Goal: Task Accomplishment & Management: Manage account settings

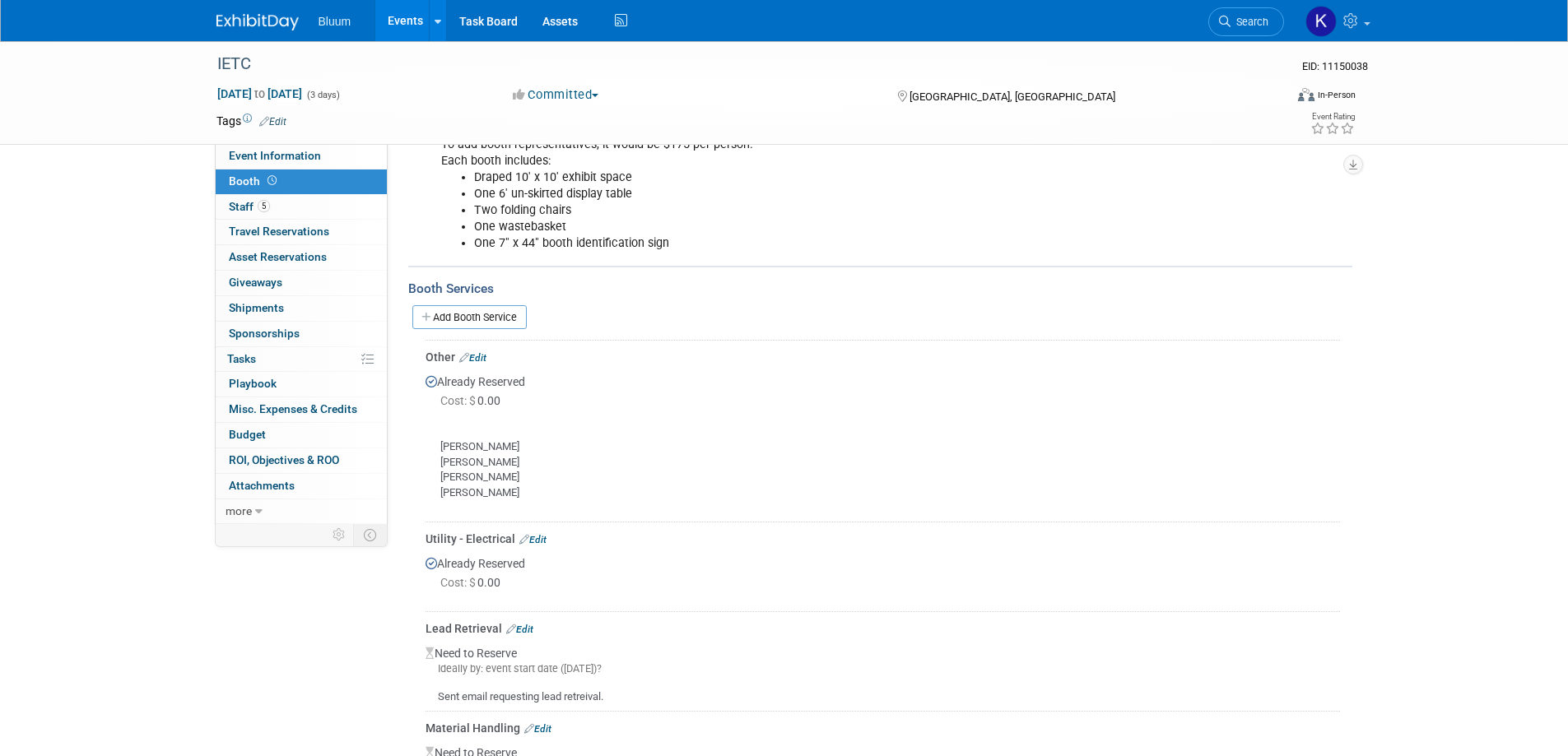
scroll to position [232, 0]
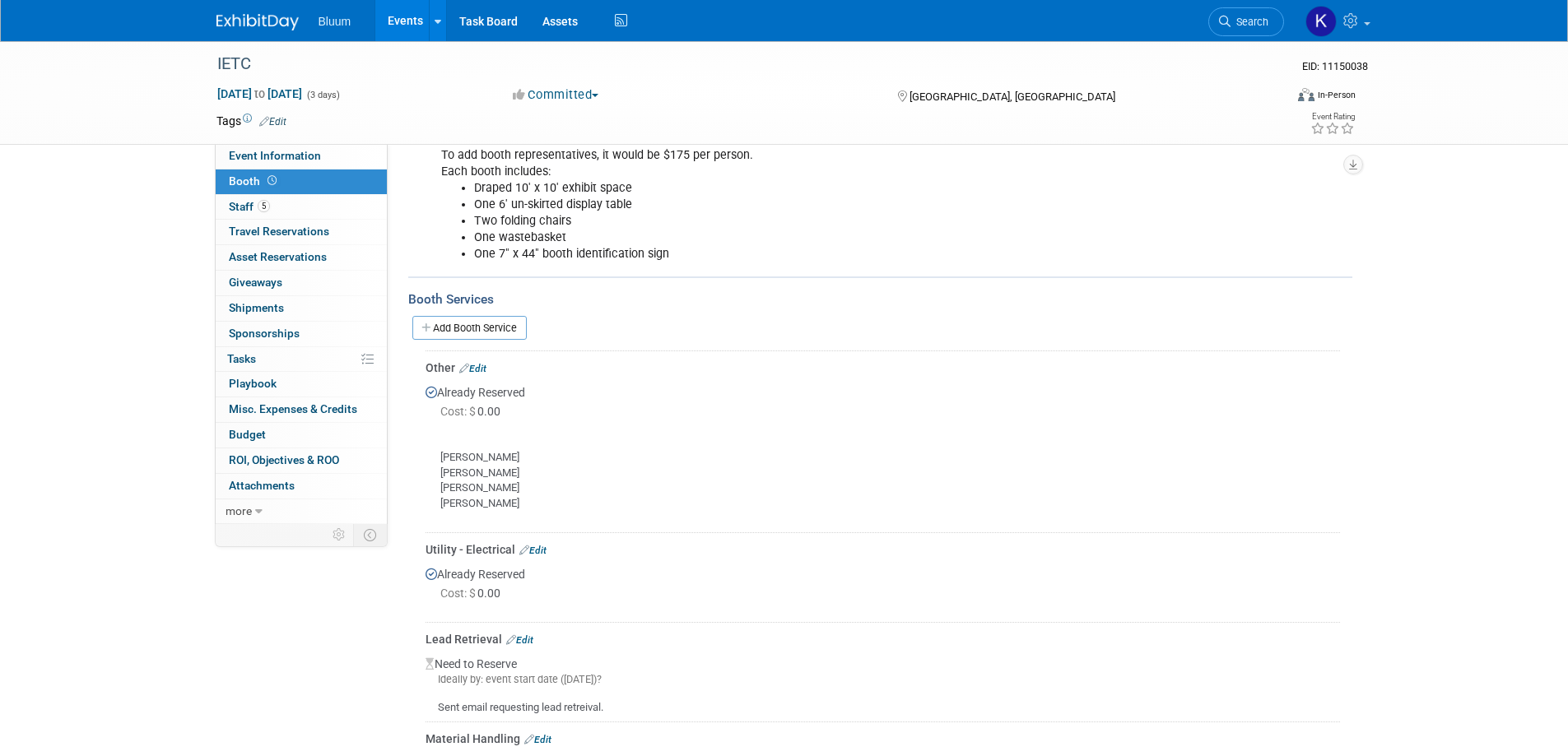
click at [486, 371] on link "Edit" at bounding box center [473, 368] width 27 height 12
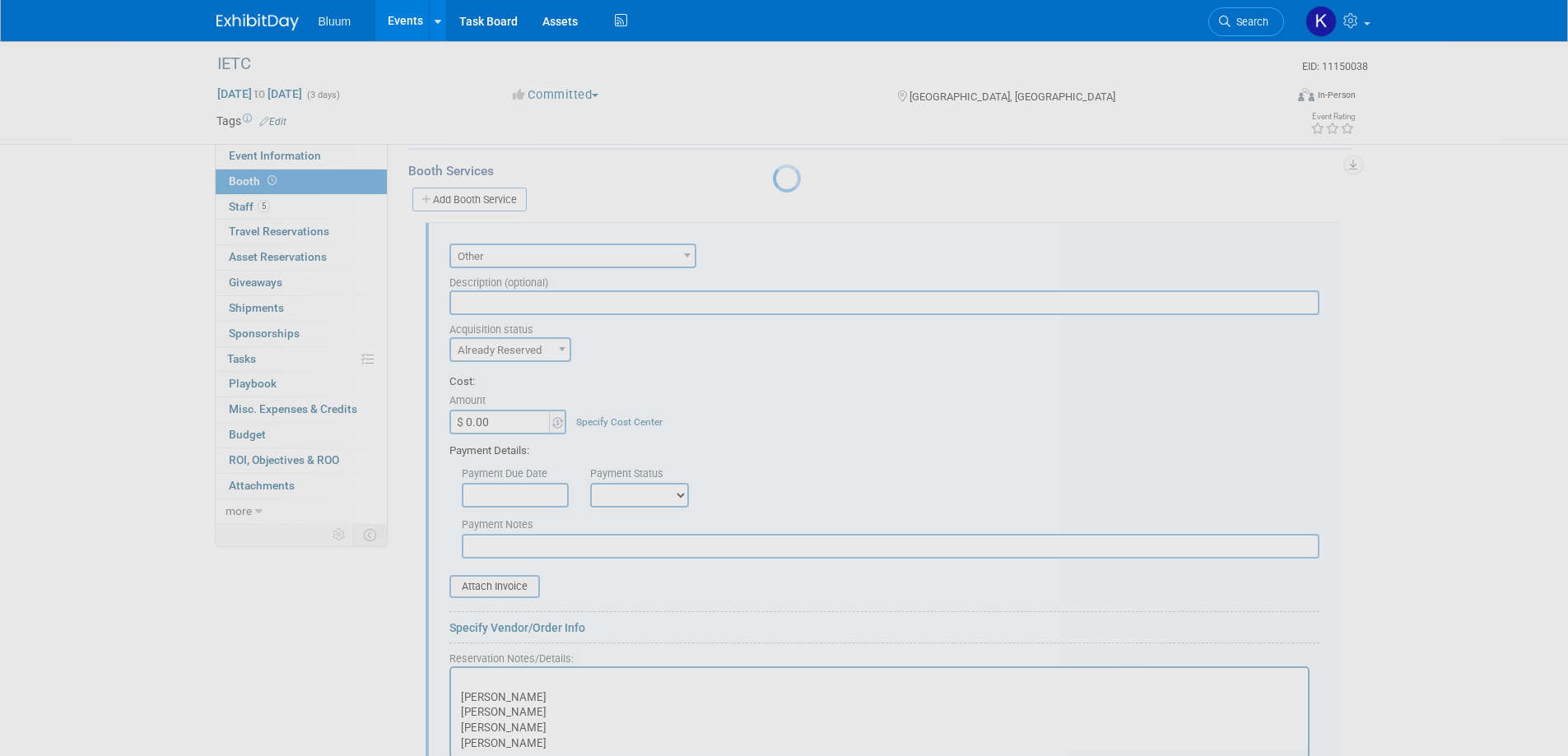
scroll to position [396, 0]
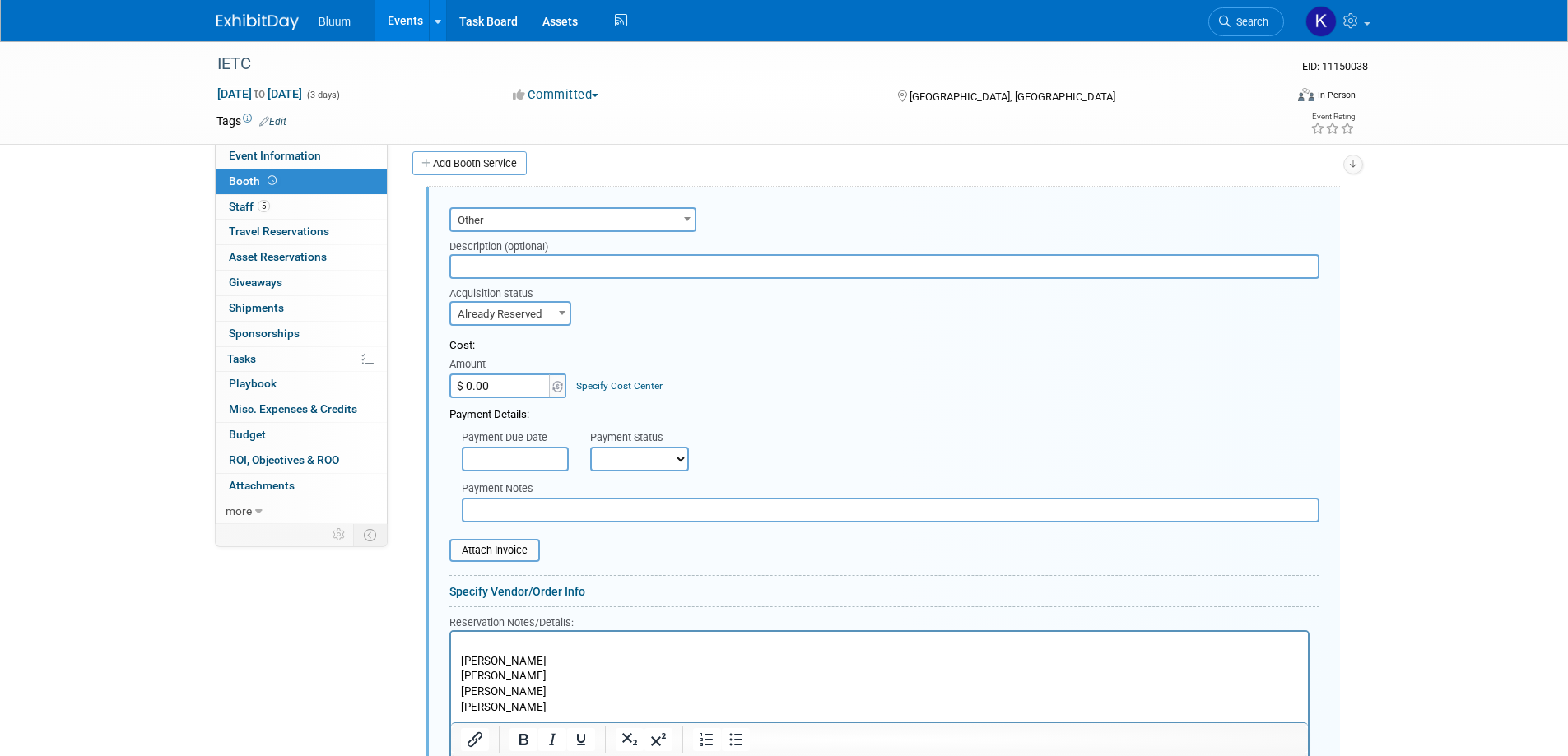
click at [474, 644] on p "Kaitlin Bradley Daniel Barber Alex Balasbas Roman Moroz" at bounding box center [879, 683] width 838 height 92
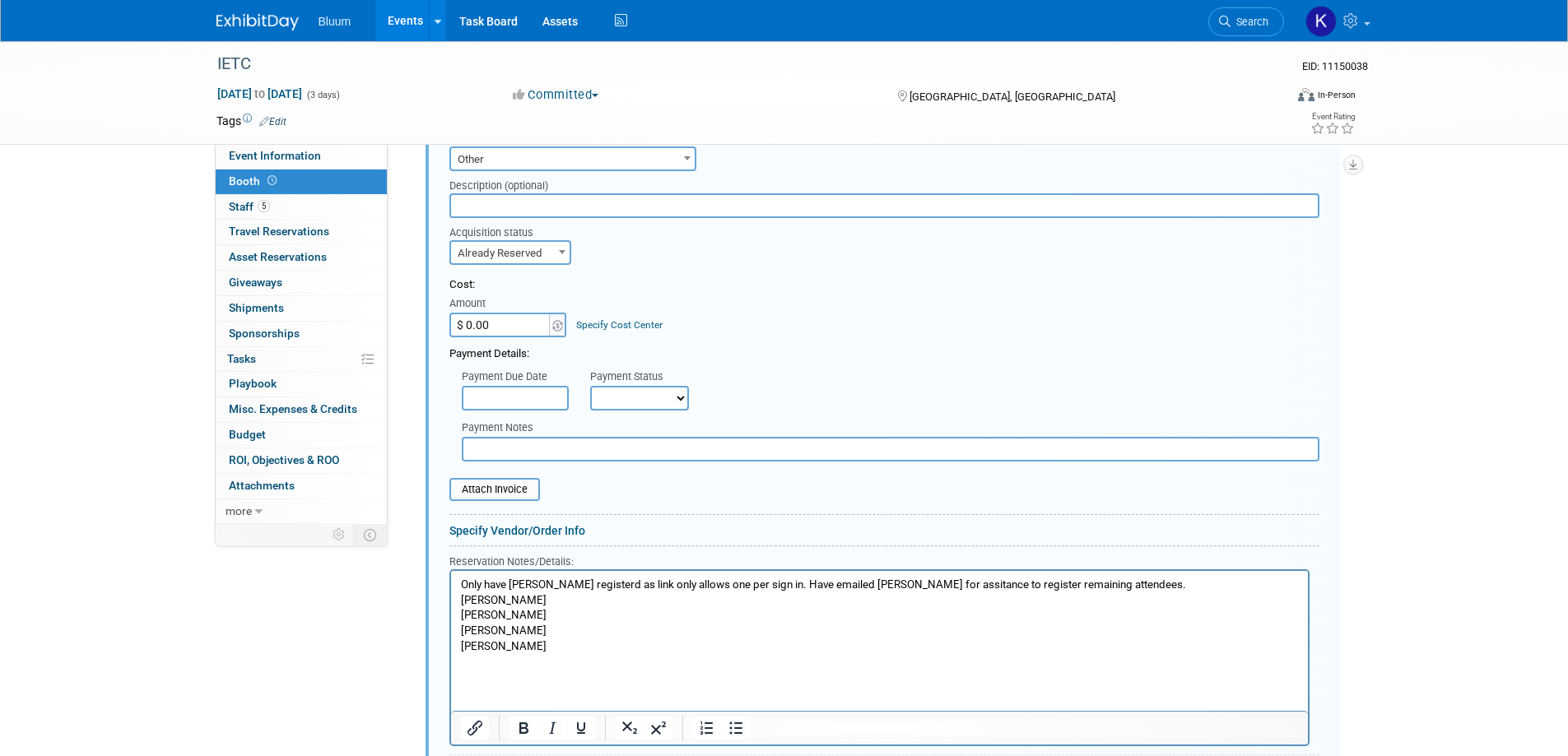
scroll to position [561, 0]
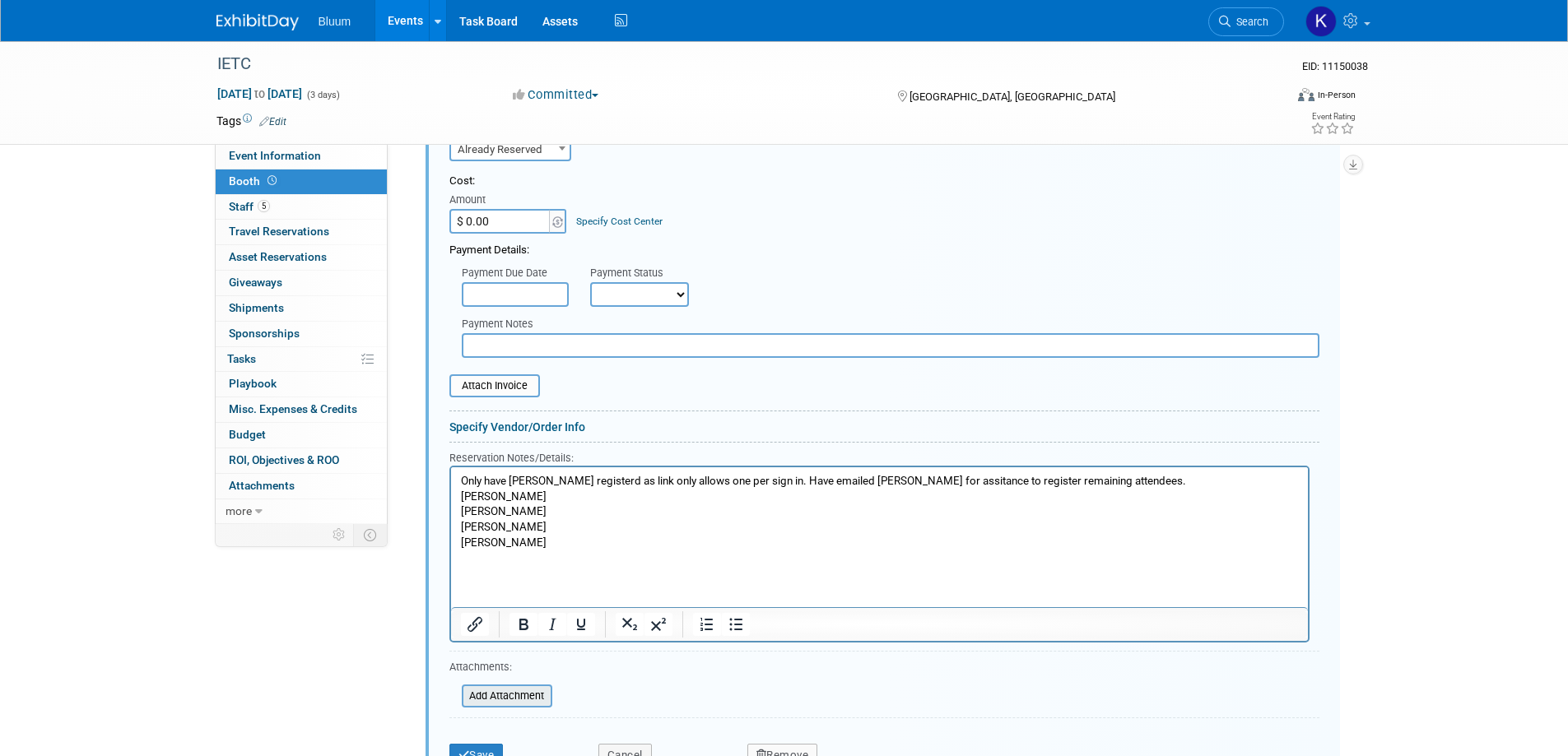
click at [486, 699] on input "file" at bounding box center [453, 696] width 196 height 19
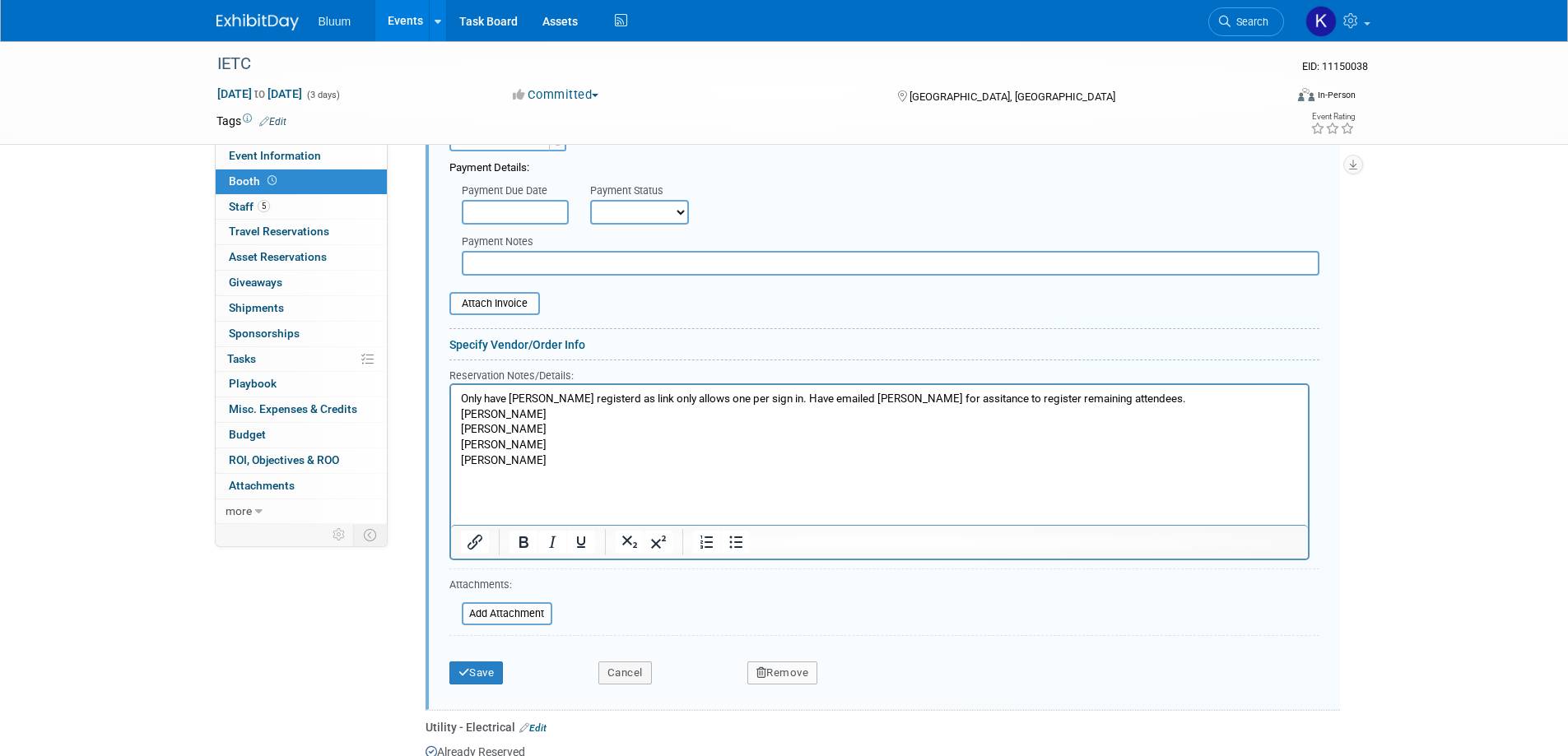
scroll to position [808, 0]
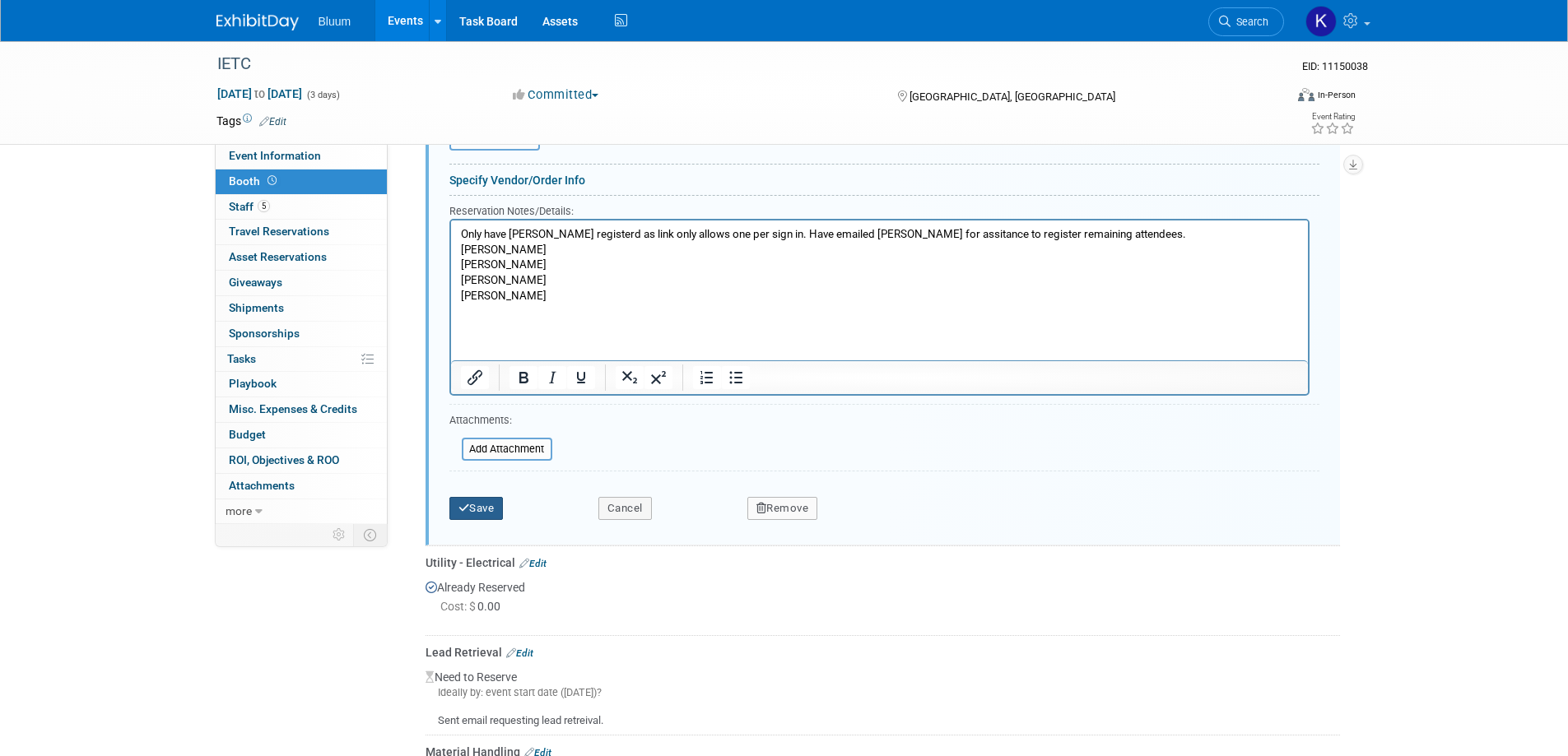
click at [484, 512] on button "Save" at bounding box center [477, 509] width 54 height 23
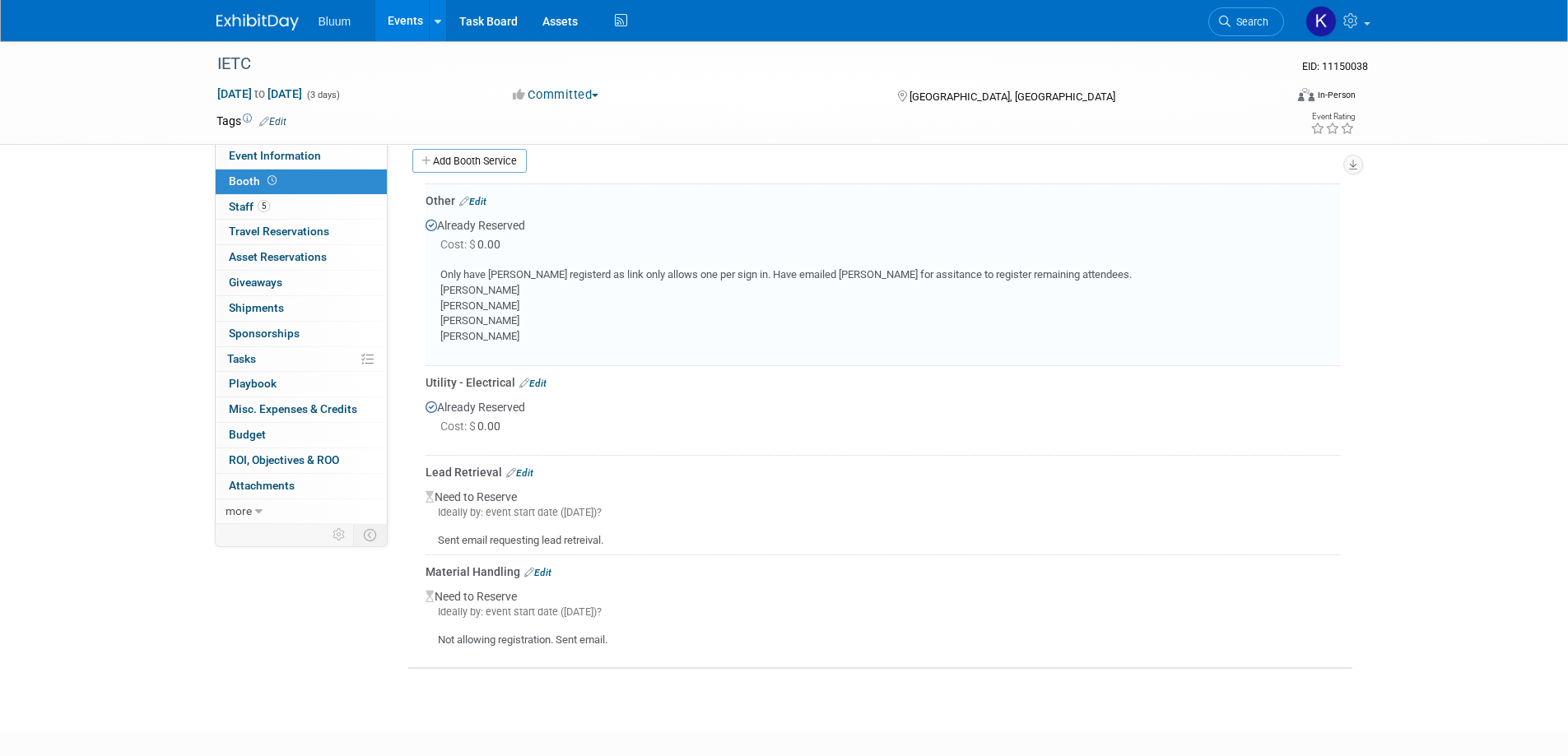
scroll to position [396, 0]
click at [479, 204] on link "Edit" at bounding box center [473, 204] width 27 height 12
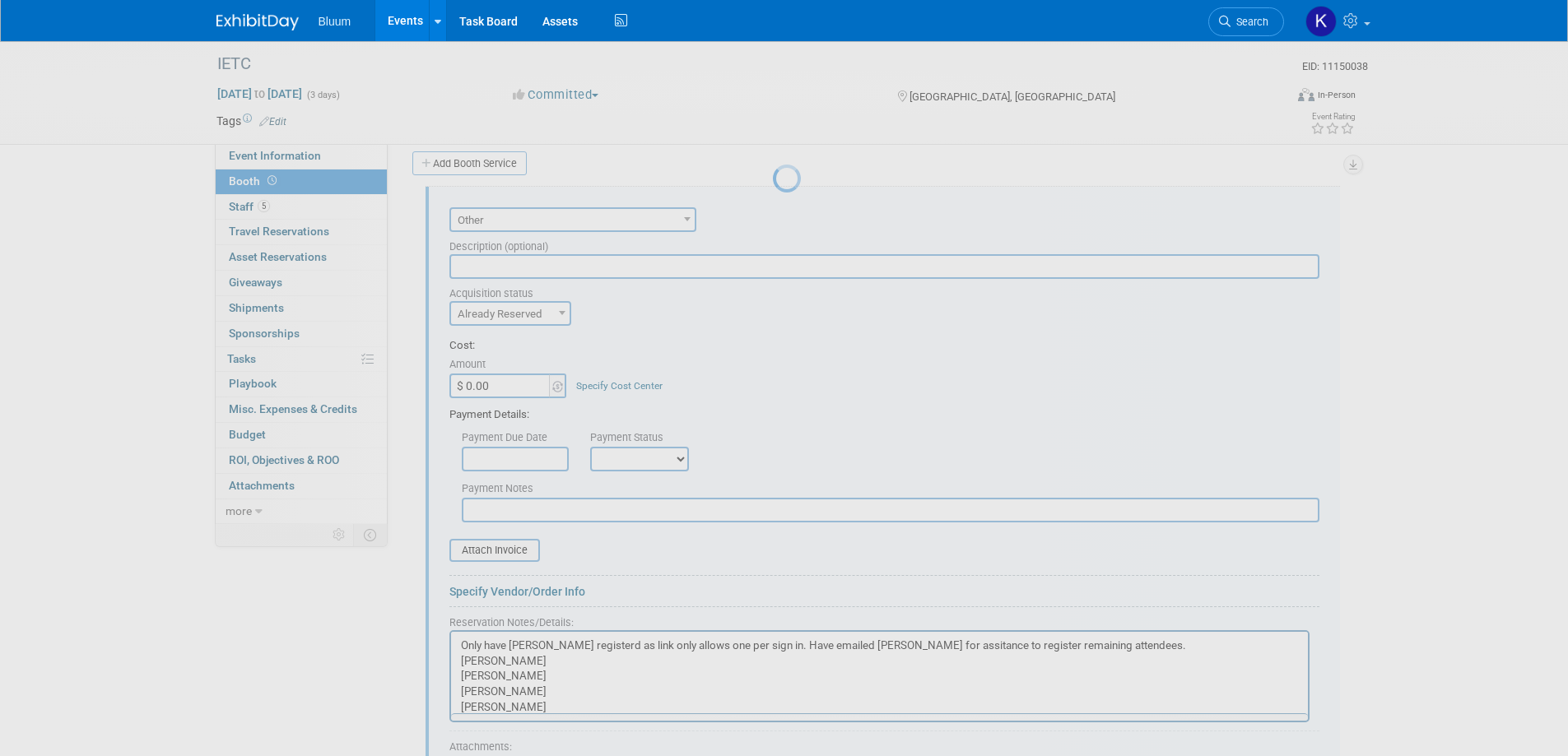
scroll to position [0, 0]
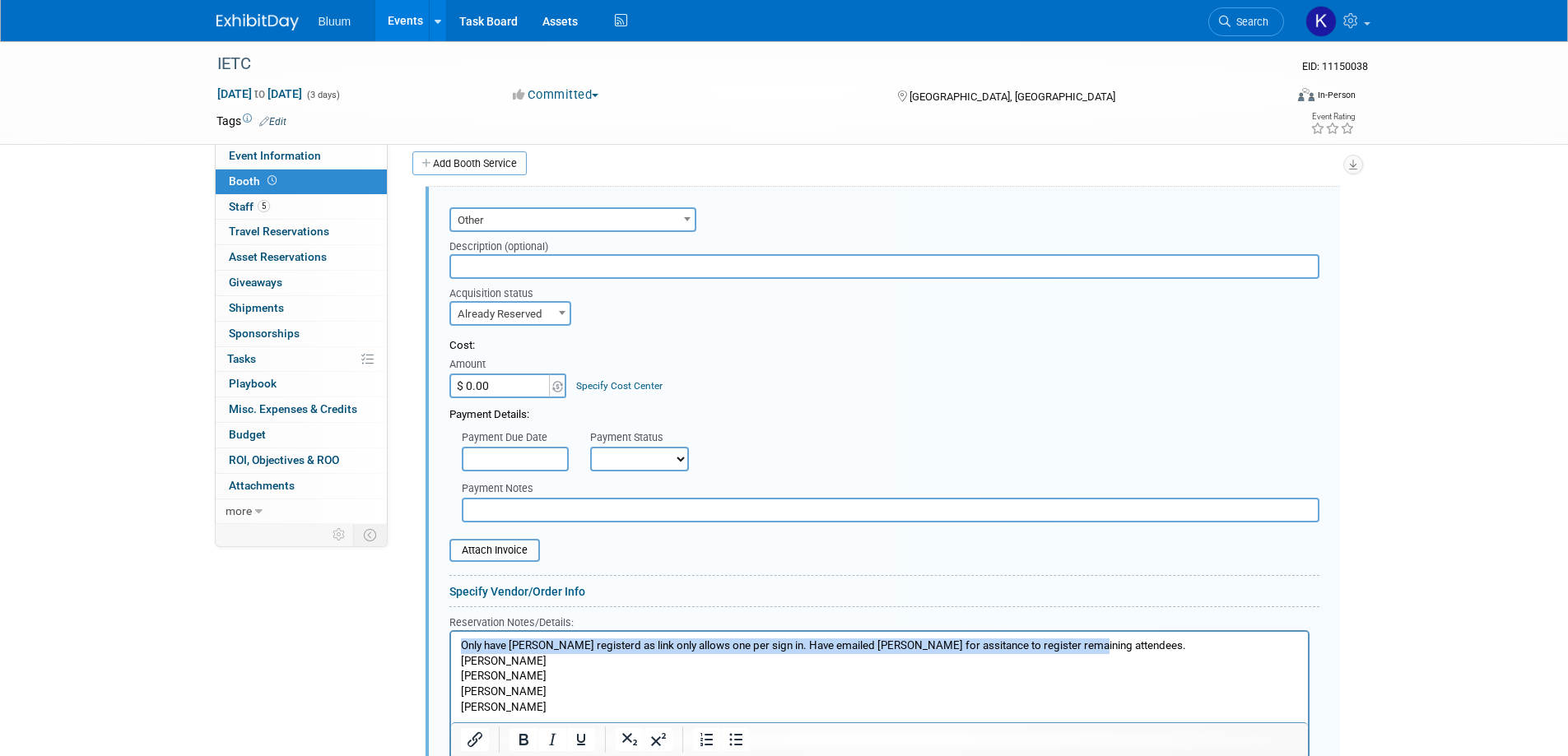
drag, startPoint x: 1099, startPoint y: 645, endPoint x: 447, endPoint y: 644, distance: 652.0
click at [451, 644] on html "Only have Tom registerd as link only allows one per sign in. Have emailed Kelse…" at bounding box center [879, 682] width 857 height 99
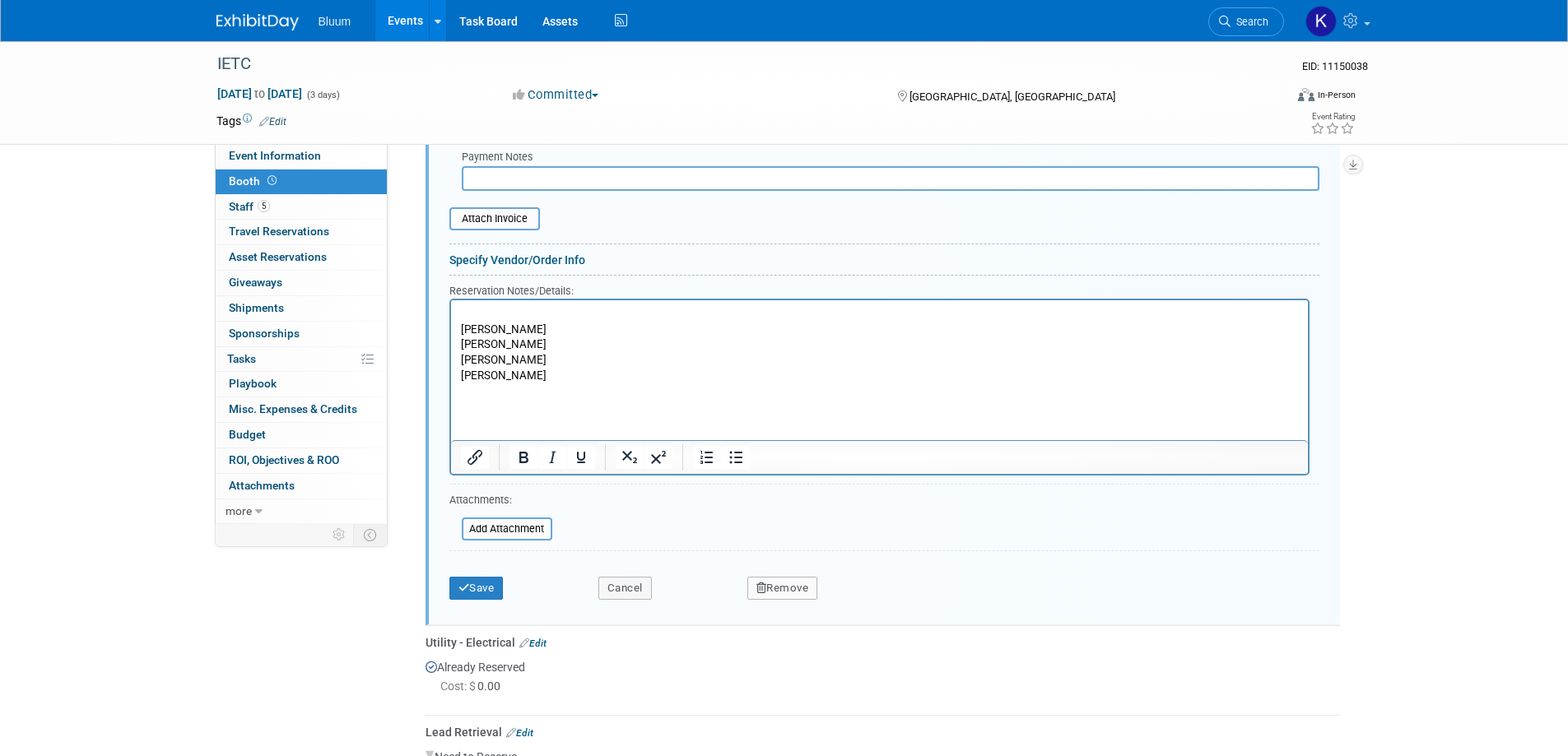
scroll to position [808, 0]
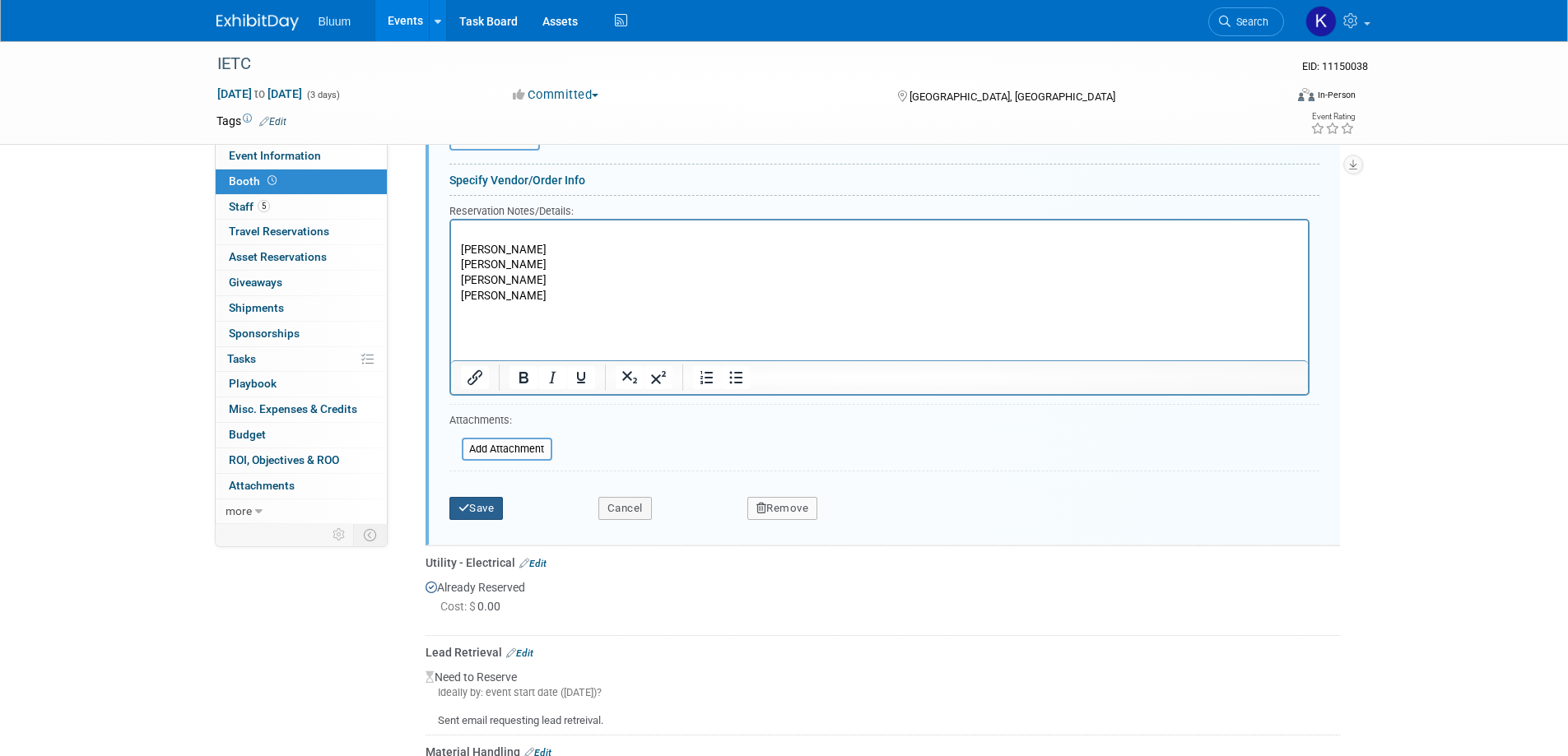
click at [477, 508] on button "Save" at bounding box center [477, 509] width 54 height 23
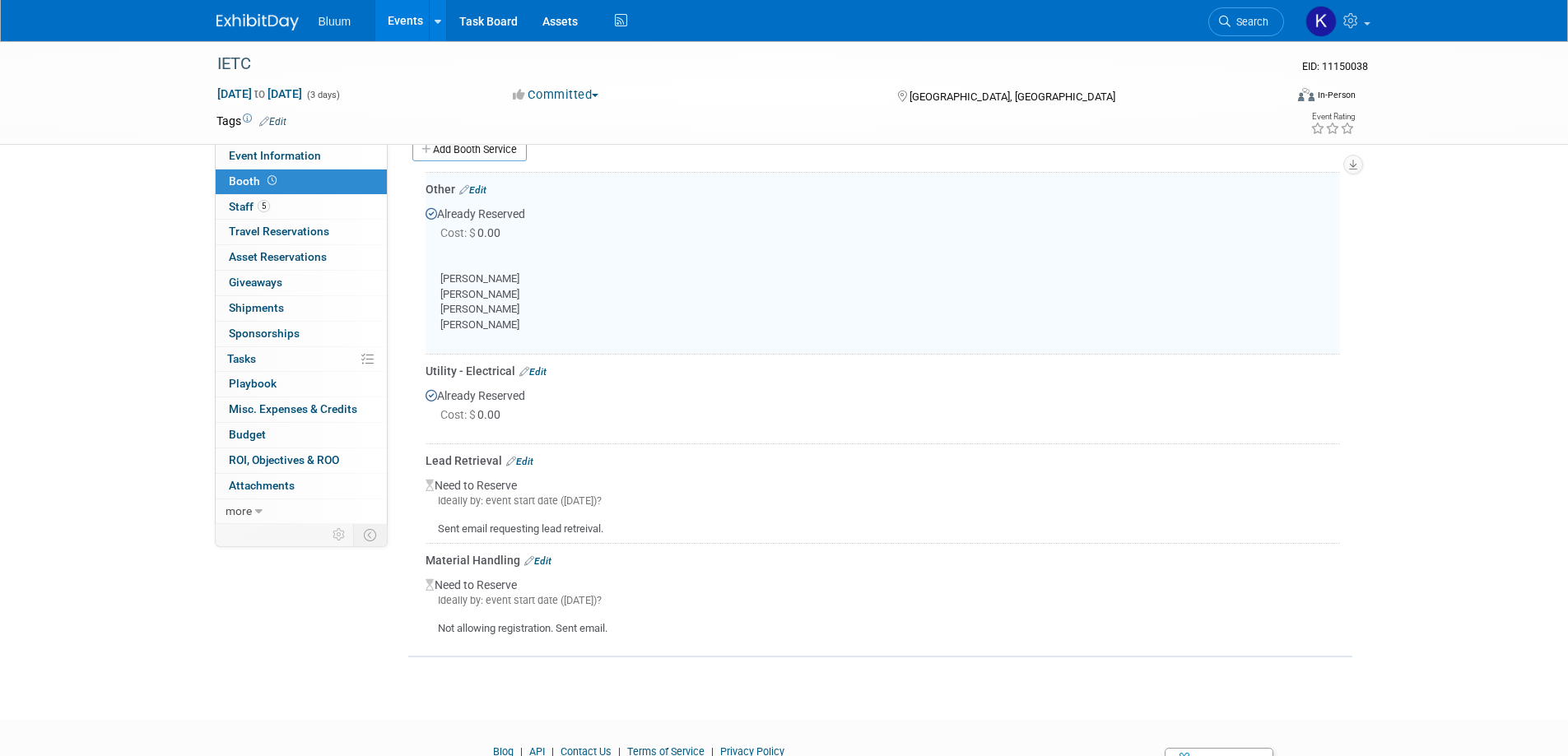
scroll to position [396, 0]
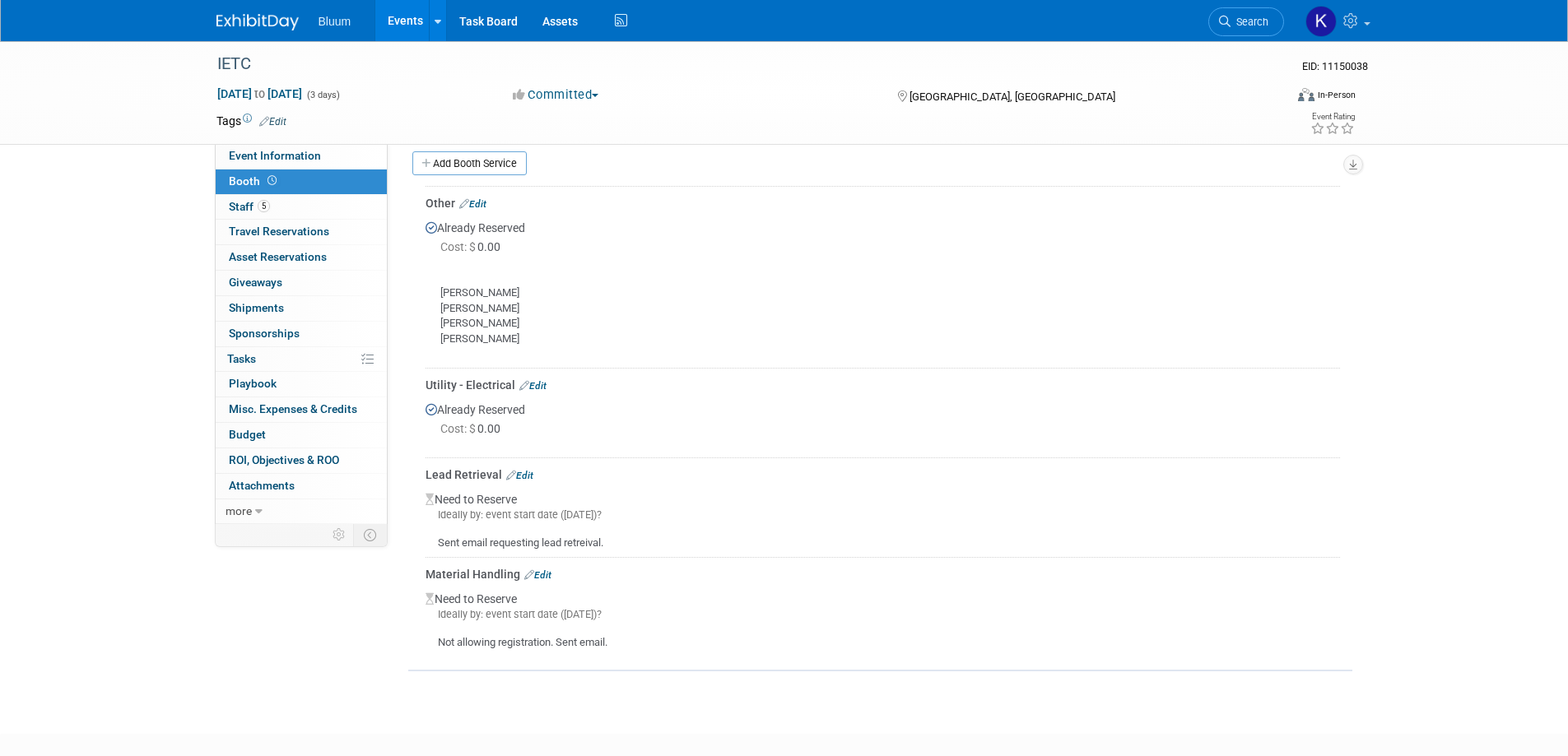
click at [413, 28] on link "Events" at bounding box center [405, 20] width 60 height 42
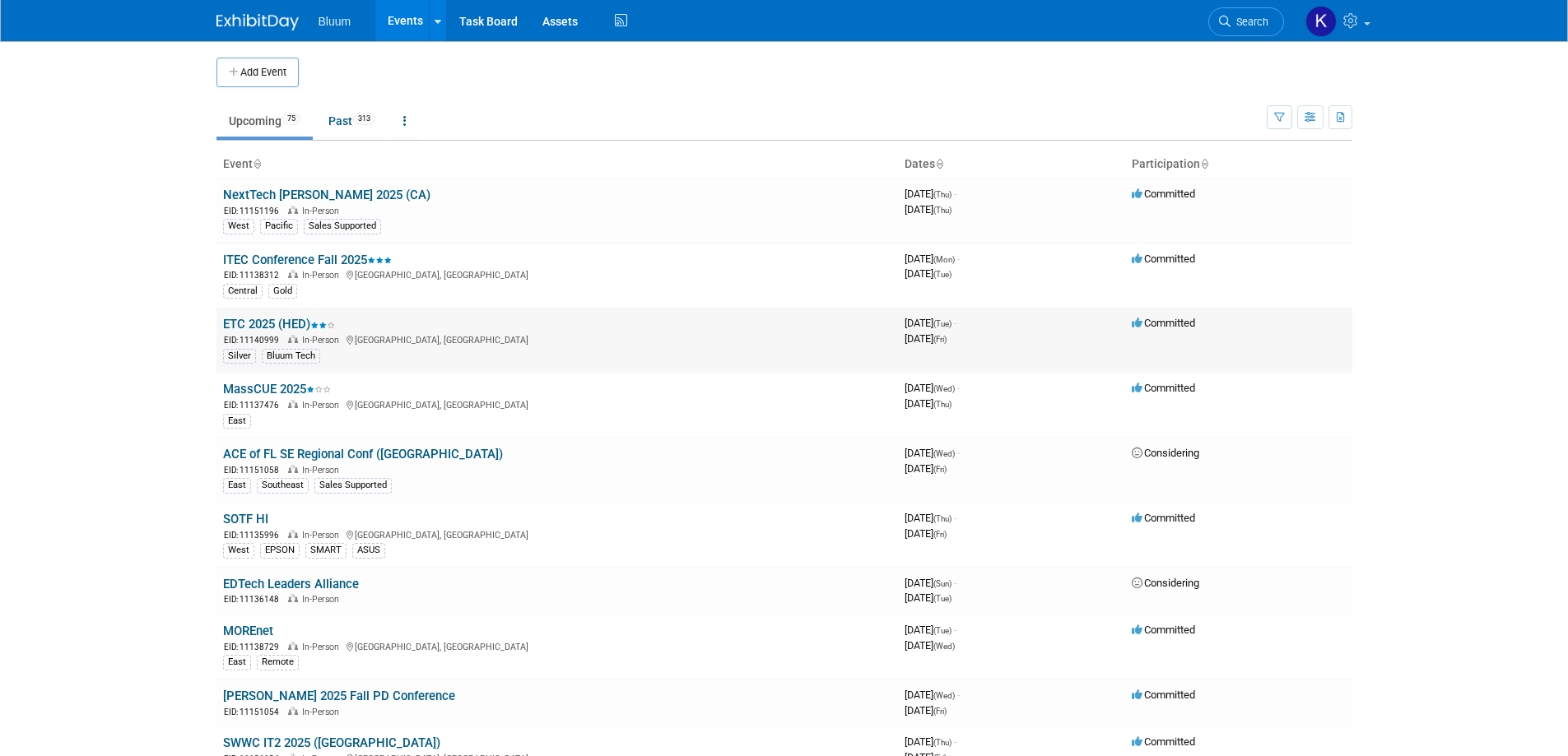
click at [267, 325] on link "ETC 2025 (HED)" at bounding box center [280, 324] width 112 height 15
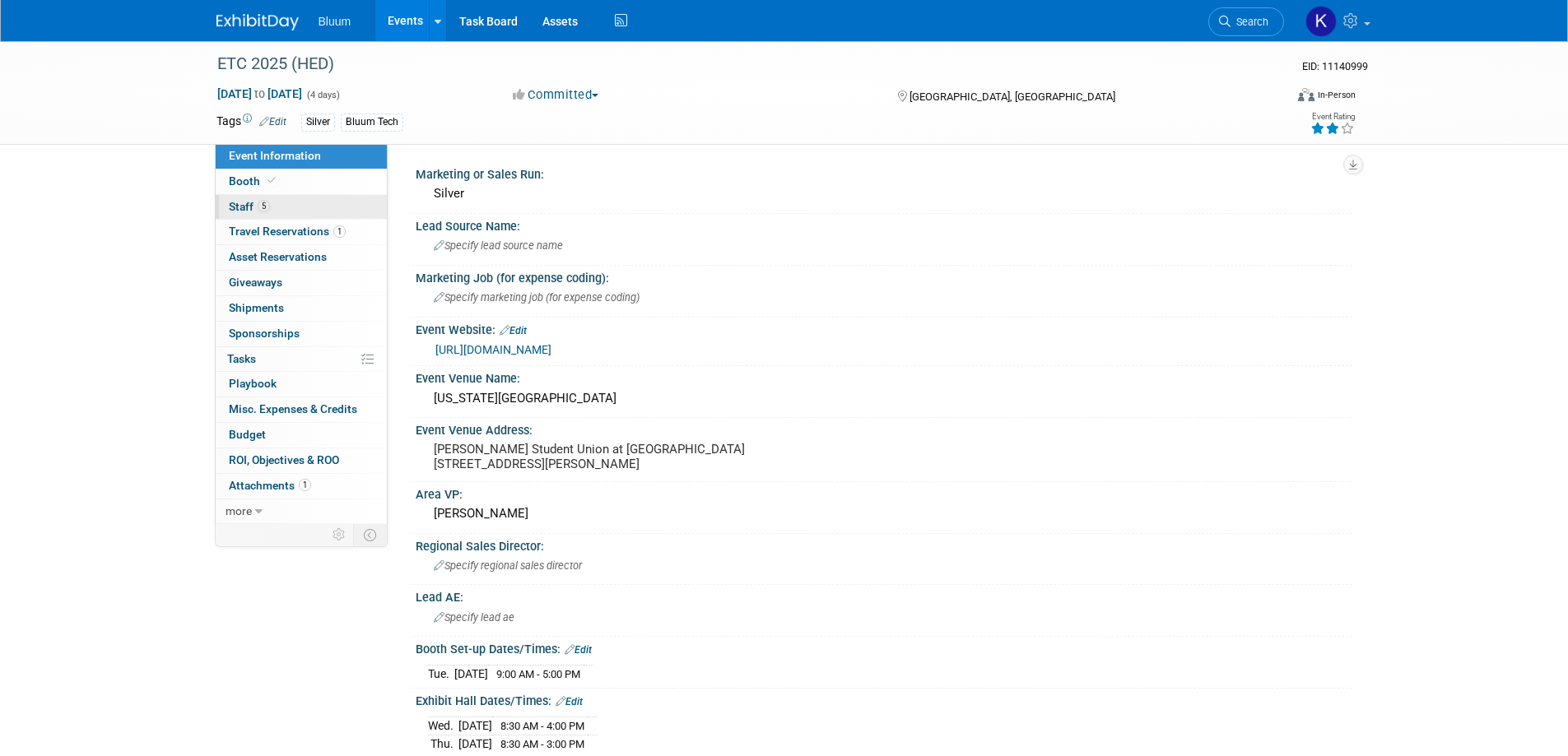
click at [257, 199] on link "5 Staff 5" at bounding box center [301, 208] width 171 height 25
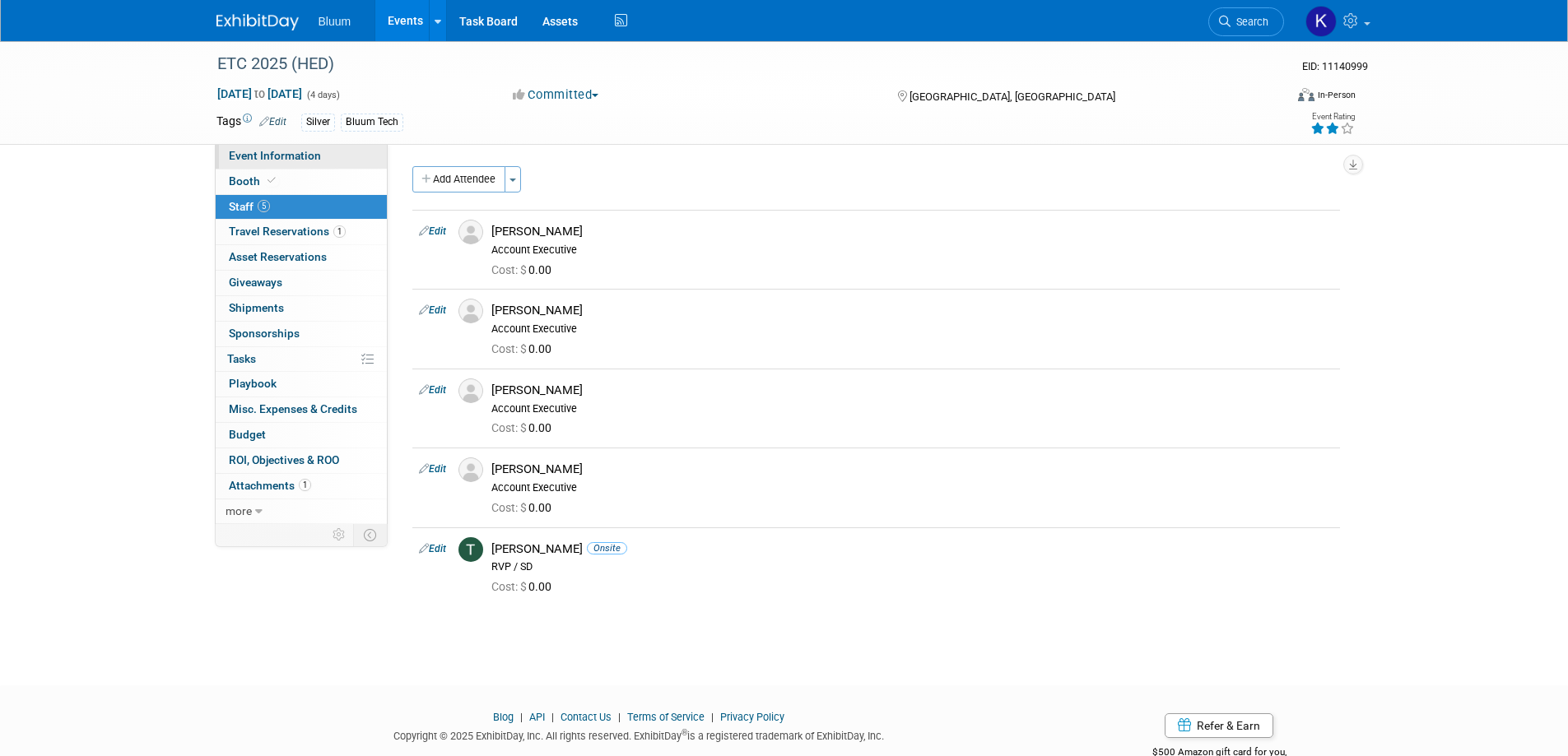
click at [257, 167] on link "Event Information" at bounding box center [301, 157] width 171 height 25
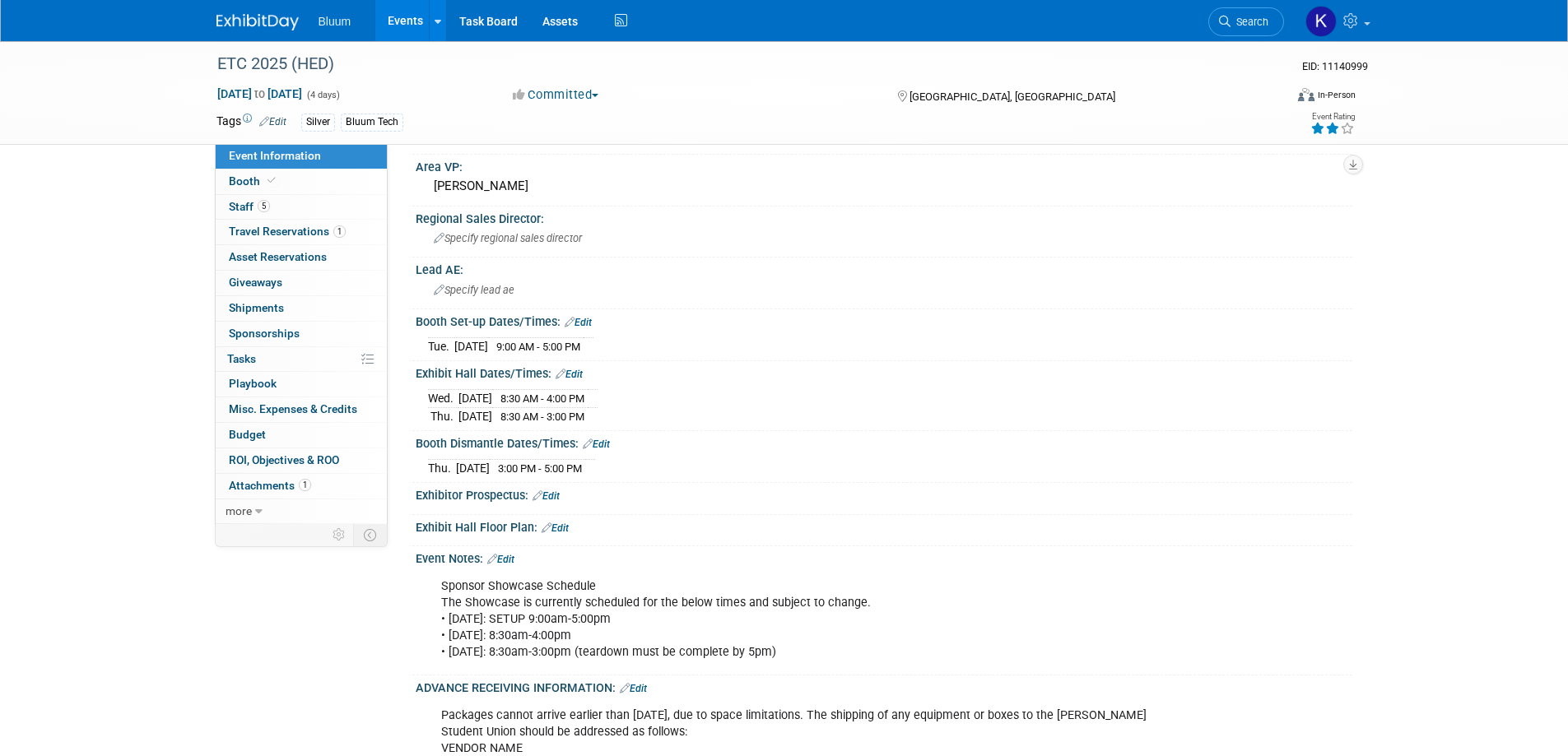
scroll to position [494, 0]
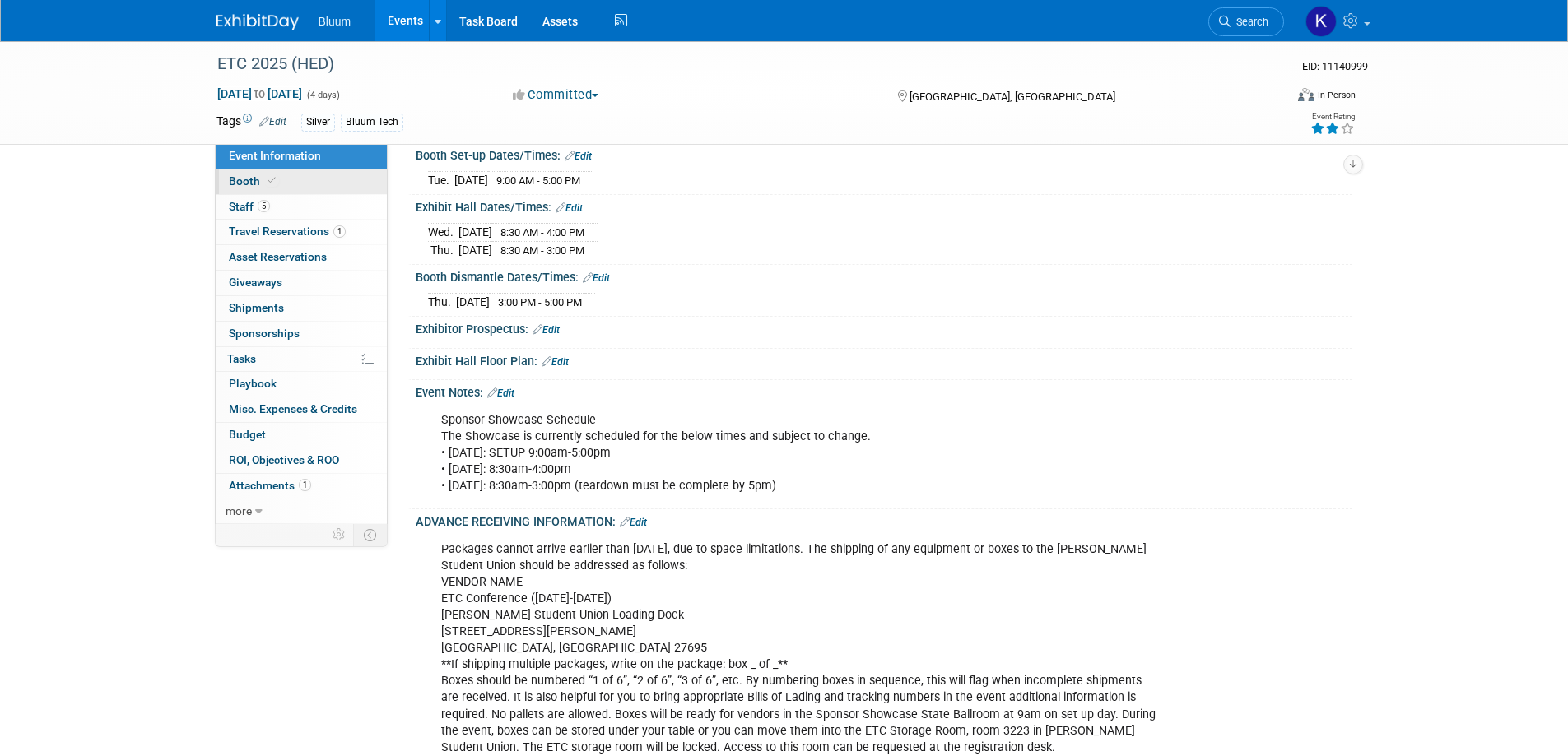
click at [257, 185] on span "Booth" at bounding box center [254, 181] width 50 height 14
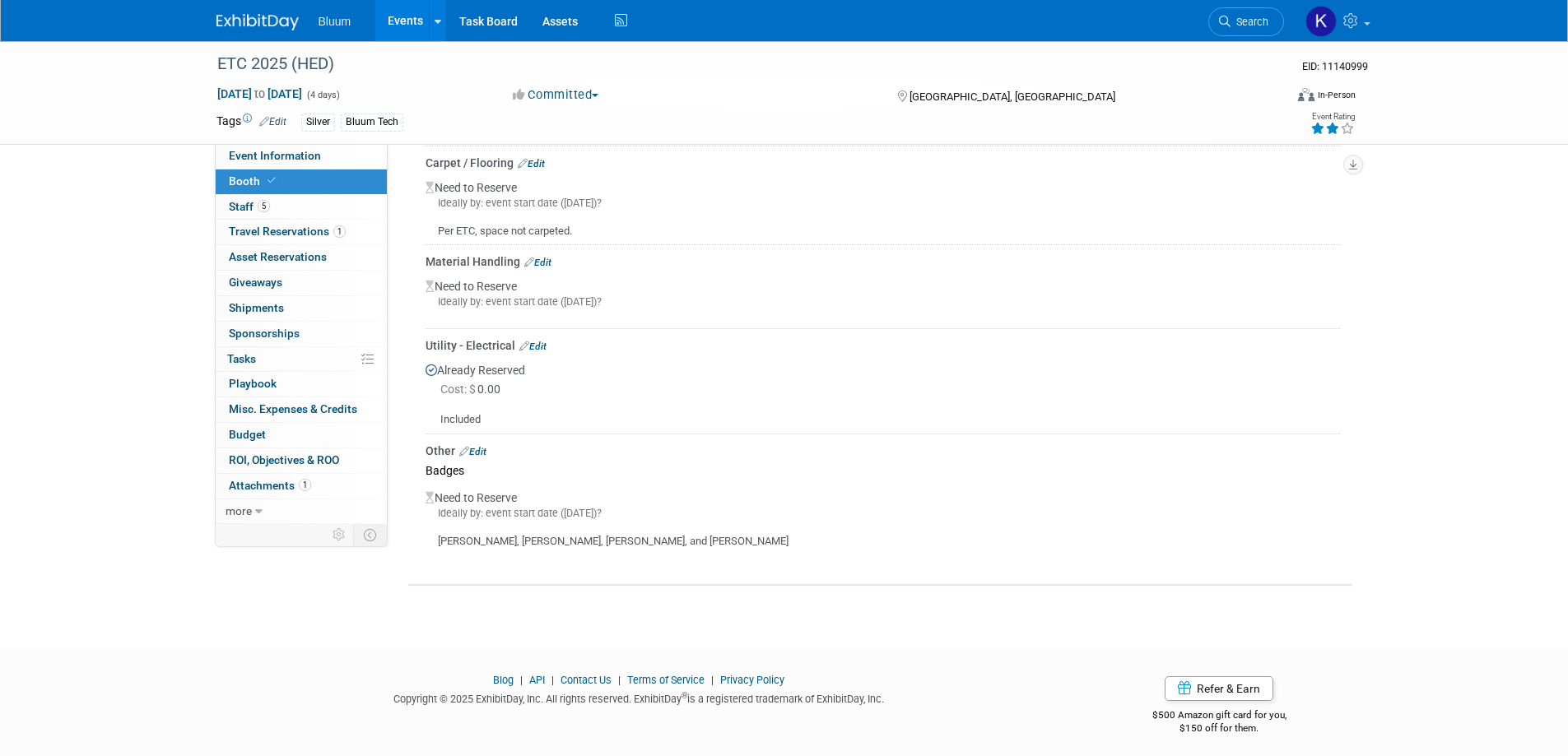
click at [484, 446] on link "Edit" at bounding box center [473, 451] width 27 height 12
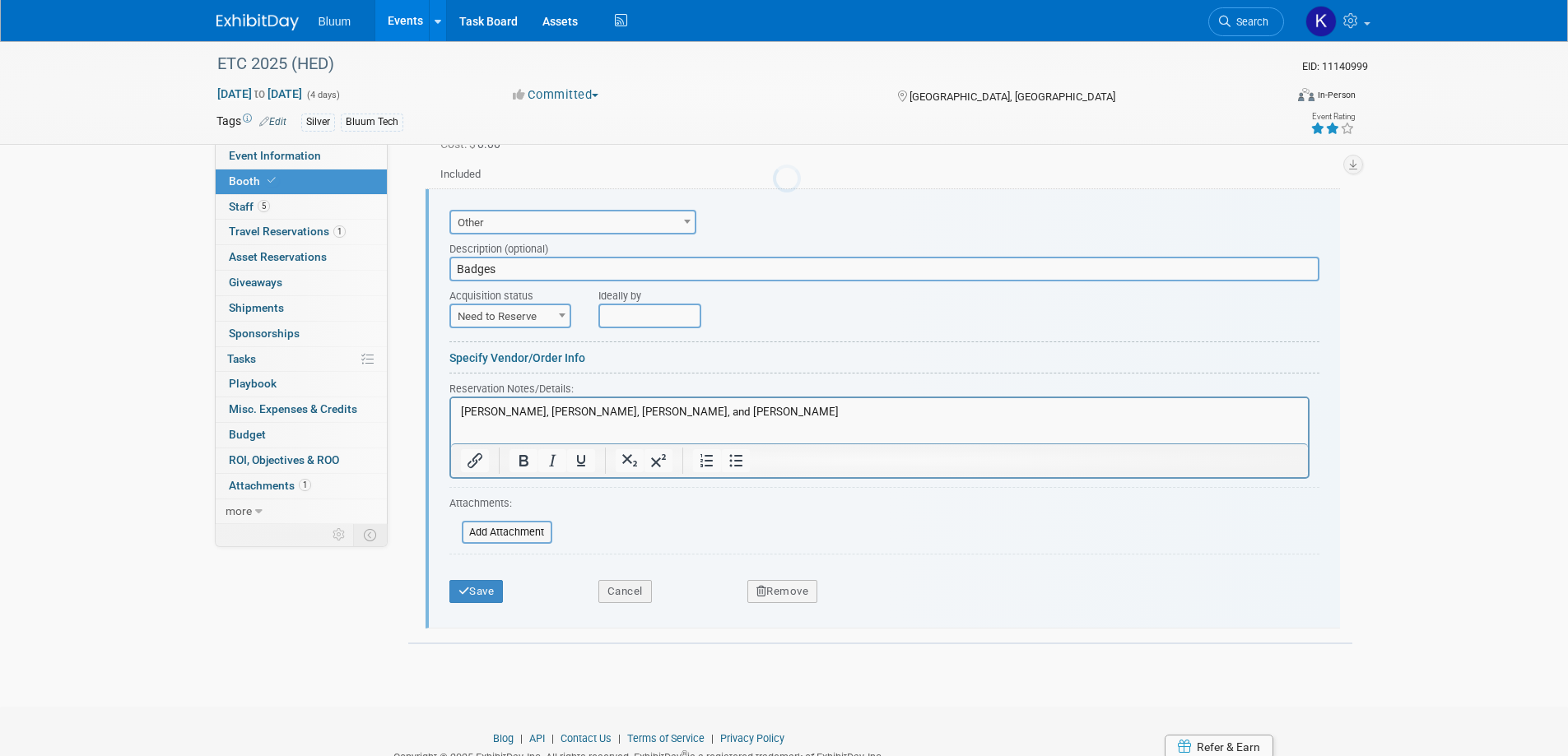
scroll to position [0, 0]
click at [781, 414] on p "Tom Gust, Andrew Stokes, Missy Johnson, and Chris Canone" at bounding box center [879, 418] width 838 height 30
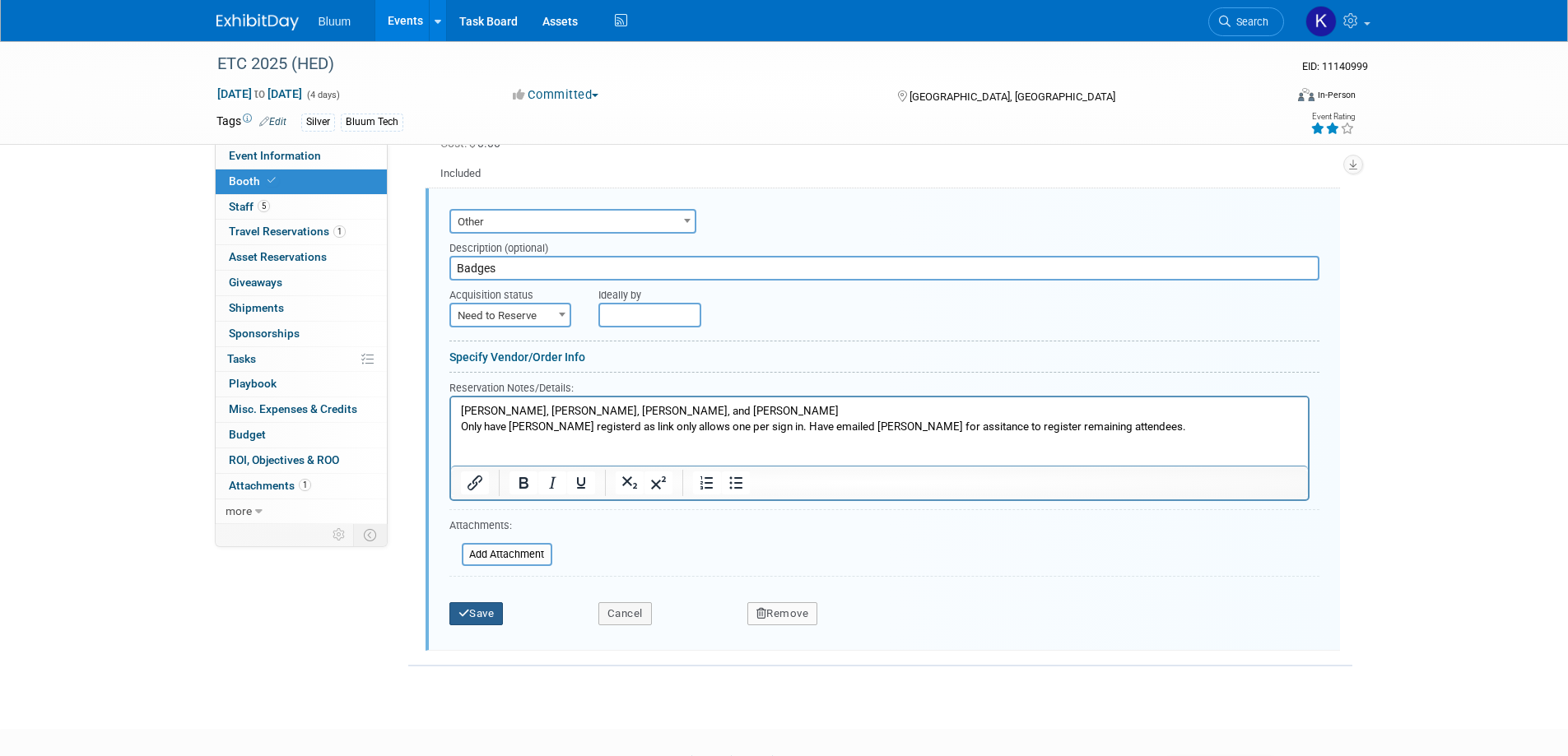
click at [477, 611] on button "Save" at bounding box center [477, 614] width 54 height 23
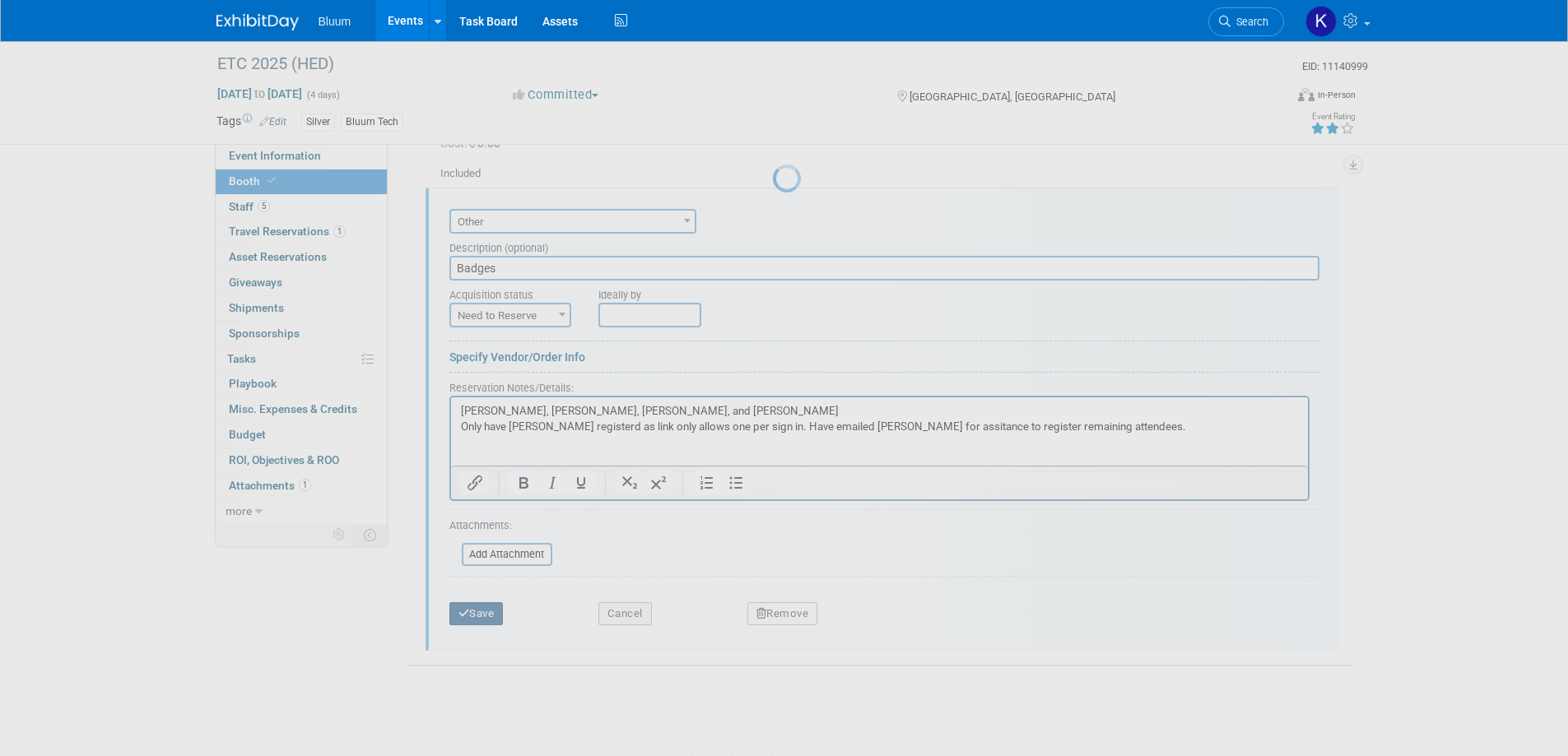
scroll to position [531, 0]
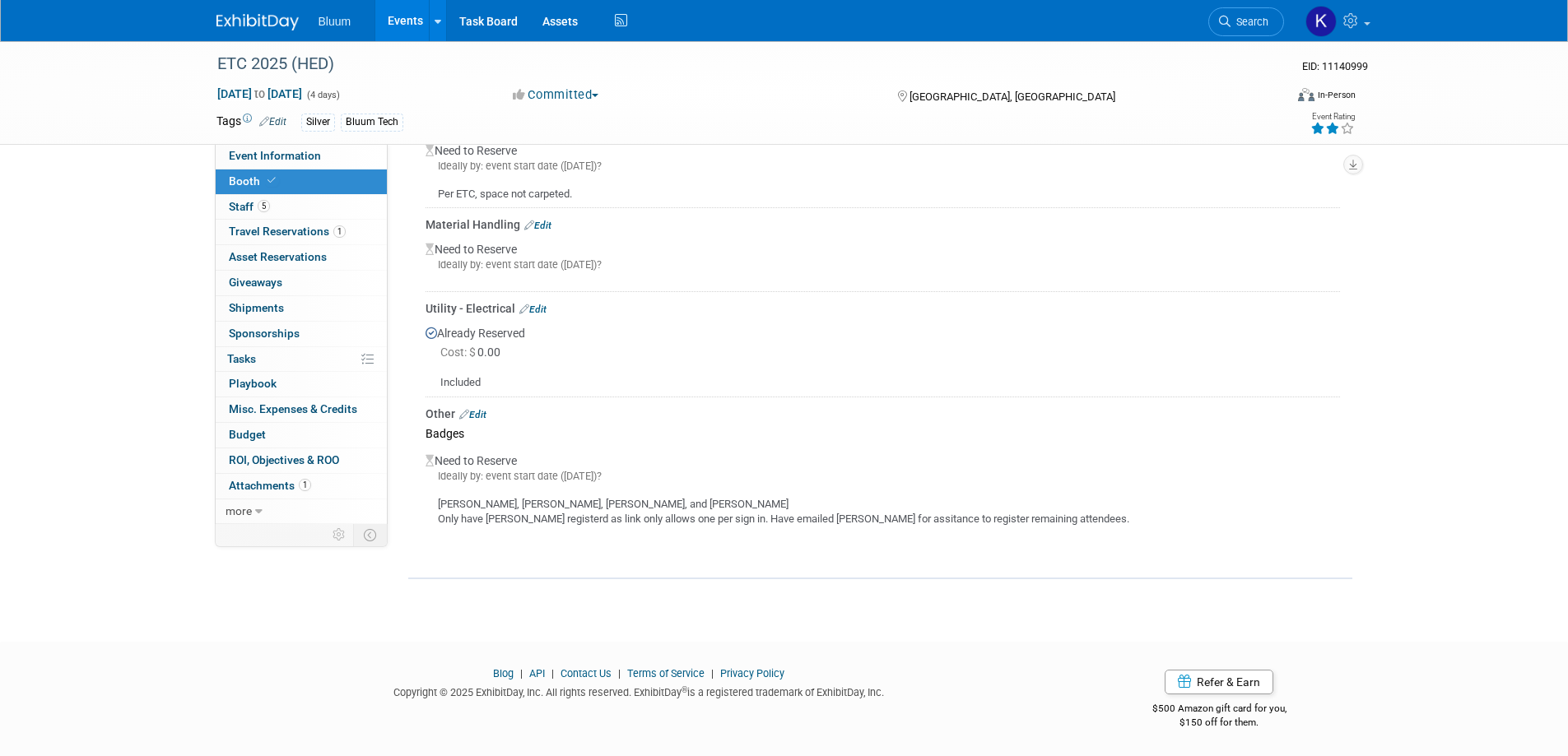
click at [413, 19] on link "Events" at bounding box center [405, 20] width 60 height 42
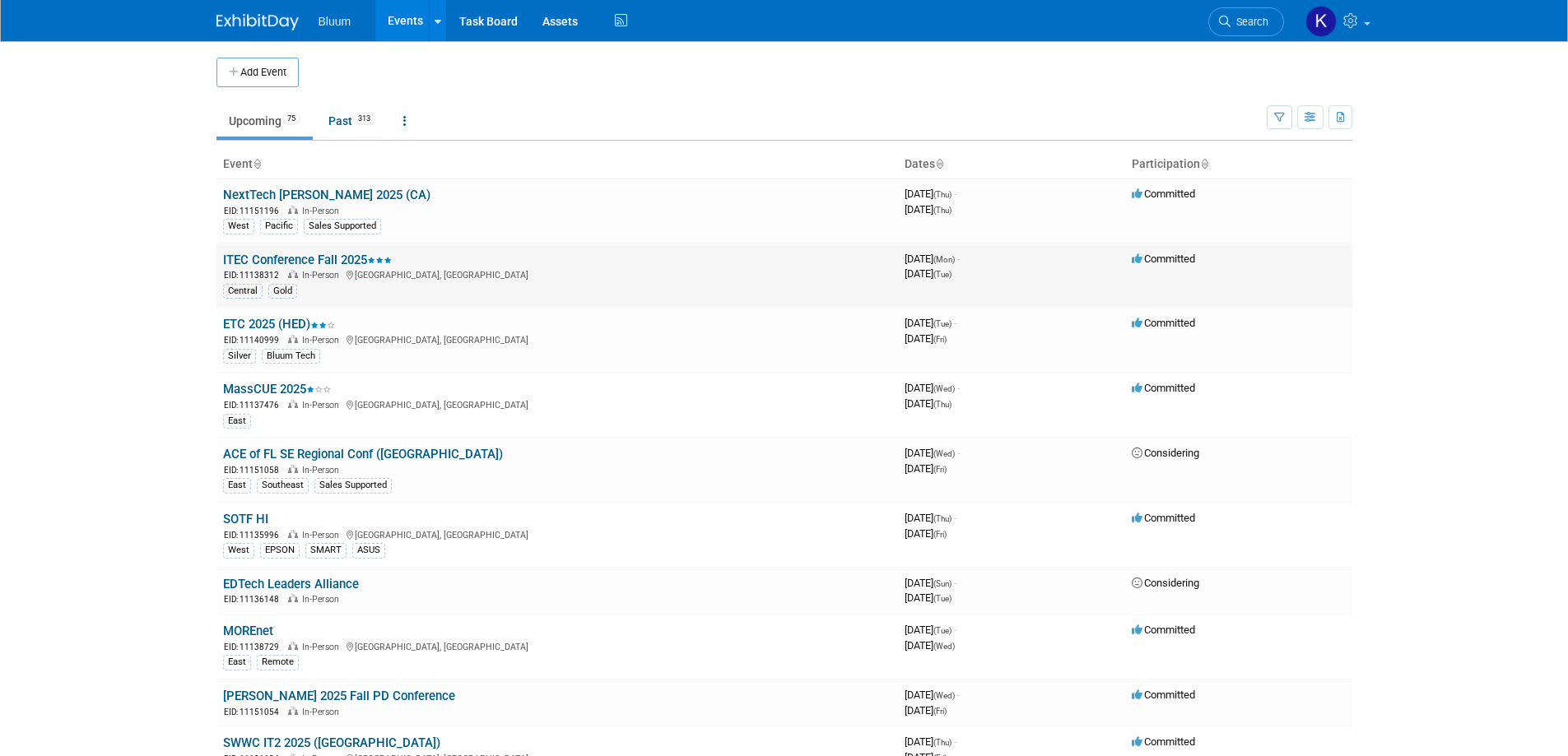
click at [272, 262] on link "ITEC Conference Fall 2025" at bounding box center [308, 259] width 168 height 15
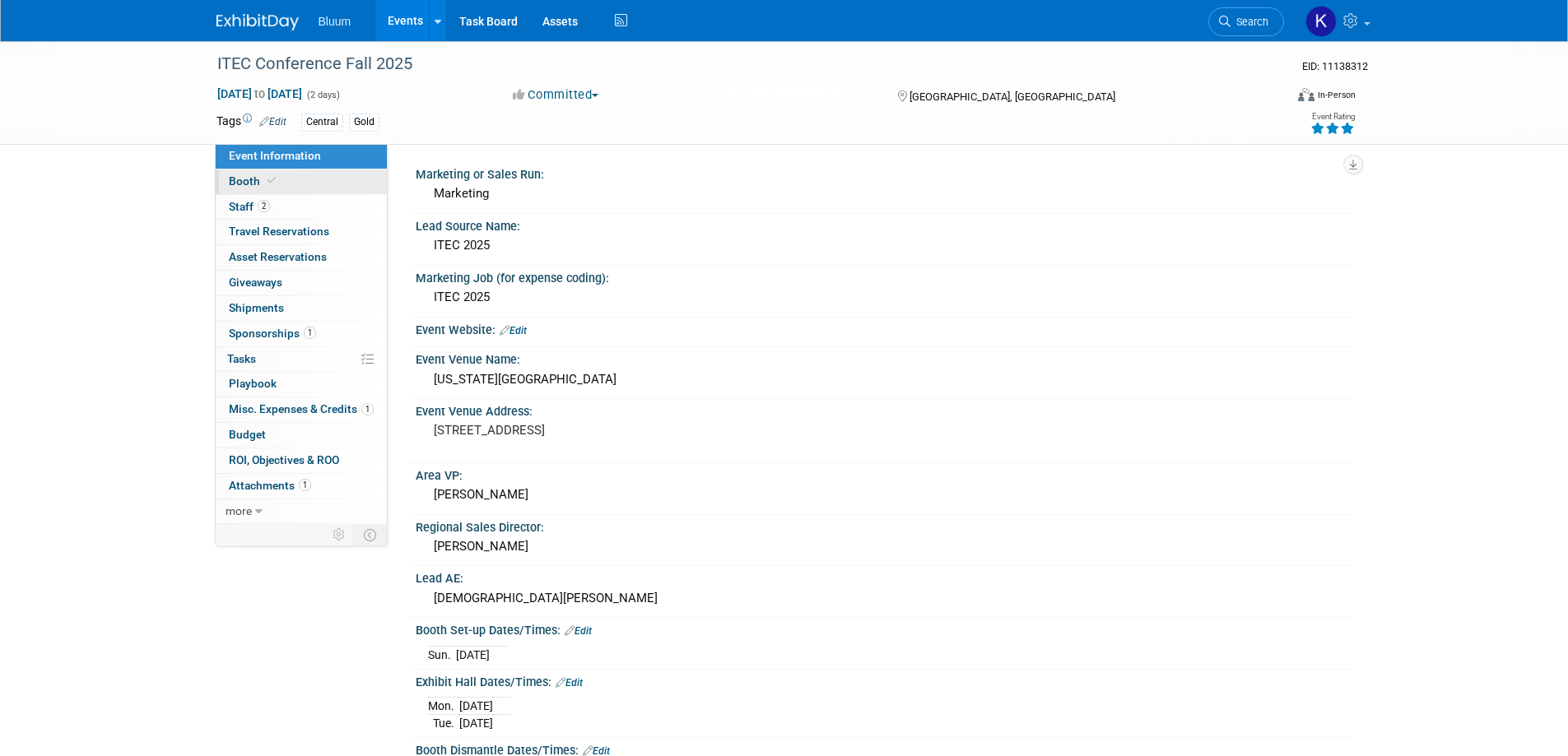
click at [259, 189] on link "Booth" at bounding box center [301, 182] width 171 height 25
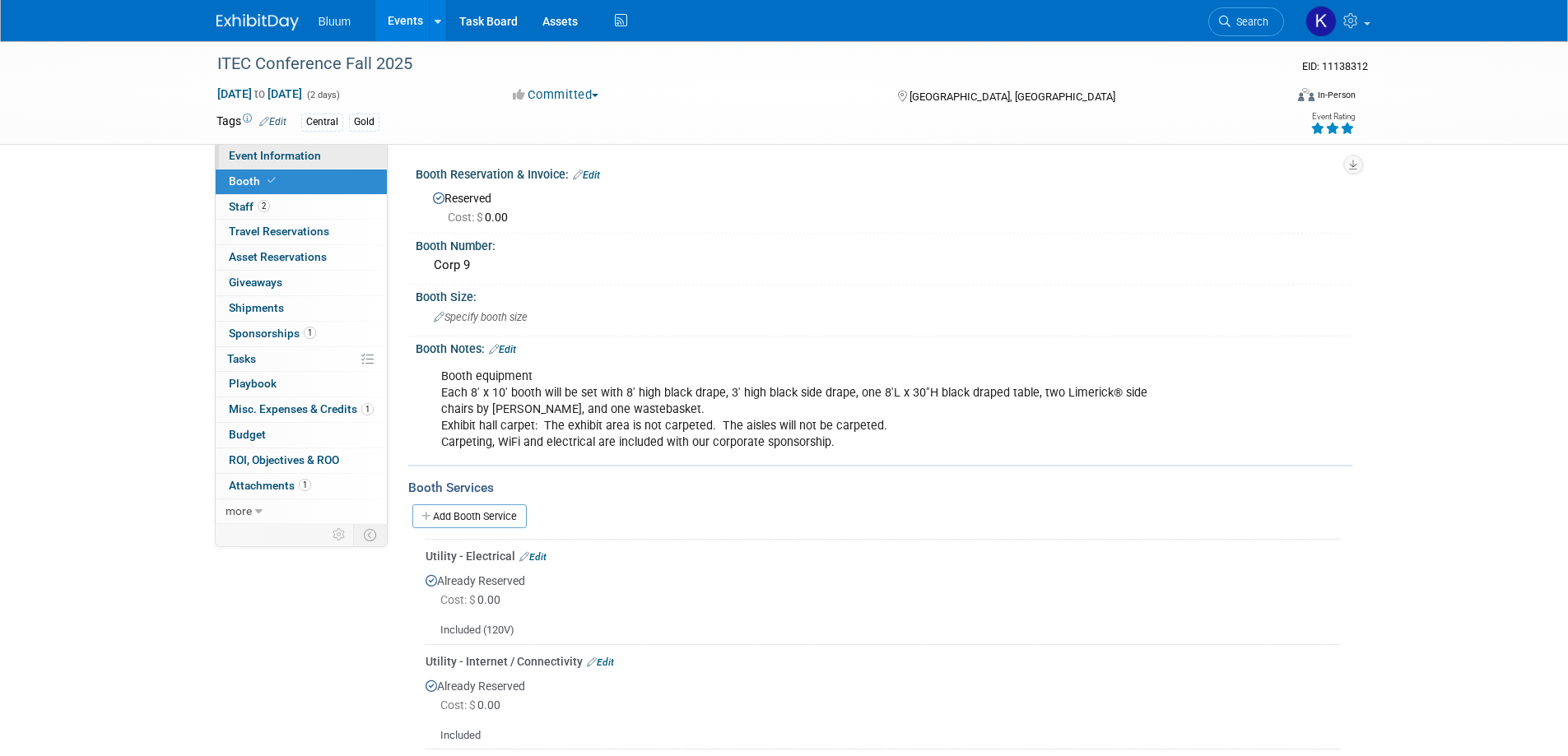
click at [305, 155] on span "Event Information" at bounding box center [275, 156] width 92 height 14
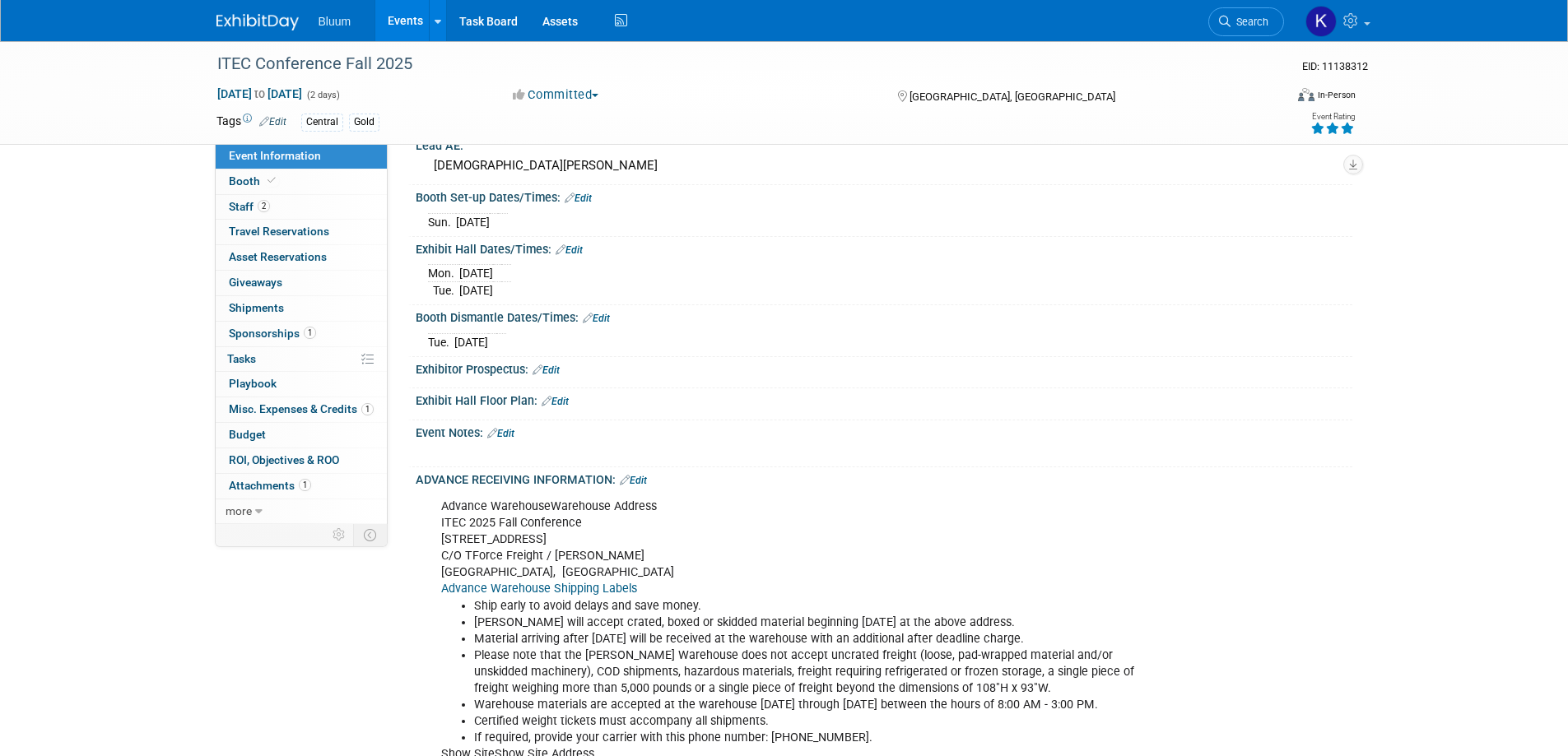
scroll to position [576, 0]
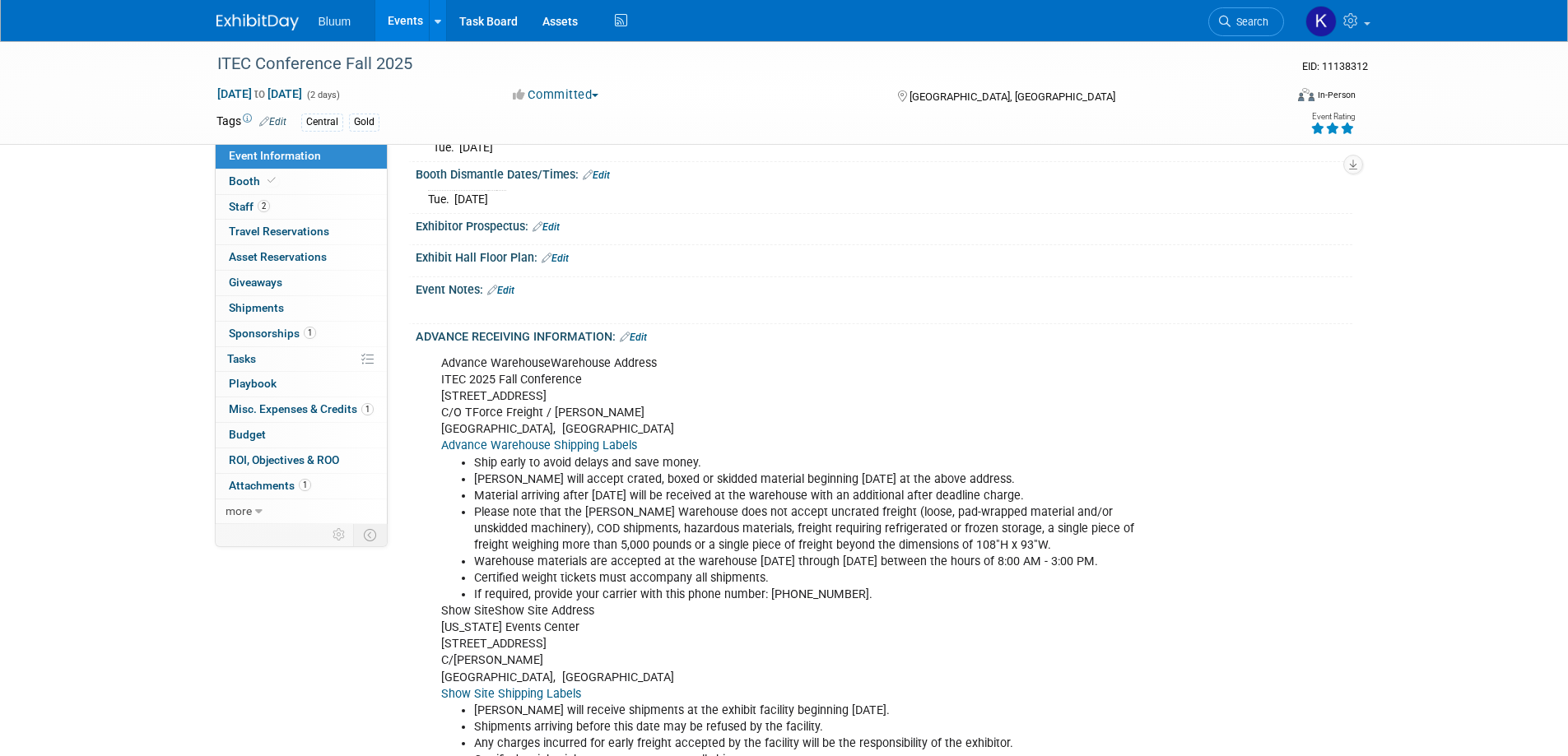
click at [397, 15] on link "Events" at bounding box center [405, 20] width 60 height 42
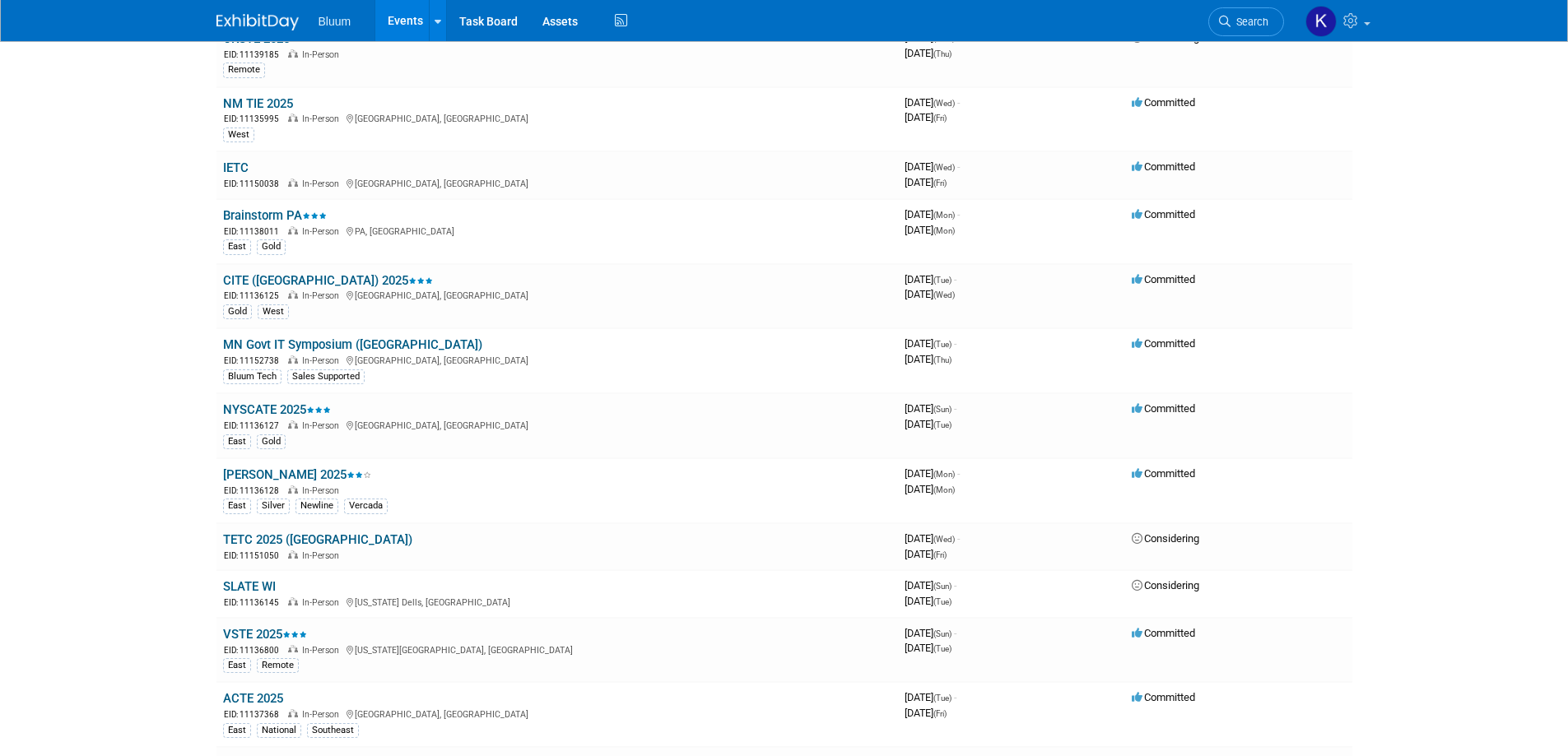
scroll to position [1070, 0]
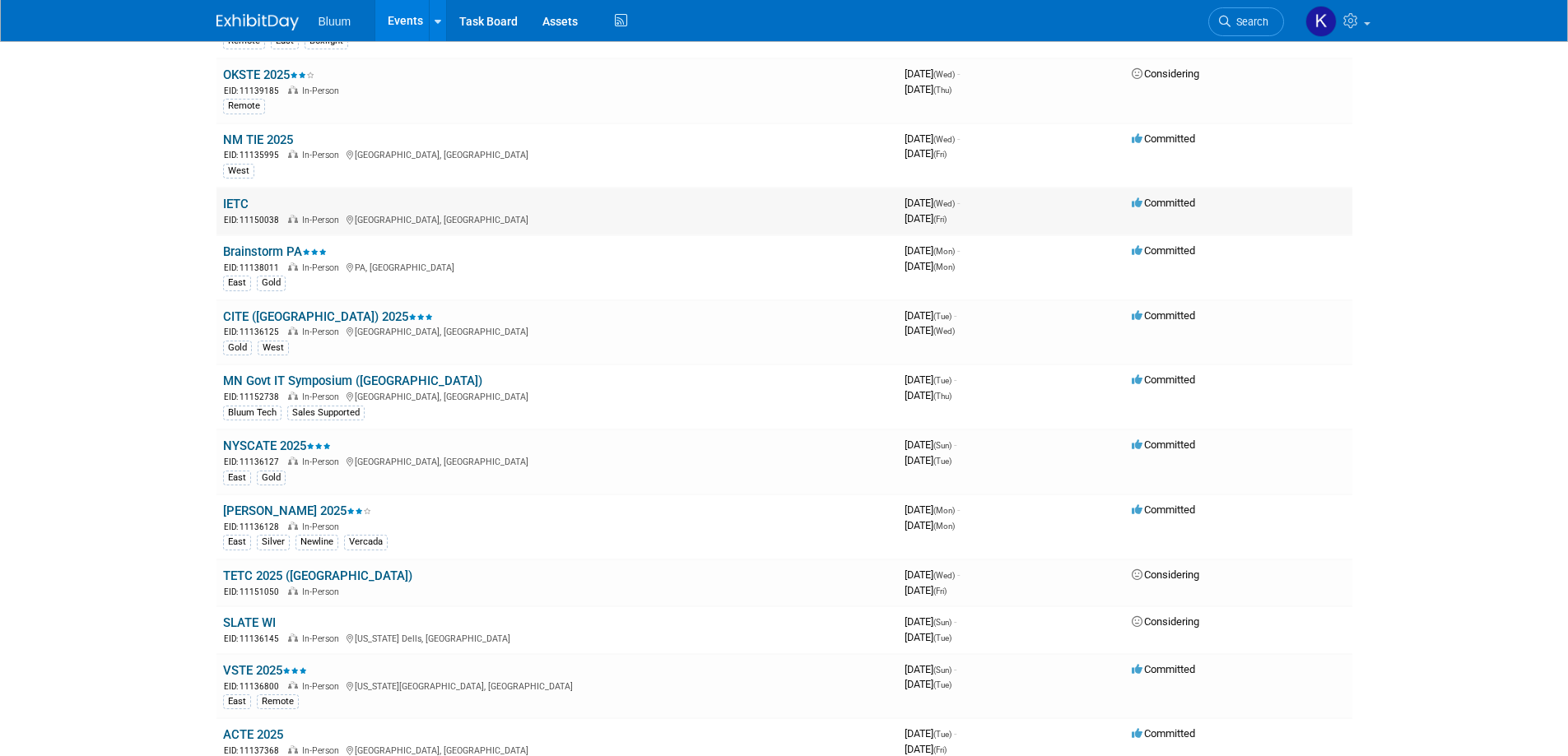
click at [236, 197] on link "IETC" at bounding box center [236, 203] width 25 height 15
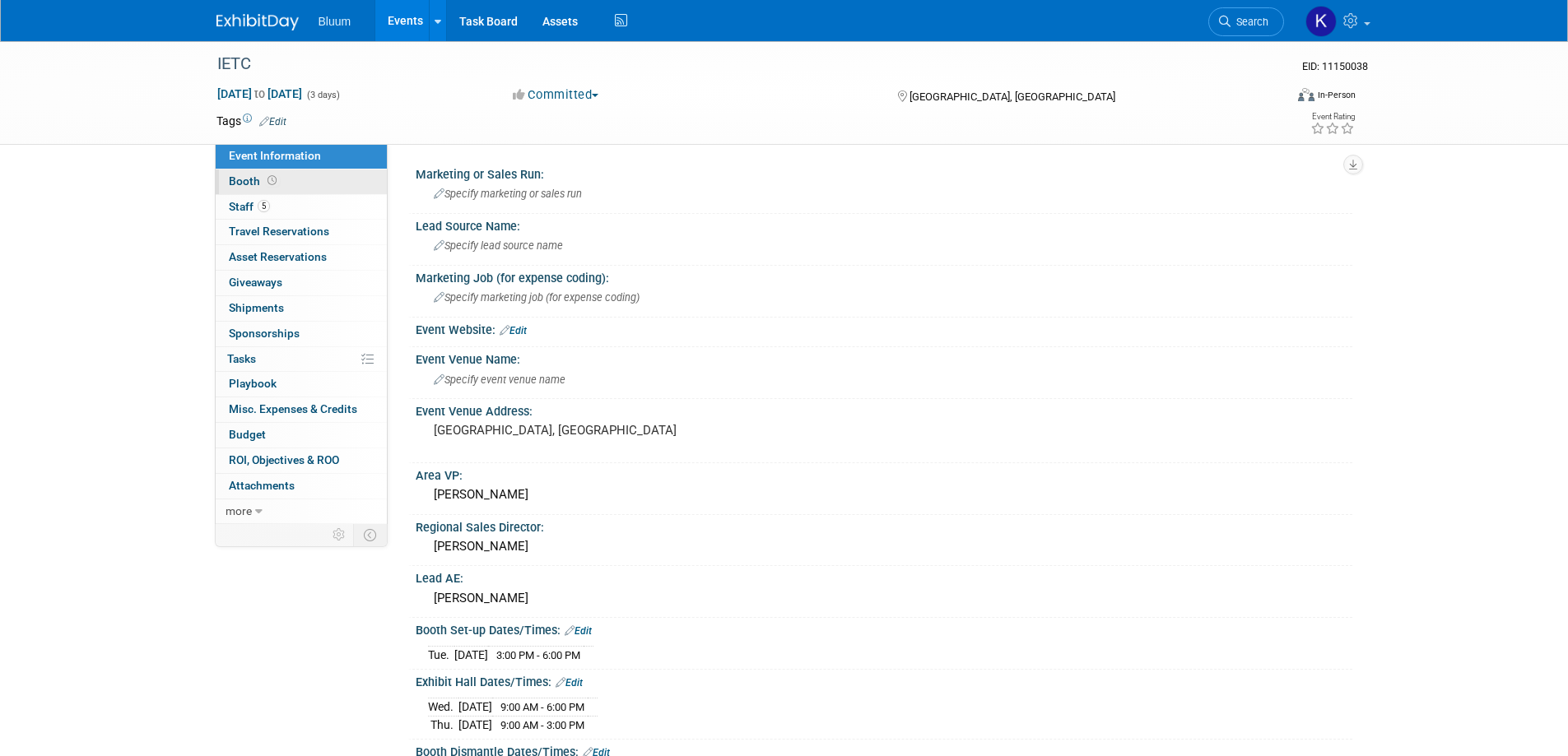
click at [236, 180] on span "Booth" at bounding box center [254, 181] width 51 height 14
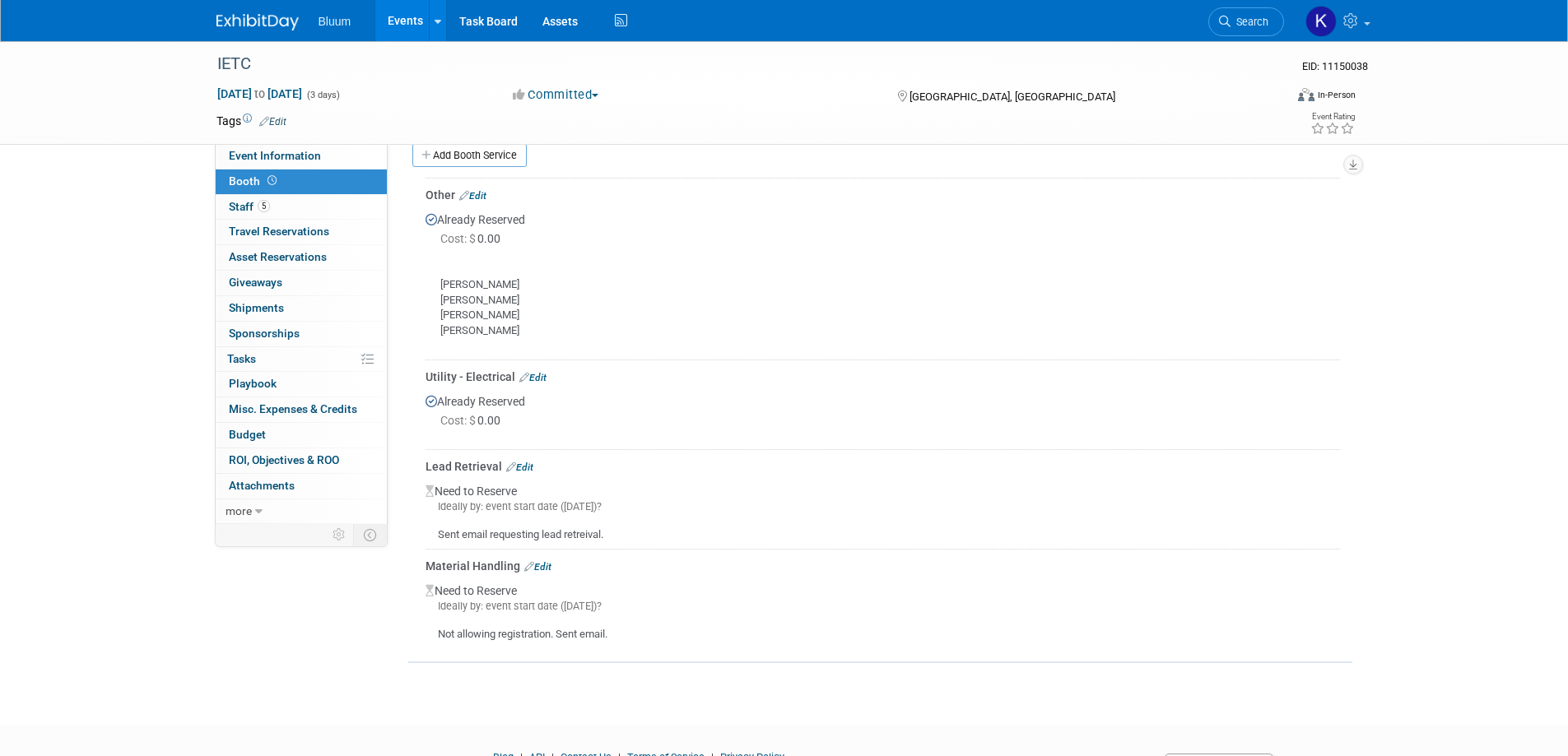
scroll to position [412, 0]
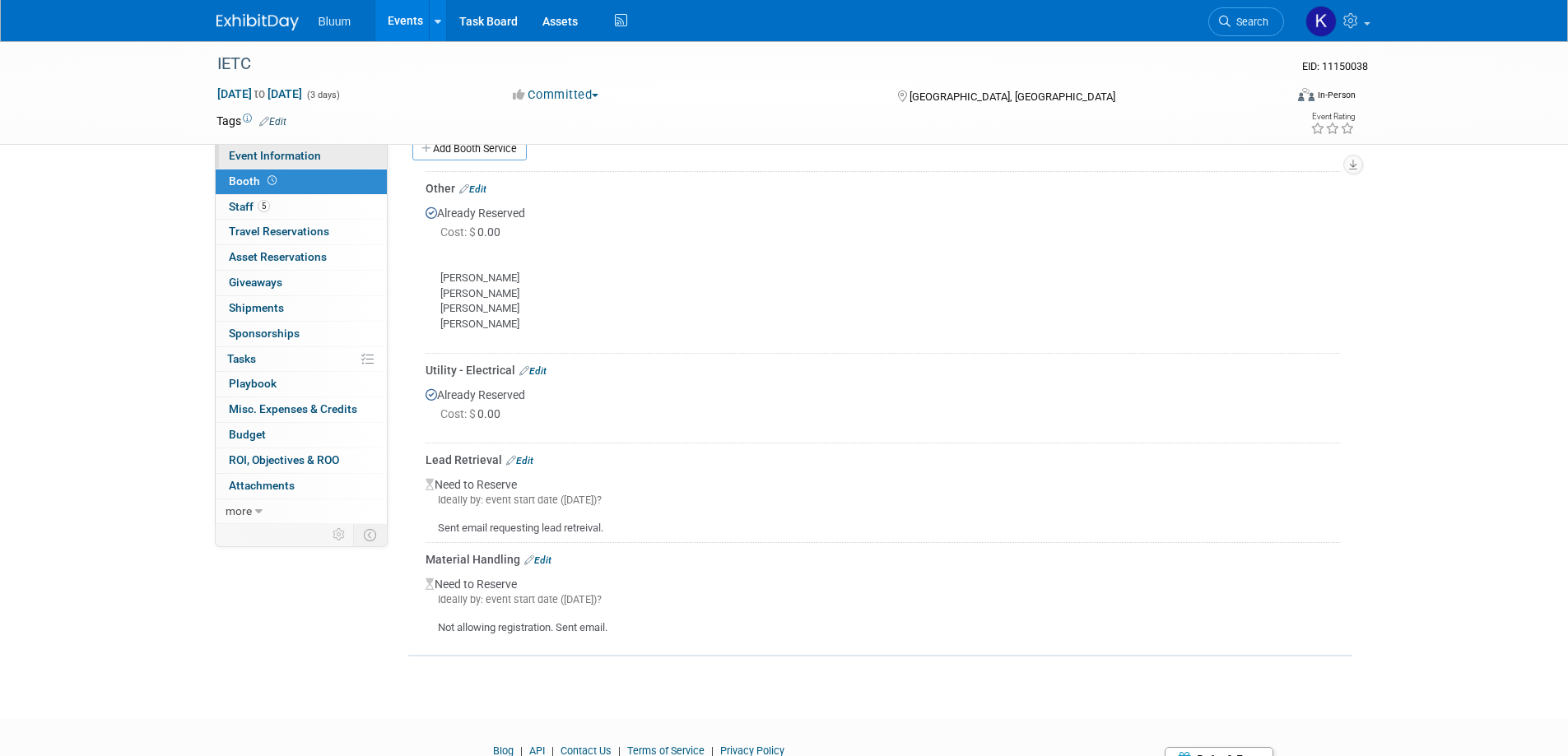
drag, startPoint x: 279, startPoint y: 158, endPoint x: 308, endPoint y: 194, distance: 46.2
click at [279, 158] on span "Event Information" at bounding box center [275, 156] width 92 height 14
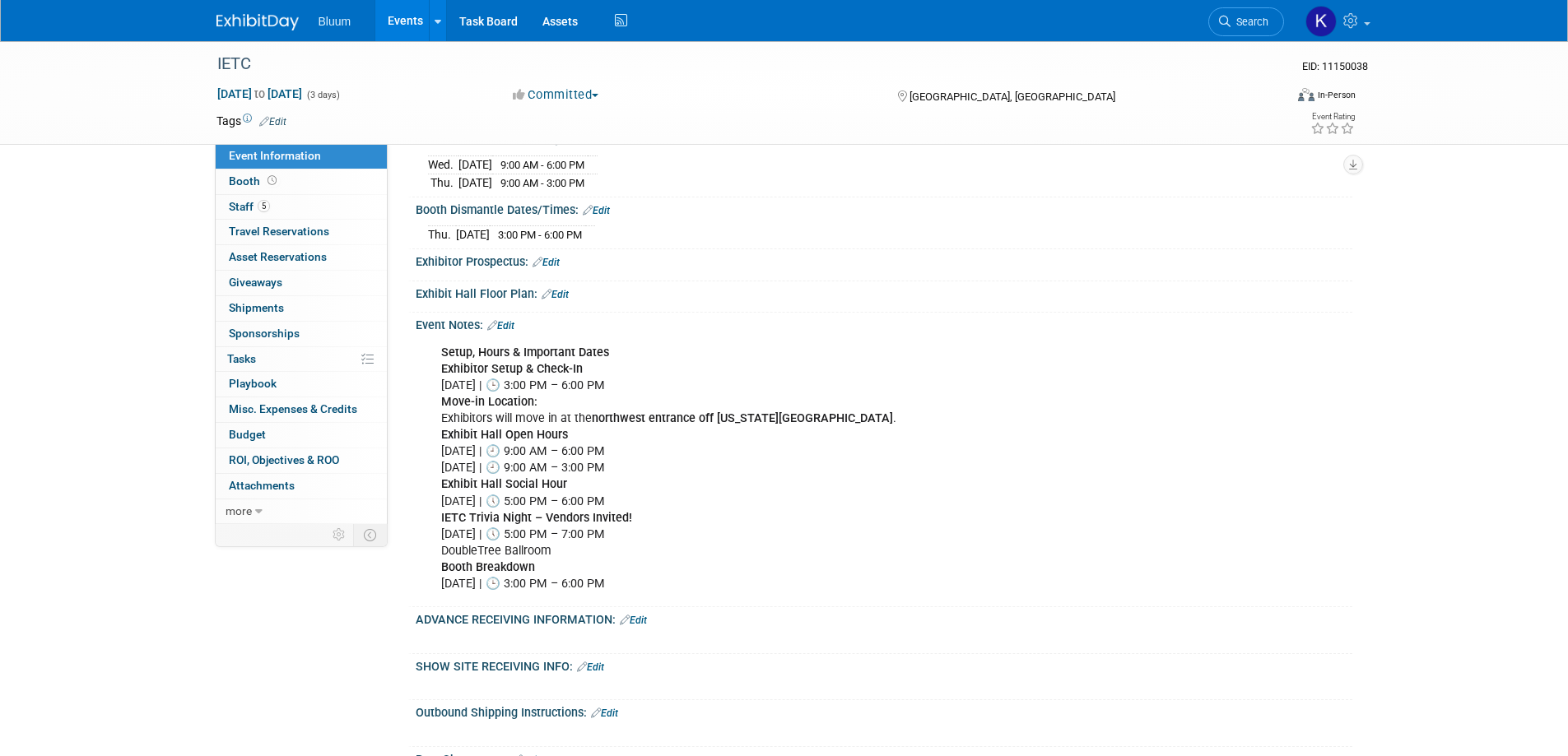
scroll to position [576, 0]
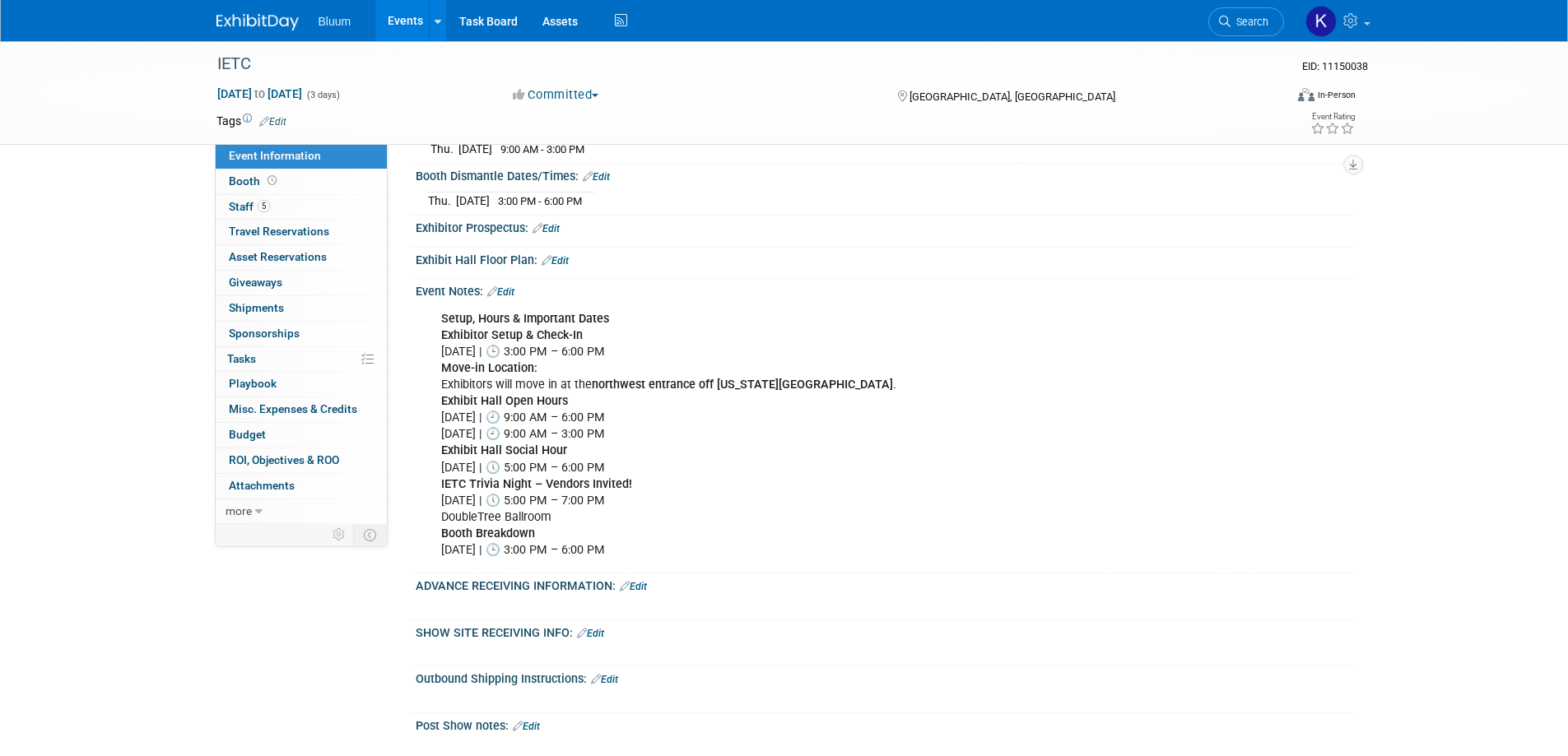
click at [638, 583] on link "Edit" at bounding box center [634, 587] width 27 height 12
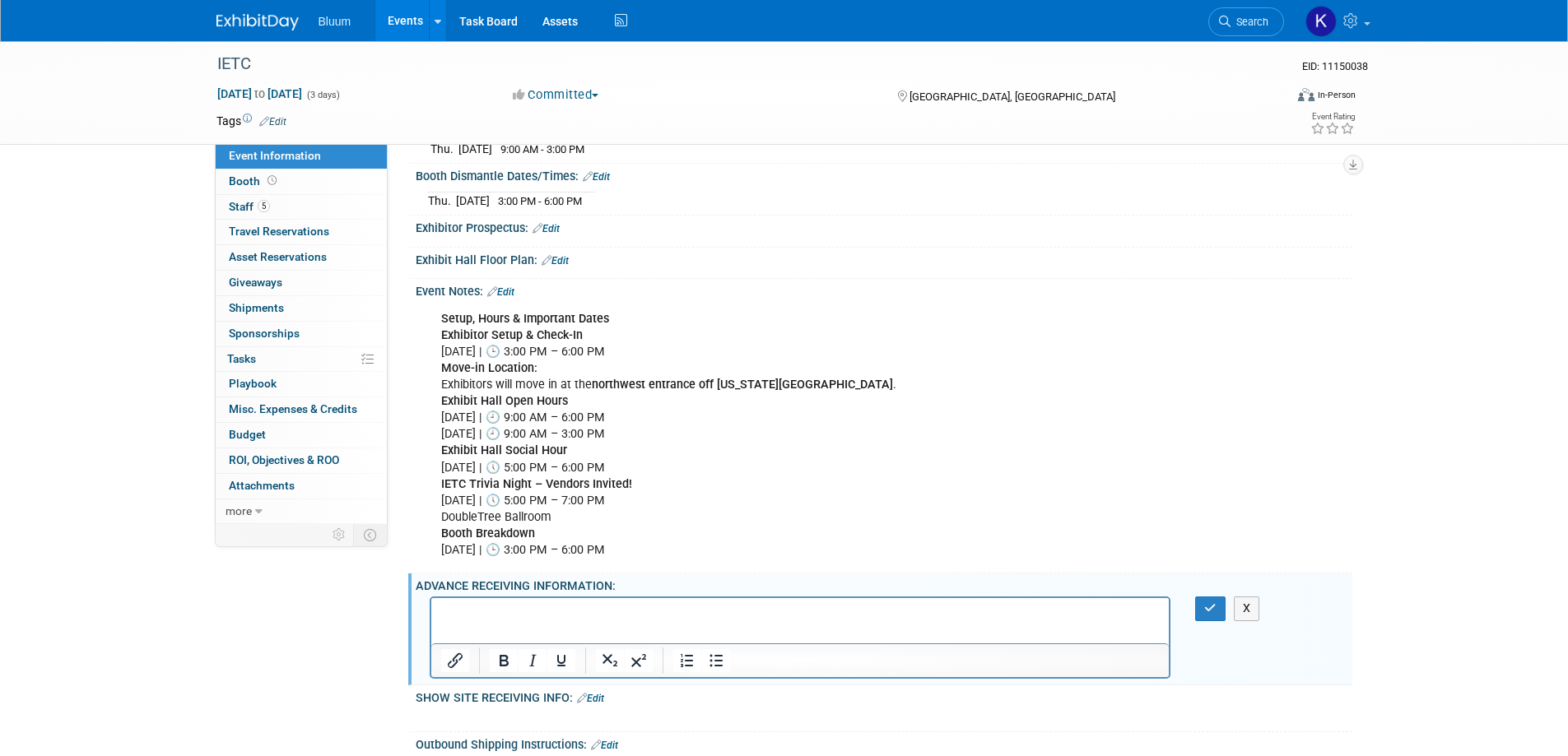
scroll to position [0, 0]
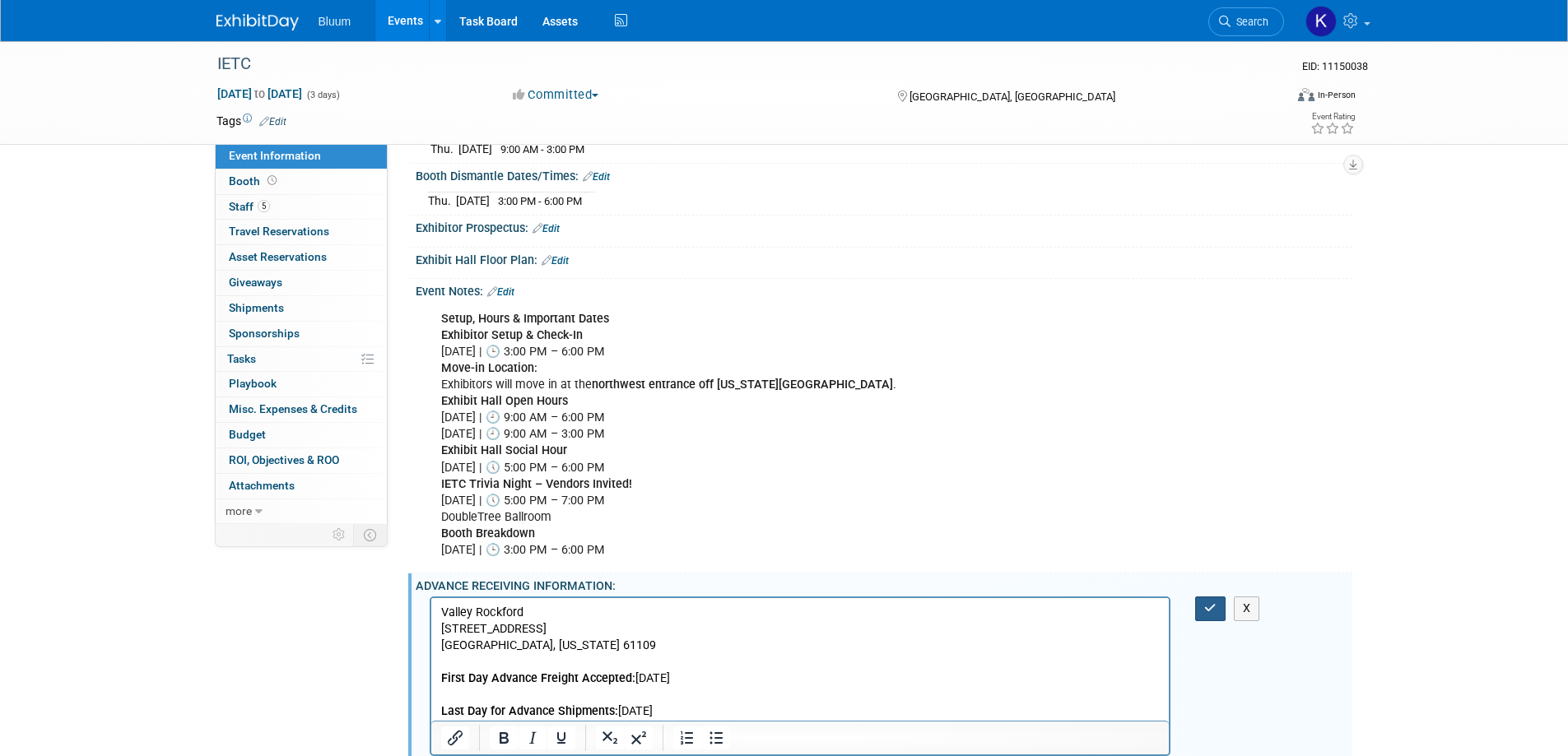
click at [1213, 602] on icon "button" at bounding box center [1210, 608] width 13 height 12
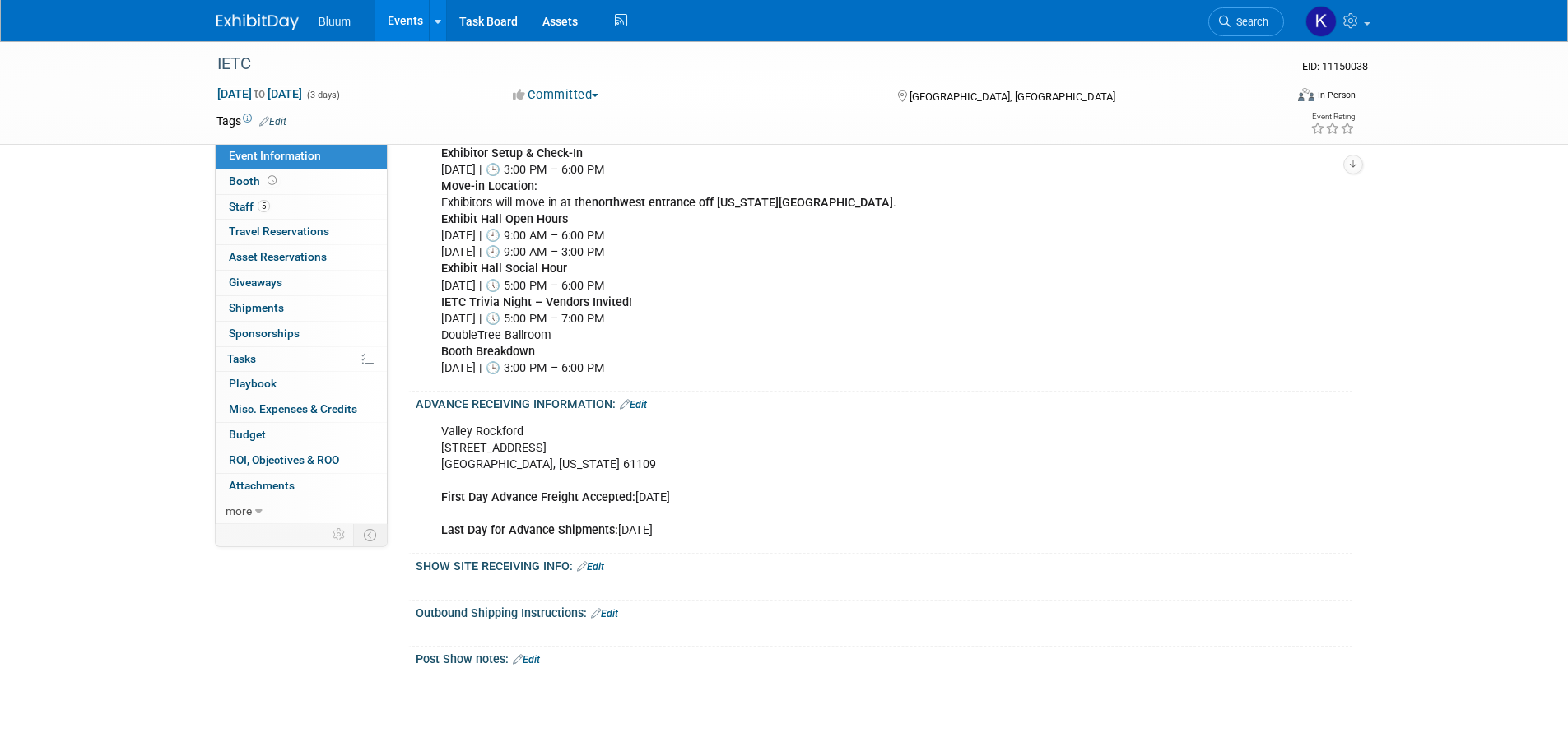
scroll to position [823, 0]
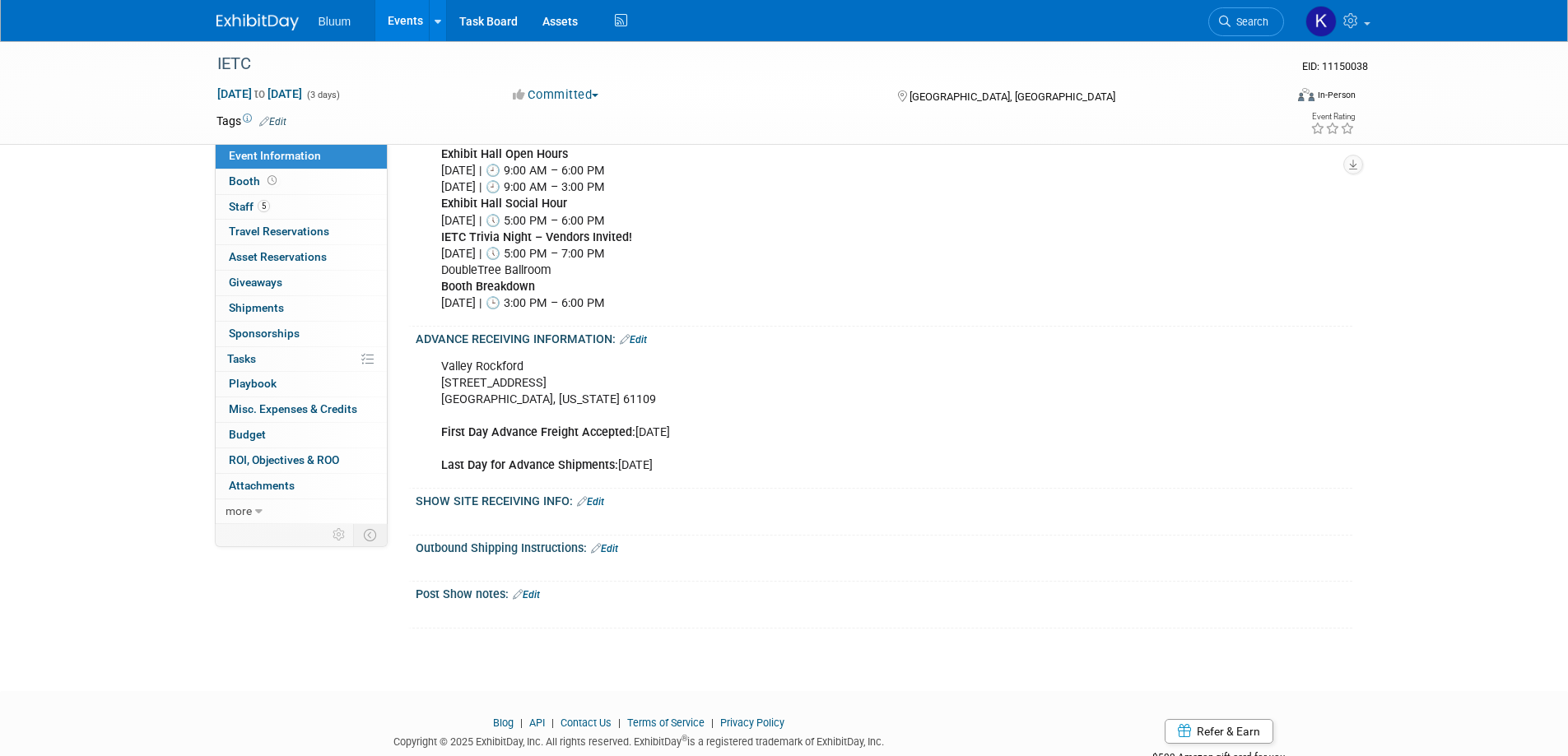
click at [607, 549] on link "Edit" at bounding box center [605, 549] width 27 height 12
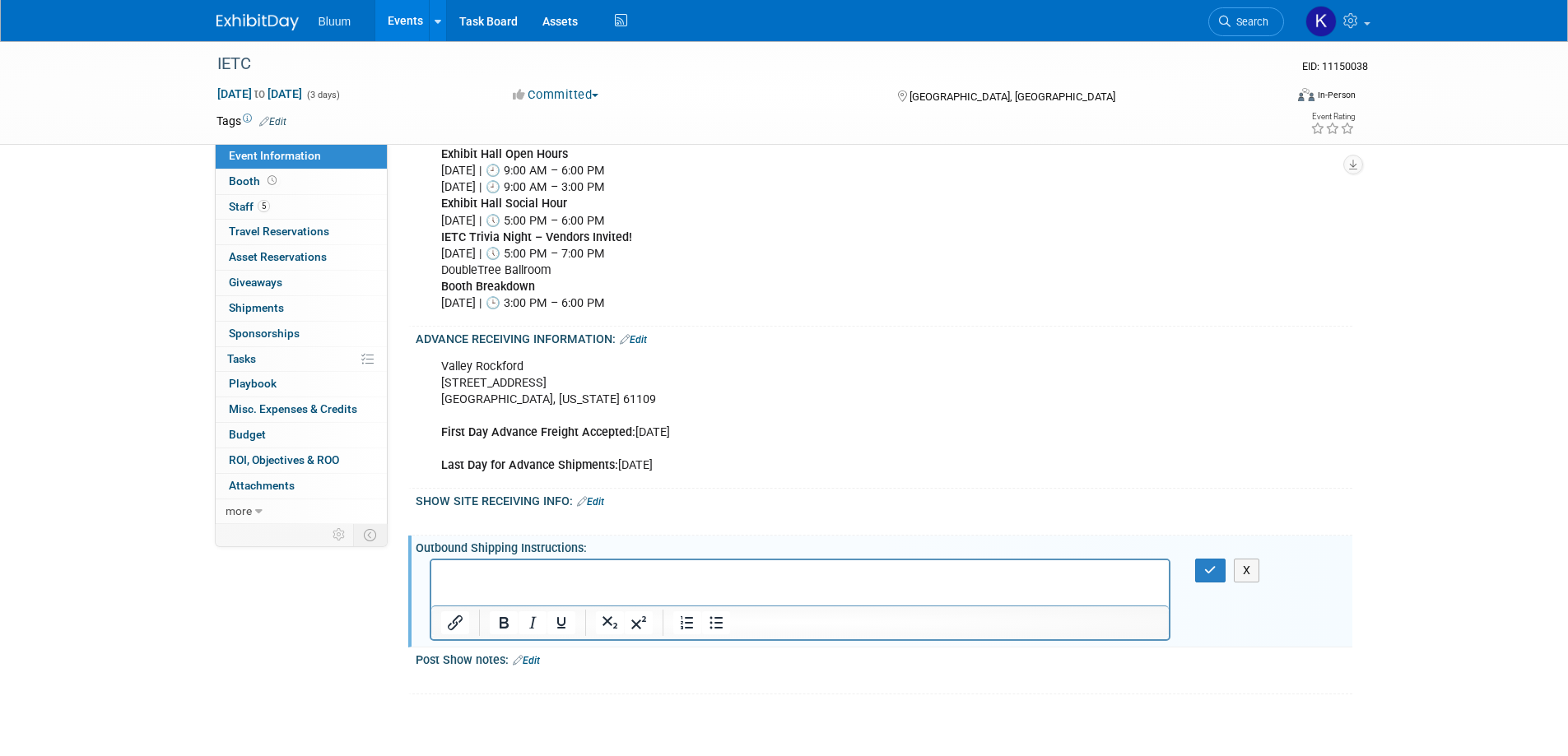
scroll to position [0, 0]
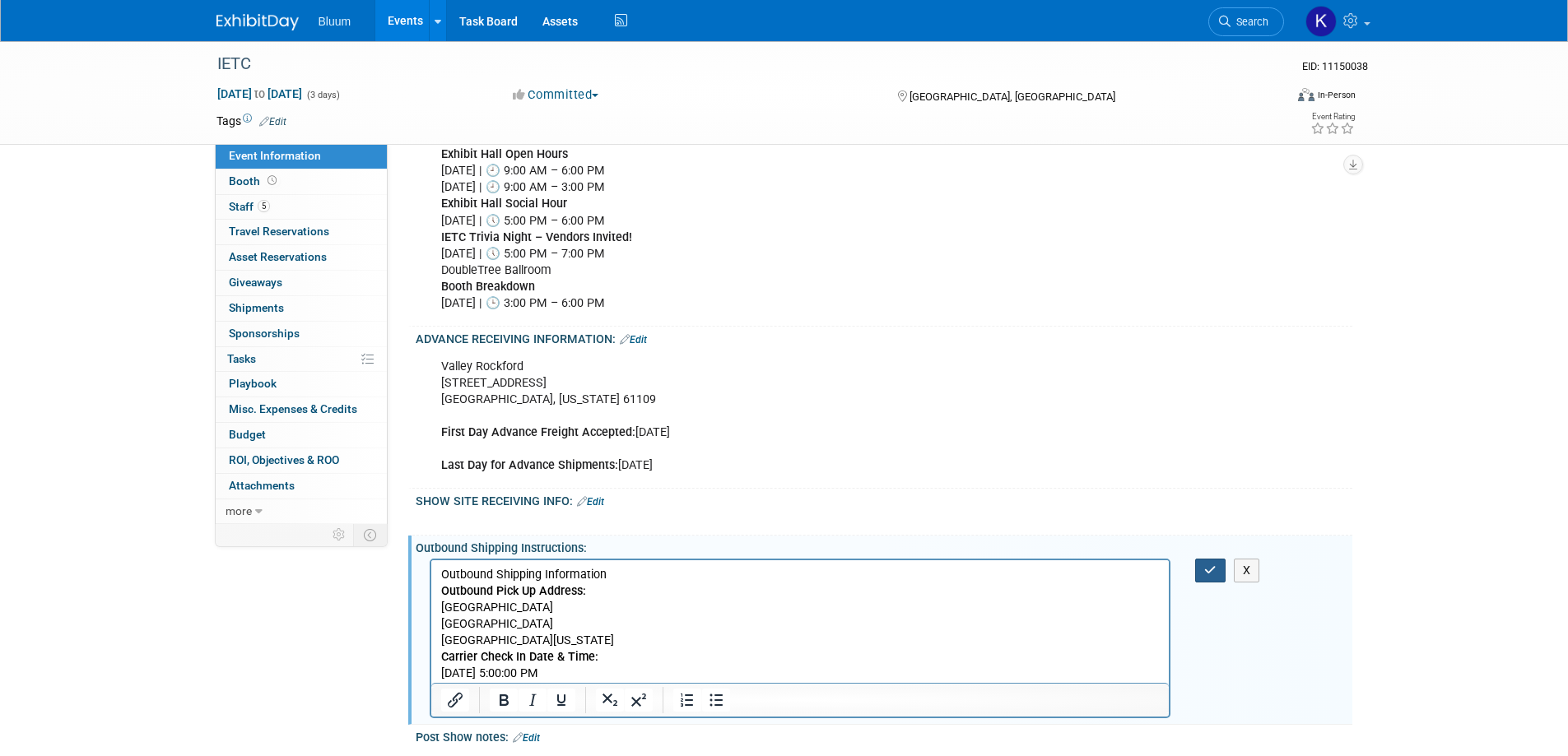
click at [1203, 566] on button "button" at bounding box center [1210, 570] width 30 height 24
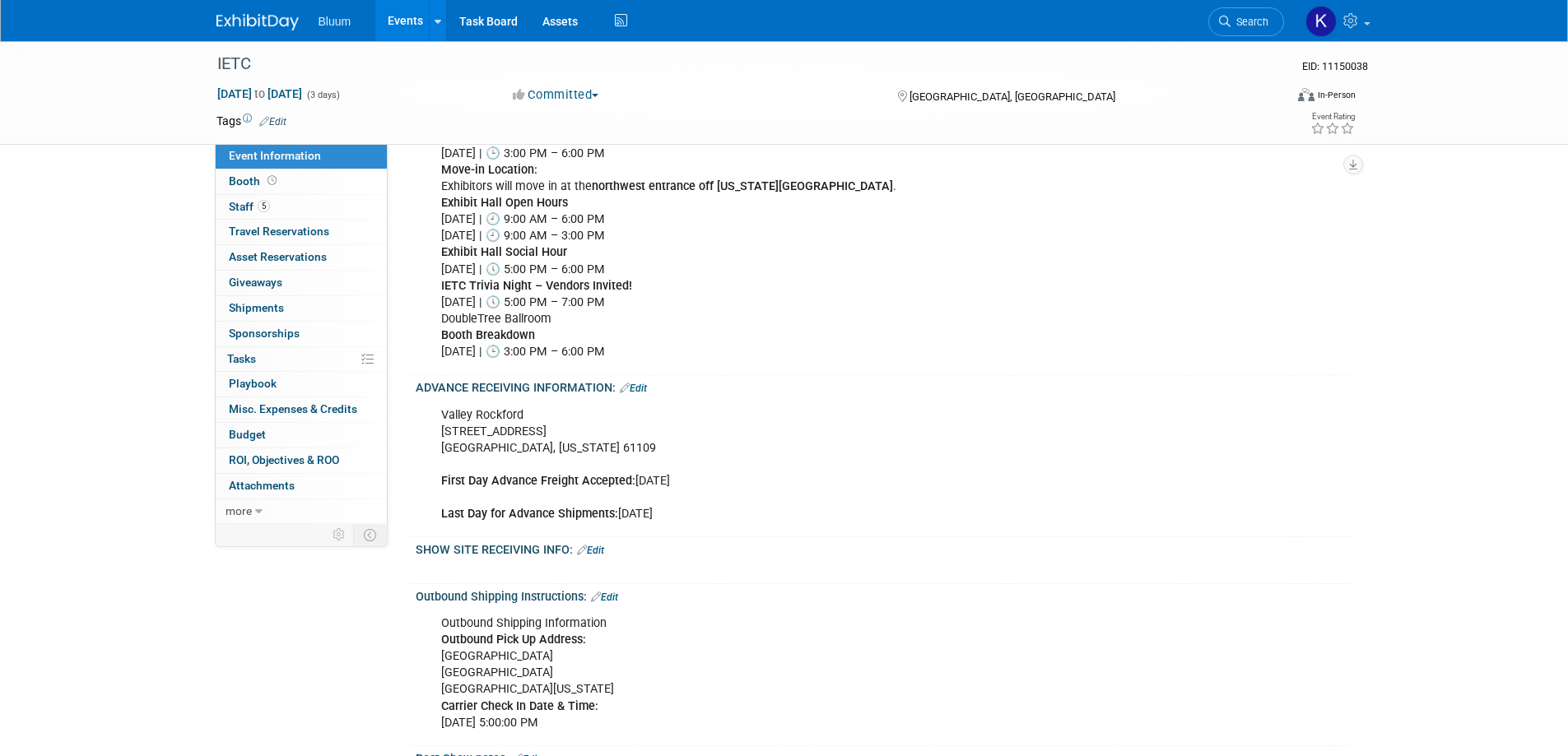
scroll to position [739, 0]
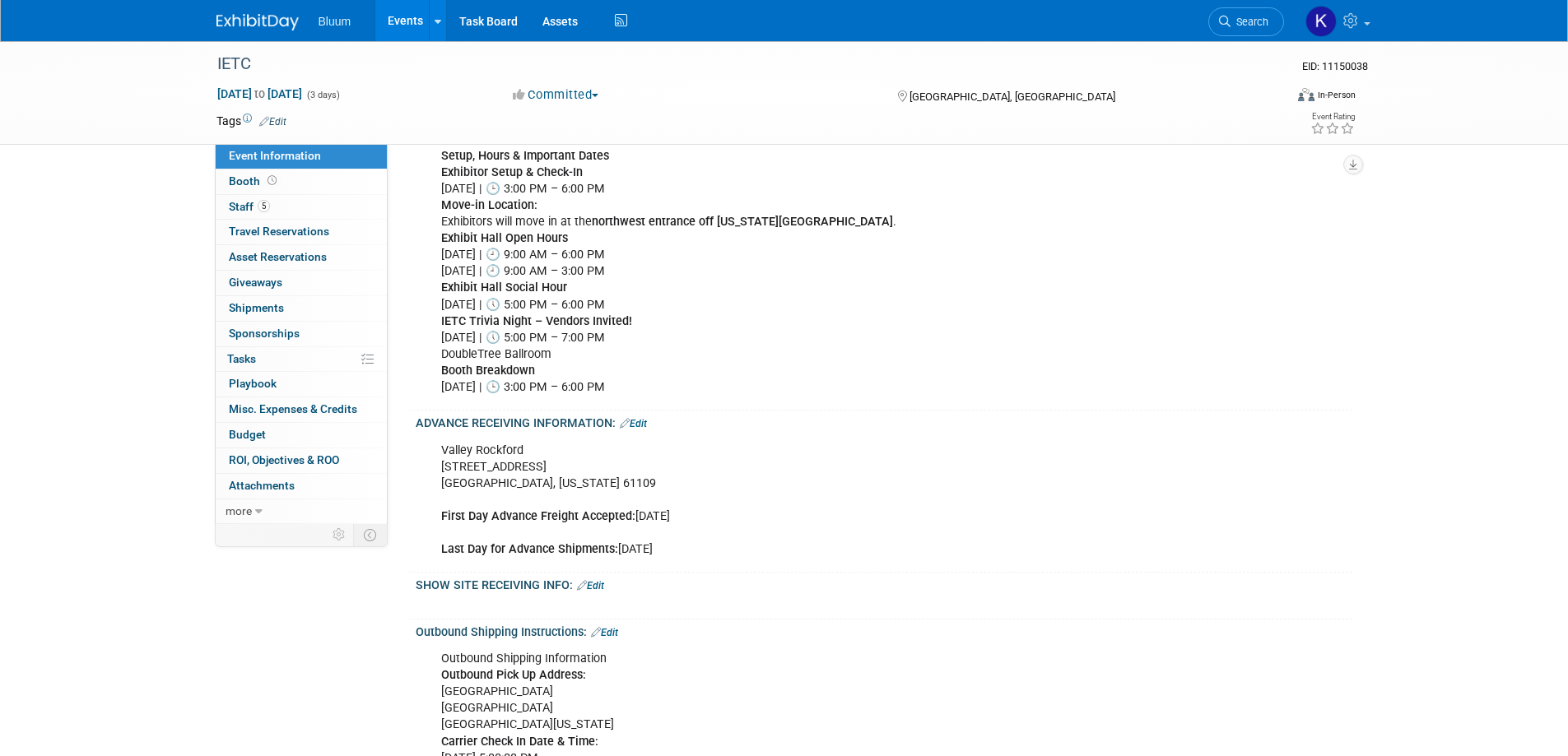
click at [644, 422] on link "Edit" at bounding box center [634, 423] width 27 height 12
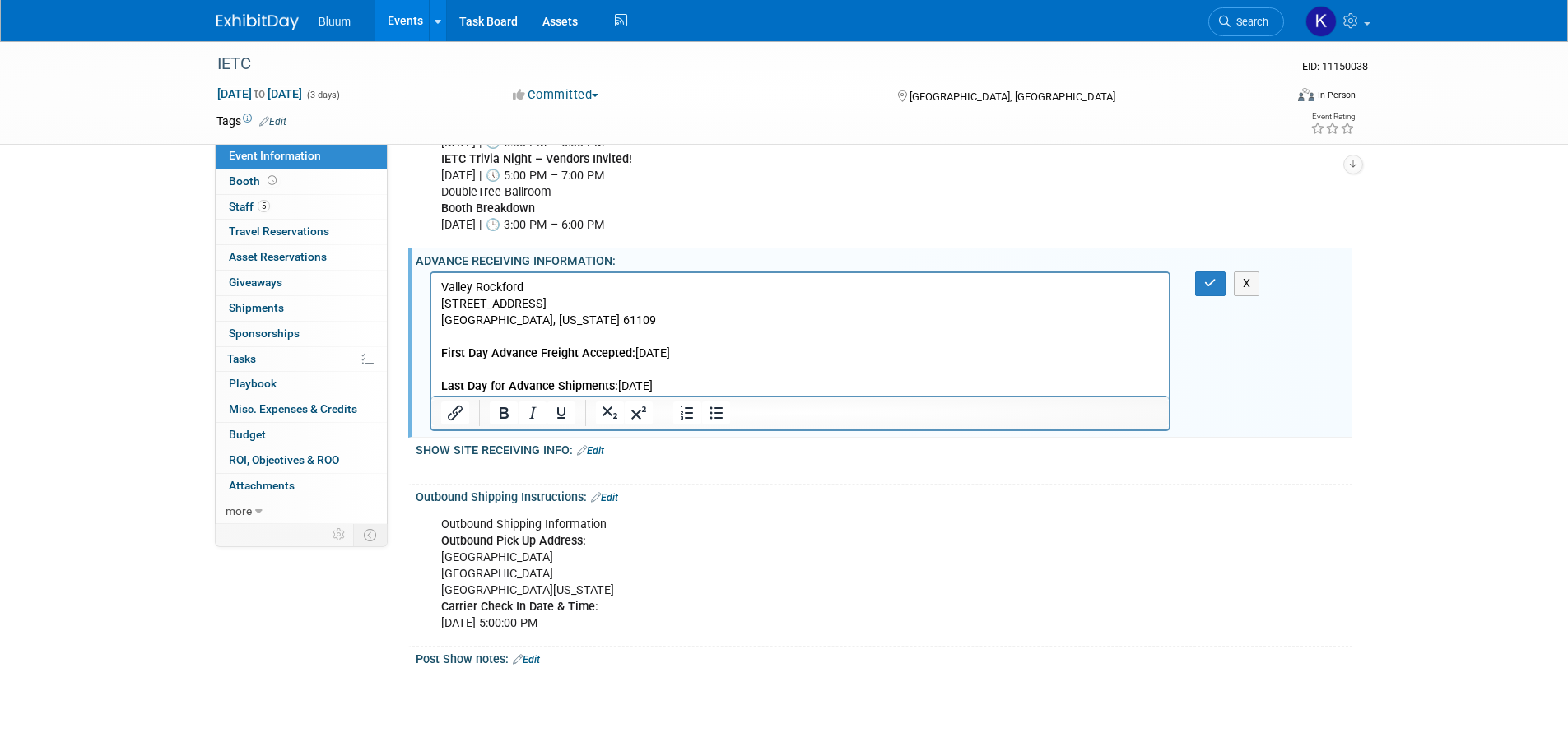
scroll to position [904, 0]
click at [694, 385] on p "Valley Rockford 4950 American Road Rockford, Illinois 61109 First Day Advance F…" at bounding box center [800, 335] width 720 height 116
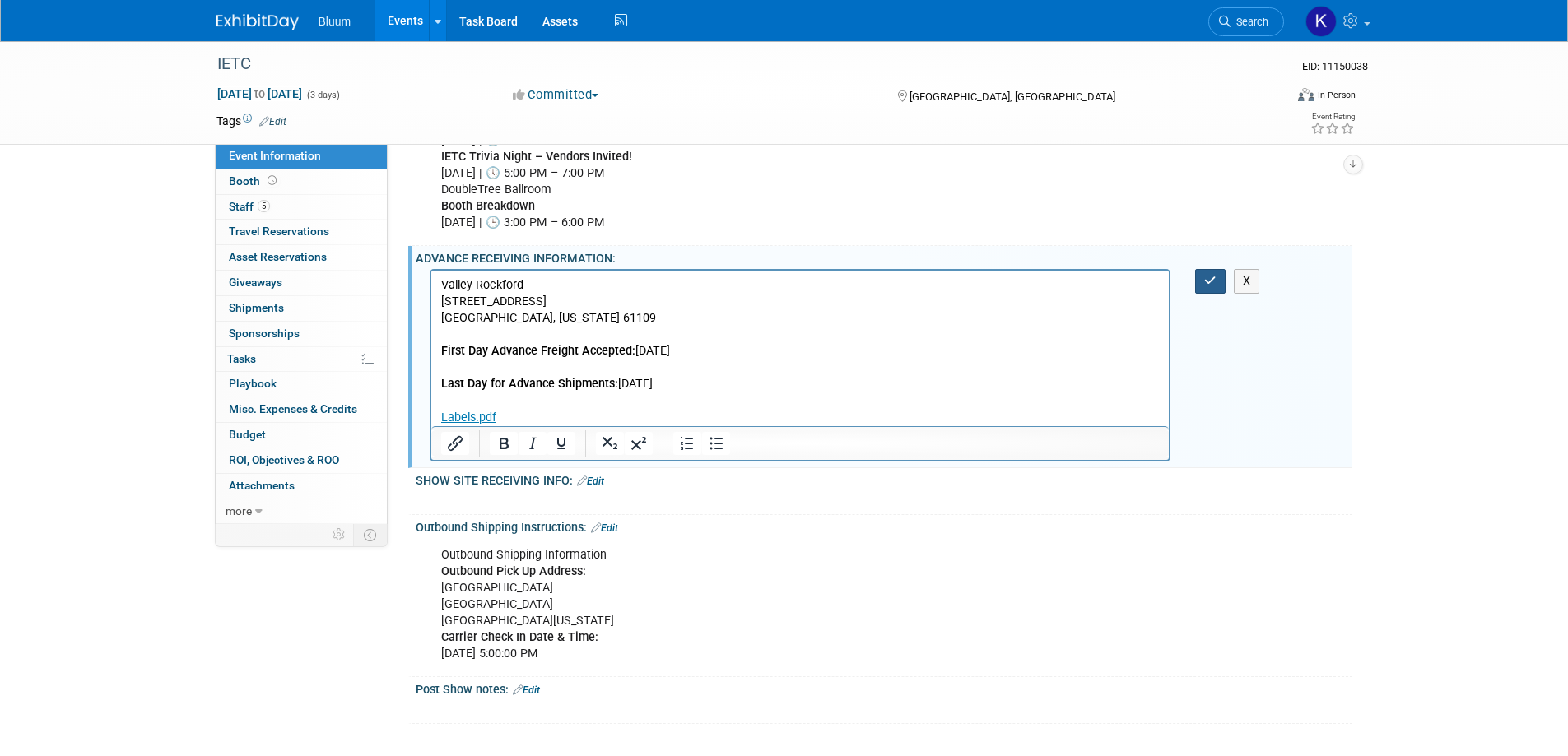
click at [1203, 276] on button "button" at bounding box center [1210, 280] width 30 height 24
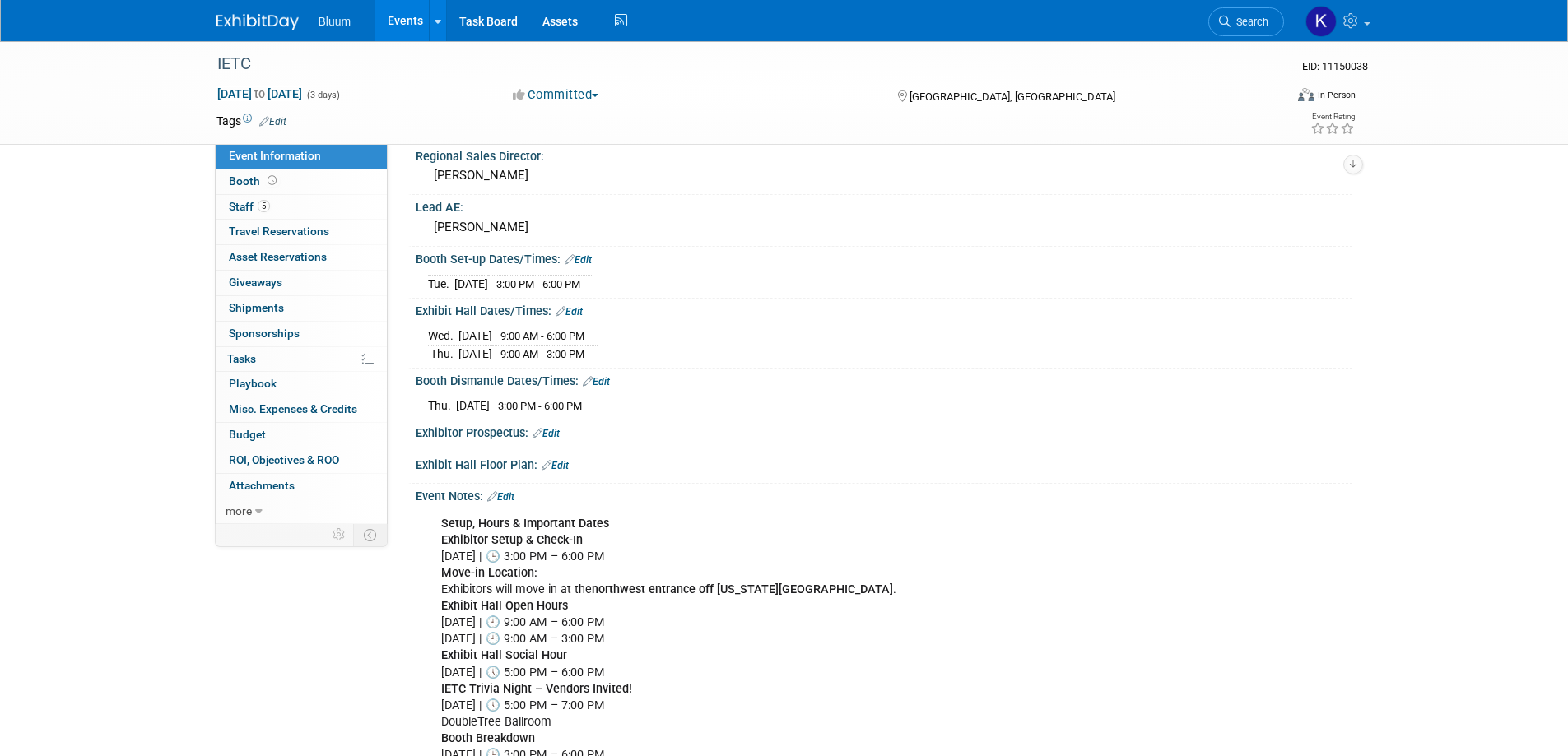
scroll to position [328, 0]
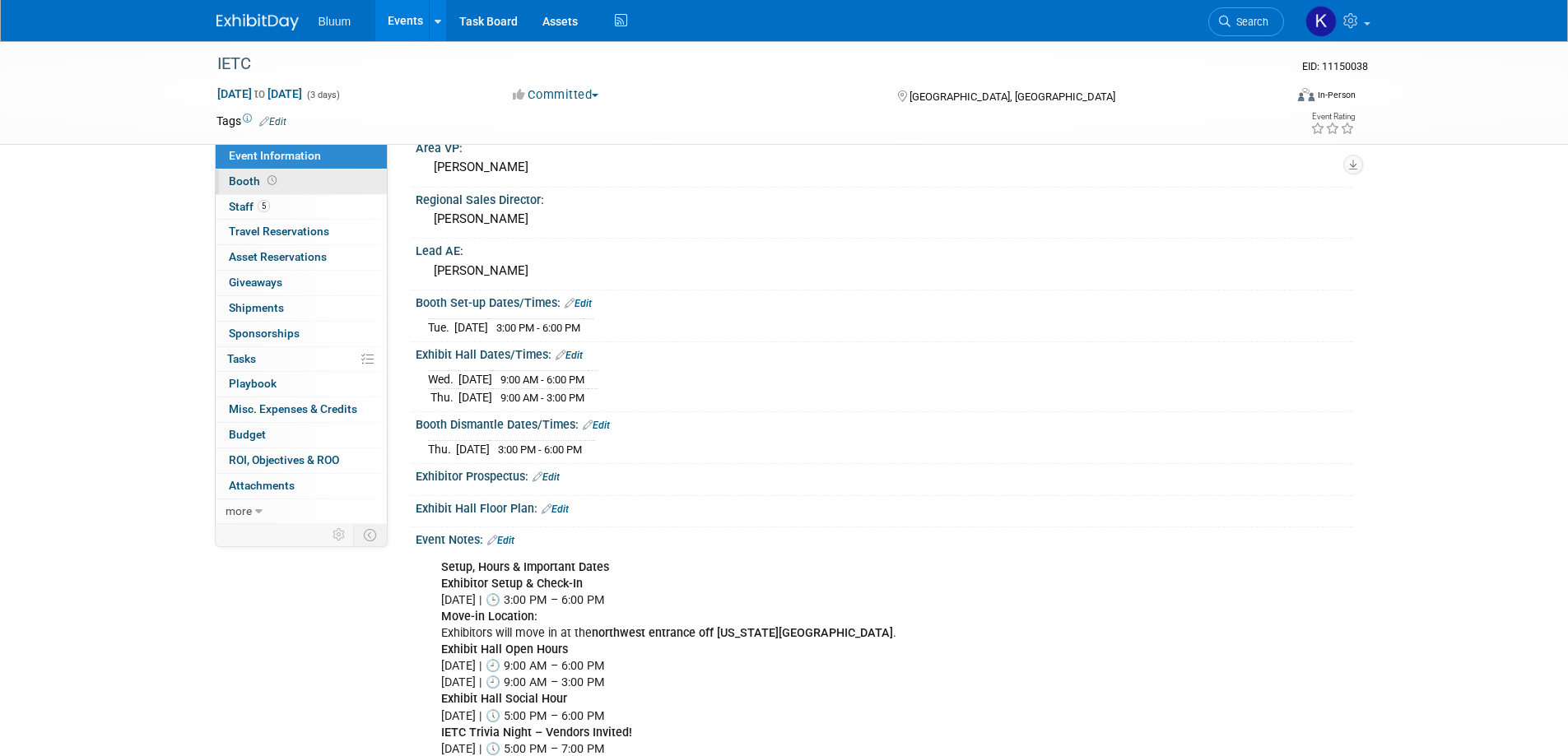
click at [246, 177] on span "Booth" at bounding box center [254, 181] width 51 height 14
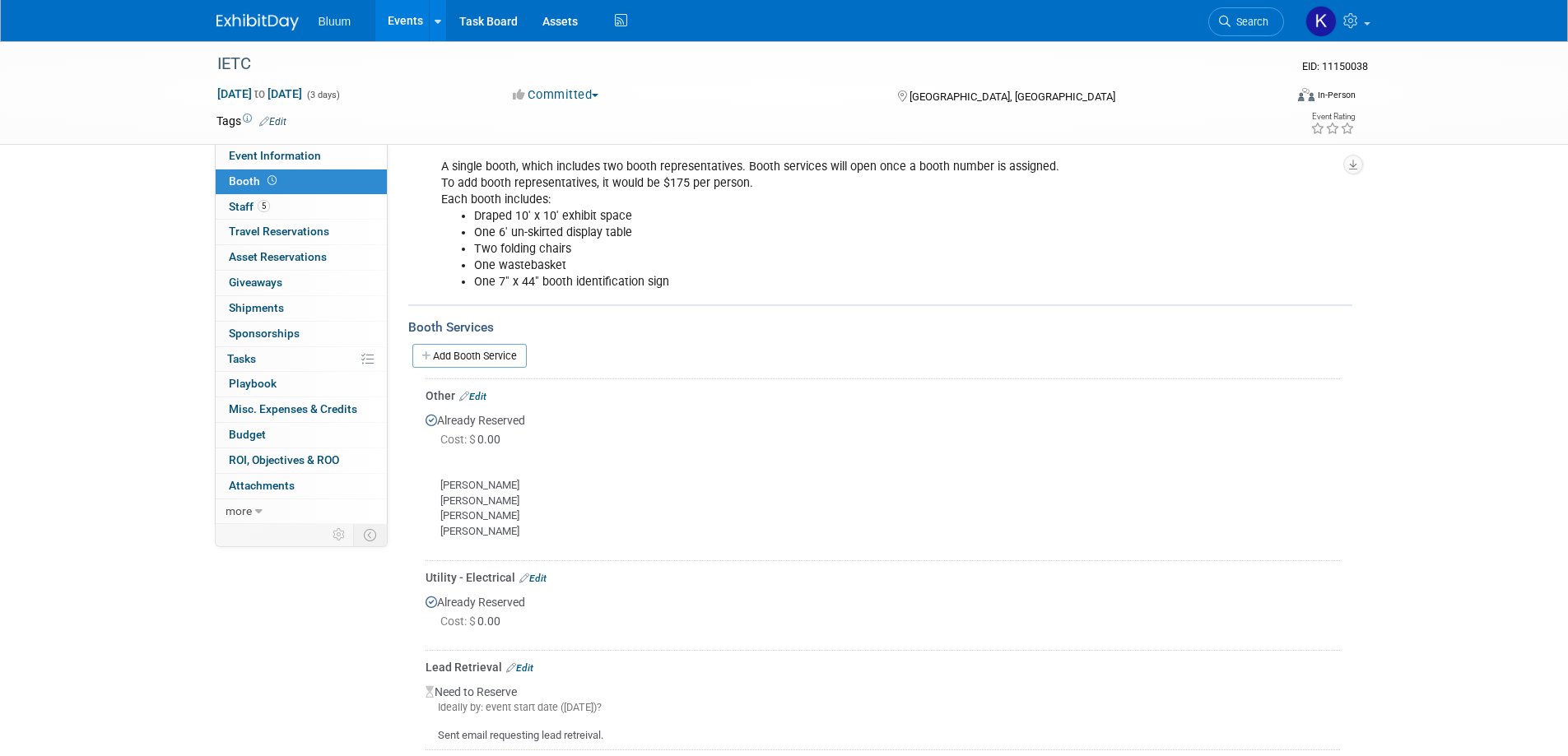
scroll to position [160, 0]
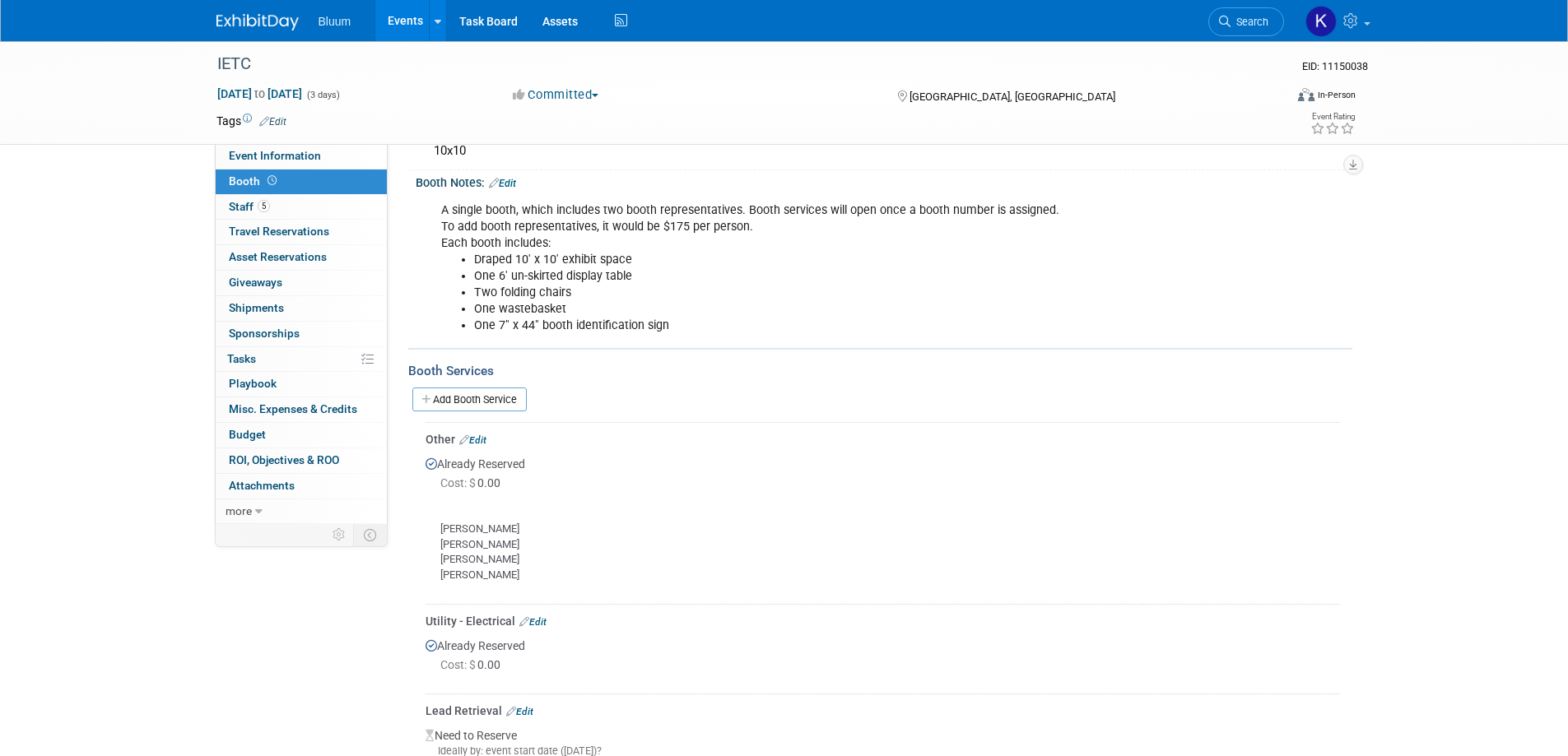
click at [512, 180] on link "Edit" at bounding box center [503, 184] width 27 height 12
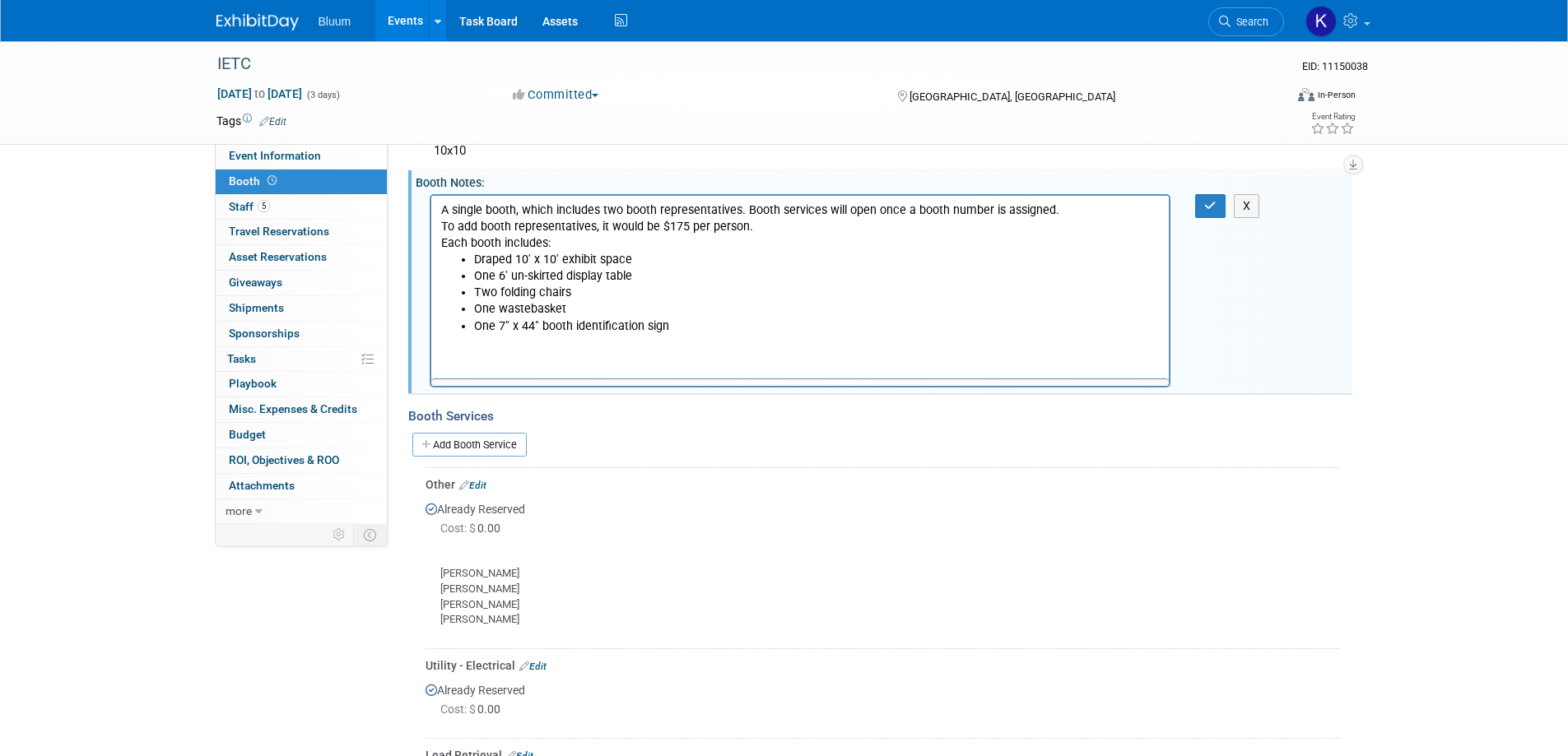
scroll to position [0, 0]
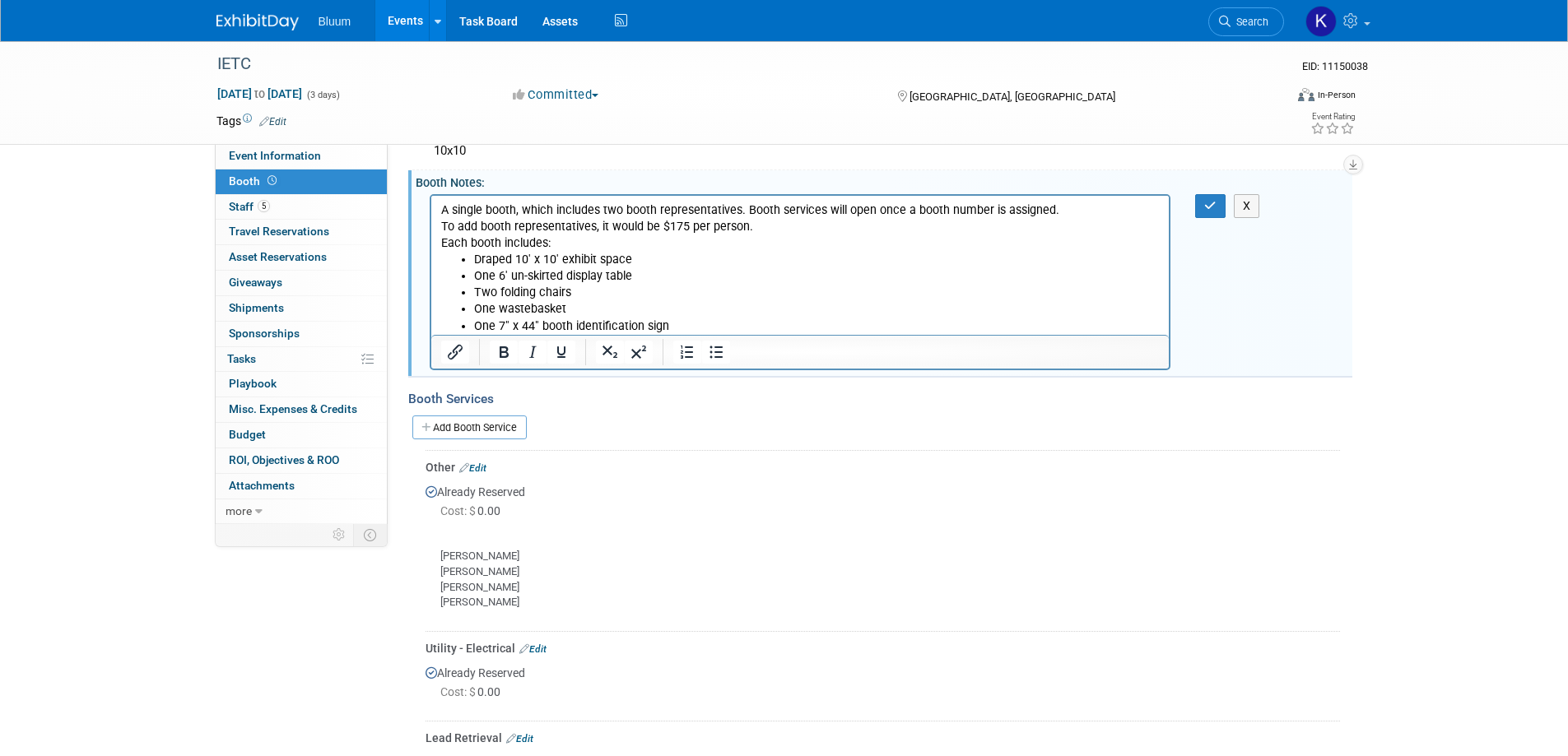
click at [705, 325] on li "One 7" x 44" booth identification sign" at bounding box center [816, 326] width 687 height 16
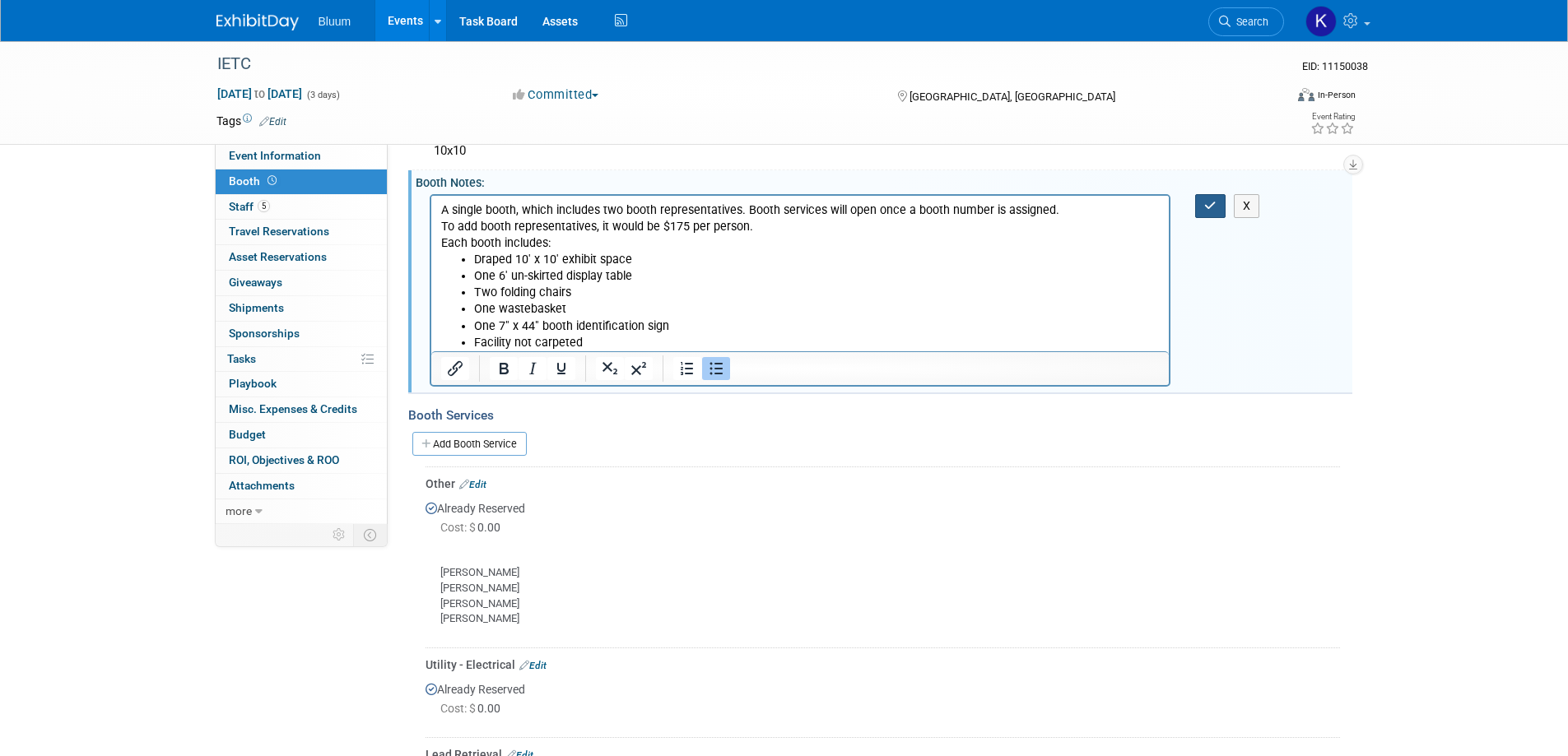
click at [1200, 202] on button "button" at bounding box center [1210, 206] width 30 height 24
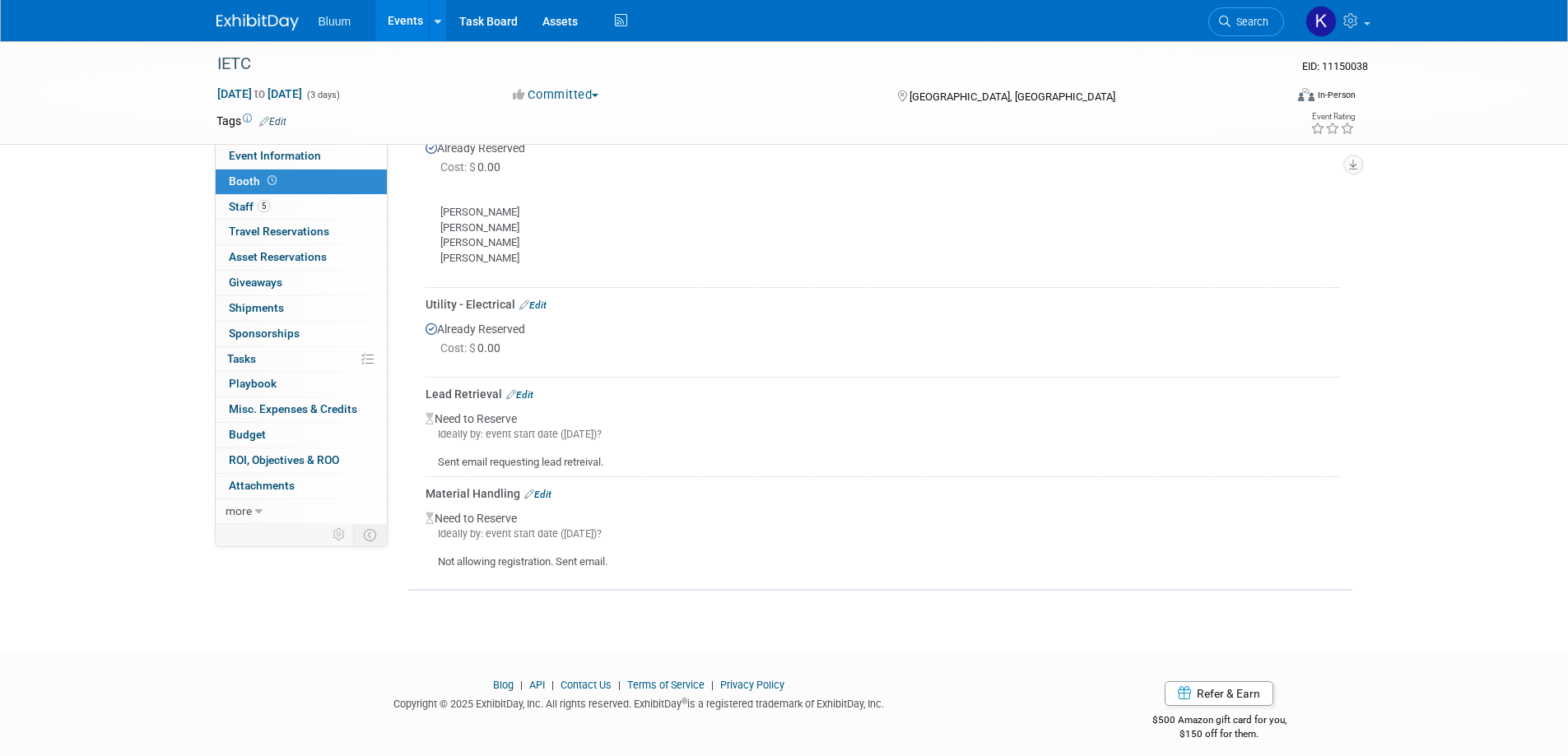
scroll to position [506, 0]
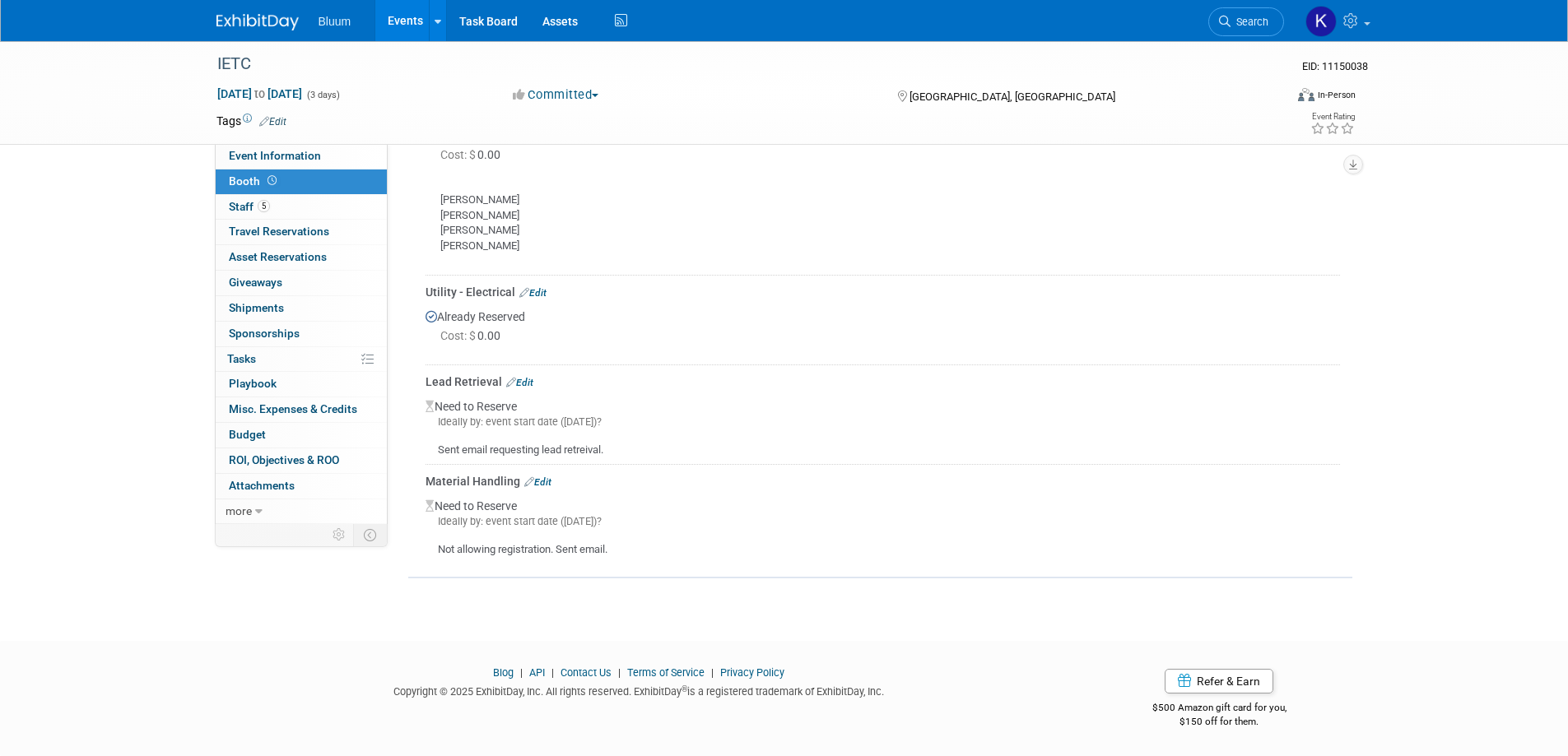
click at [537, 478] on link "Edit" at bounding box center [538, 482] width 27 height 12
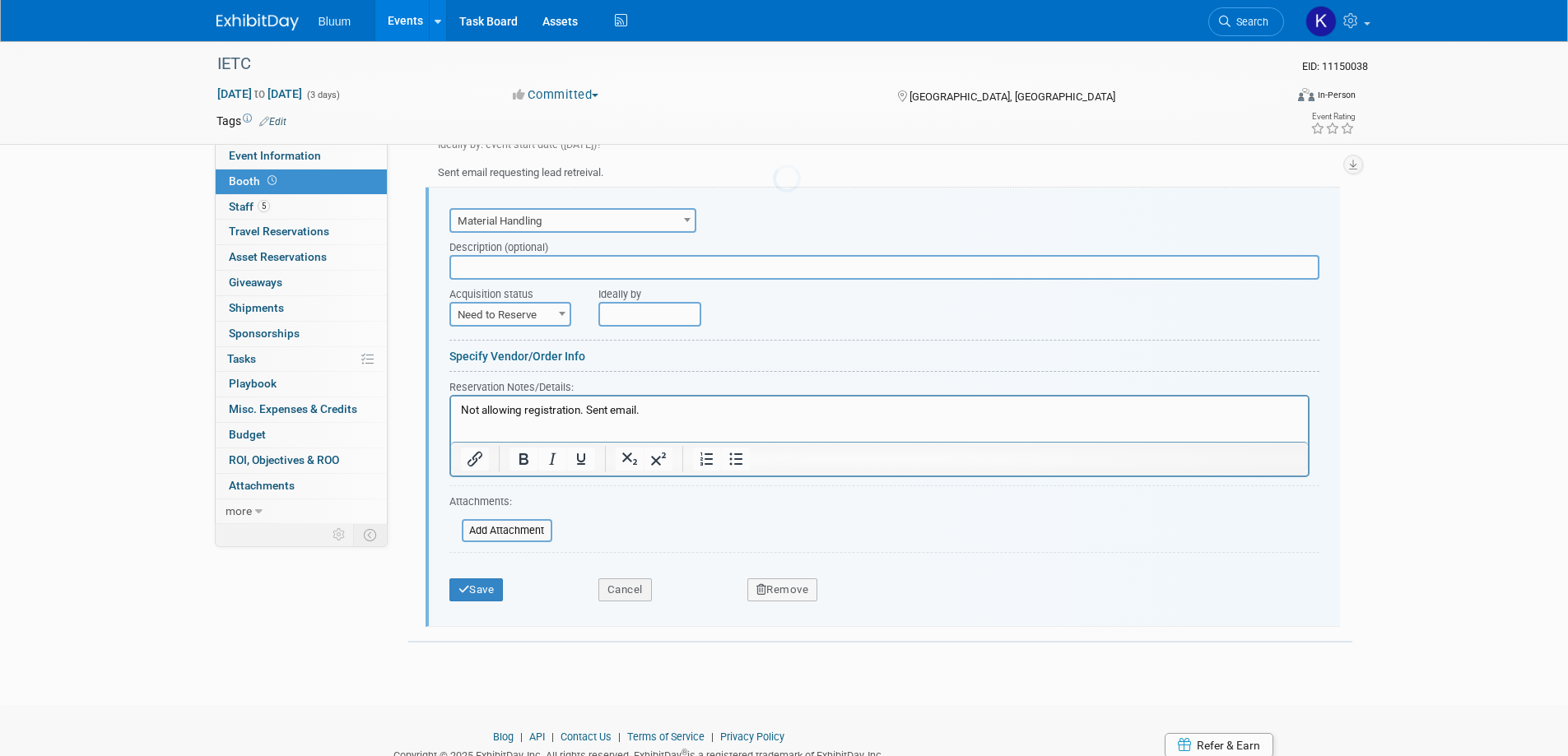
scroll to position [0, 0]
click at [560, 310] on span at bounding box center [562, 313] width 16 height 21
select select "2"
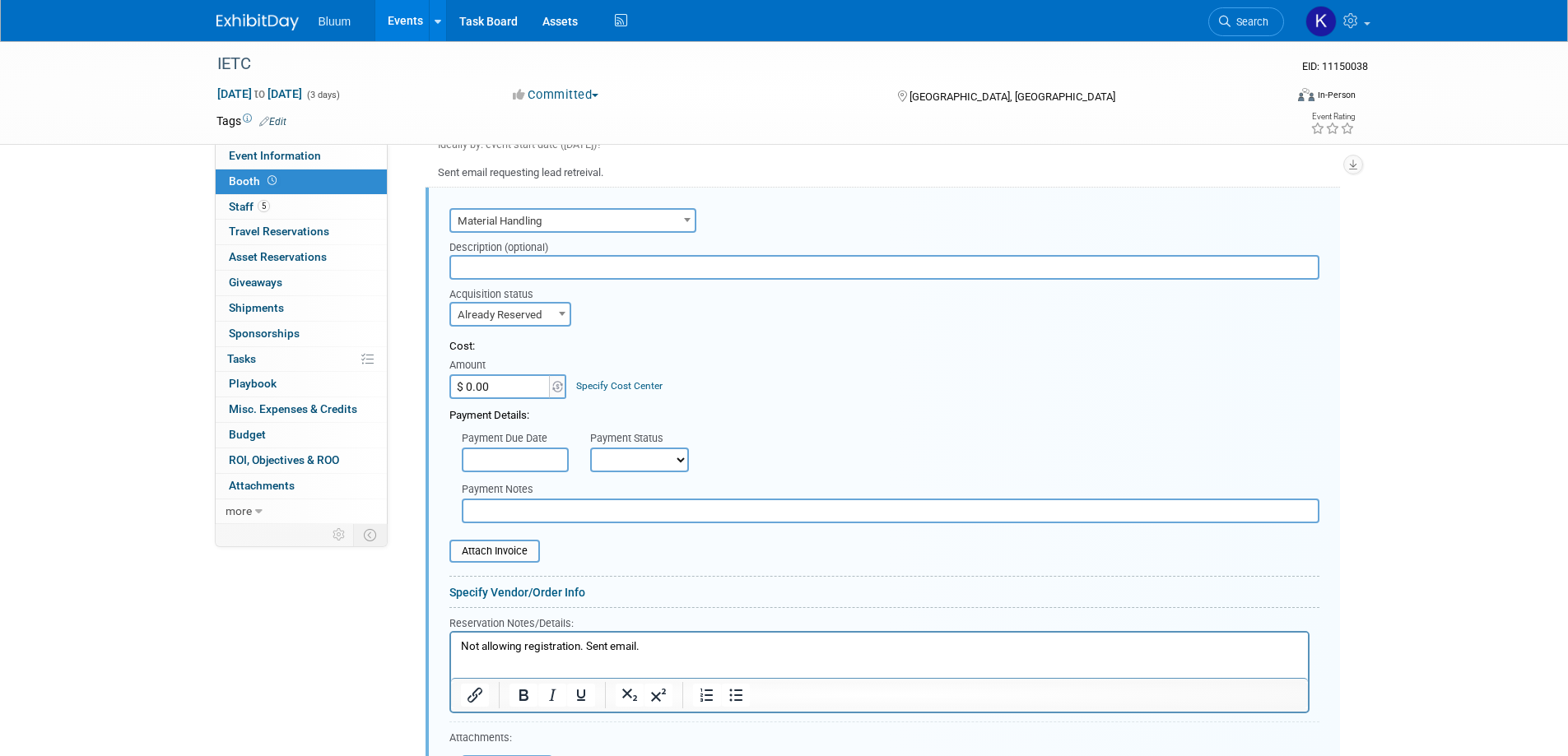
scroll to position [948, 0]
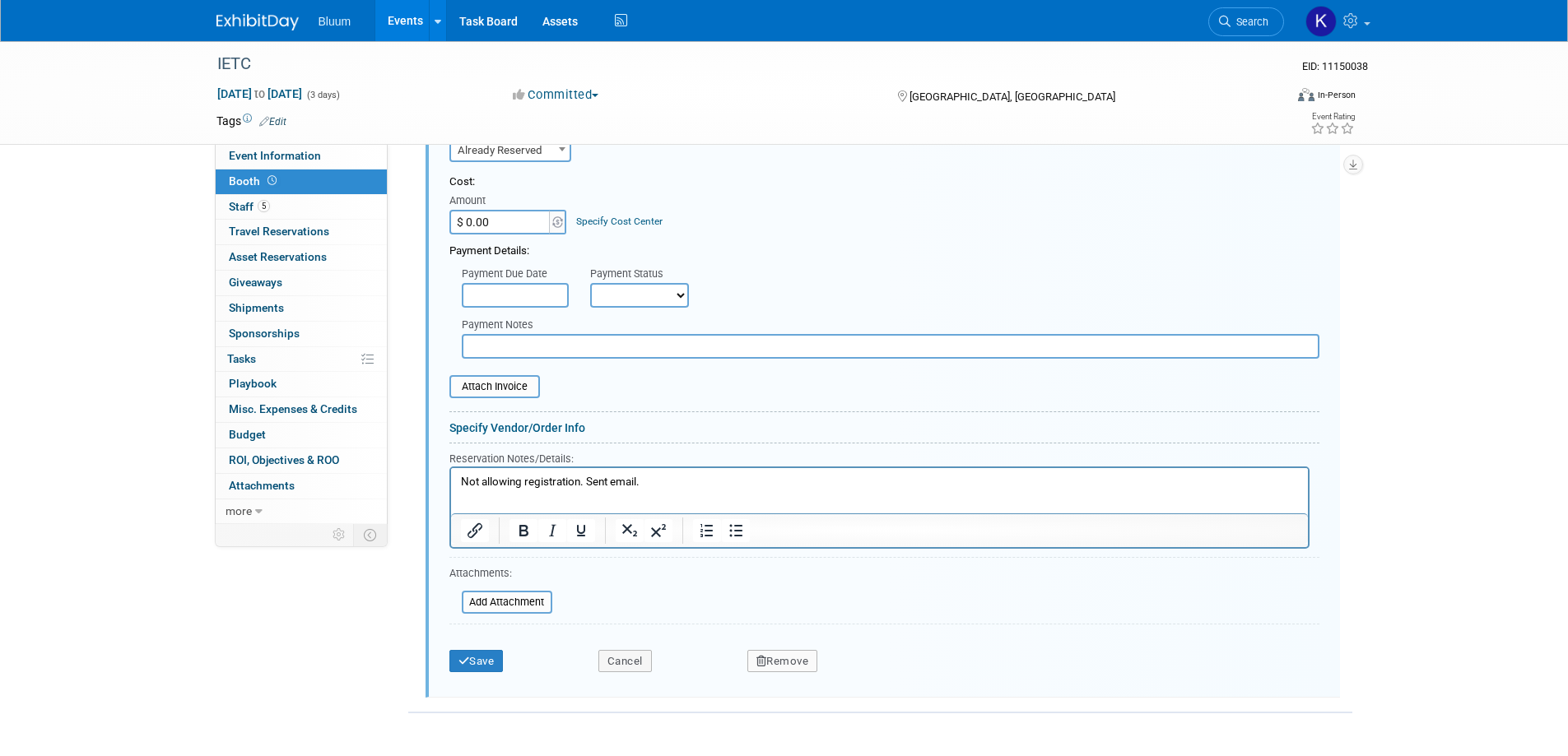
drag, startPoint x: 656, startPoint y: 473, endPoint x: 603, endPoint y: 479, distance: 53.3
click at [571, 471] on html "Not allowing registration. Sent email." at bounding box center [879, 478] width 857 height 22
drag, startPoint x: 648, startPoint y: 479, endPoint x: 381, endPoint y: 471, distance: 267.1
click at [451, 471] on html "Not allowing registration. Sent email." at bounding box center [879, 478] width 857 height 22
click at [472, 655] on button "Save" at bounding box center [477, 661] width 54 height 23
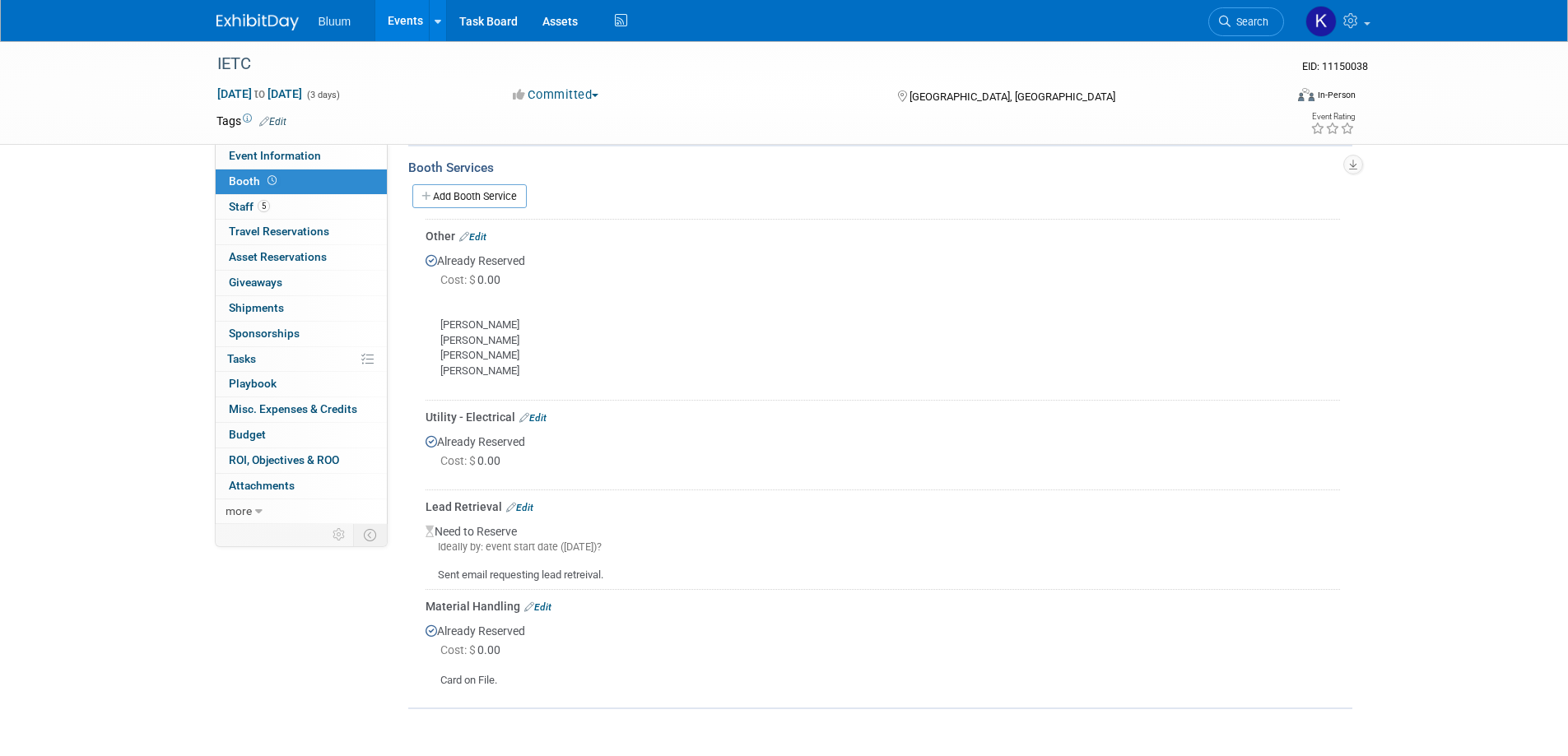
scroll to position [347, 0]
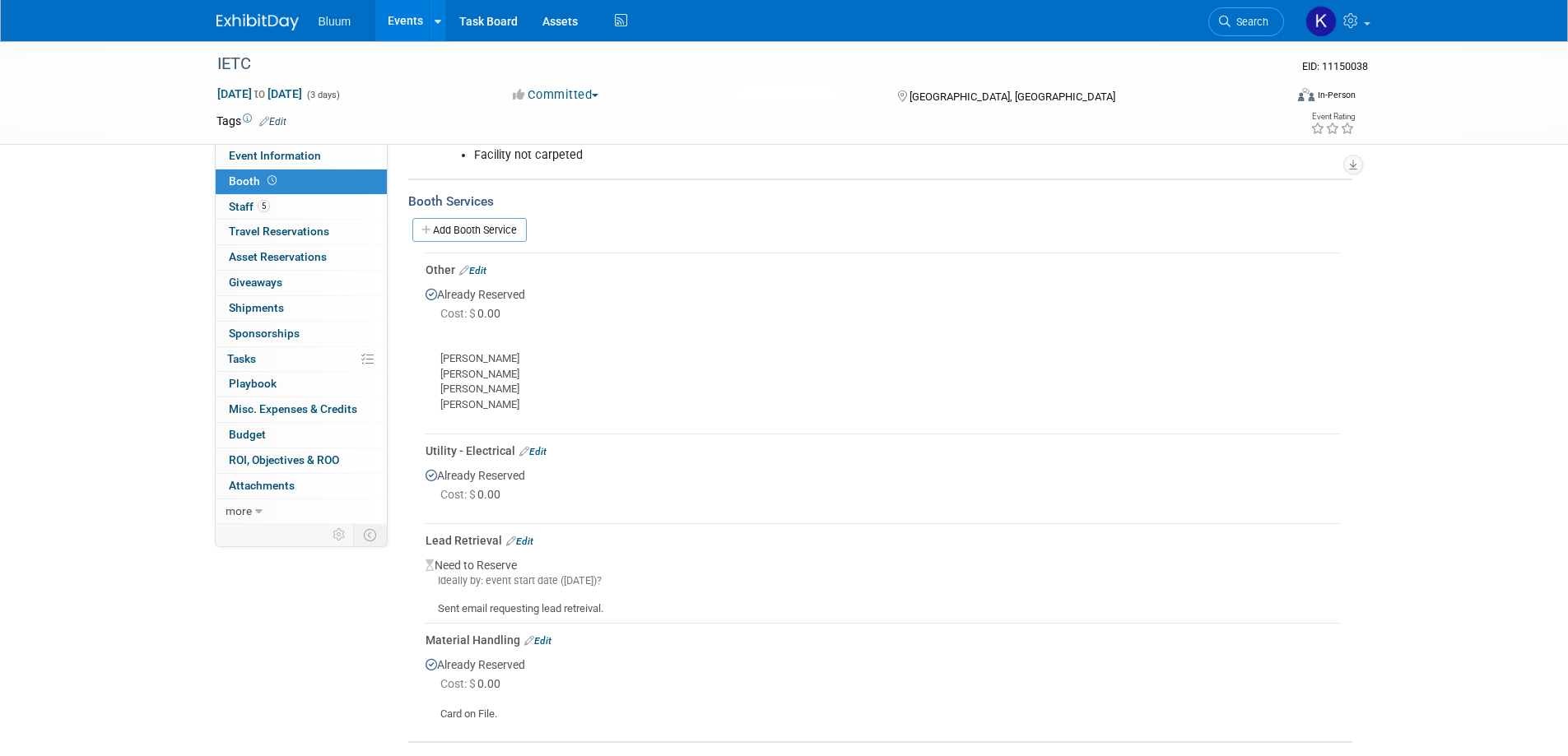
click at [497, 226] on link "Add Booth Service" at bounding box center [469, 230] width 114 height 24
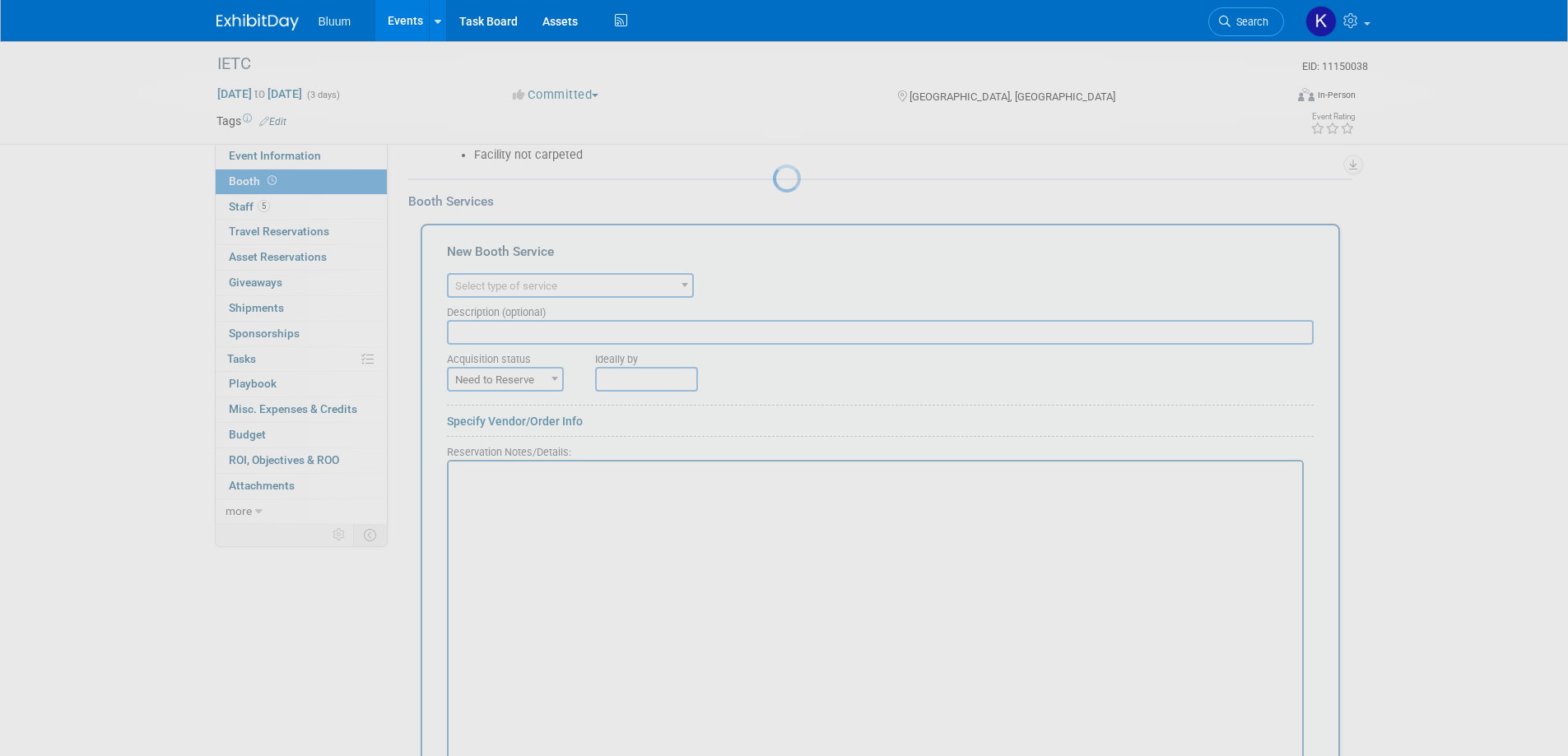
scroll to position [0, 0]
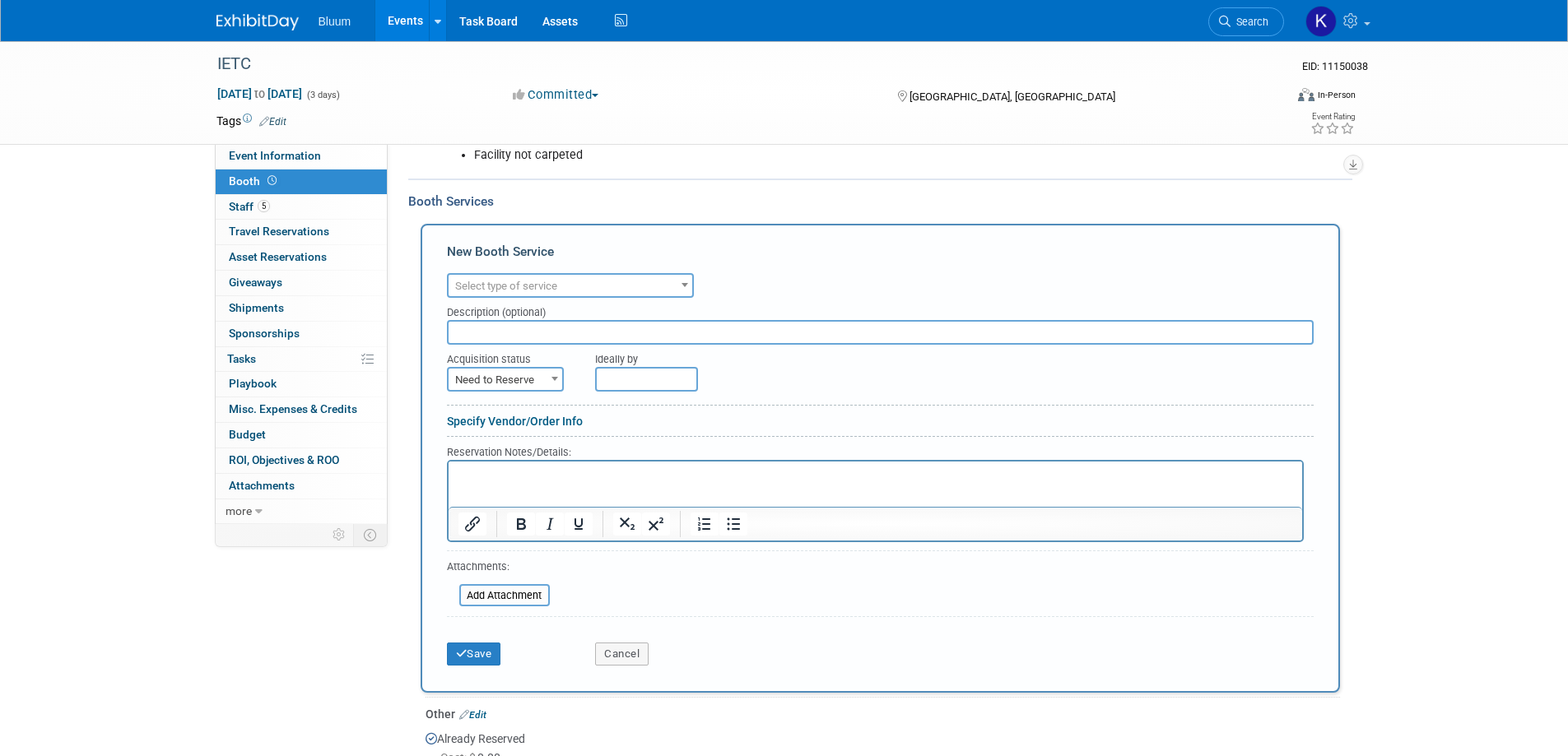
click at [606, 287] on span "Select type of service" at bounding box center [571, 286] width 244 height 23
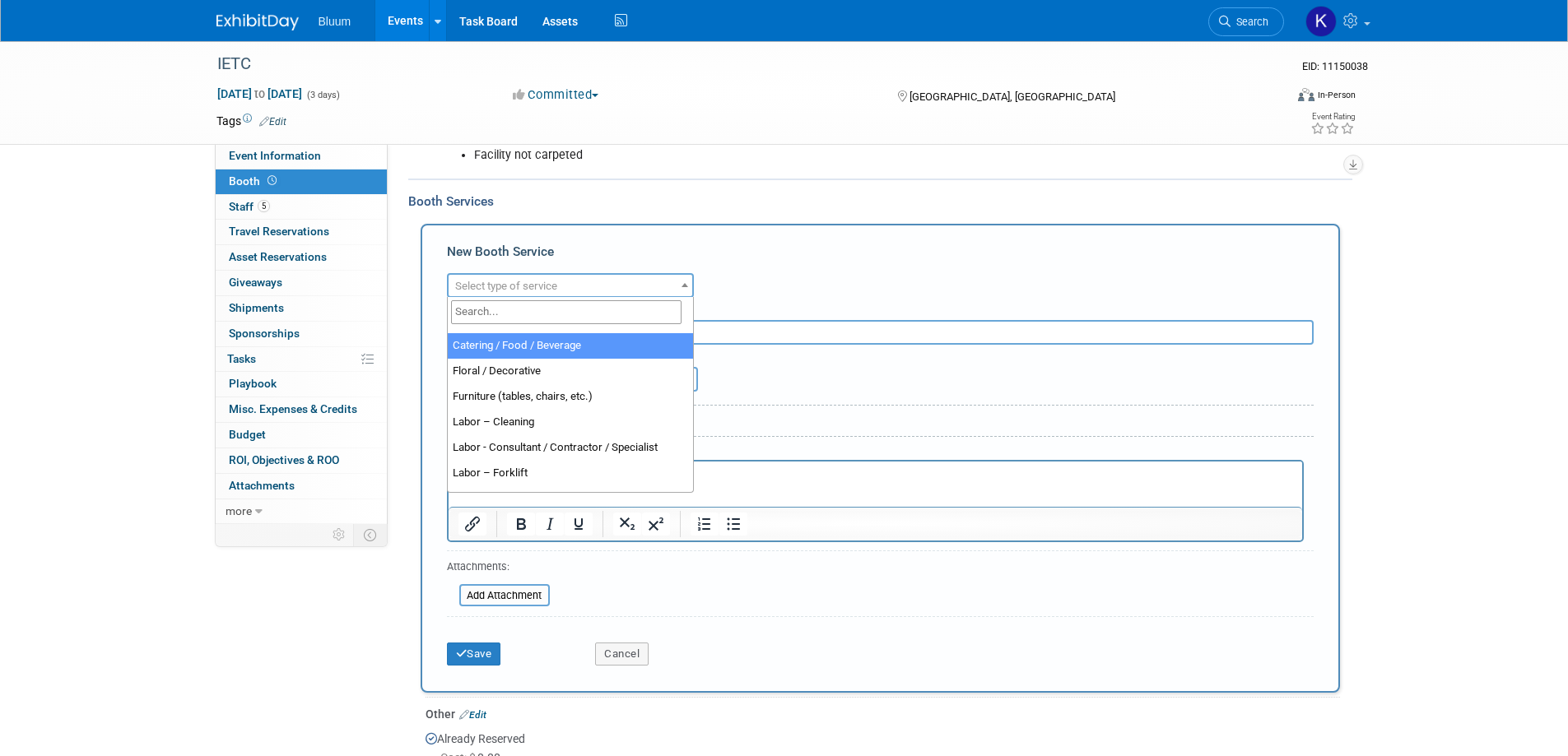
scroll to position [82, 0]
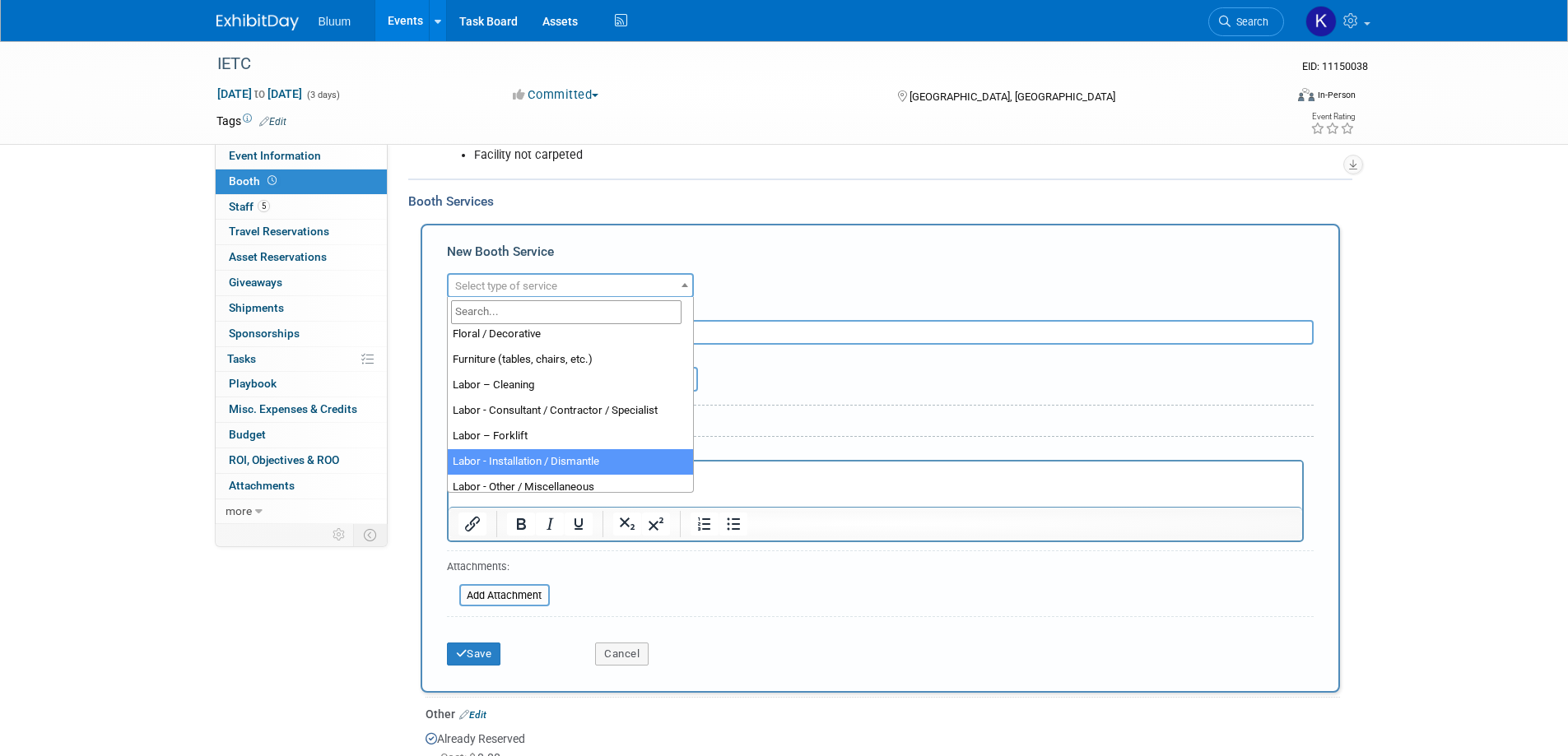
select select "11"
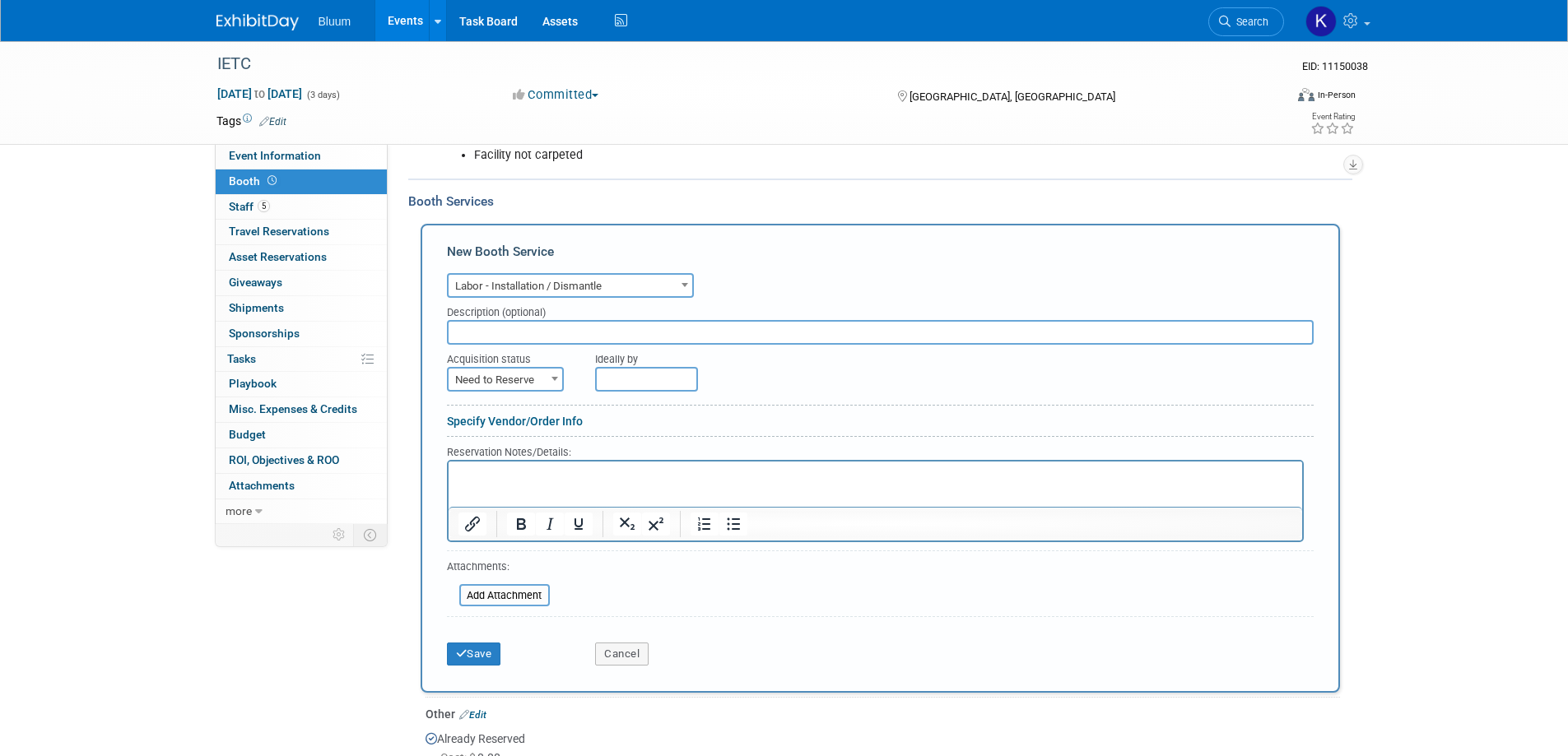
click at [550, 373] on span at bounding box center [554, 378] width 16 height 21
select select "2"
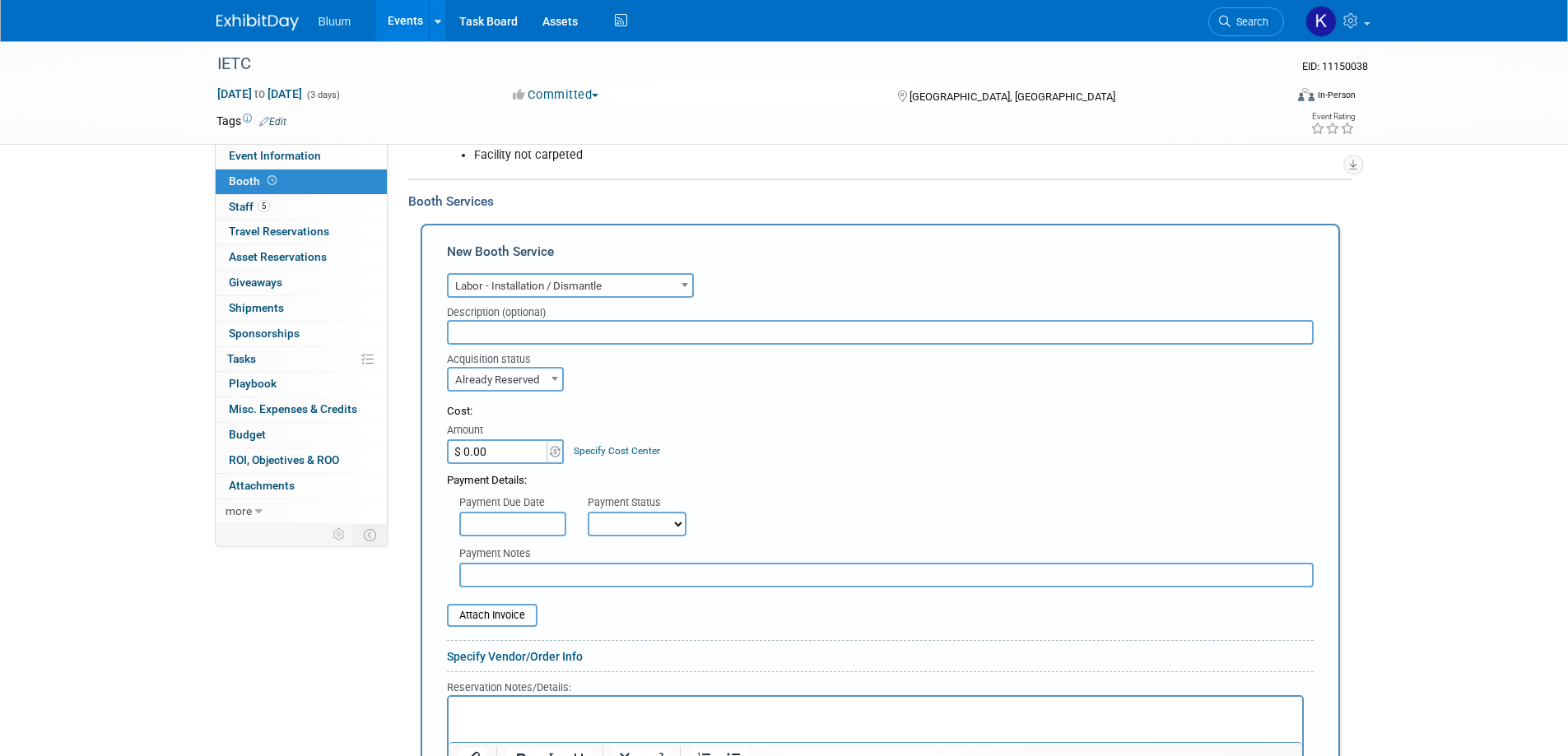
scroll to position [595, 0]
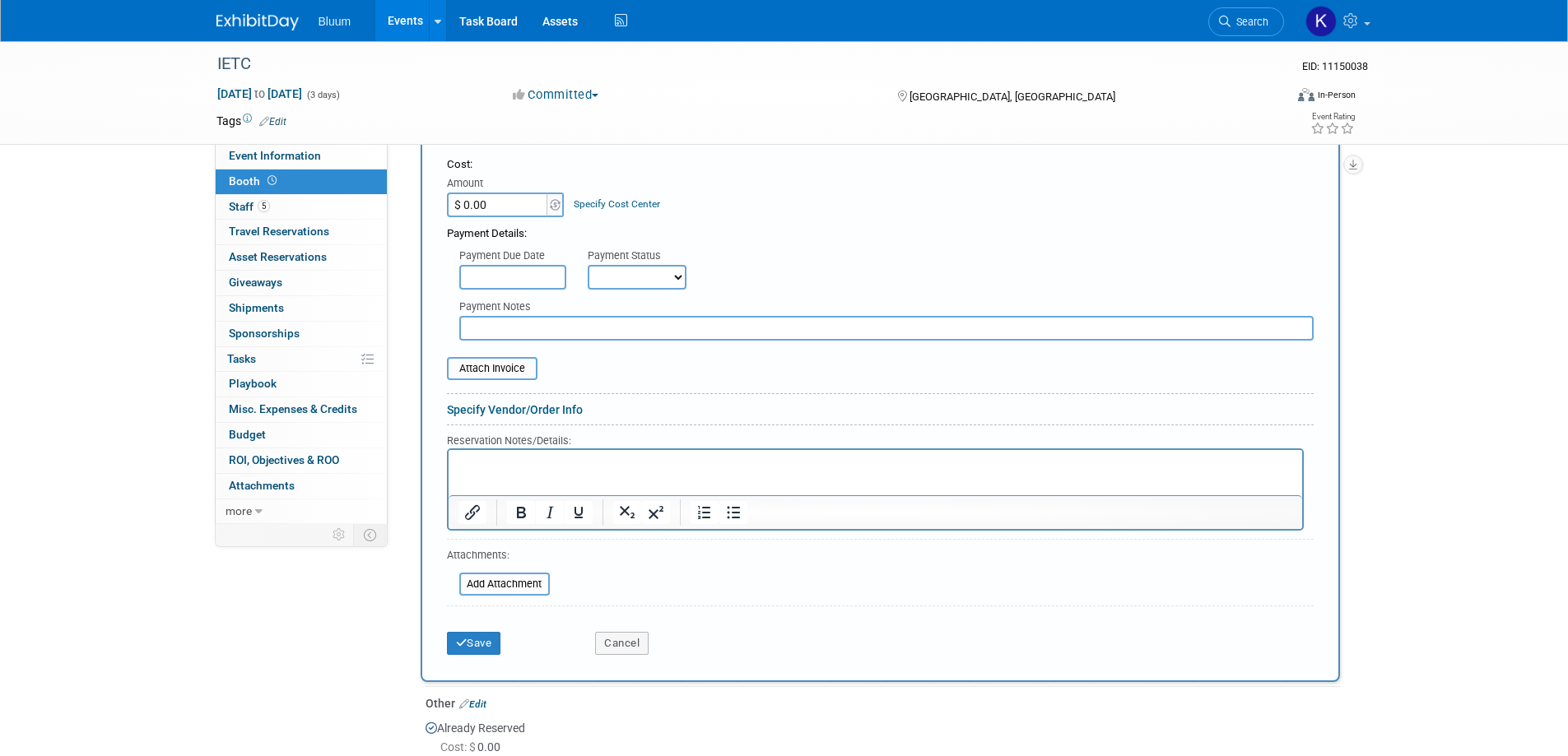
click at [500, 461] on p "Rich Text Area. Press ALT-0 for help." at bounding box center [874, 464] width 835 height 15
click at [683, 589] on form "Audio / Video Carpet / Flooring Catering / Food / Beverage Floral / Decorative …" at bounding box center [880, 343] width 867 height 642
click at [518, 451] on html "Must" at bounding box center [874, 461] width 854 height 22
click at [457, 637] on button "Save" at bounding box center [474, 644] width 54 height 23
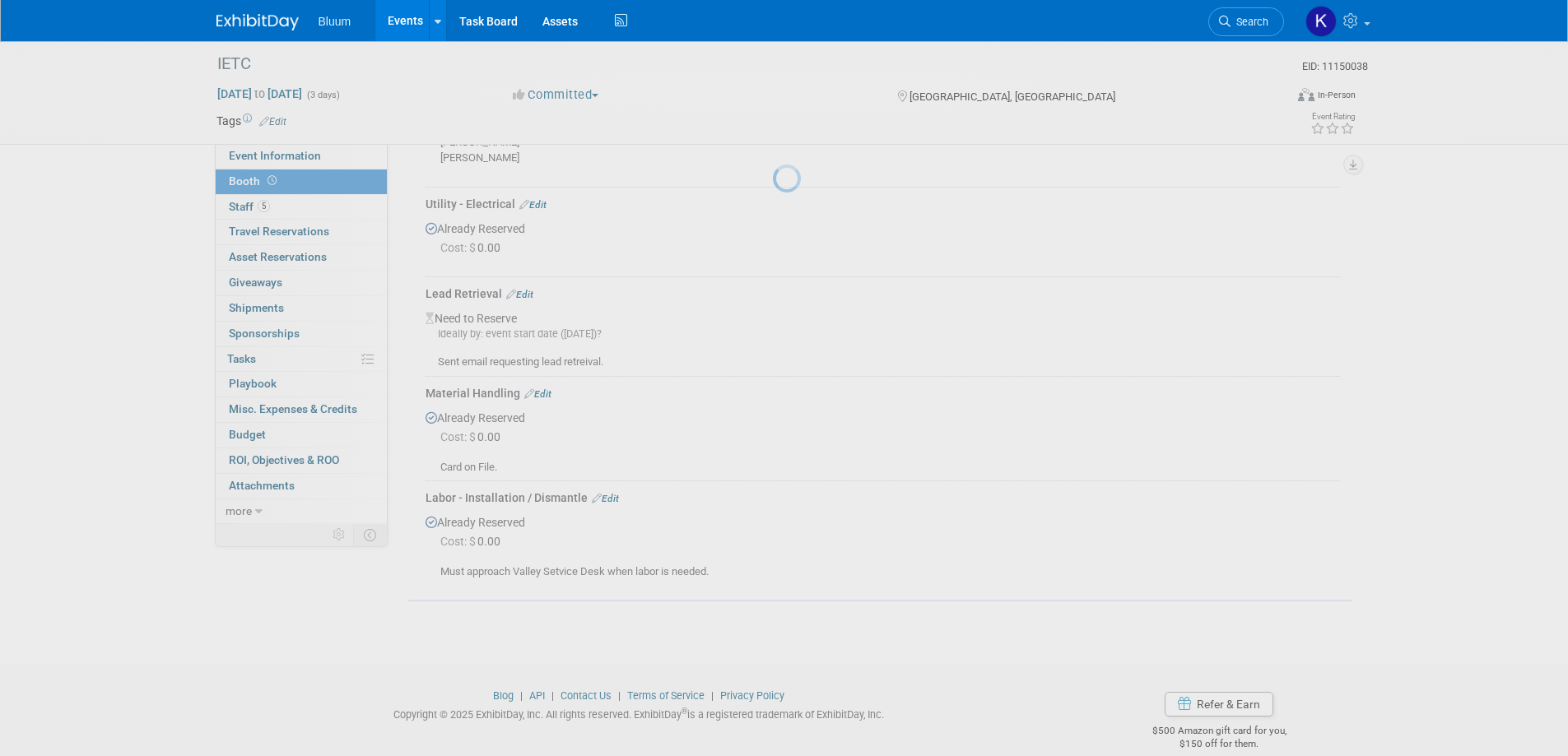
scroll to position [617, 0]
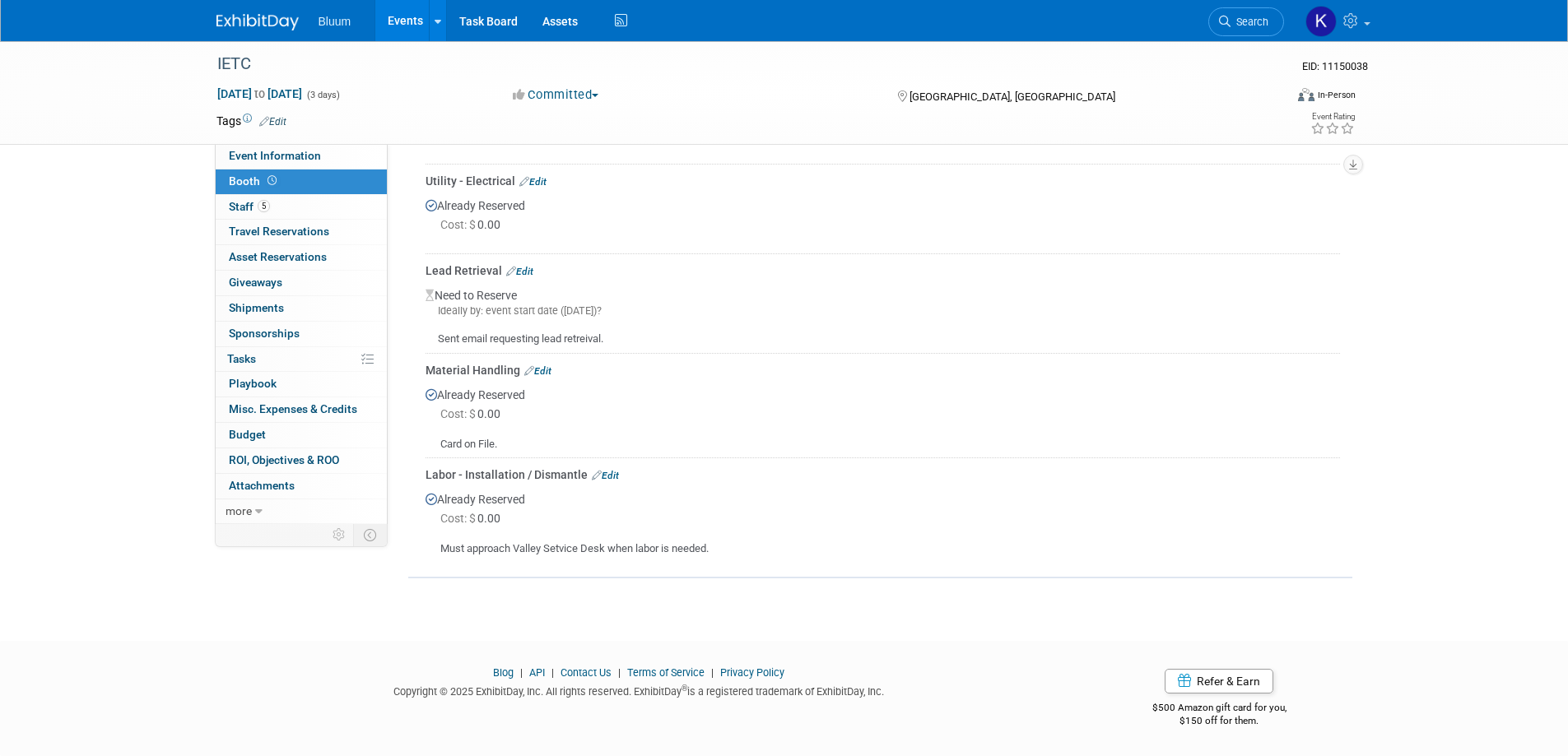
click at [603, 473] on link "Edit" at bounding box center [606, 476] width 27 height 12
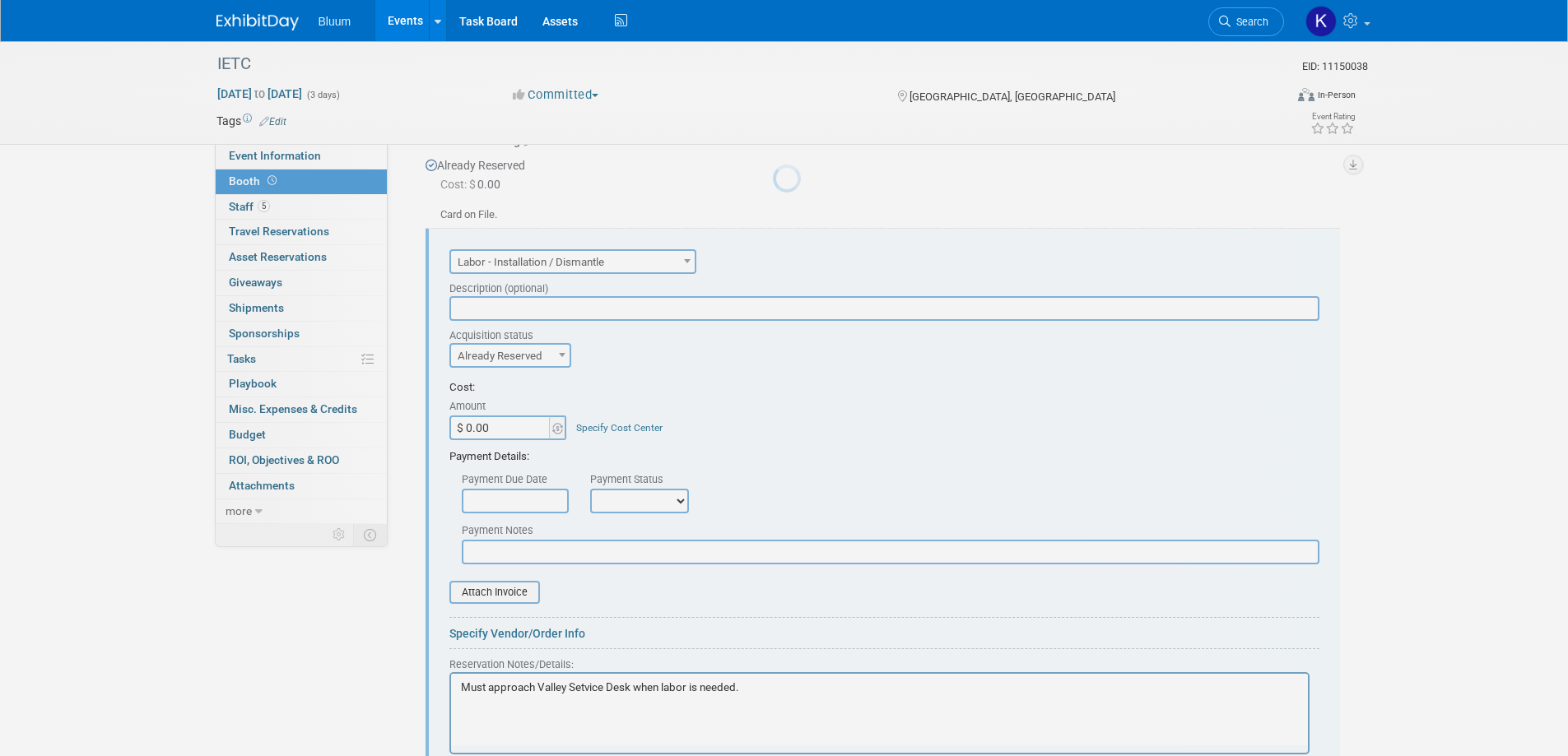
scroll to position [0, 0]
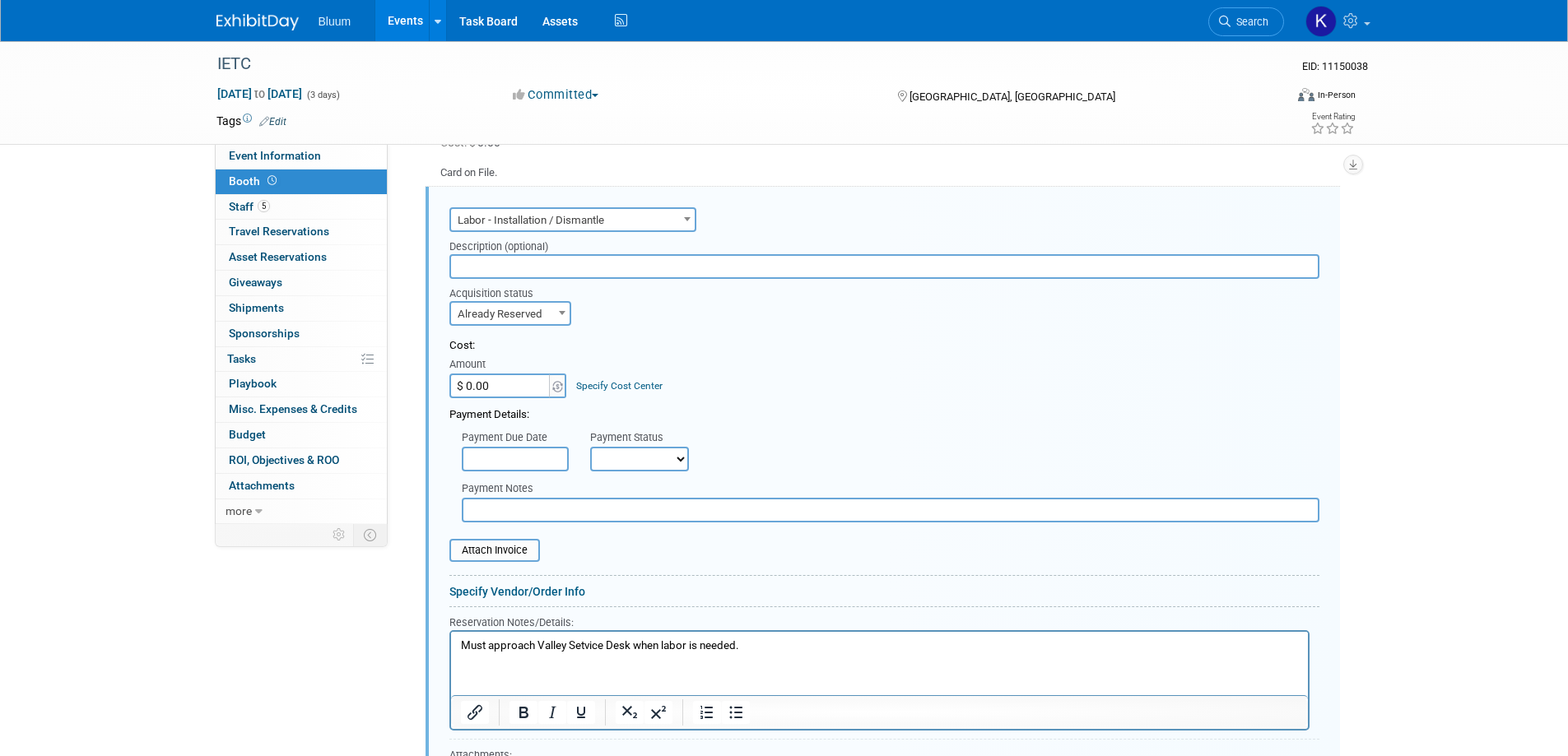
click at [562, 318] on span at bounding box center [562, 312] width 16 height 21
select select "1"
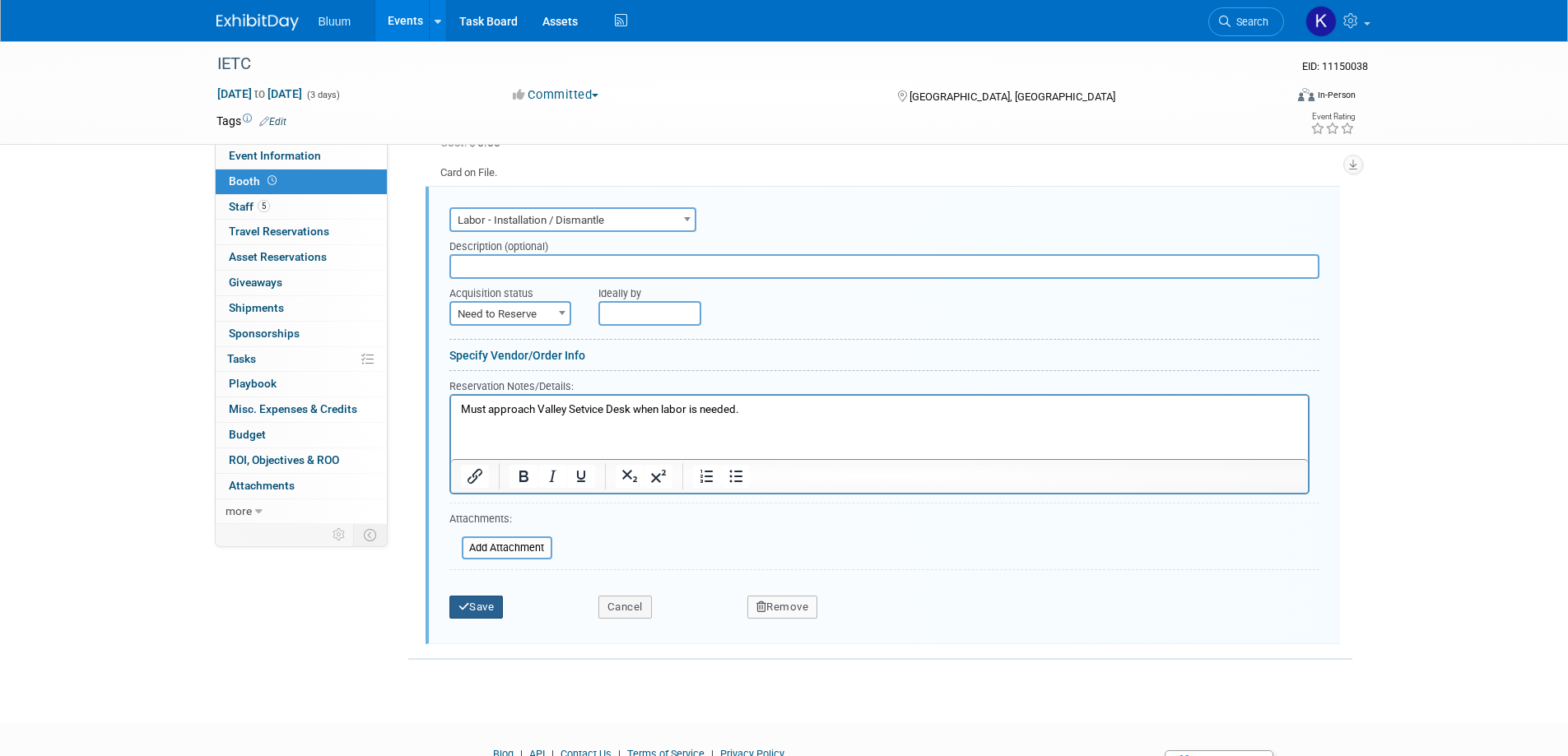
click at [473, 605] on button "Save" at bounding box center [477, 607] width 54 height 23
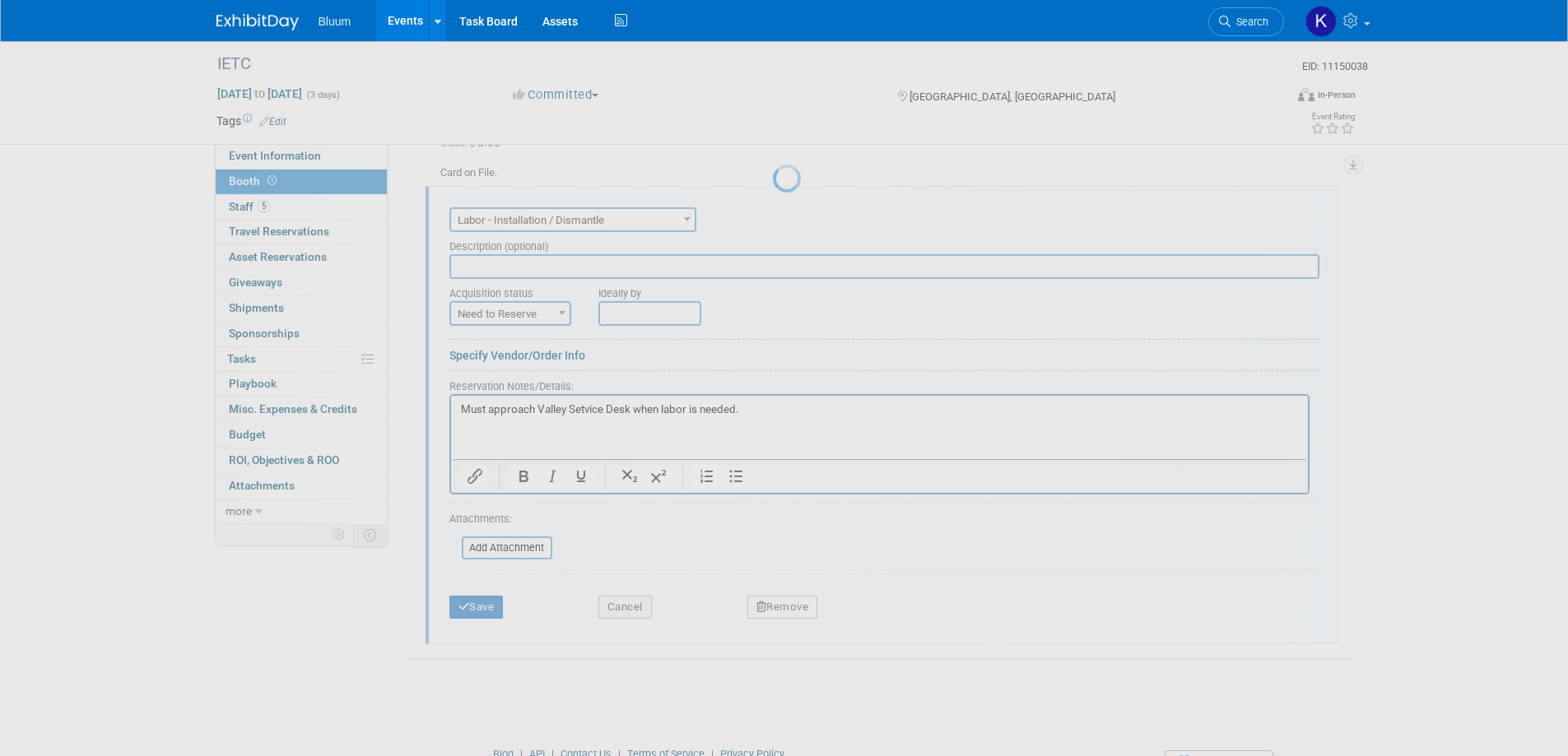
scroll to position [611, 0]
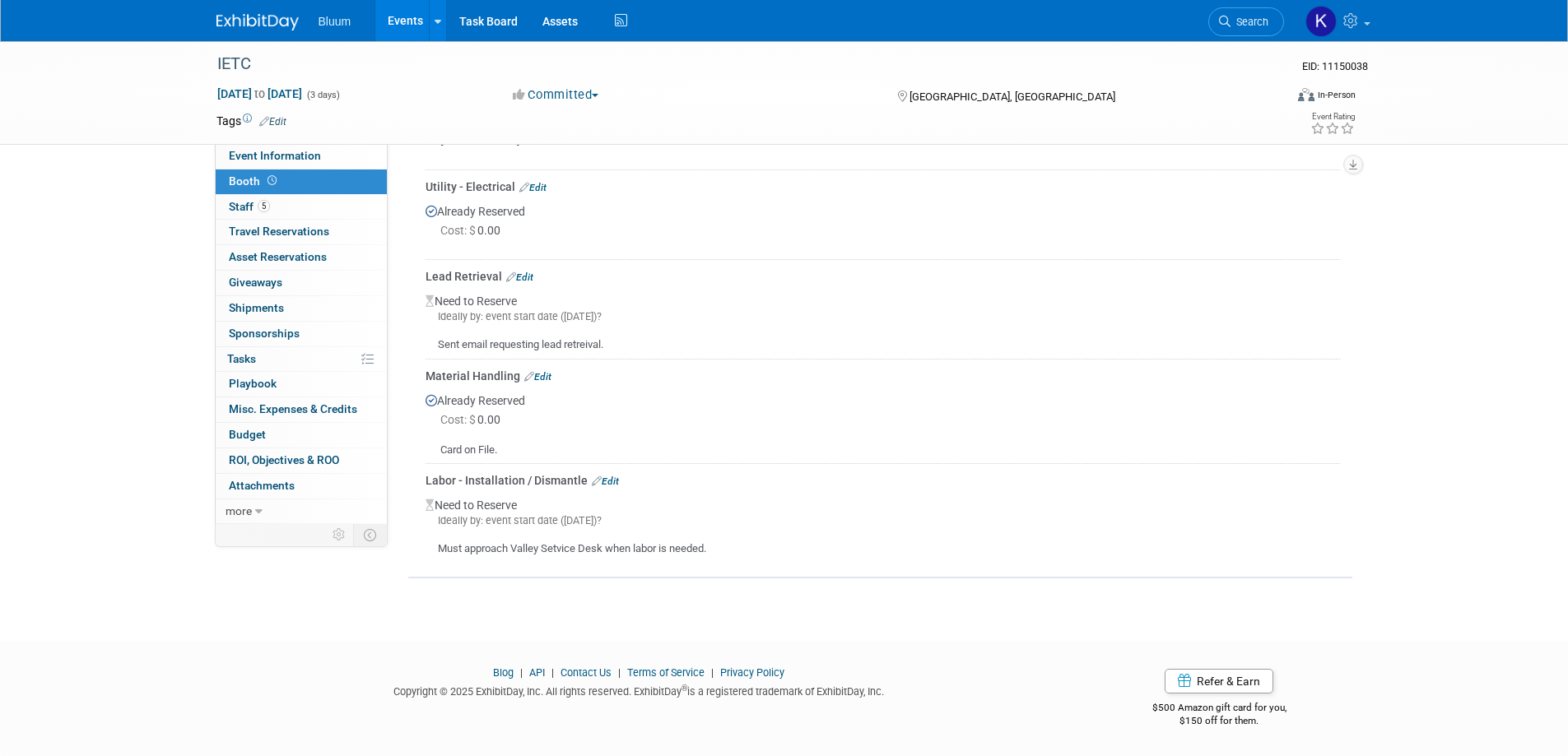
click at [390, 22] on link "Events" at bounding box center [405, 20] width 60 height 42
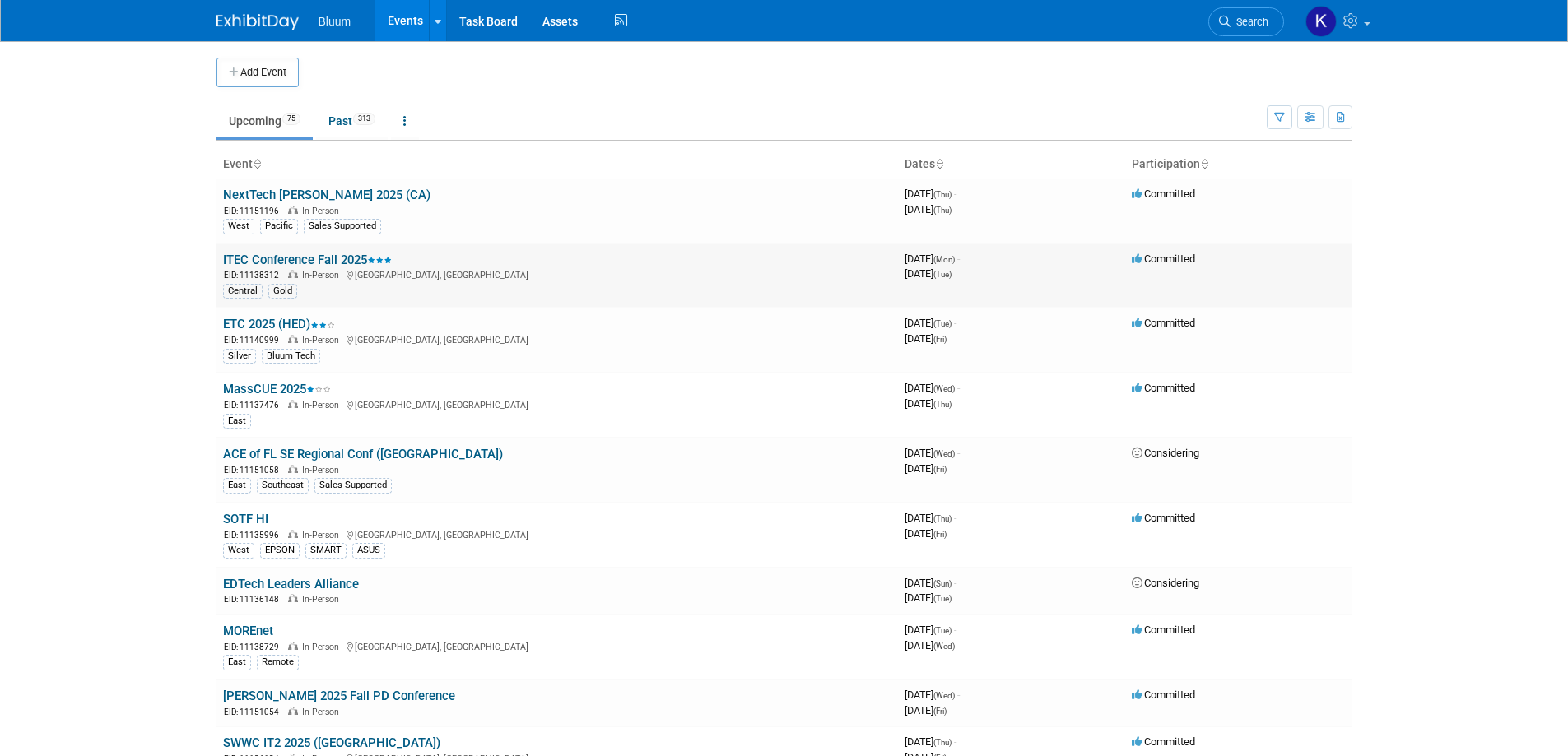
click at [309, 264] on link "ITEC Conference Fall 2025" at bounding box center [308, 259] width 168 height 15
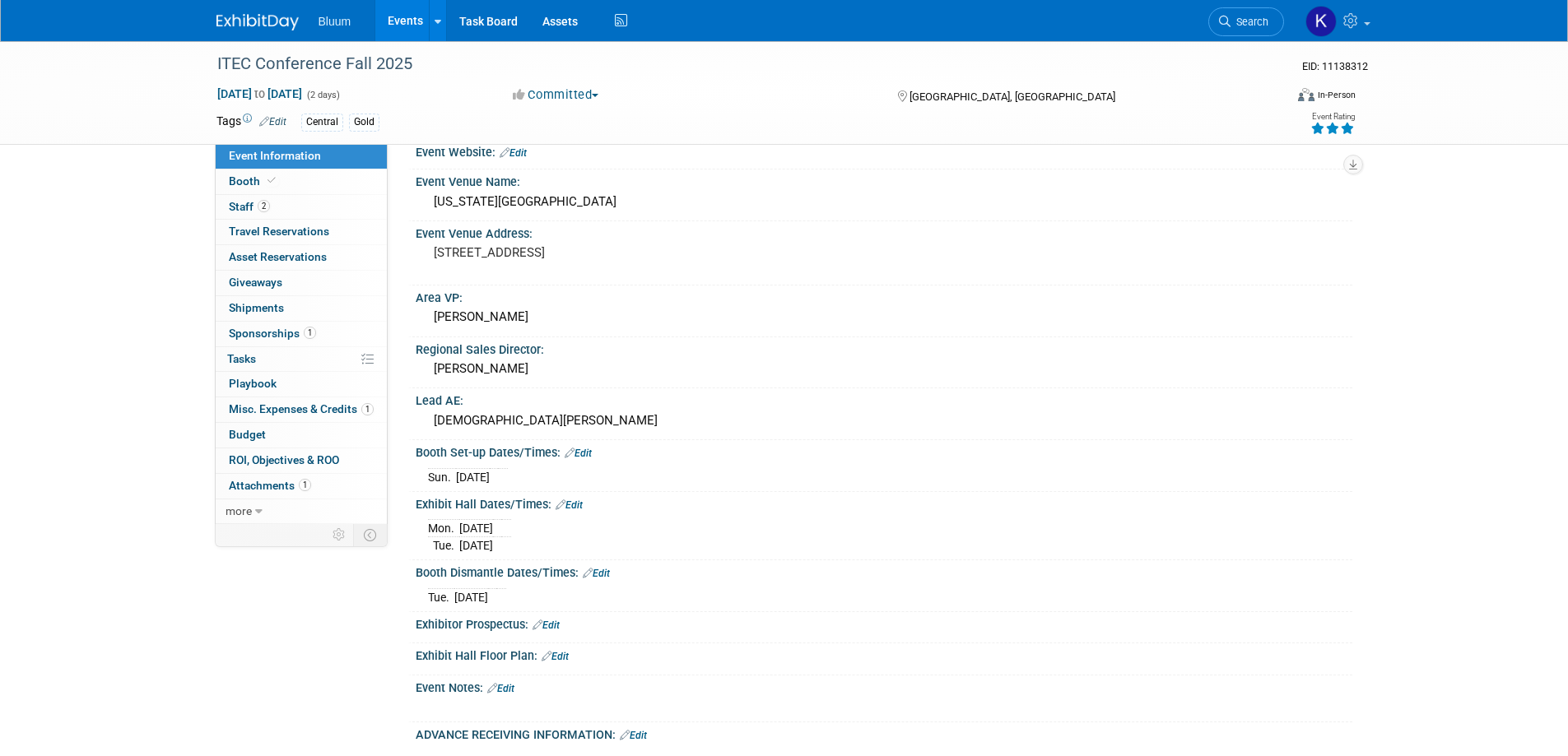
scroll to position [329, 0]
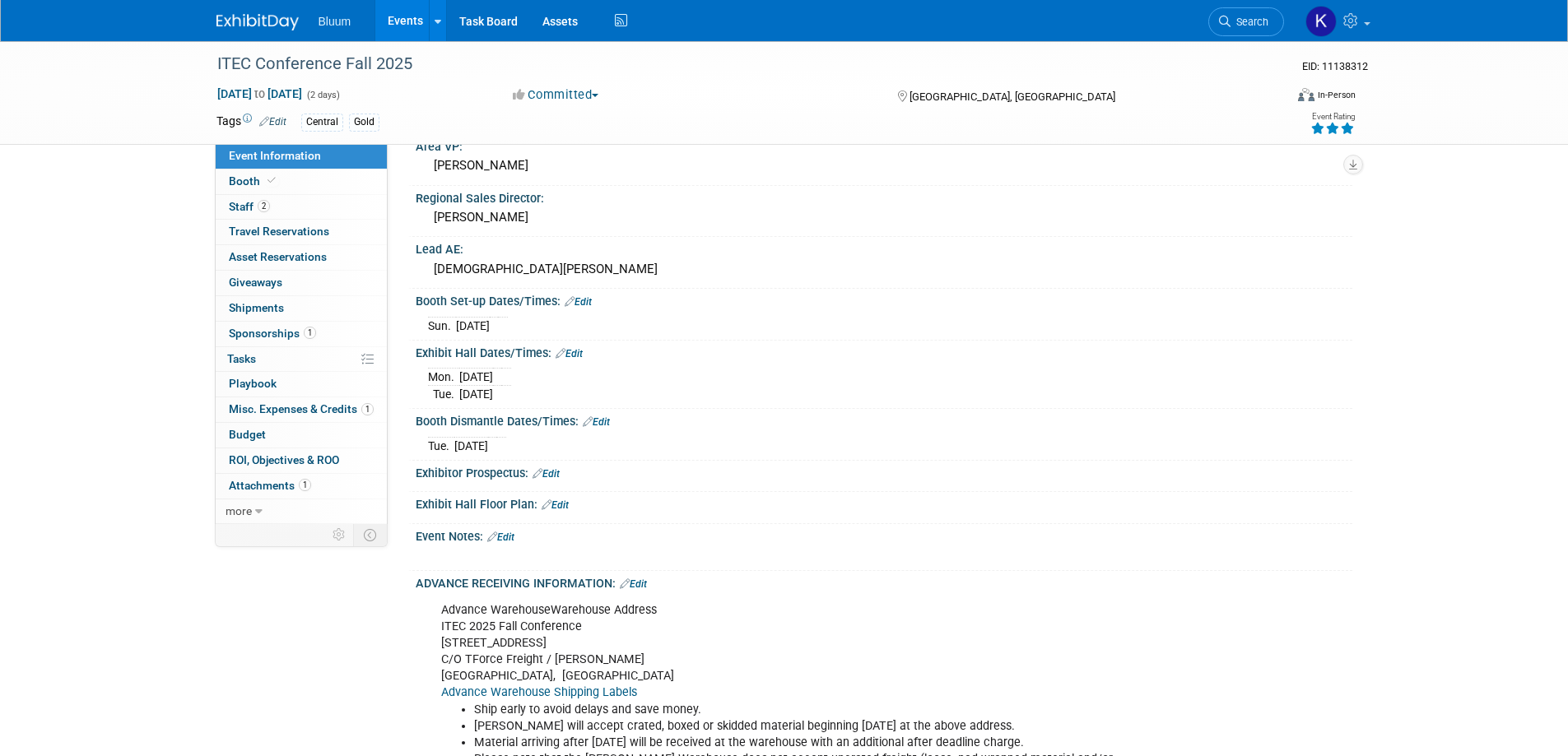
click at [587, 298] on link "Edit" at bounding box center [578, 302] width 27 height 12
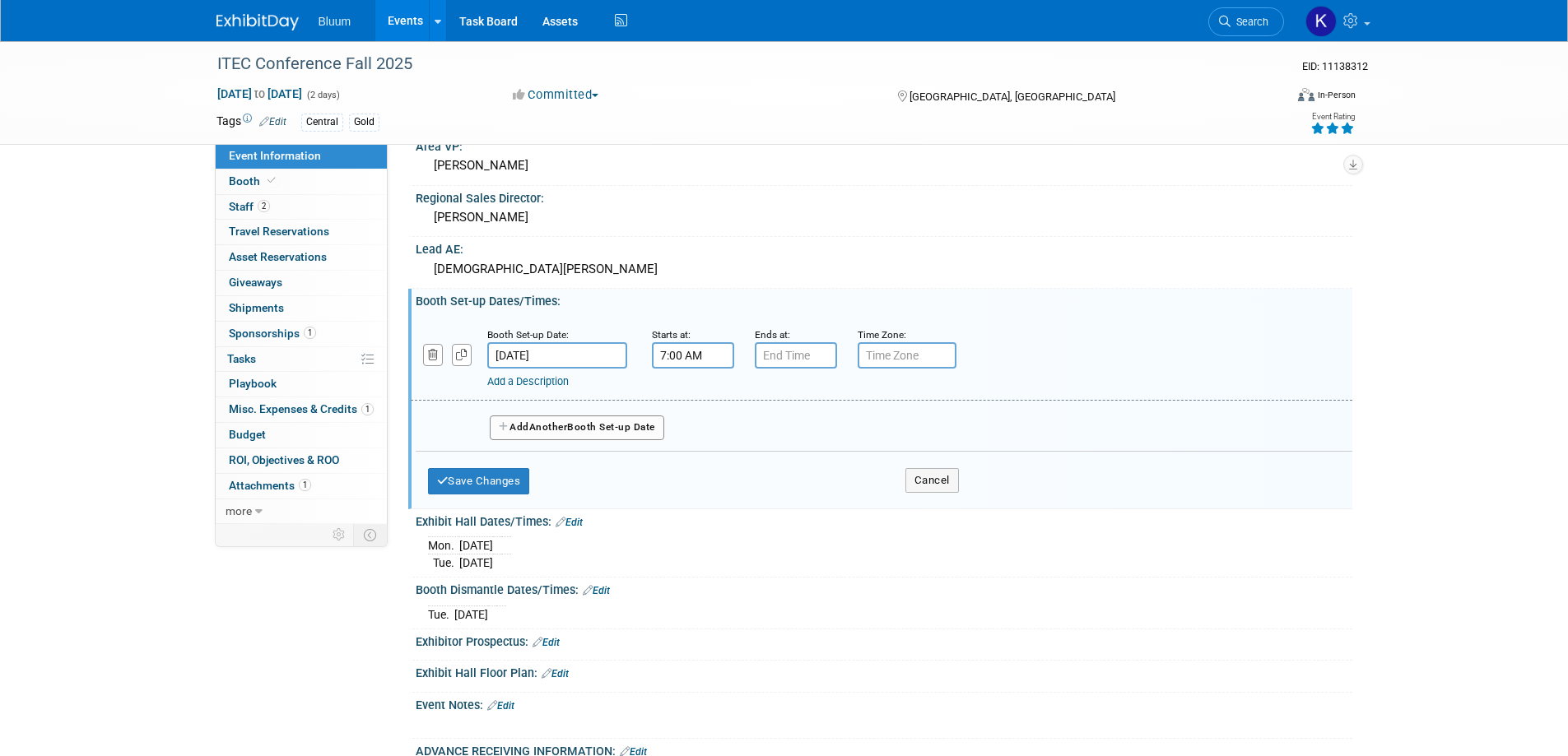
click at [681, 353] on input "7:00 AM" at bounding box center [693, 355] width 82 height 26
click at [687, 423] on span "07" at bounding box center [690, 431] width 31 height 30
click at [690, 396] on td "12" at bounding box center [682, 396] width 52 height 44
click at [823, 424] on button "AM" at bounding box center [834, 431] width 30 height 28
type input "12:00 PM"
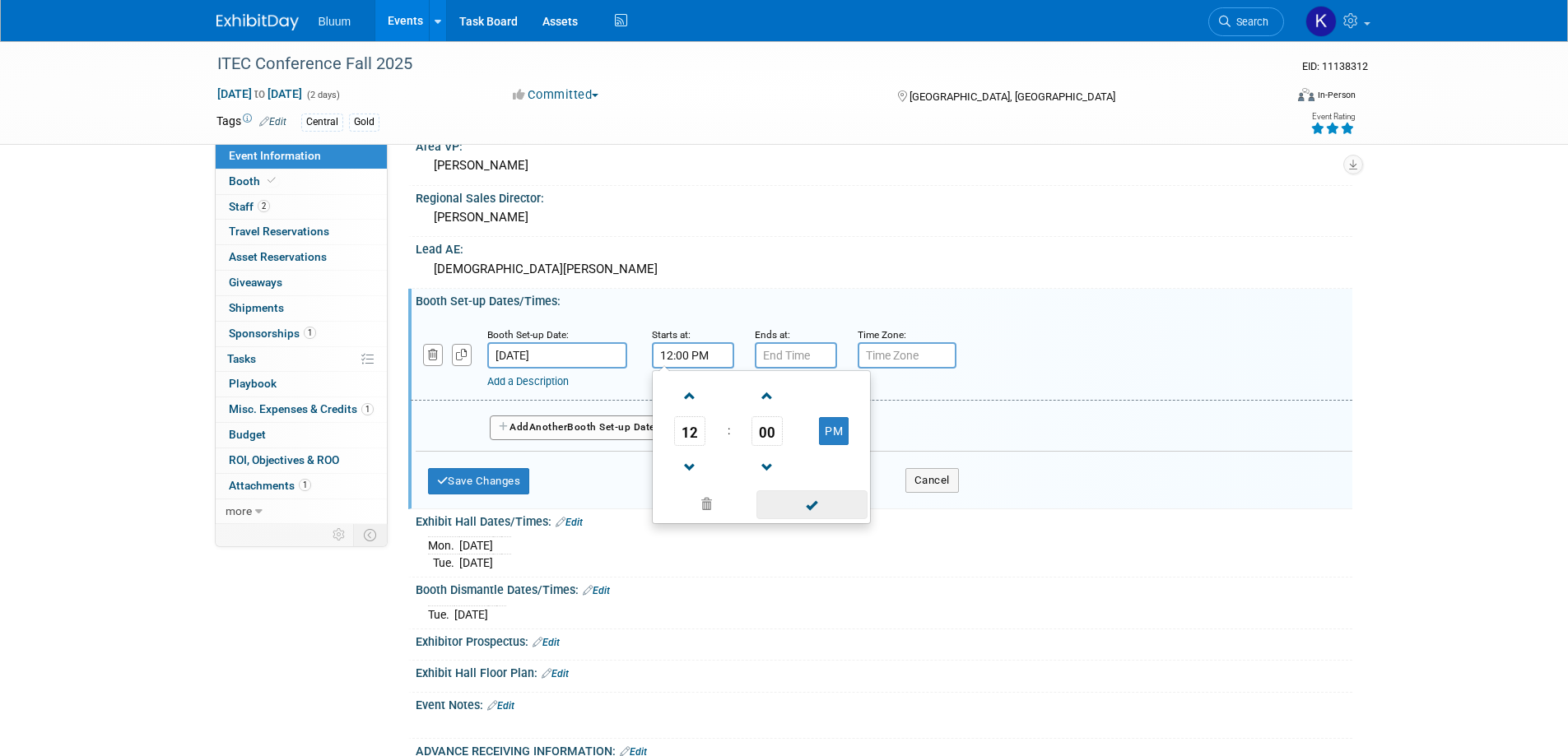
click at [794, 500] on span at bounding box center [812, 505] width 111 height 29
click at [786, 357] on input "7:00 PM" at bounding box center [796, 355] width 82 height 26
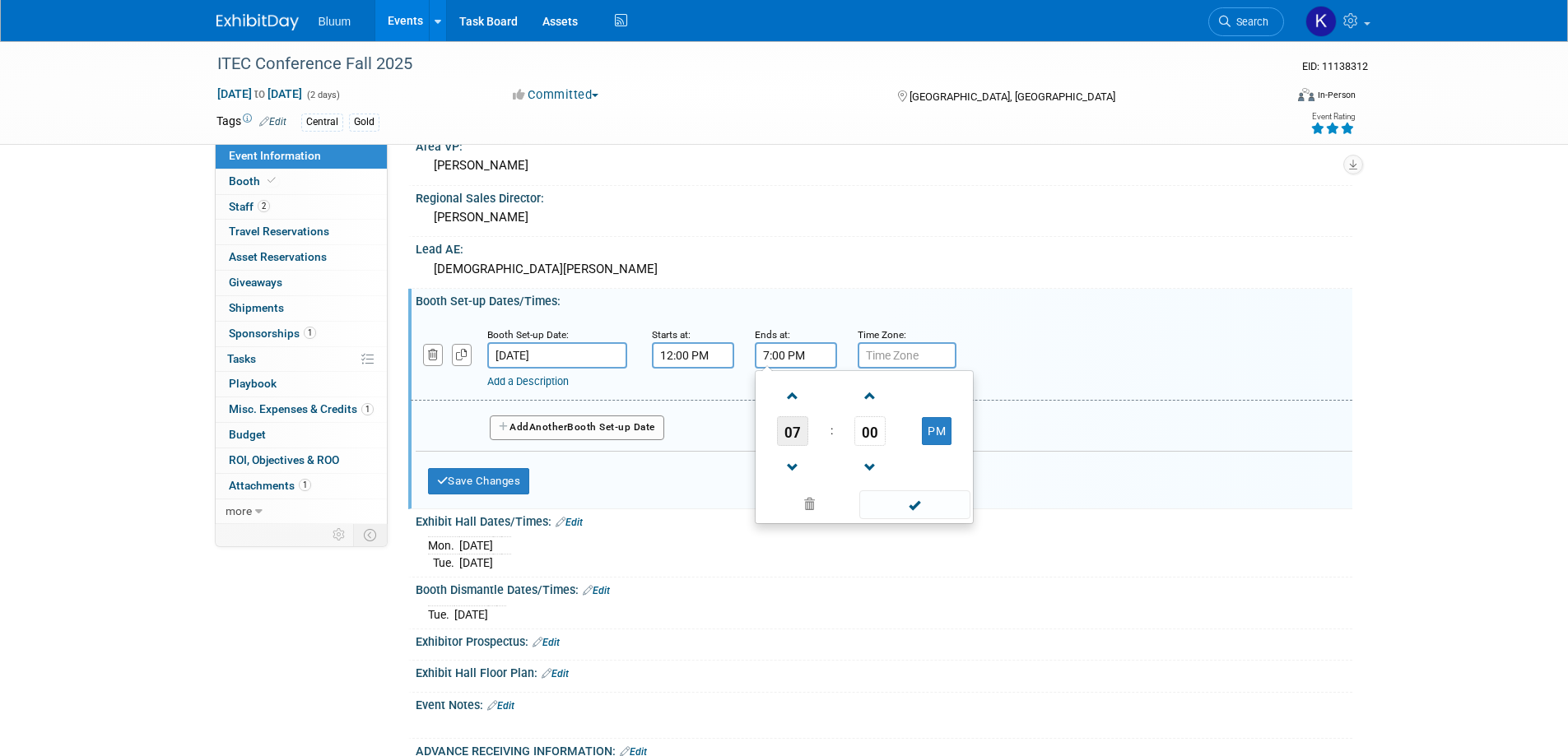
click at [790, 424] on span "07" at bounding box center [792, 431] width 31 height 30
click at [771, 441] on td "04" at bounding box center [785, 441] width 52 height 44
type input "4:00 PM"
click at [906, 499] on span at bounding box center [915, 505] width 111 height 29
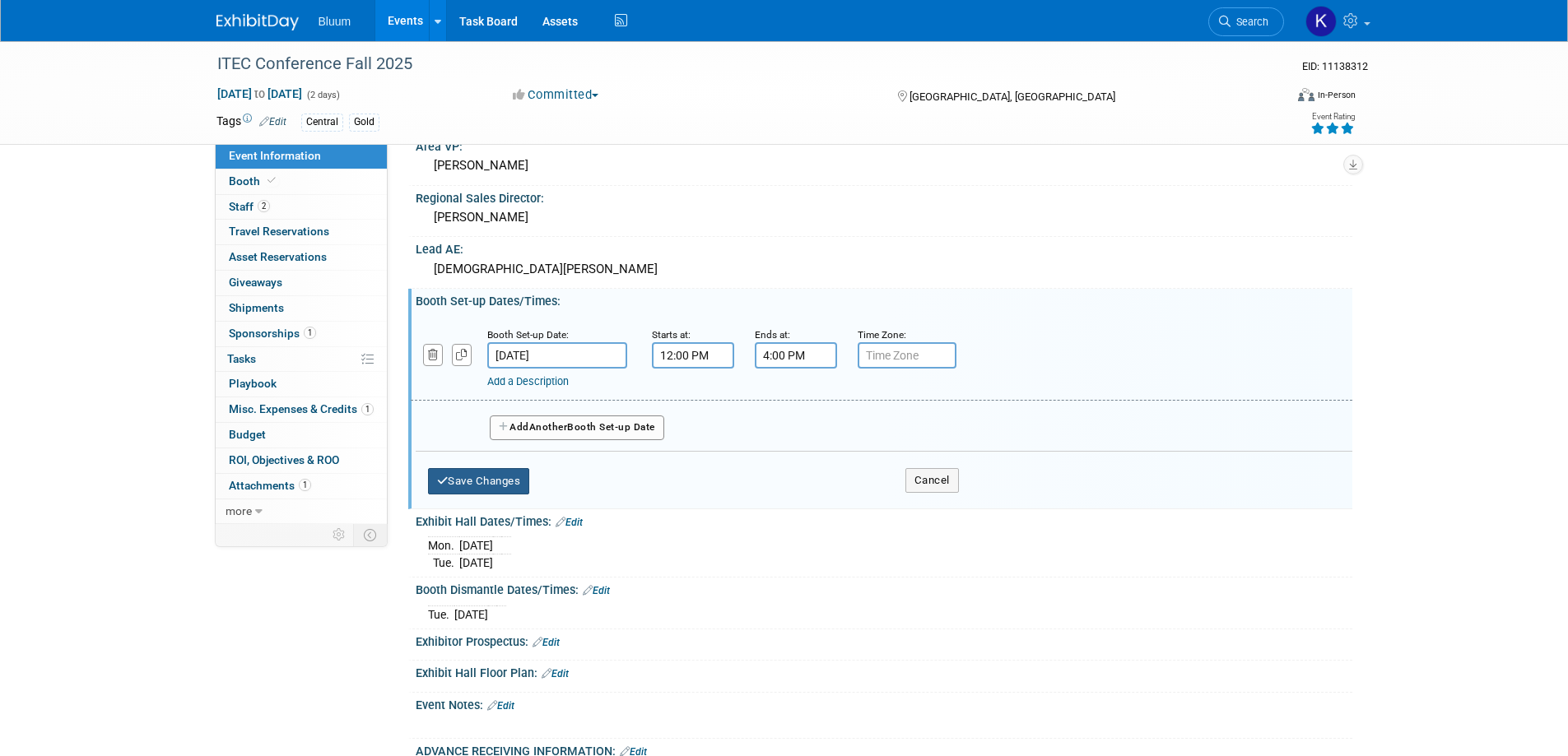
click at [518, 485] on button "Save Changes" at bounding box center [480, 480] width 103 height 26
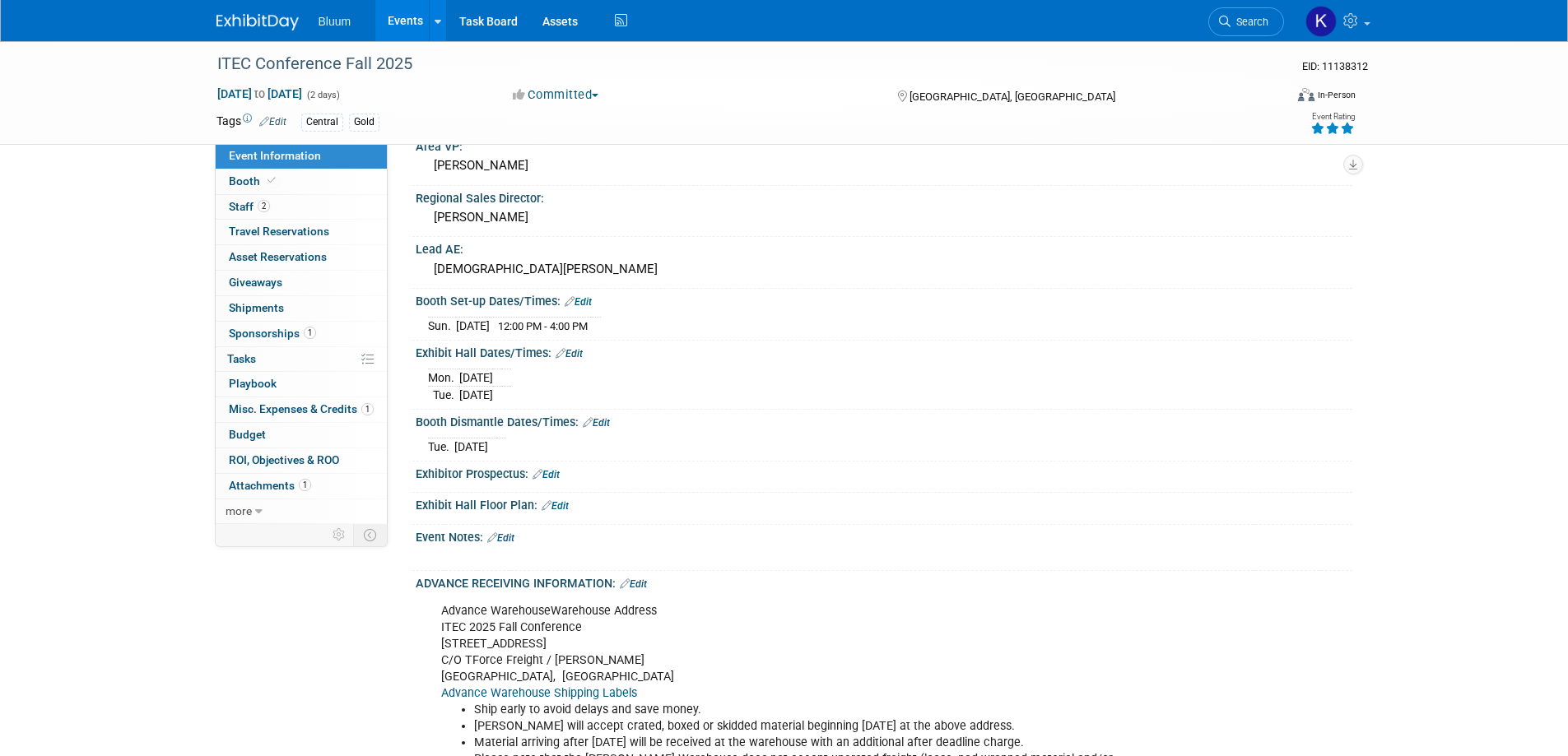
click at [589, 303] on link "Edit" at bounding box center [578, 302] width 27 height 12
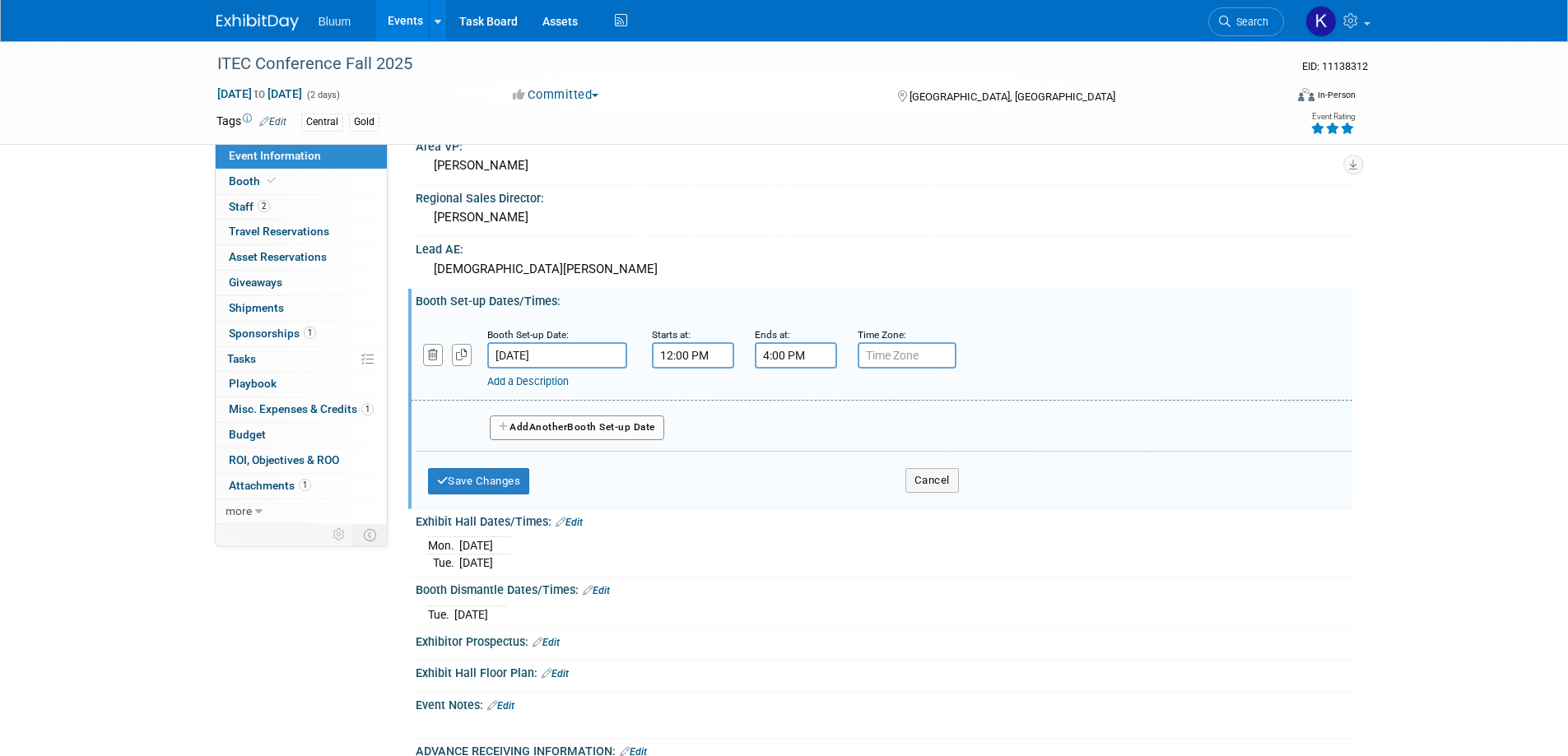
click at [536, 428] on span "Another" at bounding box center [548, 427] width 39 height 12
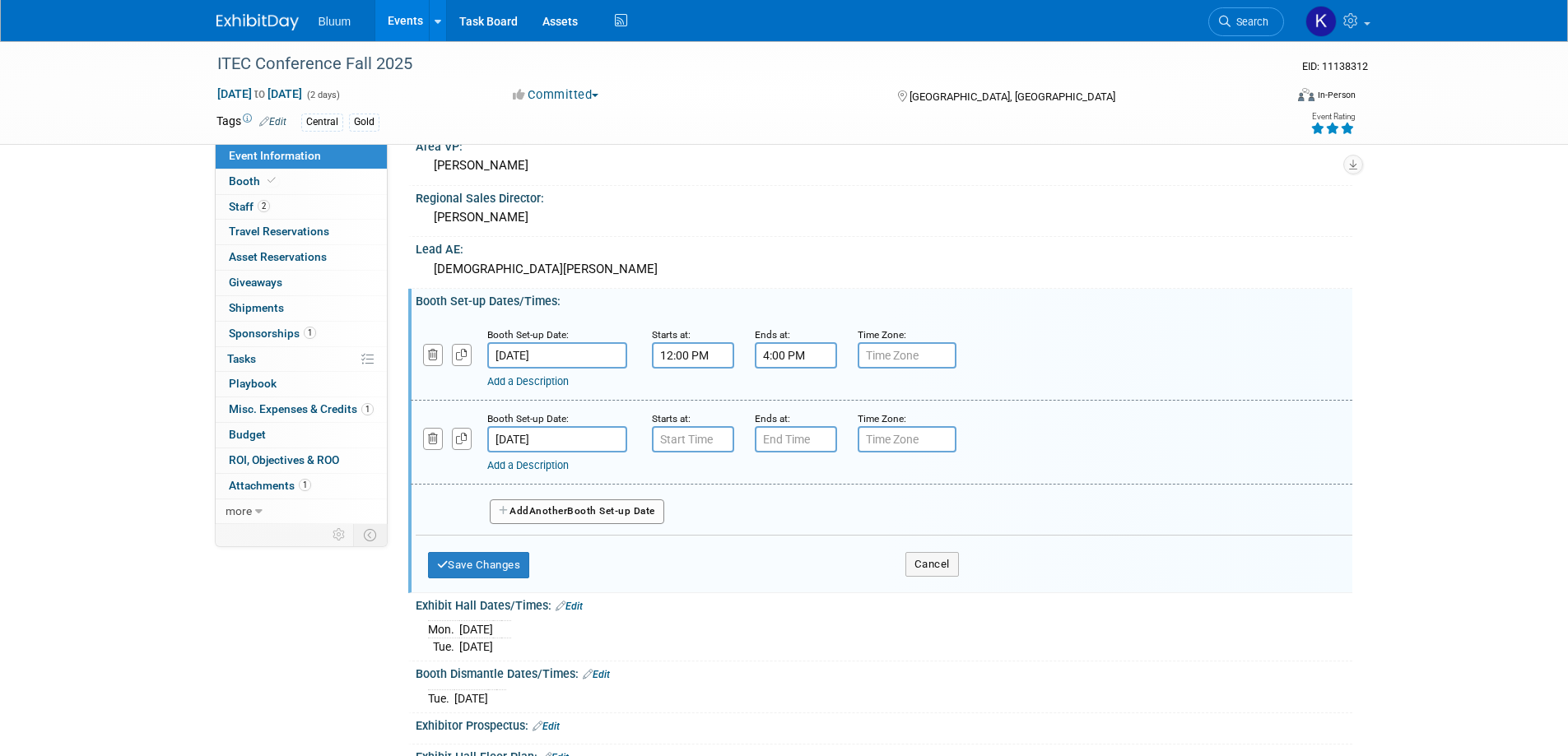
type input "7:00 AM"
click at [695, 440] on input "7:00 AM" at bounding box center [693, 439] width 82 height 26
drag, startPoint x: 836, startPoint y: 594, endPoint x: 822, endPoint y: 533, distance: 62.6
click at [835, 592] on span at bounding box center [812, 589] width 111 height 29
click at [799, 442] on input "7:00 PM" at bounding box center [796, 439] width 82 height 26
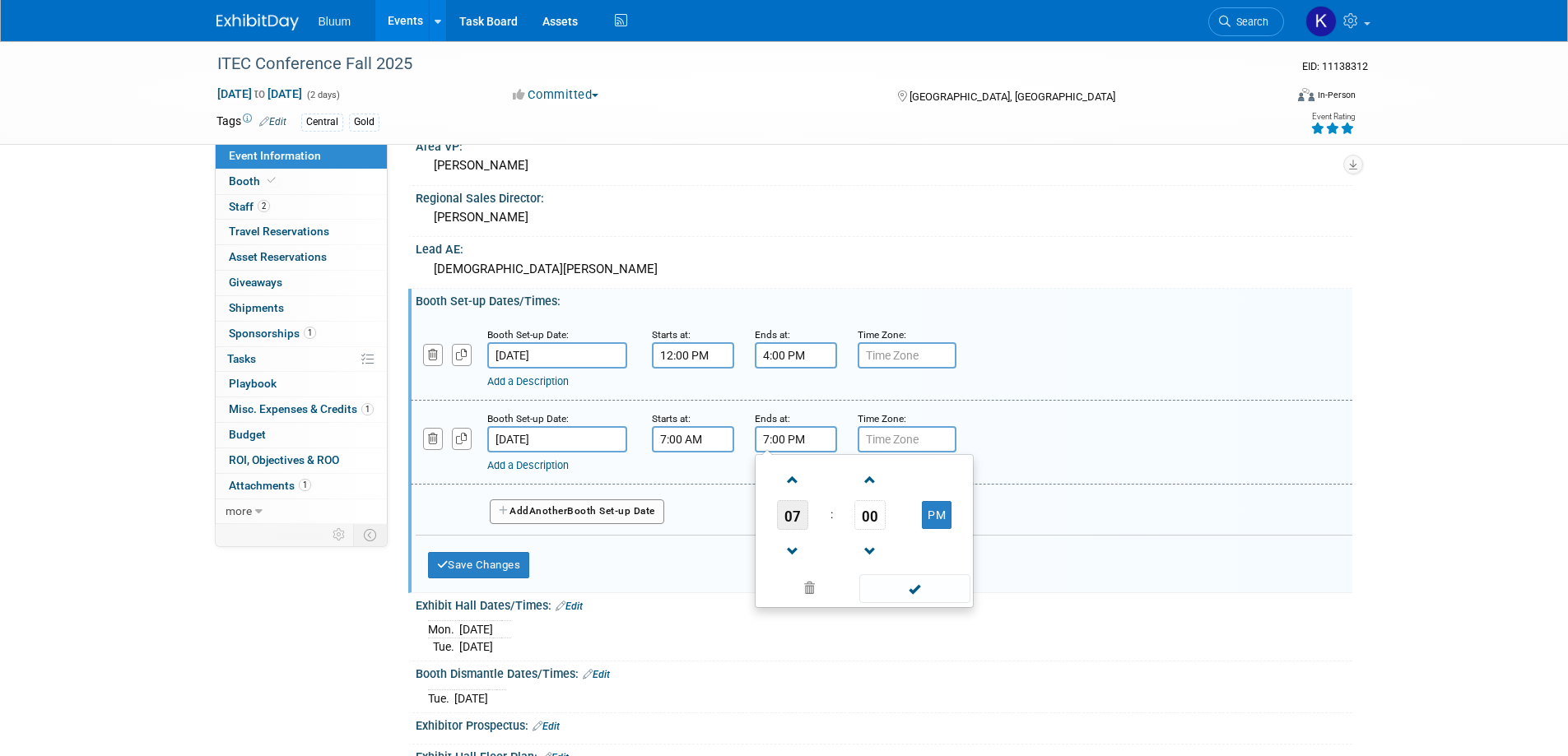
click at [797, 517] on span "07" at bounding box center [792, 515] width 31 height 30
click at [897, 557] on td "10" at bounding box center [891, 569] width 52 height 44
click at [873, 516] on span "00" at bounding box center [870, 515] width 31 height 30
click at [960, 484] on td "15" at bounding box center [943, 480] width 52 height 44
click at [947, 521] on button "PM" at bounding box center [936, 514] width 30 height 28
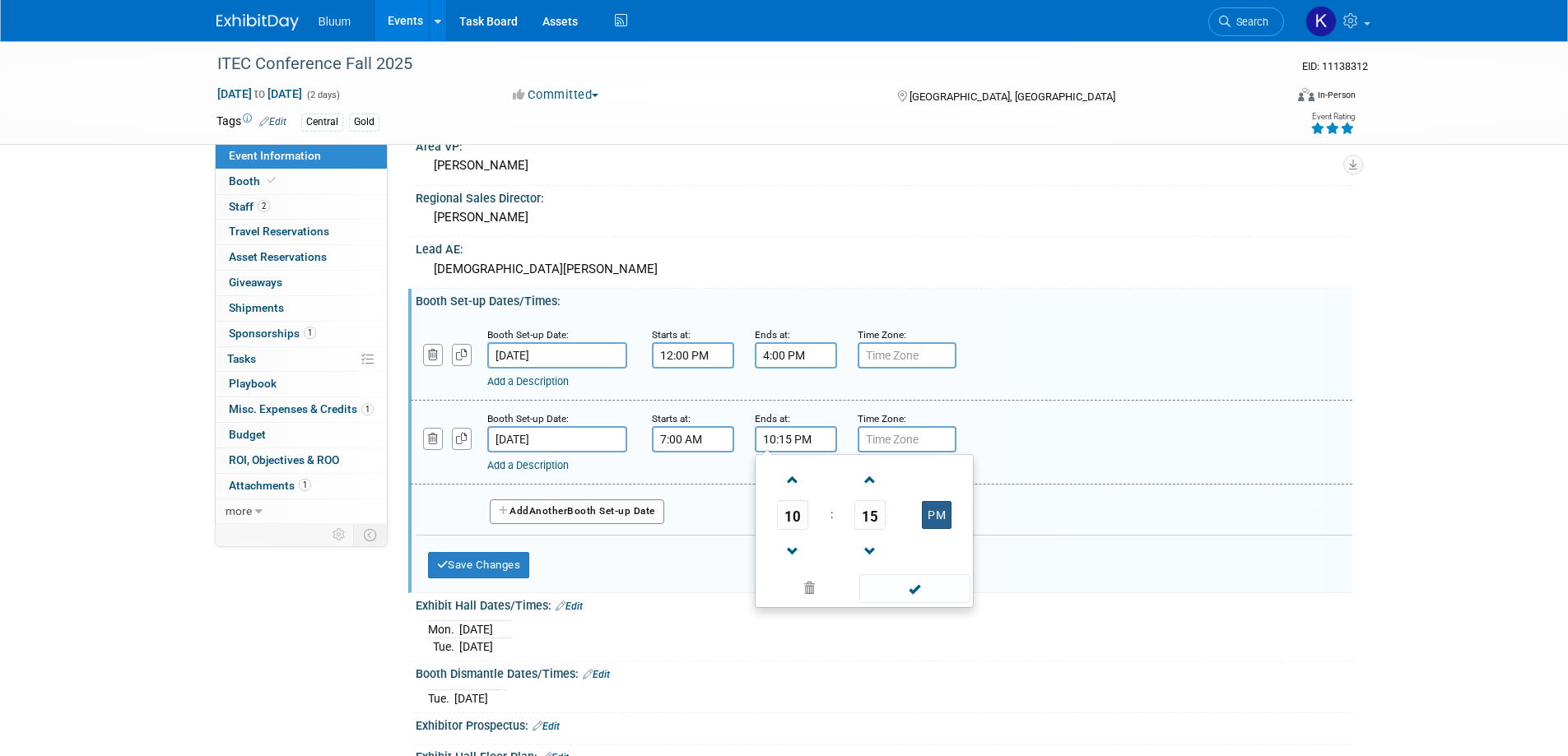
type input "10:15 AM"
click at [915, 586] on span at bounding box center [915, 589] width 111 height 29
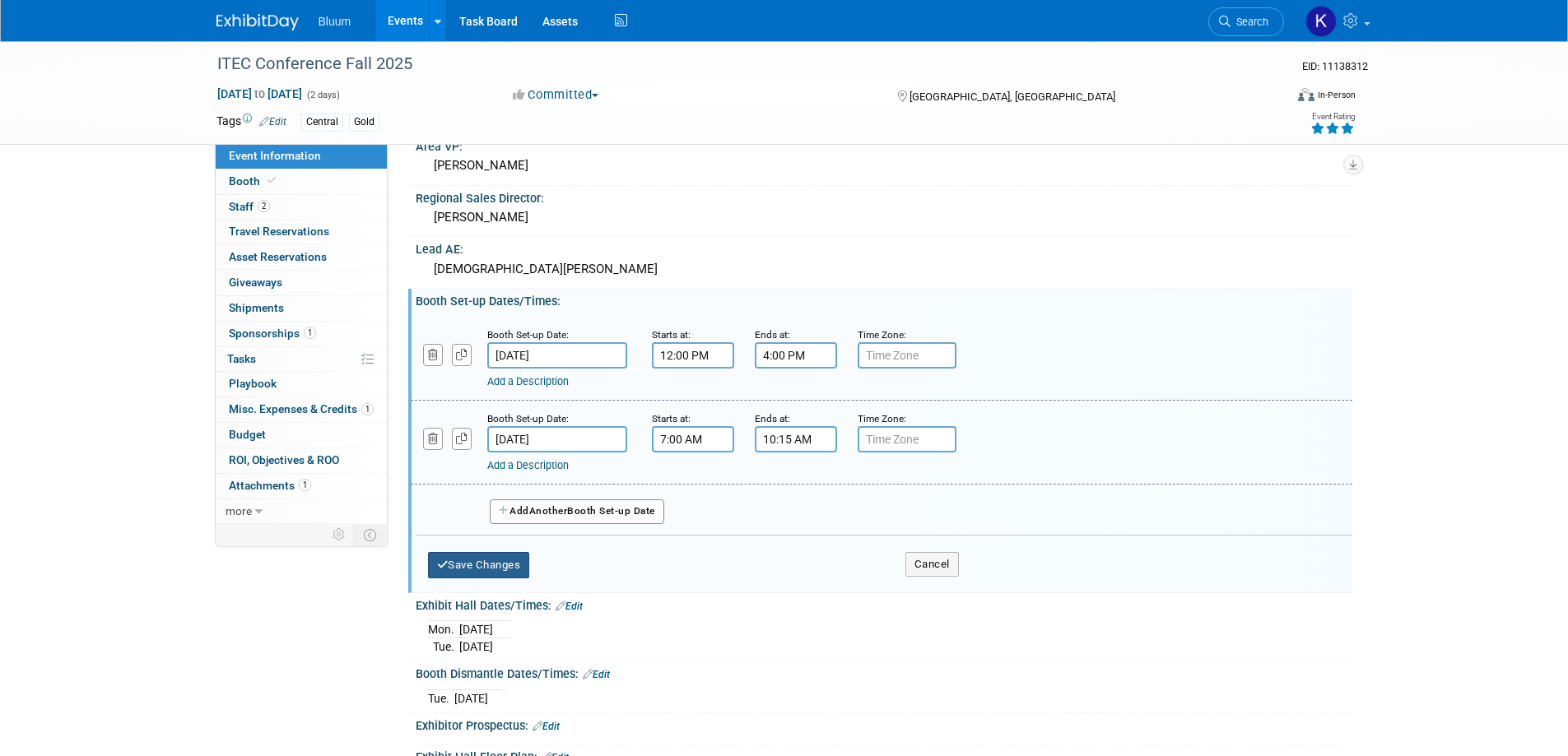
click at [507, 569] on button "Save Changes" at bounding box center [480, 565] width 103 height 26
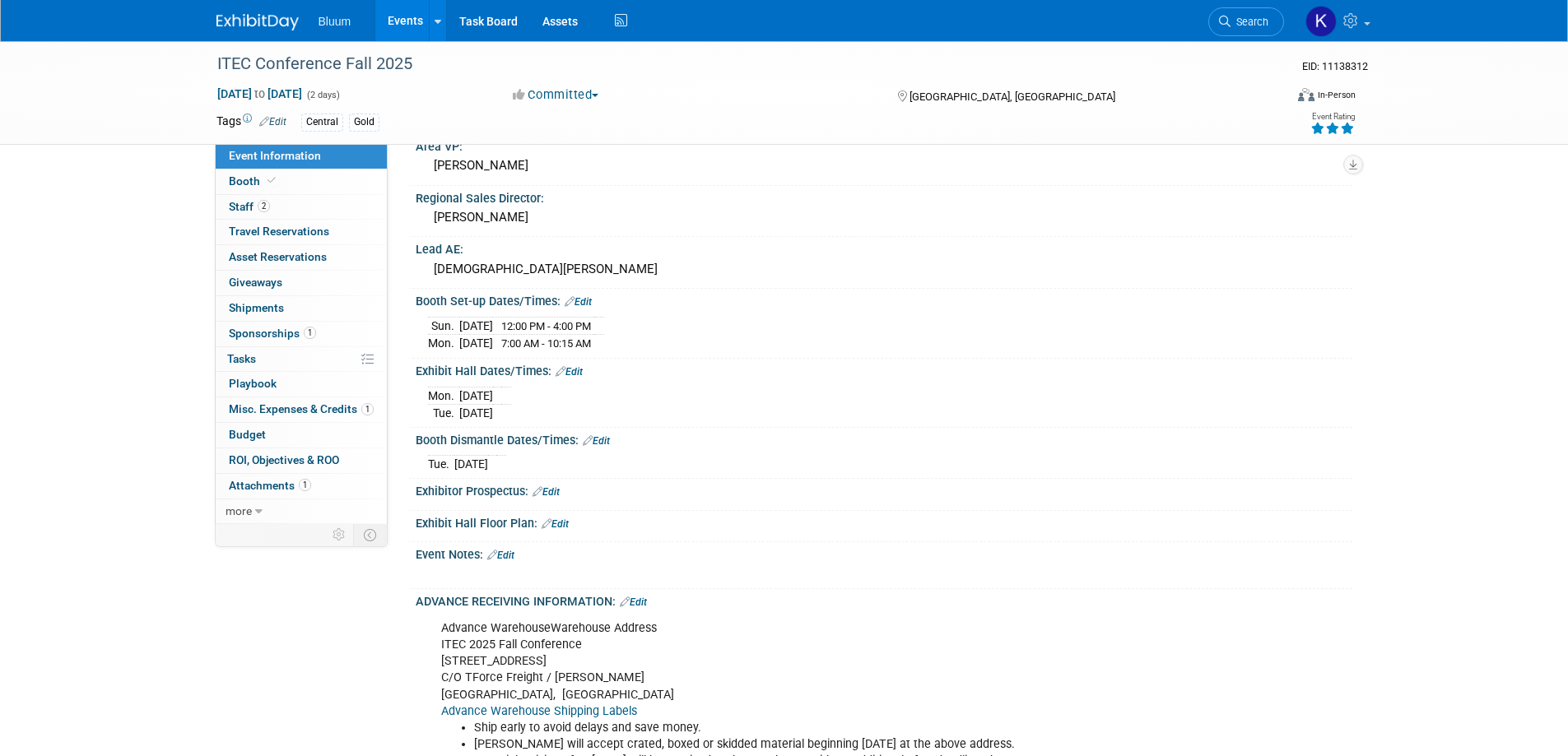
click at [602, 439] on link "Edit" at bounding box center [597, 441] width 27 height 12
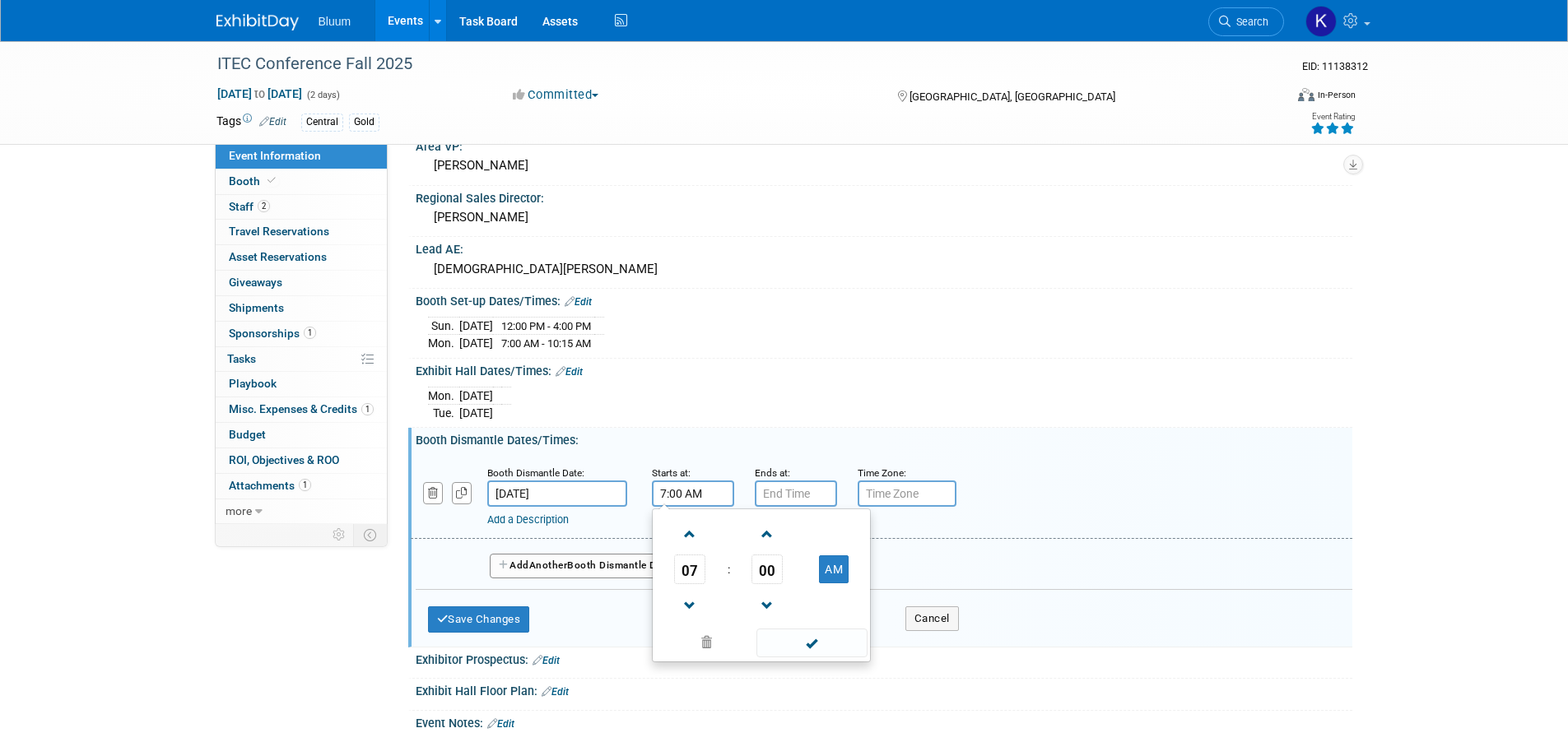
click at [687, 495] on input "7:00 AM" at bounding box center [693, 493] width 82 height 26
click at [695, 572] on span "07" at bounding box center [690, 569] width 31 height 30
click at [726, 532] on td "01" at bounding box center [735, 535] width 52 height 44
click at [837, 568] on button "AM" at bounding box center [834, 569] width 30 height 28
type input "1:00 PM"
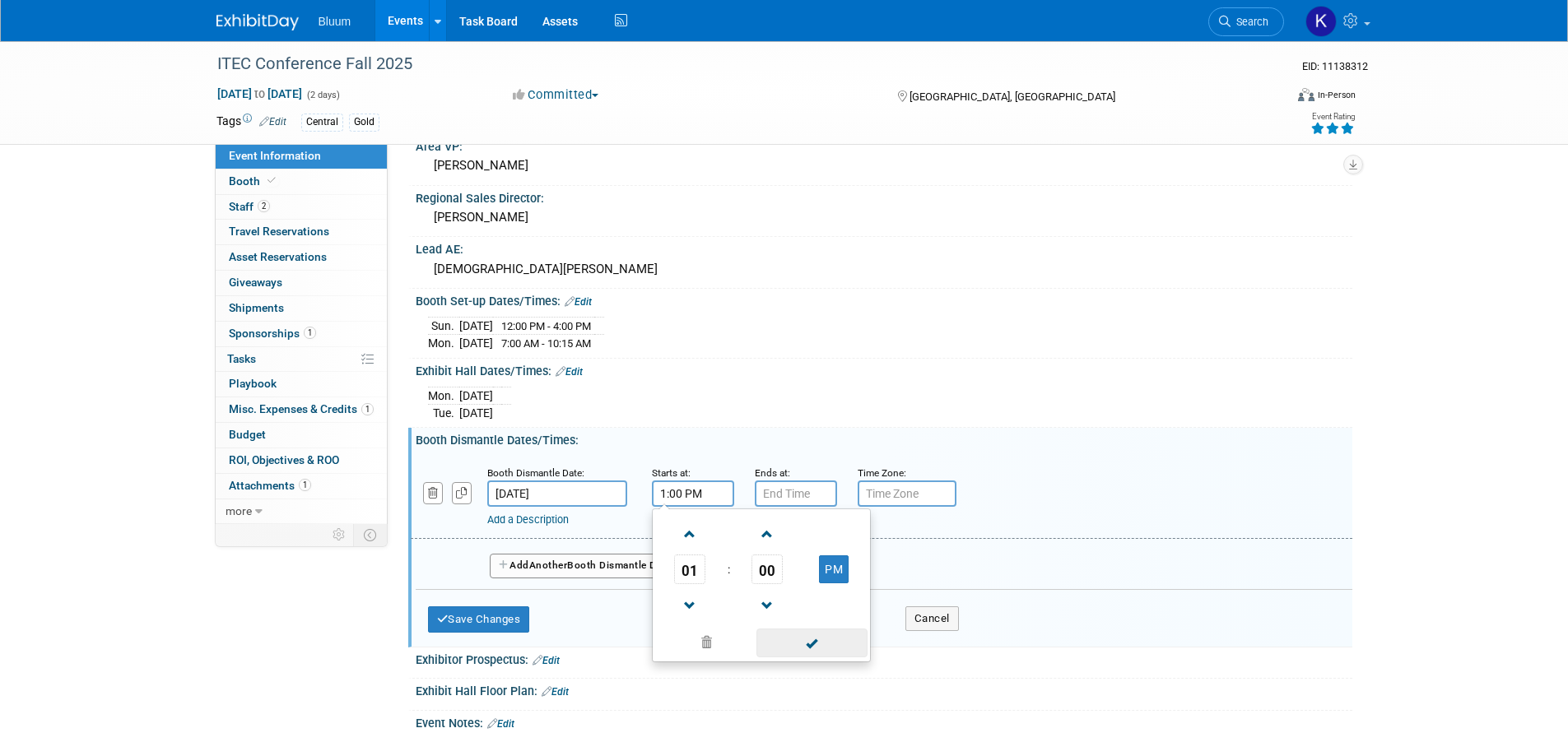
click at [811, 638] on span at bounding box center [812, 643] width 111 height 29
click at [792, 491] on input "7:00 PM" at bounding box center [796, 493] width 82 height 26
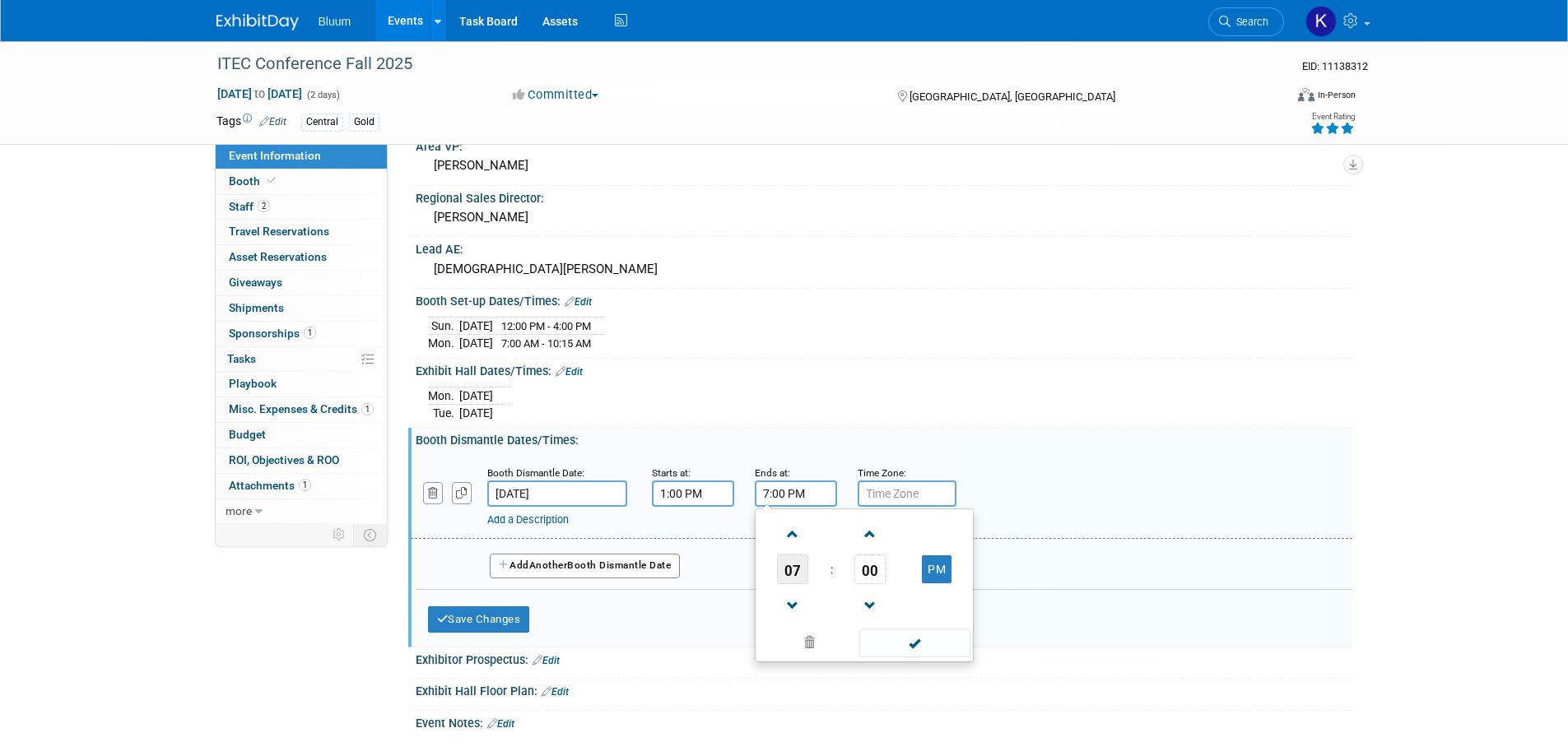
click at [798, 567] on span "07" at bounding box center [792, 569] width 31 height 30
click at [951, 534] on td "03" at bounding box center [943, 535] width 52 height 44
type input "3:00 PM"
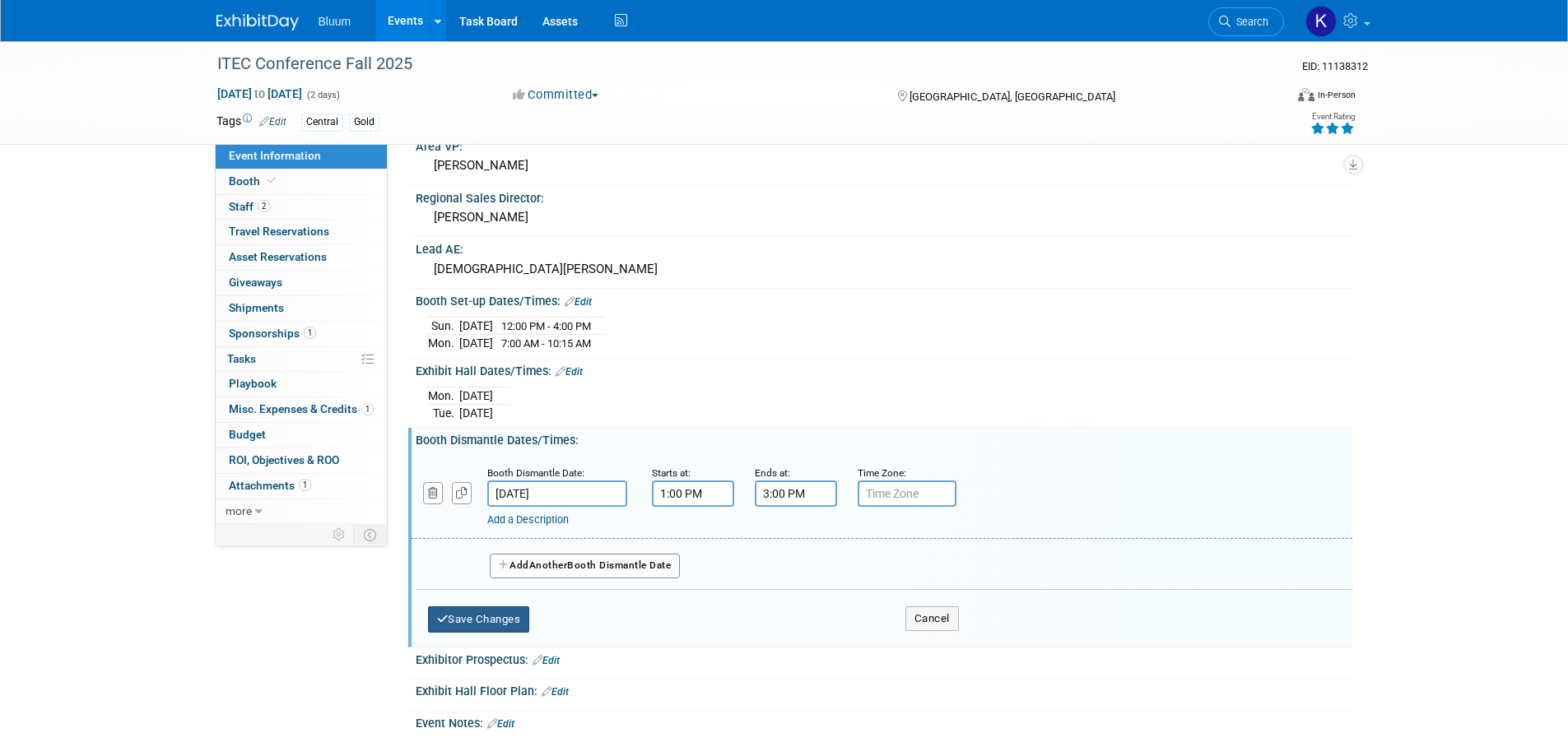
click at [461, 619] on button "Save Changes" at bounding box center [480, 619] width 103 height 26
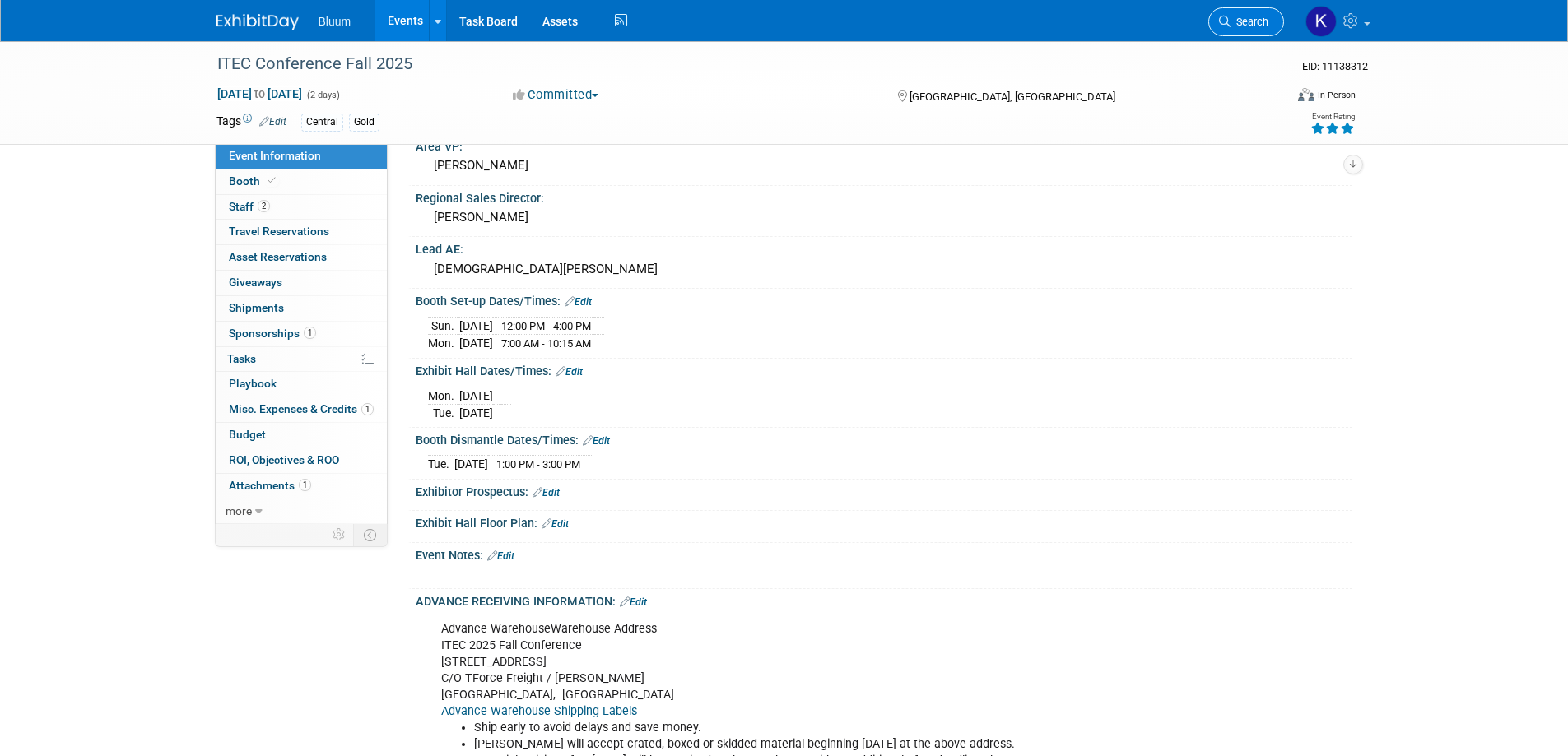
click at [1230, 25] on span "Search" at bounding box center [1249, 21] width 38 height 13
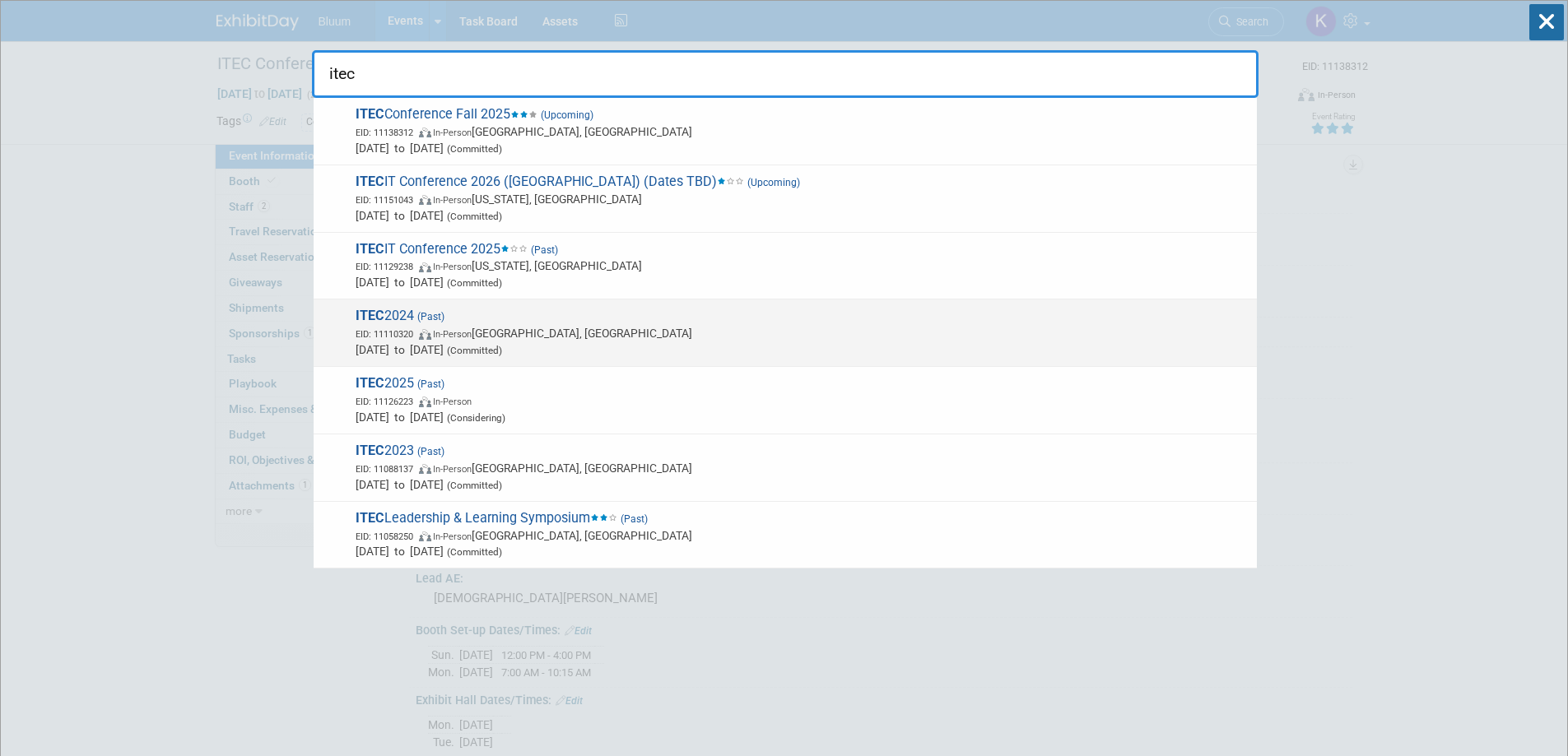
type input "itec"
click at [438, 332] on span "In-Person" at bounding box center [453, 334] width 39 height 11
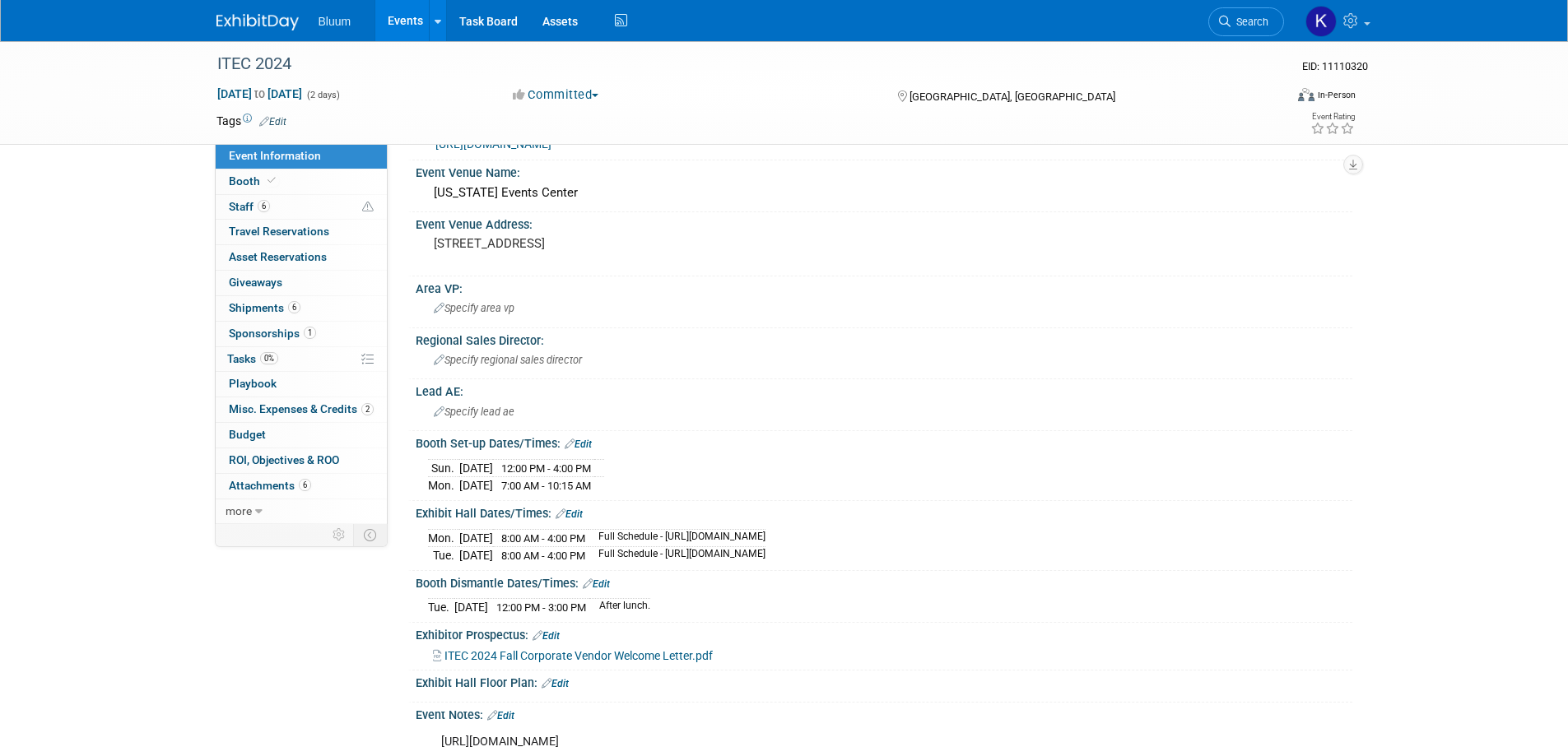
scroll to position [329, 0]
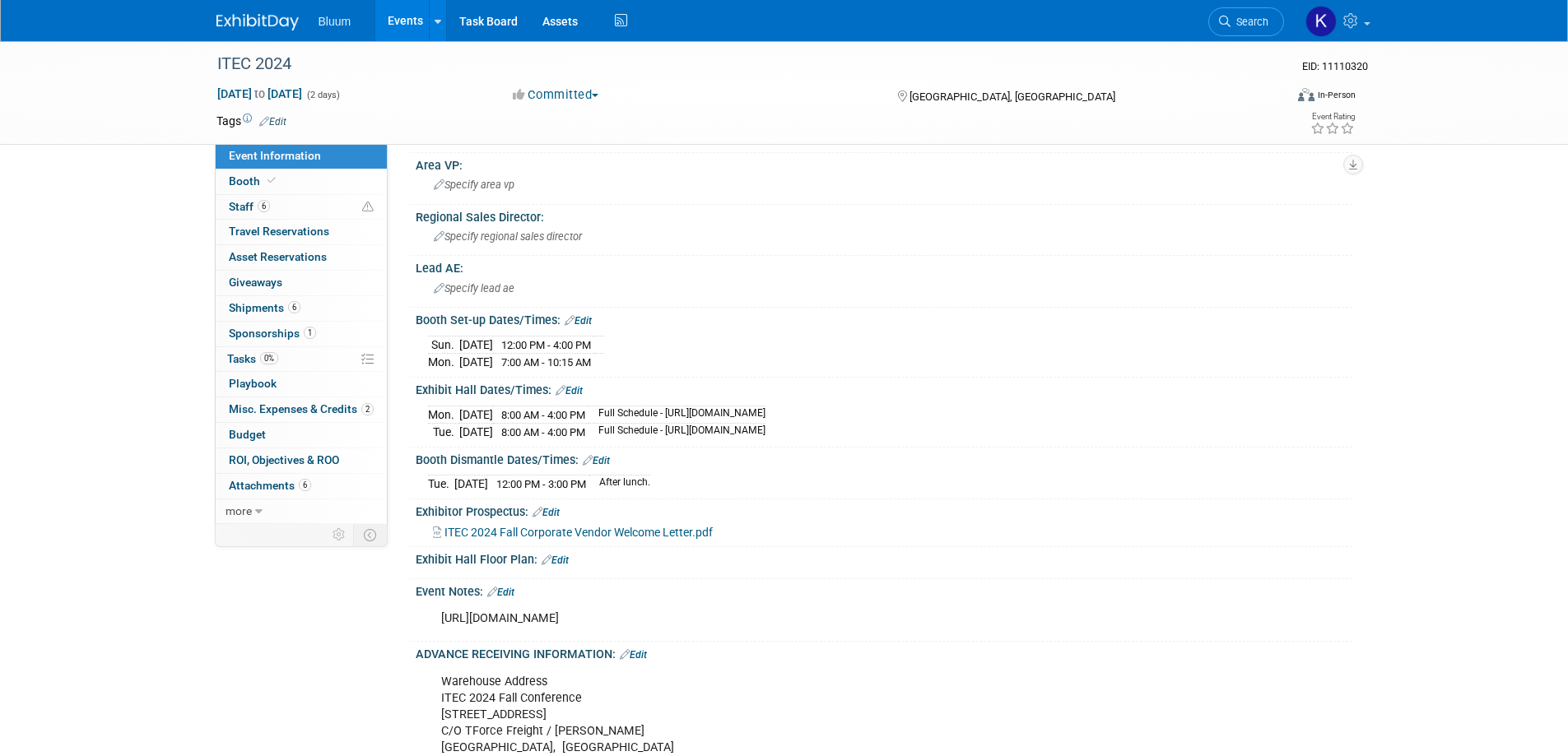
click at [408, 18] on link "Events" at bounding box center [405, 20] width 60 height 42
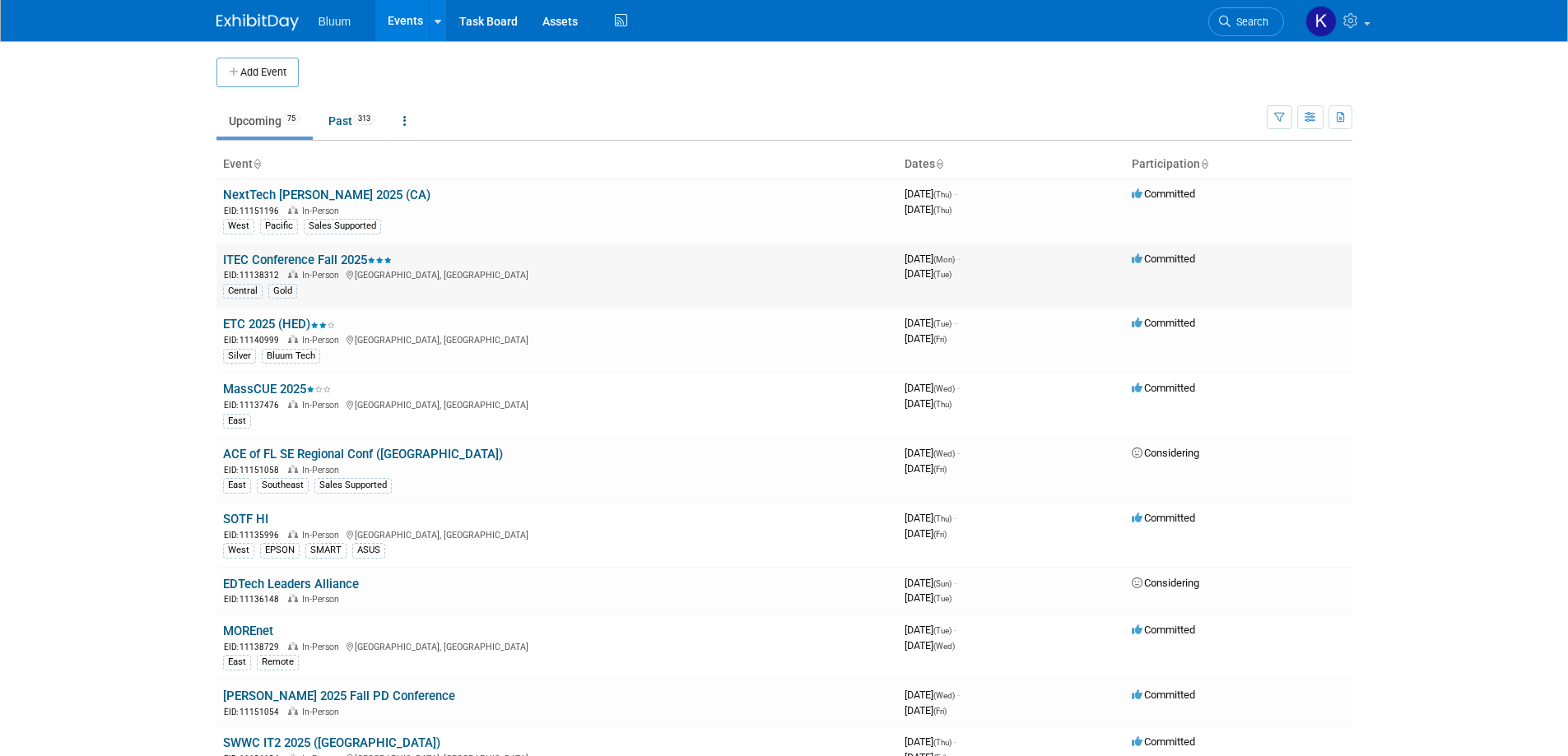
click at [296, 269] on div "EID: 11138312 In-Person [GEOGRAPHIC_DATA], [GEOGRAPHIC_DATA]" at bounding box center [557, 275] width 668 height 14
click at [297, 262] on link "ITEC Conference Fall 2025" at bounding box center [308, 259] width 168 height 15
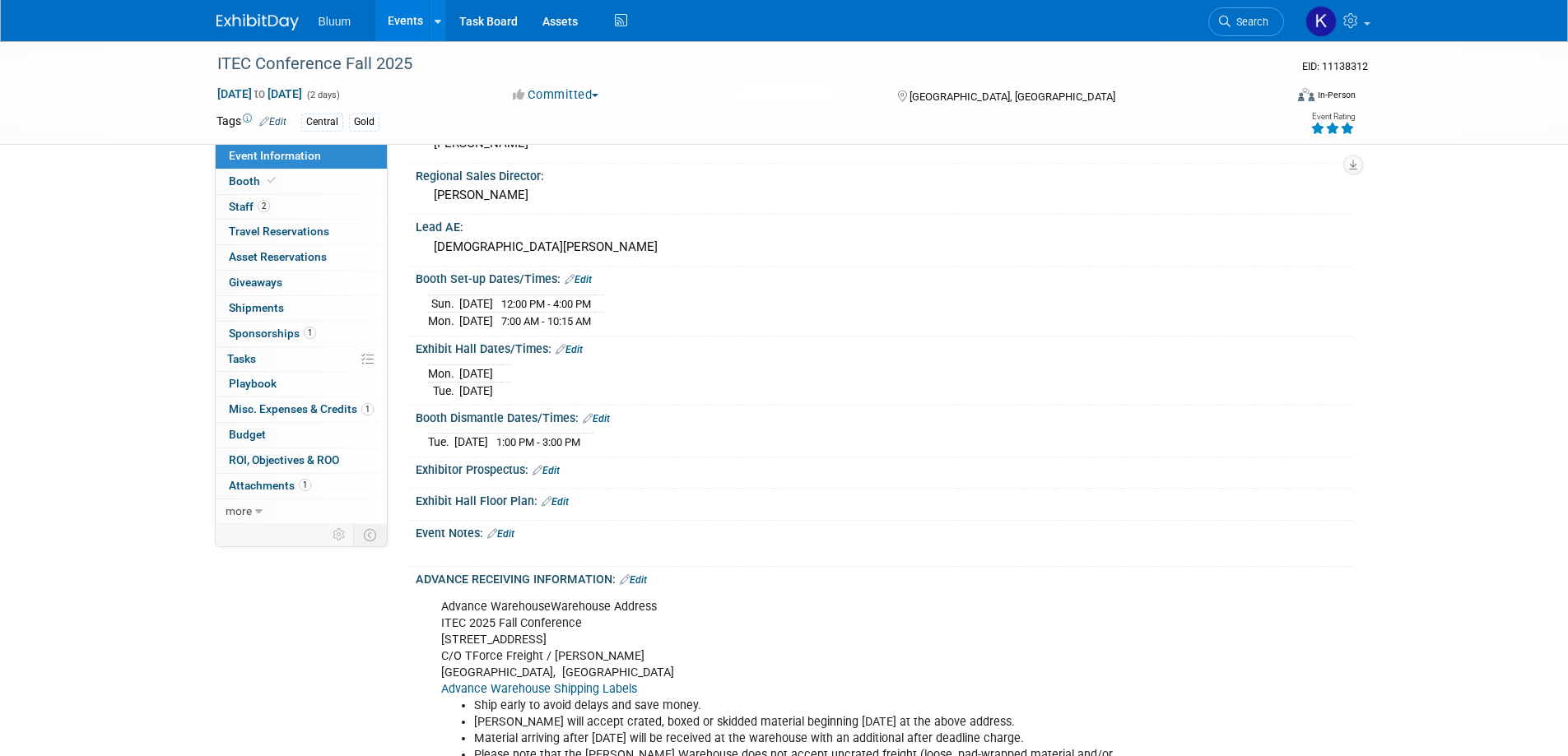
scroll to position [494, 0]
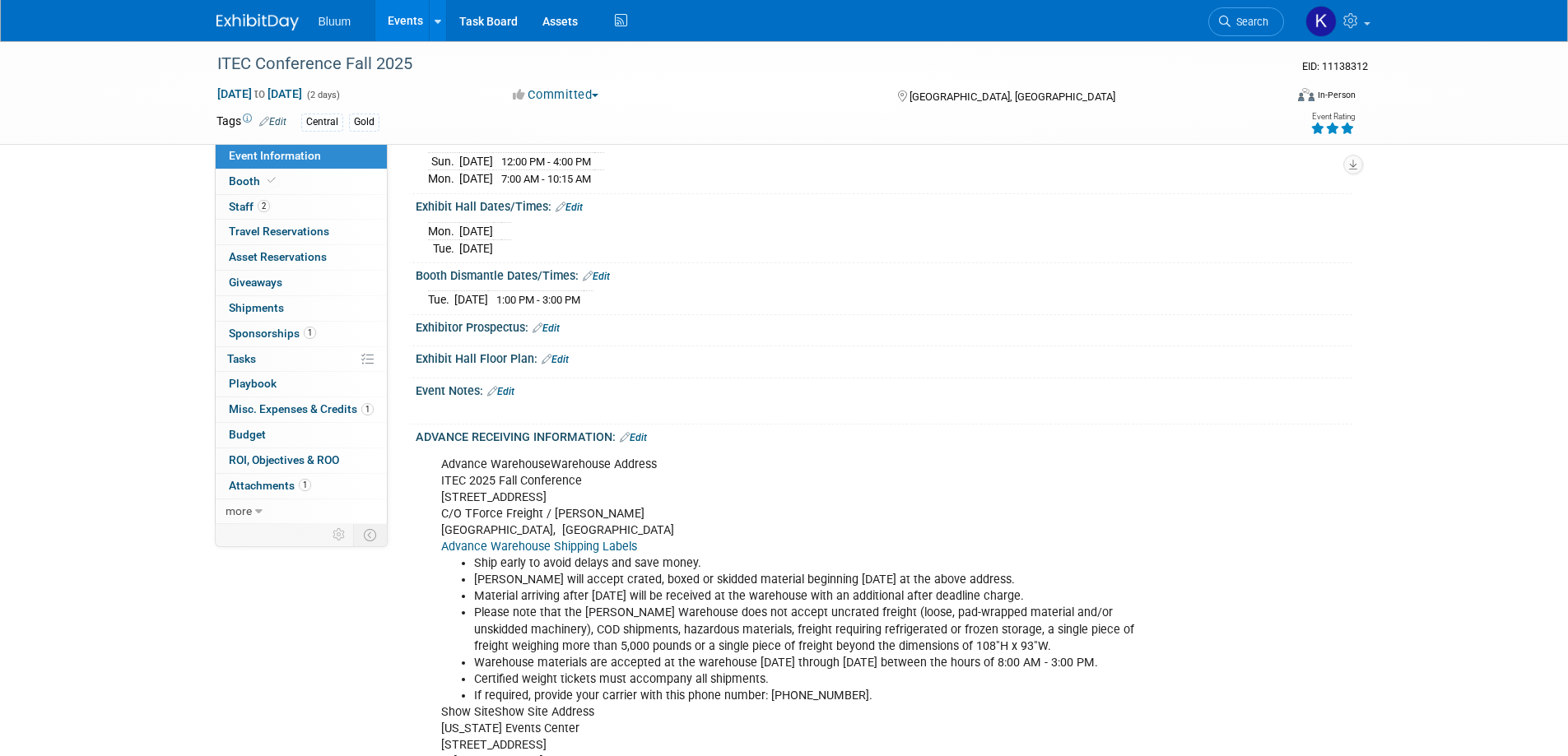
click at [578, 208] on link "Edit" at bounding box center [570, 208] width 27 height 12
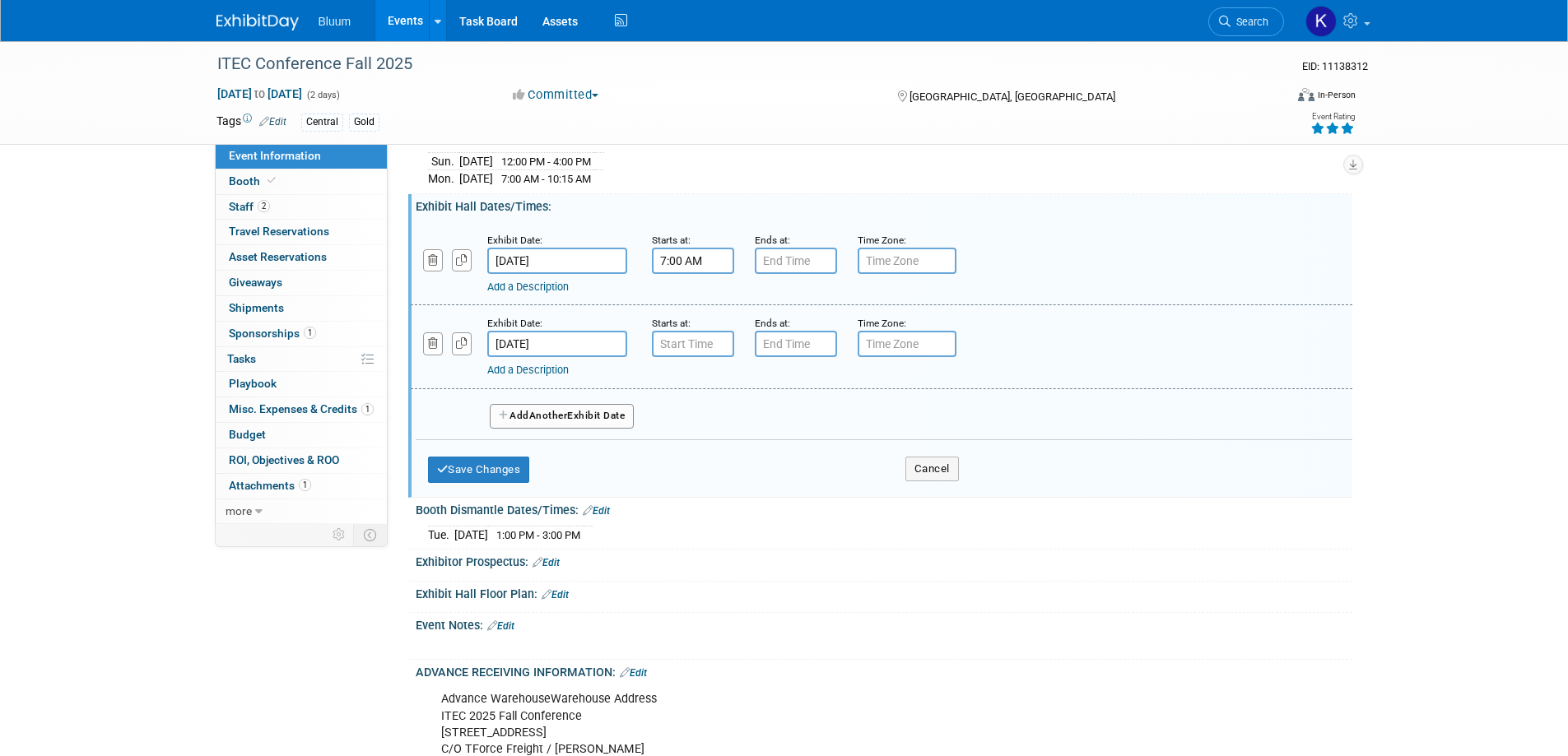
click at [683, 258] on input "7:00 AM" at bounding box center [693, 260] width 82 height 26
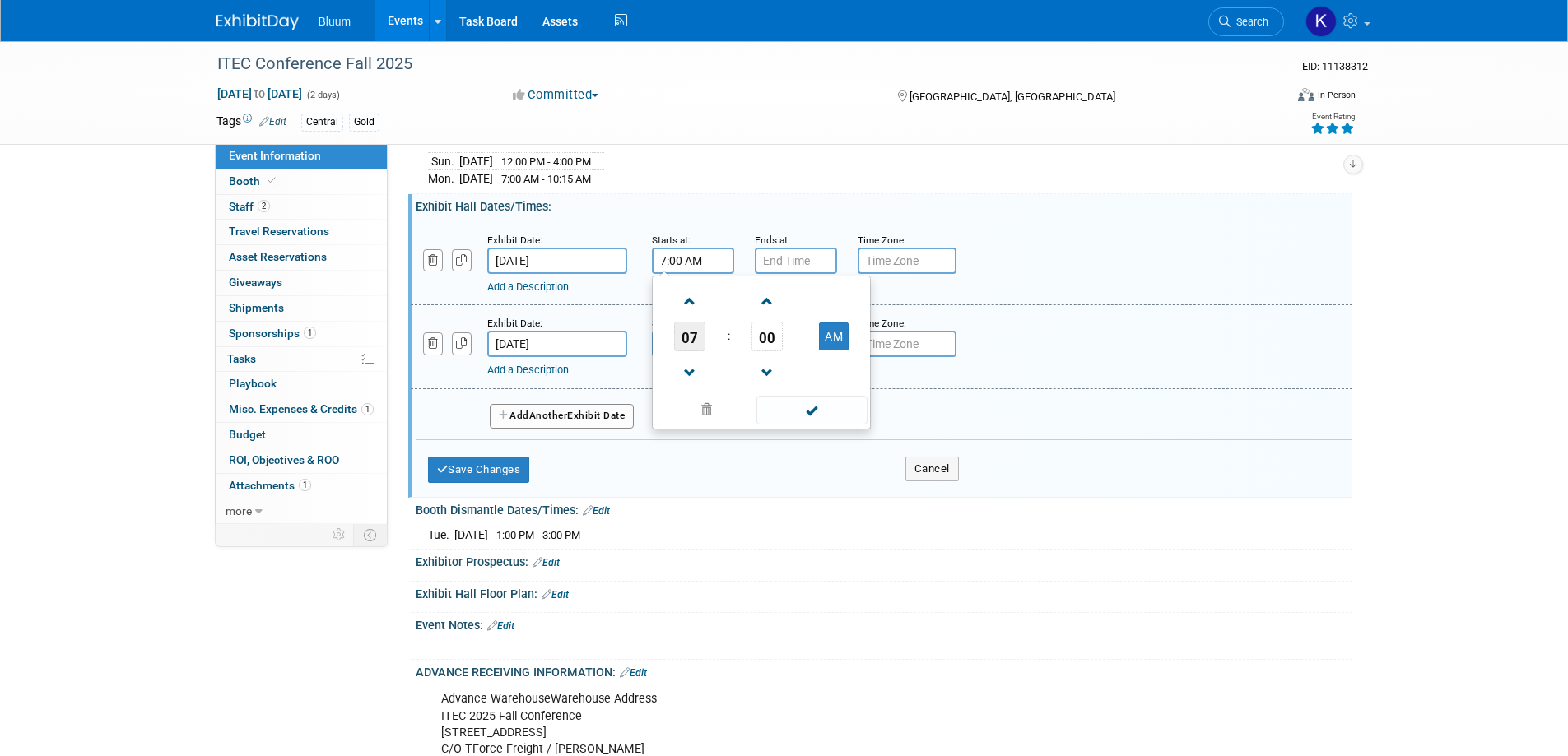
click at [695, 334] on span "07" at bounding box center [690, 336] width 31 height 30
click at [665, 384] on td "08" at bounding box center [682, 391] width 52 height 44
type input "8:00 AM"
drag, startPoint x: 805, startPoint y: 408, endPoint x: 786, endPoint y: 367, distance: 45.2
click at [805, 406] on span at bounding box center [812, 410] width 111 height 29
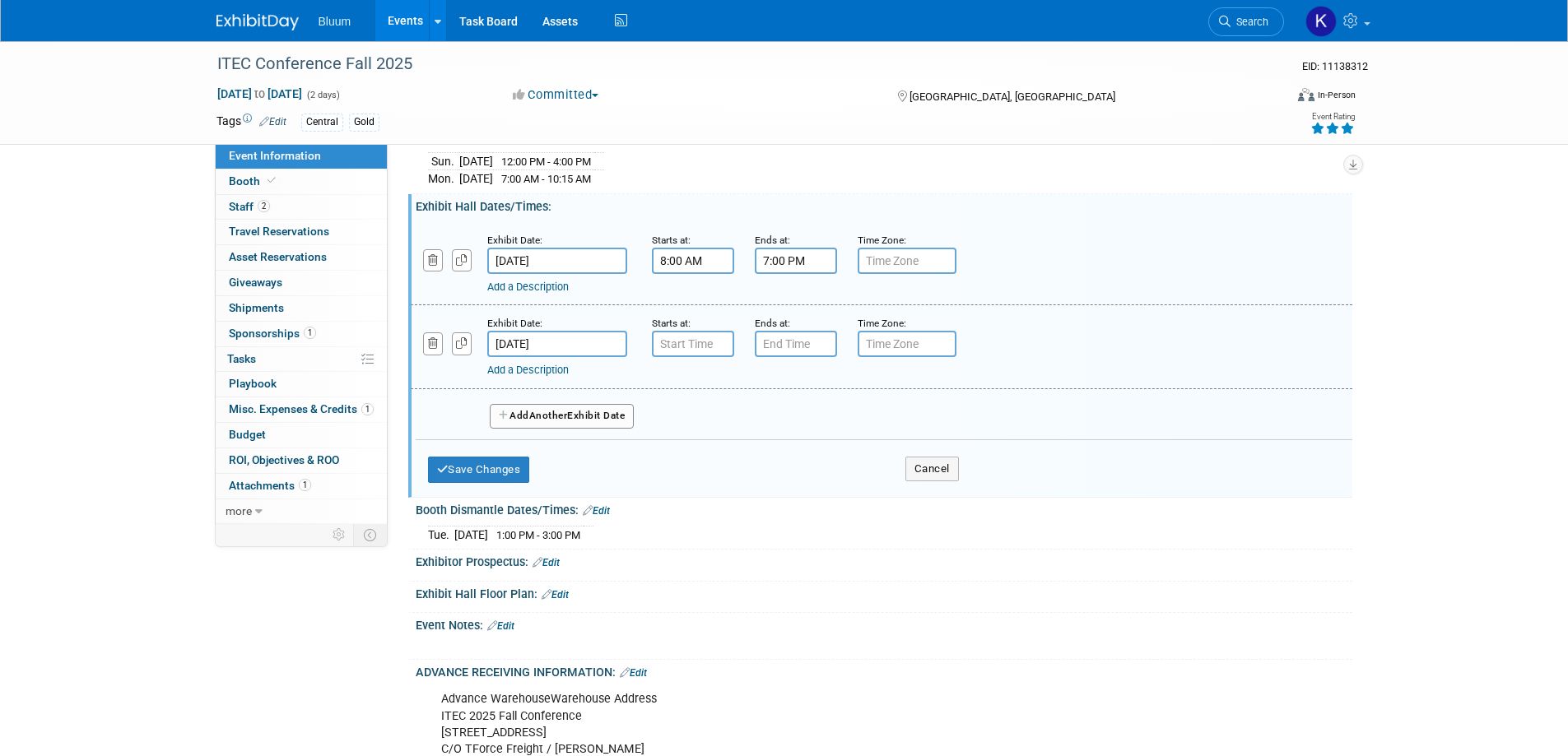
click at [787, 253] on input "7:00 PM" at bounding box center [796, 260] width 82 height 26
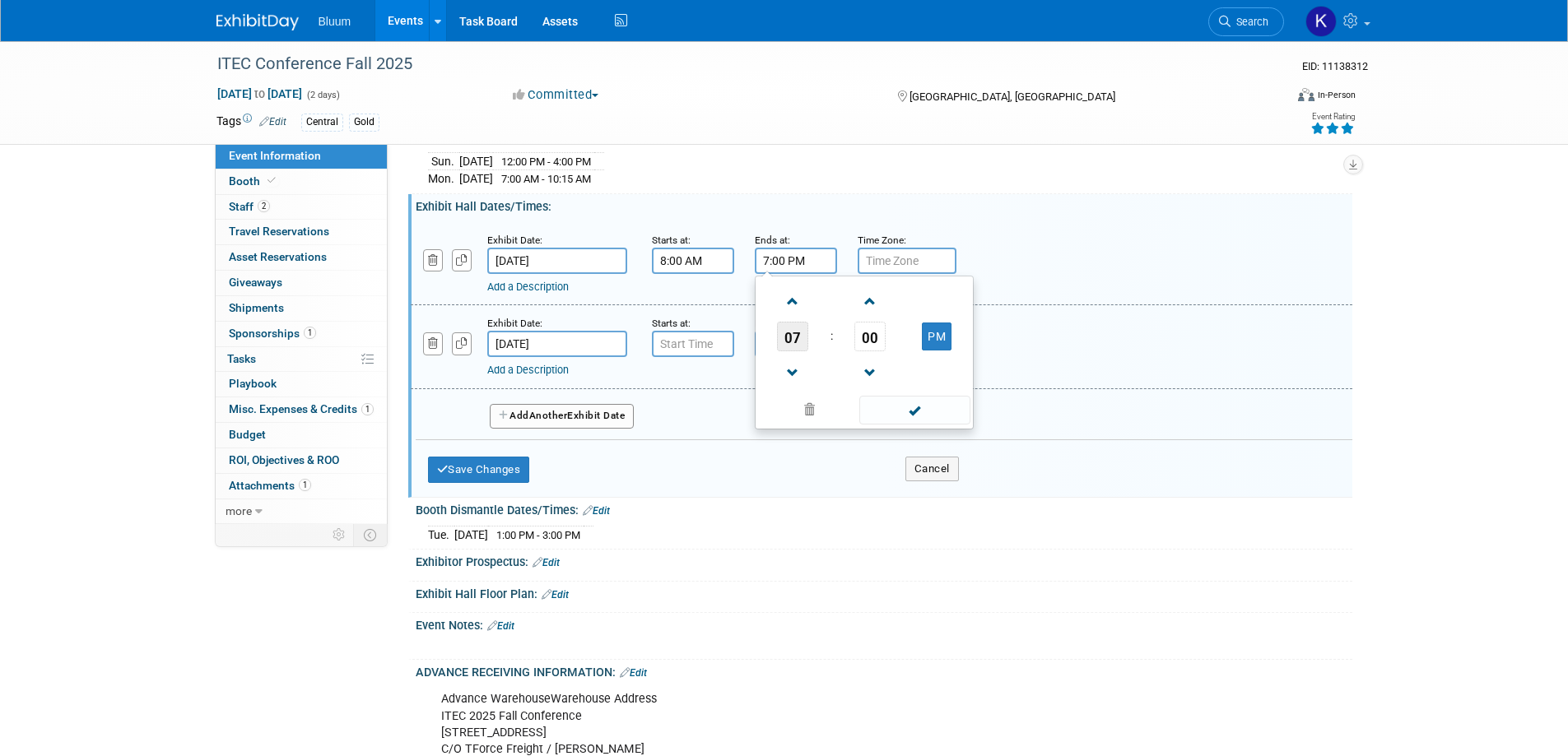
click at [794, 325] on span "07" at bounding box center [792, 336] width 31 height 30
click at [777, 348] on td "04" at bounding box center [785, 346] width 52 height 44
type input "4:00 PM"
drag, startPoint x: 912, startPoint y: 403, endPoint x: 888, endPoint y: 379, distance: 33.9
click at [911, 401] on span at bounding box center [915, 410] width 111 height 29
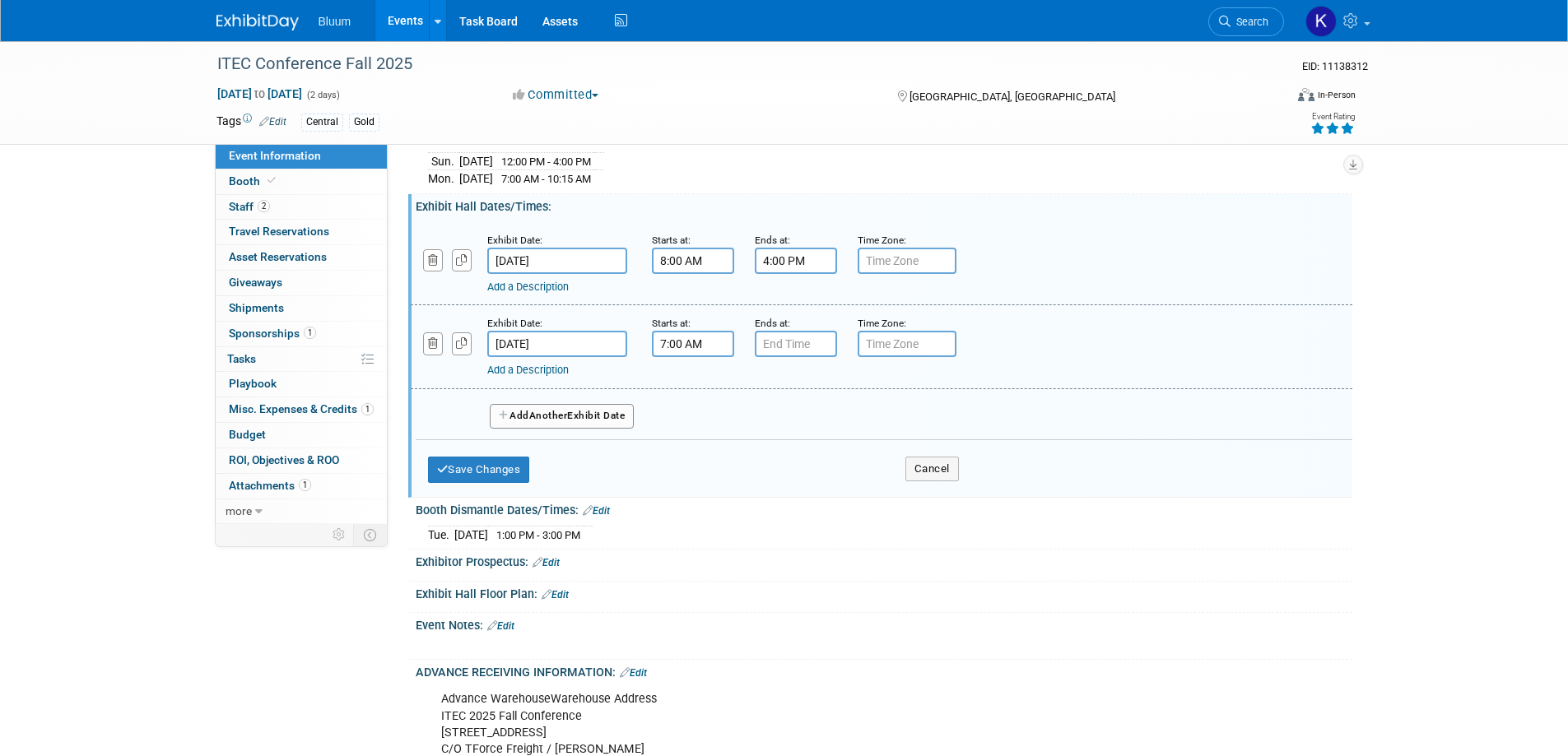
click at [705, 343] on input "7:00 AM" at bounding box center [693, 343] width 82 height 26
click at [690, 412] on span "07" at bounding box center [690, 420] width 31 height 30
click at [685, 468] on td "08" at bounding box center [682, 474] width 52 height 44
type input "8:00 AM"
click at [808, 485] on span at bounding box center [812, 493] width 111 height 29
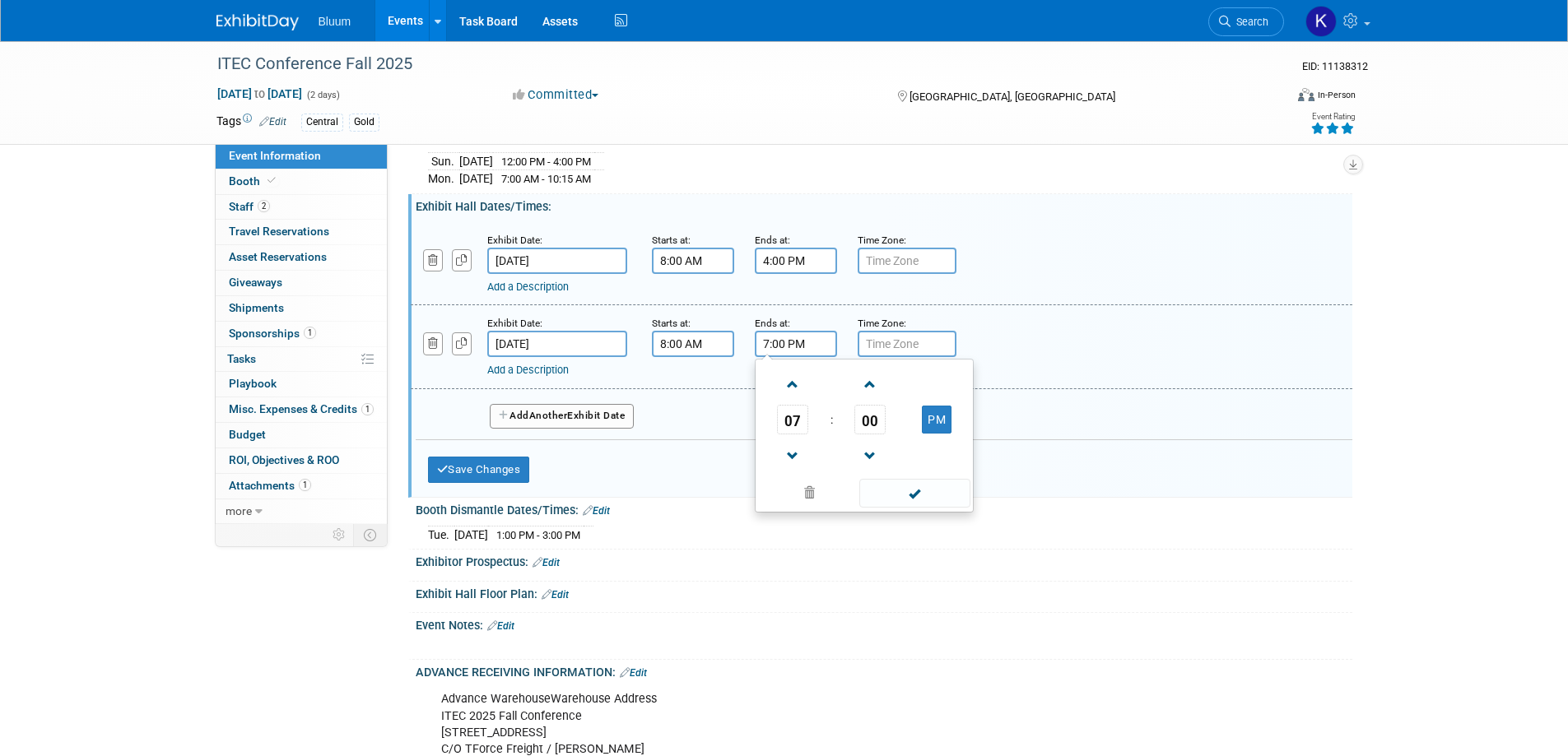
click at [794, 344] on input "7:00 PM" at bounding box center [796, 343] width 82 height 26
click at [802, 426] on span "07" at bounding box center [792, 420] width 31 height 30
click at [794, 428] on td "04" at bounding box center [785, 429] width 52 height 44
type input "4:00 PM"
click at [889, 493] on span at bounding box center [915, 493] width 111 height 29
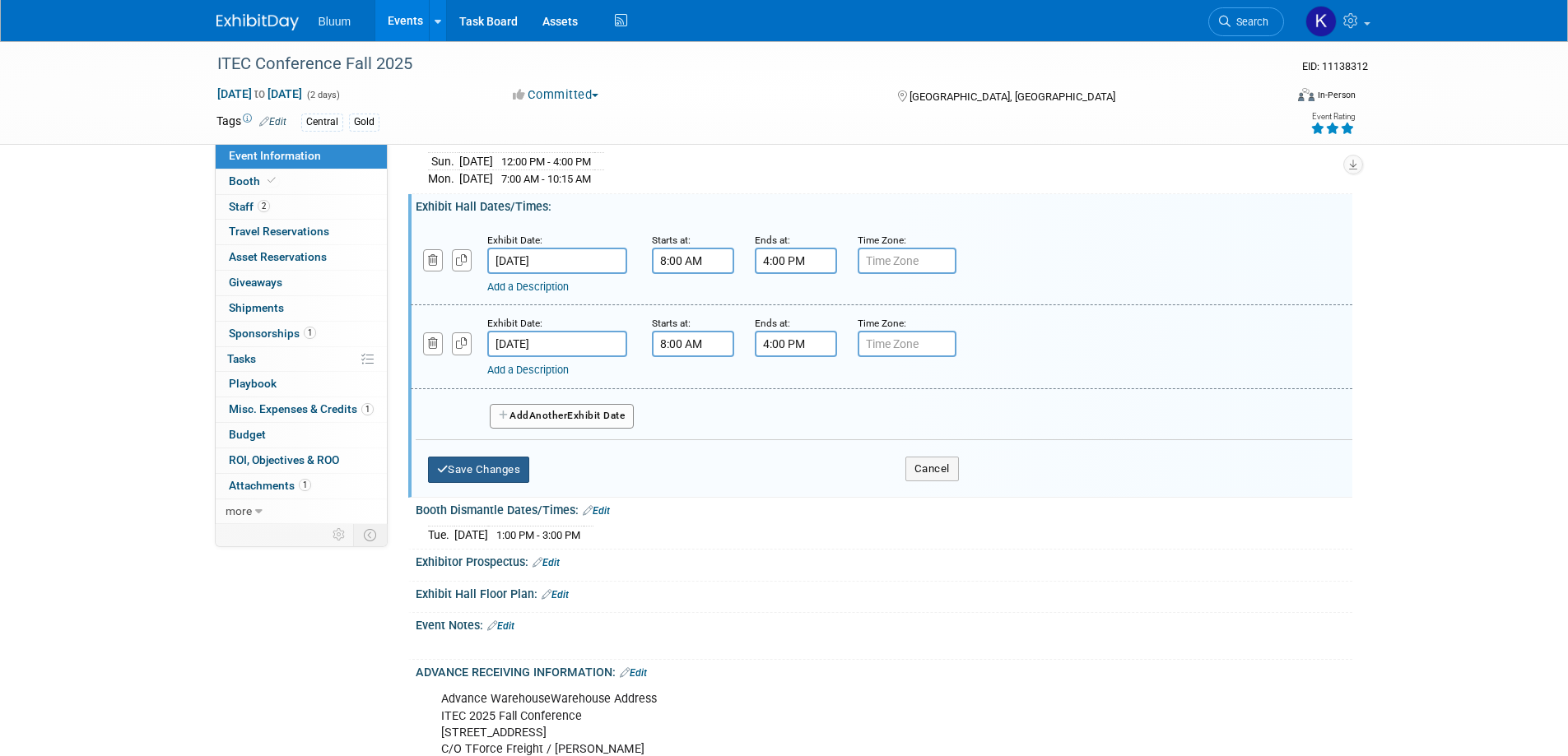
click at [506, 465] on button "Save Changes" at bounding box center [480, 469] width 103 height 26
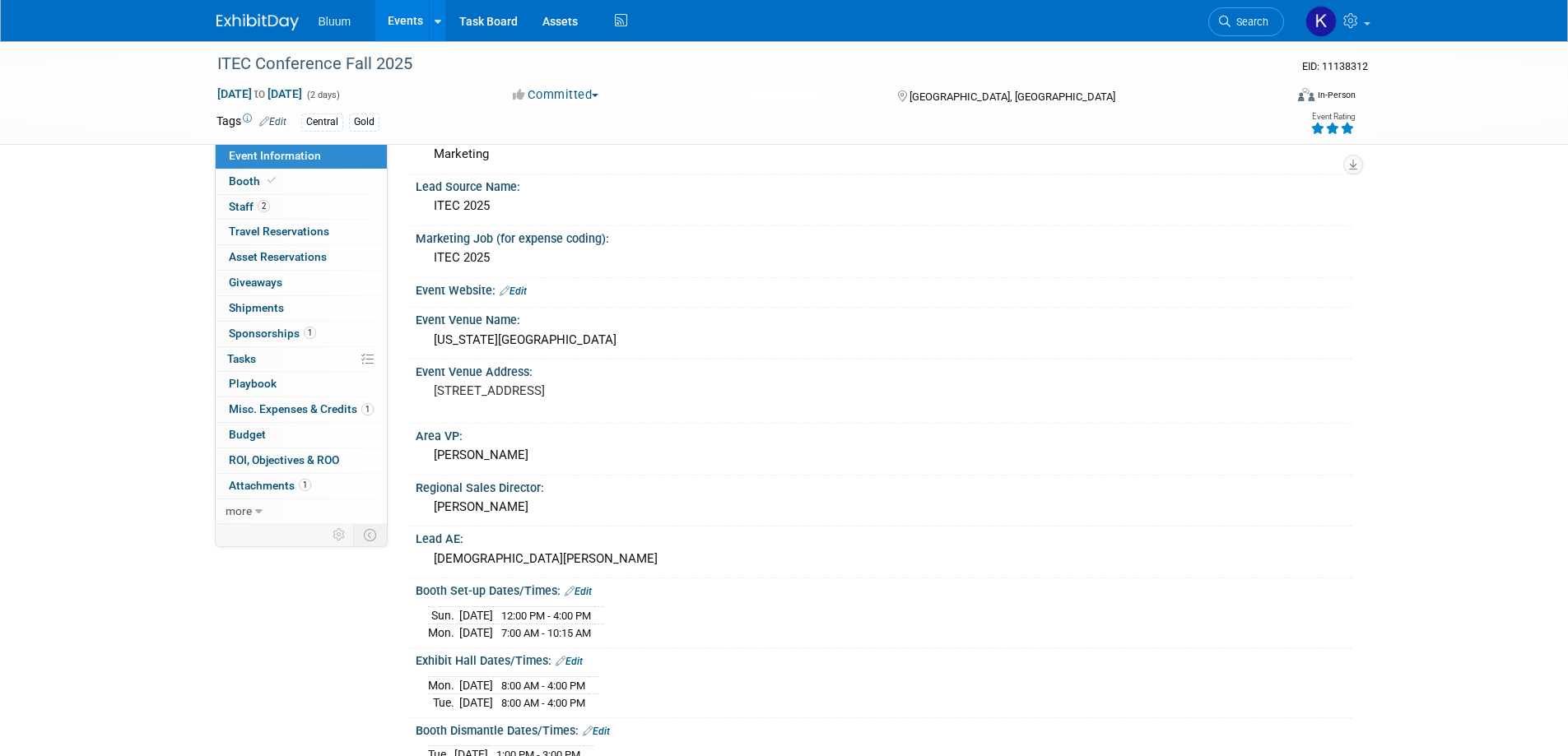
scroll to position [0, 0]
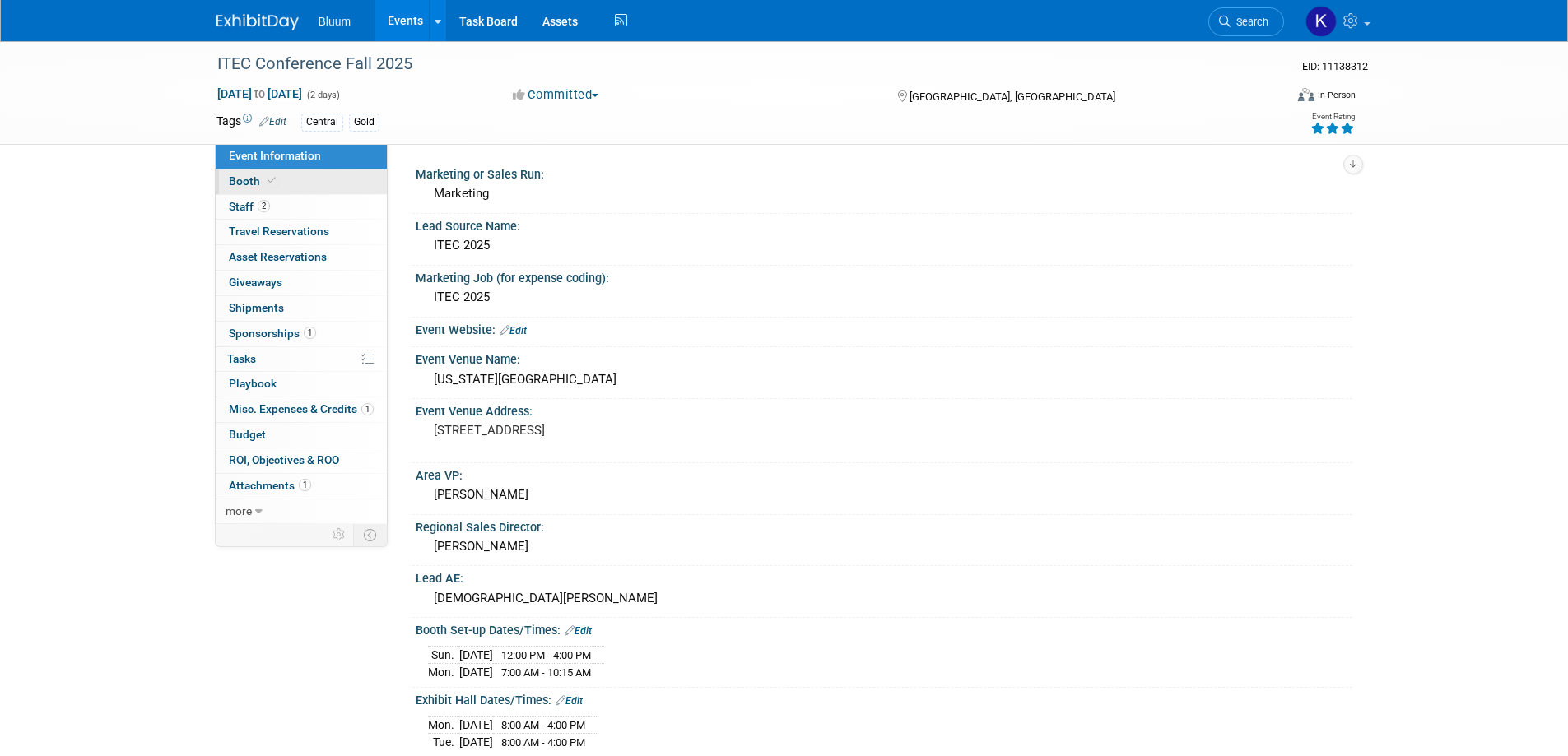
click at [246, 186] on span "Booth" at bounding box center [254, 181] width 50 height 14
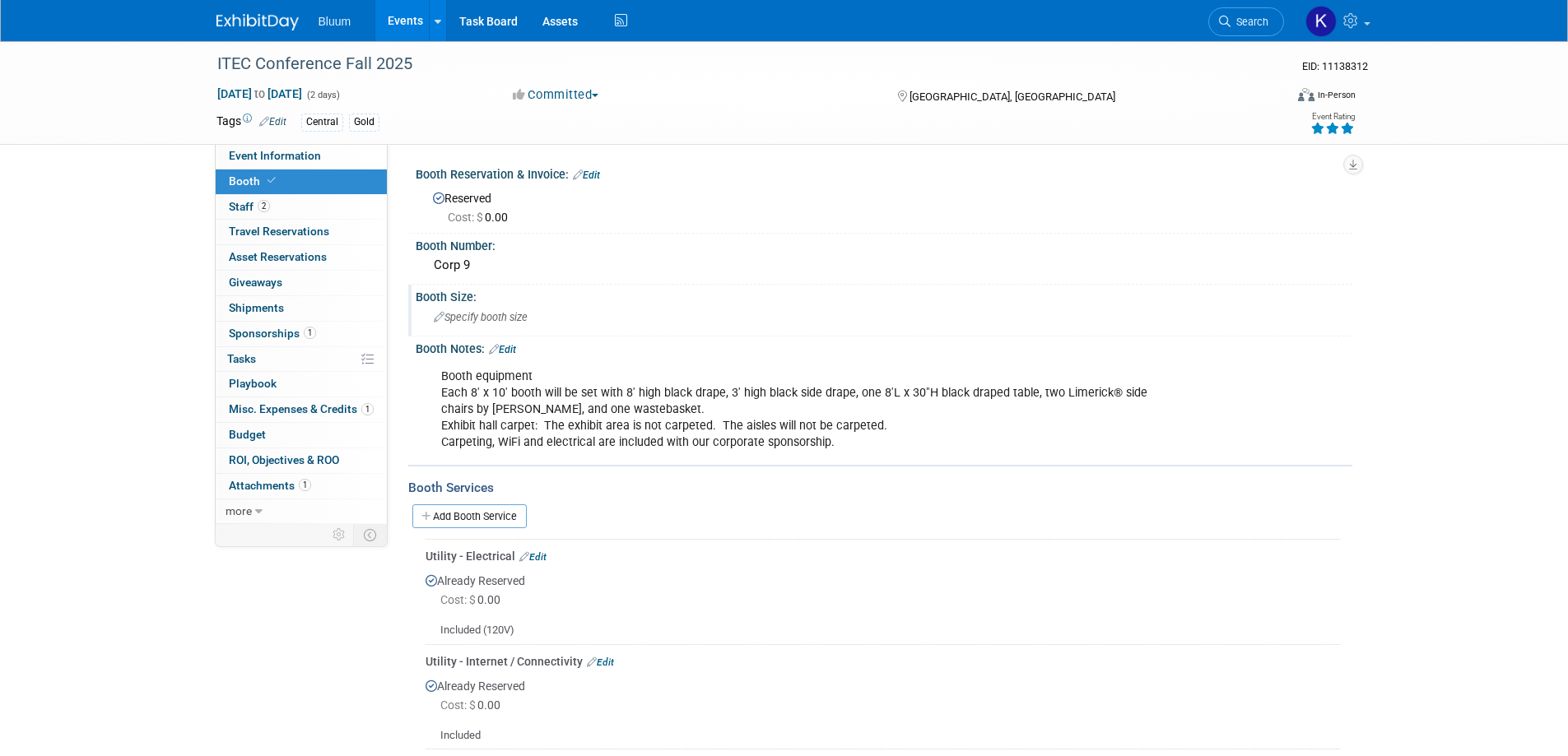
click at [488, 316] on span "Specify booth size" at bounding box center [481, 317] width 94 height 13
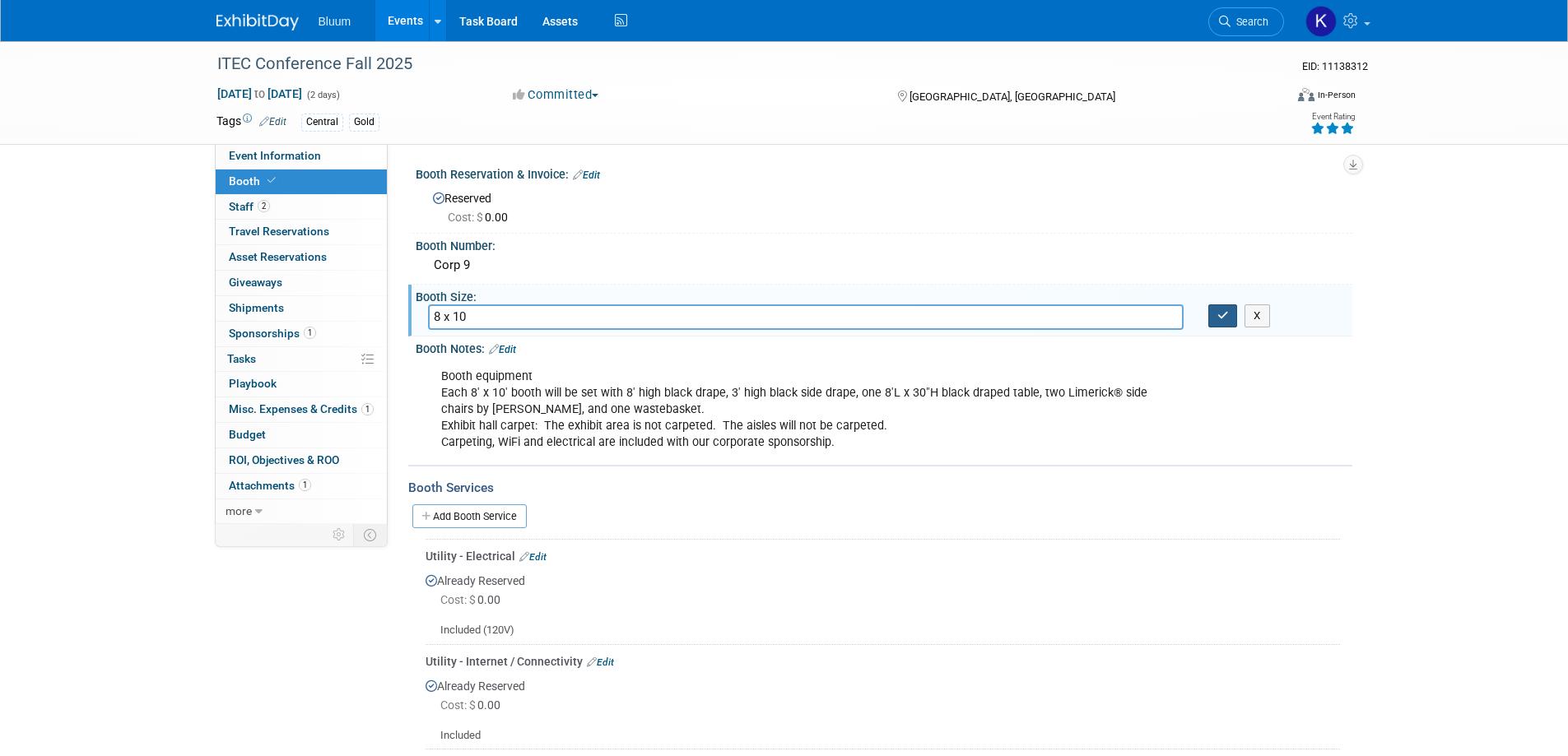
type input "8 x 10"
click at [1216, 320] on button "button" at bounding box center [1223, 316] width 30 height 23
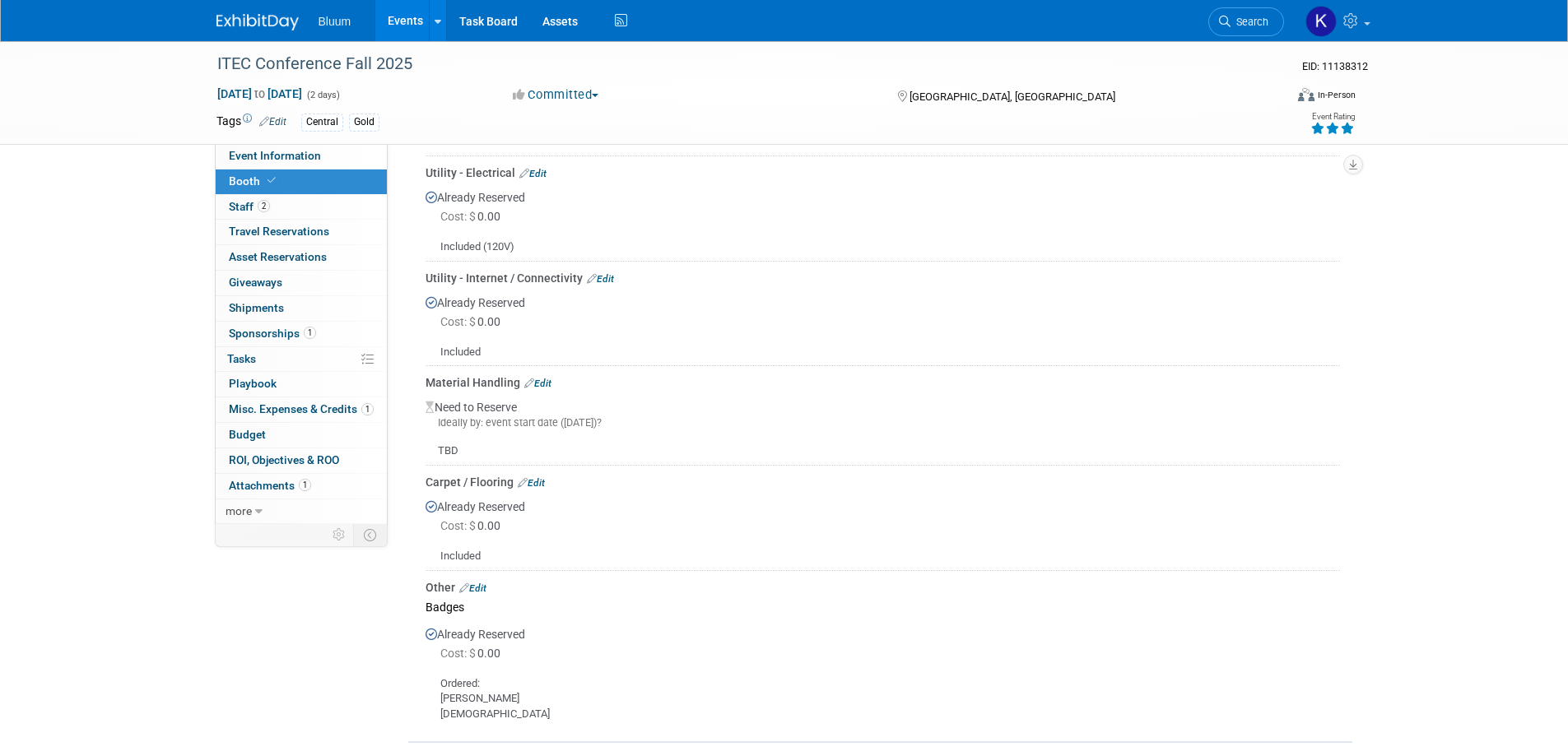
scroll to position [412, 0]
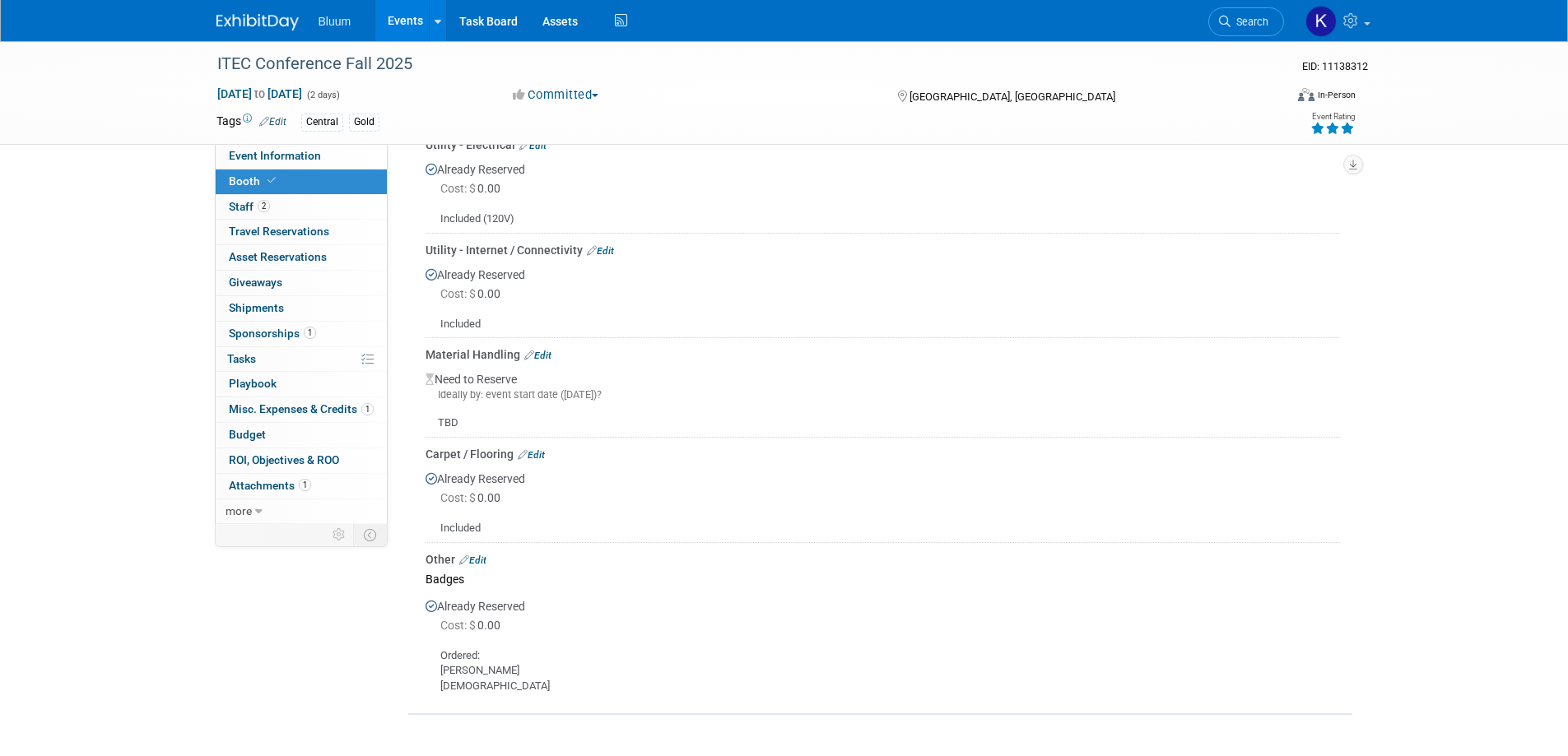
click at [537, 451] on link "Edit" at bounding box center [531, 455] width 27 height 12
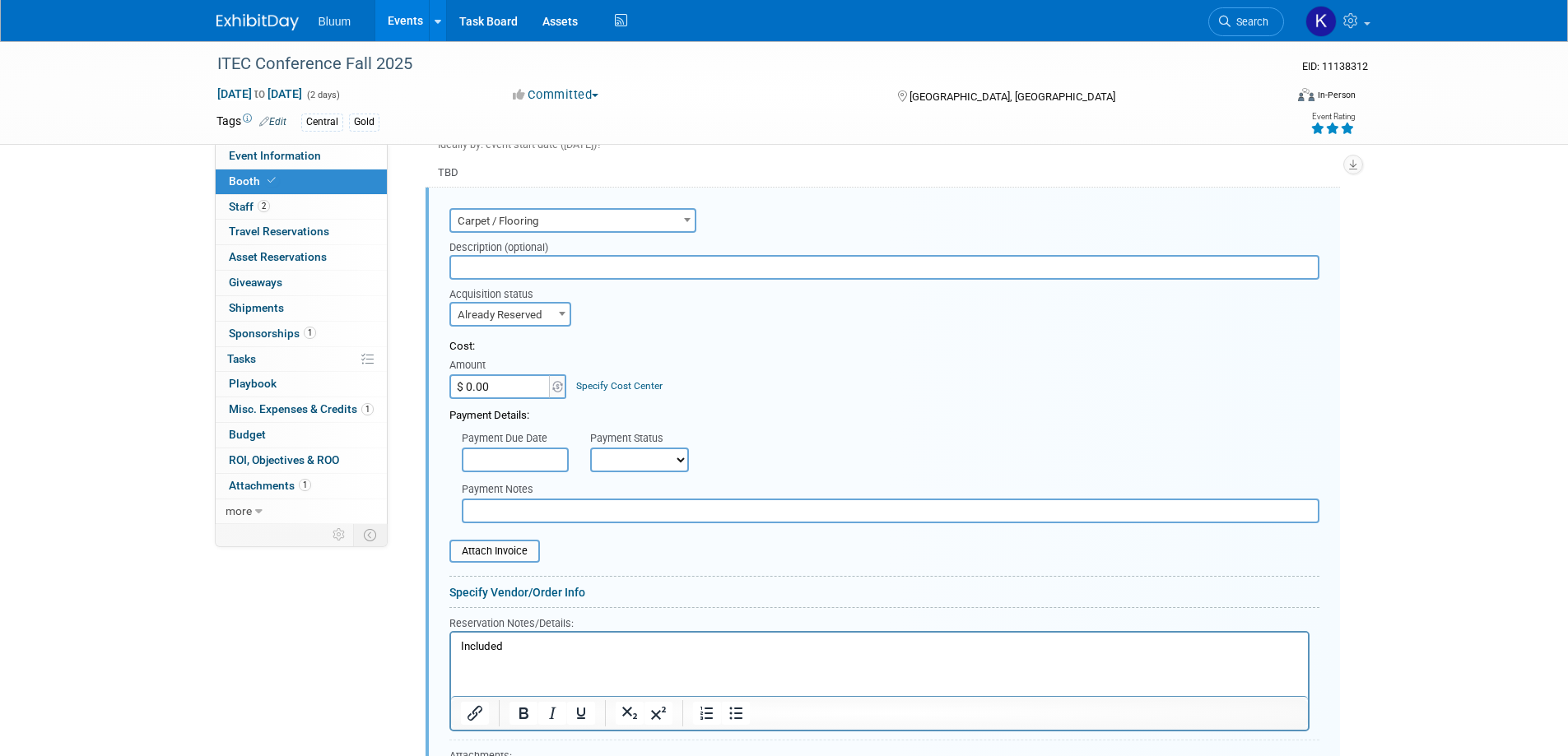
scroll to position [0, 0]
drag, startPoint x: 460, startPoint y: 644, endPoint x: 529, endPoint y: 643, distance: 69.0
click at [529, 643] on p "Included" at bounding box center [879, 646] width 838 height 15
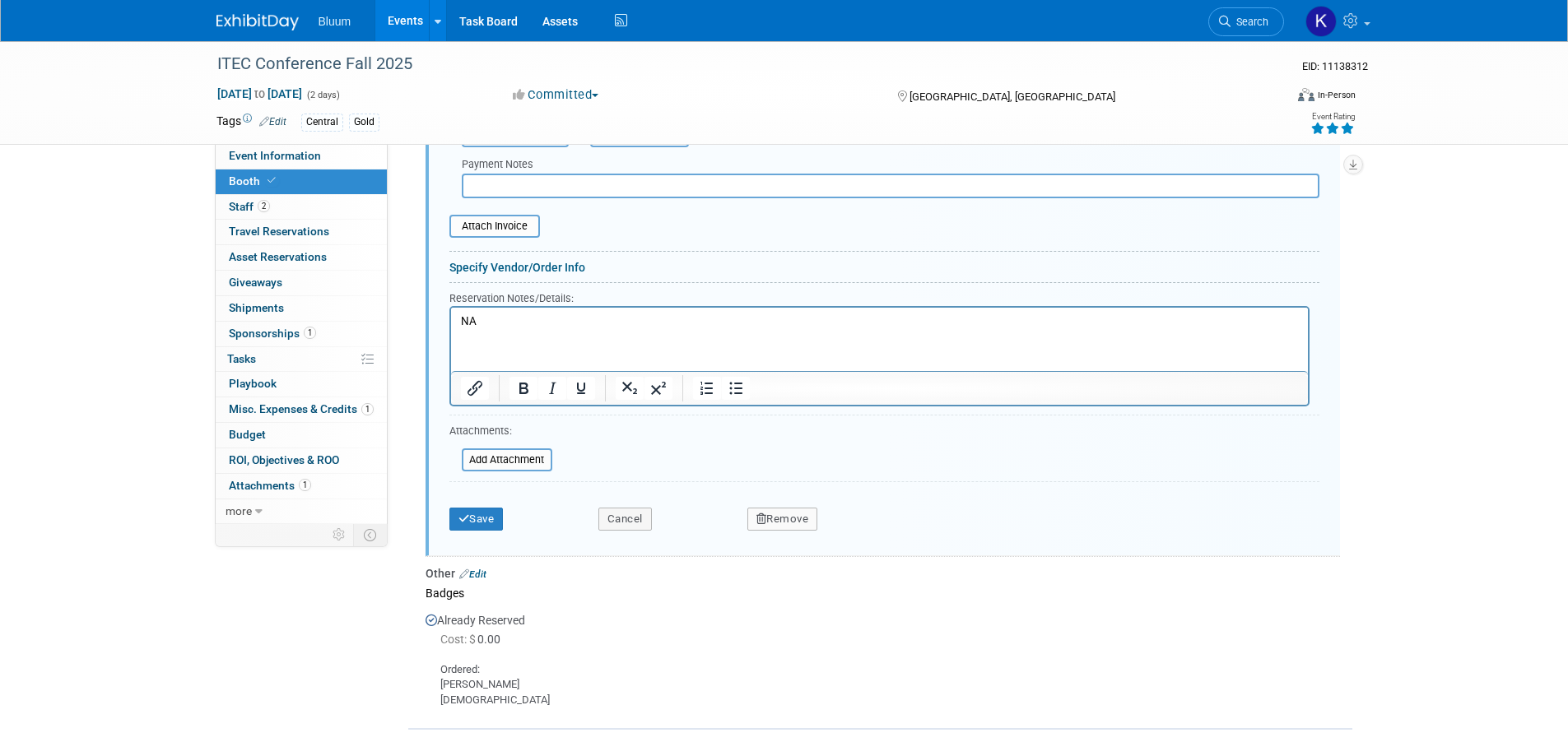
scroll to position [991, 0]
click at [477, 520] on button "Save" at bounding box center [477, 515] width 54 height 23
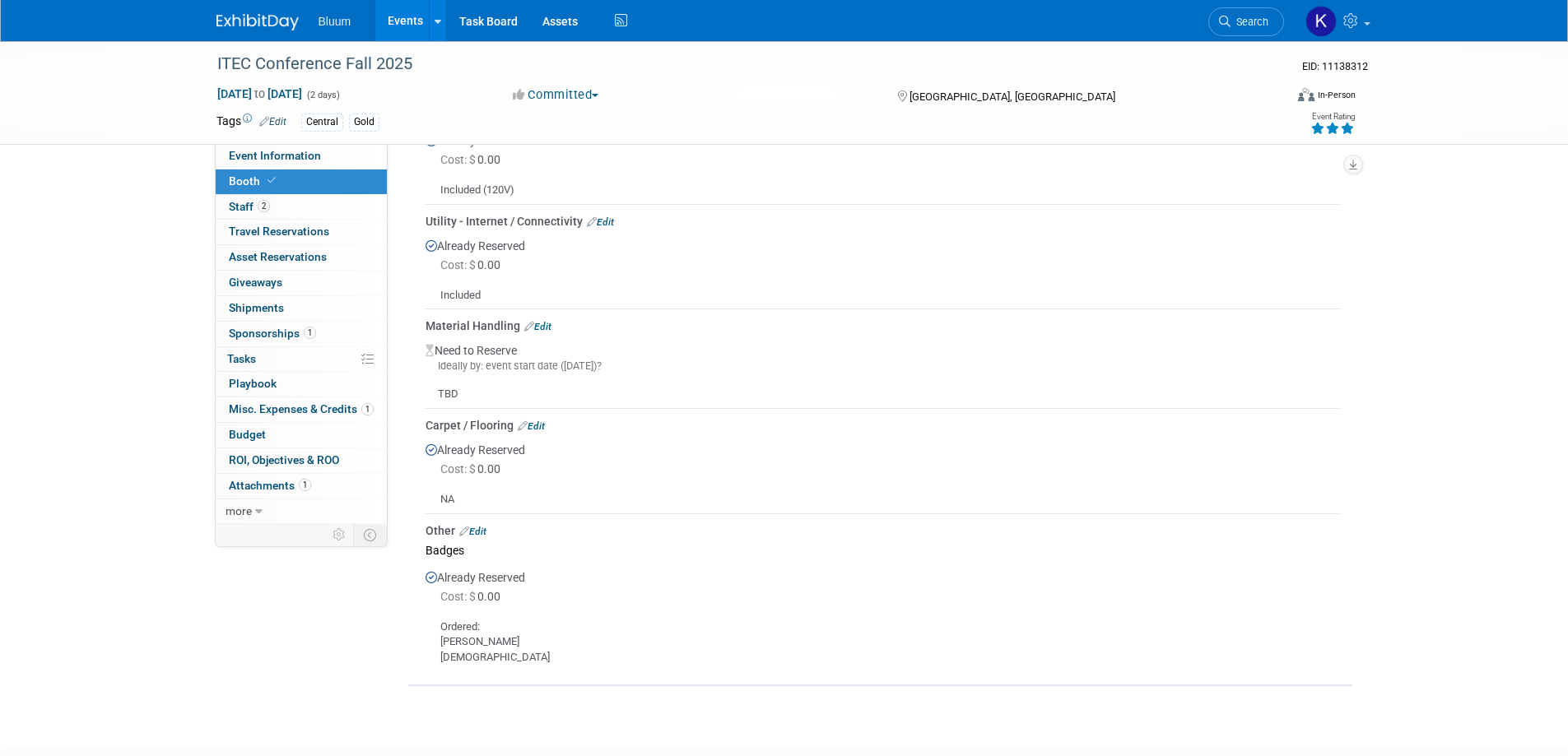
scroll to position [384, 0]
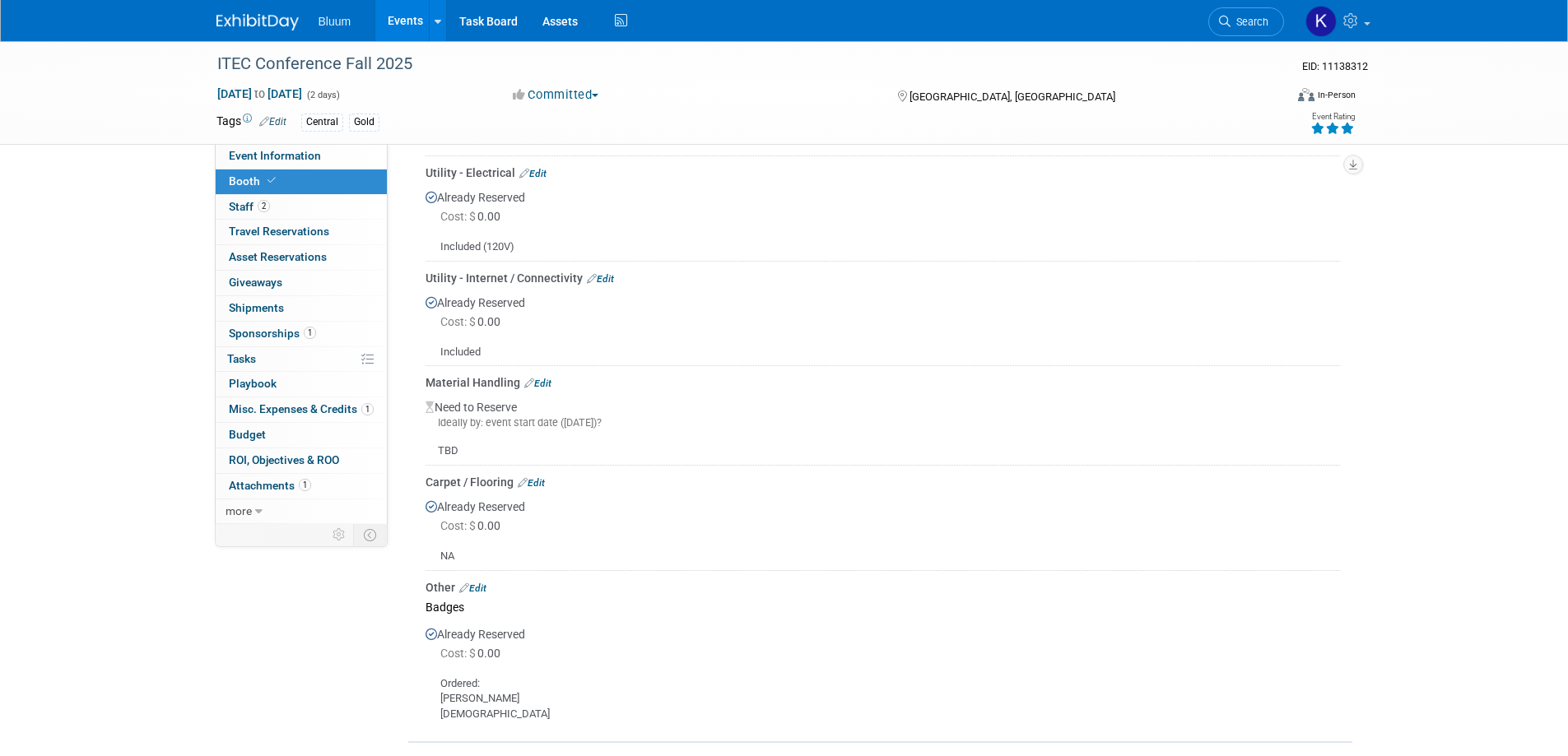
click at [542, 382] on link "Edit" at bounding box center [538, 384] width 27 height 12
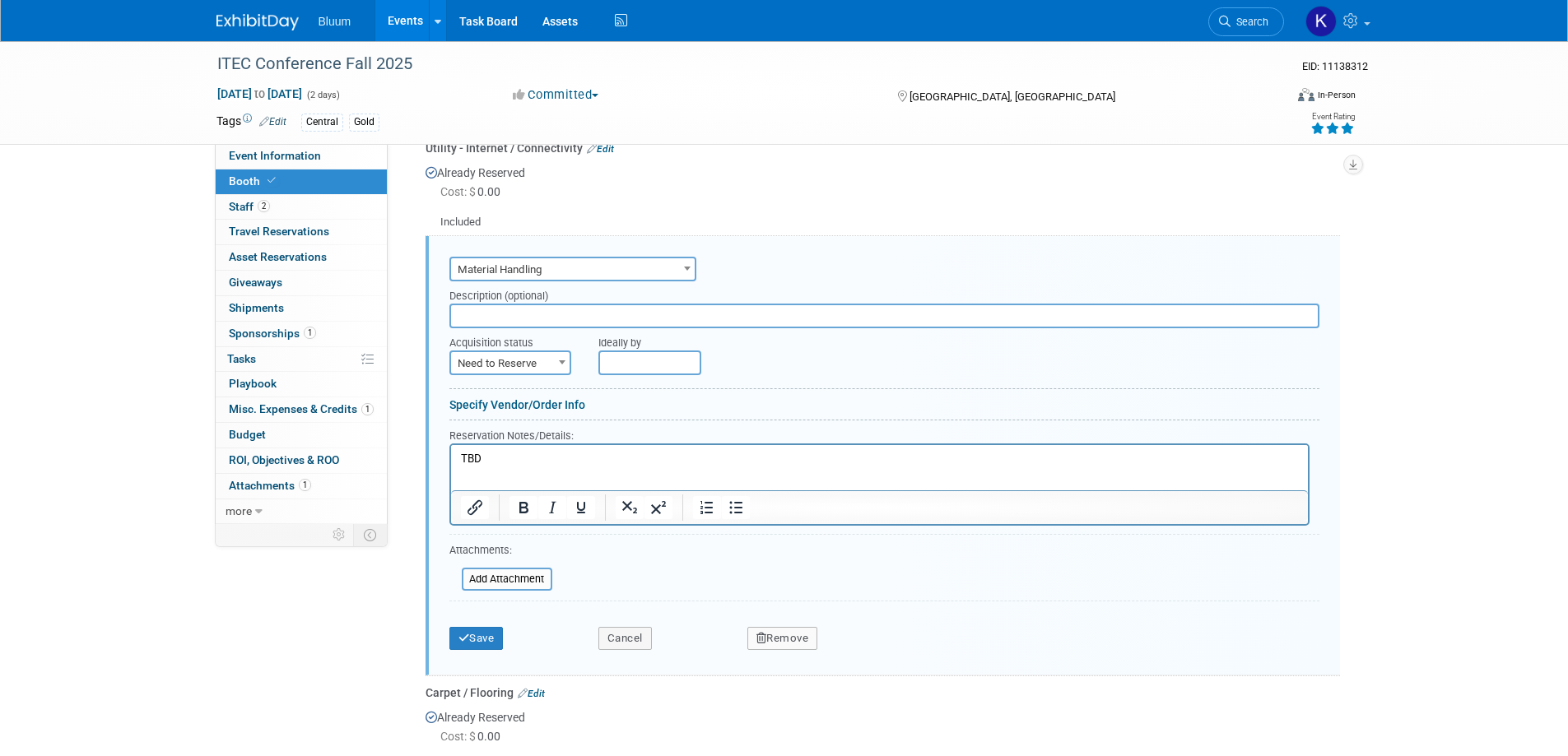
scroll to position [563, 0]
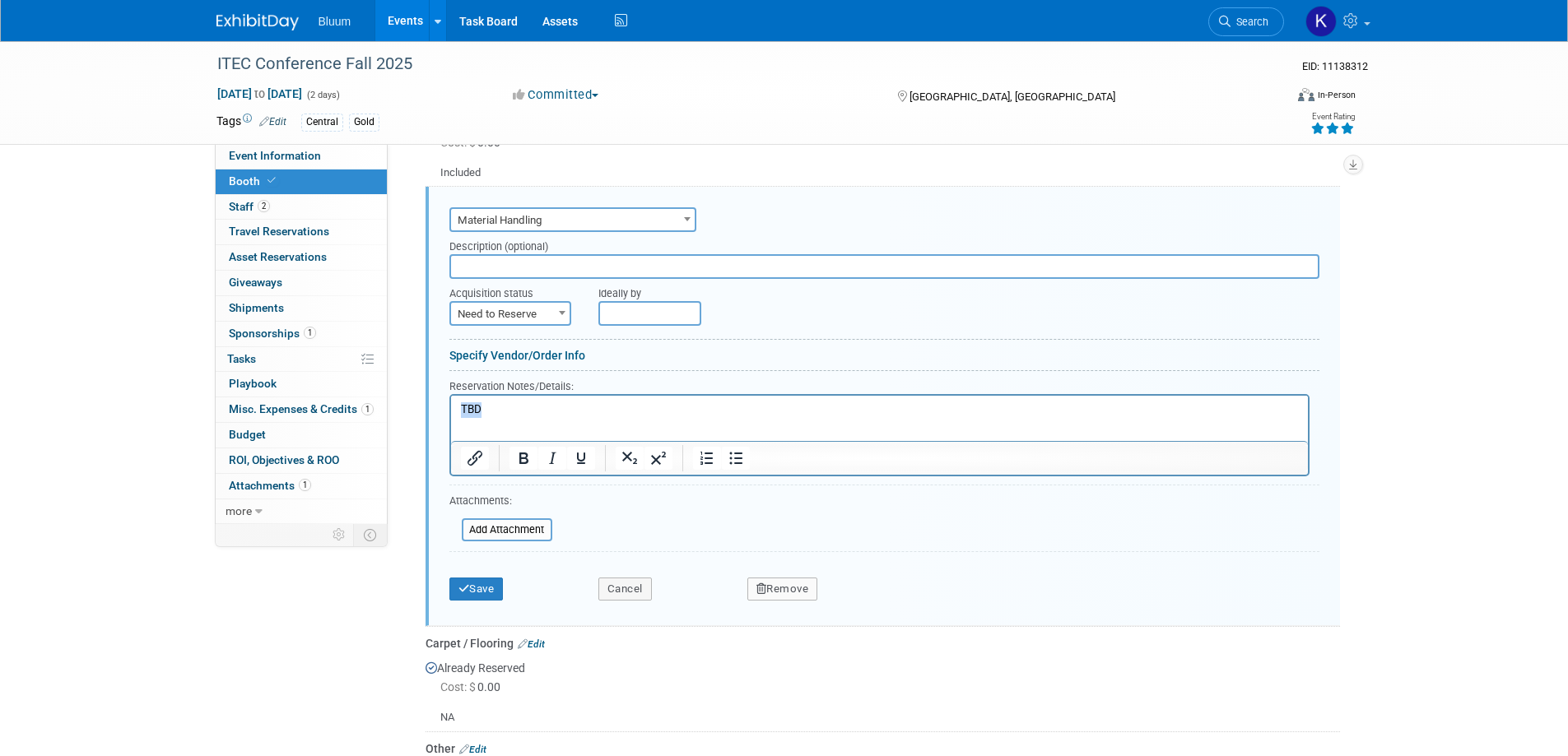
drag, startPoint x: 484, startPoint y: 407, endPoint x: 418, endPoint y: 408, distance: 66.0
click at [451, 408] on html "TBD" at bounding box center [879, 406] width 857 height 22
click at [471, 589] on button "Save" at bounding box center [477, 590] width 54 height 23
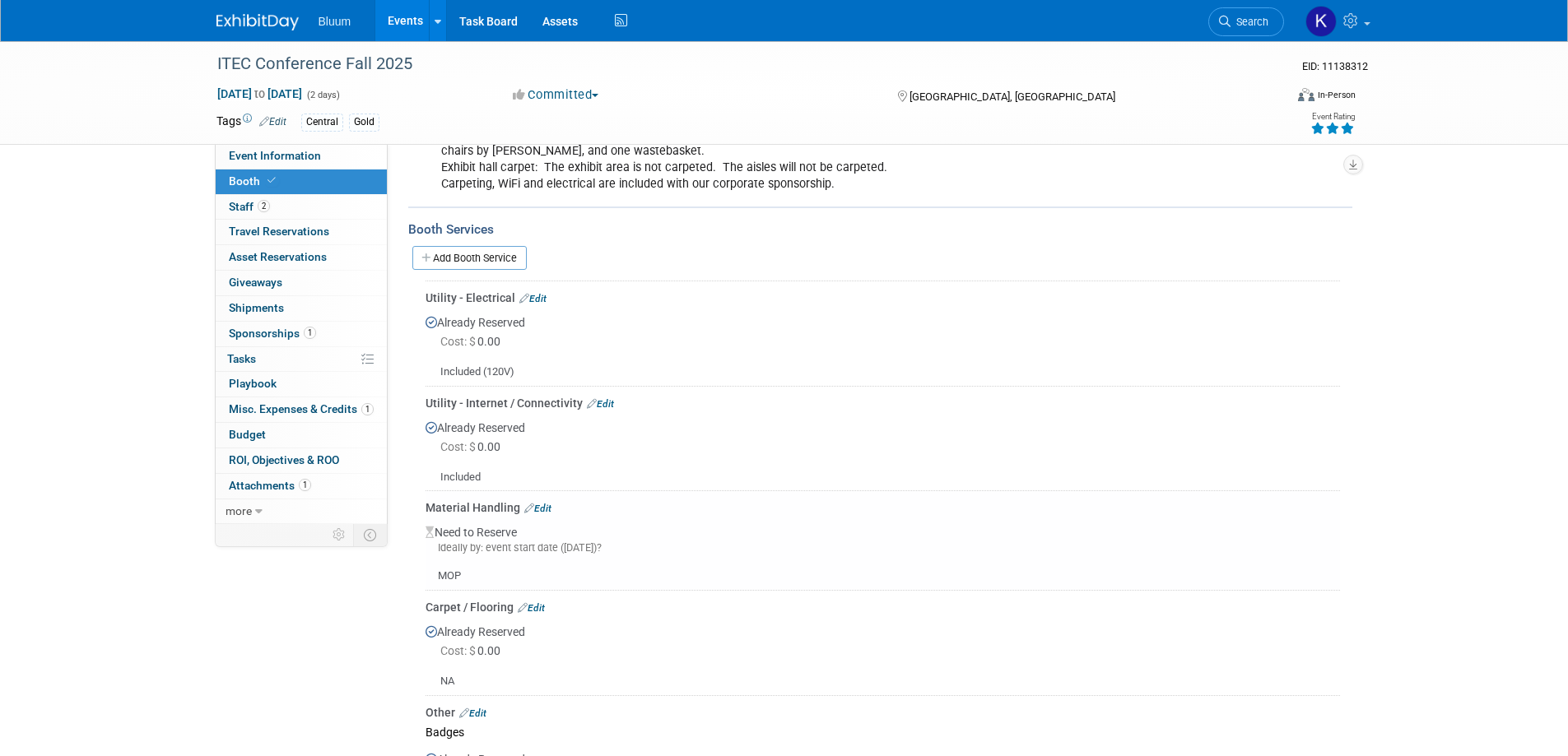
scroll to position [218, 0]
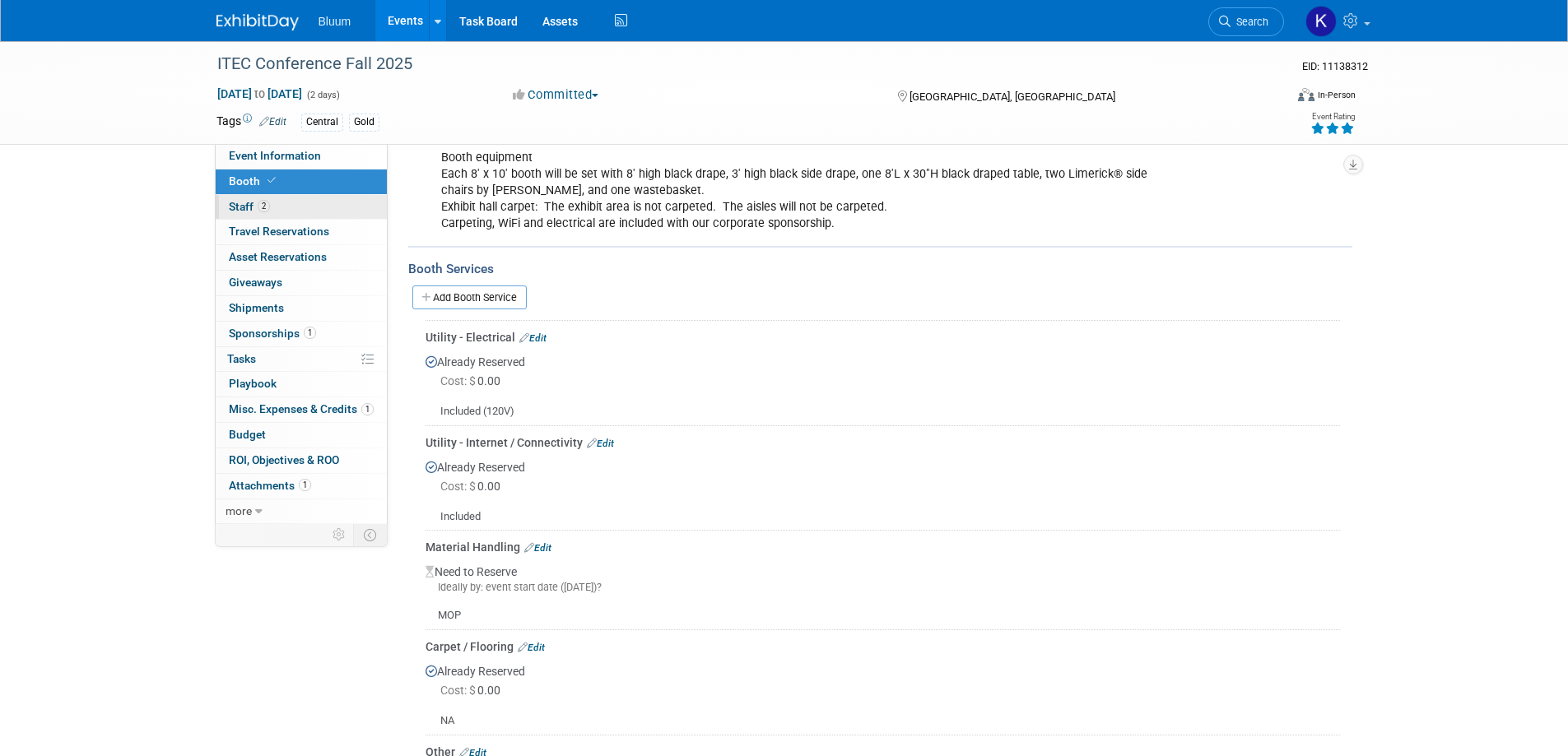
click at [252, 206] on span "Staff 2" at bounding box center [250, 207] width 42 height 14
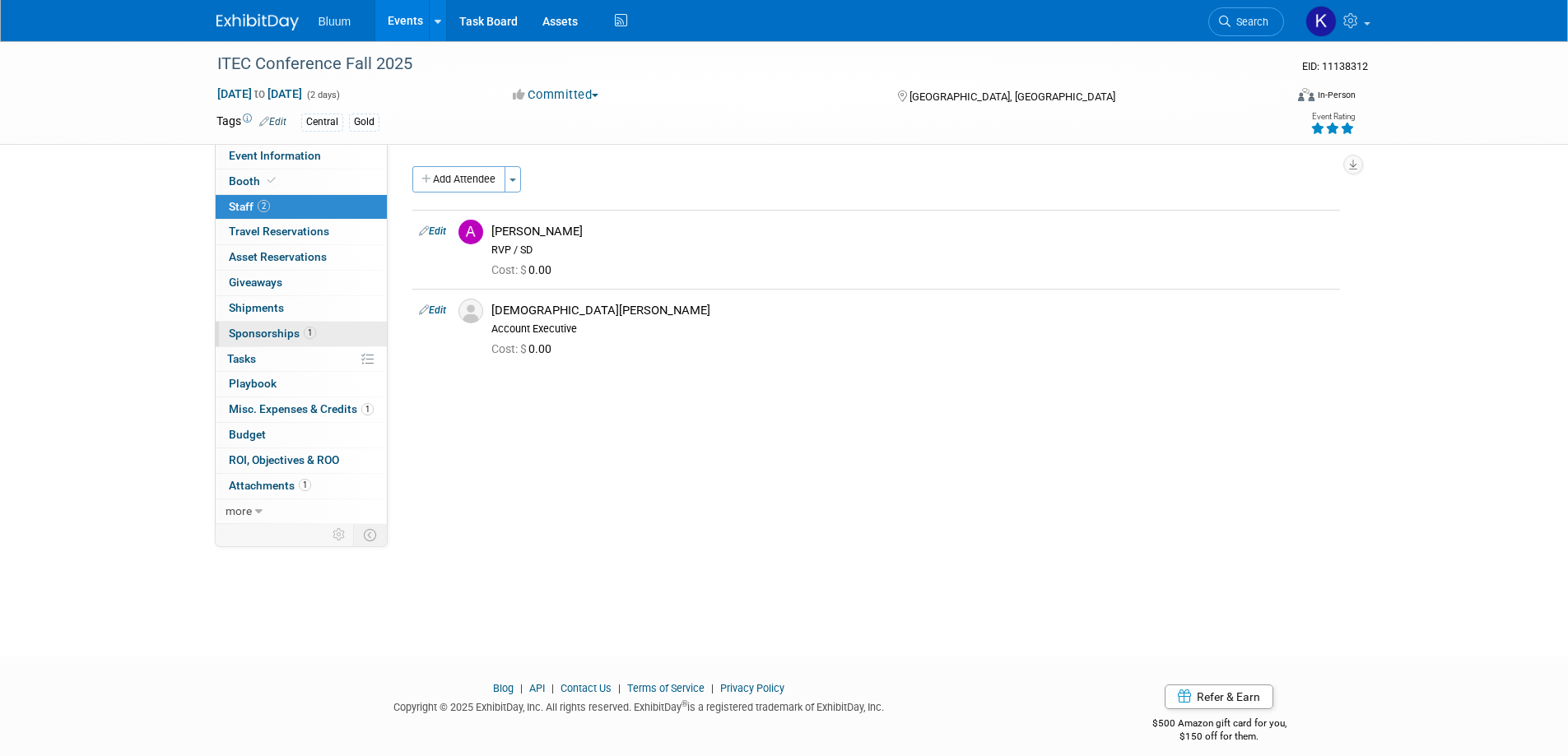
click at [268, 325] on link "1 Sponsorships 1" at bounding box center [301, 334] width 171 height 25
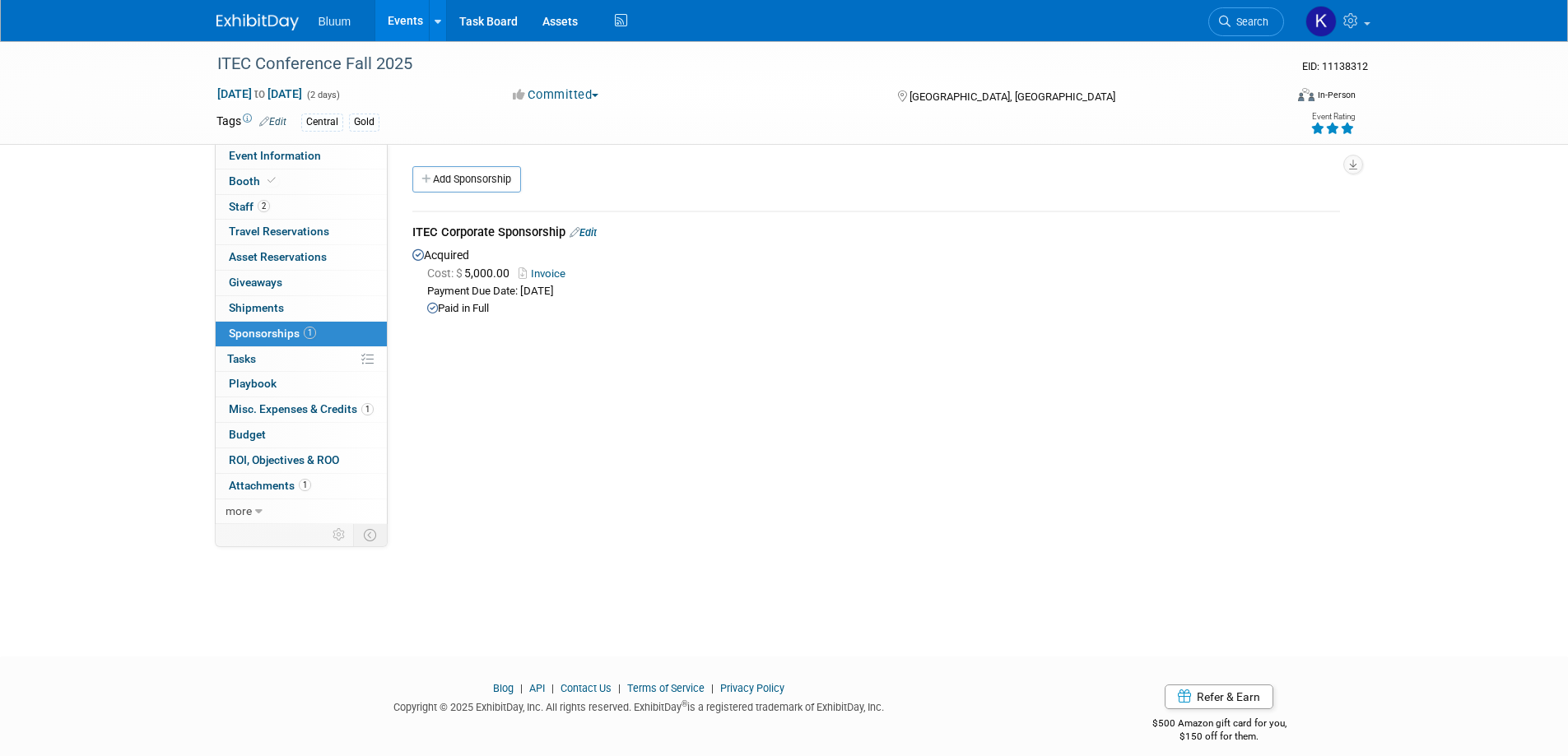
click at [274, 406] on span "Misc. Expenses & Credits 1" at bounding box center [302, 409] width 145 height 14
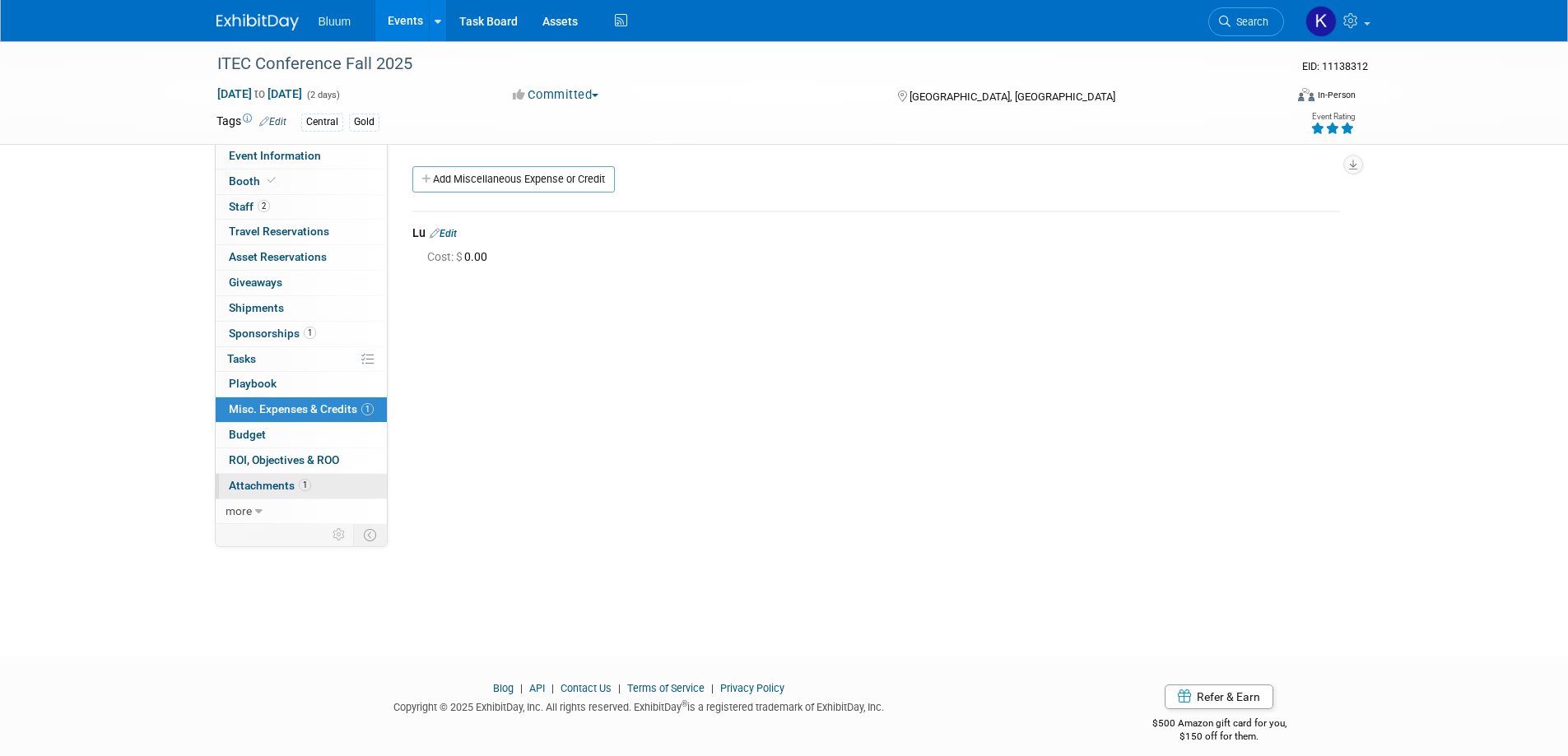
click at [279, 479] on link "1 Attachments 1" at bounding box center [301, 486] width 171 height 25
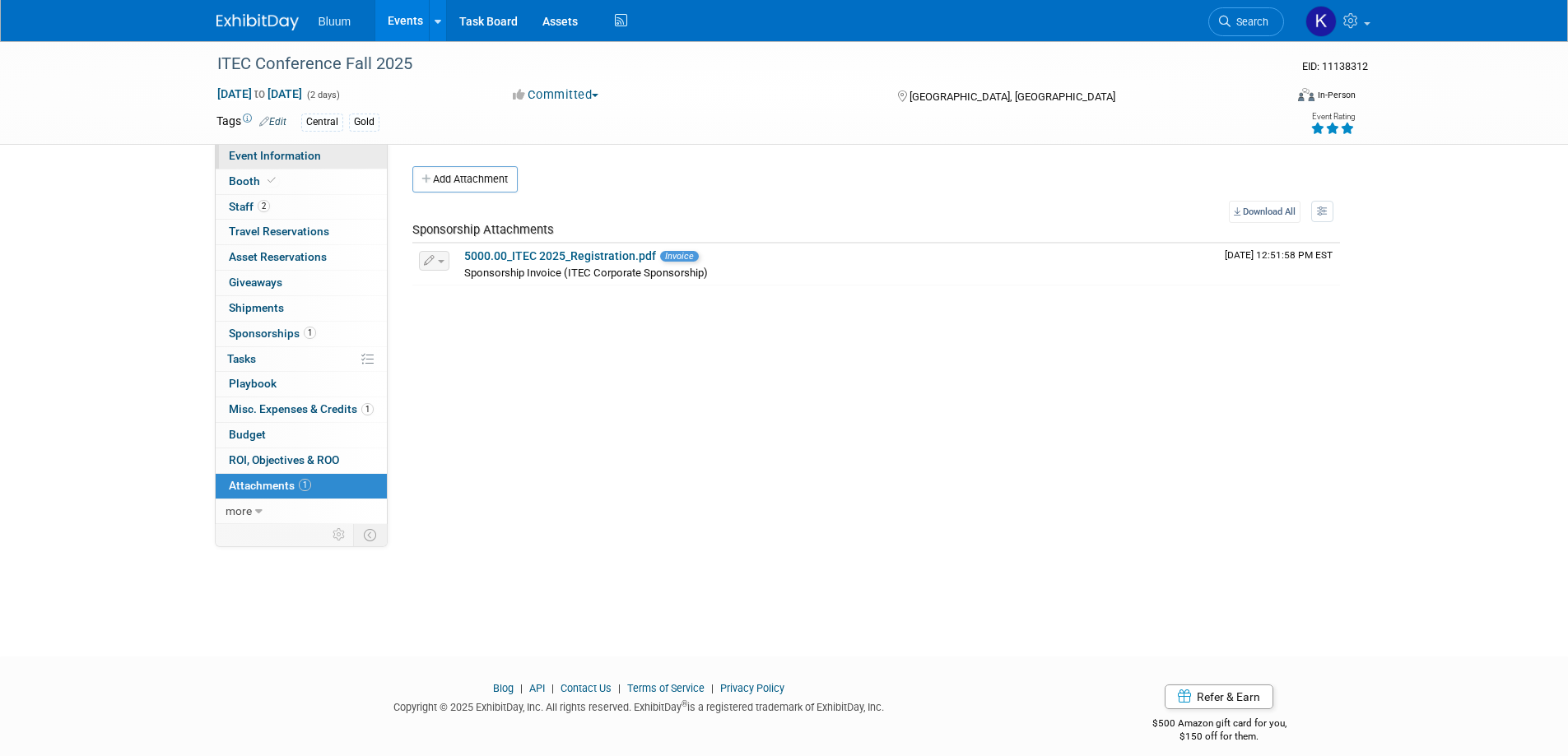
click at [280, 159] on span "Event Information" at bounding box center [275, 156] width 92 height 14
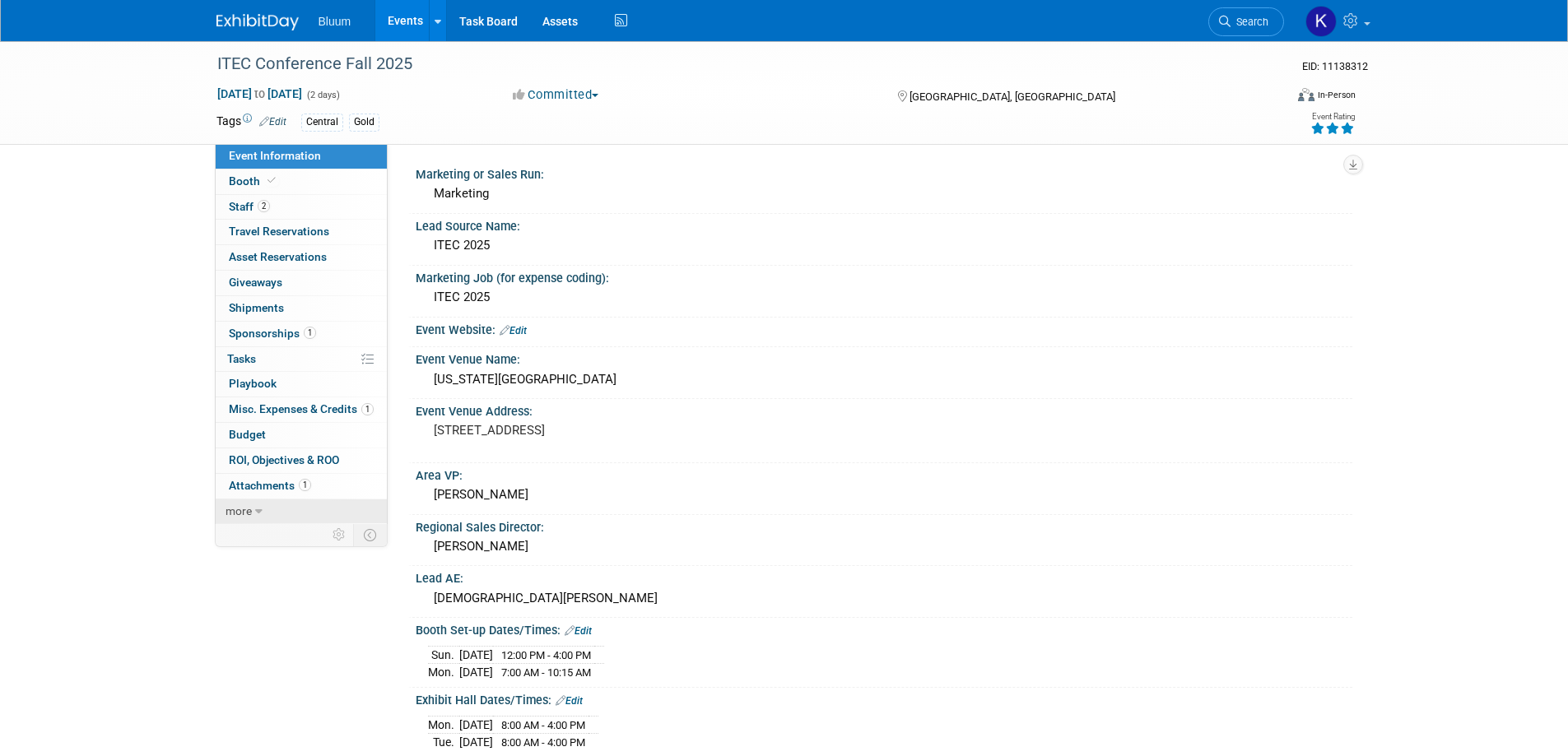
click at [258, 508] on icon at bounding box center [259, 511] width 8 height 12
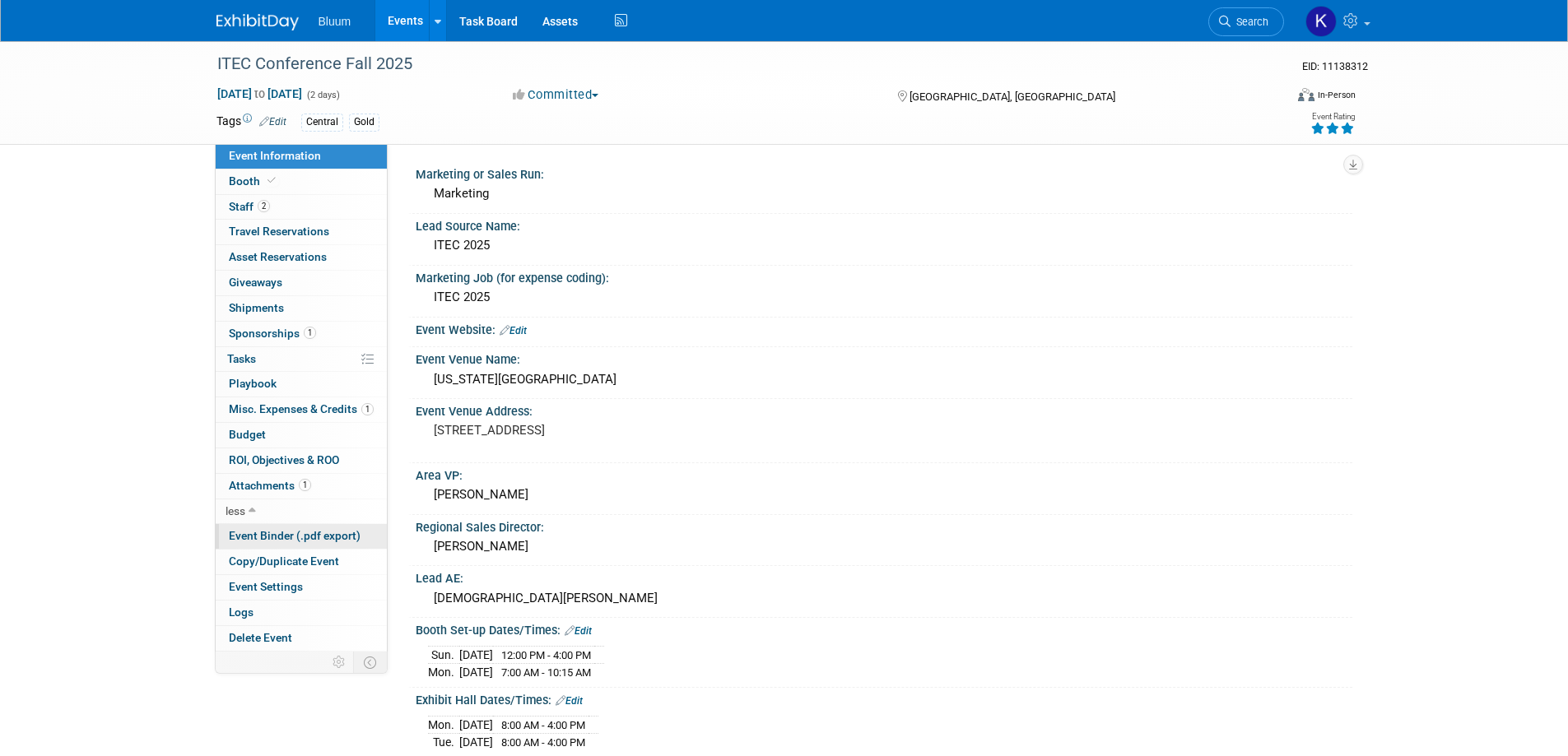
click at [261, 532] on span "Event Binder (.pdf export)" at bounding box center [295, 536] width 132 height 14
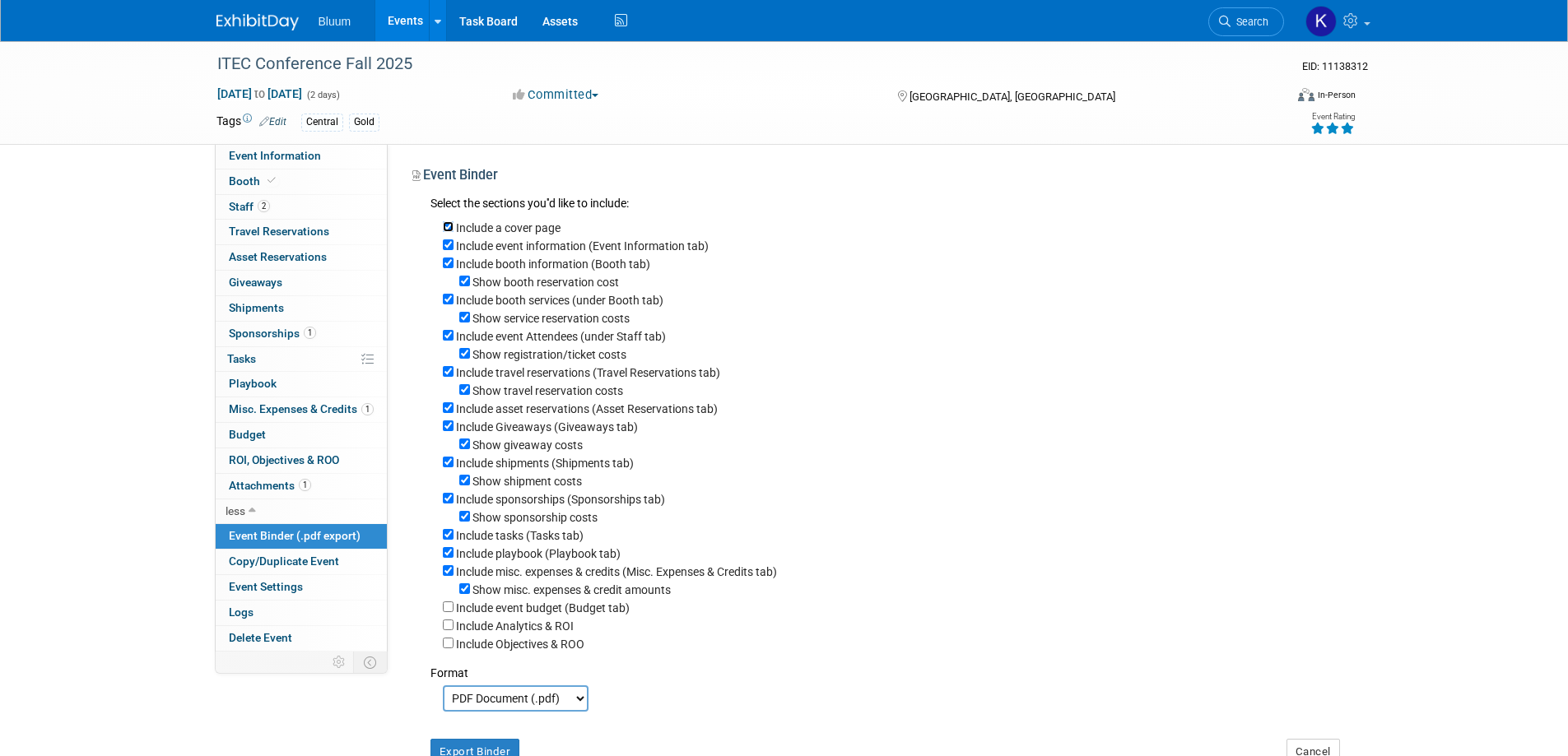
click at [447, 221] on input "Include a cover page" at bounding box center [448, 226] width 11 height 11
checkbox input "false"
click at [466, 283] on input "Show booth reservation cost" at bounding box center [464, 280] width 11 height 11
checkbox input "false"
click at [457, 317] on div "Show service reservation costs" at bounding box center [892, 317] width 898 height 18
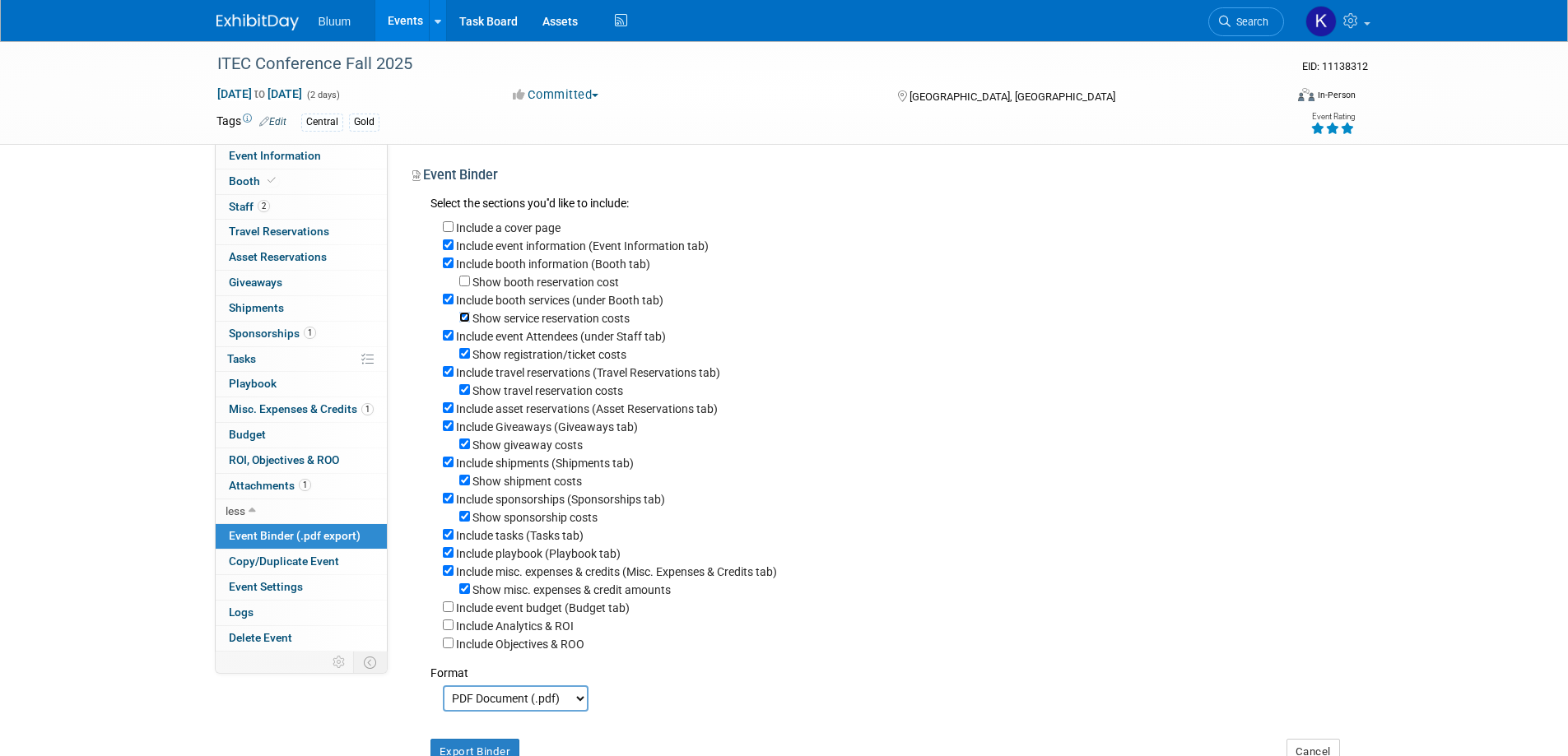
click at [467, 316] on input "Show service reservation costs" at bounding box center [464, 317] width 11 height 11
checkbox input "false"
click at [462, 354] on input "Show registration/ticket costs" at bounding box center [464, 353] width 11 height 11
checkbox input "false"
click at [451, 377] on input "Include travel reservations (Travel Reservations tab)" at bounding box center [448, 371] width 11 height 11
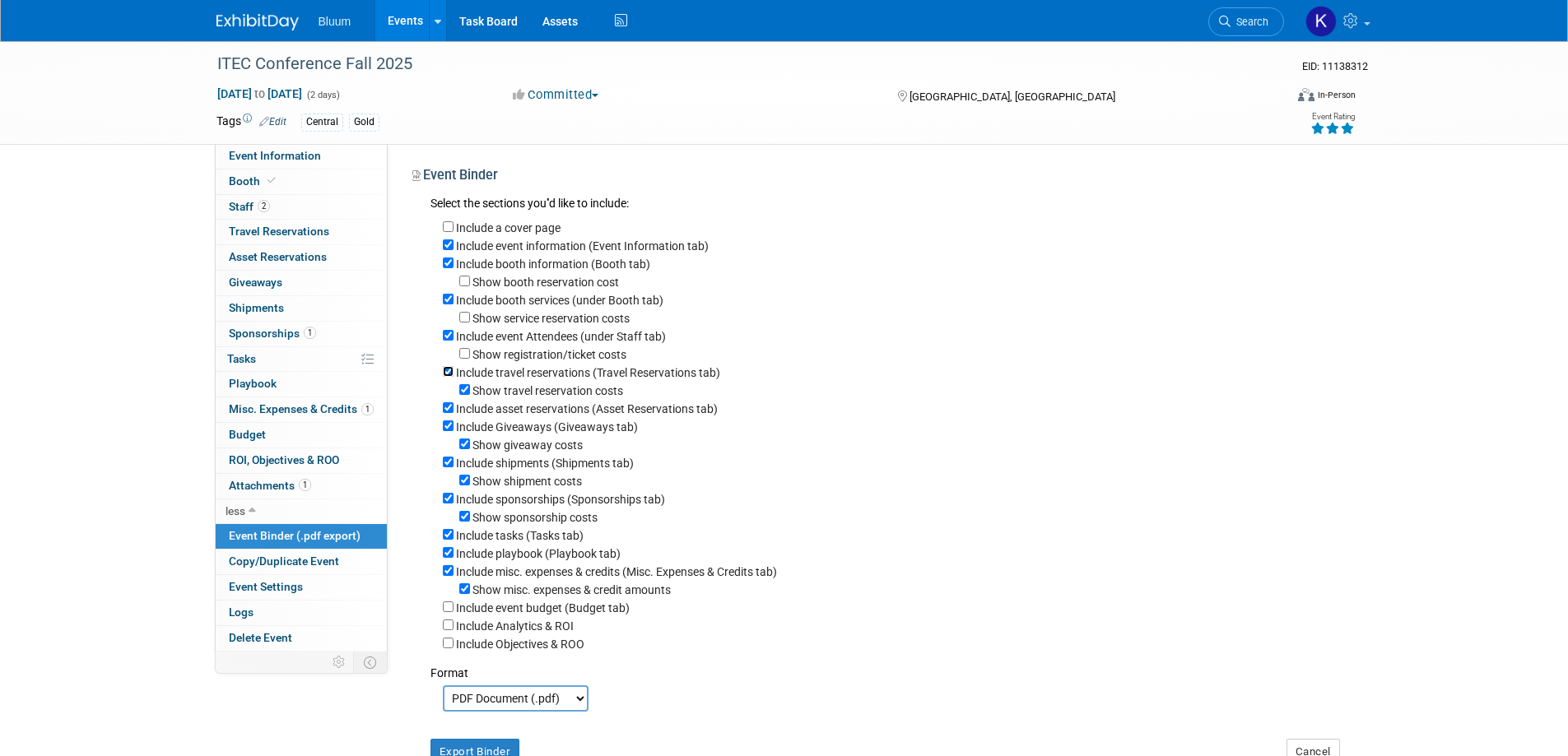
checkbox input "false"
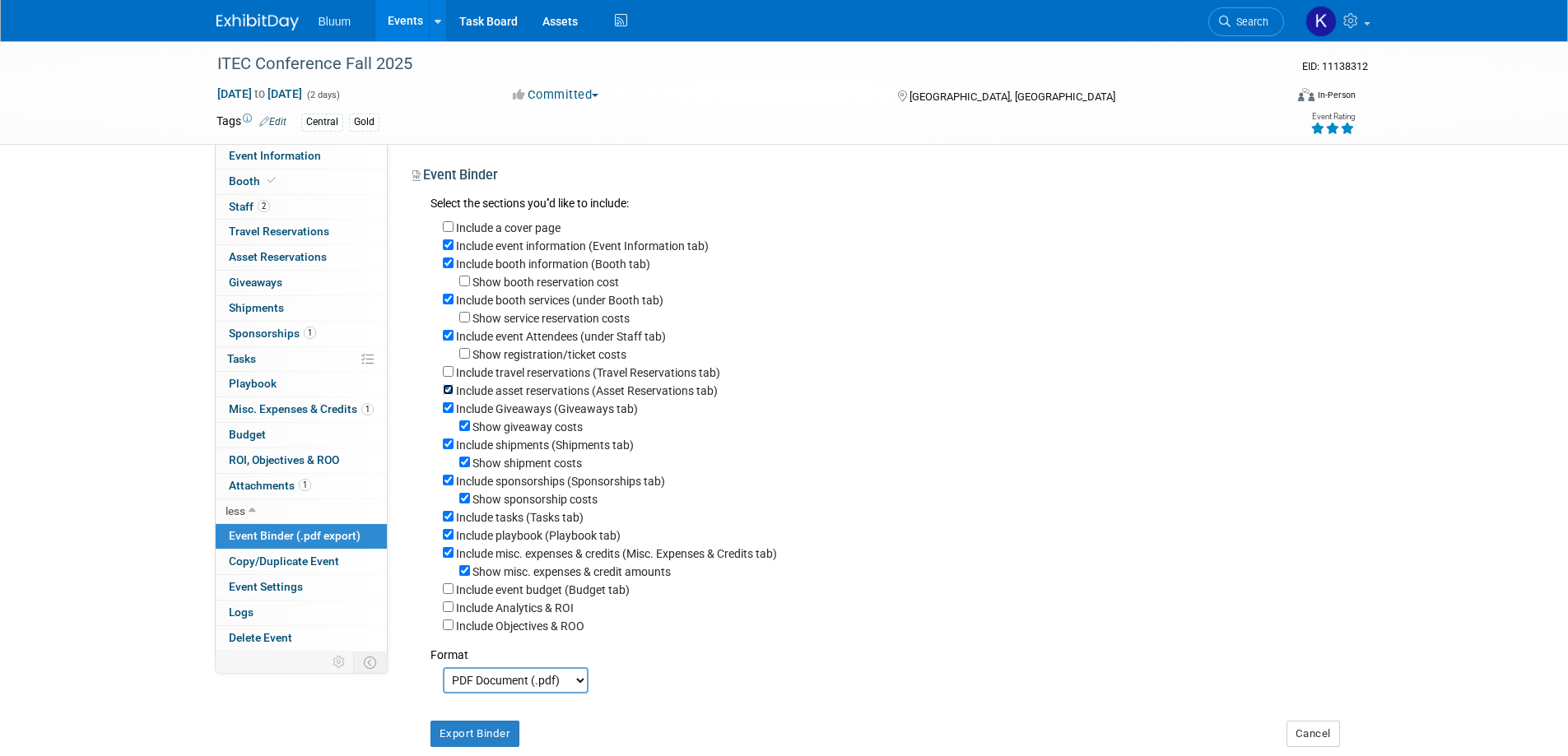
click at [448, 395] on input "Include asset reservations (Asset Reservations tab)" at bounding box center [448, 389] width 11 height 11
checkbox input "false"
click at [450, 413] on input "Include Giveaways (Giveaways tab)" at bounding box center [448, 407] width 11 height 11
checkbox input "false"
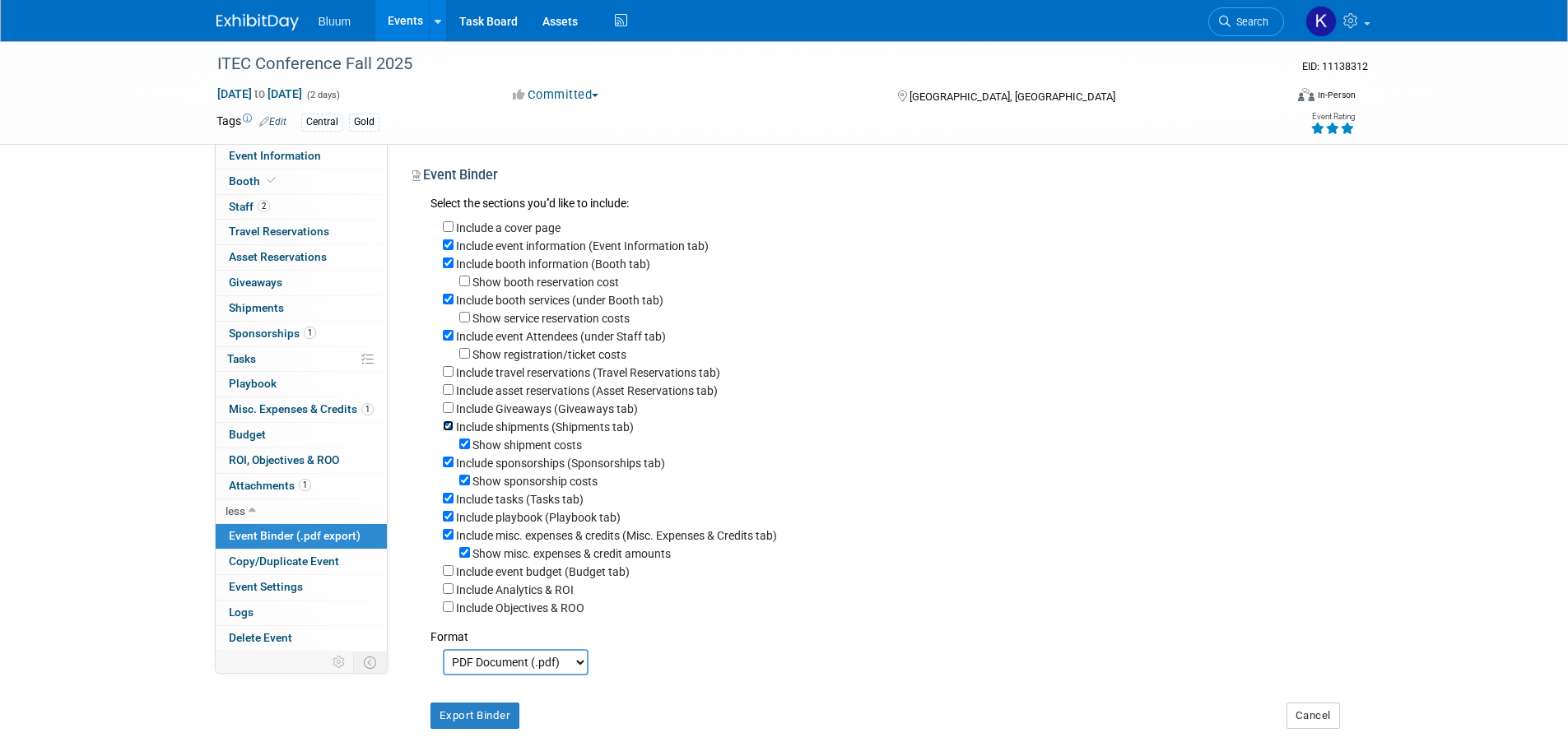
click at [446, 431] on input "Include shipments (Shipments tab)" at bounding box center [448, 425] width 11 height 11
checkbox input "false"
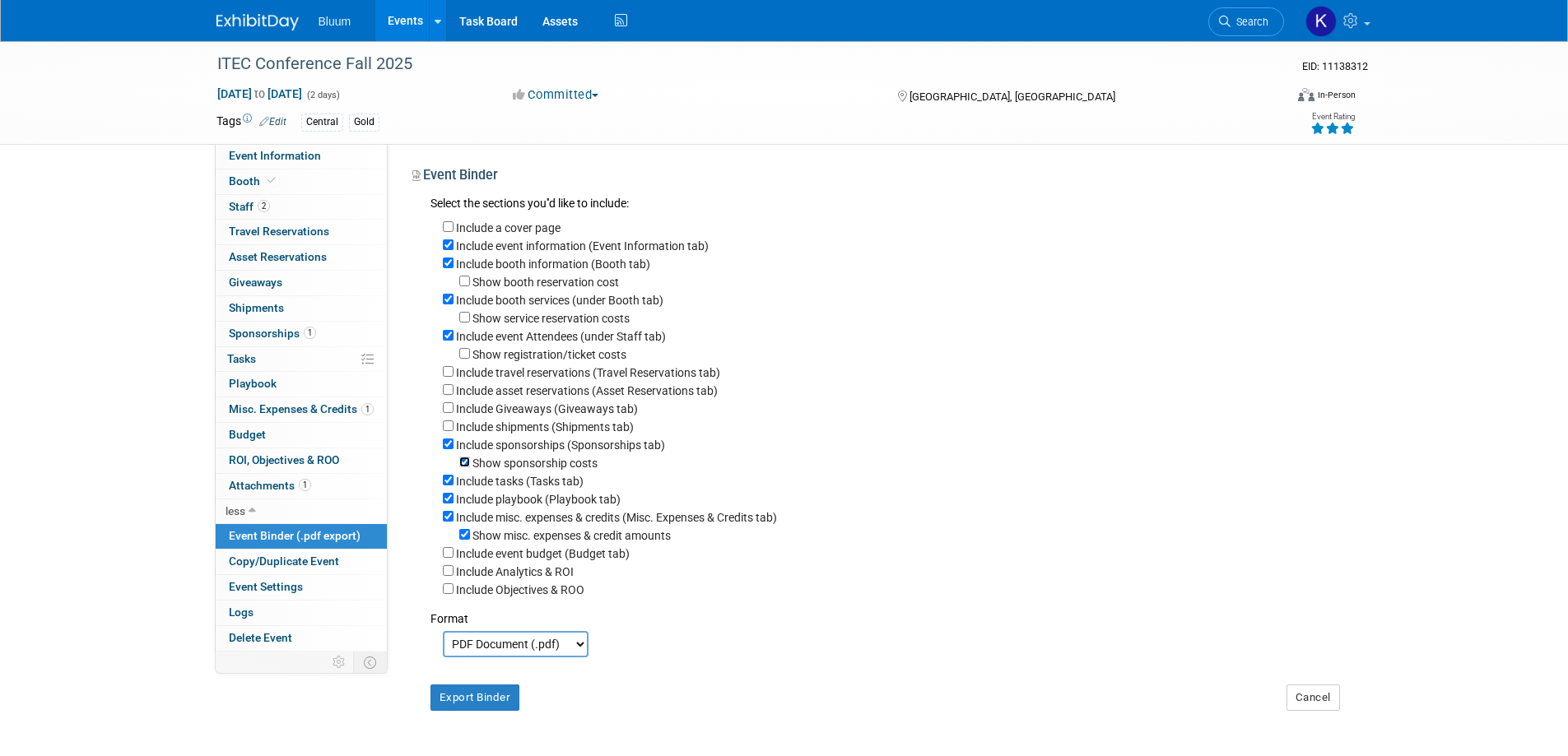
click at [466, 467] on input "Show sponsorship costs" at bounding box center [464, 461] width 11 height 11
checkbox input "false"
click at [450, 485] on input "Include tasks (Tasks tab)" at bounding box center [448, 480] width 11 height 11
checkbox input "false"
click at [441, 506] on div "Include a cover page Include event information (Event Information tab) Include …" at bounding box center [885, 405] width 910 height 384
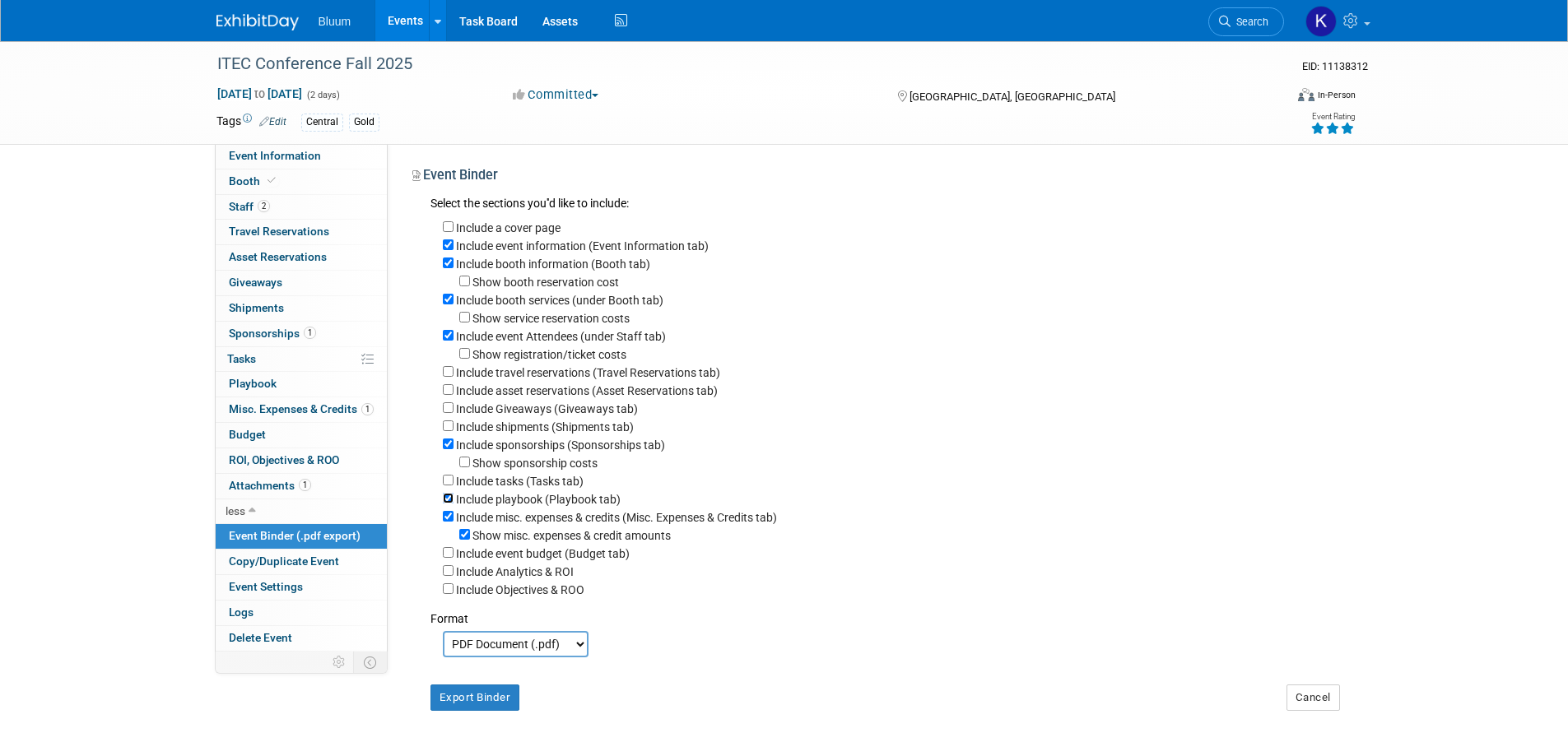
click at [445, 504] on input "Include playbook (Playbook tab)" at bounding box center [448, 498] width 11 height 11
checkbox input "false"
click at [445, 522] on input "Include misc. expenses & credits (Misc. Expenses & Credits tab)" at bounding box center [448, 516] width 11 height 11
checkbox input "false"
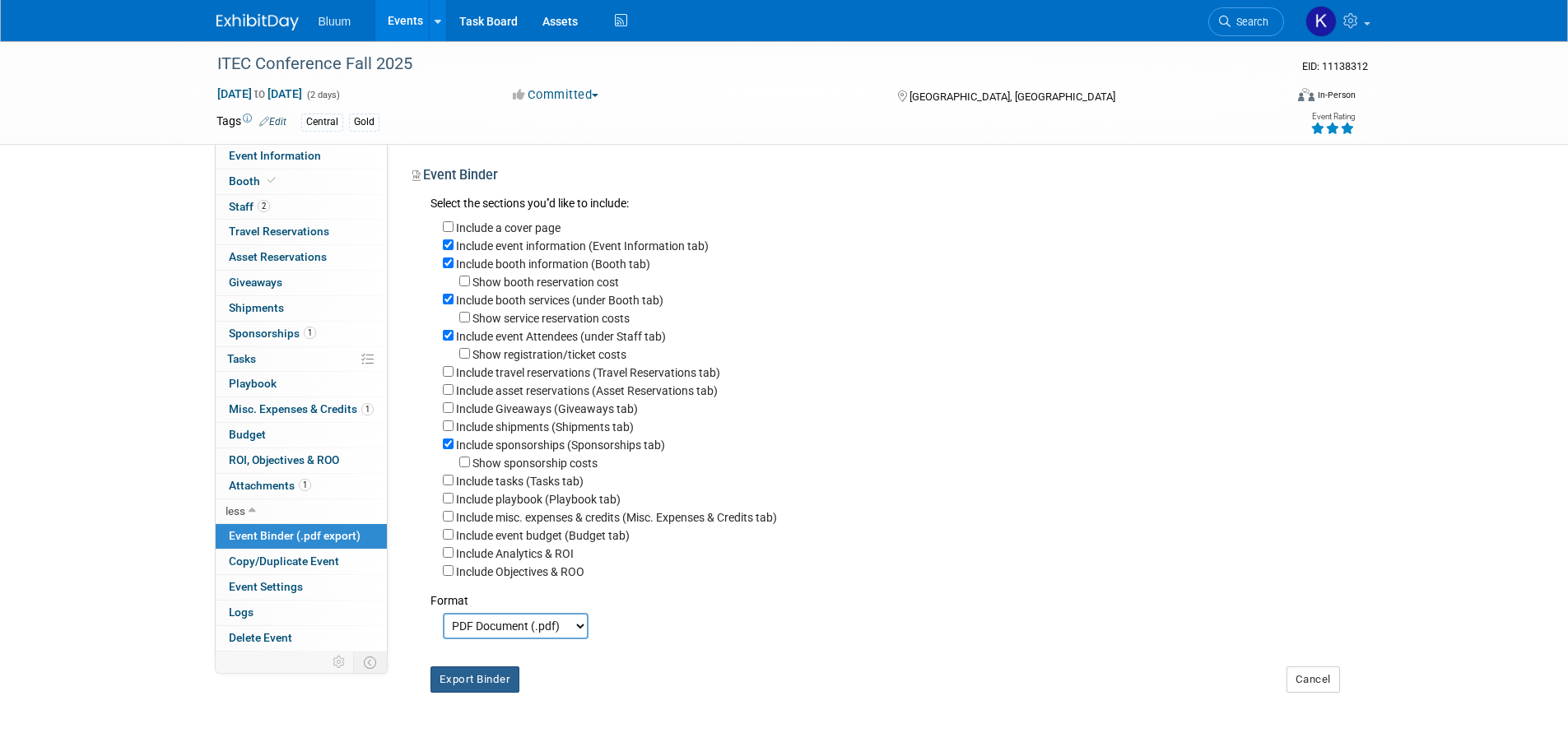
click at [465, 692] on button "Export Binder" at bounding box center [475, 679] width 90 height 26
click at [268, 181] on icon at bounding box center [272, 180] width 9 height 9
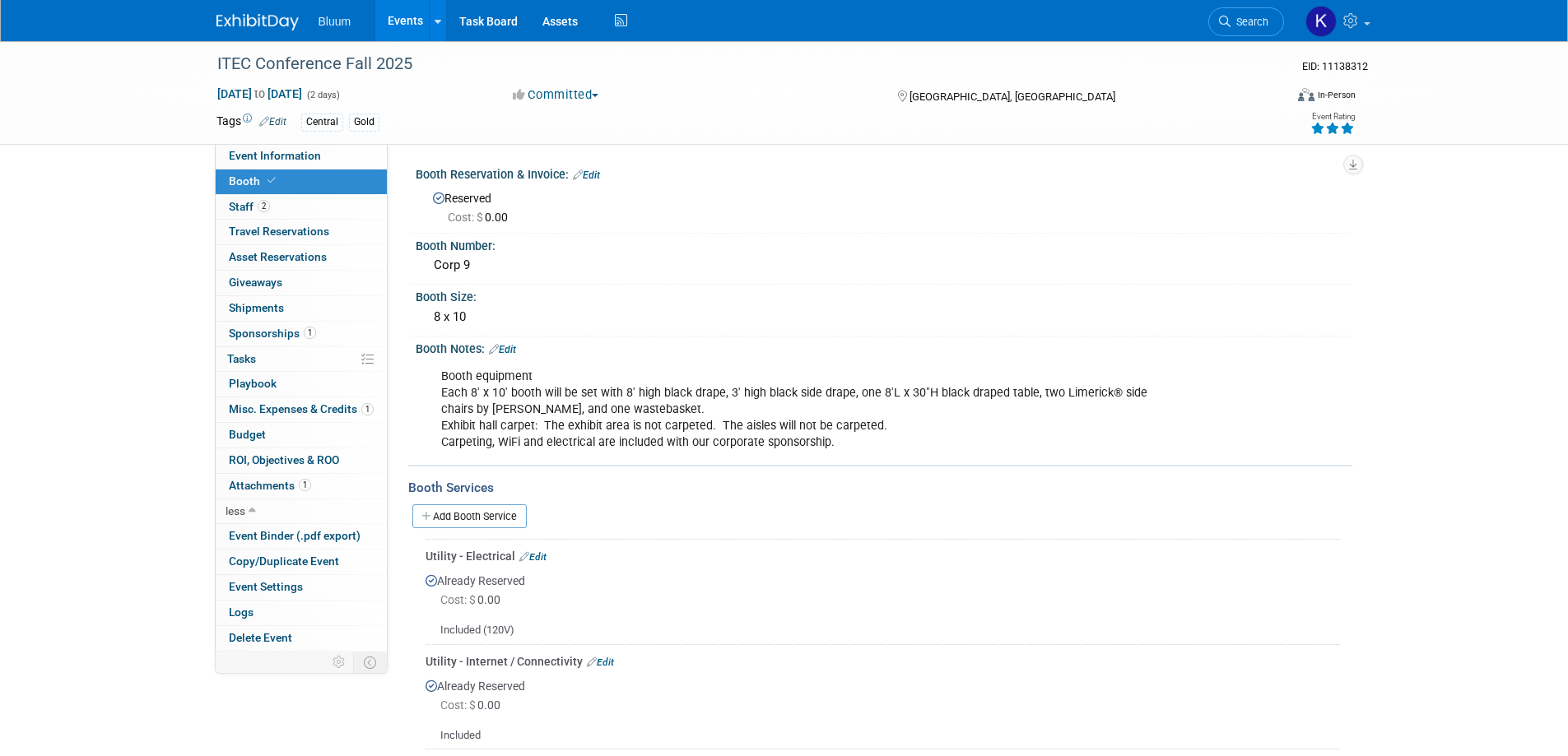
click at [517, 346] on link "Edit" at bounding box center [503, 350] width 27 height 12
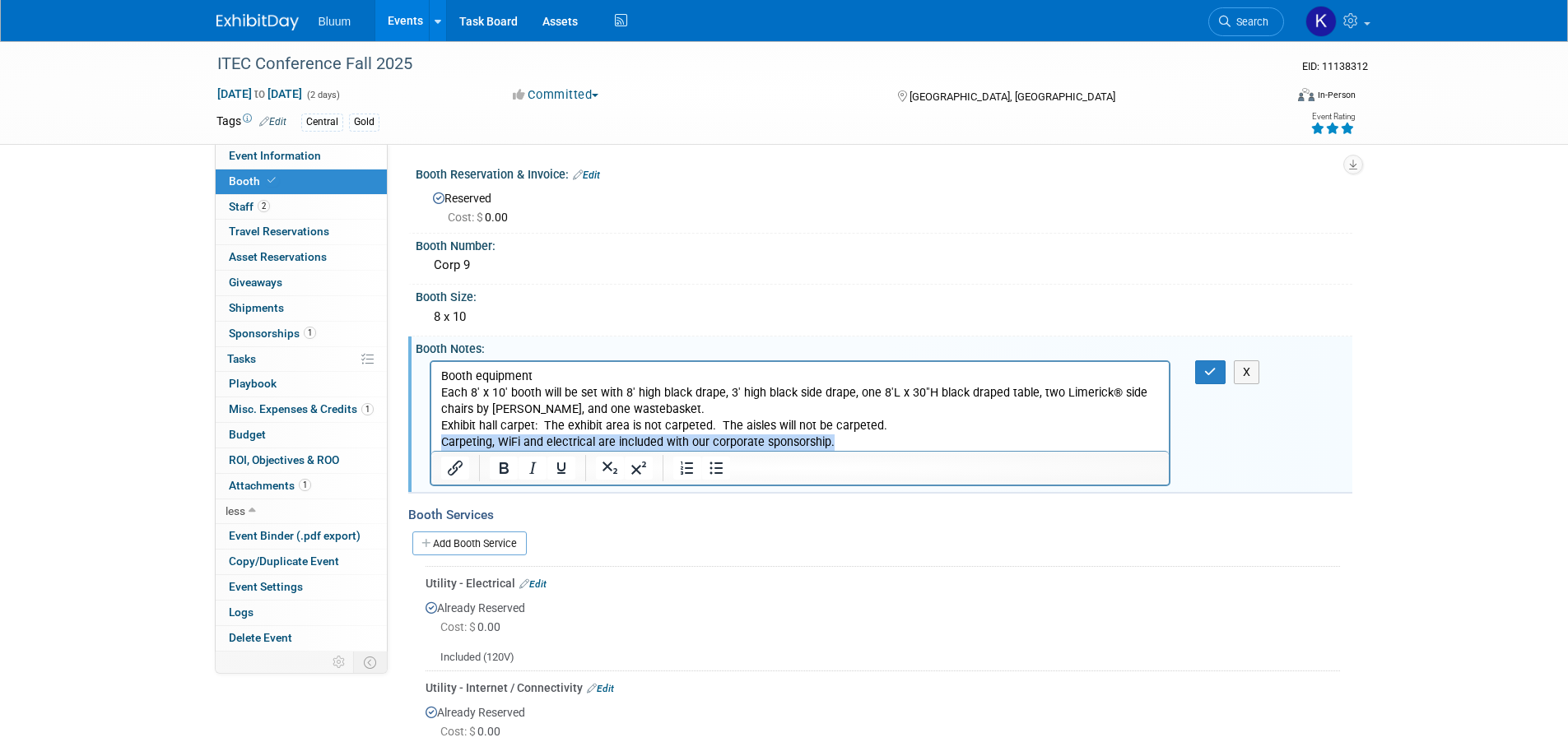
drag, startPoint x: 836, startPoint y: 440, endPoint x: 437, endPoint y: 447, distance: 399.1
click at [438, 445] on html "Booth equipment Each 8' x 10' booth will be set with 8' high black drape, 3' hi…" at bounding box center [799, 406] width 738 height 89
click at [1223, 367] on button "button" at bounding box center [1210, 372] width 30 height 24
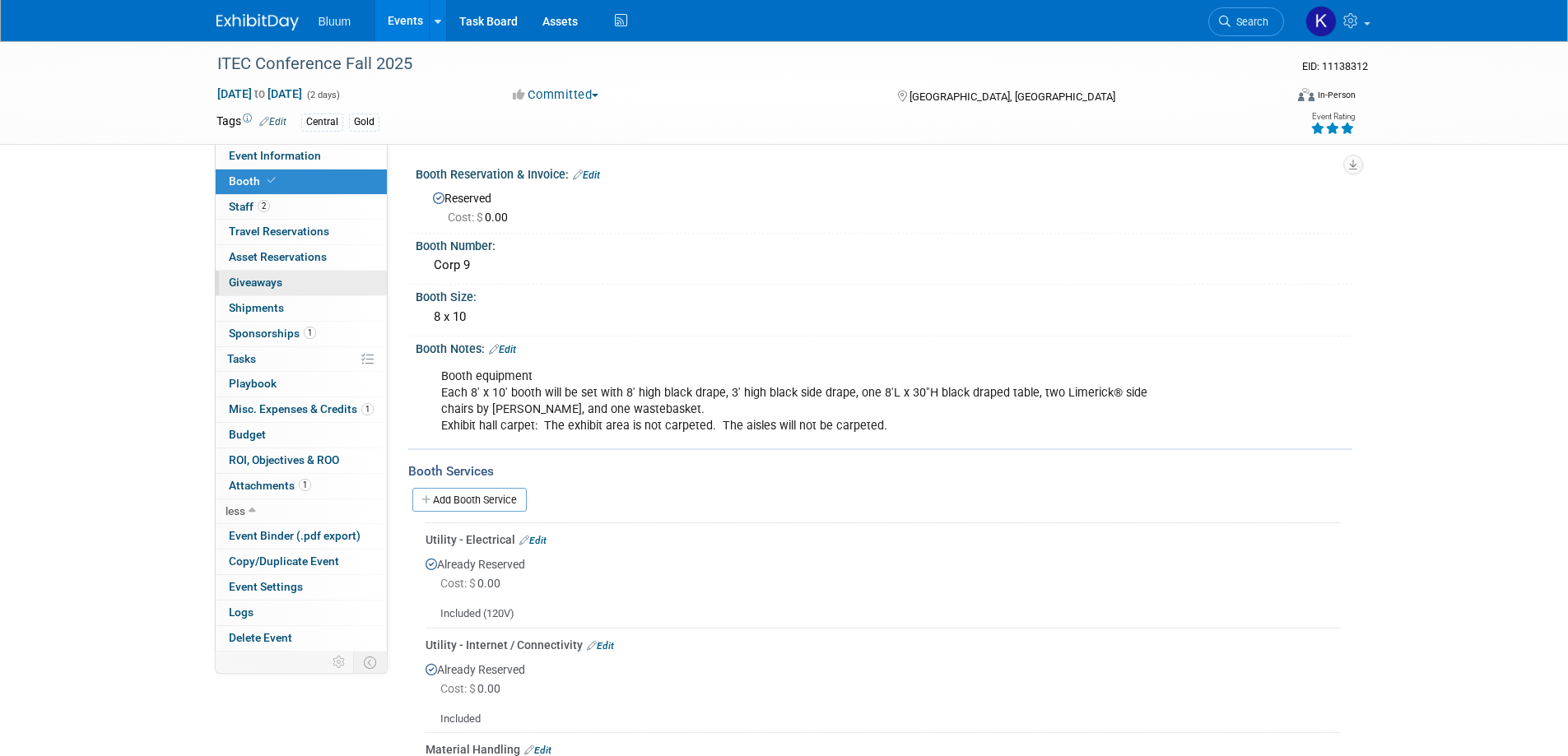
click at [256, 288] on span "Giveaways 0" at bounding box center [255, 282] width 53 height 14
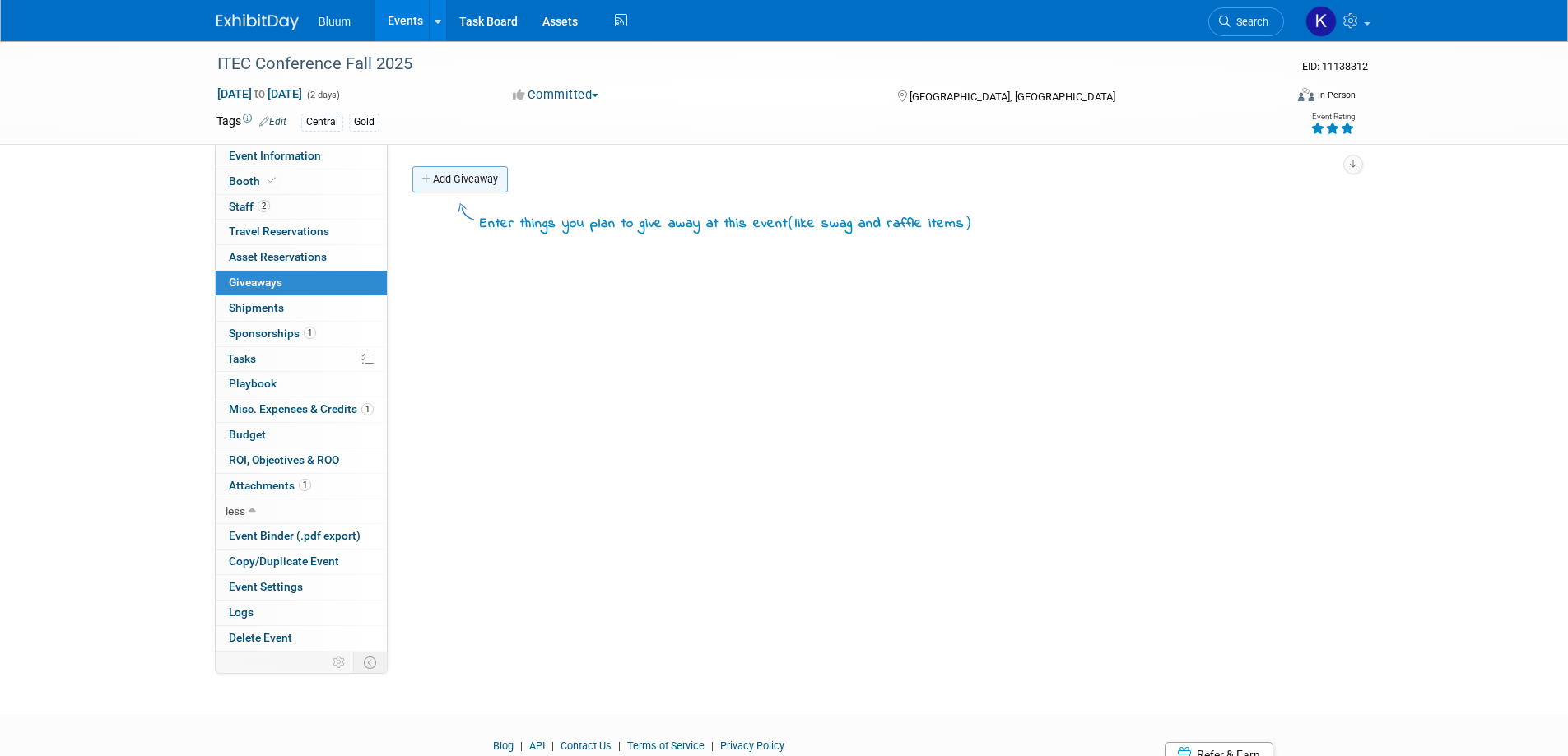
click at [461, 179] on link "Add Giveaway" at bounding box center [459, 179] width 96 height 26
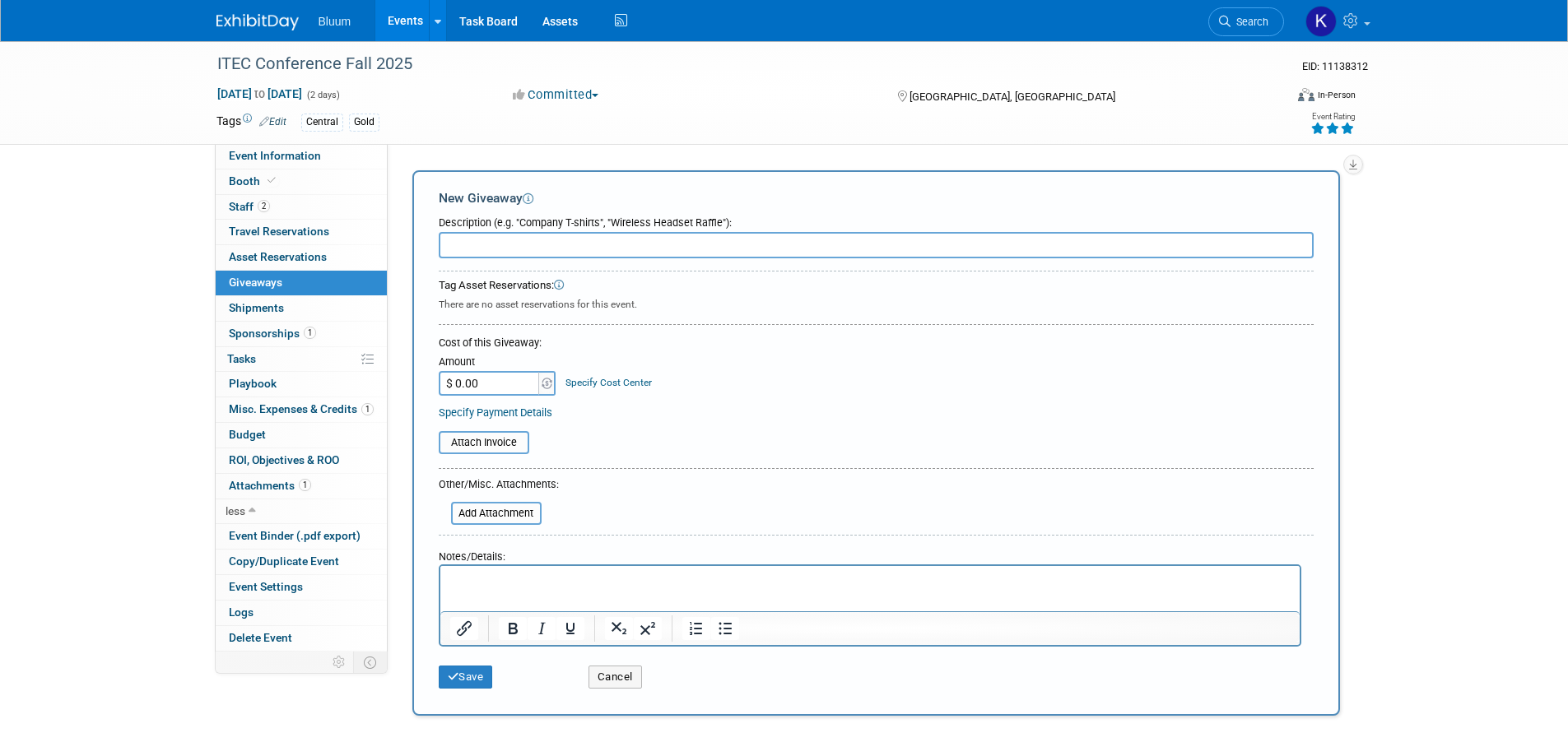
click at [484, 575] on p "Rich Text Area. Press ALT-0 for help." at bounding box center [870, 580] width 841 height 16
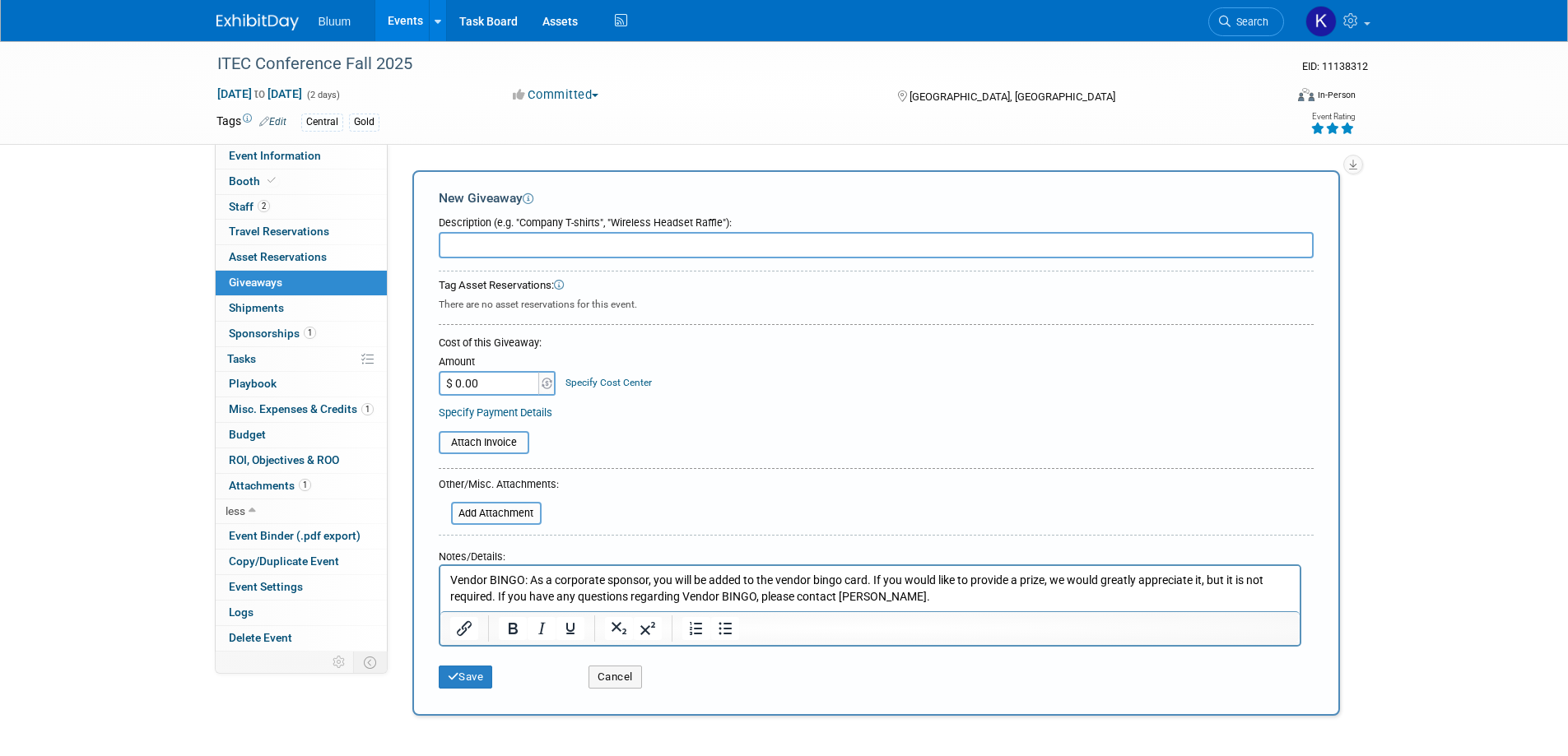
click at [541, 245] on input "text" at bounding box center [876, 245] width 875 height 26
type input "Bingo"
click at [456, 676] on icon "submit" at bounding box center [454, 677] width 12 height 11
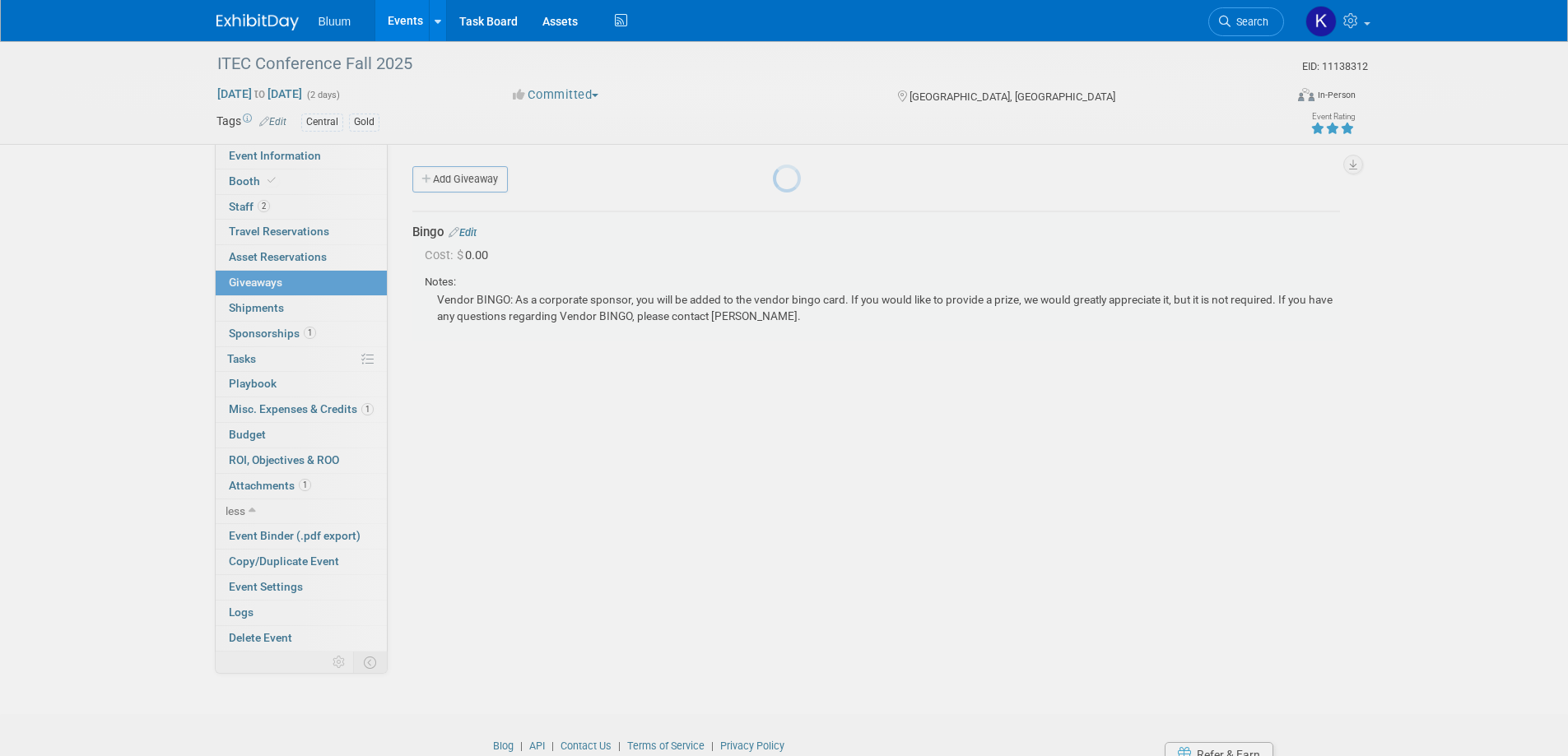
scroll to position [36, 0]
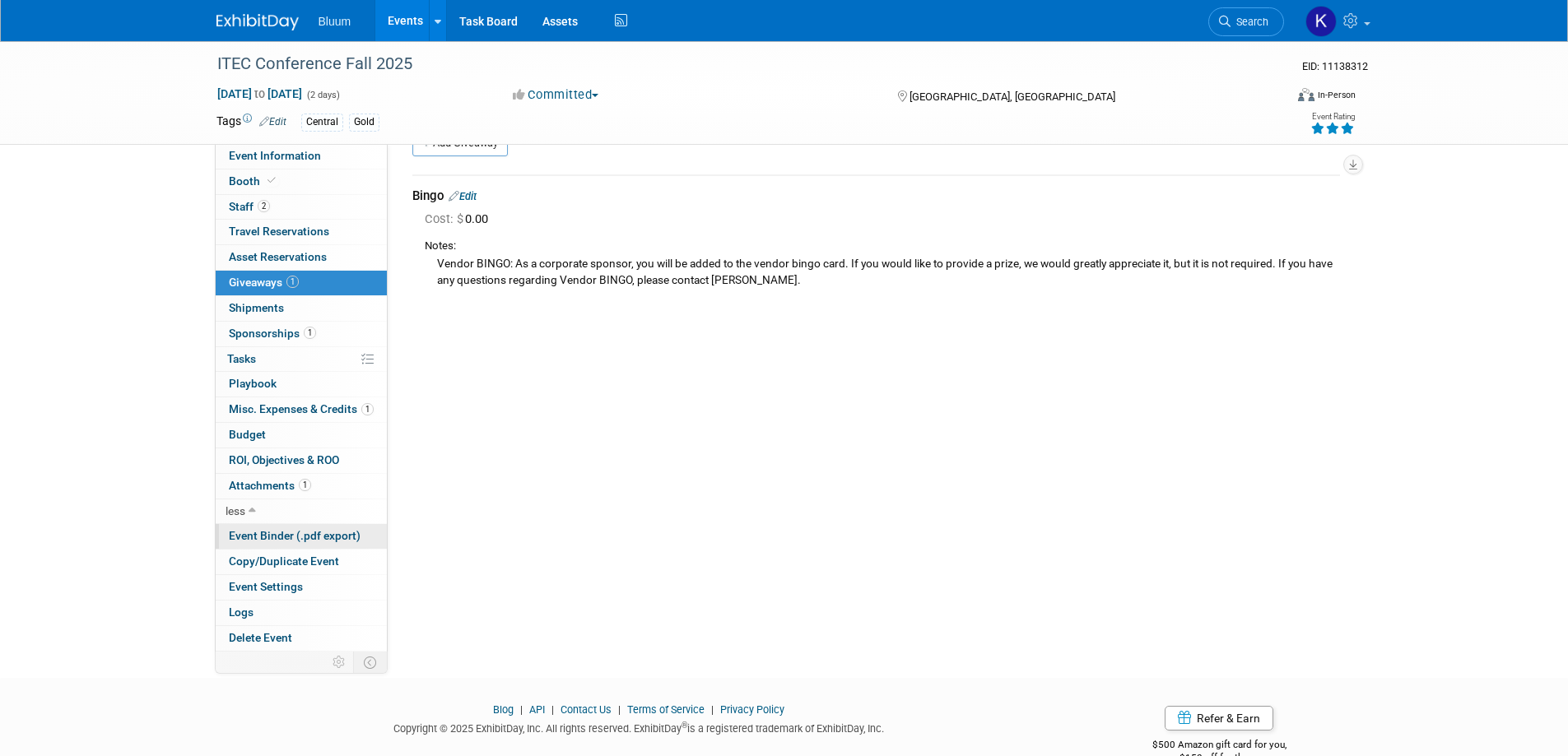
click at [300, 536] on span "Event Binder (.pdf export)" at bounding box center [295, 536] width 132 height 14
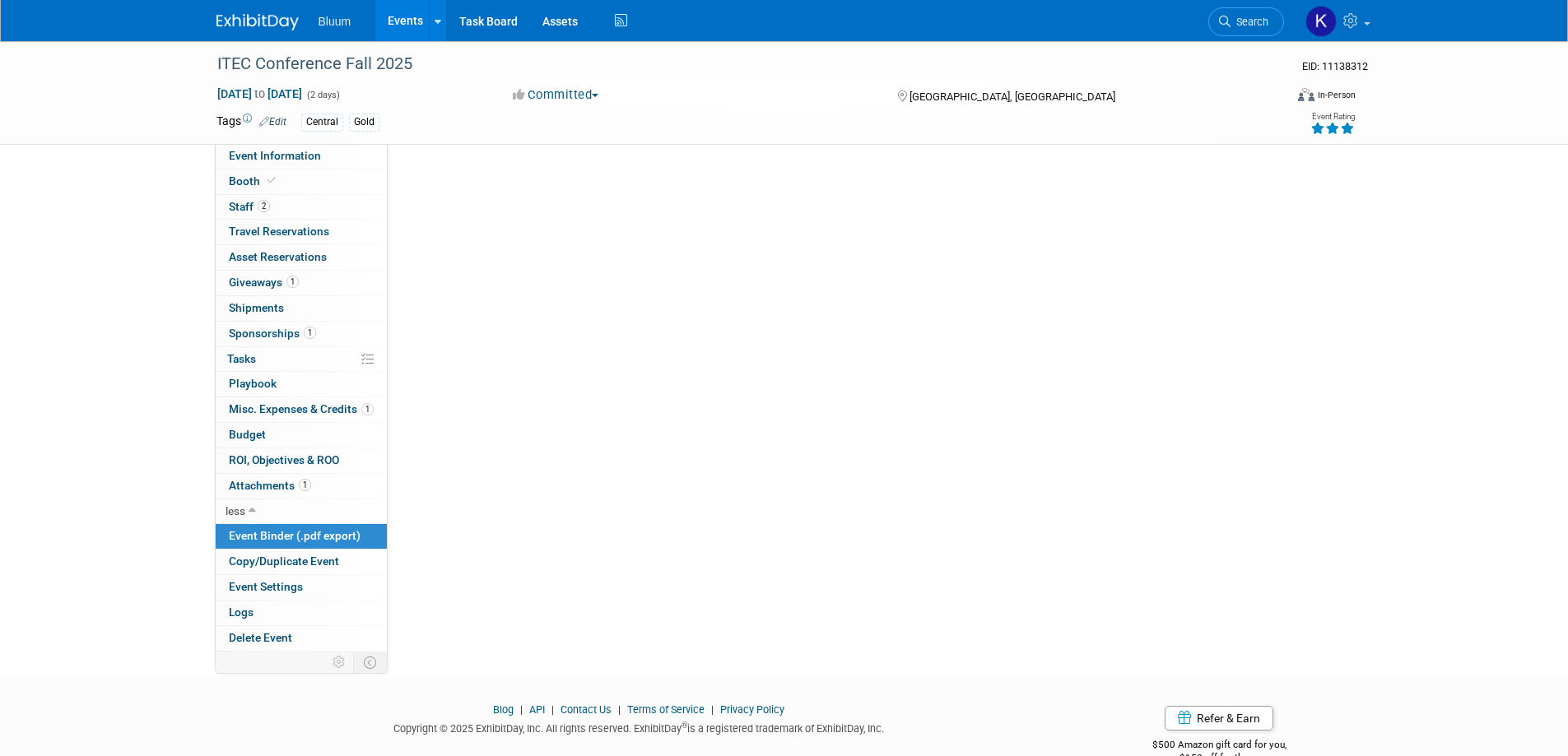
scroll to position [0, 0]
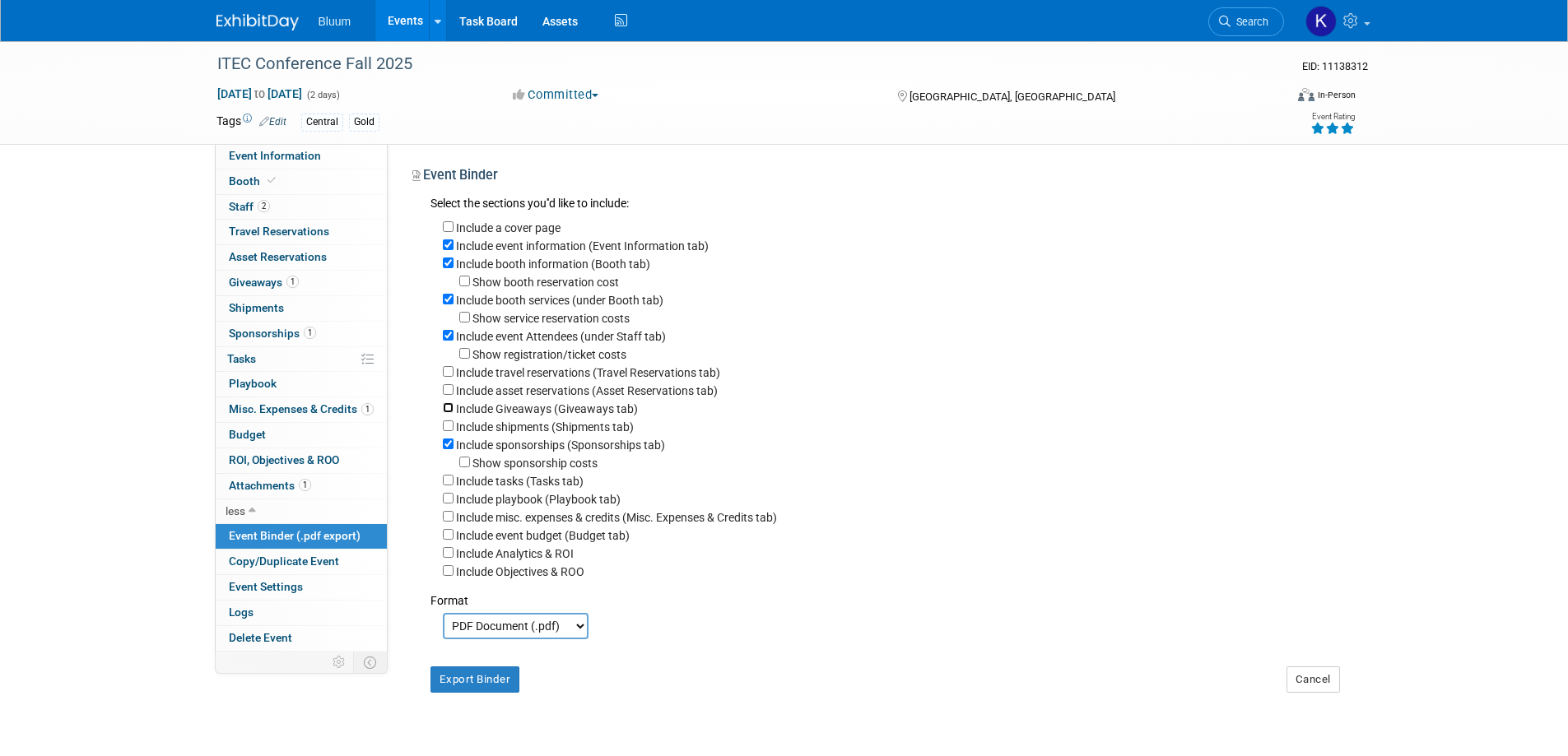
click at [449, 413] on input "Include Giveaways (Giveaways tab)" at bounding box center [448, 407] width 11 height 11
checkbox input "true"
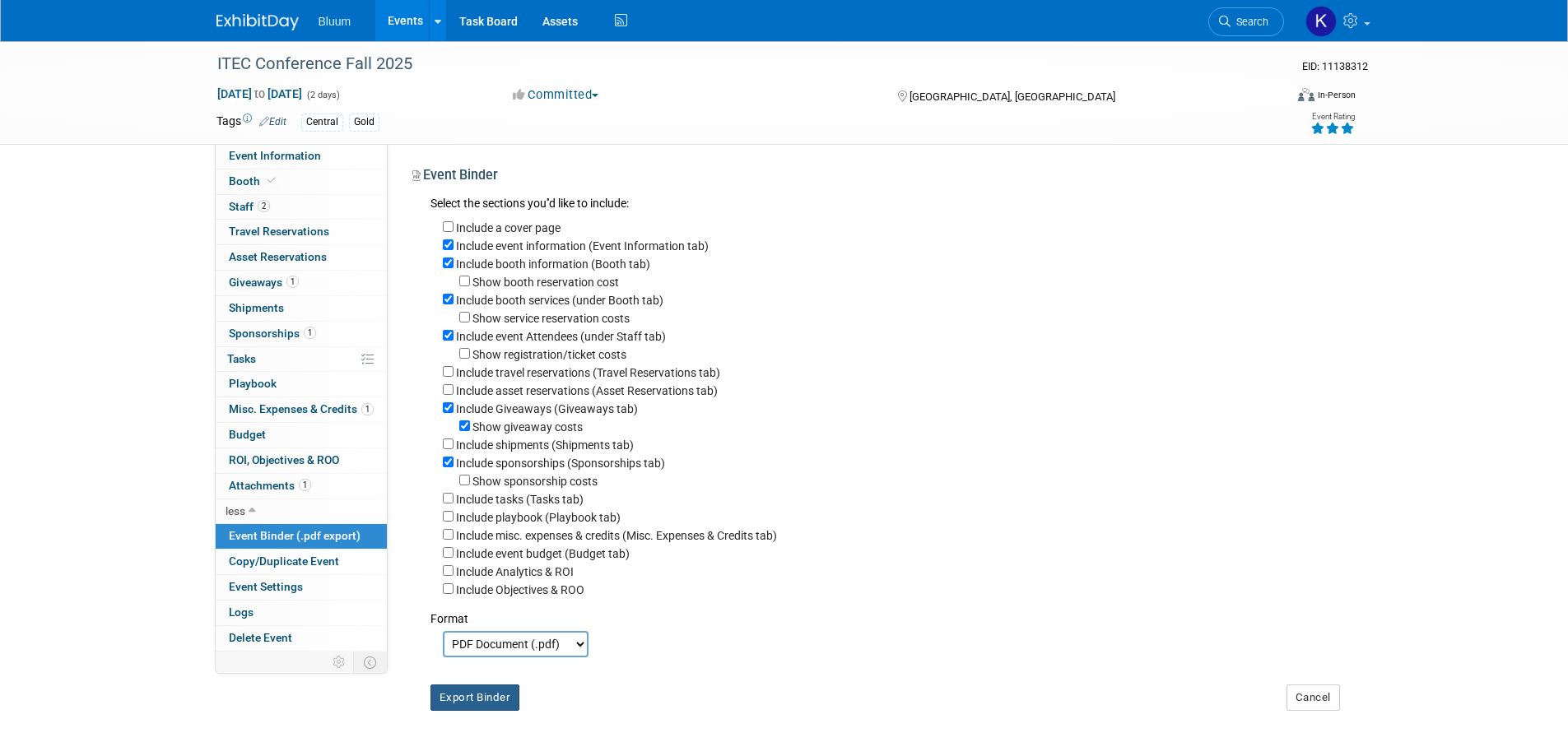
click at [484, 708] on button "Export Binder" at bounding box center [475, 697] width 90 height 26
click at [405, 16] on link "Events" at bounding box center [405, 20] width 60 height 42
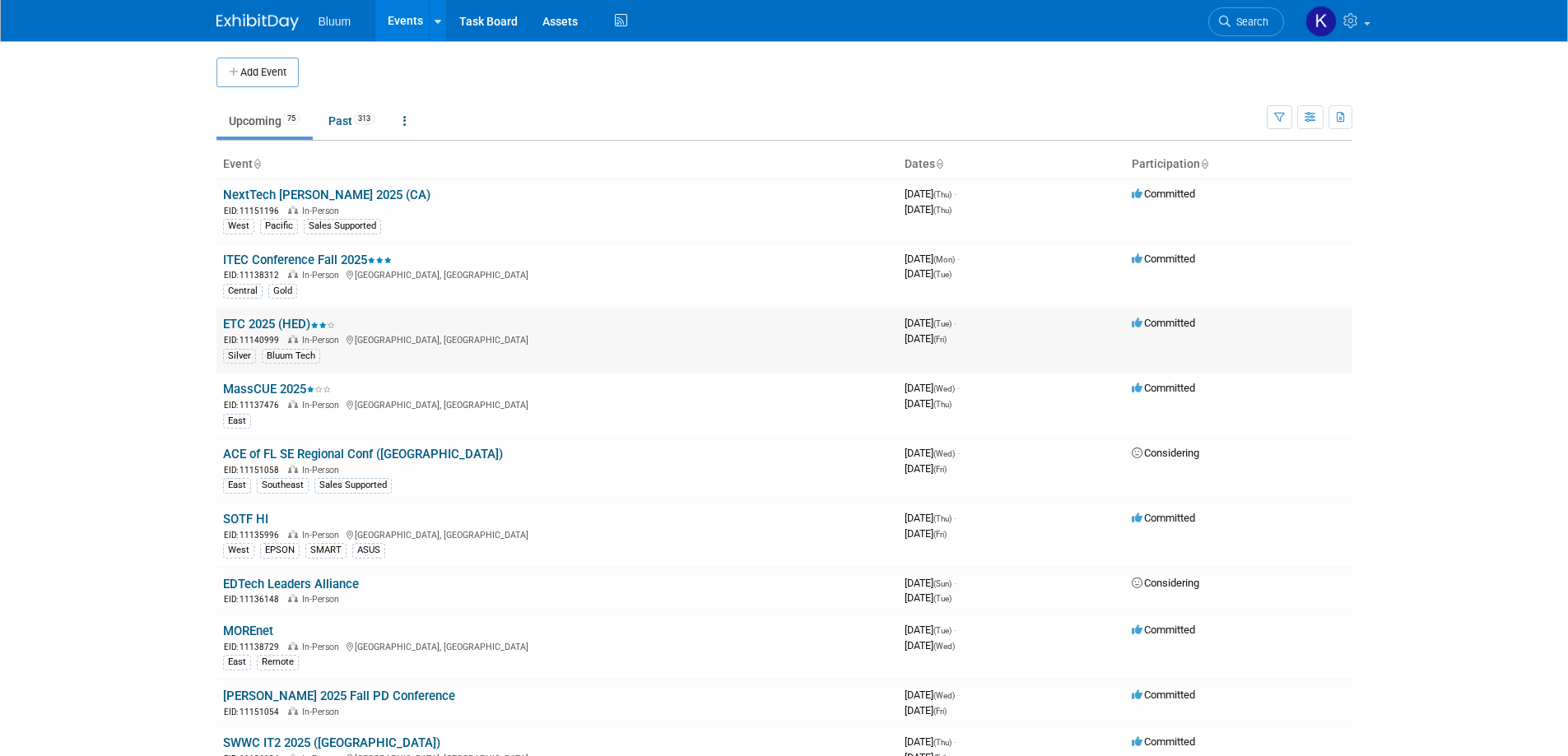
click at [265, 326] on link "ETC 2025 (HED)" at bounding box center [280, 324] width 112 height 15
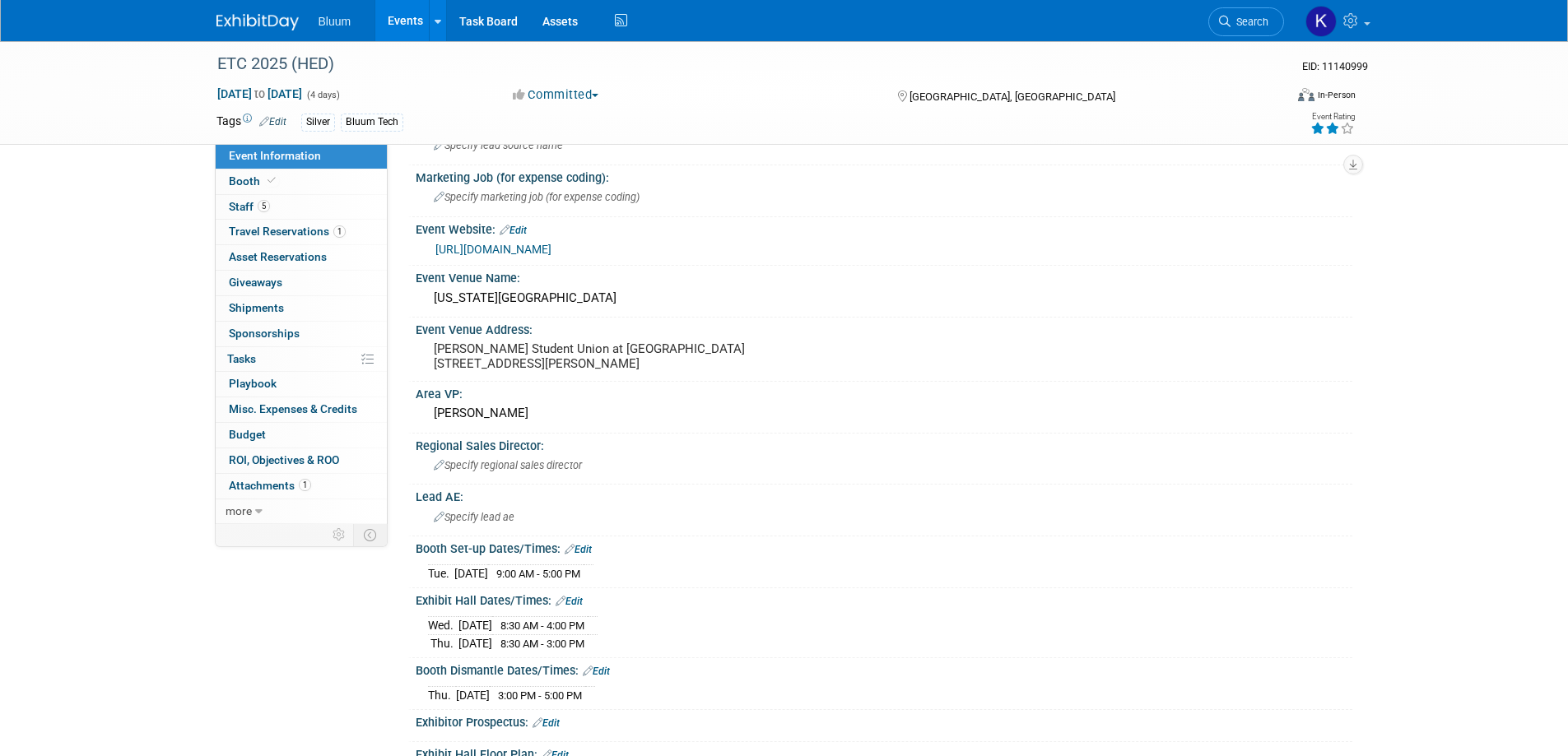
scroll to position [247, 0]
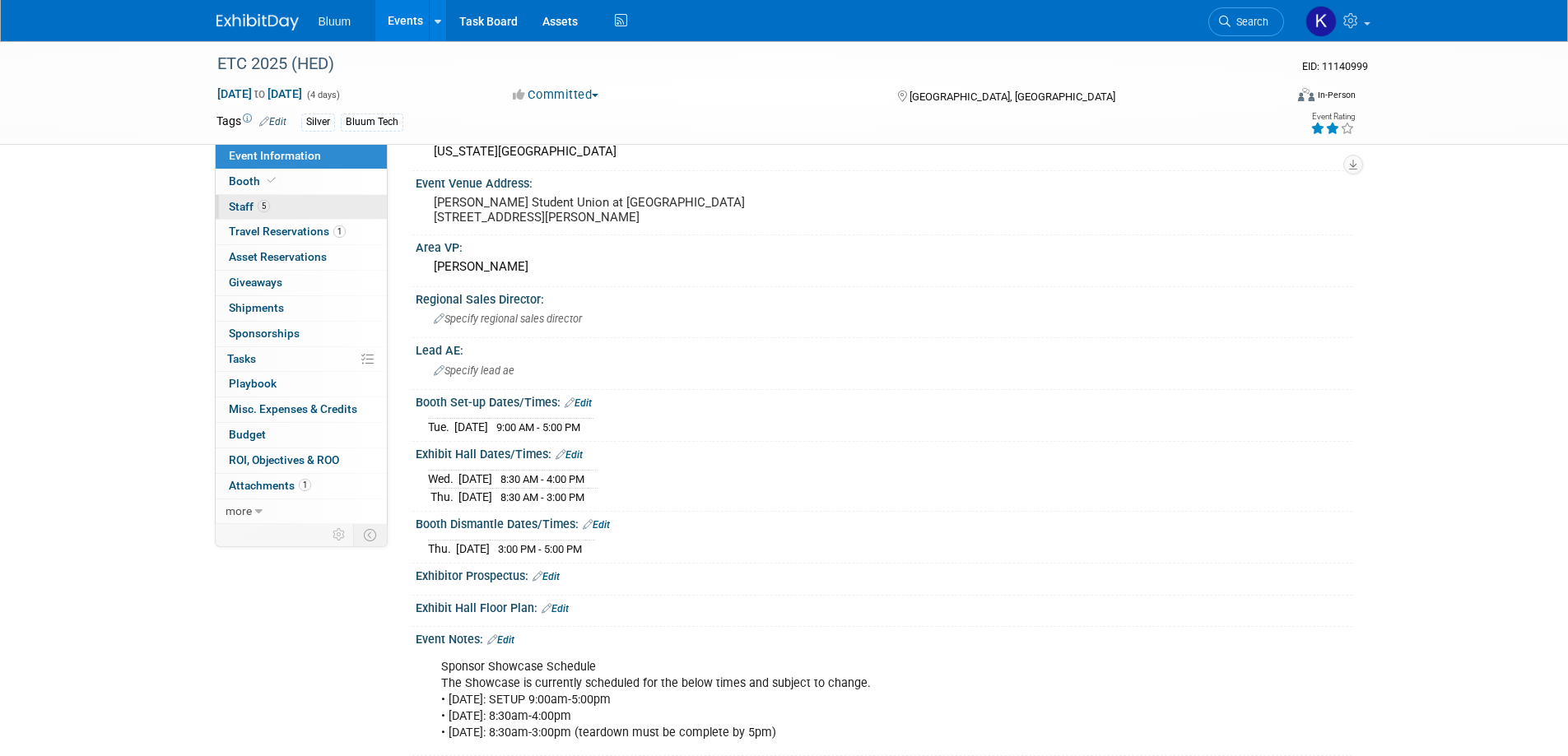
click at [246, 210] on span "Staff 5" at bounding box center [250, 207] width 42 height 14
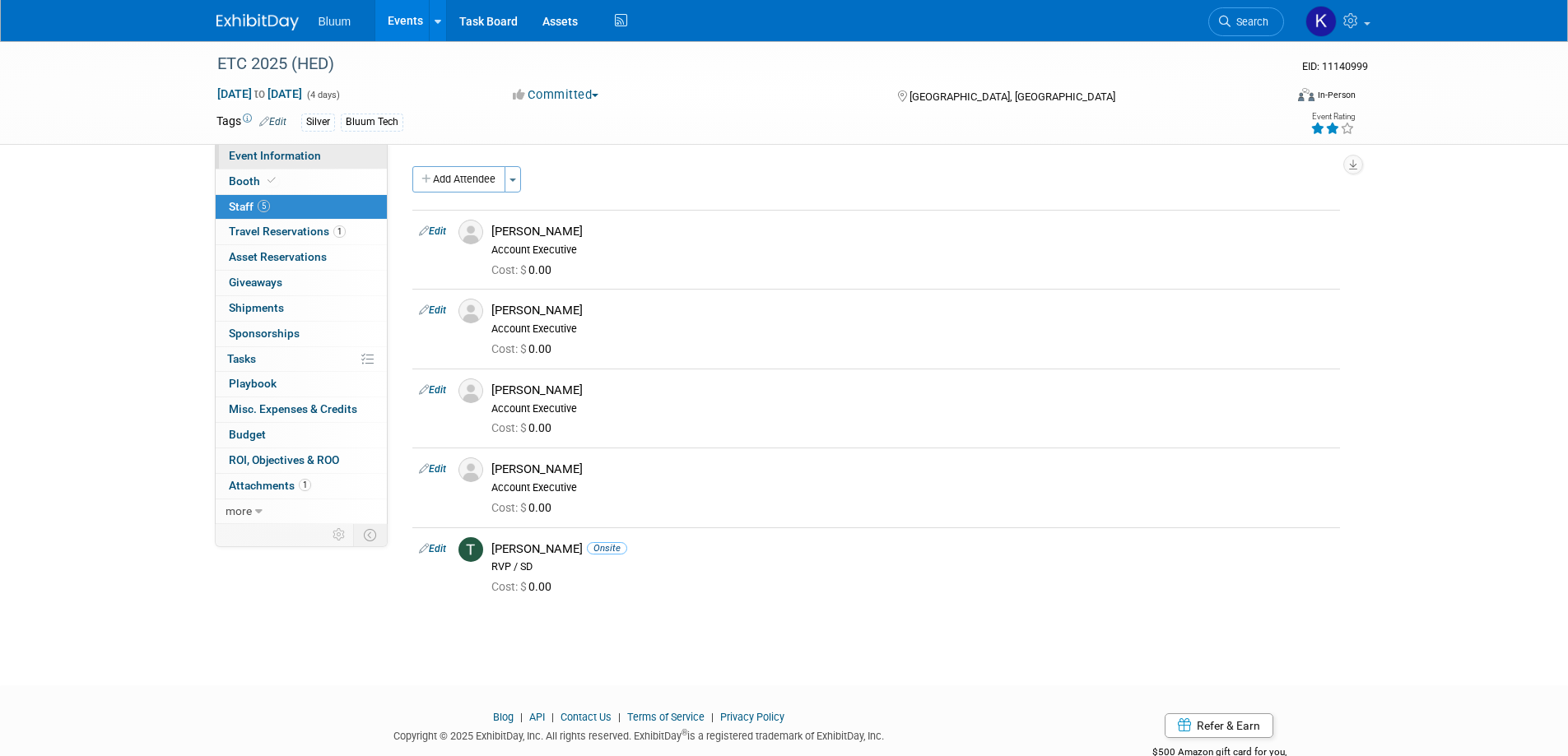
click at [258, 151] on span "Event Information" at bounding box center [275, 156] width 92 height 14
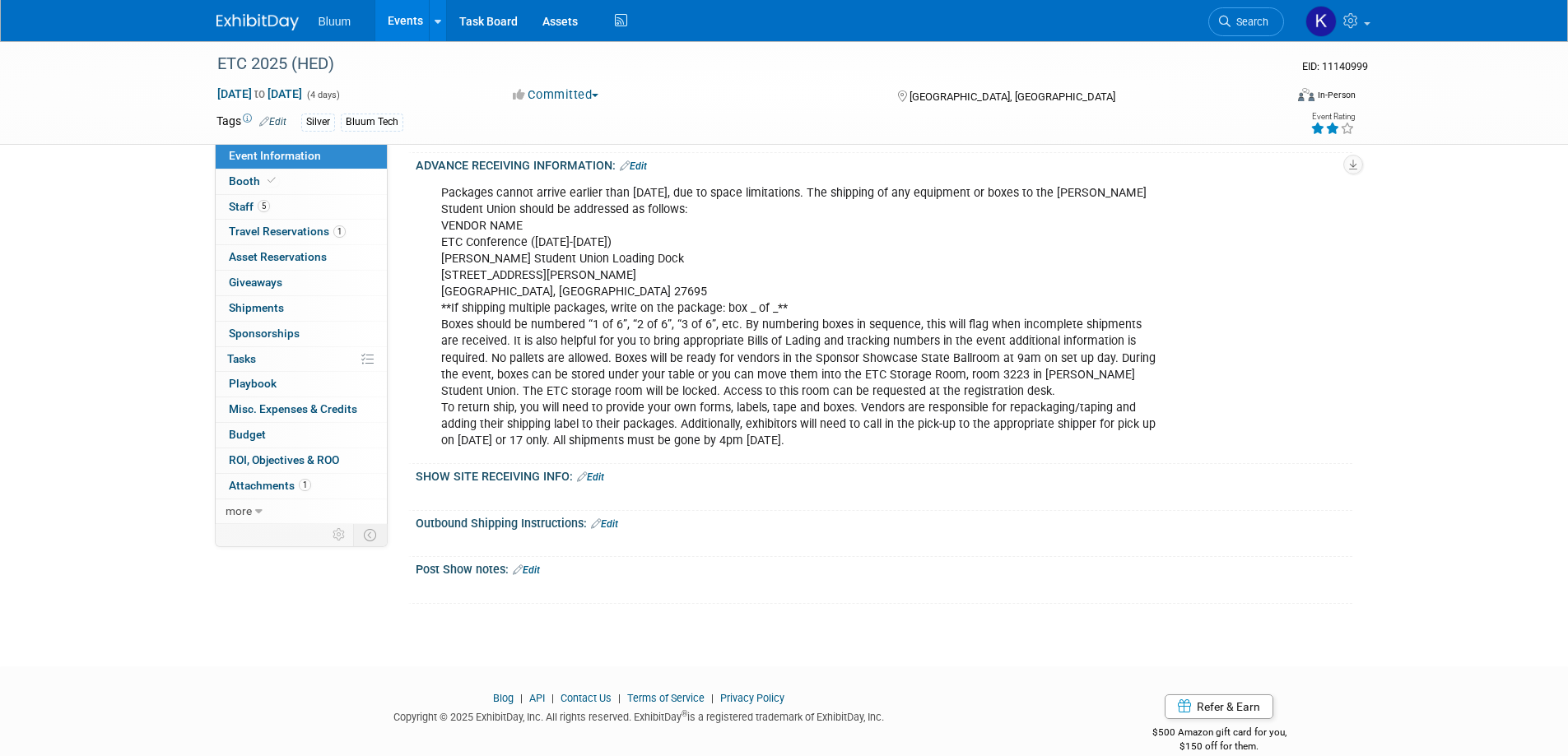
scroll to position [873, 0]
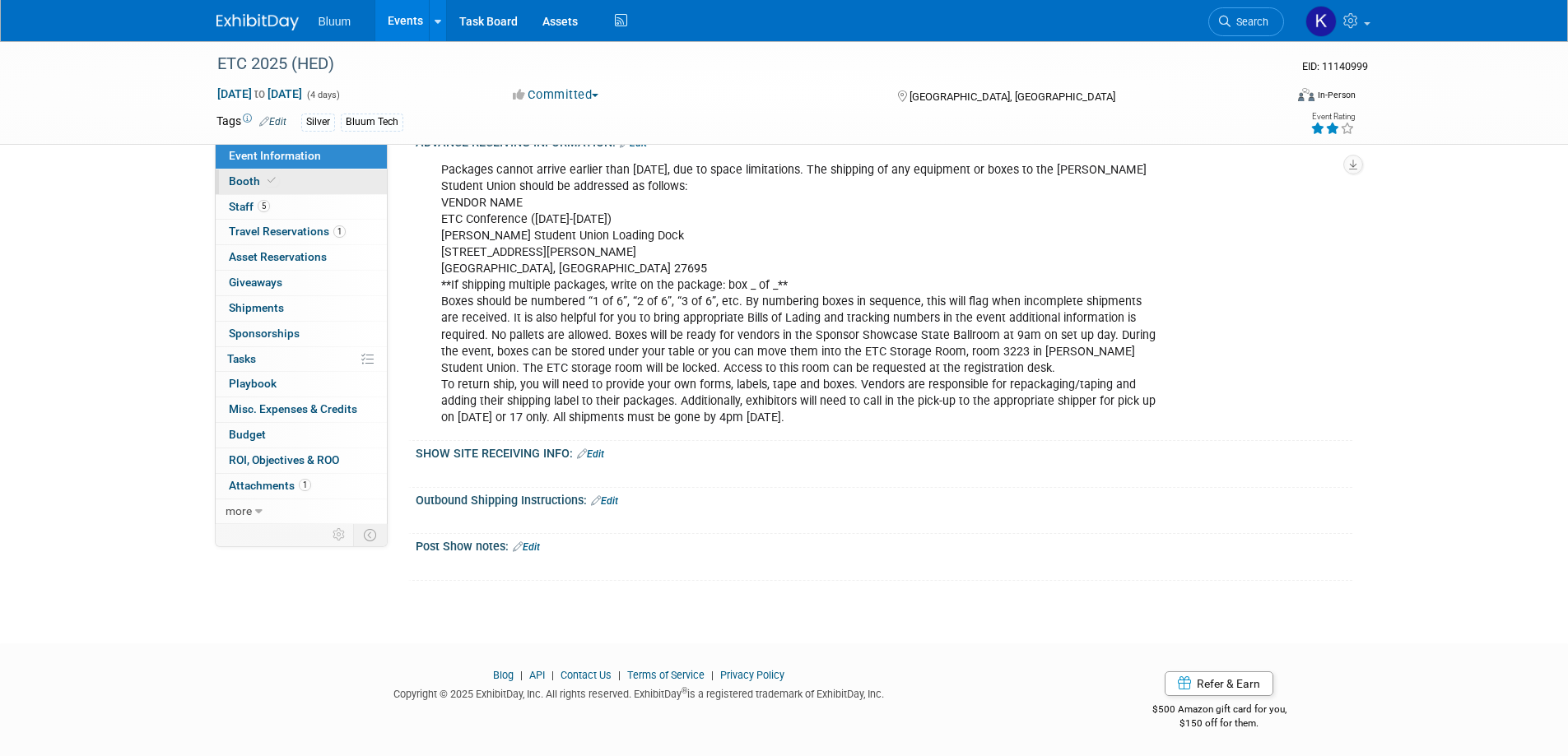
click at [242, 180] on span "Booth" at bounding box center [254, 181] width 50 height 14
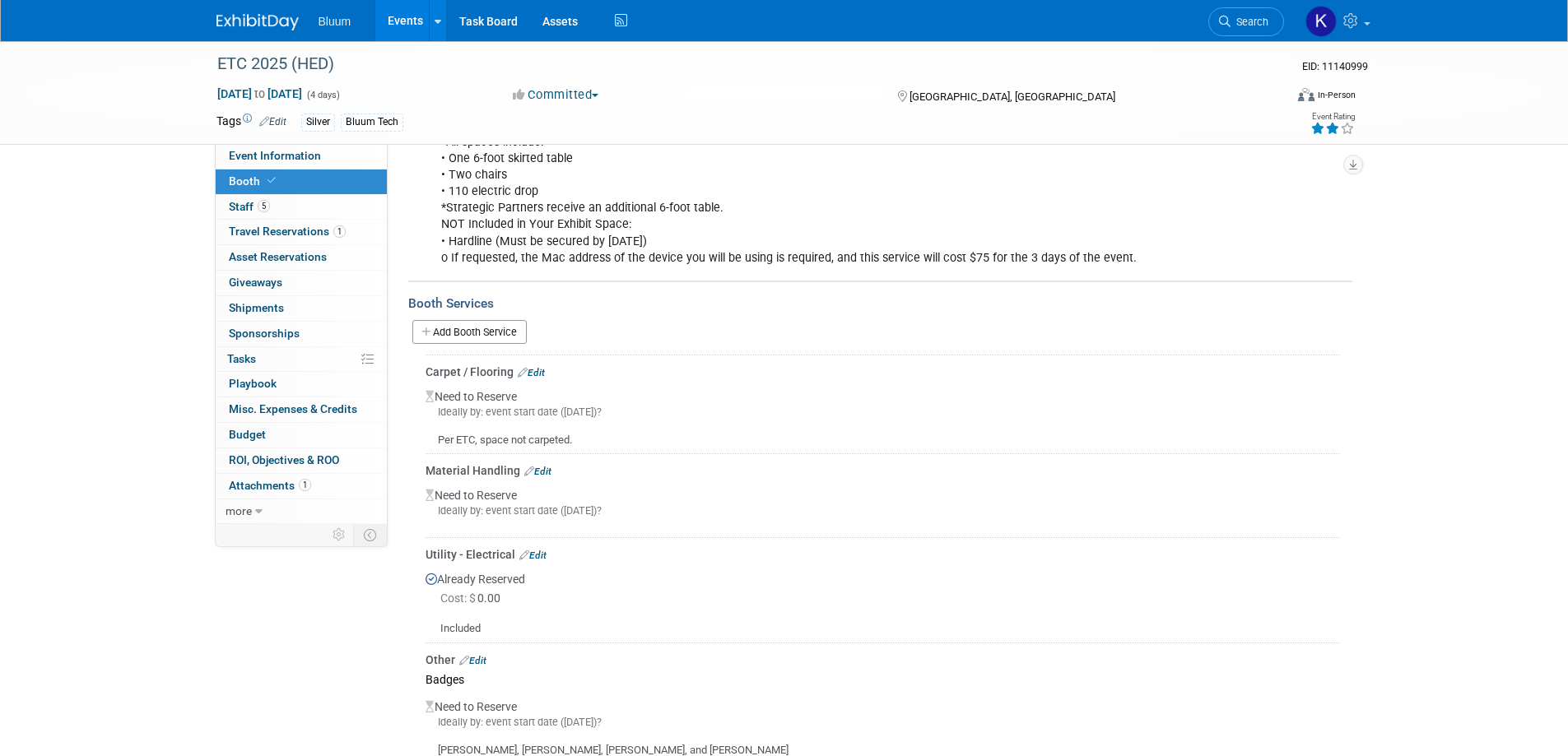
scroll to position [284, 0]
click at [419, 24] on link "Events" at bounding box center [405, 20] width 60 height 42
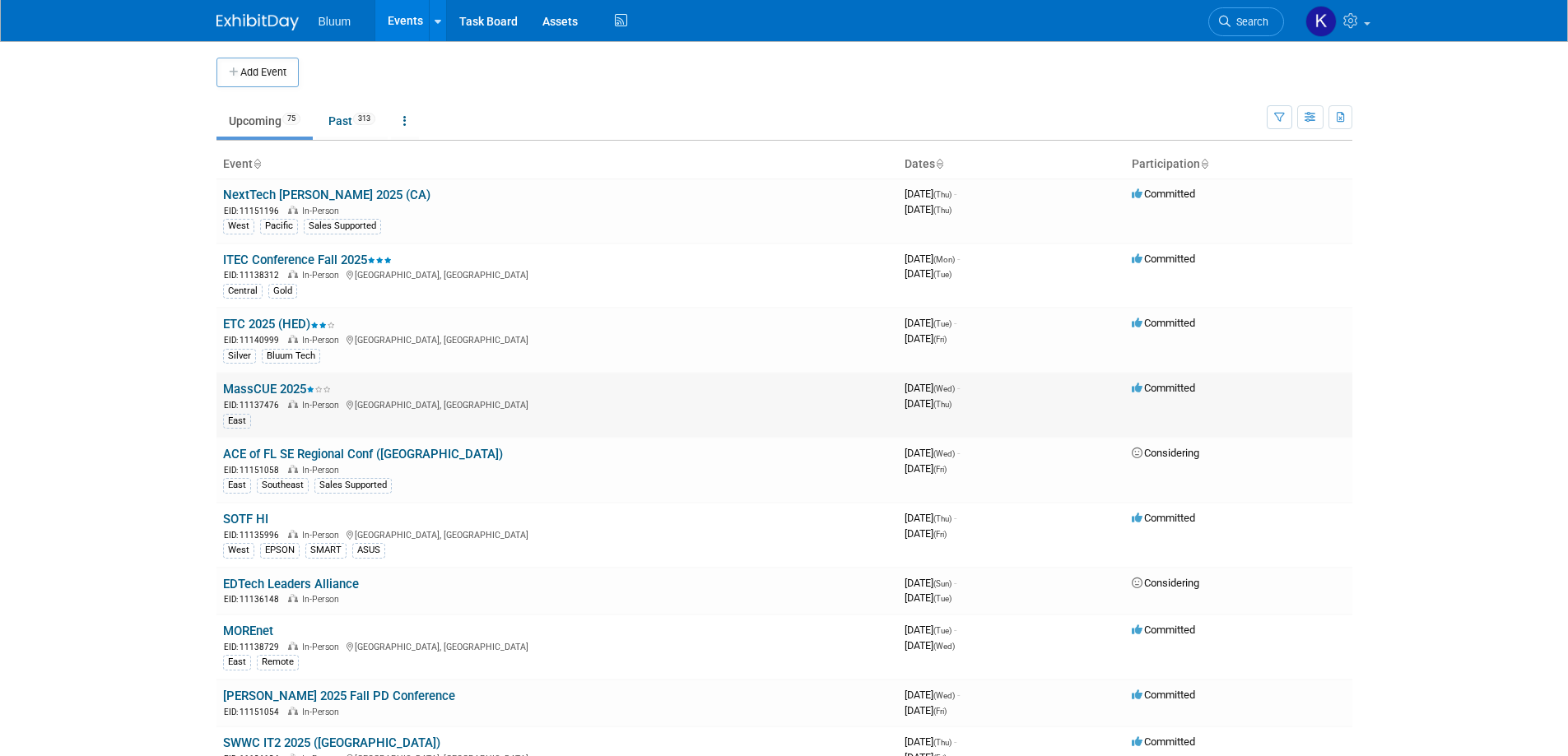
click at [288, 393] on link "MassCUE 2025" at bounding box center [278, 389] width 108 height 15
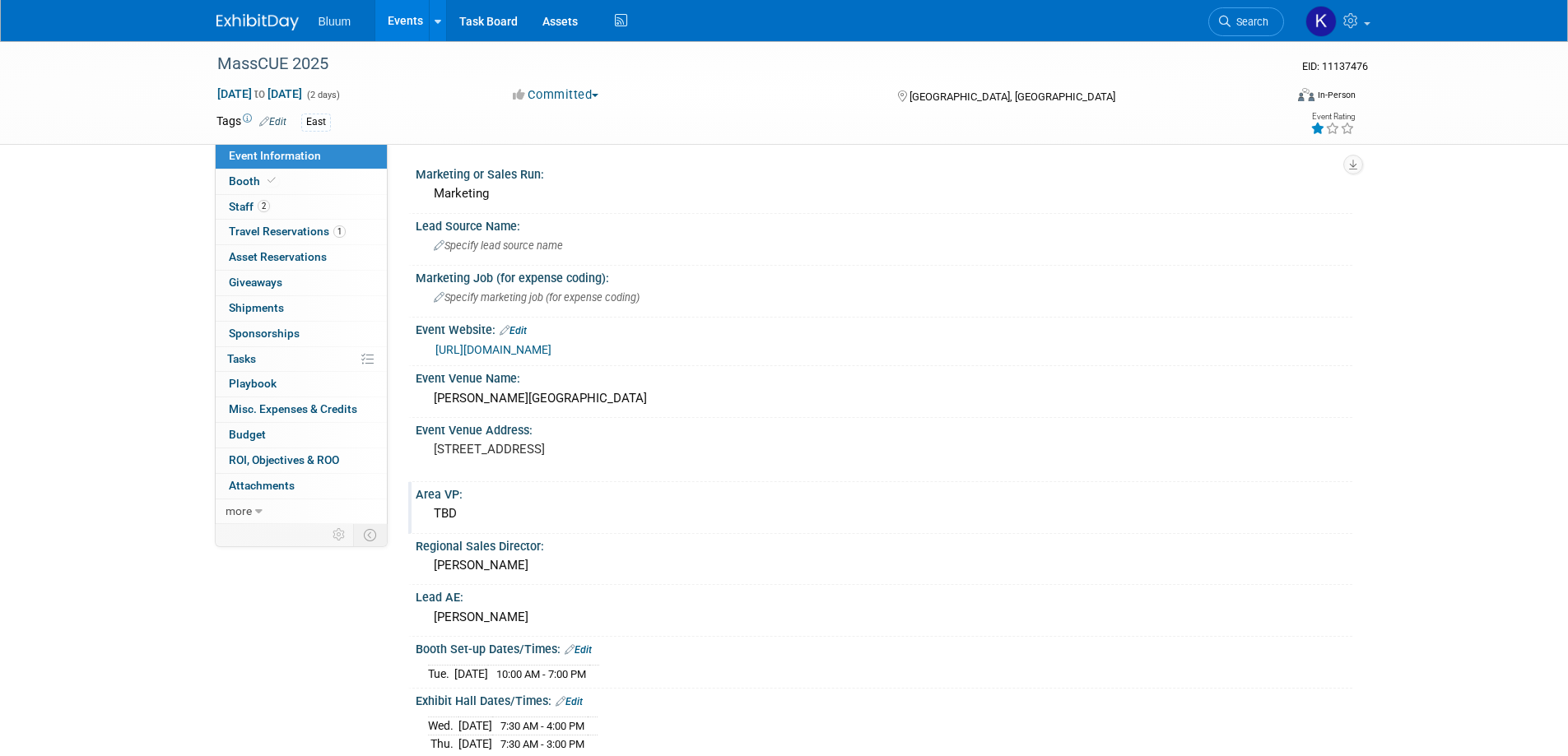
click at [469, 495] on div "Area VP:" at bounding box center [884, 492] width 937 height 20
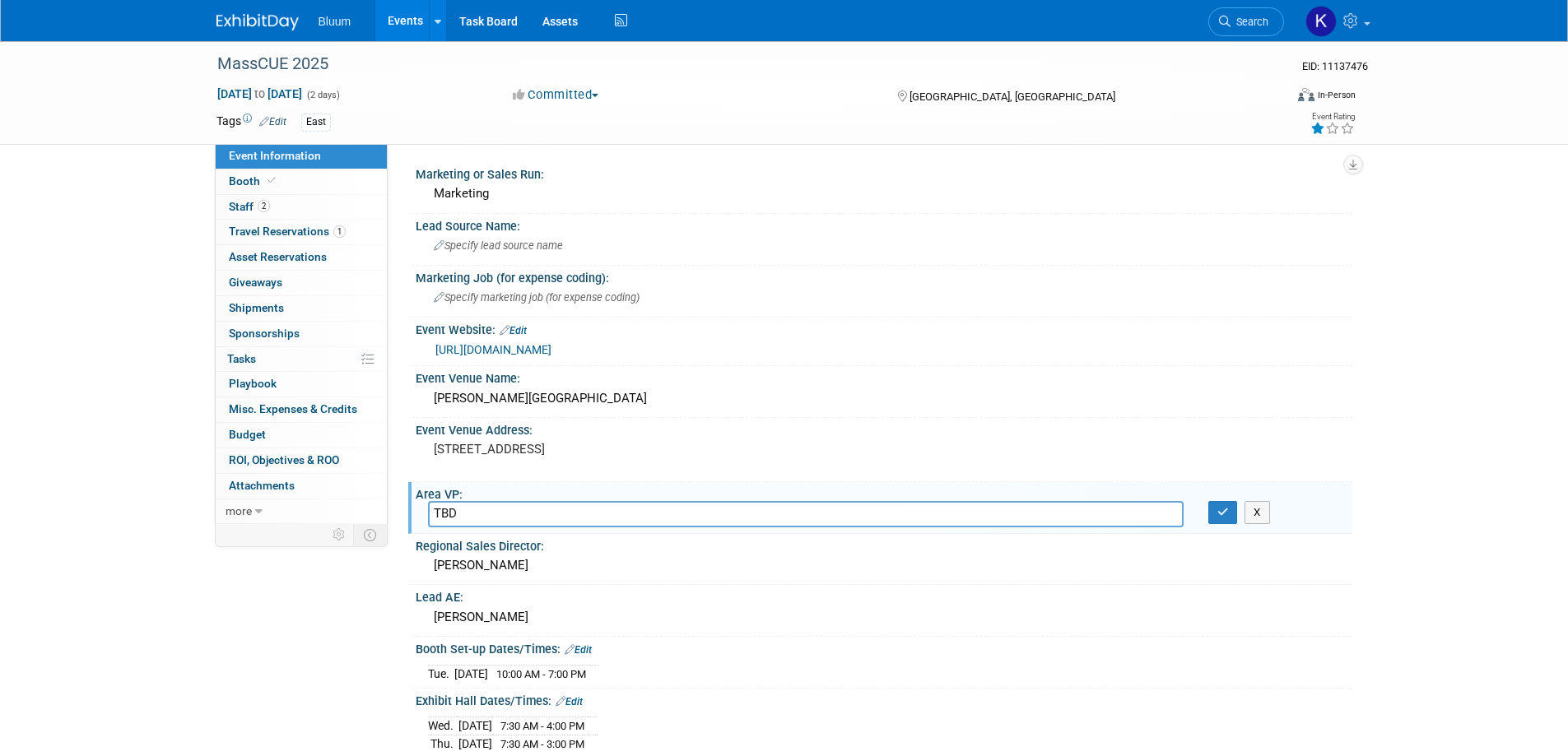
drag, startPoint x: 463, startPoint y: 503, endPoint x: 398, endPoint y: 509, distance: 65.3
click at [401, 509] on div "Marketing or Sales Run: Marketing Lead Source Name: Specify lead source name Ma…" at bounding box center [871, 334] width 965 height 380
type input "Omar Gayle"
click at [1214, 513] on button "button" at bounding box center [1223, 512] width 30 height 23
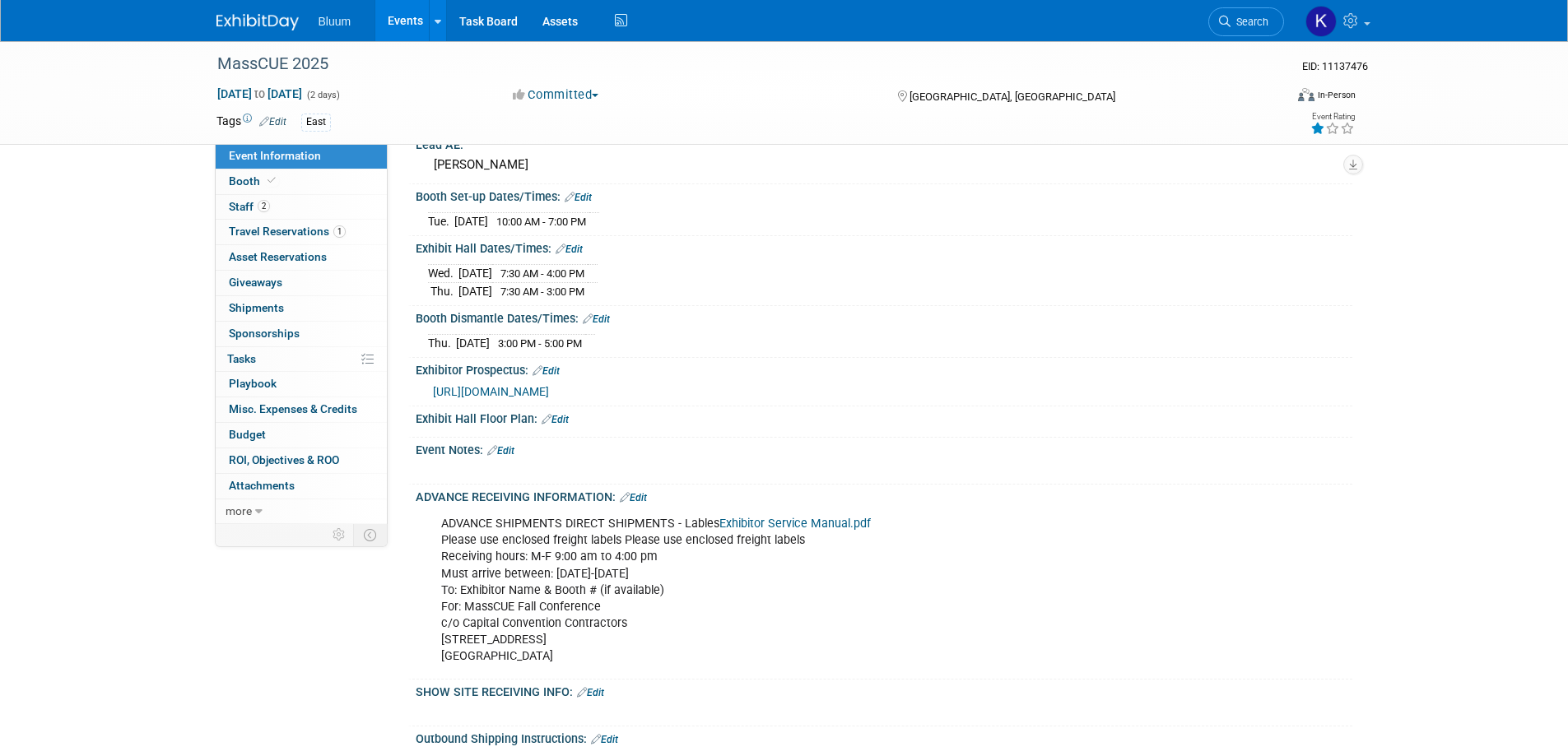
scroll to position [576, 0]
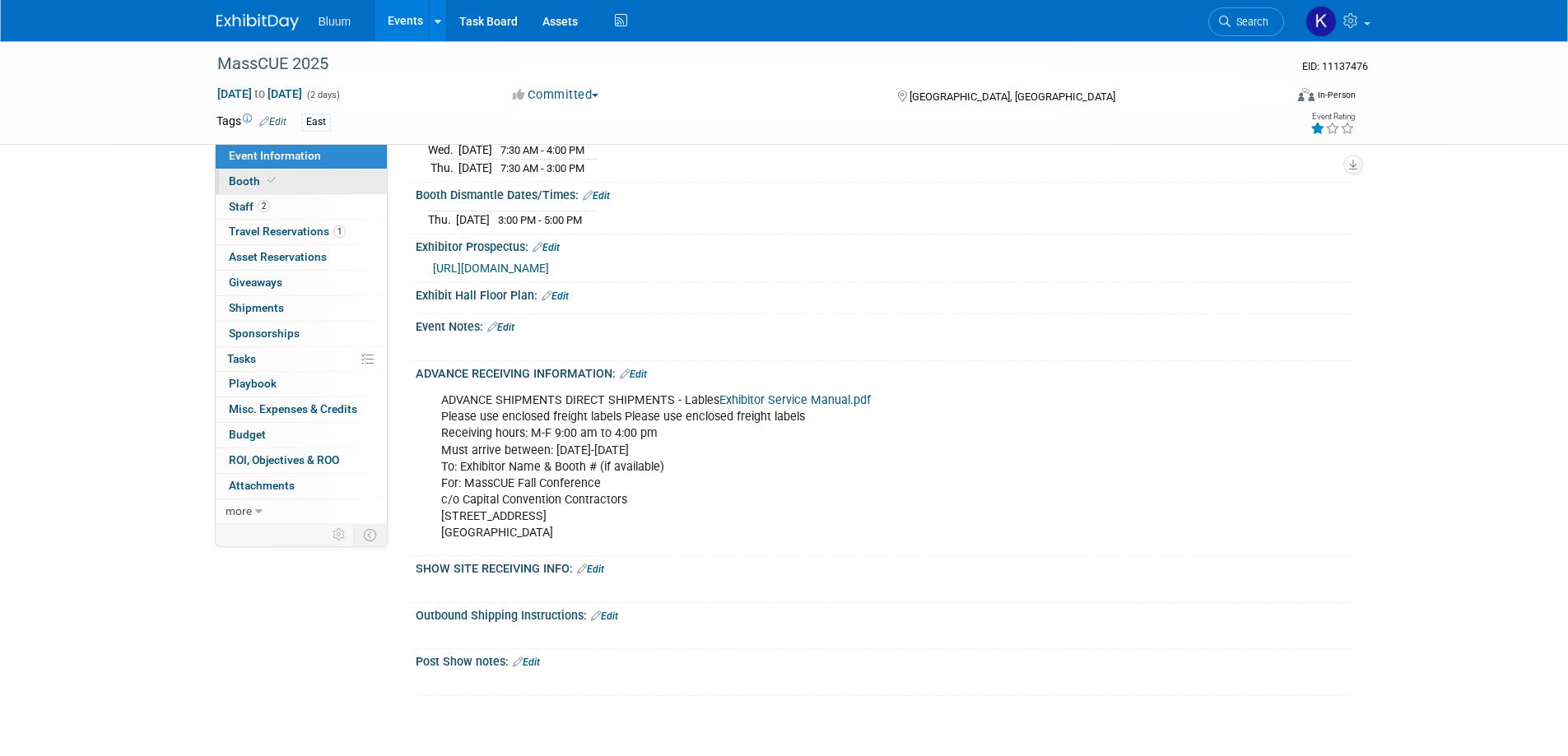
click at [246, 183] on span "Booth" at bounding box center [254, 181] width 50 height 14
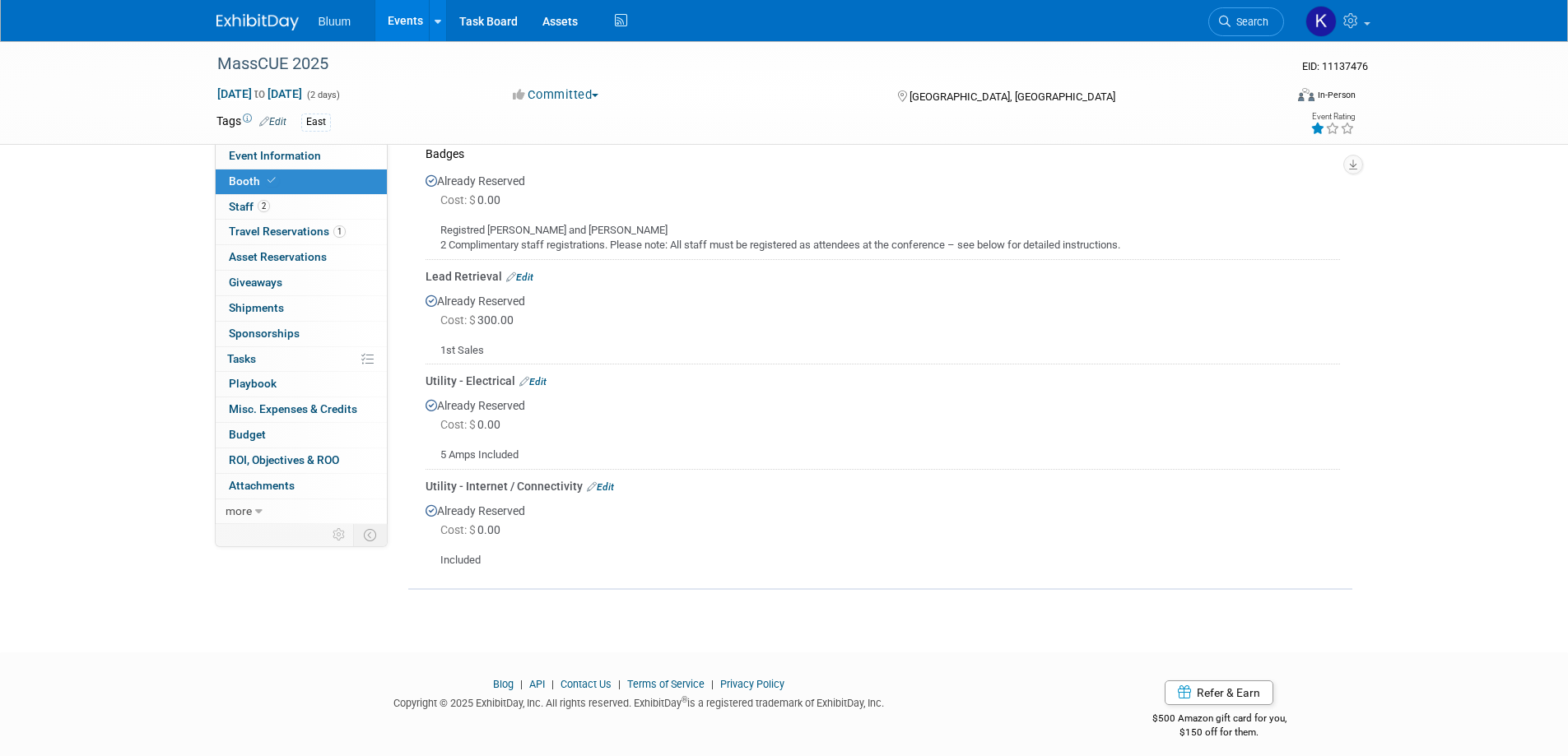
scroll to position [741, 0]
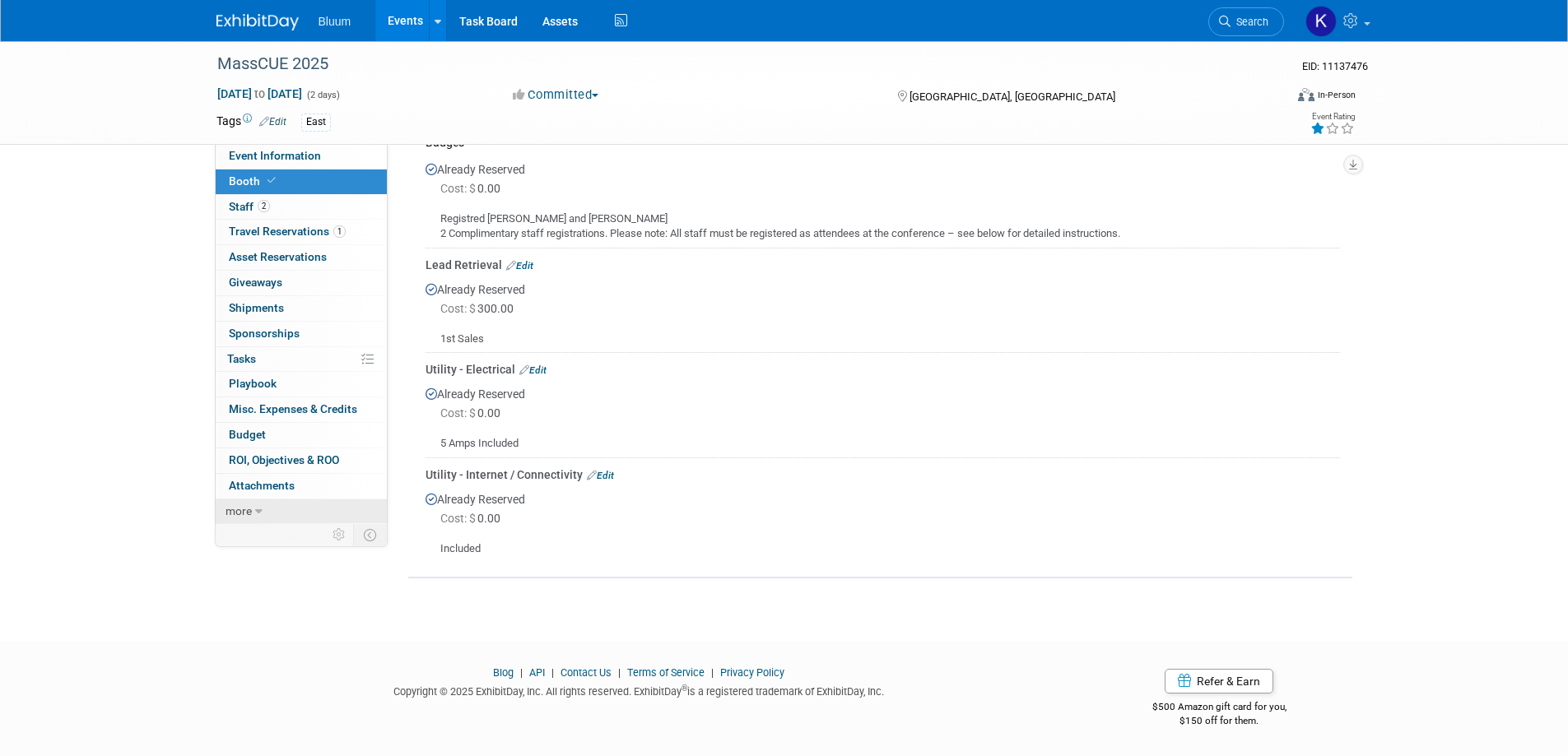
click at [243, 509] on span "more" at bounding box center [238, 511] width 26 height 14
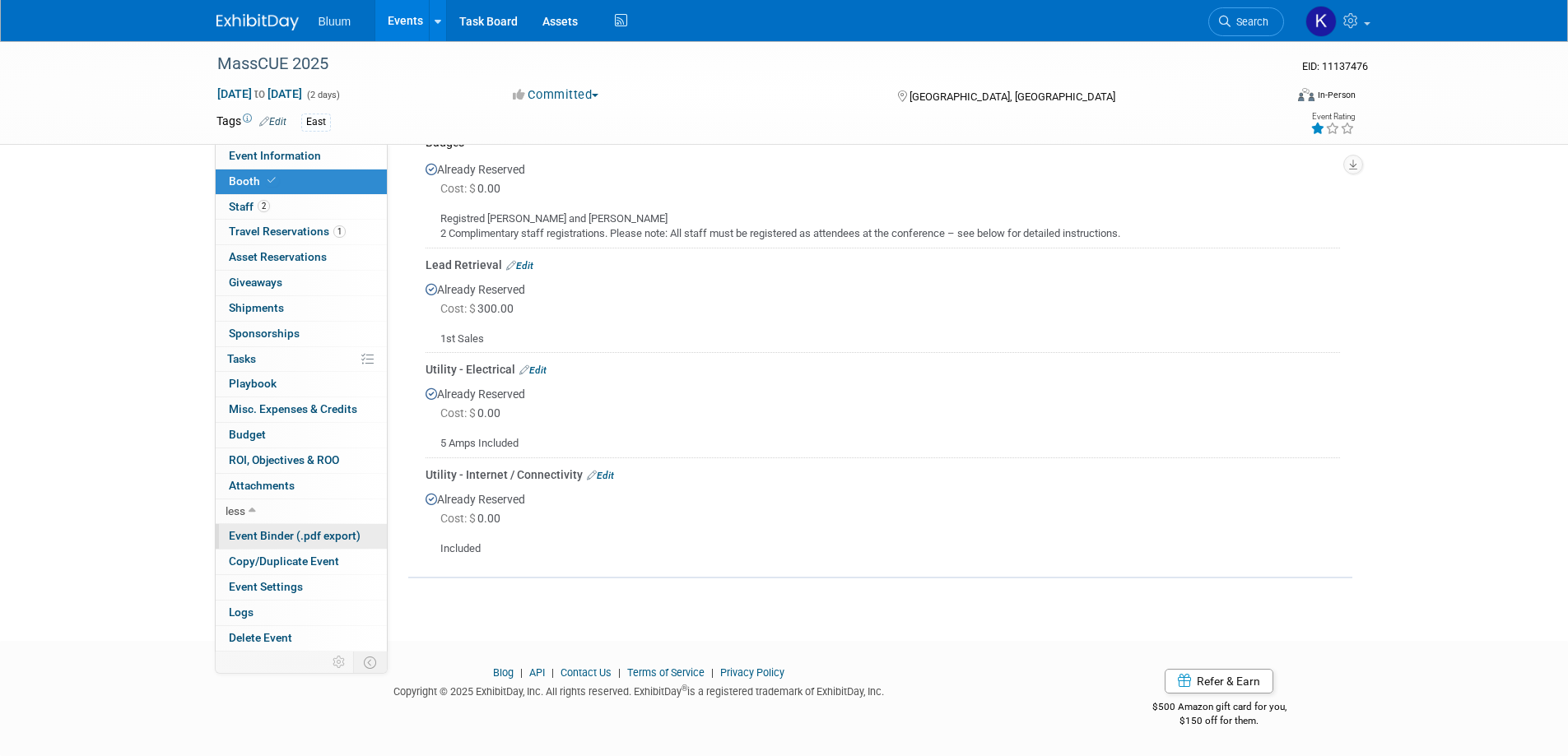
click at [312, 537] on span "Event Binder (.pdf export)" at bounding box center [295, 536] width 132 height 14
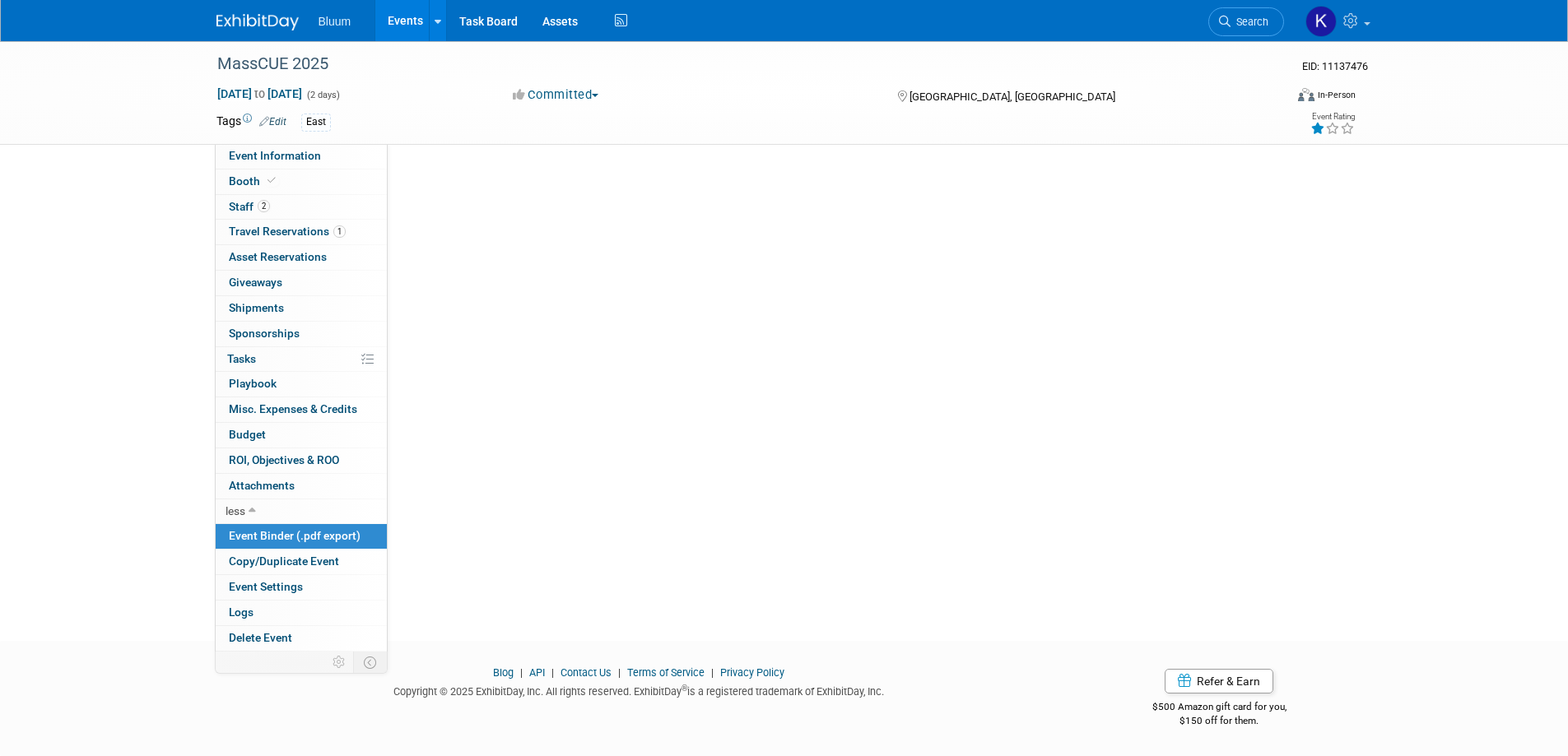
scroll to position [0, 0]
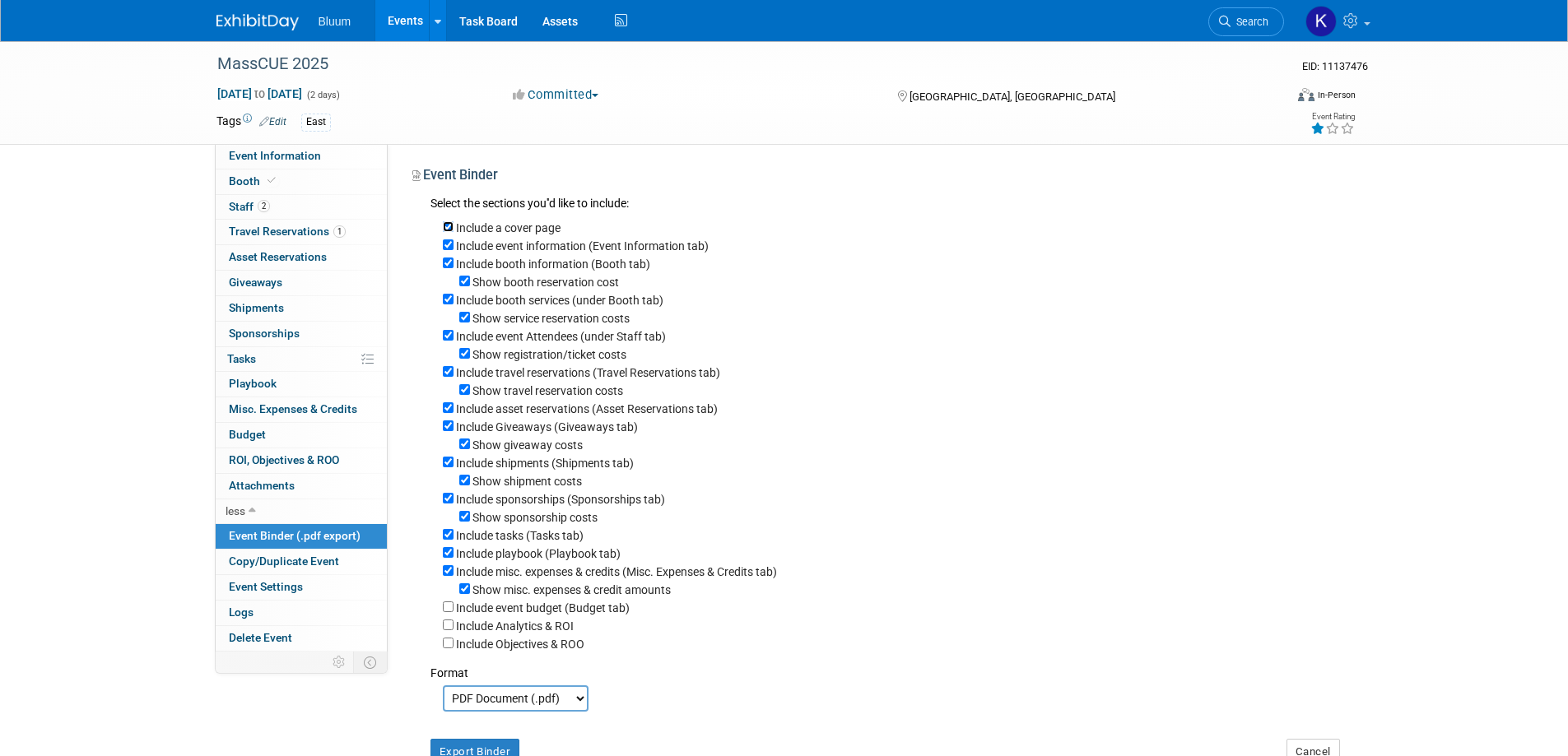
click at [452, 223] on input "Include a cover page" at bounding box center [448, 226] width 11 height 11
checkbox input "false"
click at [462, 279] on input "Show booth reservation cost" at bounding box center [464, 280] width 11 height 11
checkbox input "false"
click at [458, 318] on div "Show service reservation costs" at bounding box center [892, 317] width 898 height 18
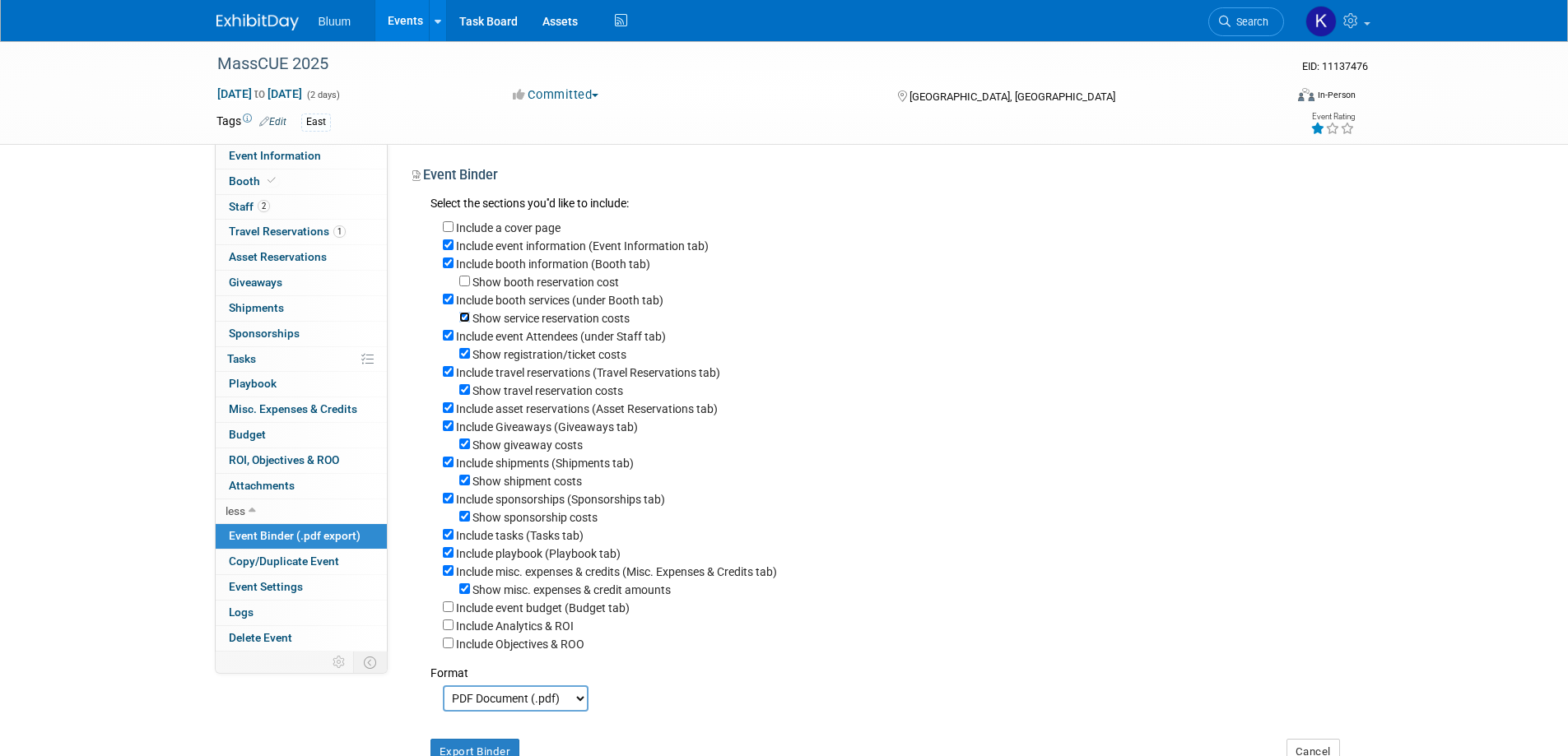
click at [464, 319] on input "Show service reservation costs" at bounding box center [464, 317] width 11 height 11
checkbox input "false"
click at [461, 355] on input "Show registration/ticket costs" at bounding box center [464, 353] width 11 height 11
checkbox input "false"
click at [454, 377] on div "Include travel reservations (Travel Reservations tab)" at bounding box center [892, 371] width 898 height 18
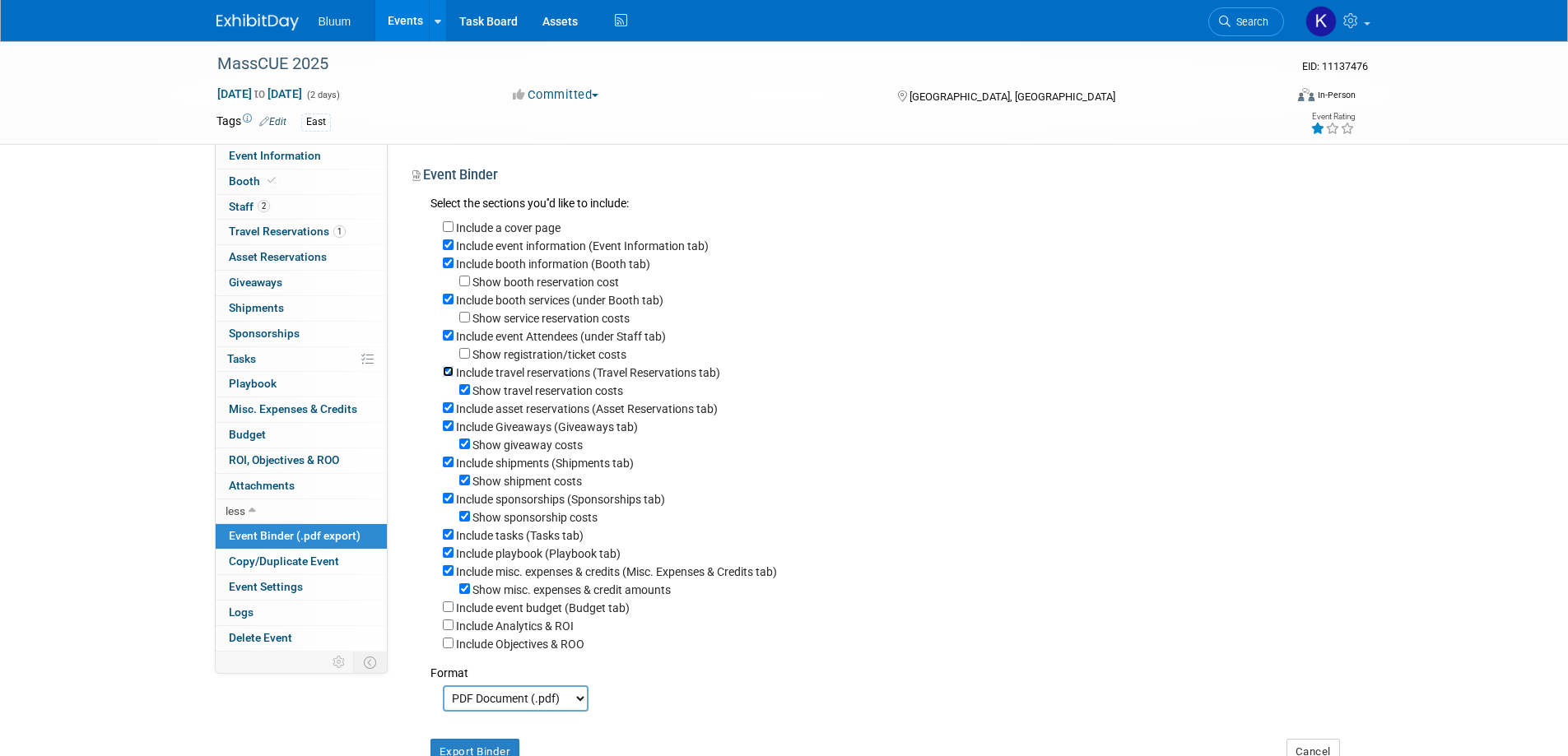
click at [447, 376] on input "Include travel reservations (Travel Reservations tab)" at bounding box center [448, 371] width 11 height 11
checkbox input "false"
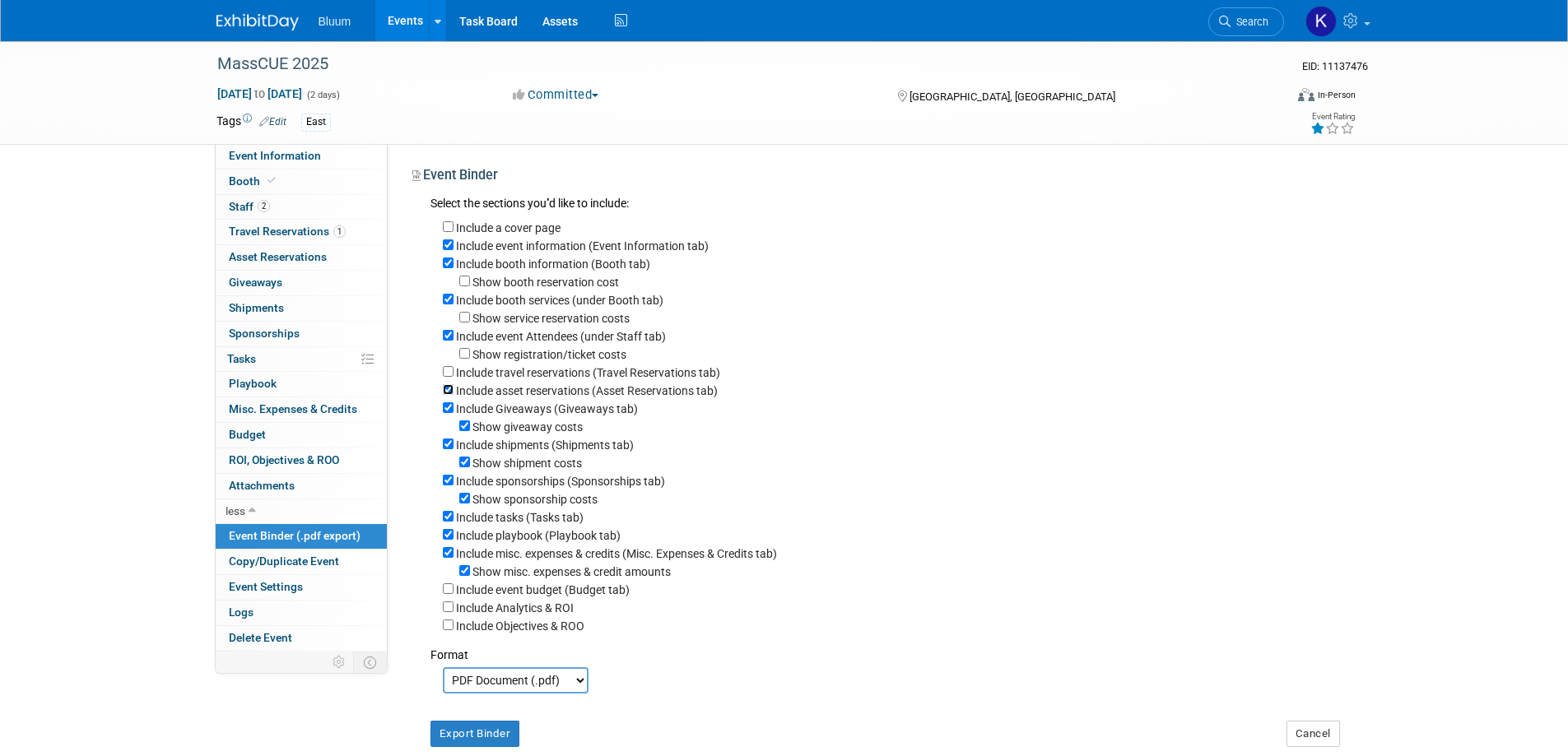
click at [451, 393] on input "Include asset reservations (Asset Reservations tab)" at bounding box center [448, 389] width 11 height 11
checkbox input "false"
click at [445, 412] on input "Include Giveaways (Giveaways tab)" at bounding box center [448, 407] width 11 height 11
checkbox input "false"
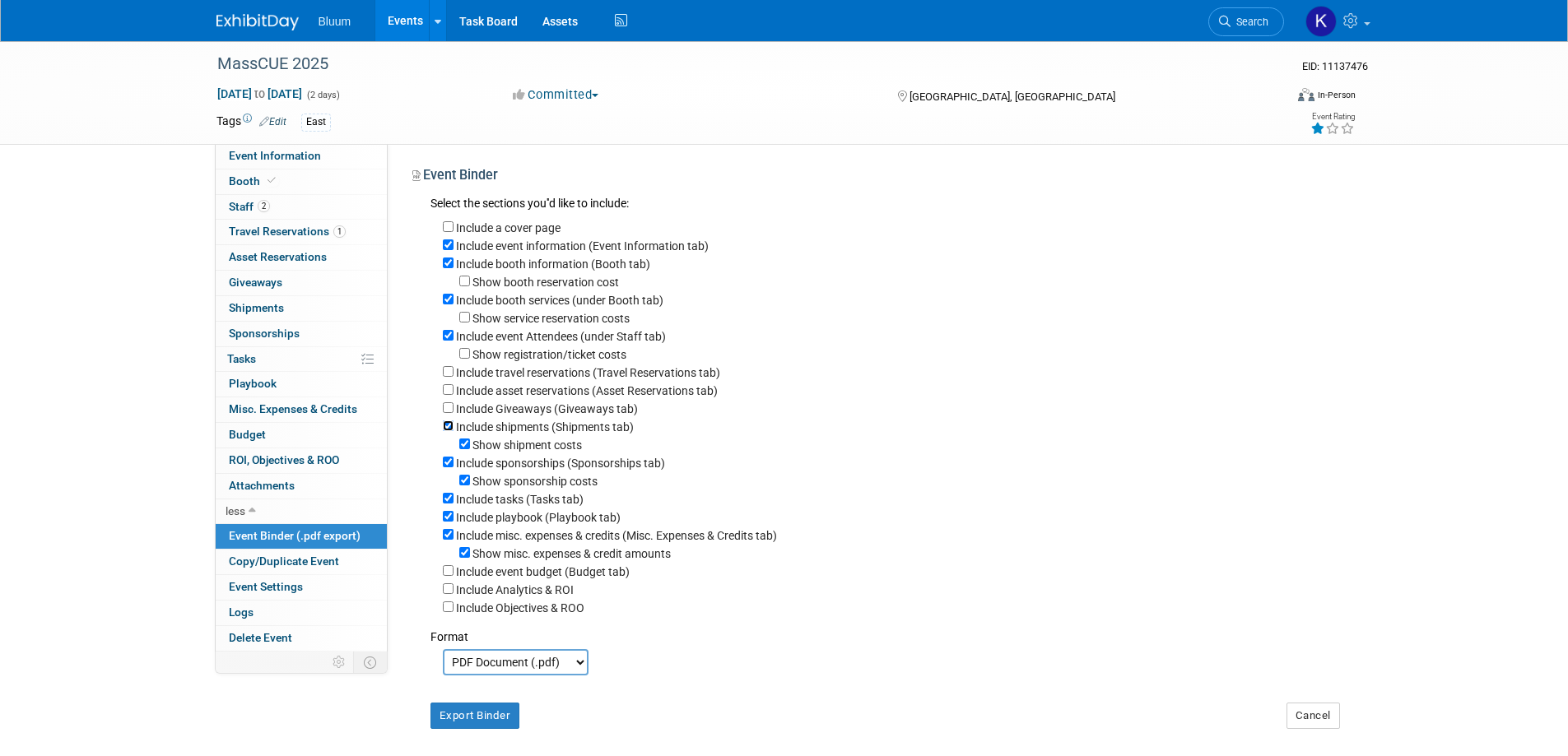
click at [445, 431] on input "Include shipments (Shipments tab)" at bounding box center [448, 425] width 11 height 11
checkbox input "false"
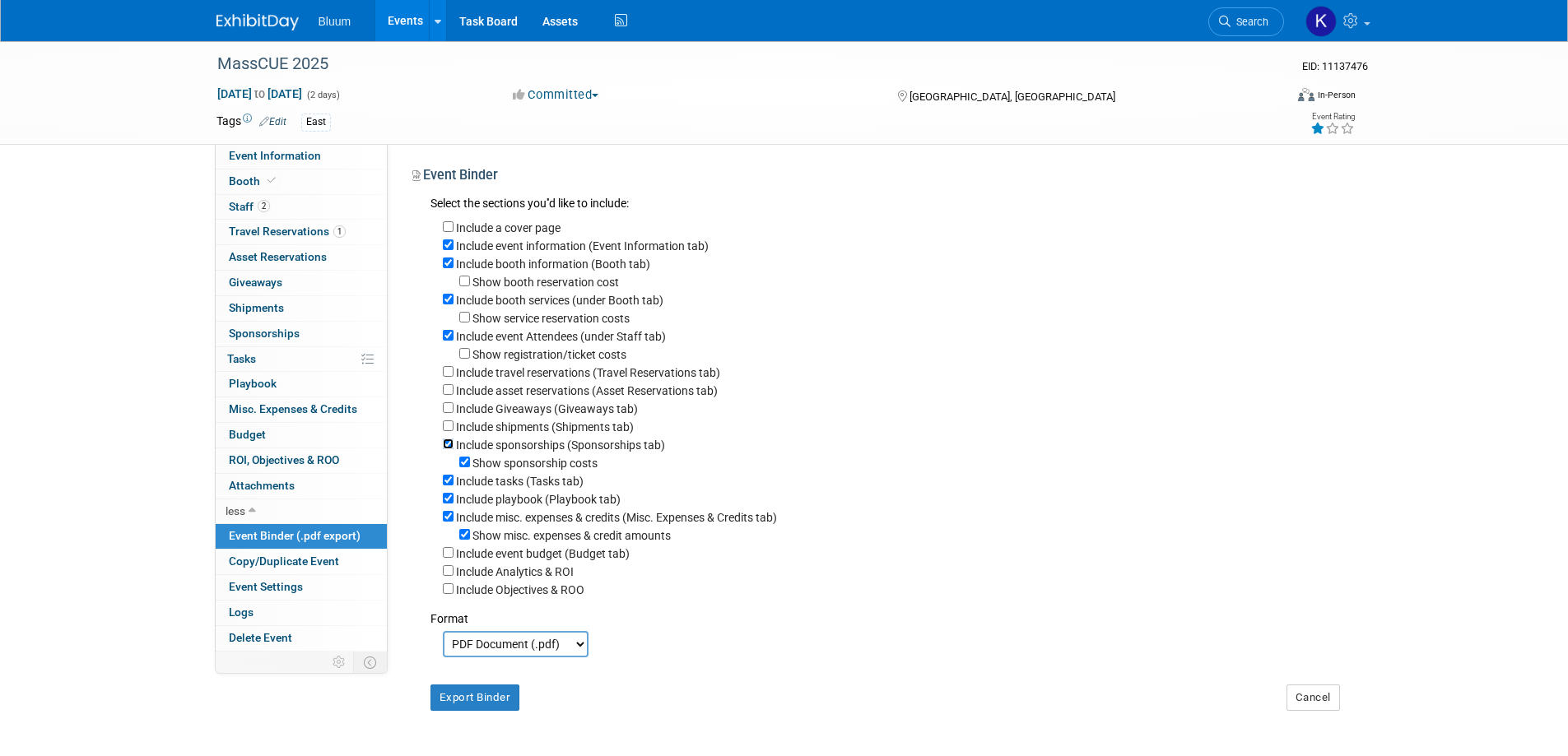
click at [446, 450] on input "Include sponsorships (Sponsorships tab)" at bounding box center [448, 444] width 11 height 11
checkbox input "false"
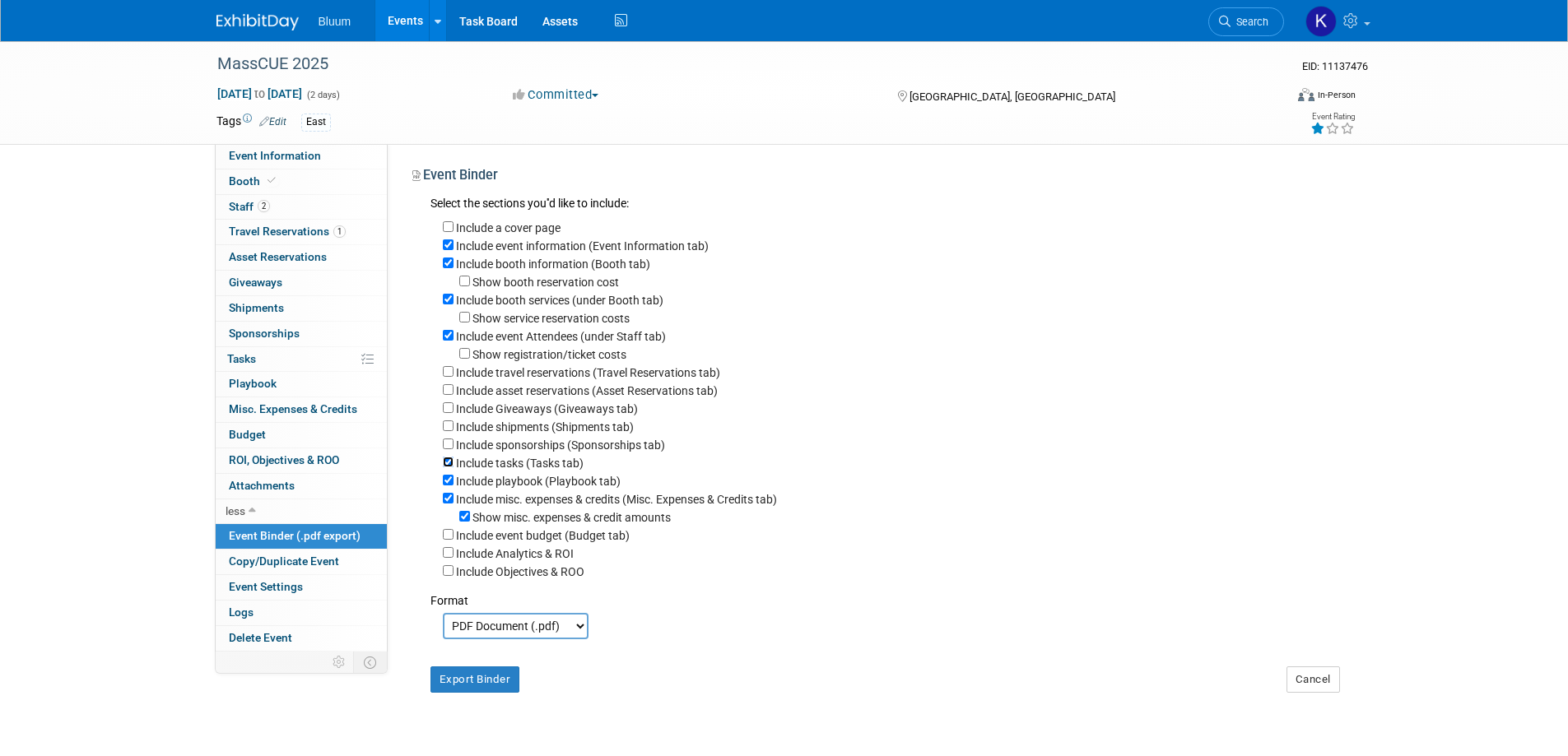
click at [448, 467] on input "Include tasks (Tasks tab)" at bounding box center [448, 461] width 11 height 11
checkbox input "false"
click at [445, 485] on input "Include playbook (Playbook tab)" at bounding box center [448, 480] width 11 height 11
checkbox input "false"
click at [445, 504] on input "Include misc. expenses & credits (Misc. Expenses & Credits tab)" at bounding box center [448, 498] width 11 height 11
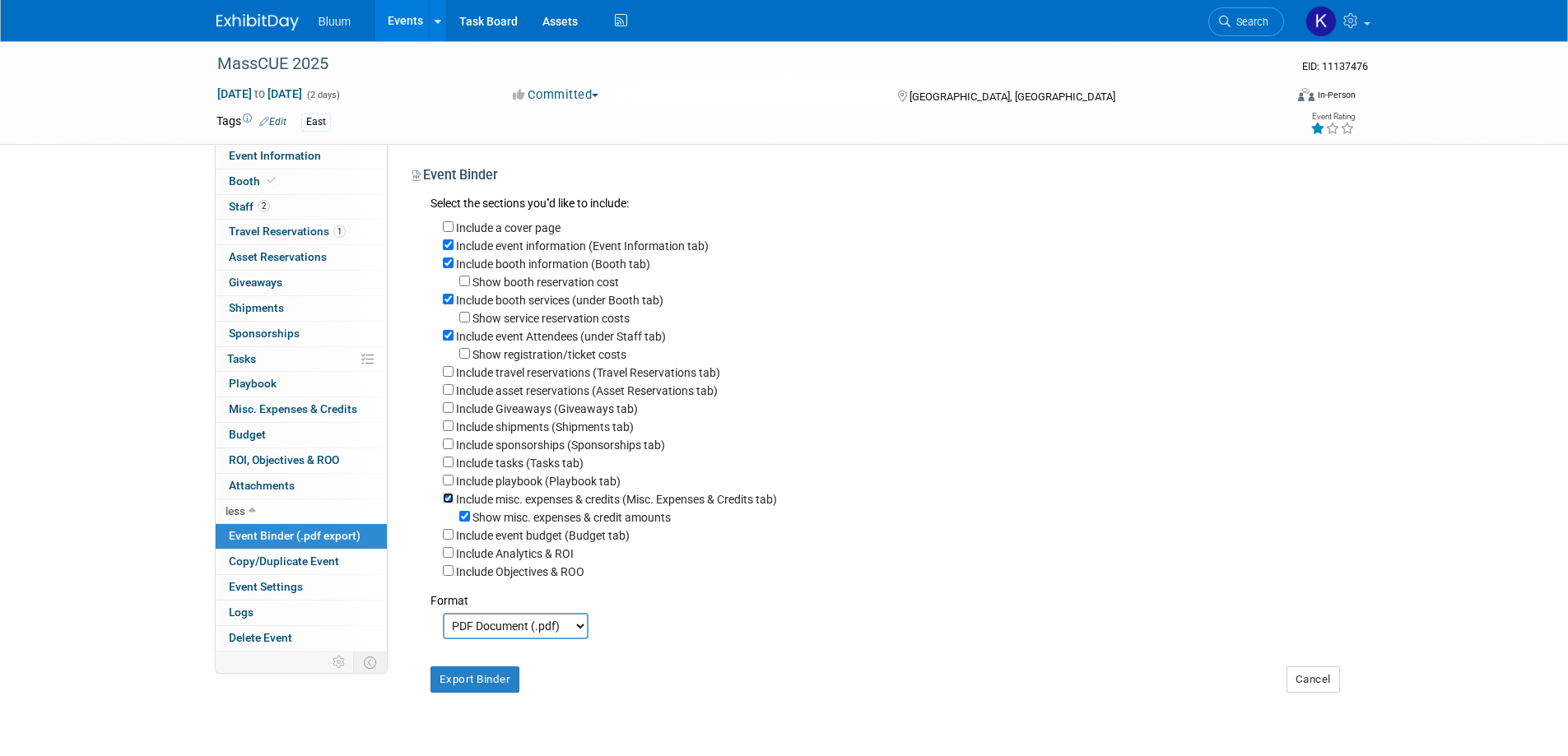
checkbox input "false"
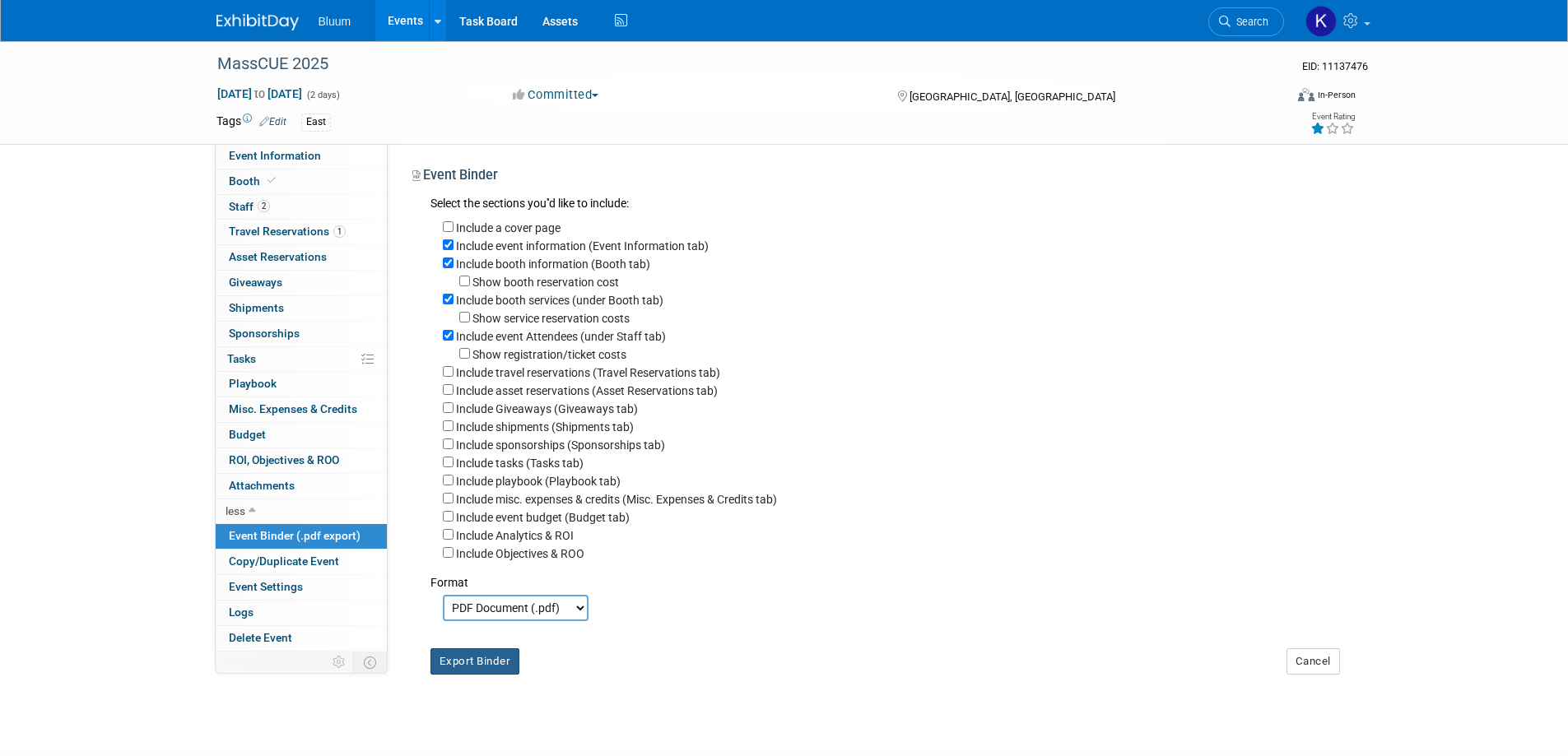
click at [470, 675] on button "Export Binder" at bounding box center [475, 661] width 90 height 26
click at [233, 202] on span "Staff 2" at bounding box center [250, 207] width 42 height 14
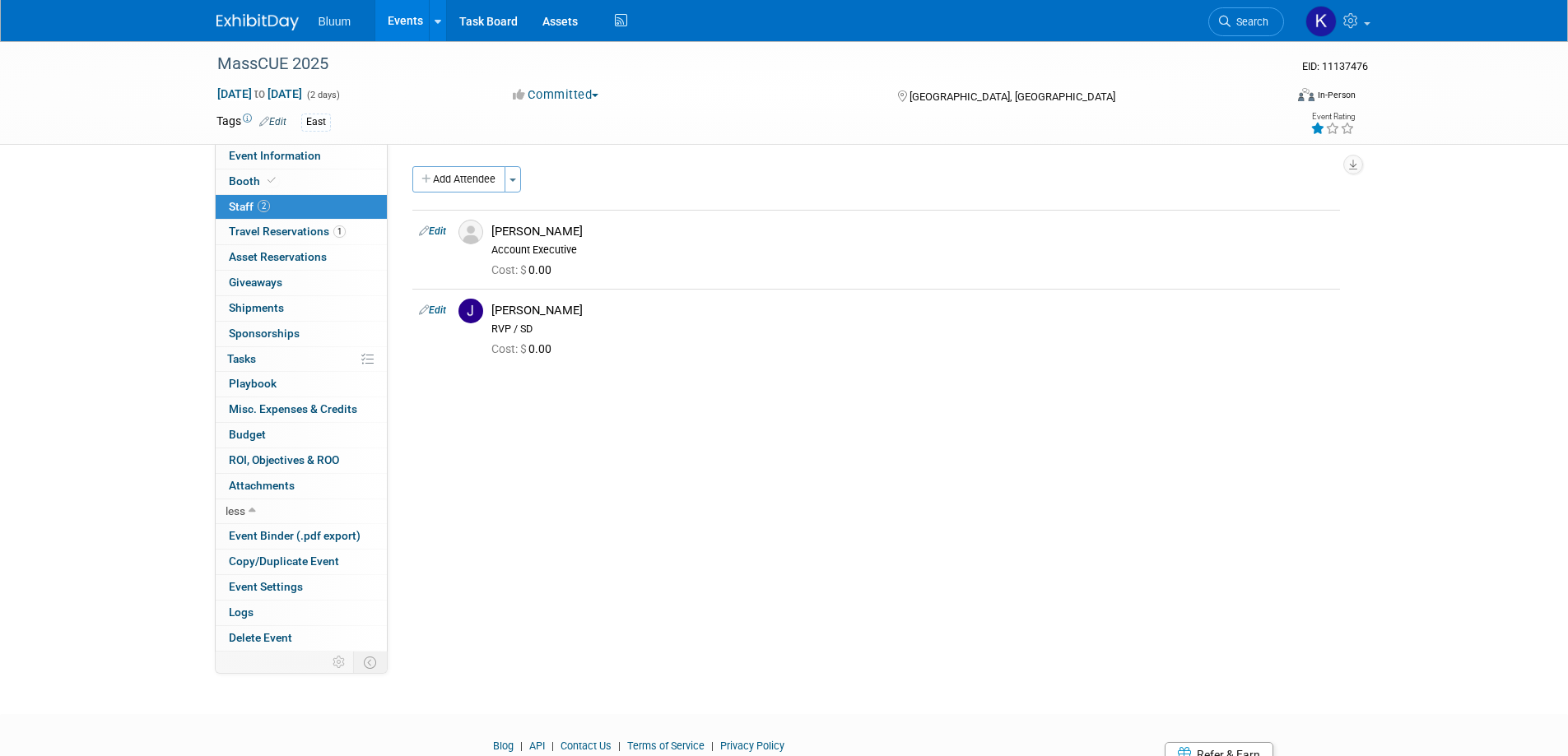
click at [400, 18] on link "Events" at bounding box center [405, 20] width 60 height 42
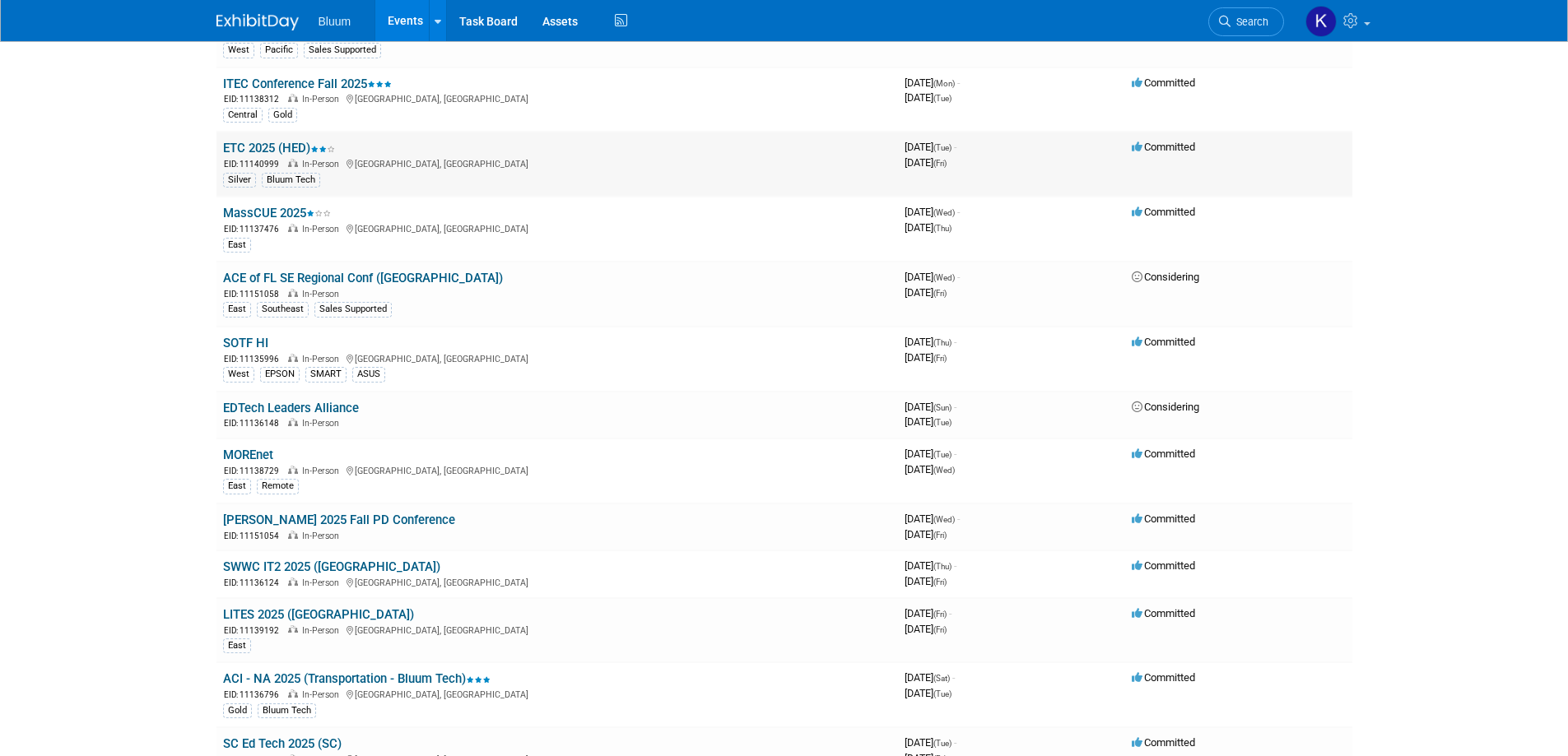
scroll to position [247, 0]
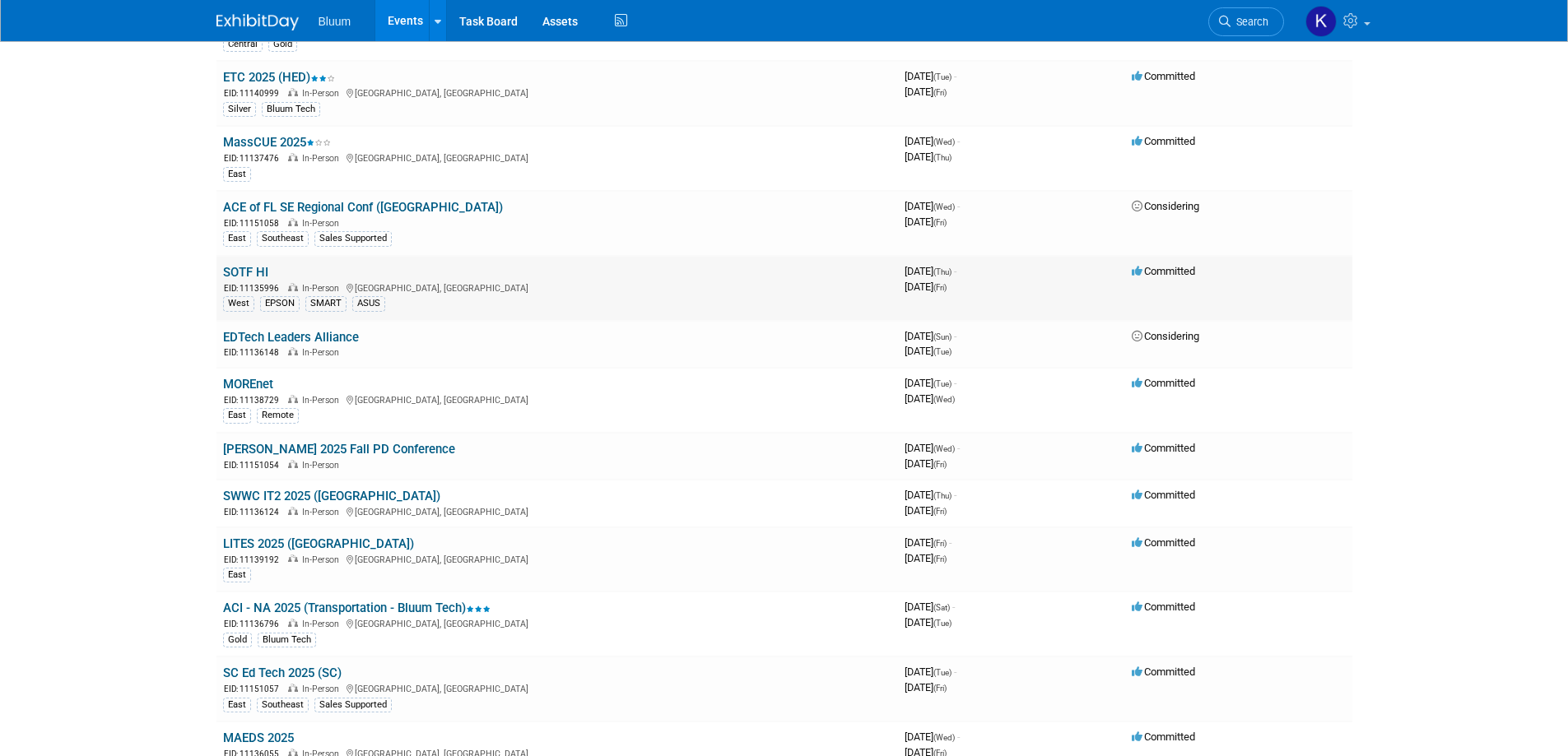
click at [259, 274] on link "SOTF HI" at bounding box center [246, 272] width 45 height 15
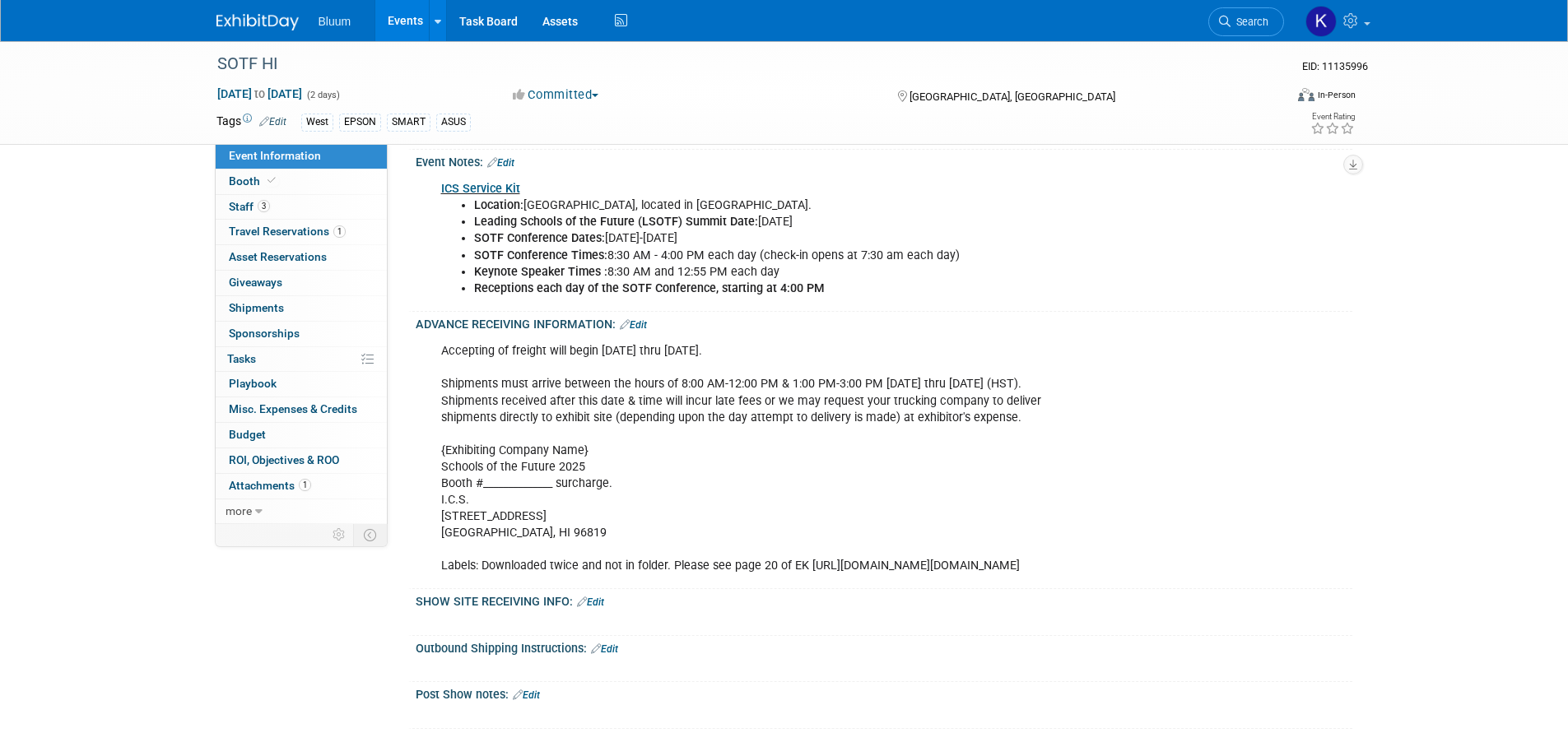
scroll to position [823, 0]
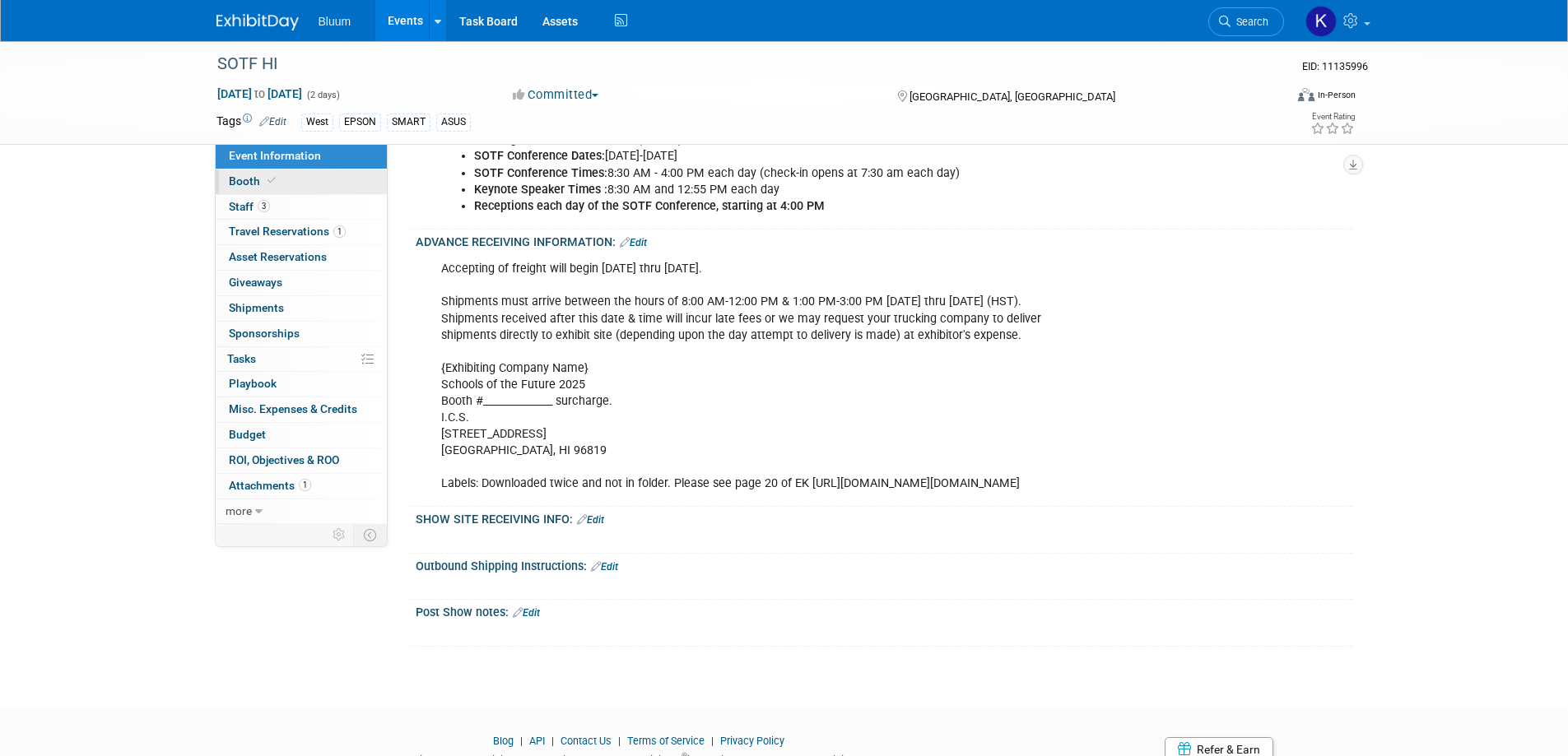
click at [244, 186] on span "Booth" at bounding box center [254, 181] width 50 height 14
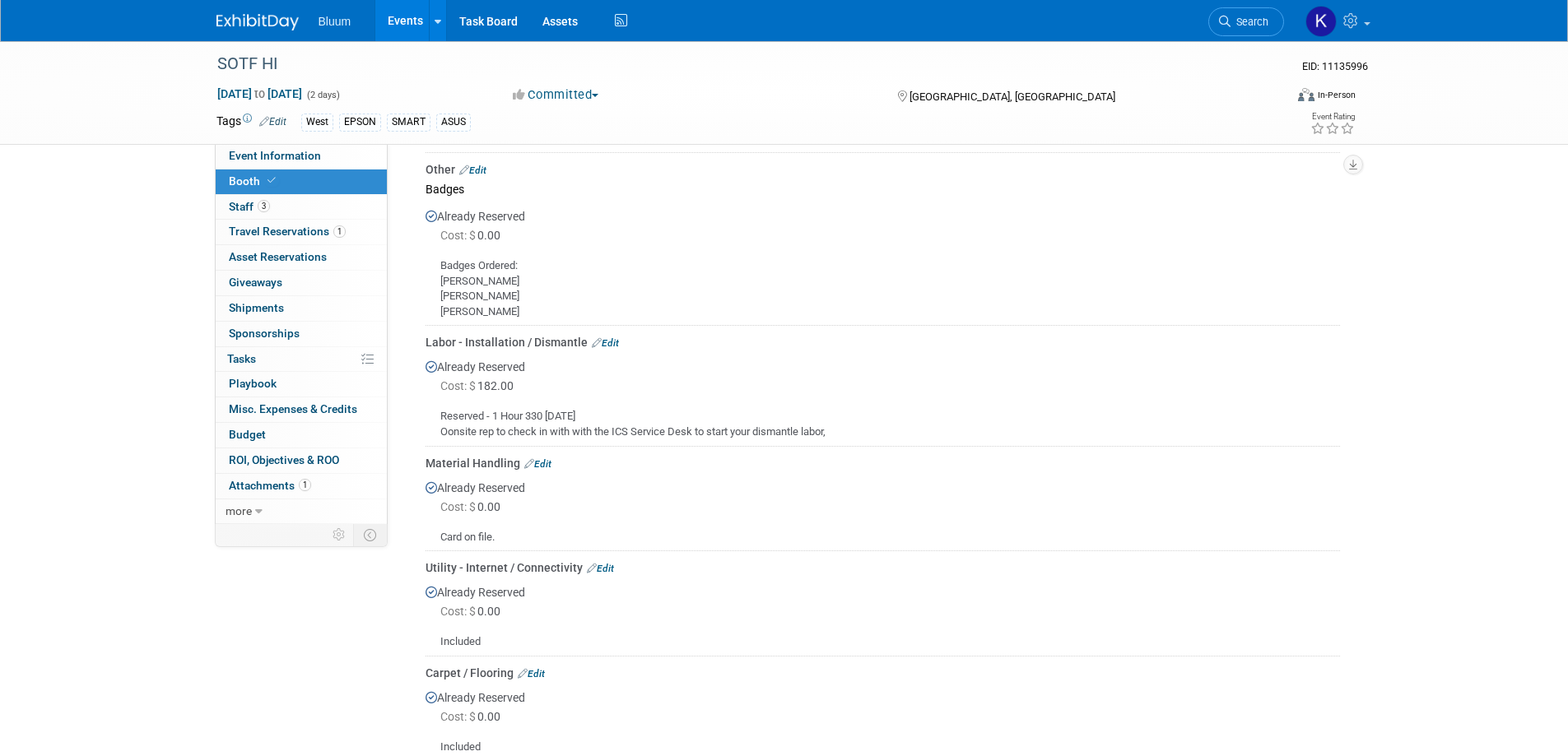
click at [611, 337] on link "Edit" at bounding box center [606, 343] width 27 height 12
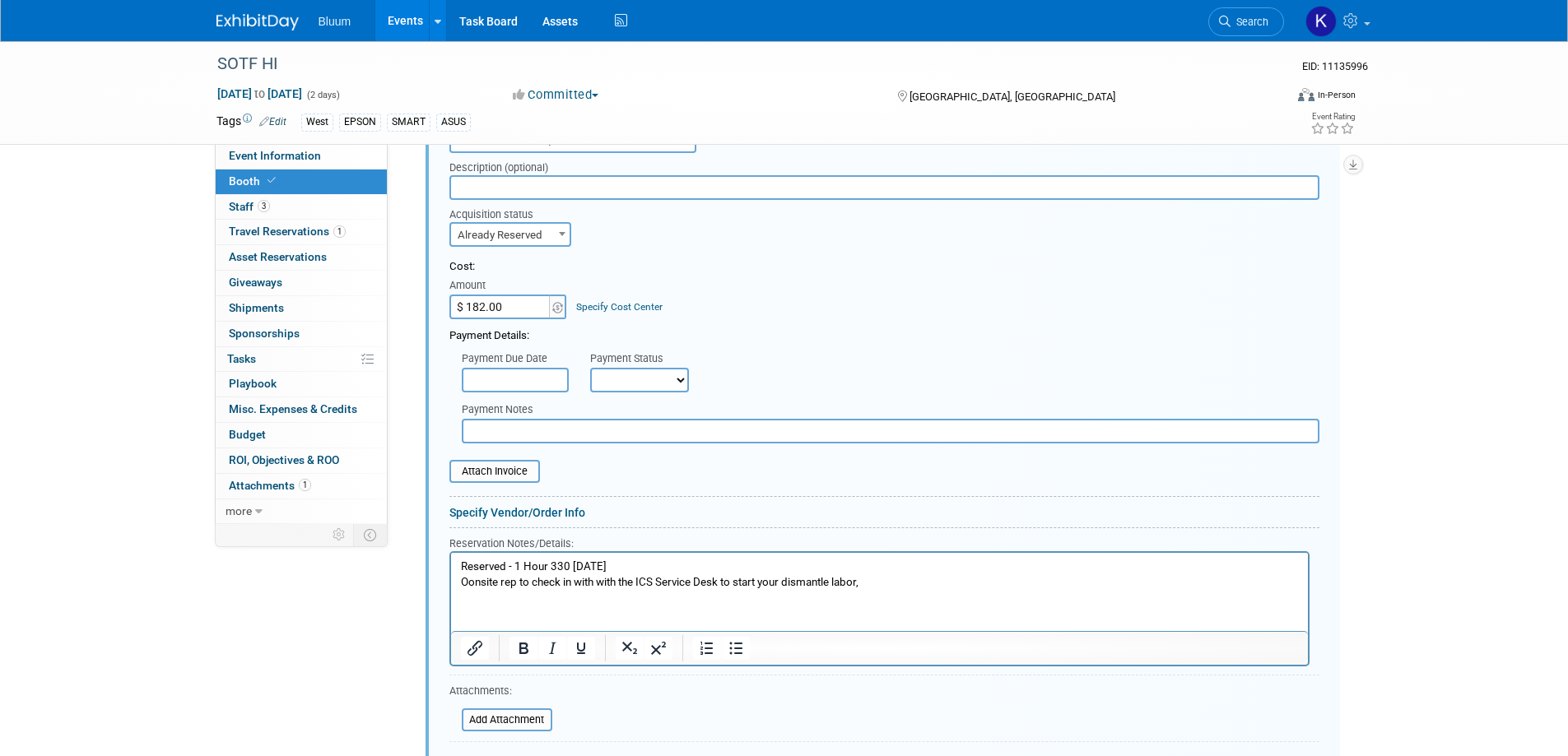
scroll to position [1191, 0]
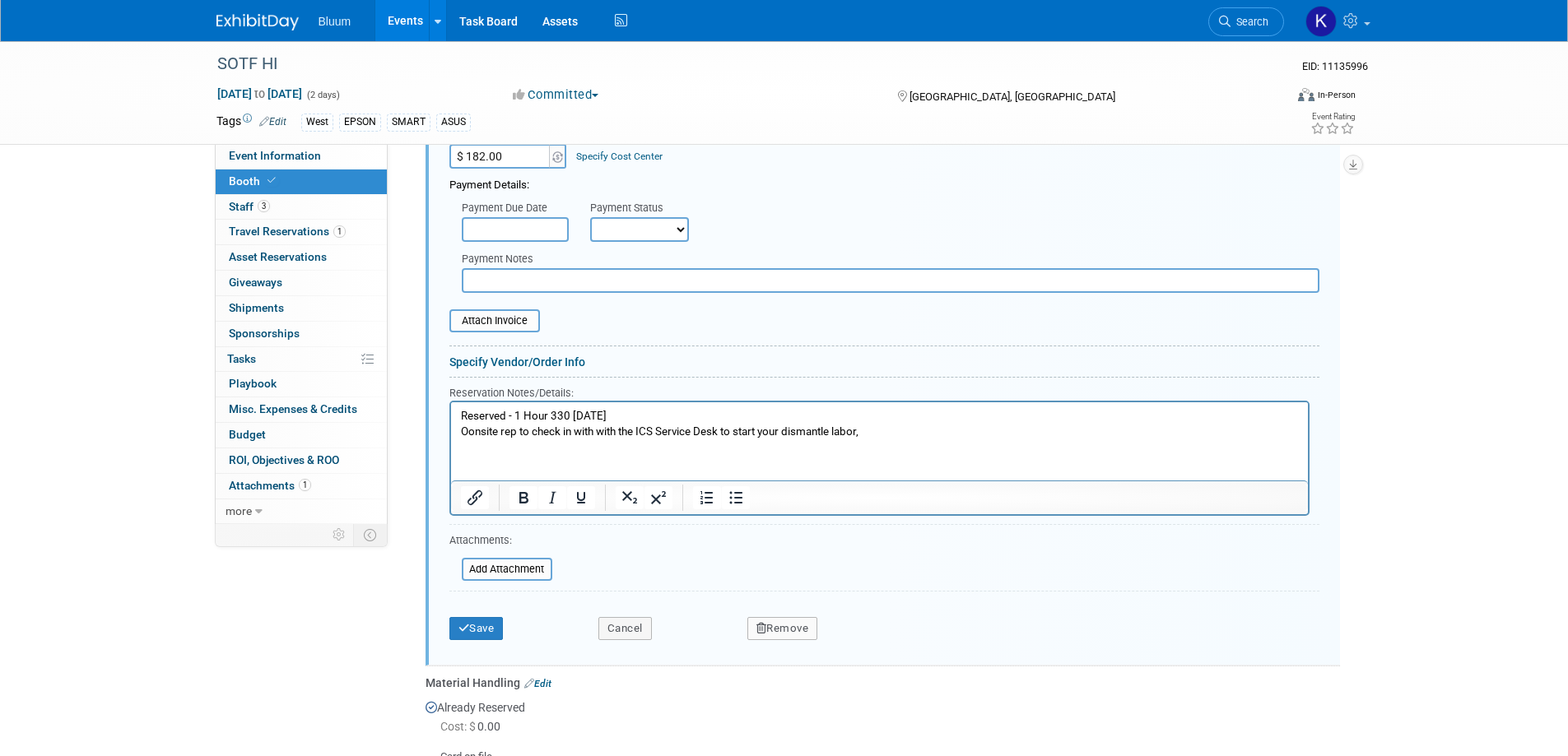
click at [468, 436] on p "Reserved - 1 Hour 330 [DATE] Oonsite rep to check in with with the ICS Service …" at bounding box center [879, 423] width 838 height 30
drag, startPoint x: 462, startPoint y: 412, endPoint x: 480, endPoint y: 407, distance: 18.7
click at [462, 413] on p "Reserved - 1 Hour 330 [DATE] Onsite rep to check in with with the ICS Service D…" at bounding box center [879, 423] width 838 height 30
click at [459, 418] on html "Reserved - 1 Hour 330 [DATE] Onsite rep to check in with with the ICS Service D…" at bounding box center [879, 421] width 857 height 37
drag, startPoint x: 463, startPoint y: 418, endPoint x: 958, endPoint y: 446, distance: 495.8
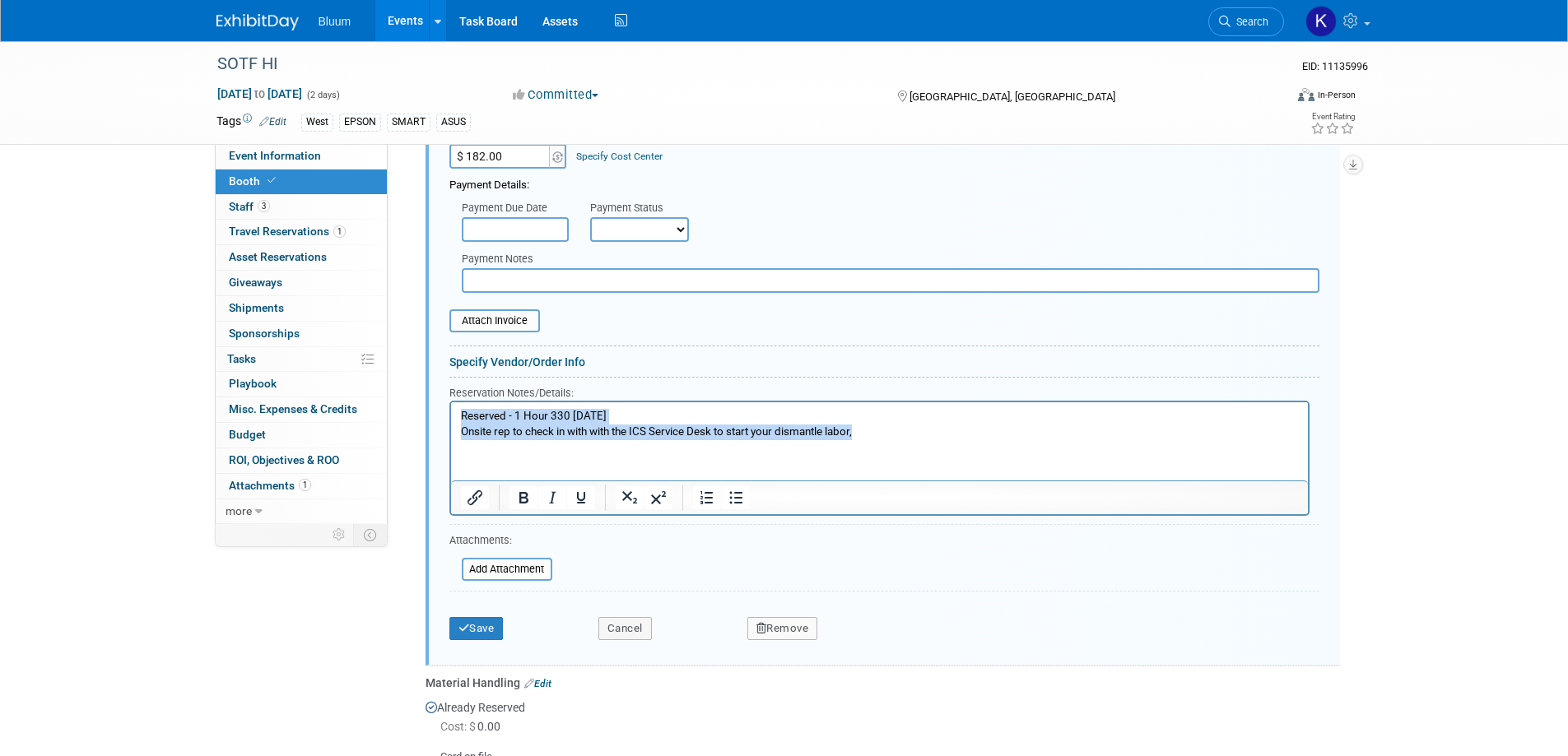
click at [958, 440] on html "Reserved - 1 Hour 330 [DATE] Onsite rep to check in with with the ICS Service D…" at bounding box center [879, 421] width 857 height 37
click at [522, 492] on icon "Bold" at bounding box center [523, 498] width 9 height 12
click at [481, 617] on button "Save" at bounding box center [477, 628] width 54 height 23
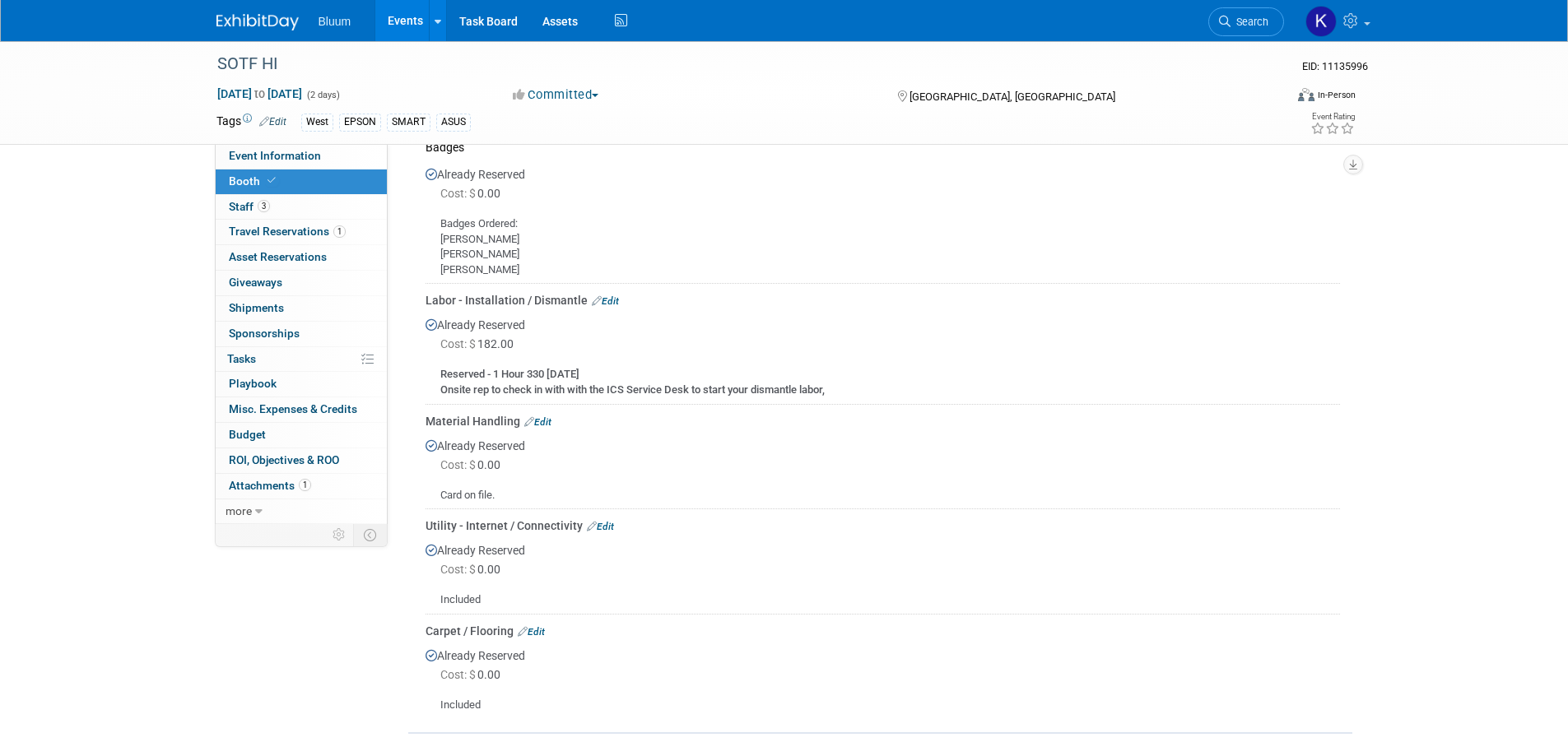
scroll to position [945, 0]
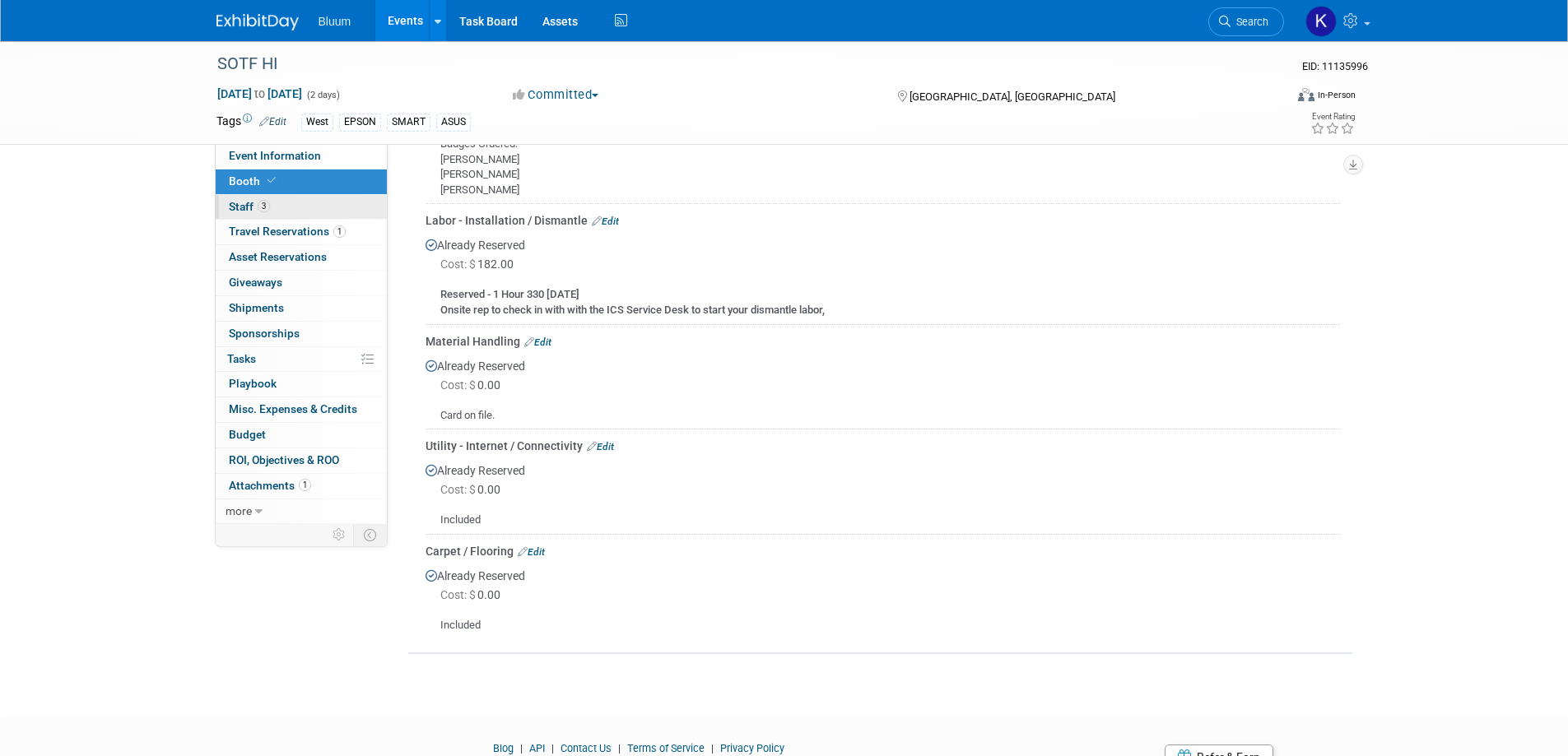
click at [243, 210] on span "Staff 3" at bounding box center [250, 207] width 42 height 14
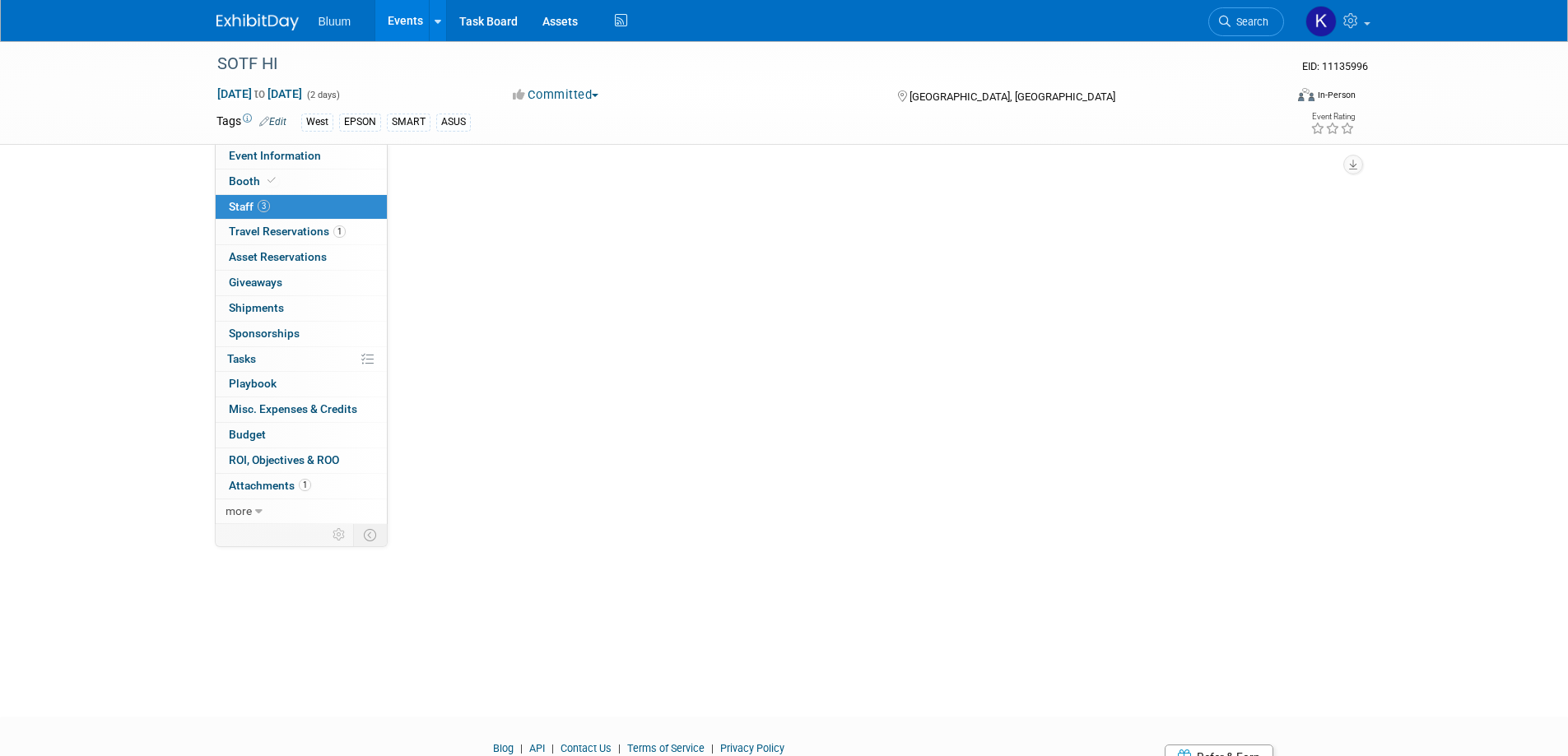
scroll to position [0, 0]
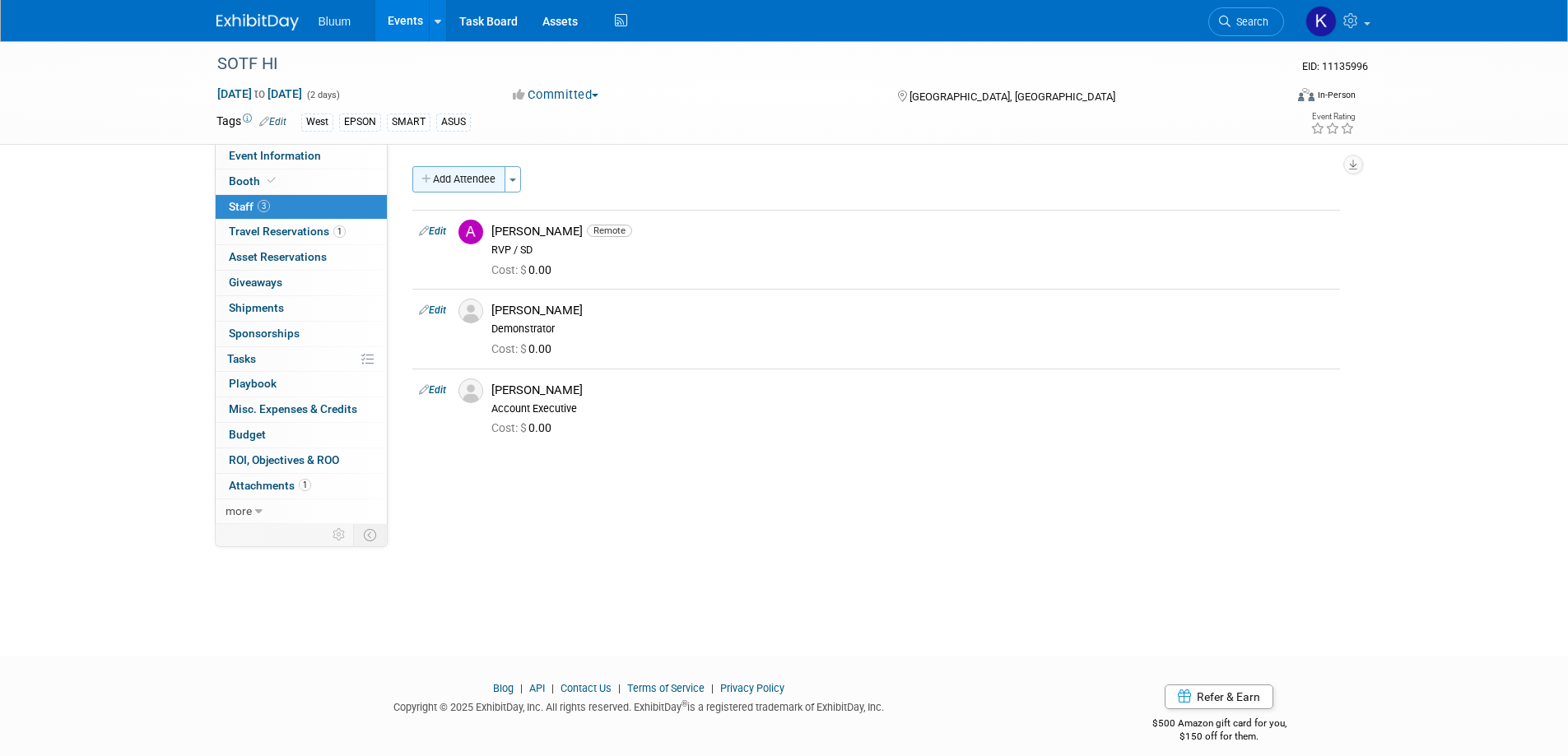
click at [472, 181] on button "Add Attendee" at bounding box center [459, 179] width 93 height 26
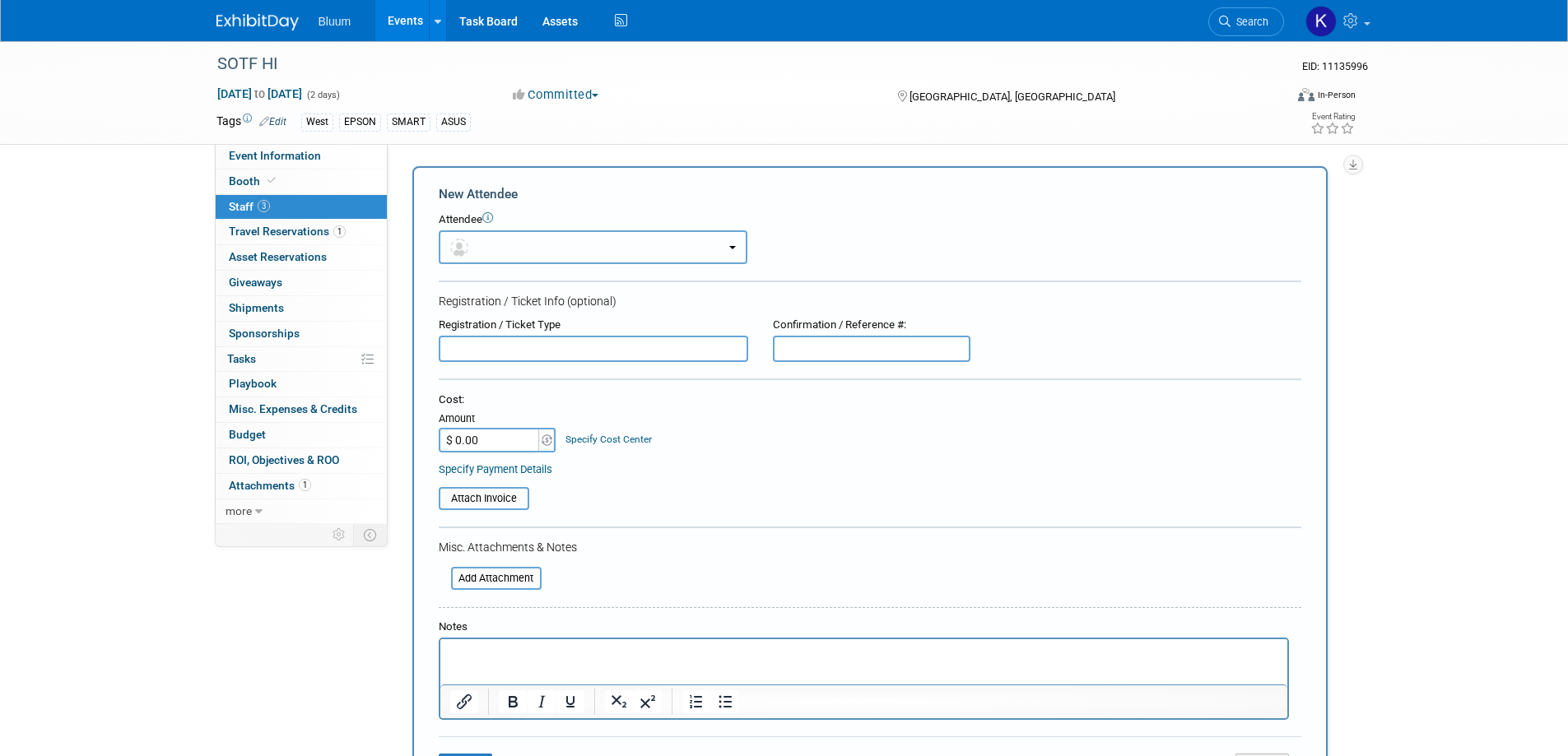
click at [547, 238] on button "button" at bounding box center [593, 247] width 309 height 34
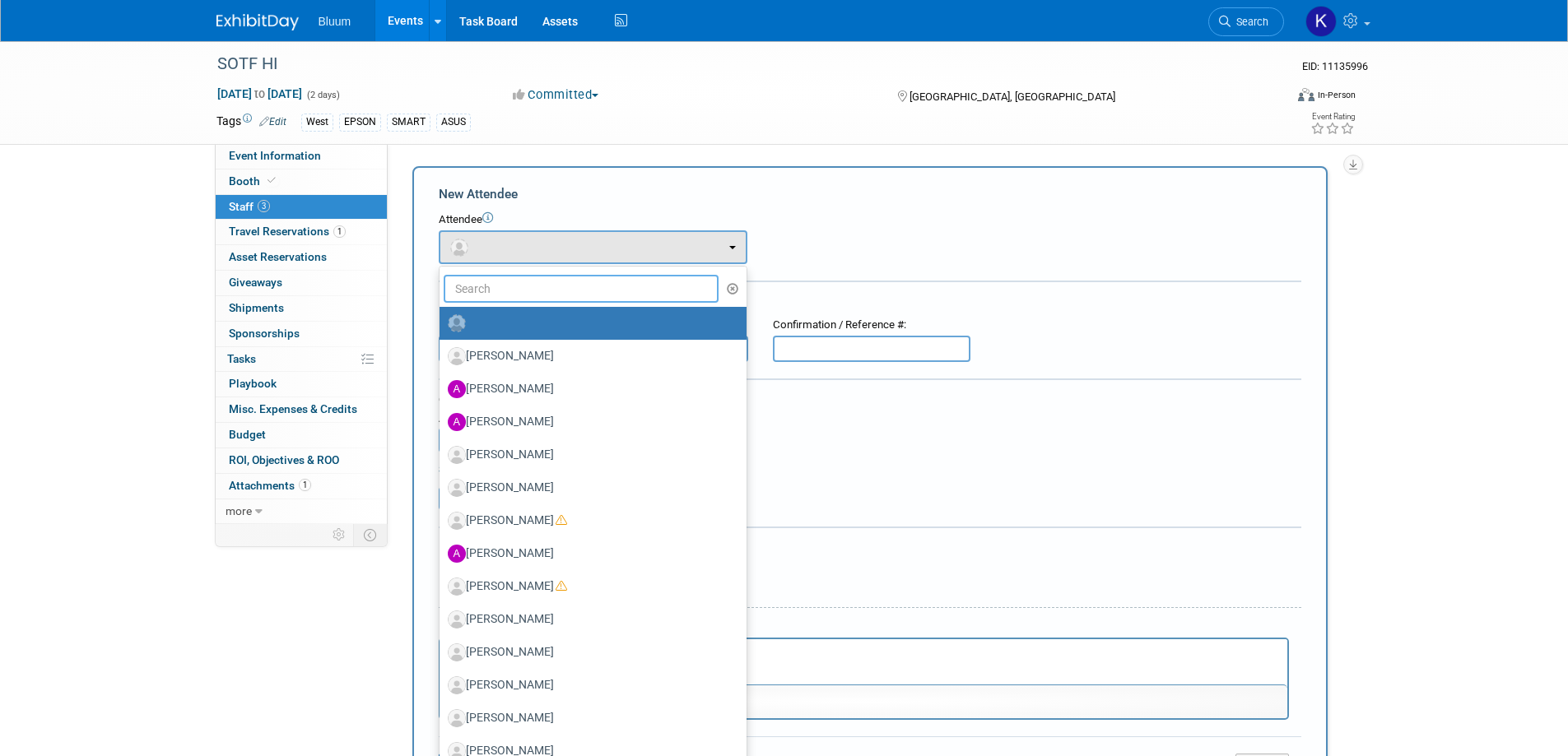
click at [520, 293] on input "text" at bounding box center [581, 288] width 276 height 28
type input "[PERSON_NAME]"
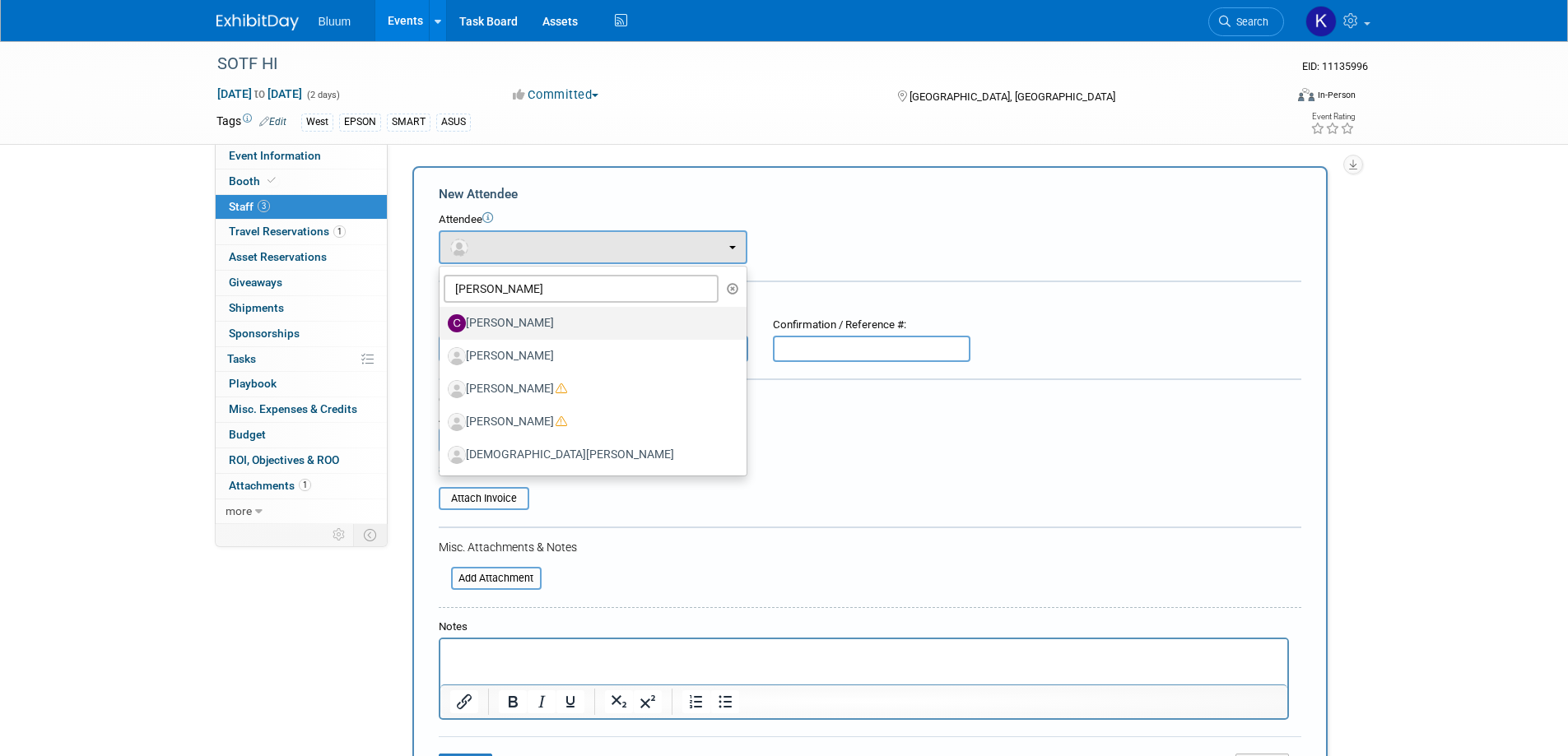
click at [513, 318] on label "[PERSON_NAME]" at bounding box center [589, 323] width 282 height 26
click at [442, 318] on input "[PERSON_NAME]" at bounding box center [436, 321] width 11 height 11
select select "11ffce55-806f-4549-8df2-a7037334886c"
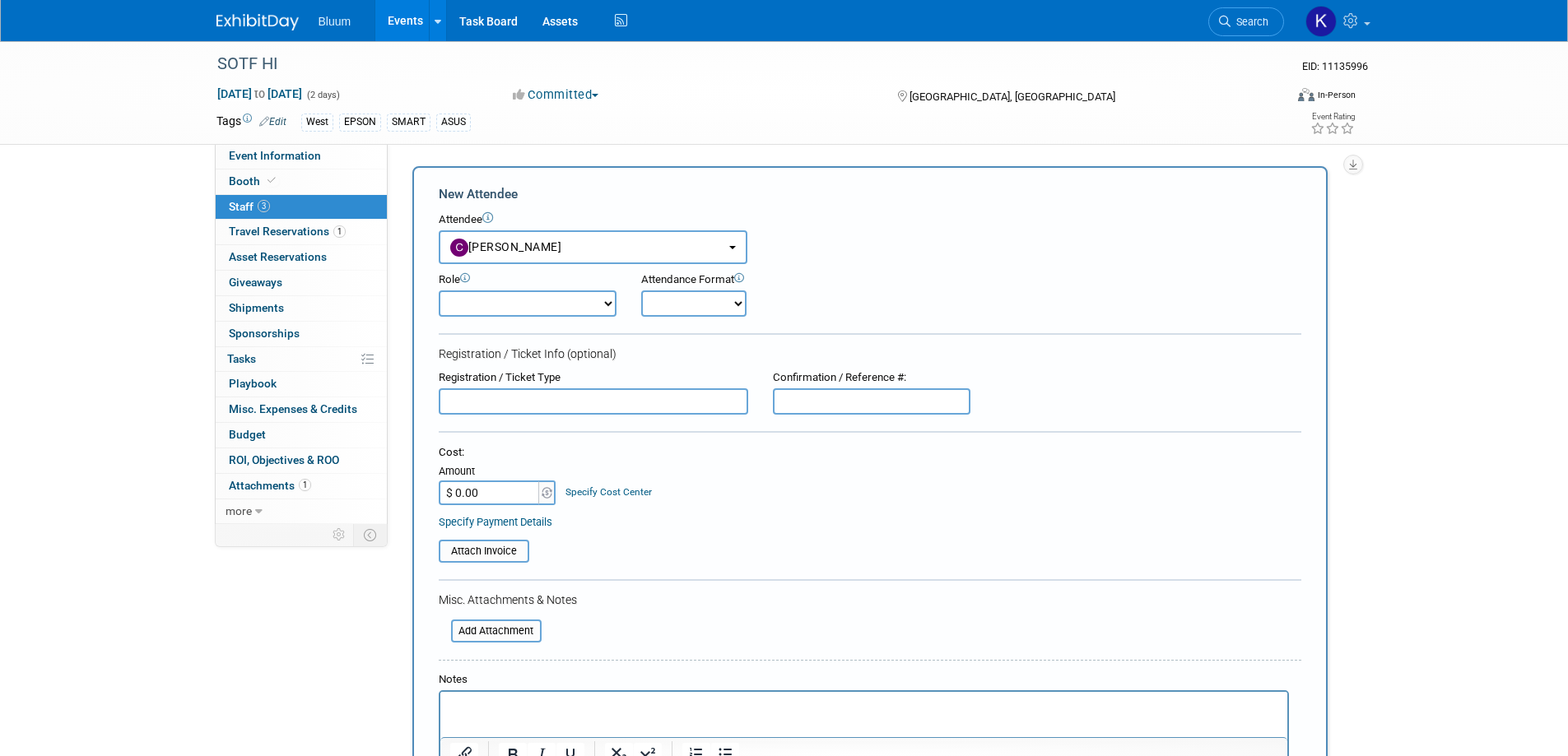
click at [528, 311] on select "Account Executive Demonstrator Event Support Host Leadership Offsite Event Supp…" at bounding box center [528, 303] width 178 height 26
select select "200"
click at [439, 290] on select "Account Executive Demonstrator Event Support Host Leadership Offsite Event Supp…" at bounding box center [528, 303] width 178 height 26
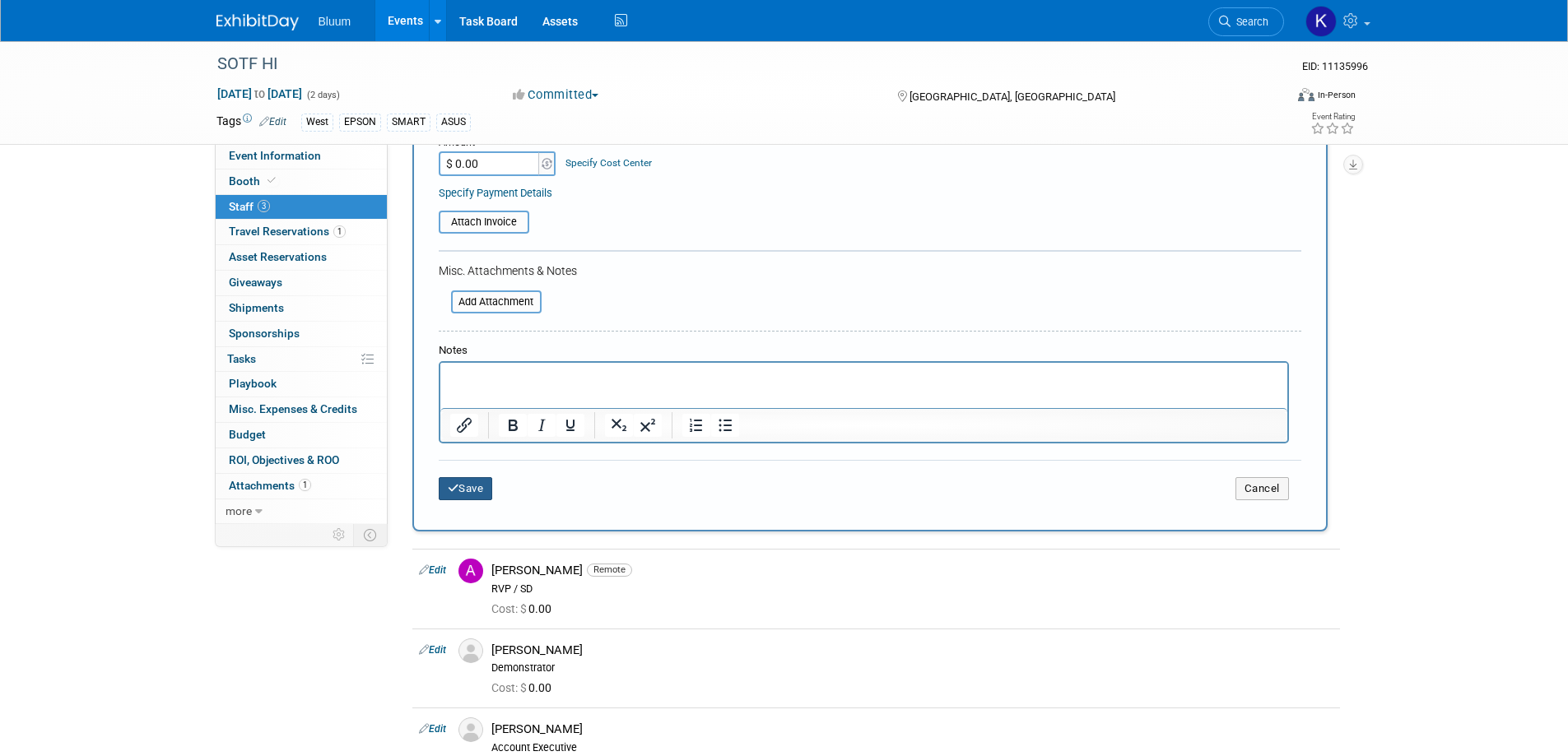
click at [469, 492] on button "Save" at bounding box center [466, 489] width 54 height 23
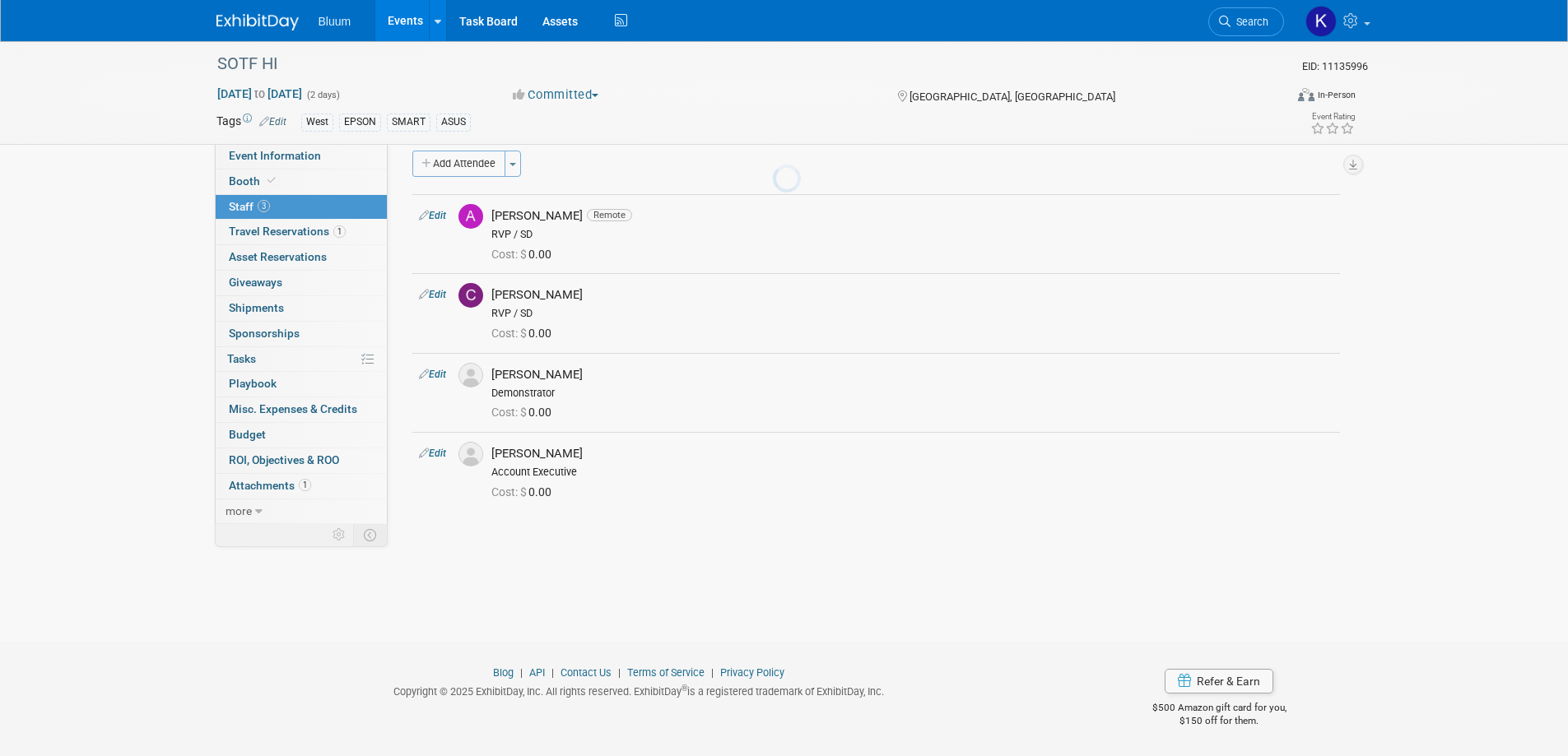
scroll to position [15, 0]
click at [274, 235] on span "Travel Reservations 1" at bounding box center [287, 231] width 117 height 14
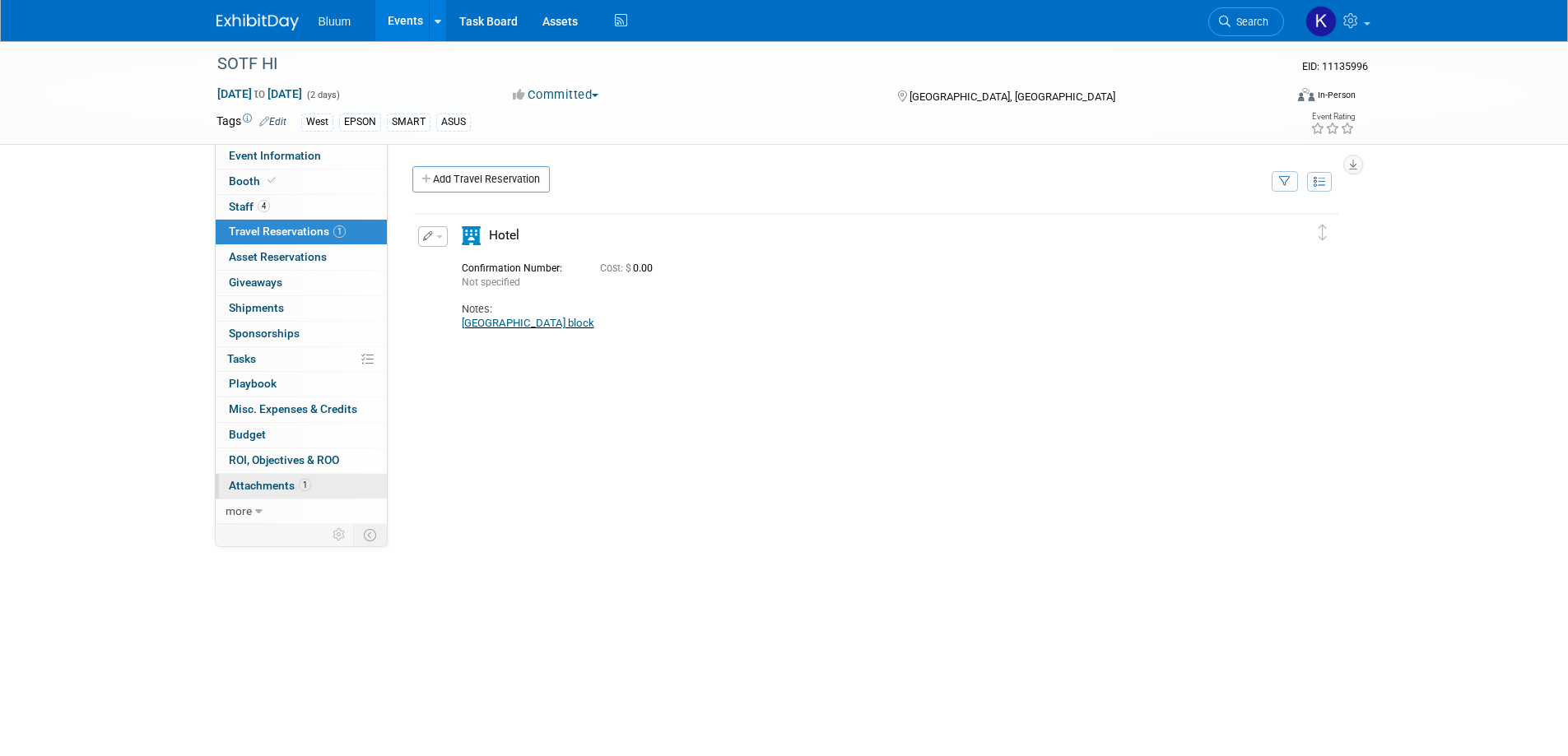
click at [266, 482] on span "Attachments 1" at bounding box center [270, 485] width 82 height 14
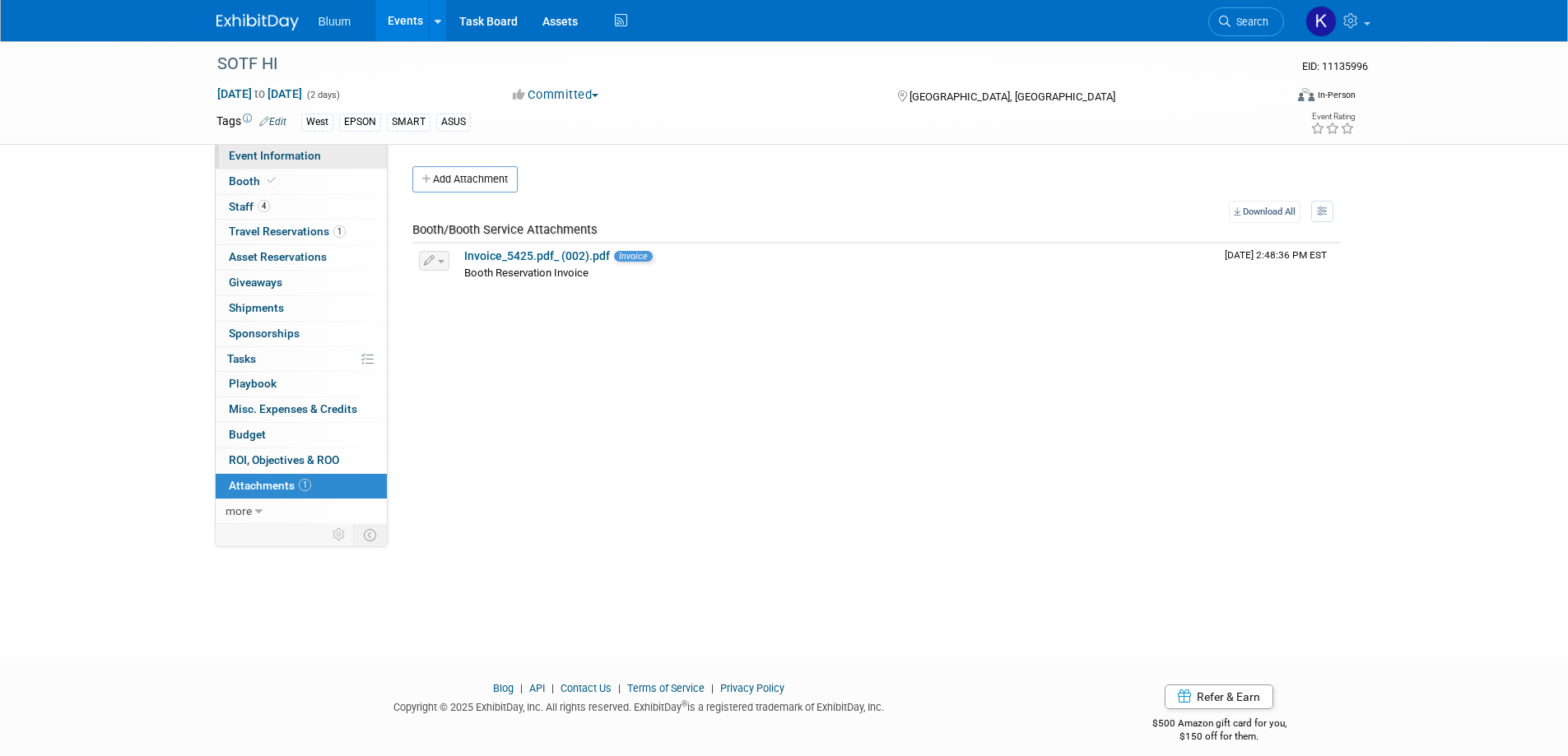
click at [266, 162] on link "Event Information" at bounding box center [301, 157] width 171 height 25
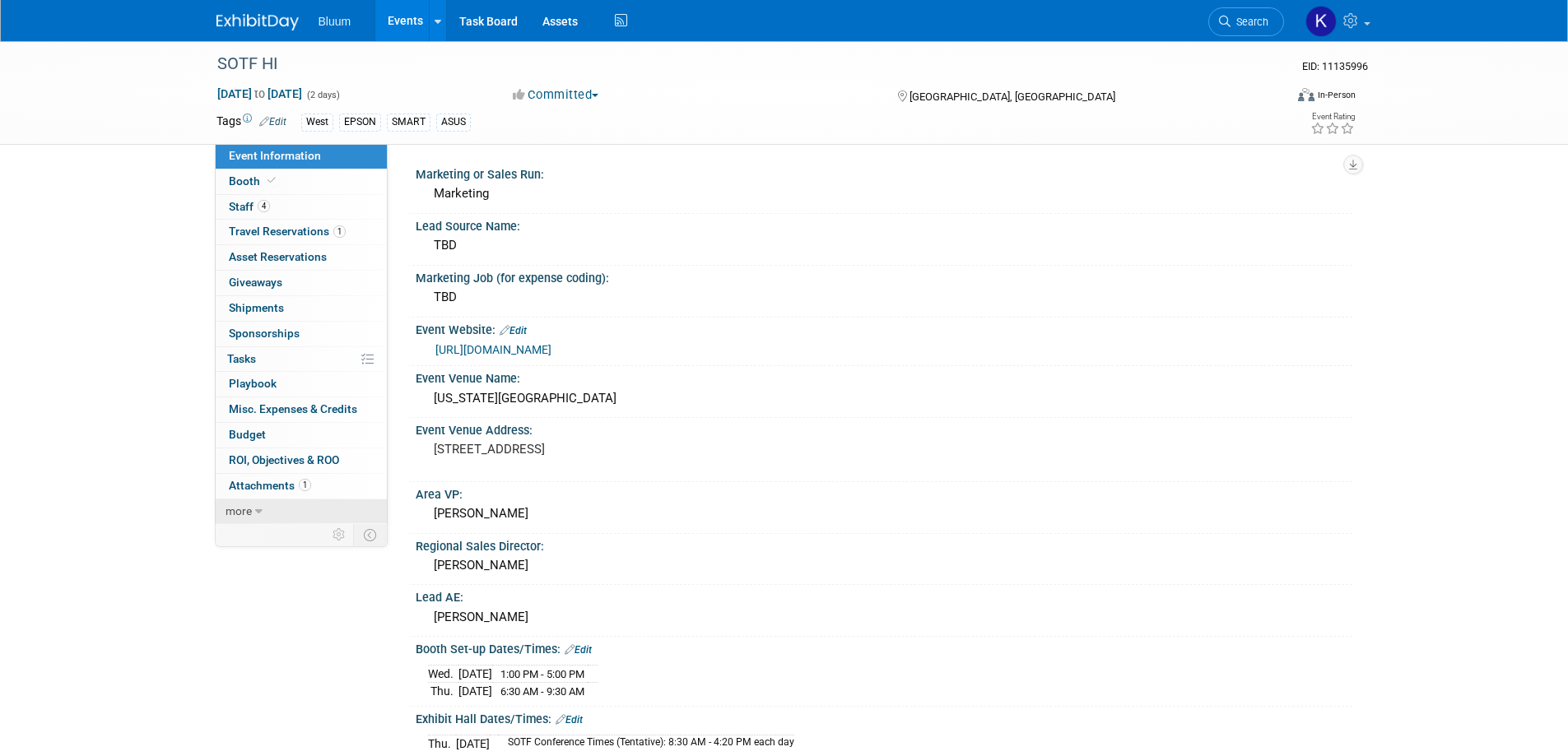
click at [256, 509] on icon at bounding box center [259, 511] width 8 height 12
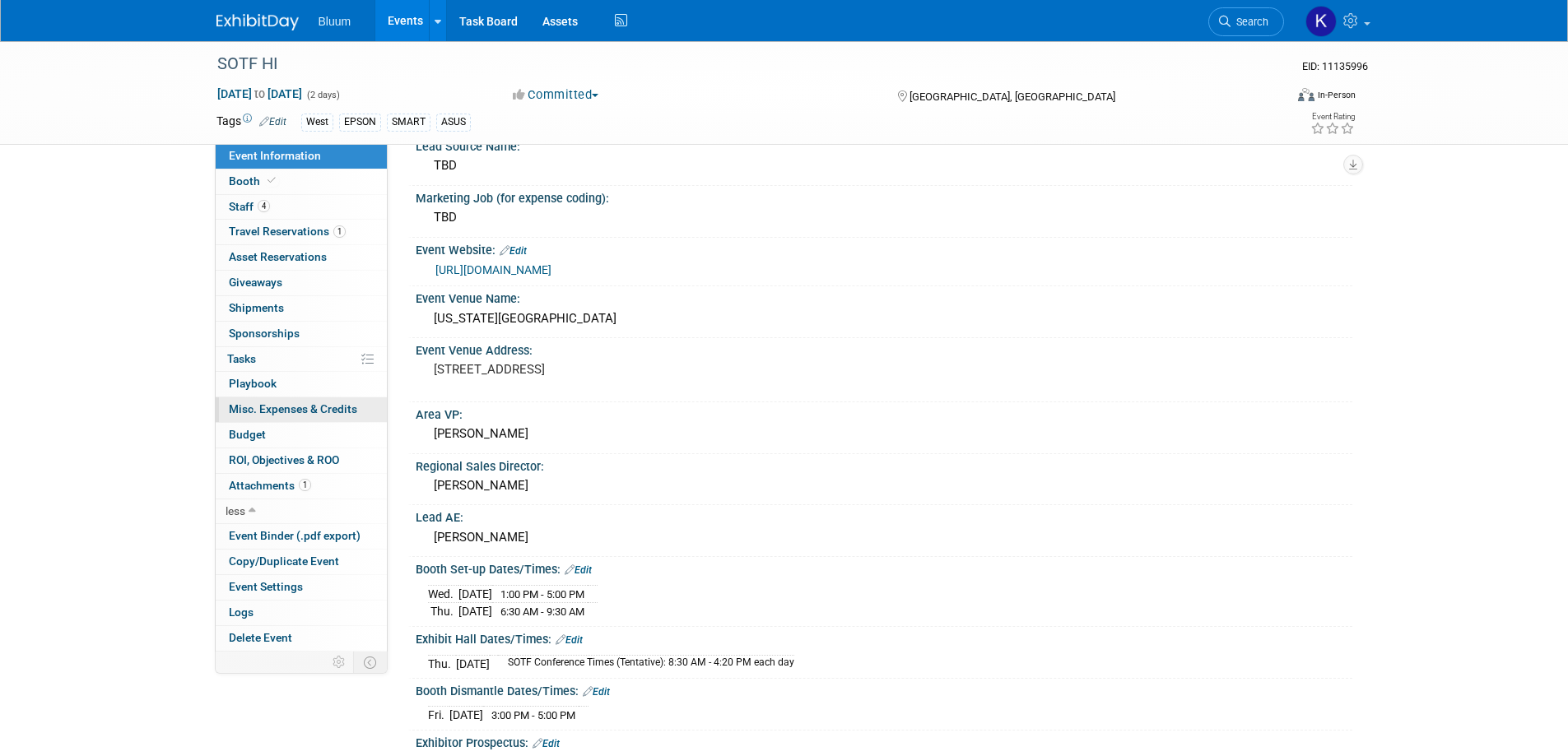
scroll to position [247, 0]
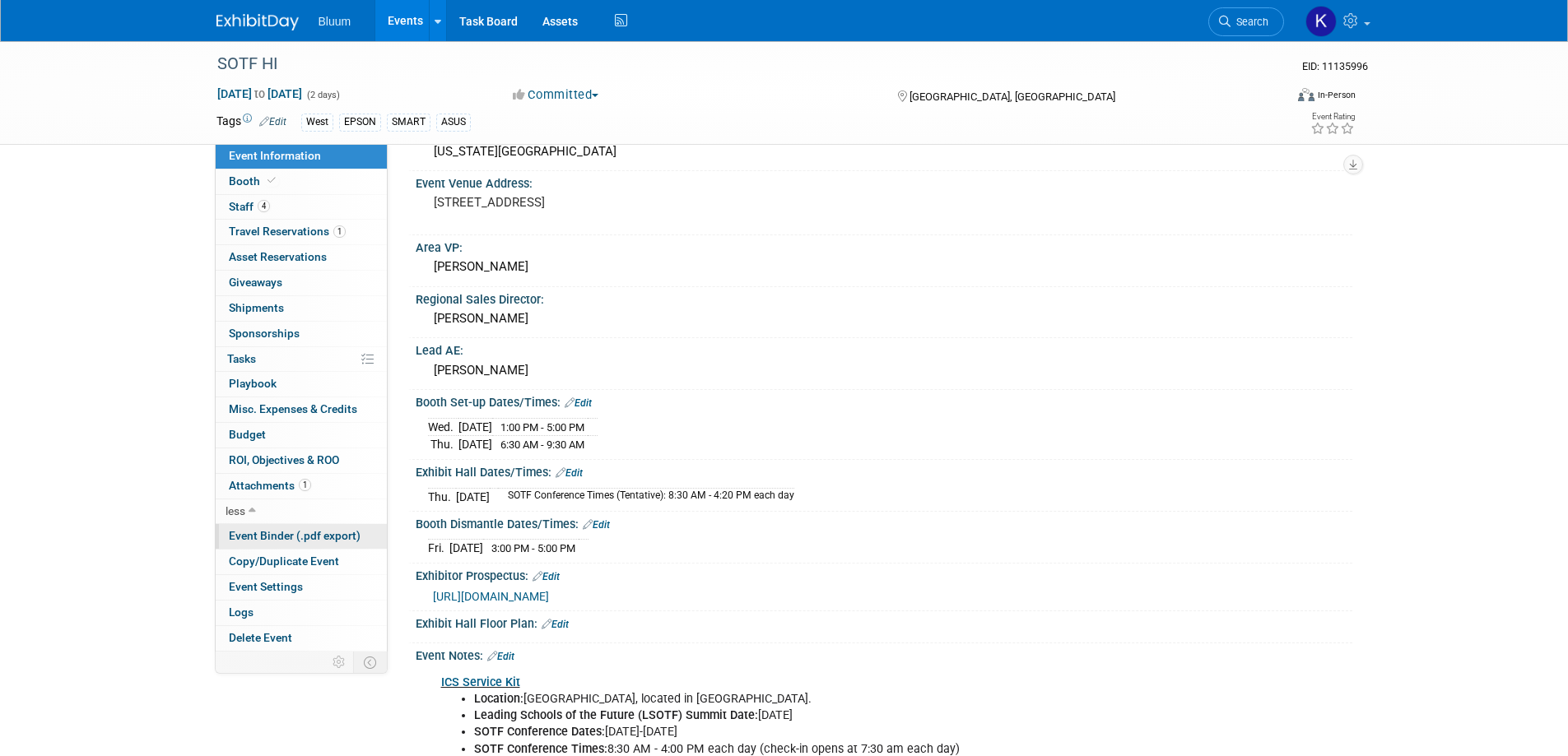
click at [281, 529] on span "Event Binder (.pdf export)" at bounding box center [295, 536] width 132 height 14
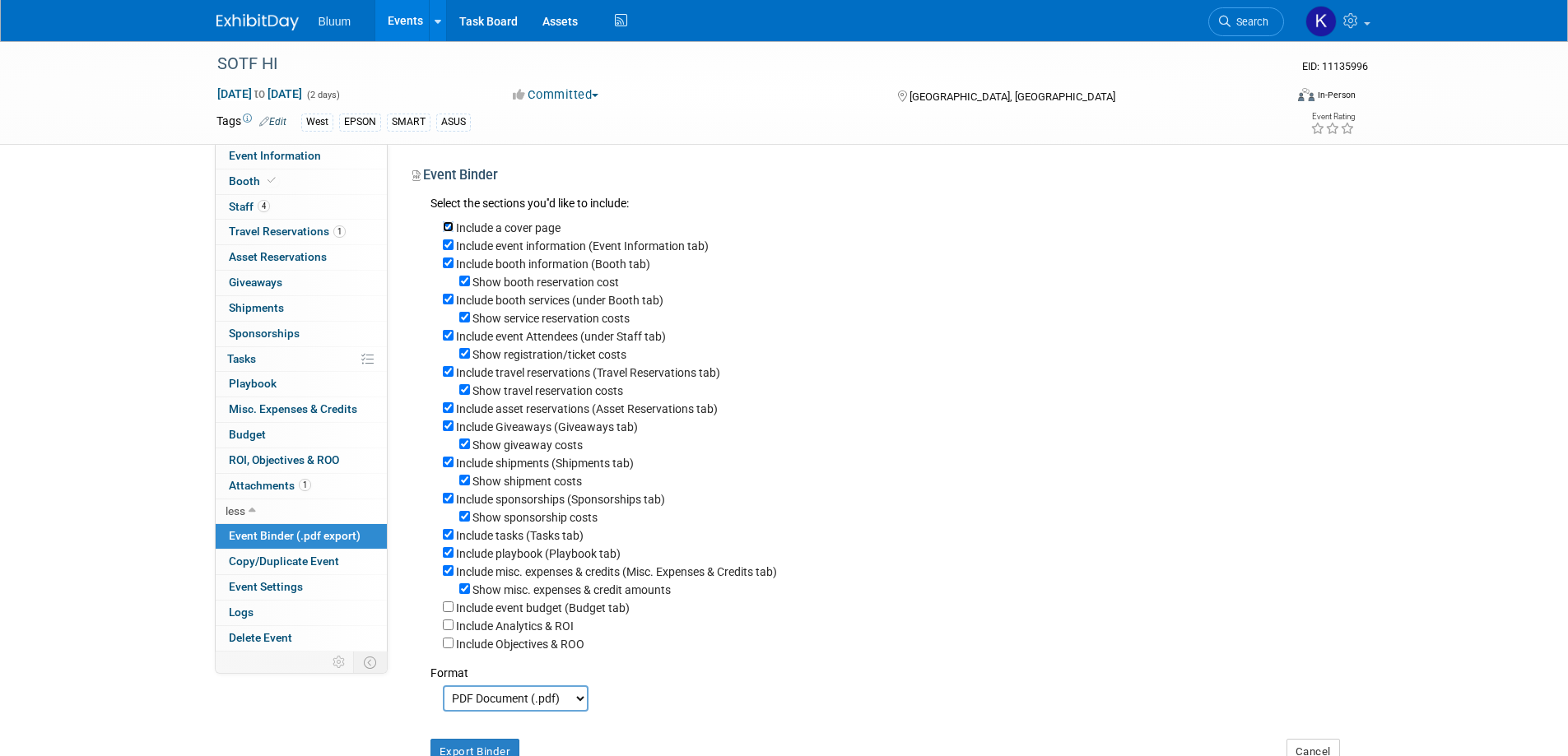
click at [448, 225] on input "Include a cover page" at bounding box center [448, 226] width 11 height 11
checkbox input "false"
click at [460, 279] on input "Show booth reservation cost" at bounding box center [464, 280] width 11 height 11
checkbox input "false"
click at [457, 327] on div "Show service reservation costs" at bounding box center [892, 317] width 898 height 18
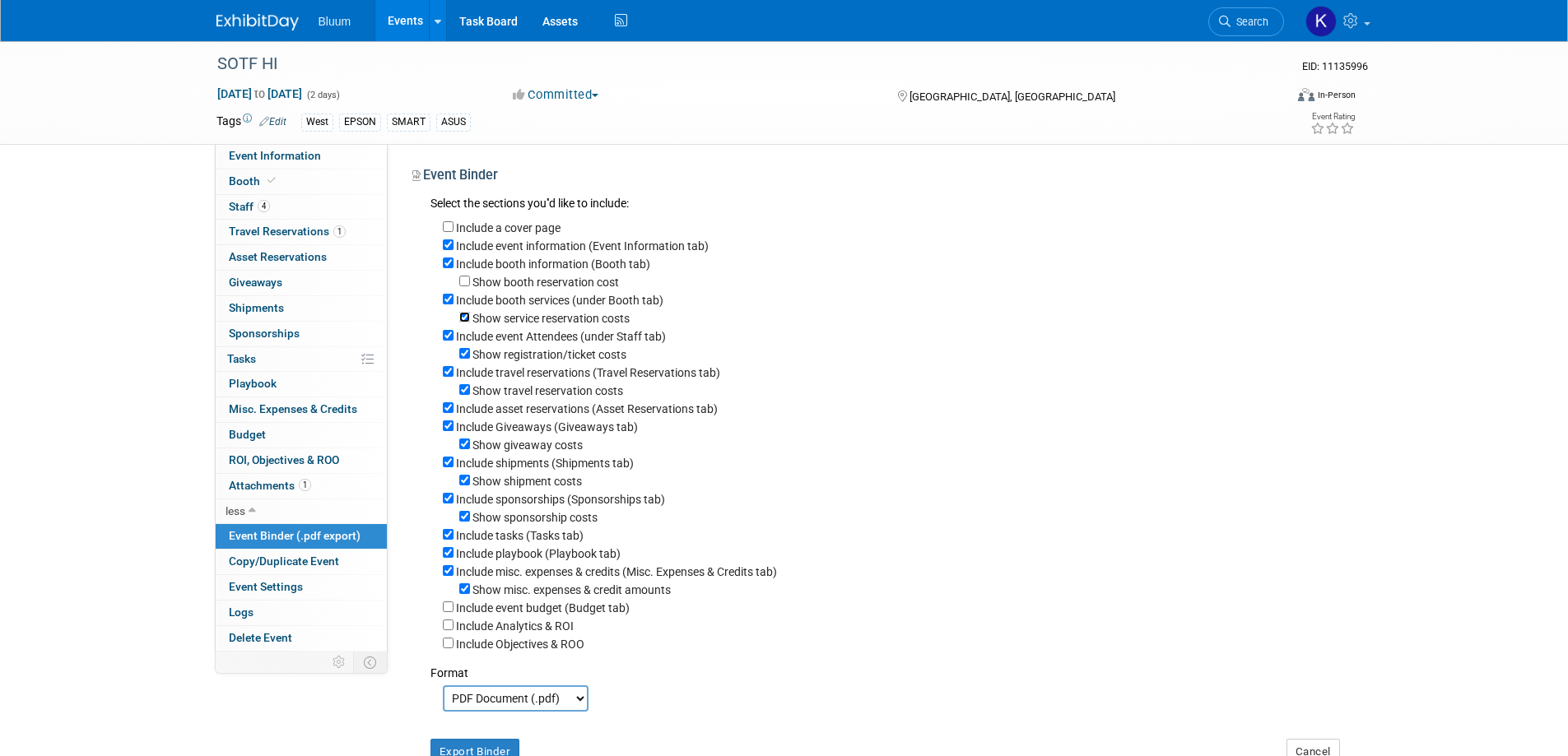
click at [461, 322] on input "Show service reservation costs" at bounding box center [464, 317] width 11 height 11
checkbox input "false"
click at [461, 354] on input "Show registration/ticket costs" at bounding box center [464, 353] width 11 height 11
checkbox input "false"
click at [462, 390] on div "Show travel reservation costs" at bounding box center [892, 390] width 898 height 18
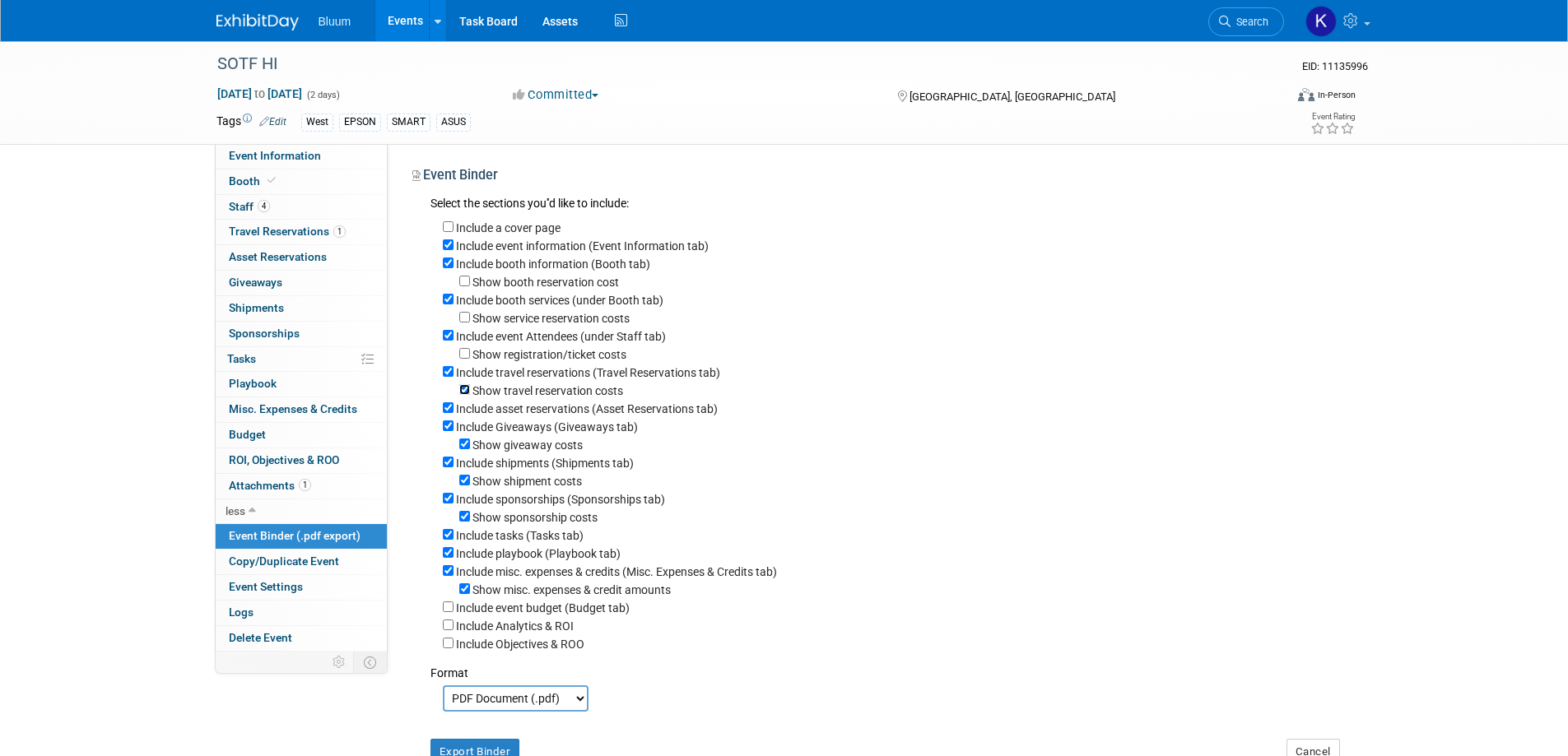
click at [463, 394] on input "Show travel reservation costs" at bounding box center [464, 389] width 11 height 11
checkbox input "false"
click at [448, 413] on input "Include asset reservations (Asset Reservations tab)" at bounding box center [448, 407] width 11 height 11
checkbox input "false"
click at [448, 430] on input "Include Giveaways (Giveaways tab)" at bounding box center [448, 425] width 11 height 11
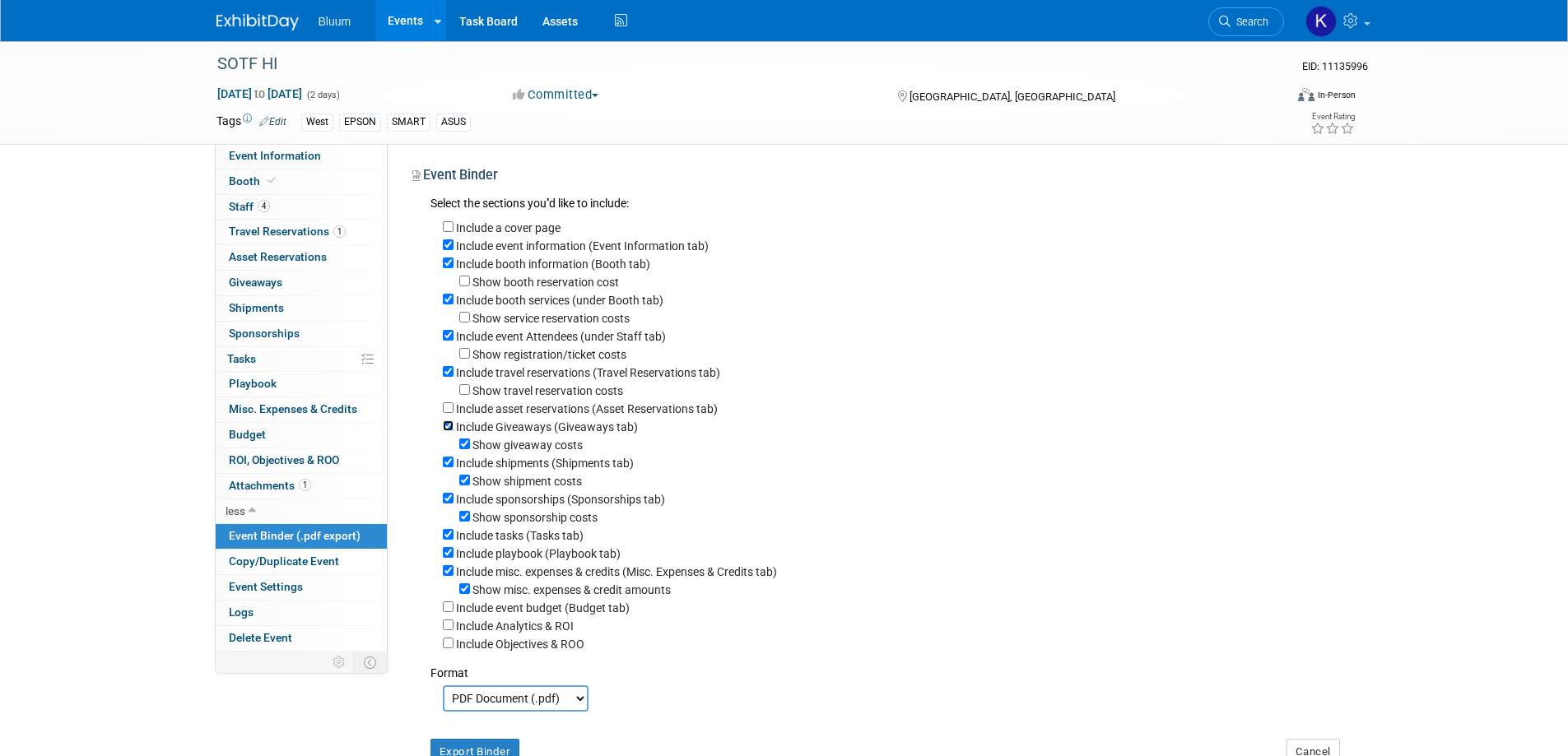
checkbox input "false"
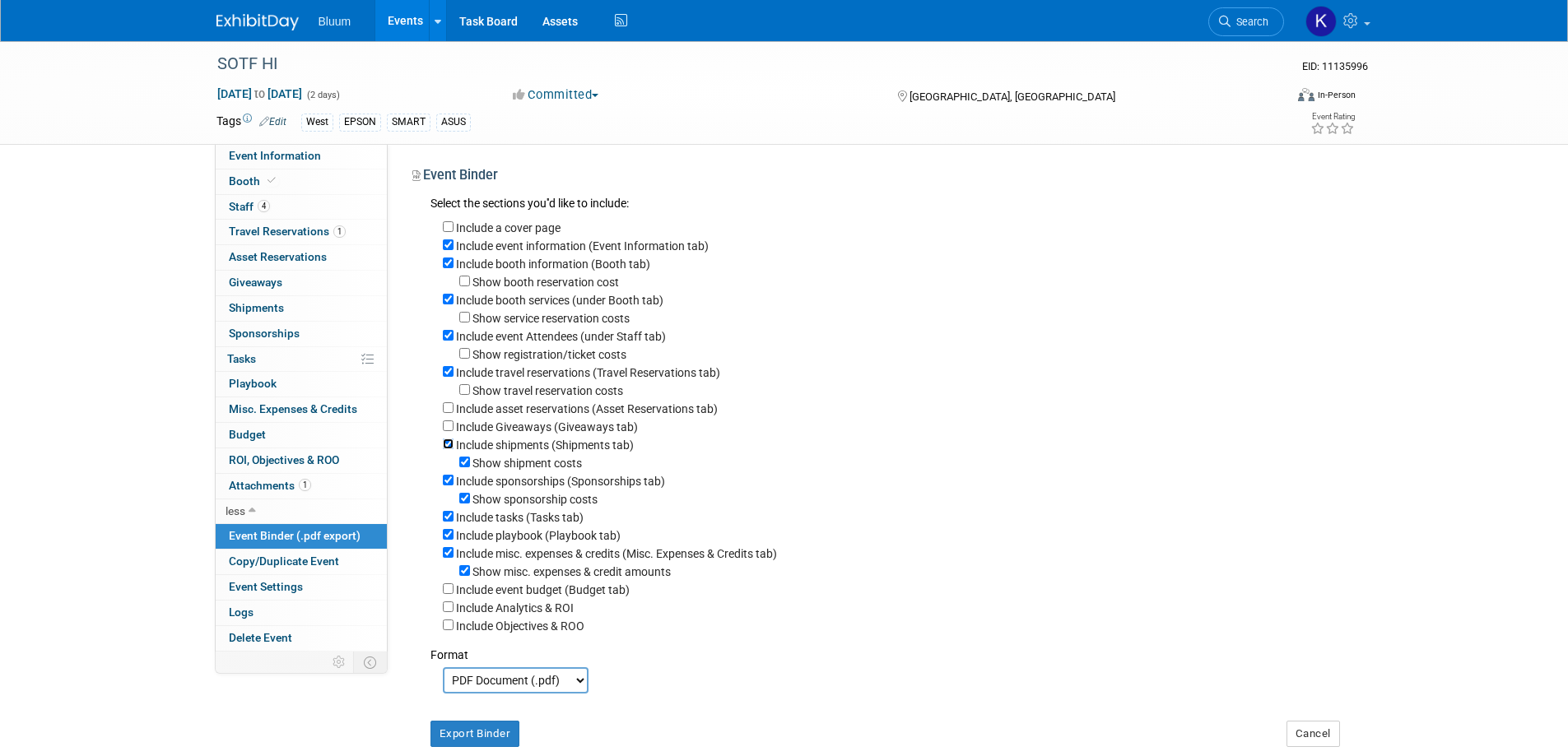
click at [451, 450] on input "Include shipments (Shipments tab)" at bounding box center [448, 444] width 11 height 11
checkbox input "false"
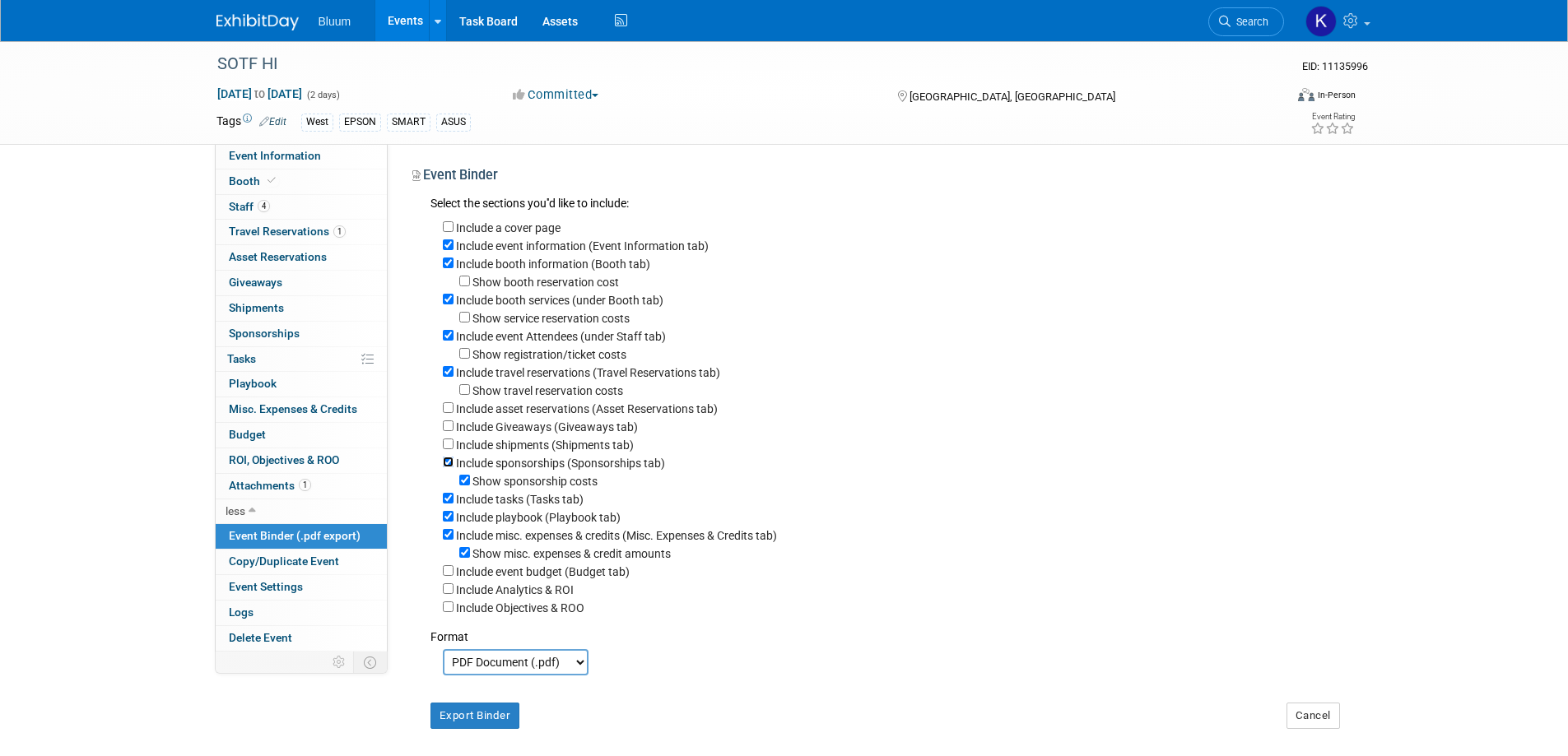
click at [448, 467] on input "Include sponsorships (Sponsorships tab)" at bounding box center [448, 461] width 11 height 11
checkbox input "false"
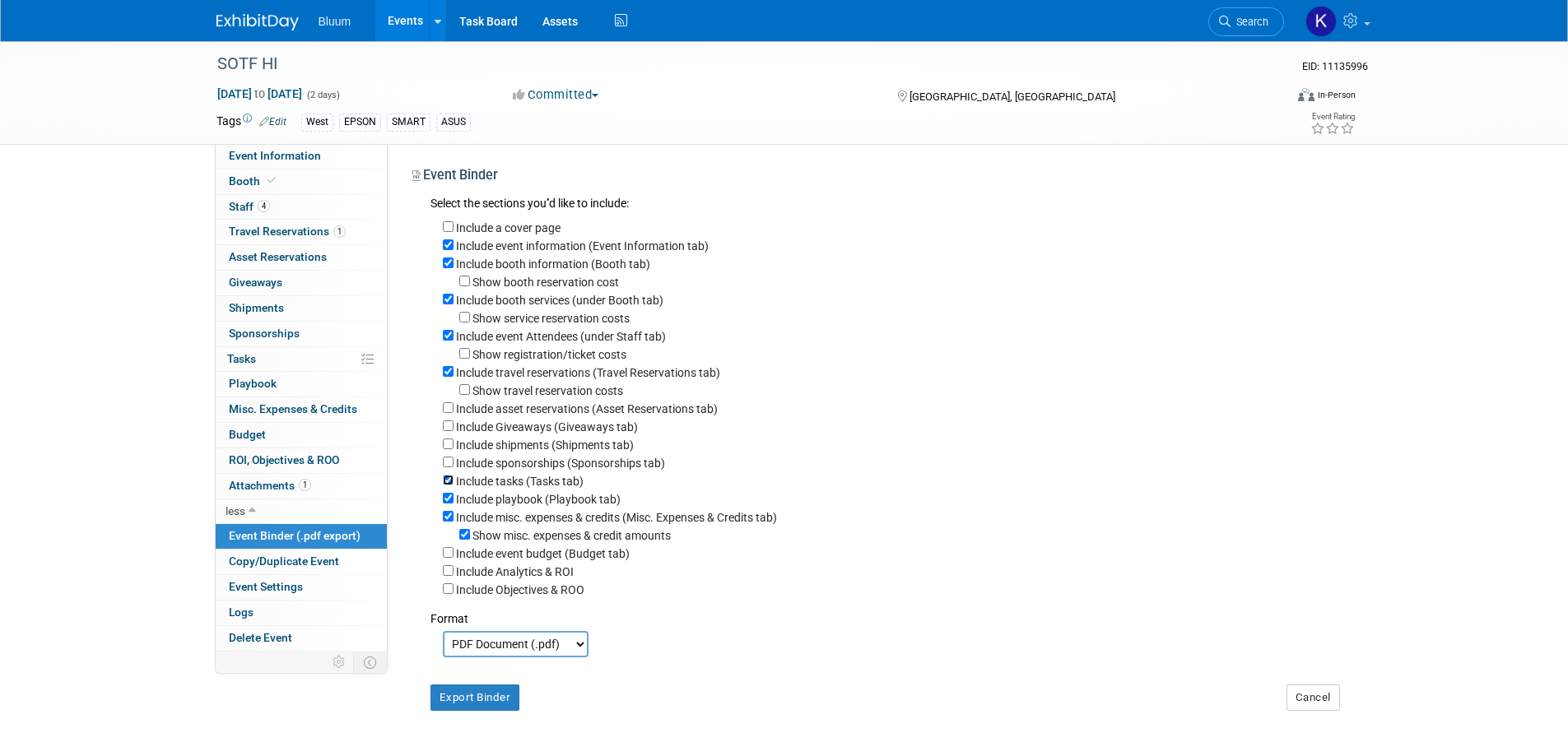
click at [448, 485] on input "Include tasks (Tasks tab)" at bounding box center [448, 480] width 11 height 11
checkbox input "false"
click at [448, 504] on input "Include playbook (Playbook tab)" at bounding box center [448, 498] width 11 height 11
checkbox input "false"
click at [453, 522] on input "Include misc. expenses & credits (Misc. Expenses & Credits tab)" at bounding box center [448, 516] width 11 height 11
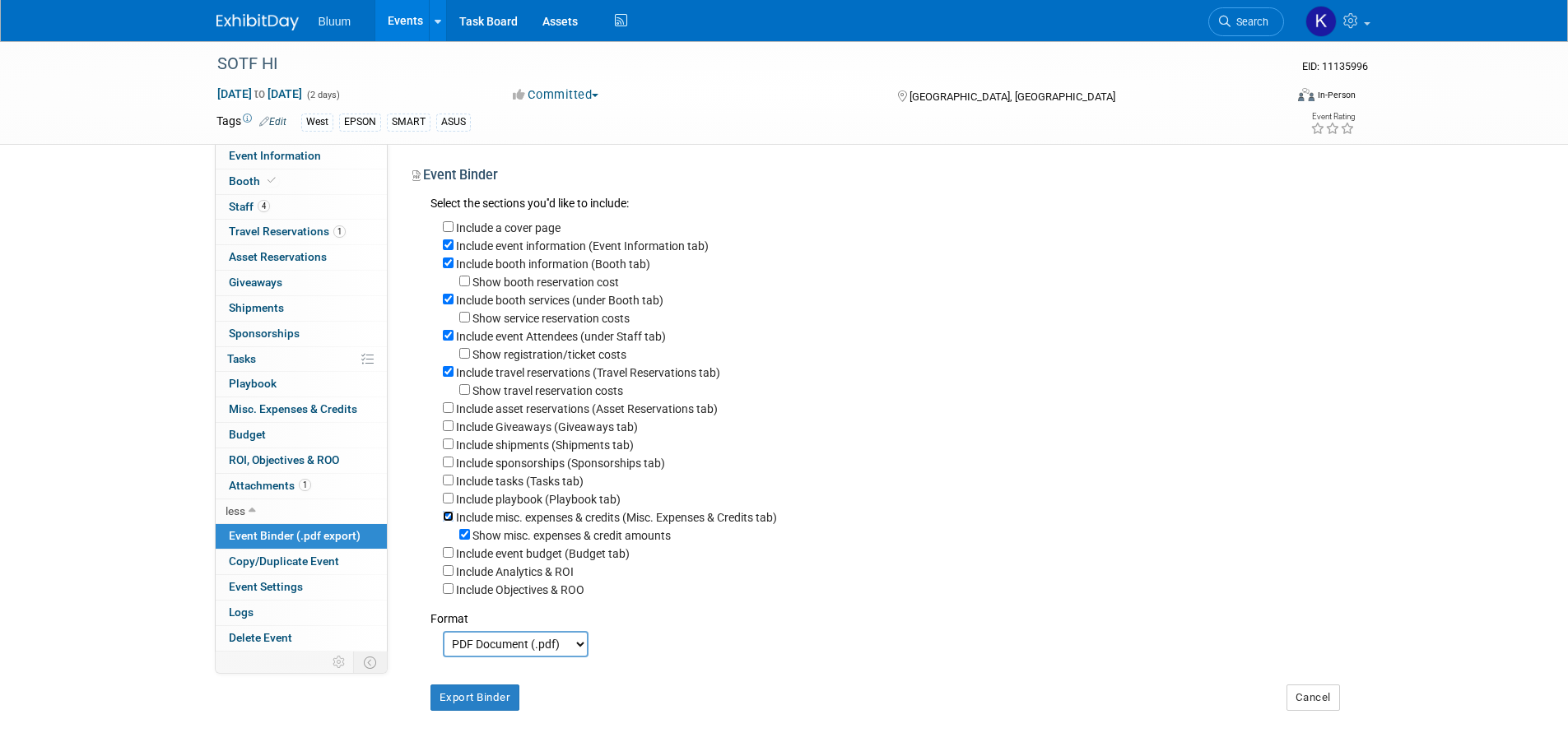
checkbox input "false"
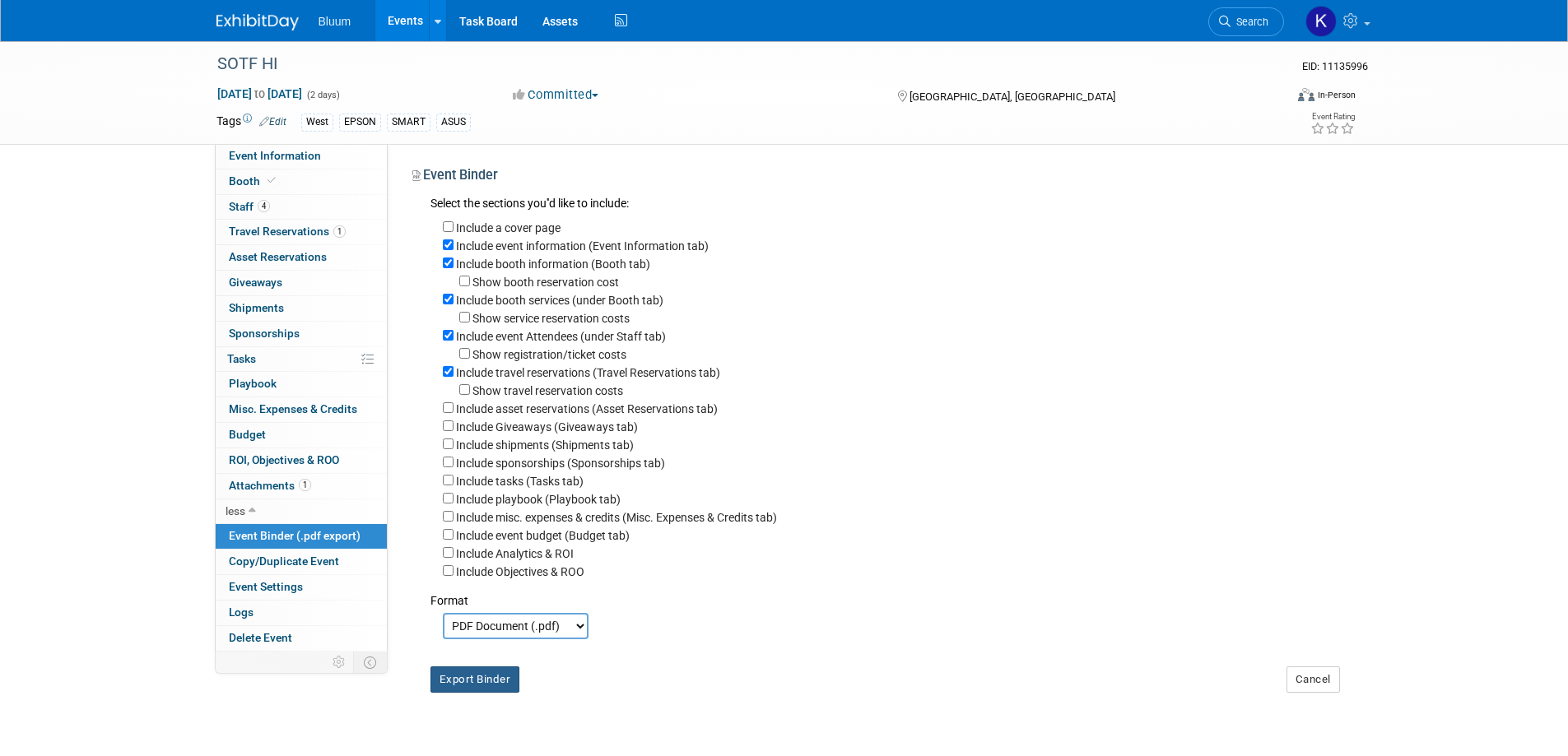
click at [479, 690] on button "Export Binder" at bounding box center [475, 679] width 90 height 26
click at [250, 179] on span "Booth" at bounding box center [254, 181] width 50 height 14
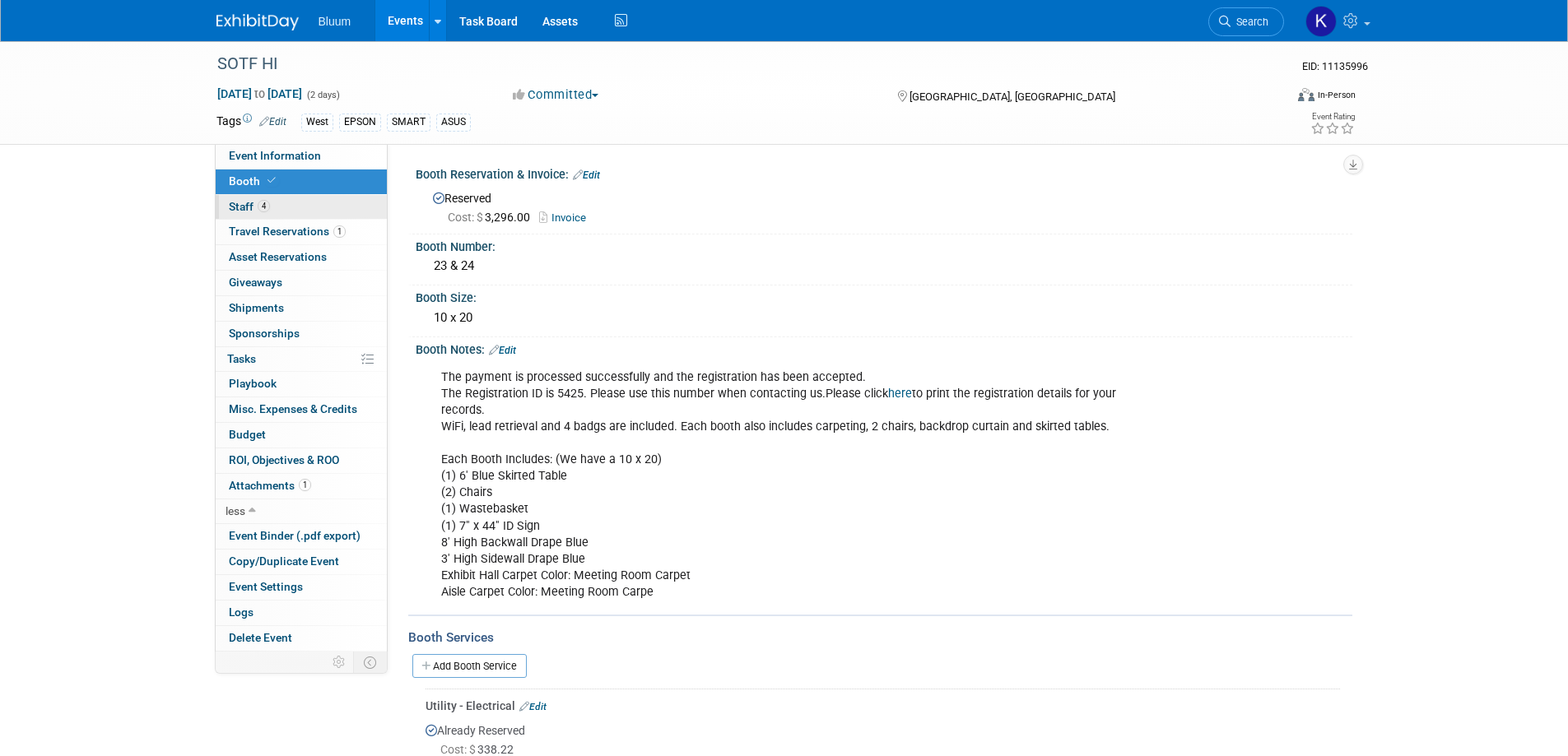
click at [247, 209] on span "Staff 4" at bounding box center [250, 207] width 42 height 14
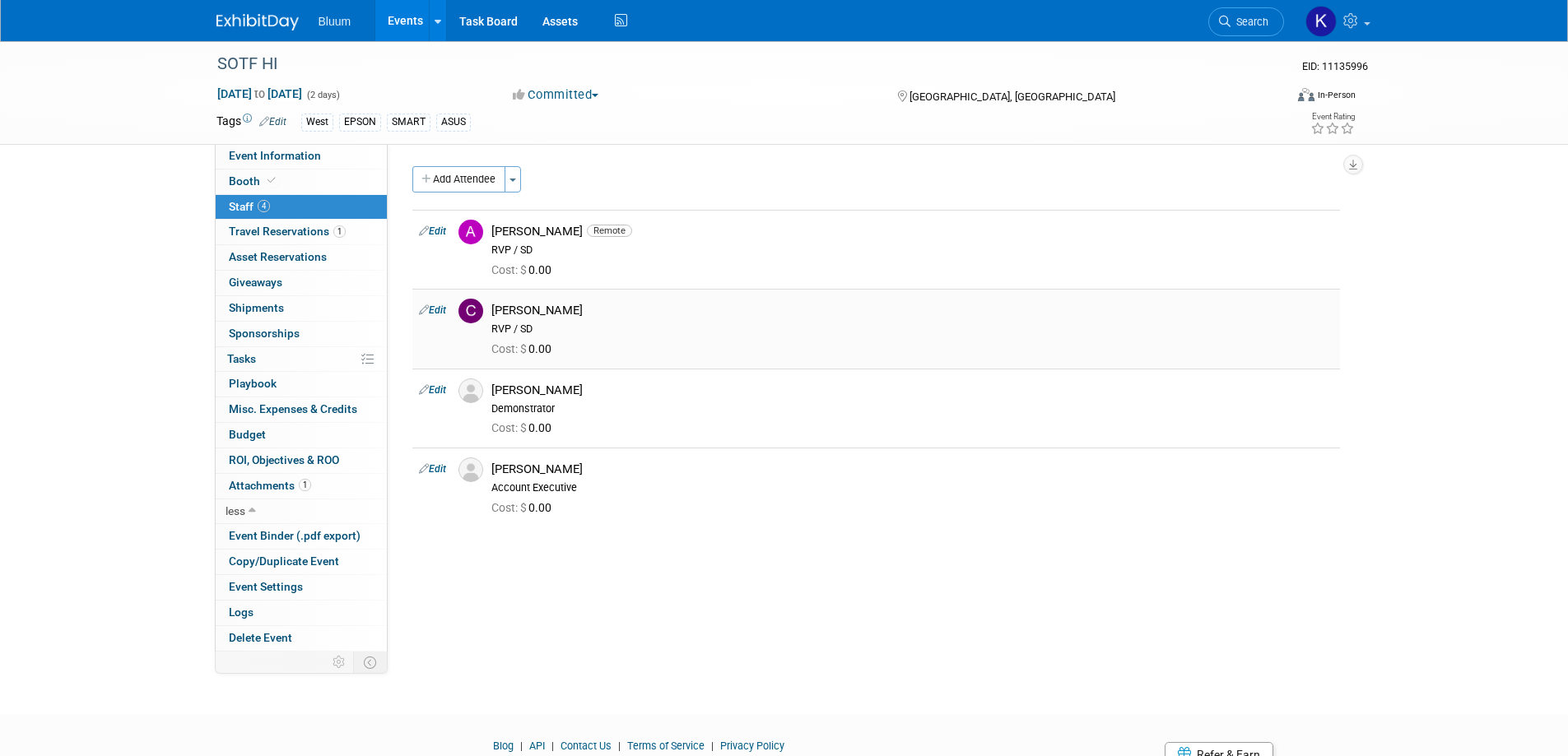
scroll to position [73, 0]
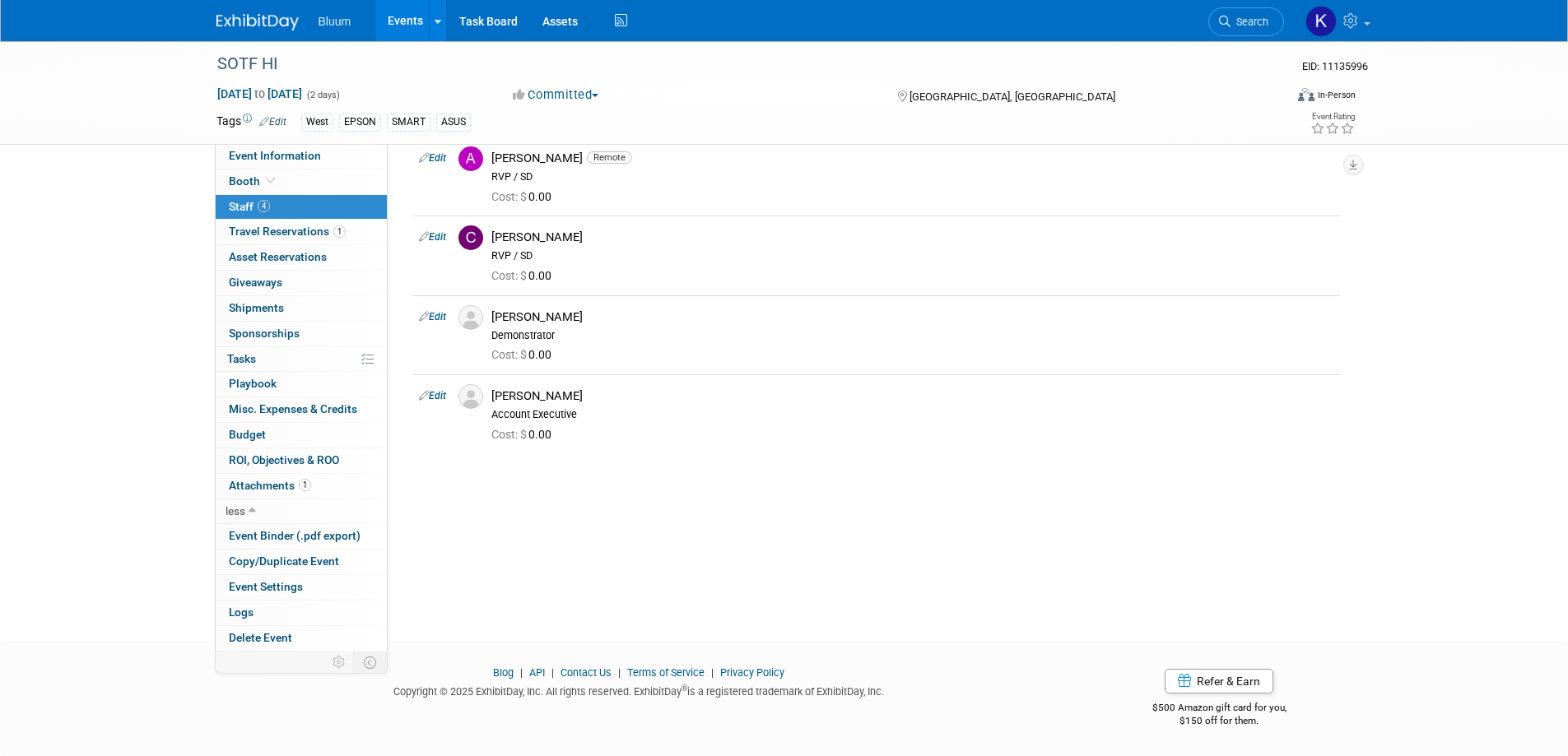
click at [406, 18] on link "Events" at bounding box center [405, 20] width 60 height 42
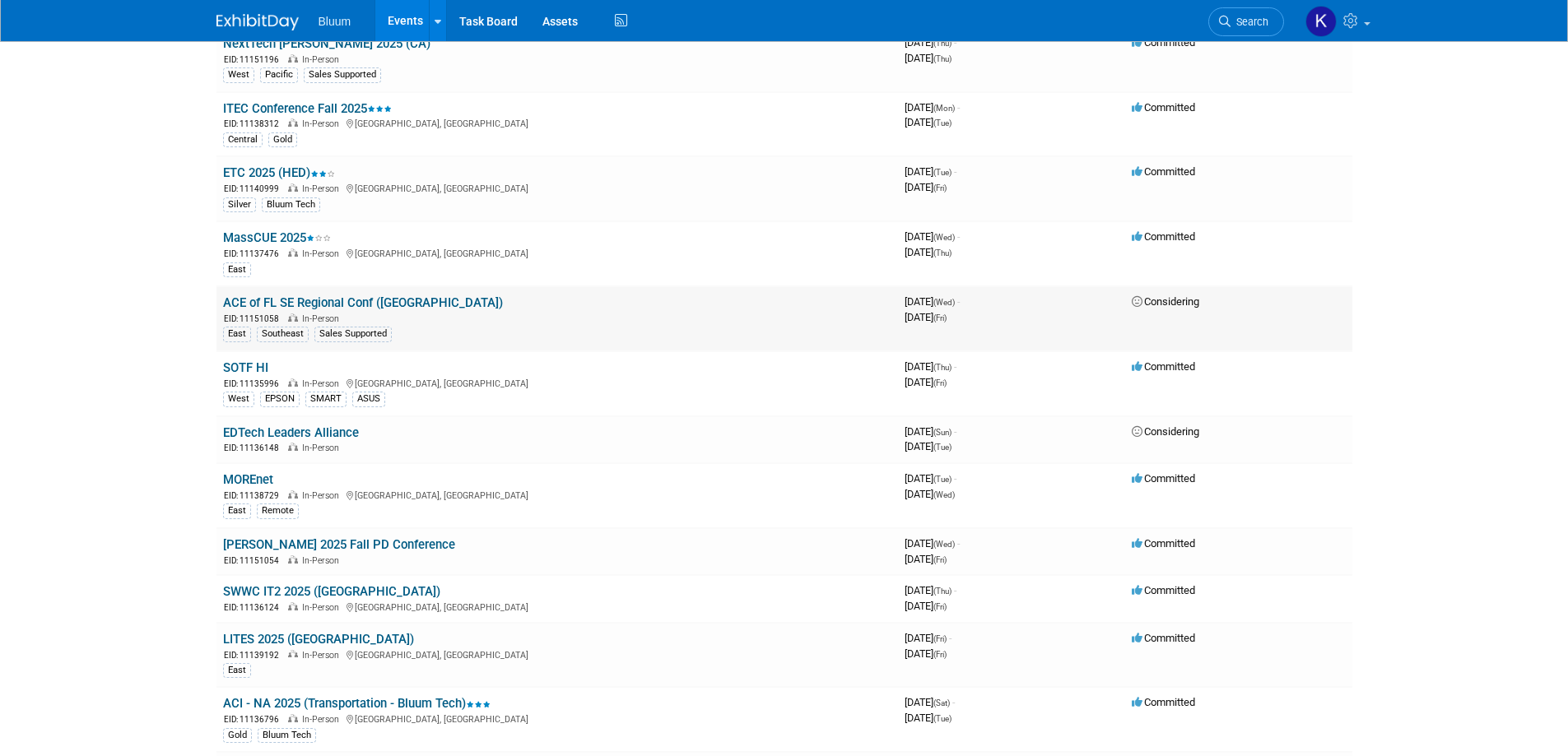
scroll to position [164, 0]
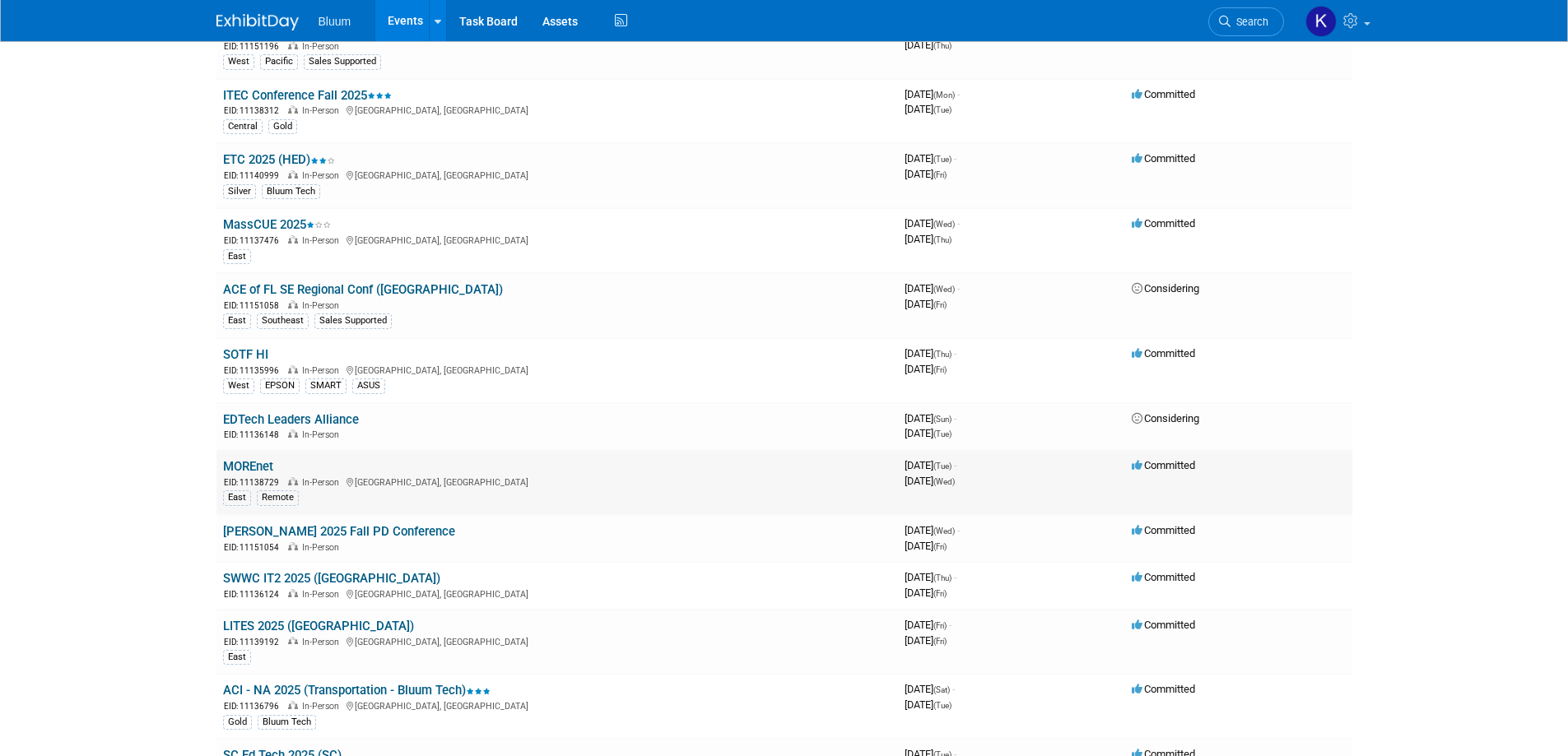
click at [271, 469] on link "MOREnet" at bounding box center [249, 466] width 50 height 15
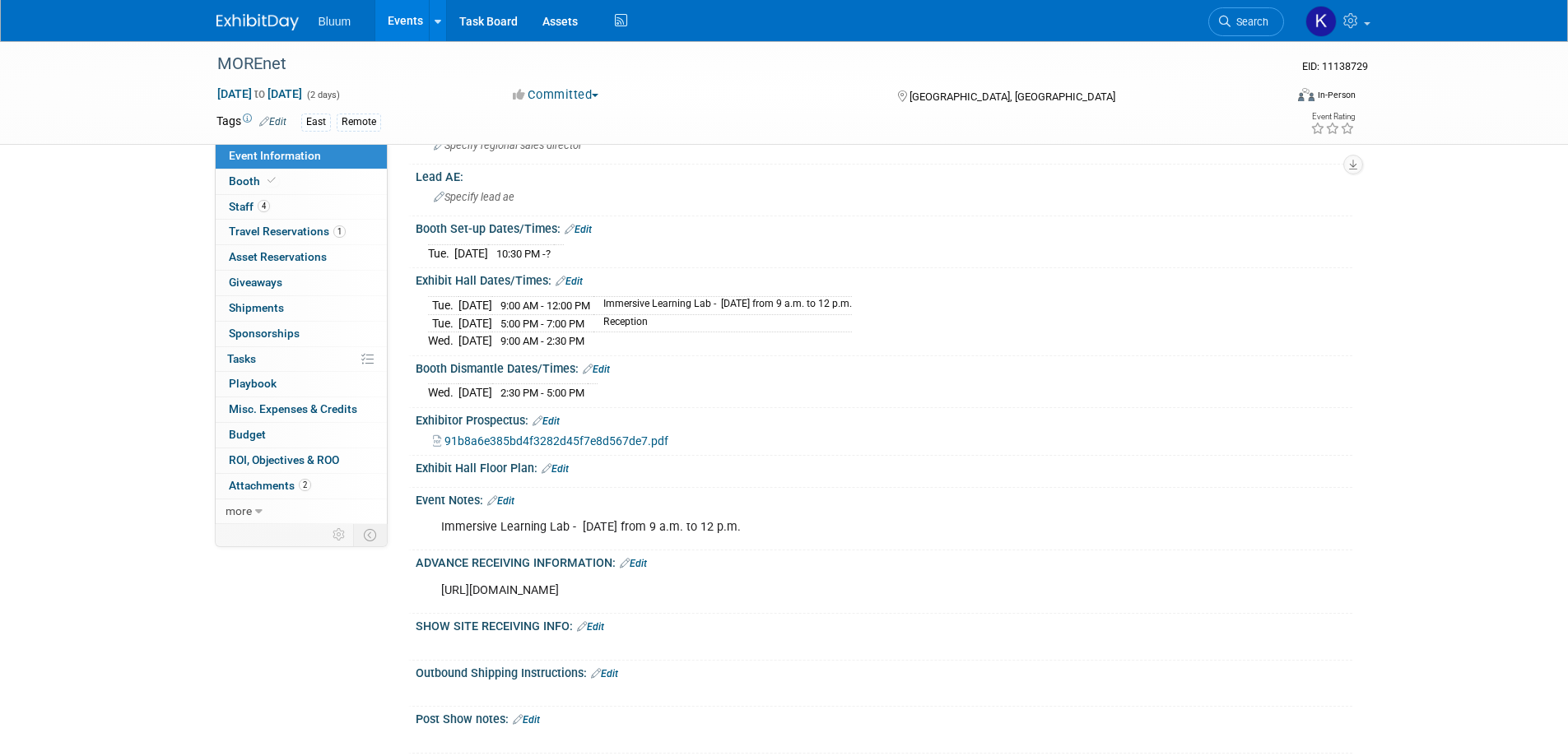
scroll to position [494, 0]
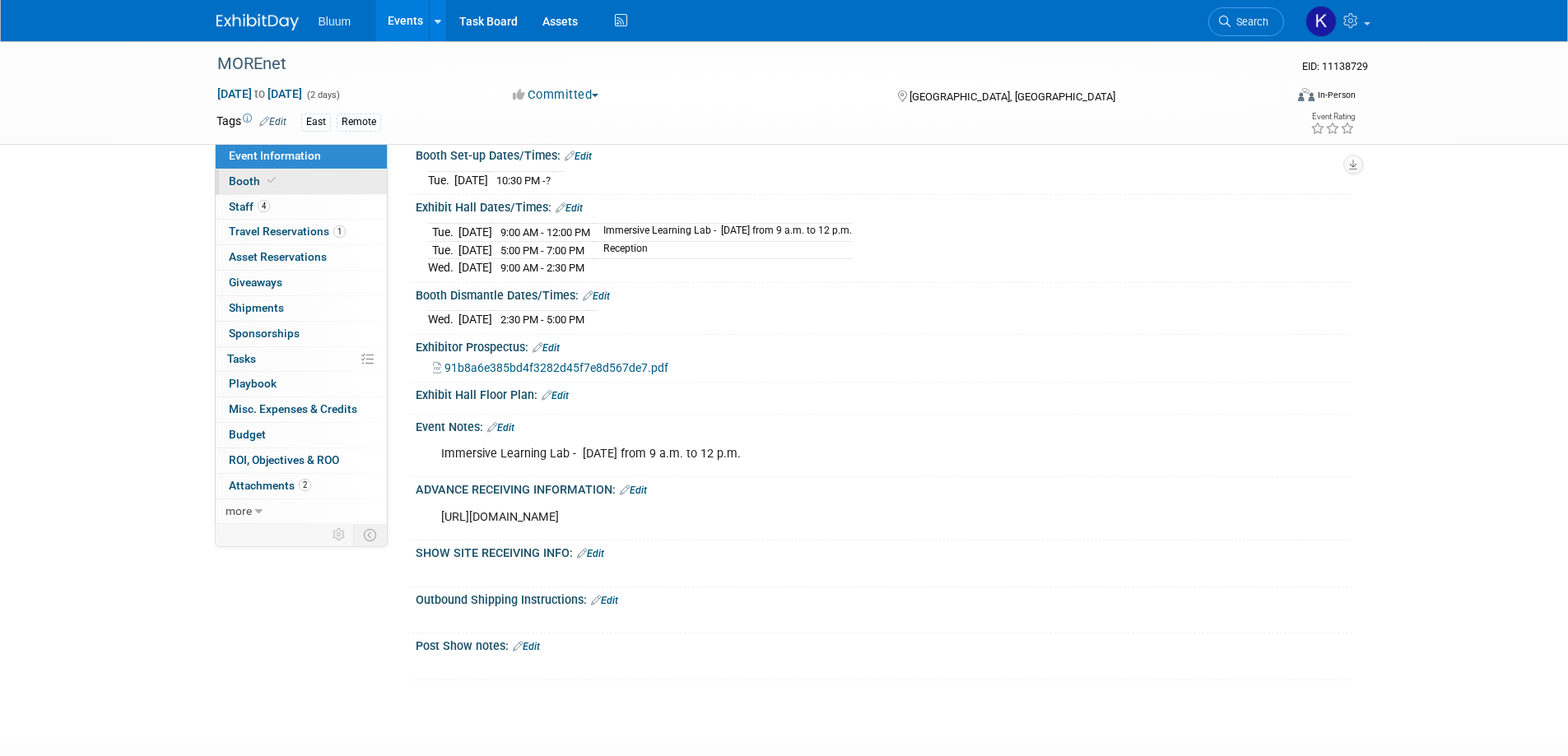
click at [246, 179] on span "Booth" at bounding box center [254, 181] width 50 height 14
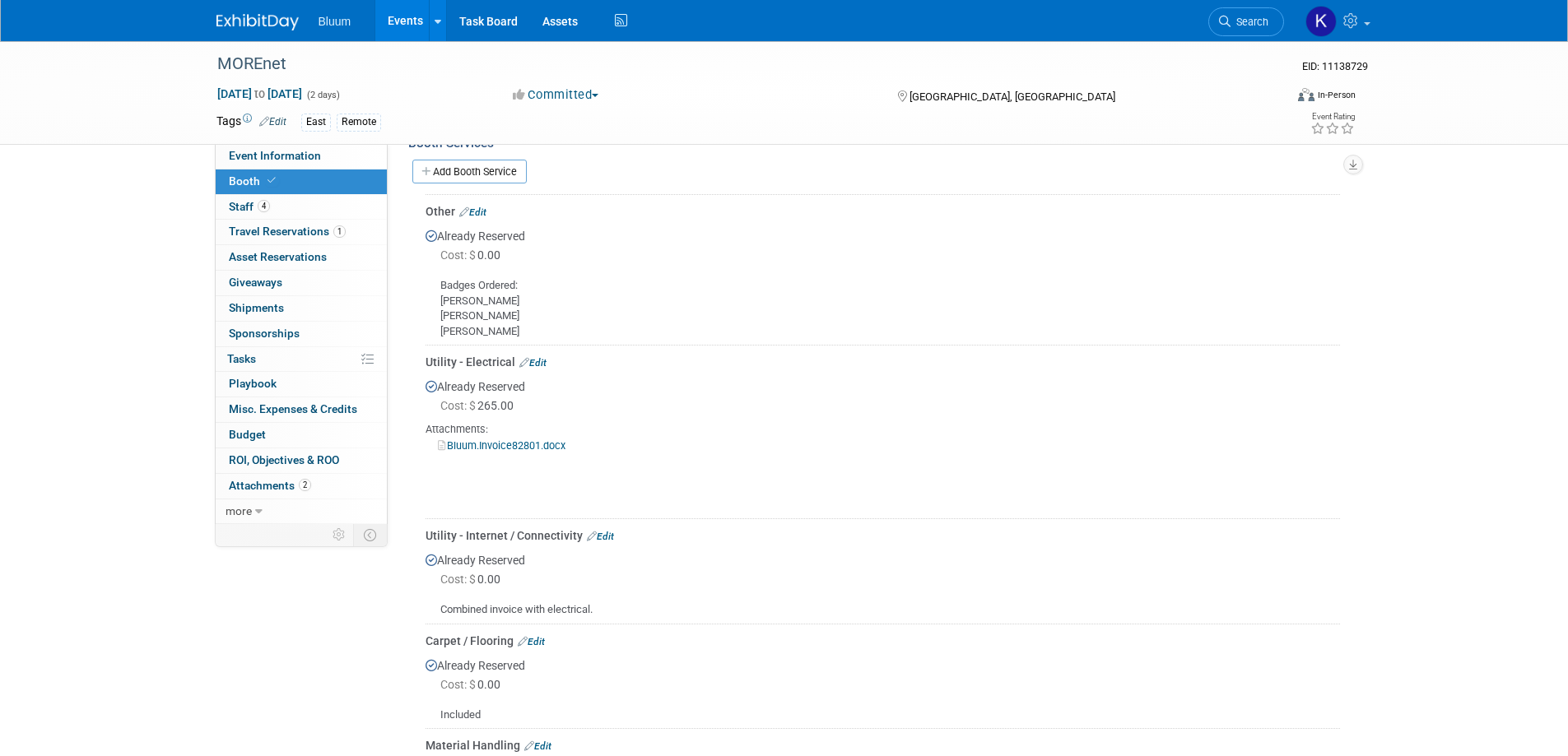
click at [540, 361] on link "Edit" at bounding box center [533, 363] width 27 height 12
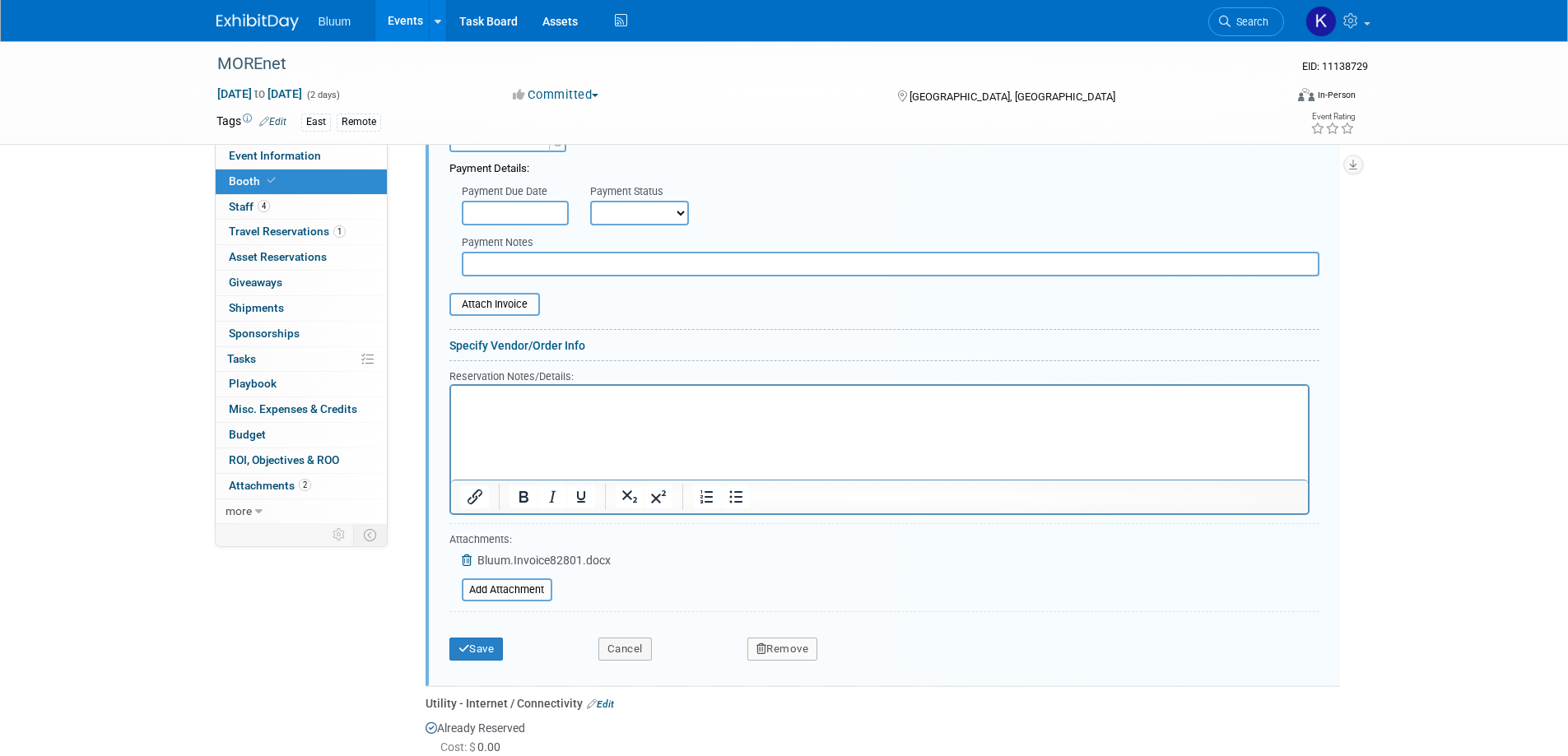
scroll to position [899, 0]
click at [512, 420] on p "Rich Text Area. Press ALT-0 for help." at bounding box center [879, 415] width 838 height 46
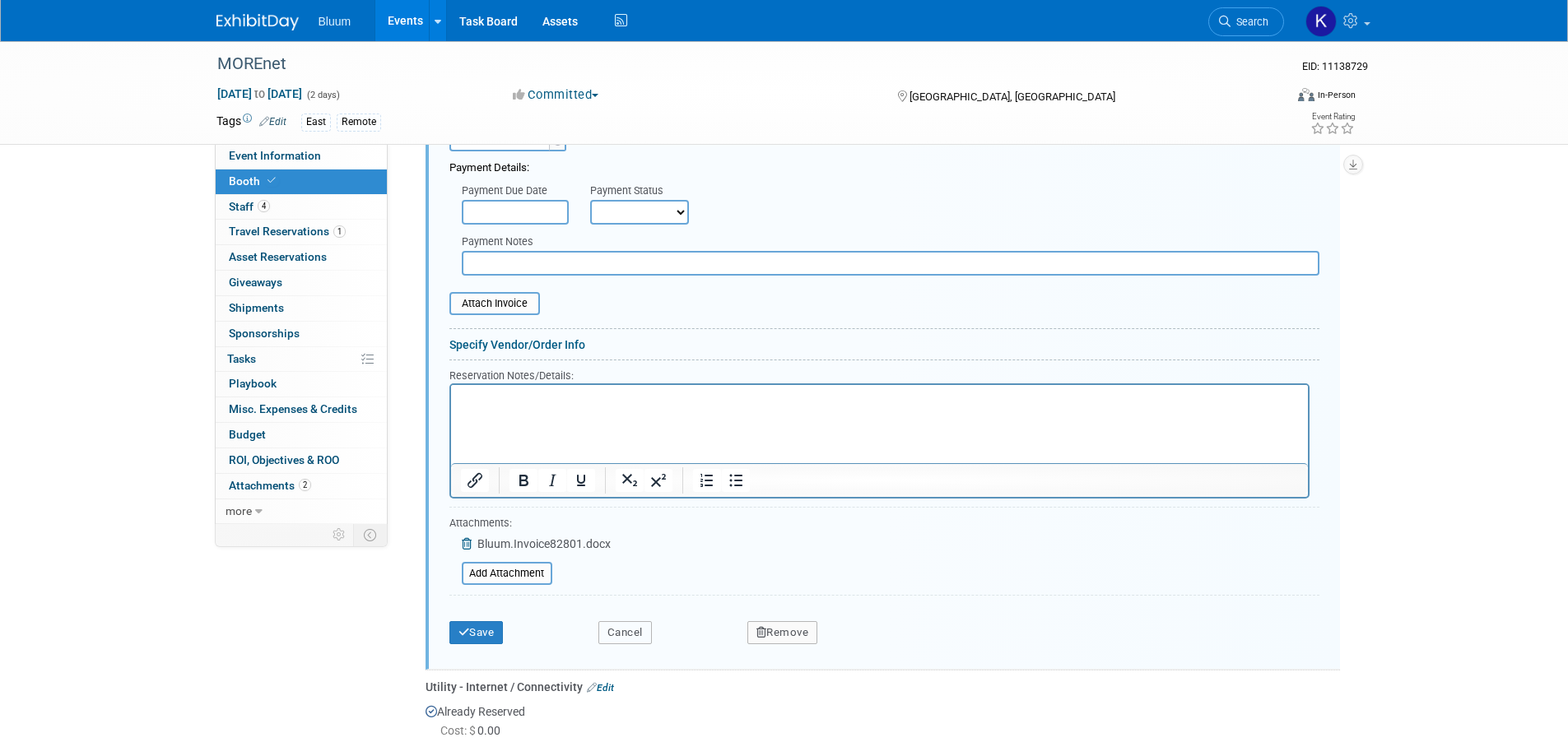
click at [636, 631] on button "Cancel" at bounding box center [625, 633] width 53 height 23
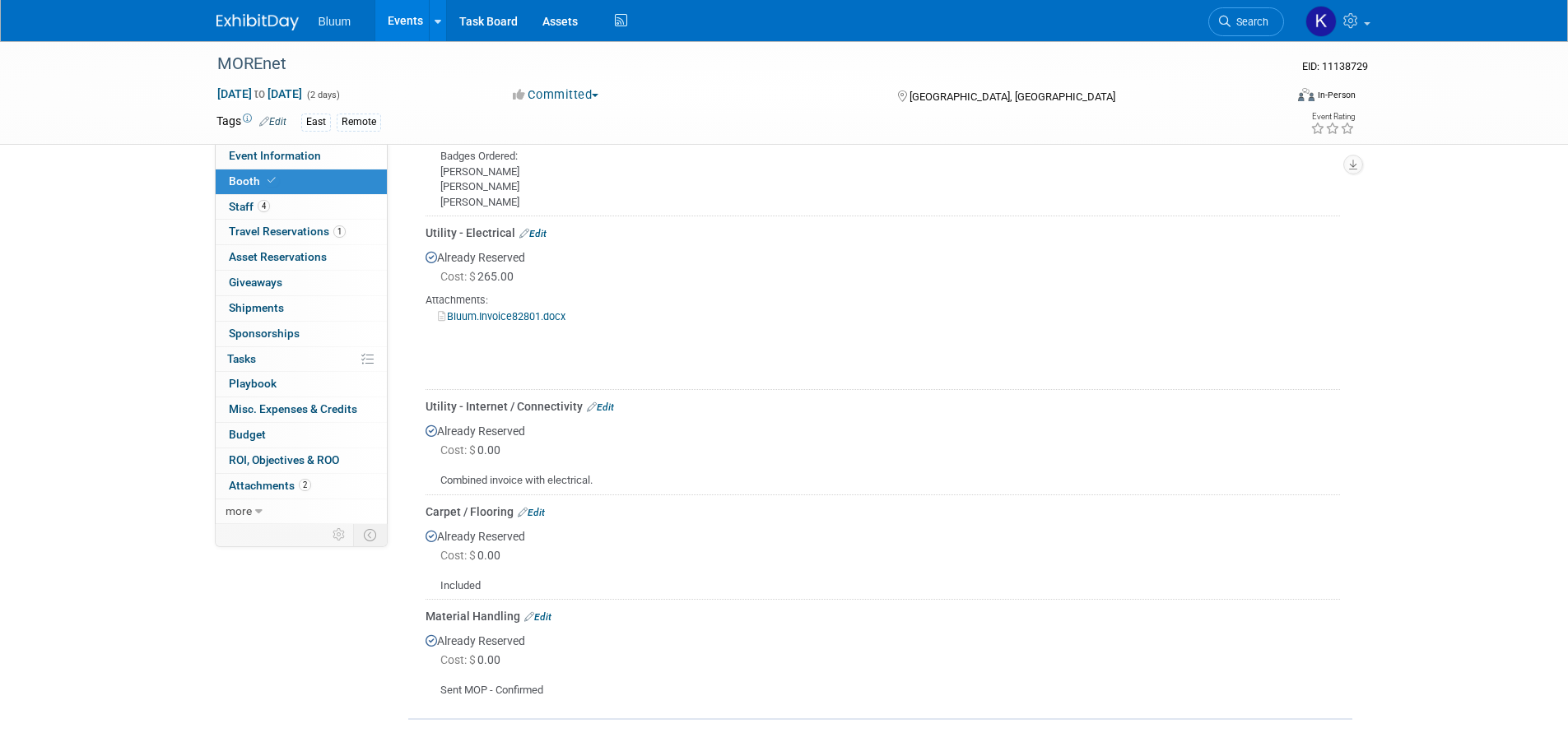
scroll to position [683, 0]
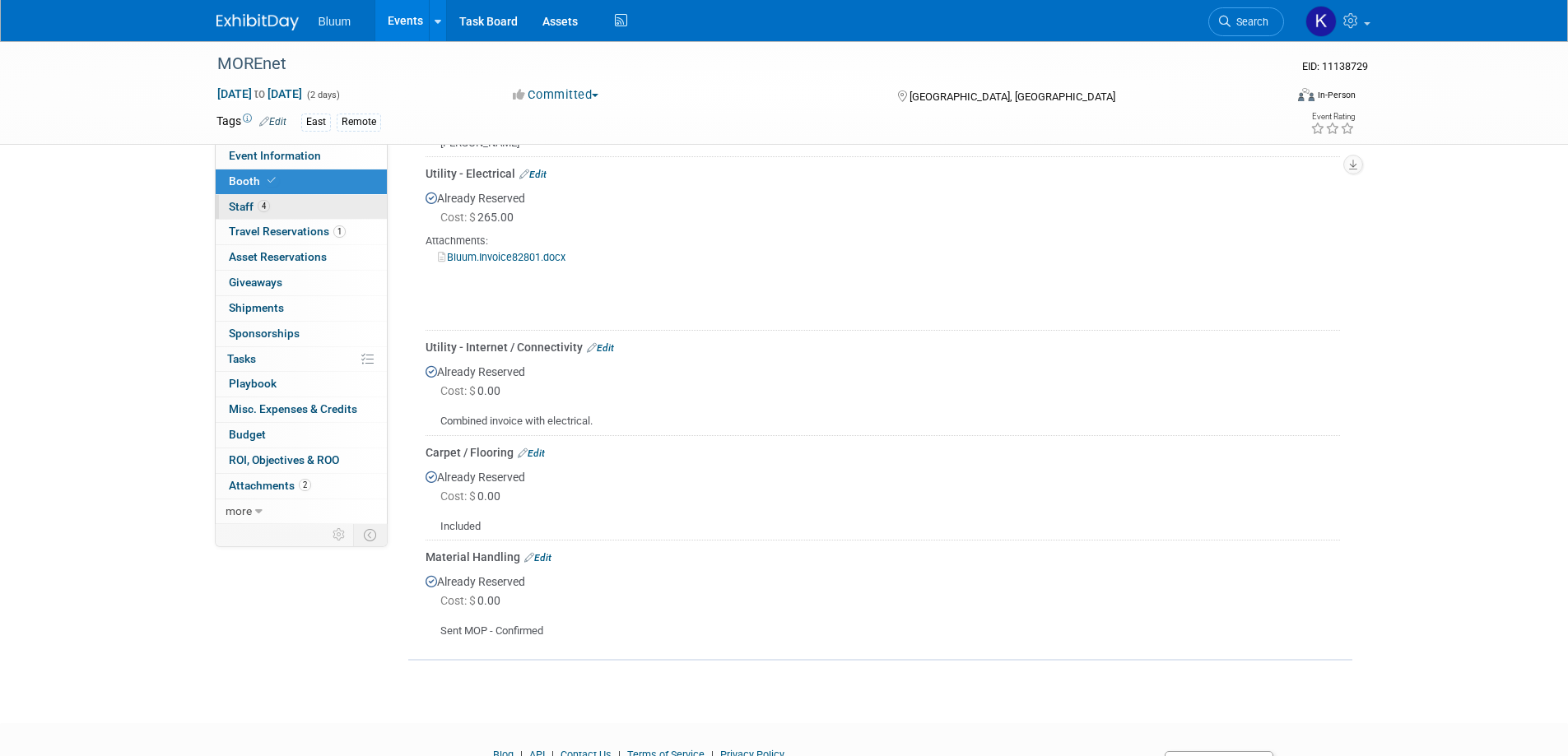
click at [249, 198] on link "4 Staff 4" at bounding box center [301, 208] width 171 height 25
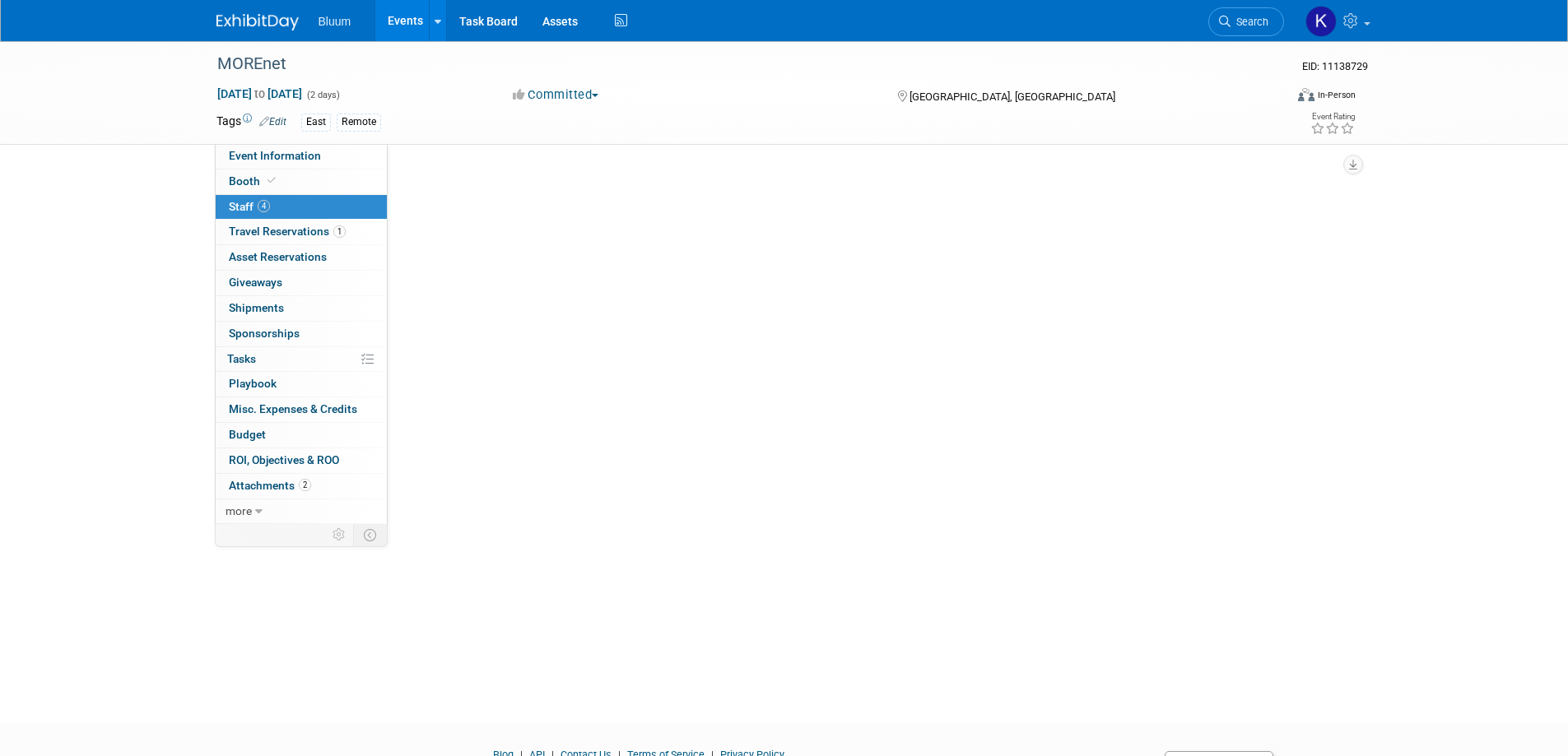
scroll to position [0, 0]
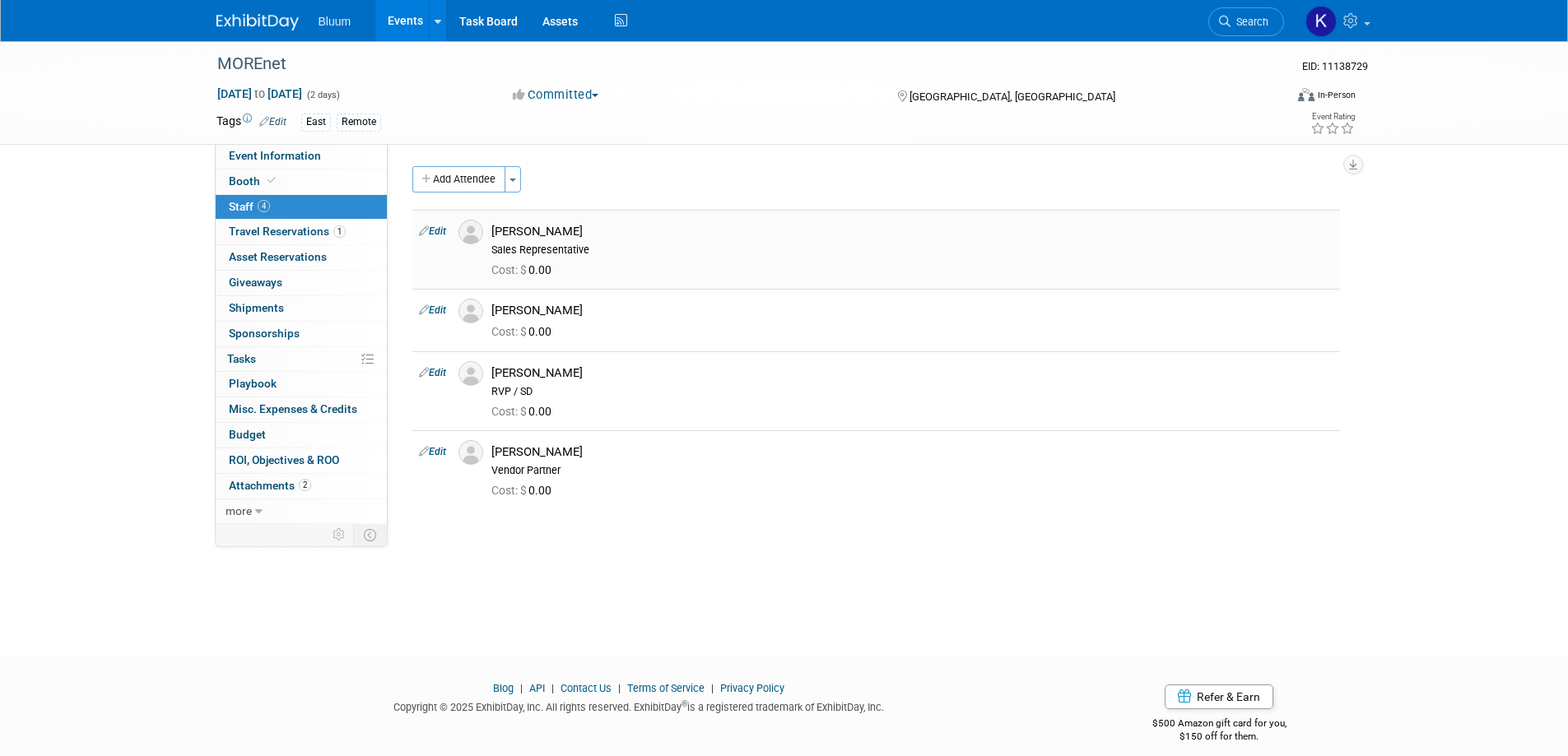
click at [442, 235] on link "Edit" at bounding box center [432, 231] width 27 height 12
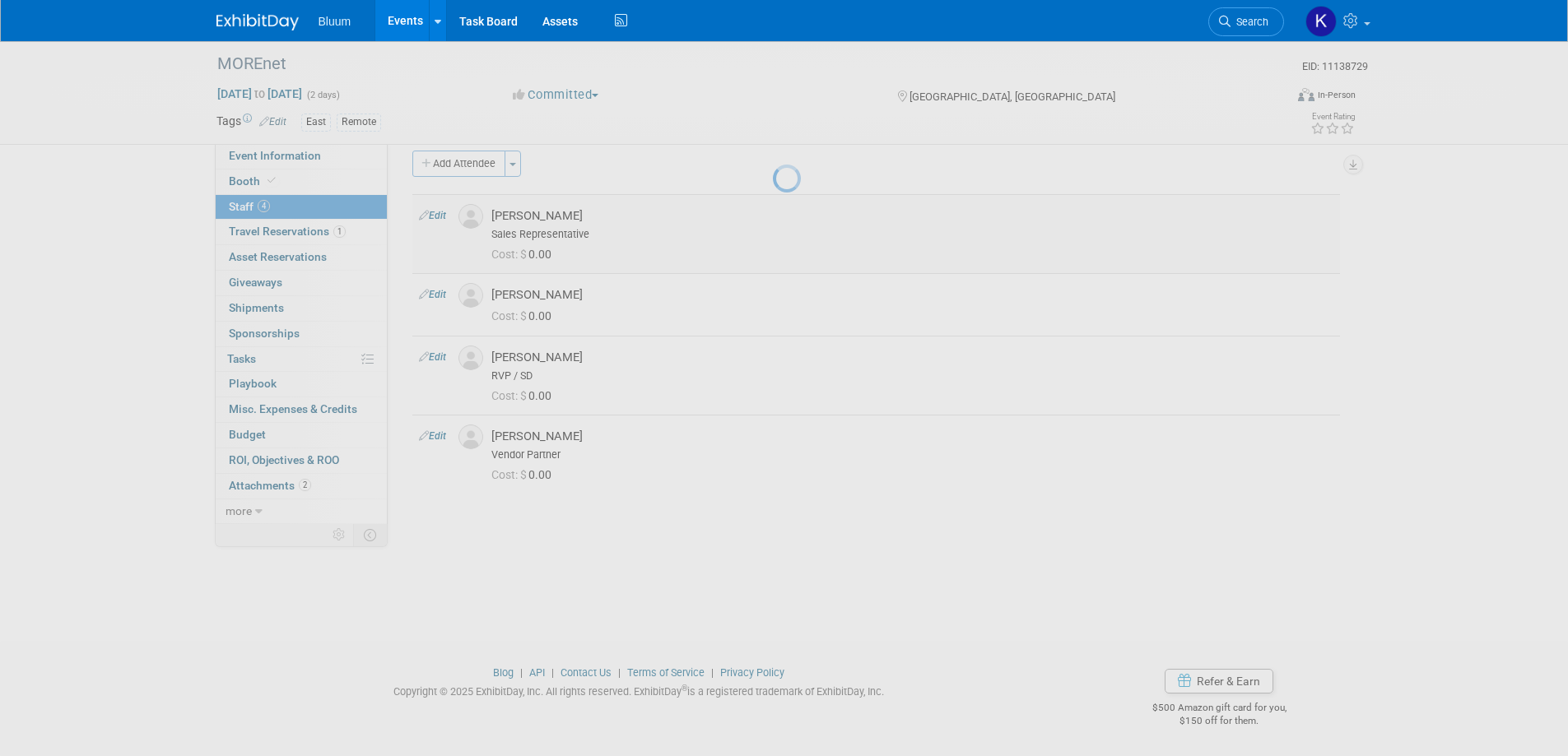
select select "9d902449-acf3-4c10-abb8-c642c1e13287"
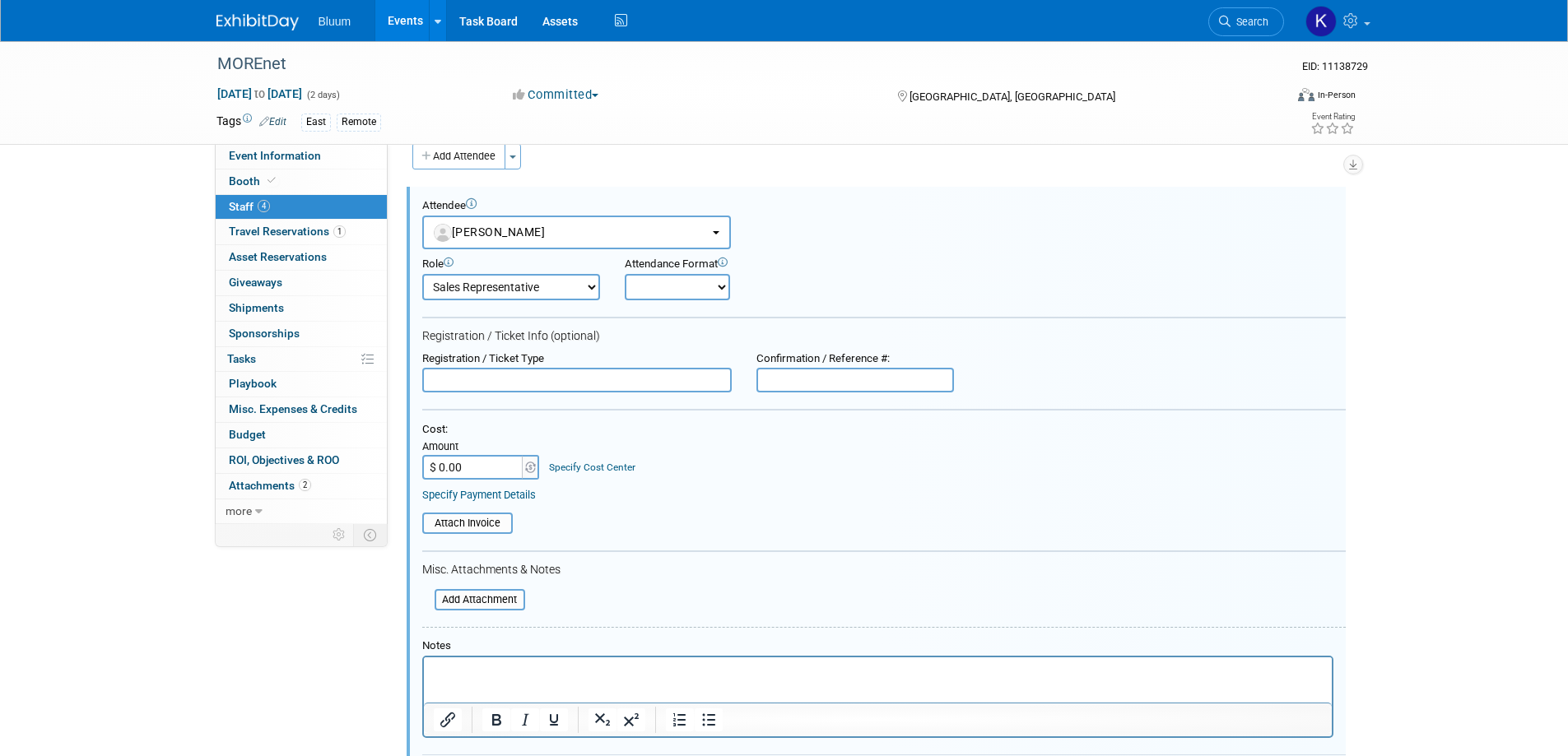
click at [543, 288] on select "Account Executive Demonstrator Event Support Host Leadership Offsite Event Supp…" at bounding box center [512, 286] width 178 height 26
select select "600"
click at [423, 274] on select "Account Executive Demonstrator Event Support Host Leadership Offsite Event Supp…" at bounding box center [512, 286] width 178 height 26
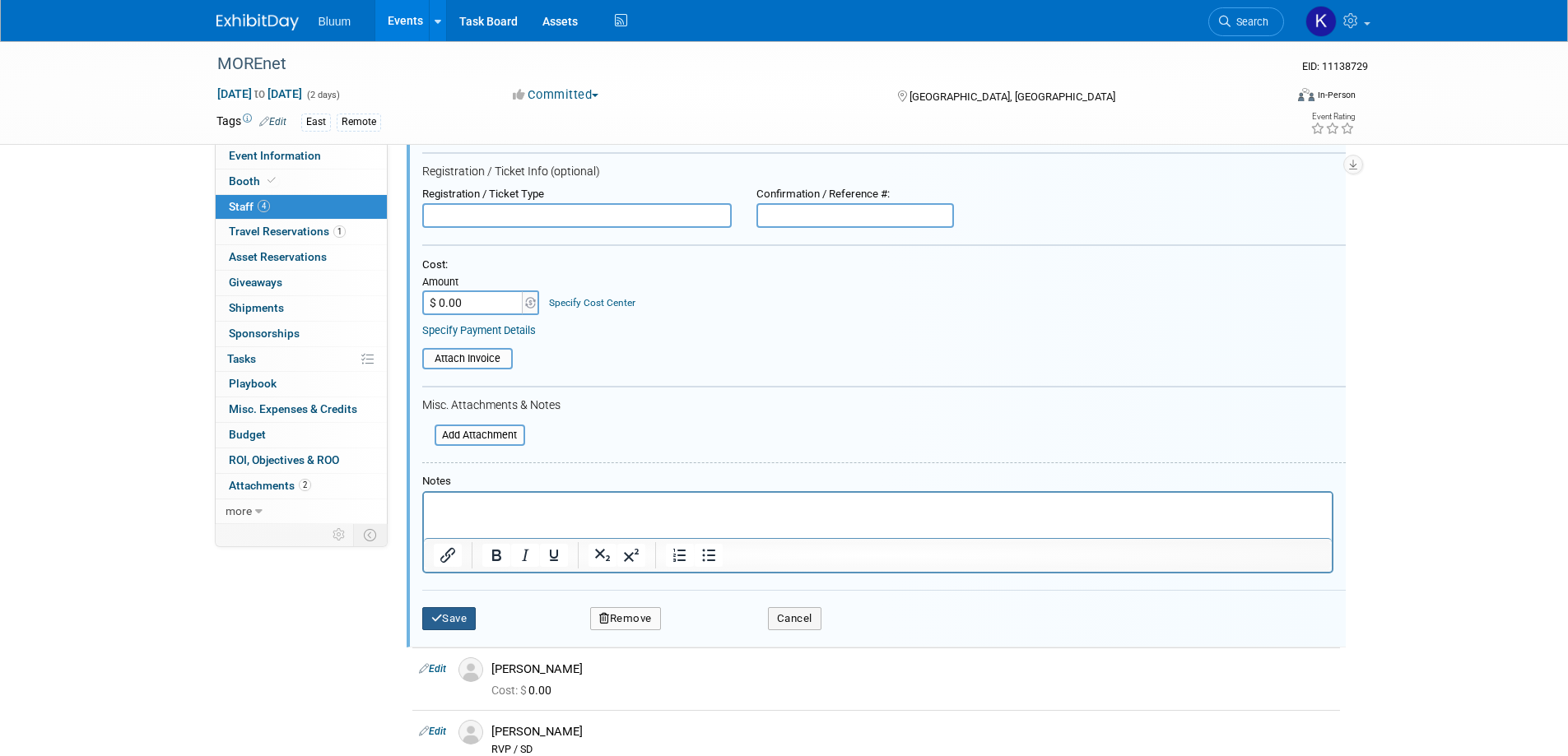
click at [448, 624] on button "Save" at bounding box center [450, 619] width 54 height 23
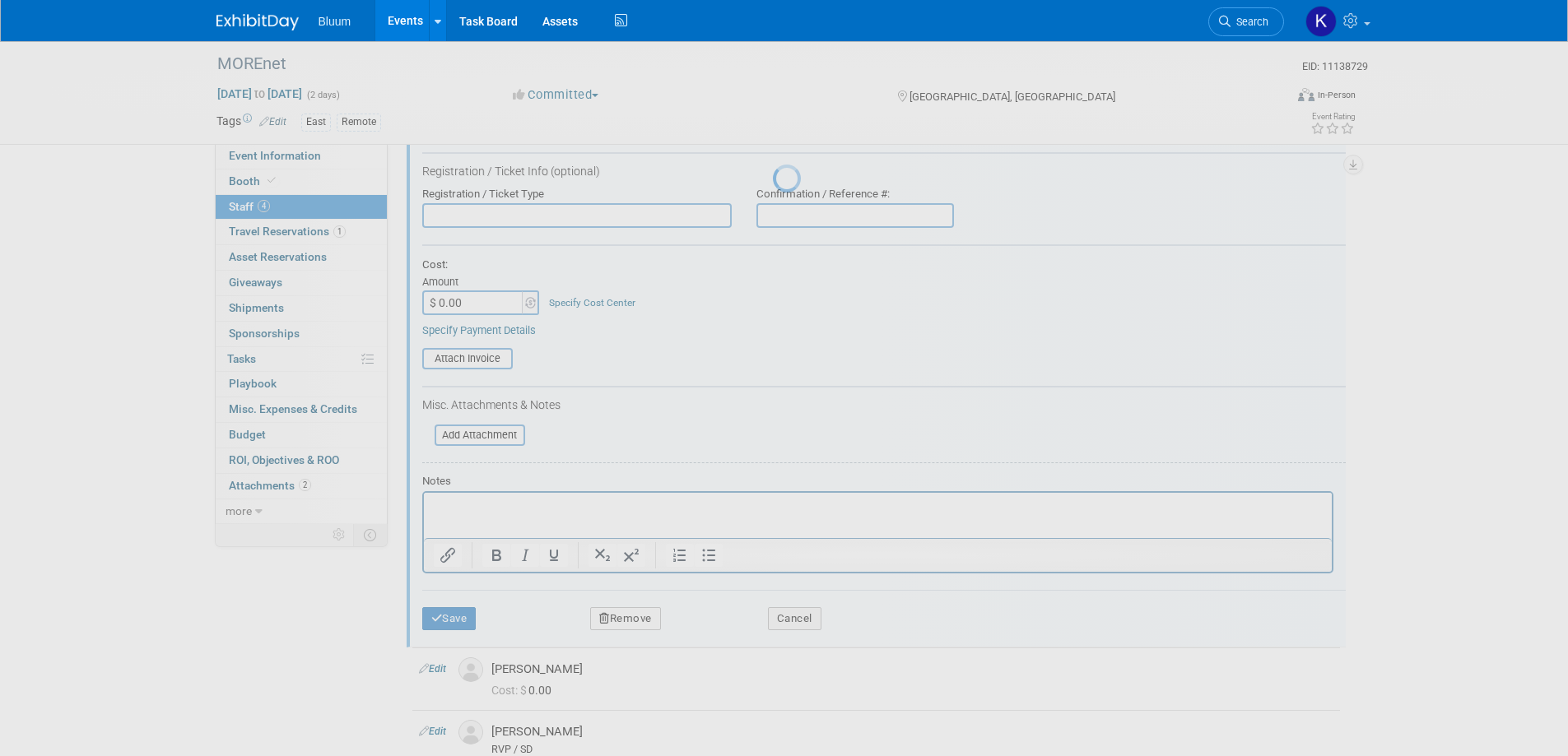
scroll to position [15, 0]
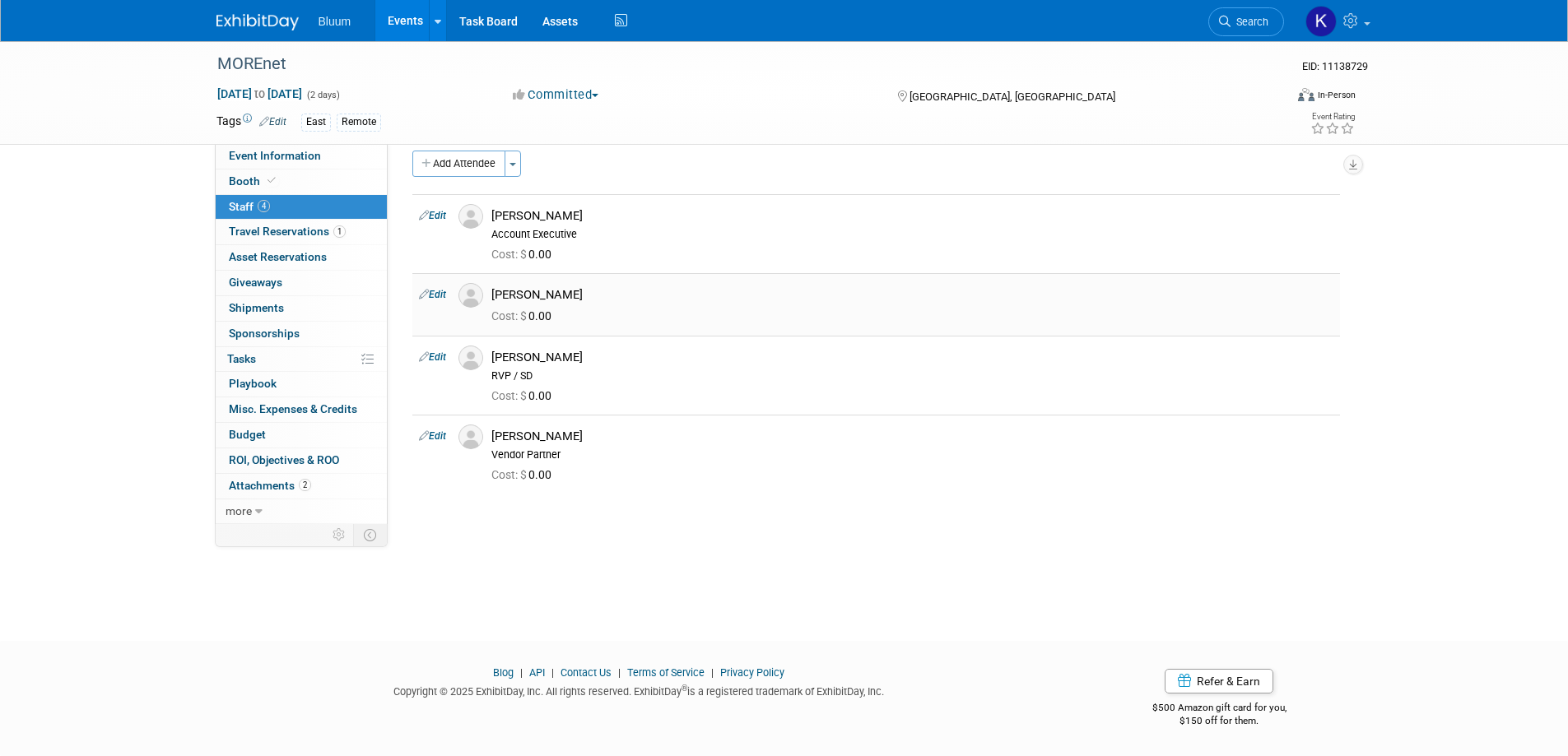
click at [436, 293] on link "Edit" at bounding box center [432, 295] width 27 height 12
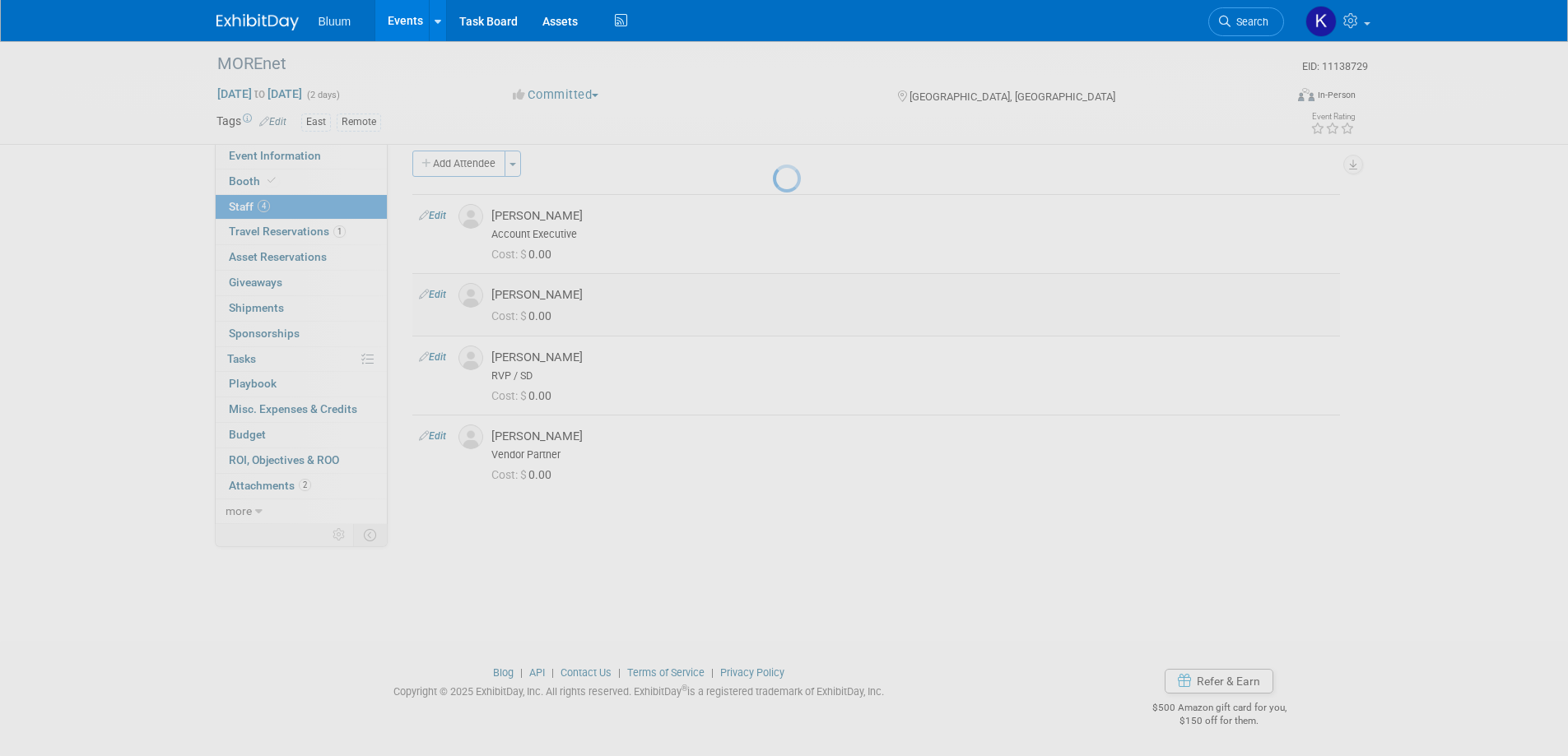
select select "ff400352-a0cf-4d36-8d59-53b1729d7e90"
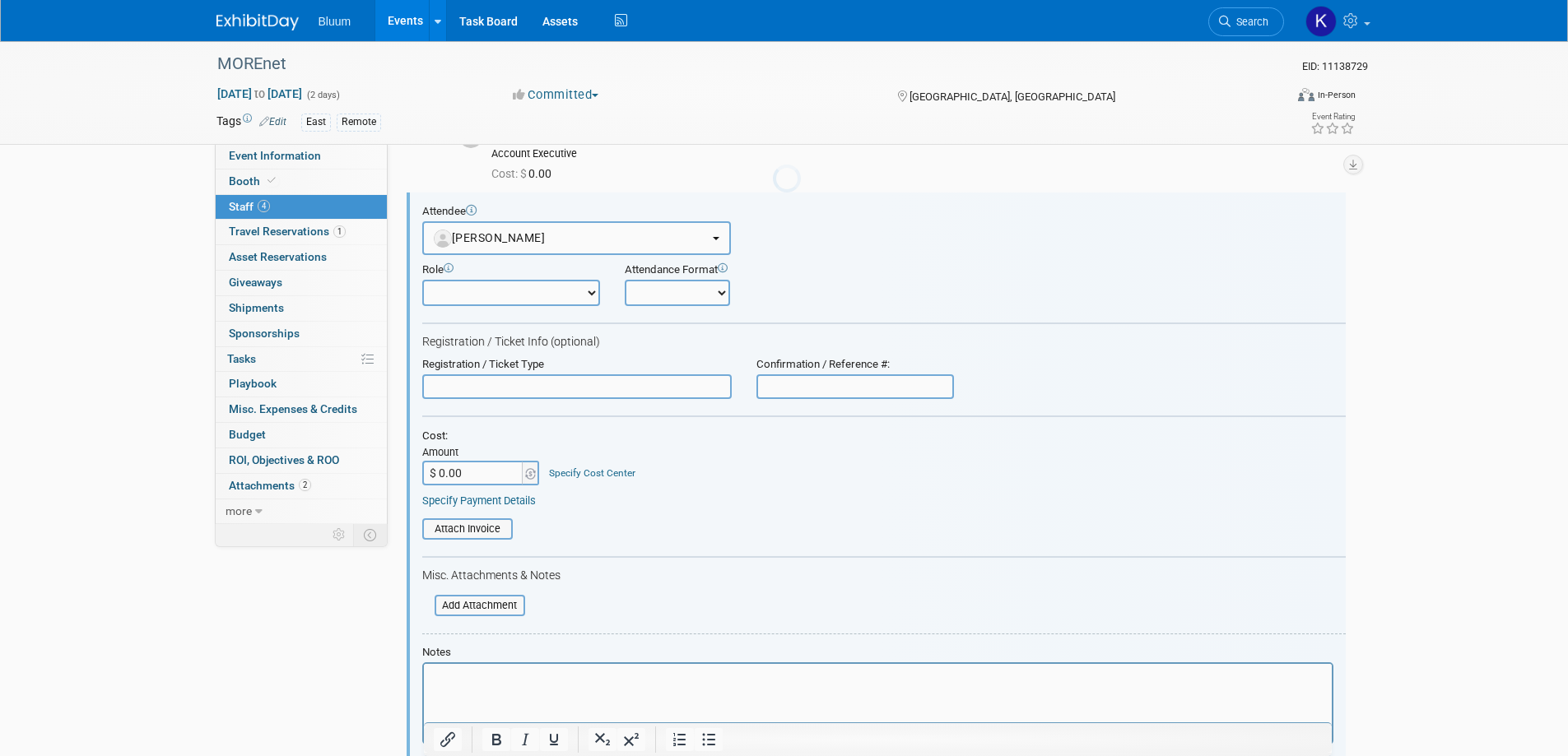
scroll to position [0, 0]
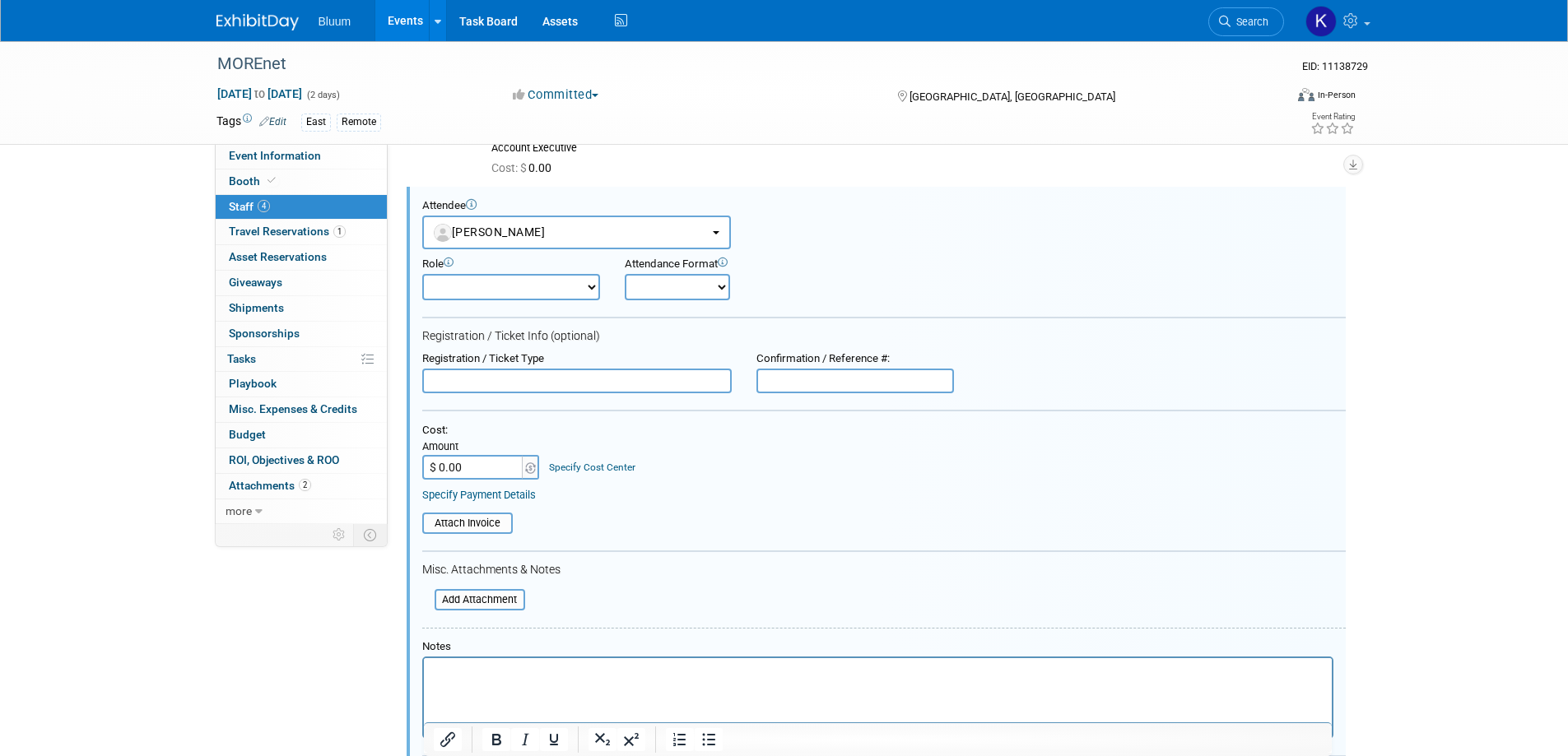
click at [478, 285] on select "Account Executive Demonstrator Event Support Host Leadership Offsite Event Supp…" at bounding box center [512, 286] width 178 height 26
select select "600"
click at [423, 274] on select "Account Executive Demonstrator Event Support Host Leadership Offsite Event Supp…" at bounding box center [512, 286] width 178 height 26
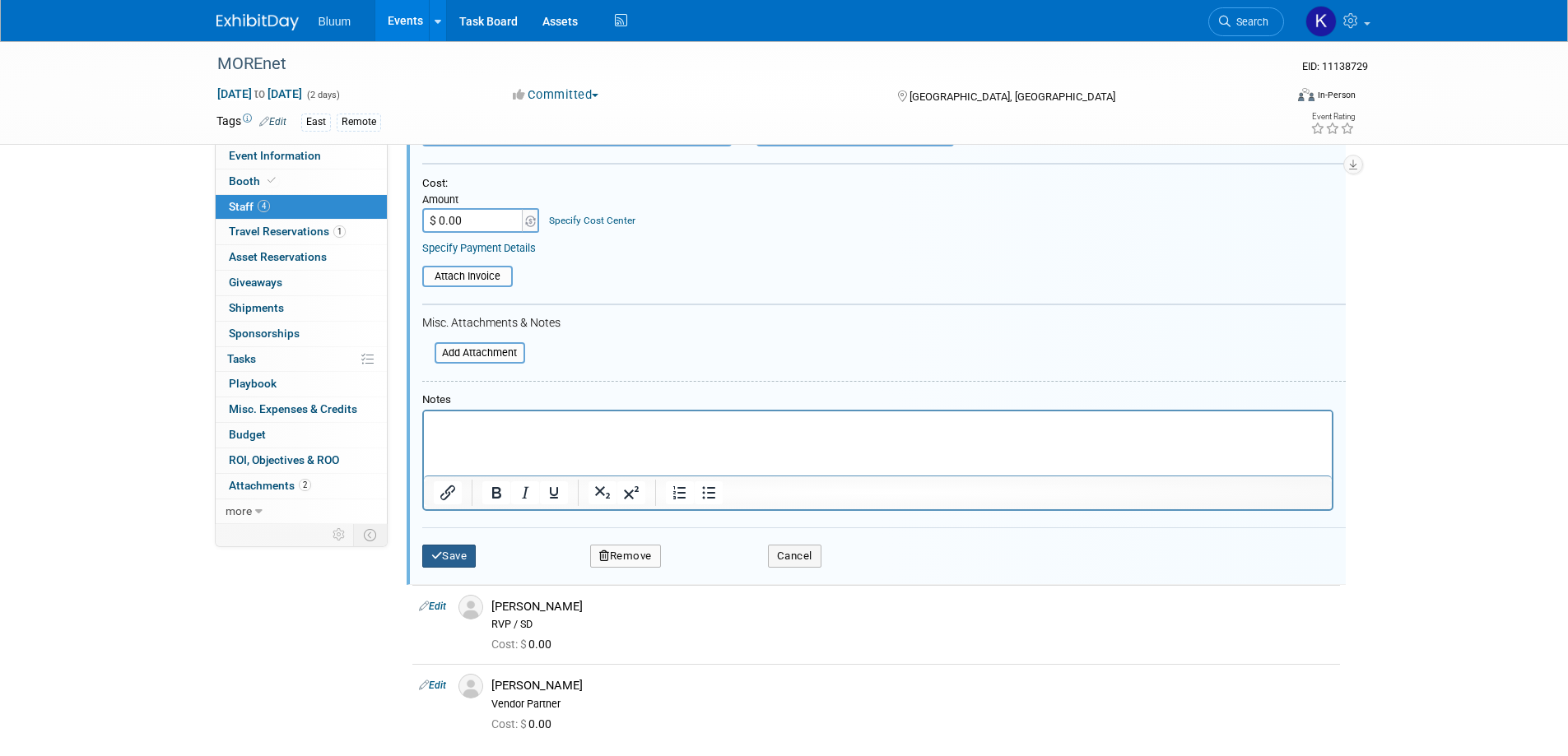
click at [467, 555] on button "Save" at bounding box center [450, 556] width 54 height 23
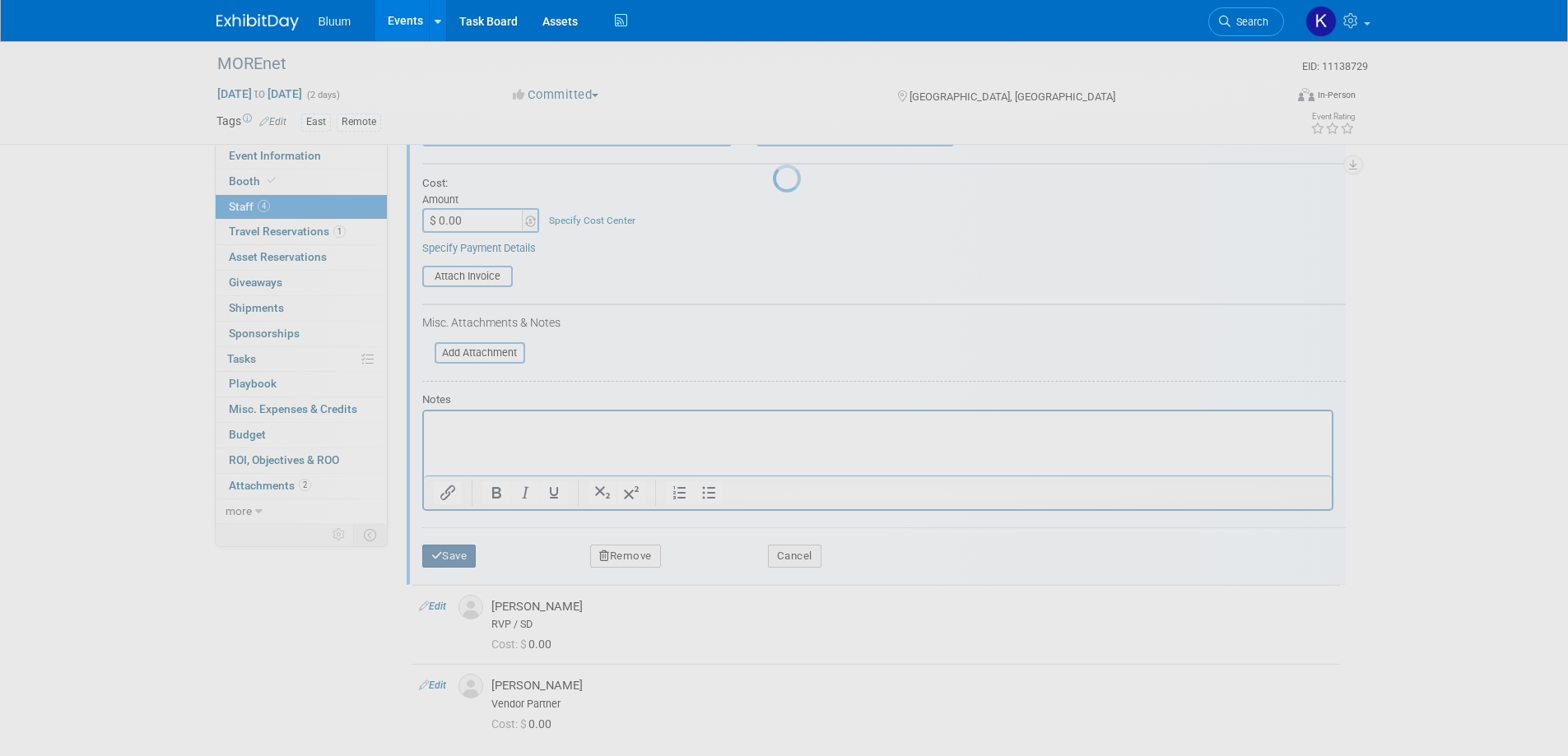
scroll to position [15, 0]
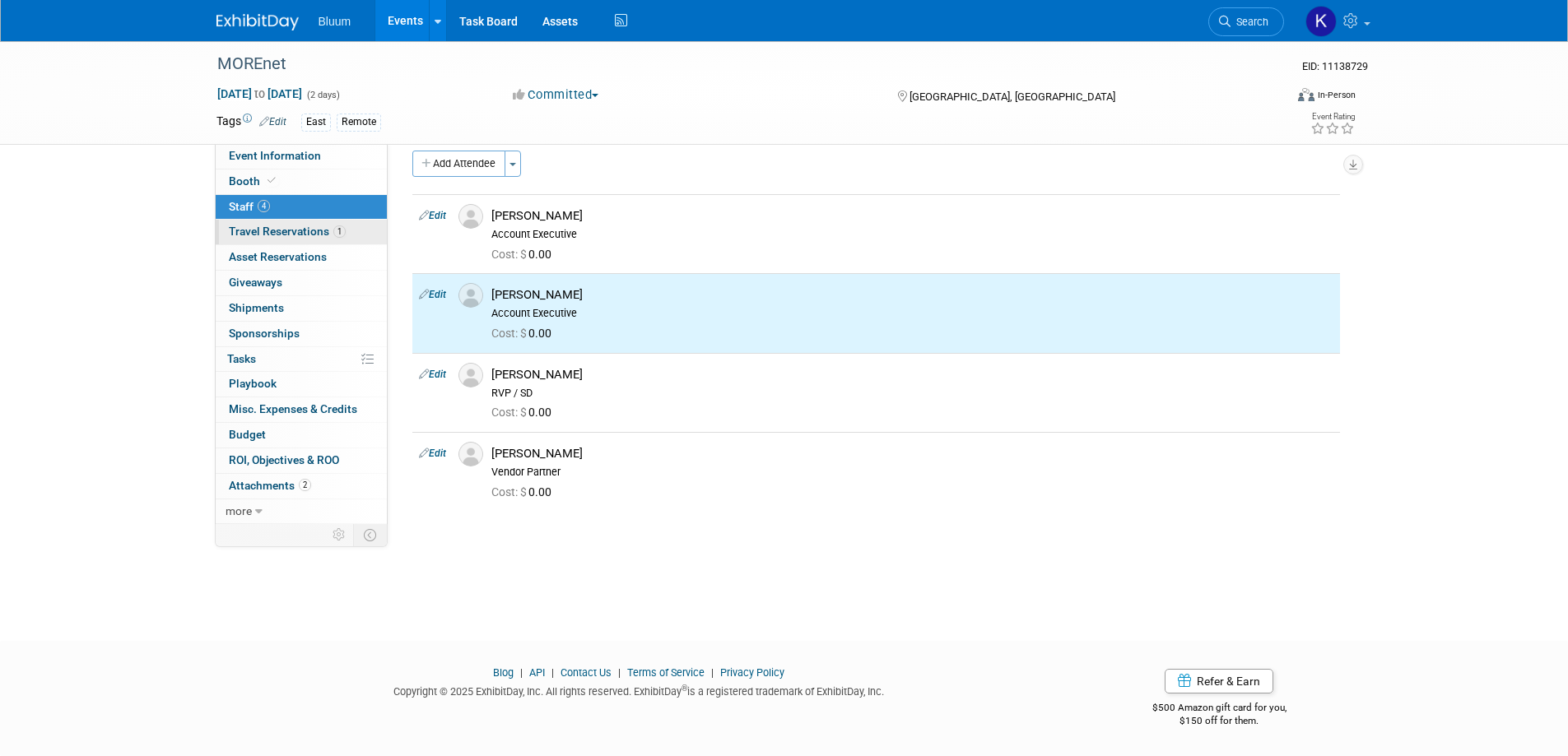
click at [307, 230] on span "Travel Reservations 1" at bounding box center [287, 231] width 117 height 14
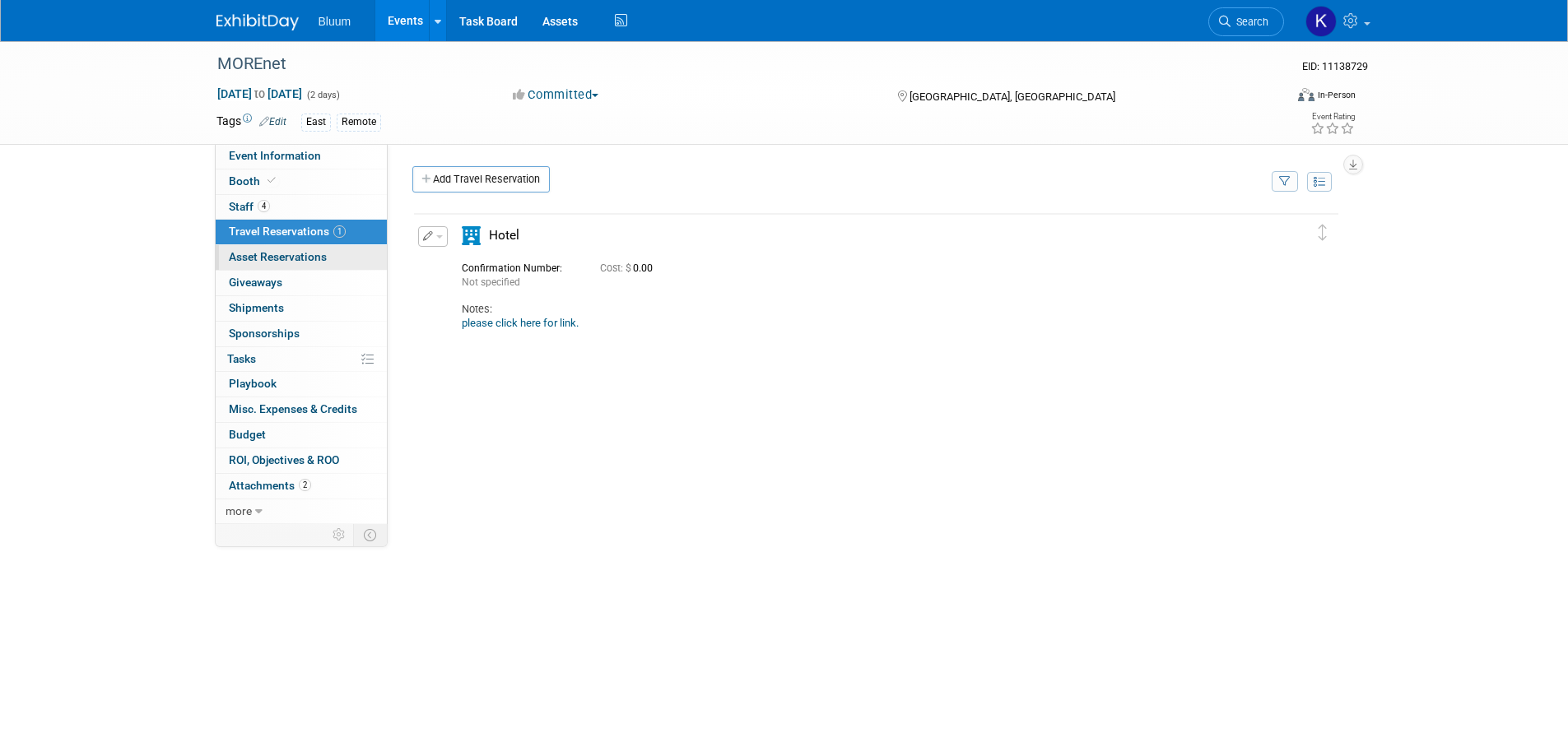
click at [302, 247] on link "0 Asset Reservations 0" at bounding box center [301, 258] width 171 height 25
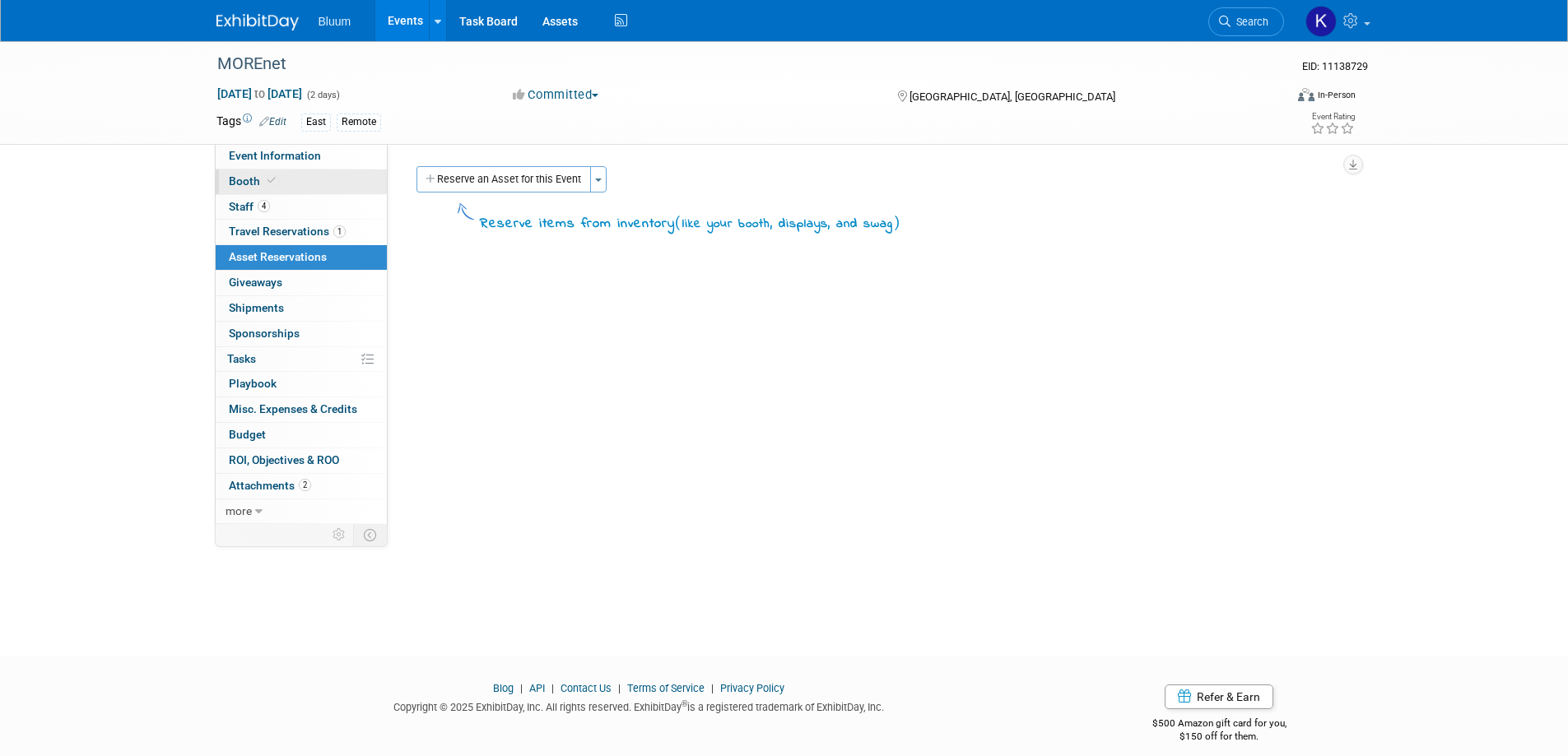
click at [248, 183] on span "Booth" at bounding box center [254, 181] width 50 height 14
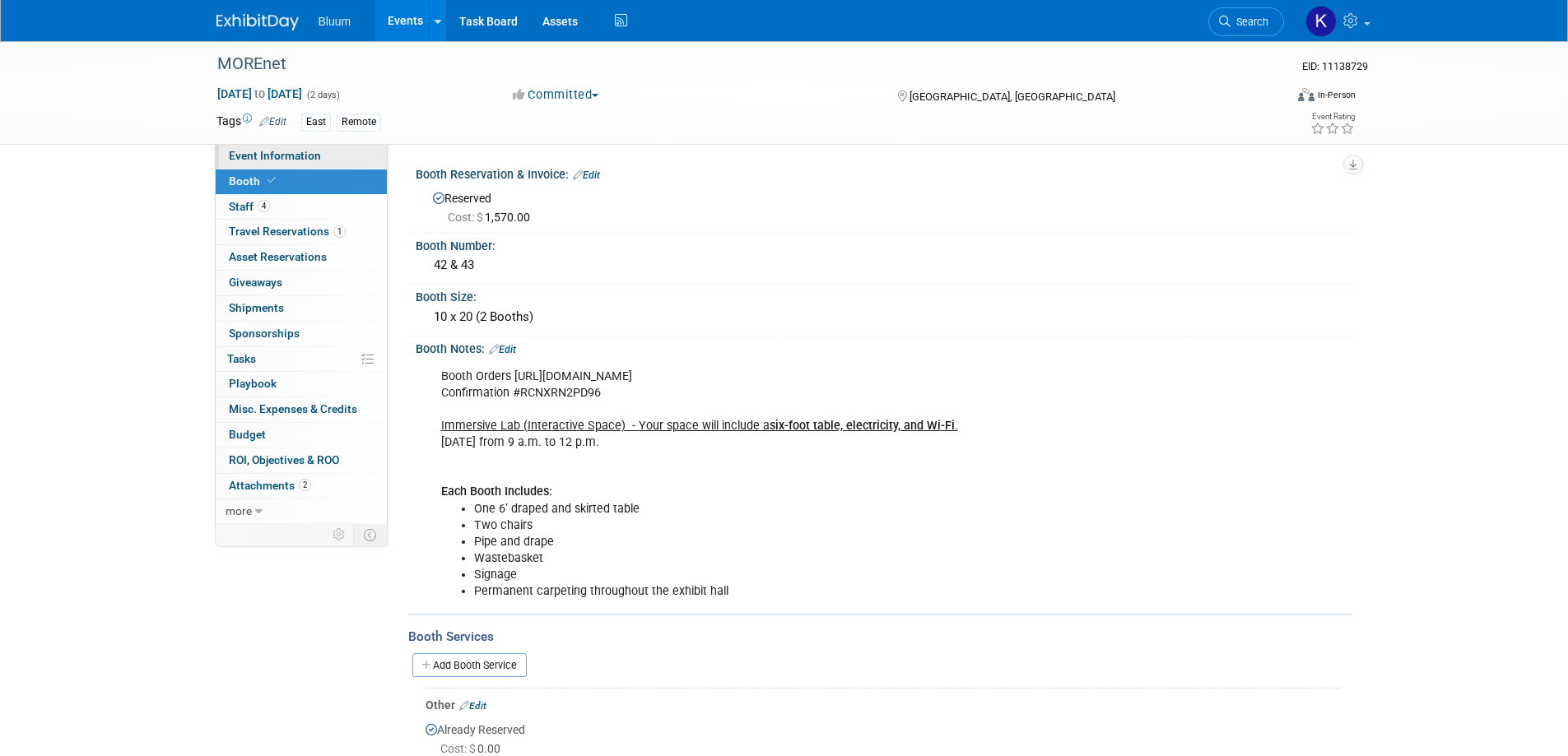
click at [274, 160] on span "Event Information" at bounding box center [275, 156] width 92 height 14
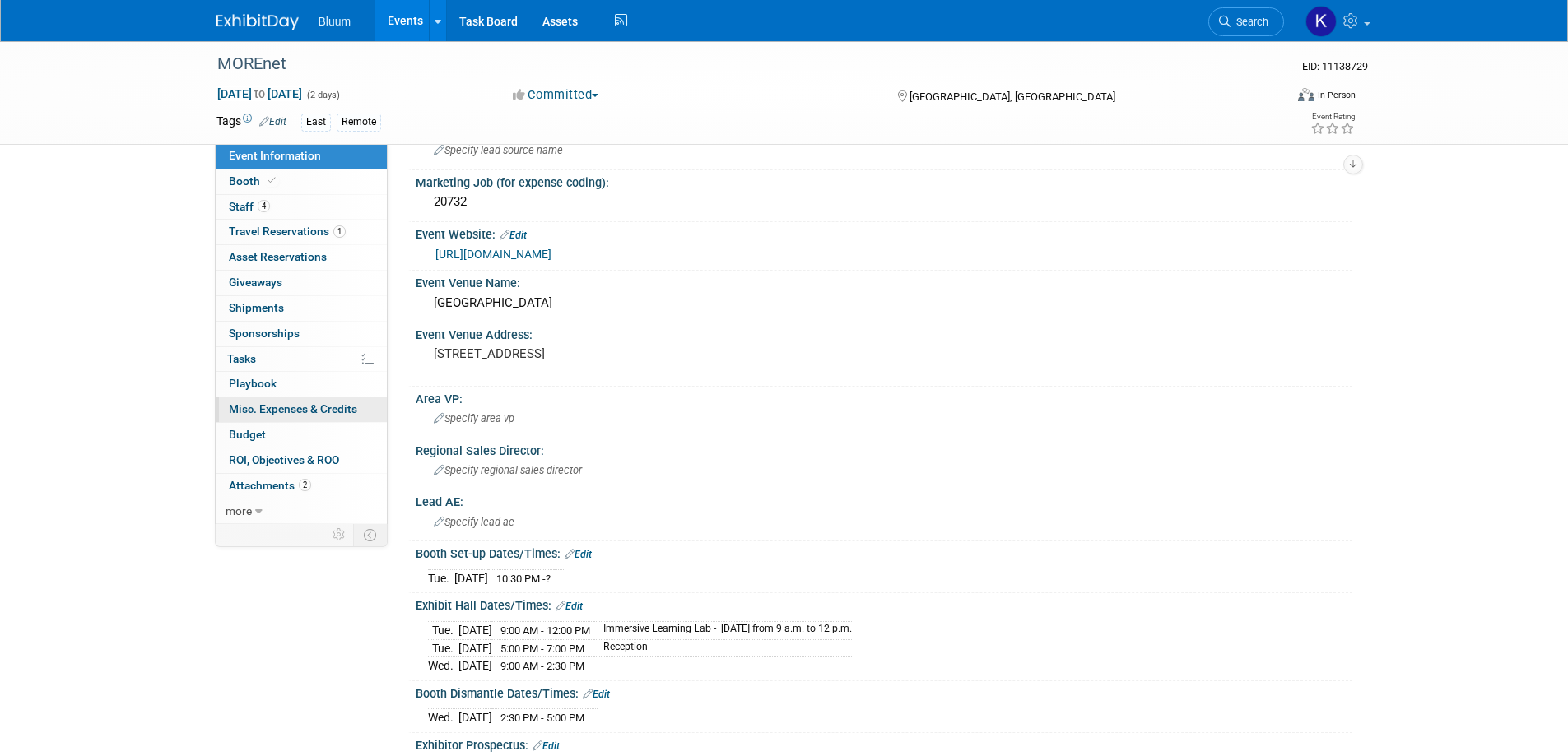
scroll to position [247, 0]
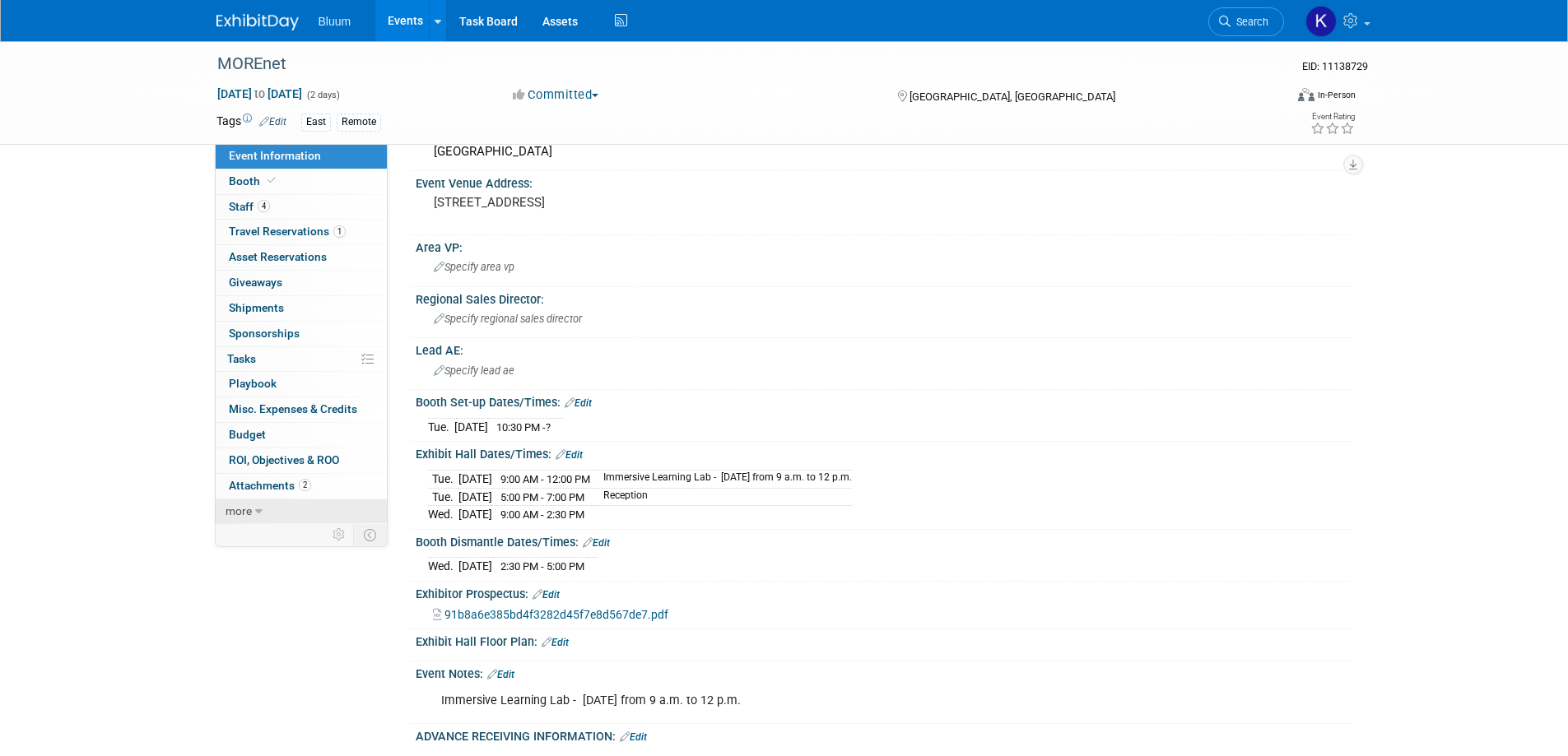
click at [268, 511] on link "more" at bounding box center [301, 512] width 171 height 25
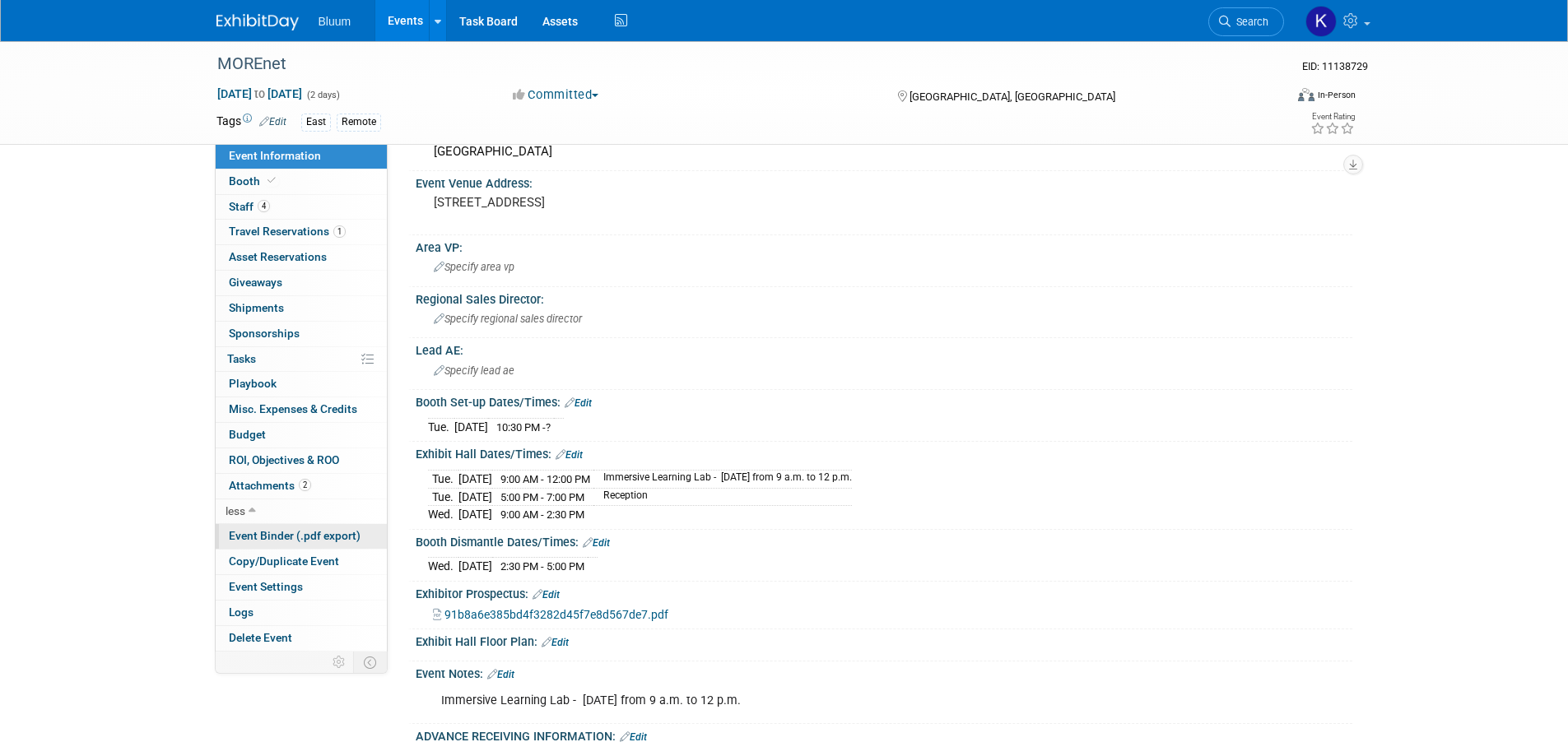
click at [278, 529] on span "Event Binder (.pdf export)" at bounding box center [295, 536] width 132 height 14
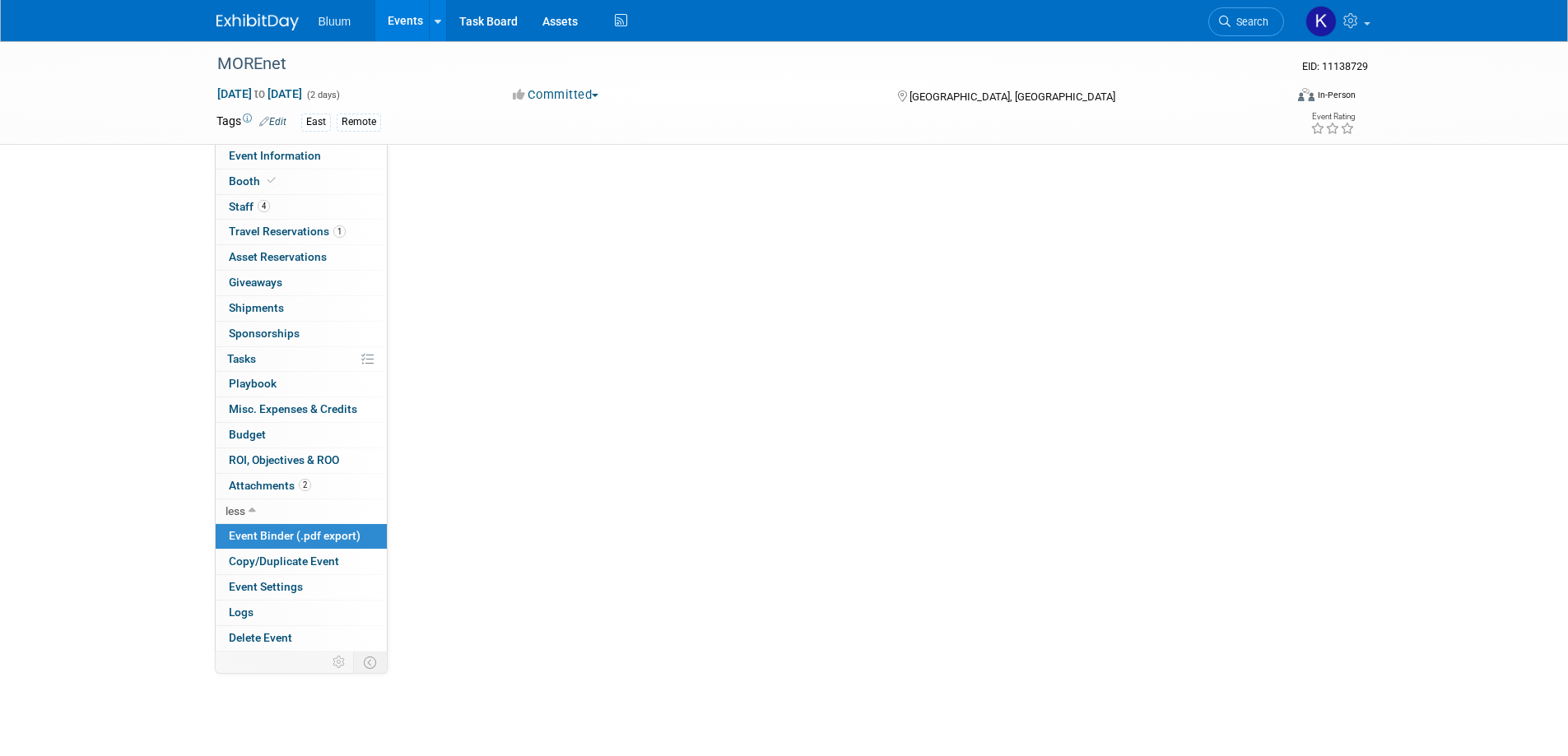
scroll to position [0, 0]
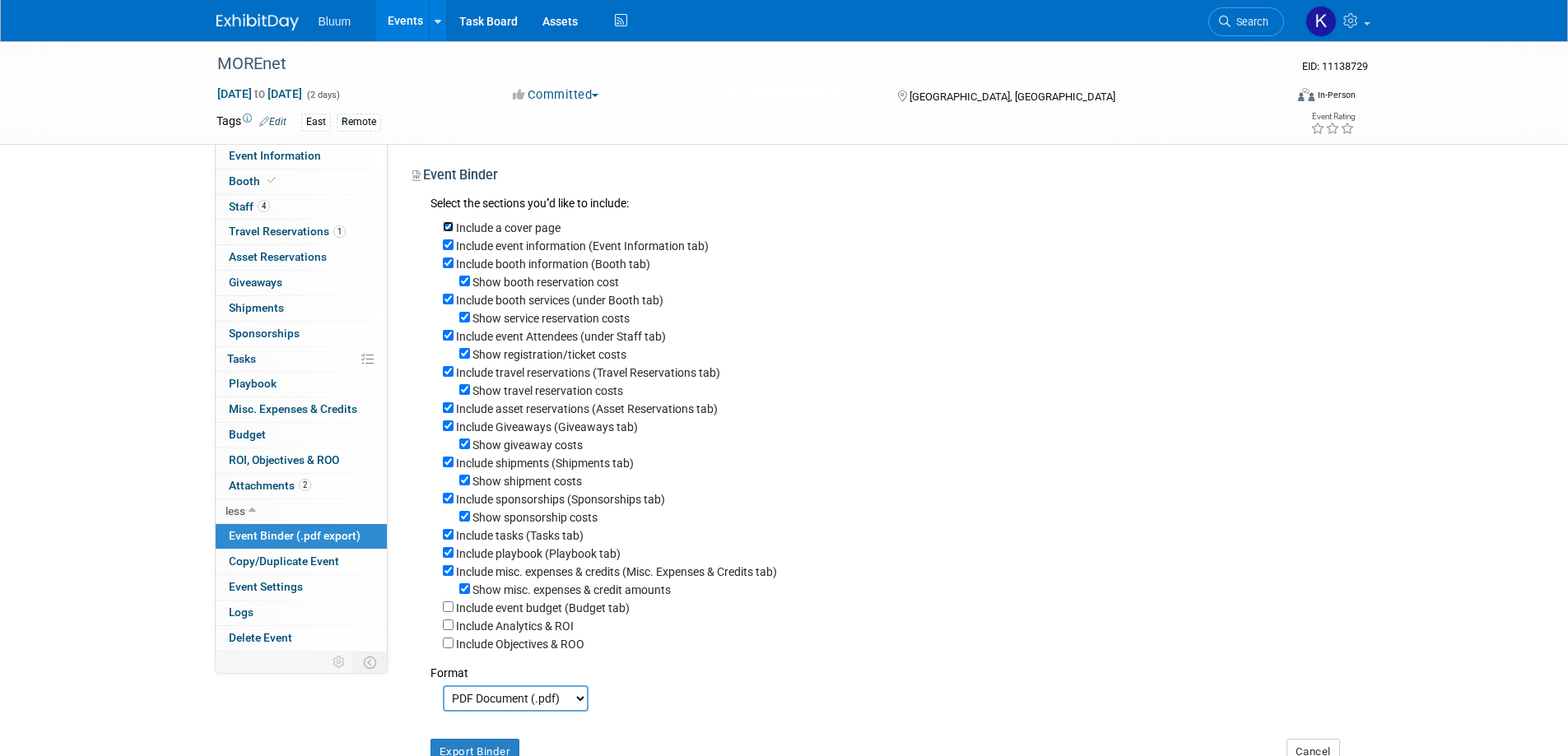
click at [451, 224] on input "Include a cover page" at bounding box center [448, 226] width 11 height 11
checkbox input "false"
click at [463, 280] on input "Show booth reservation cost" at bounding box center [464, 280] width 11 height 11
checkbox input "false"
click at [469, 321] on input "Show service reservation costs" at bounding box center [464, 317] width 11 height 11
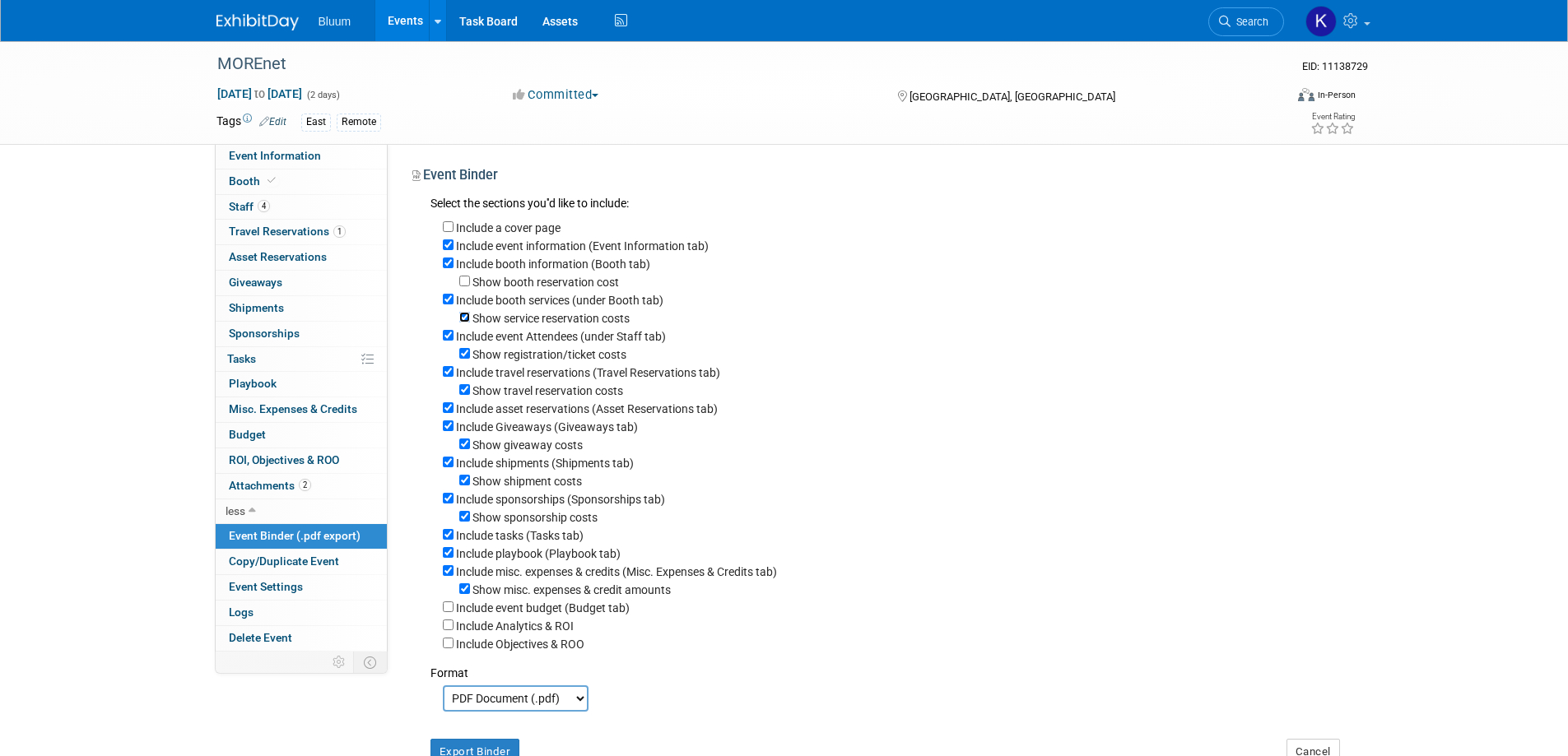
checkbox input "false"
click at [462, 353] on input "Show registration/ticket costs" at bounding box center [464, 353] width 11 height 11
checkbox input "false"
click at [446, 340] on input "Include event Attendees (under Staff tab)" at bounding box center [448, 334] width 11 height 11
checkbox input "false"
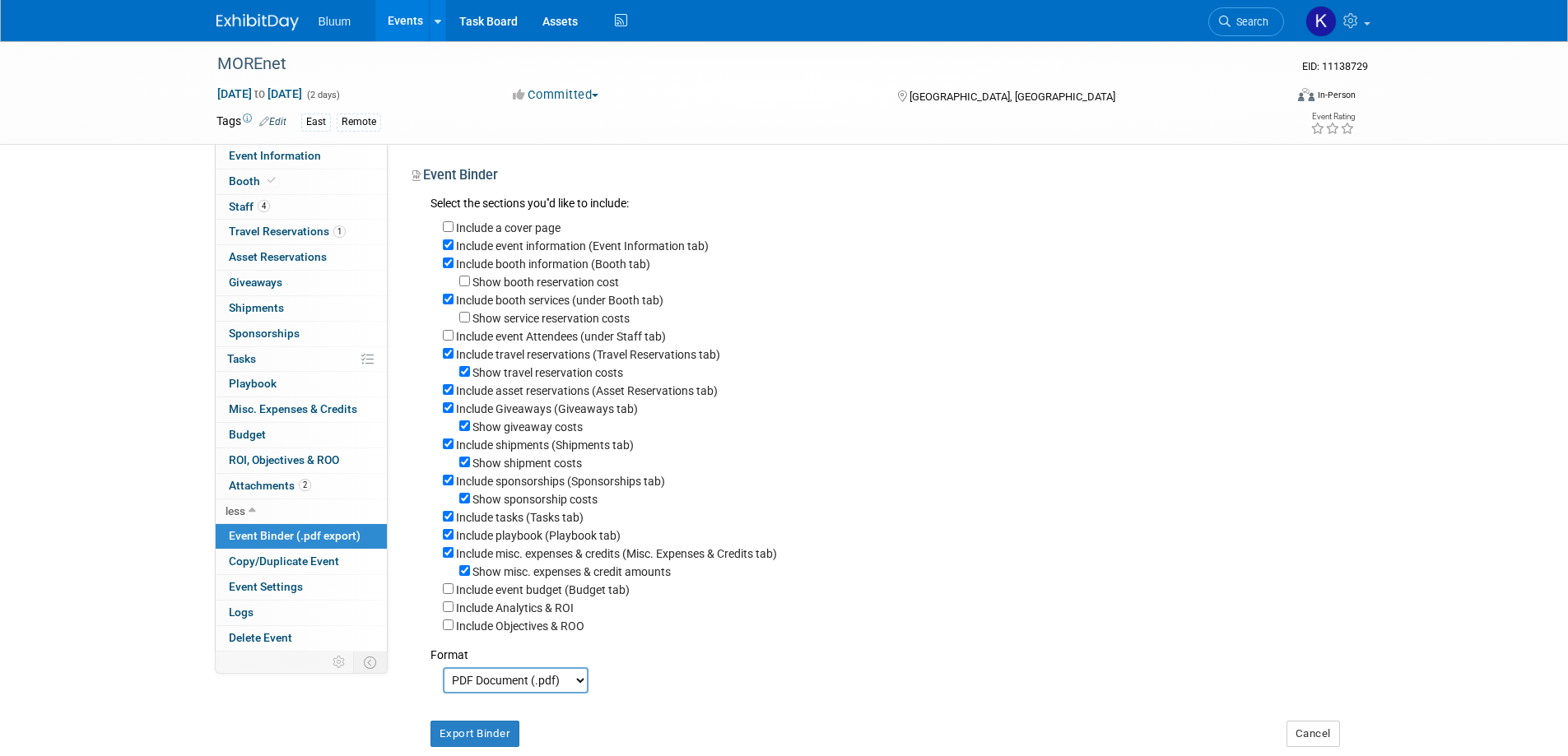
click at [470, 374] on div "Show travel reservation costs" at bounding box center [892, 371] width 898 height 18
click at [467, 376] on input "Show travel reservation costs" at bounding box center [464, 371] width 11 height 11
checkbox input "false"
click at [450, 393] on input "Include asset reservations (Asset Reservations tab)" at bounding box center [448, 389] width 11 height 11
checkbox input "false"
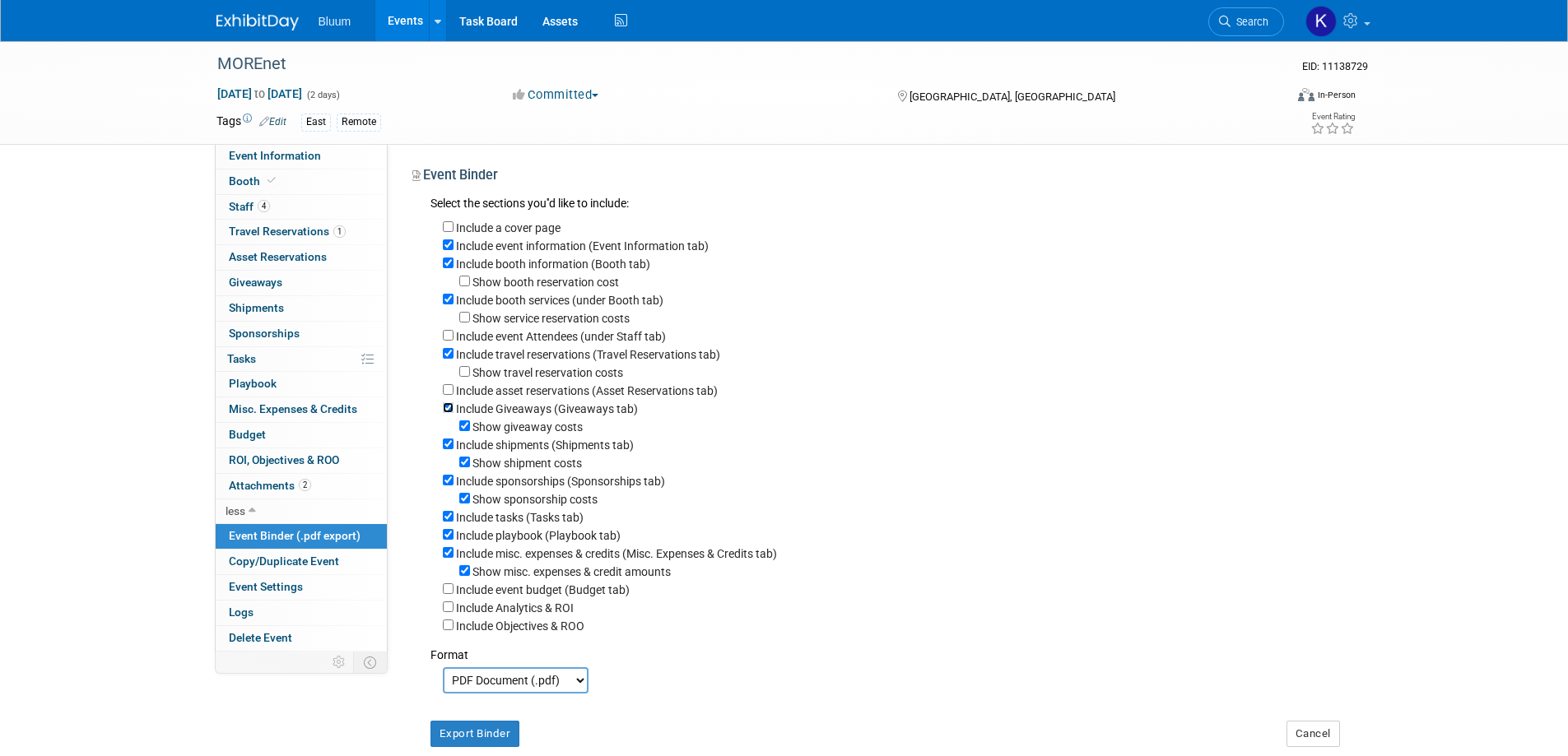
click at [453, 412] on input "Include Giveaways (Giveaways tab)" at bounding box center [448, 407] width 11 height 11
checkbox input "false"
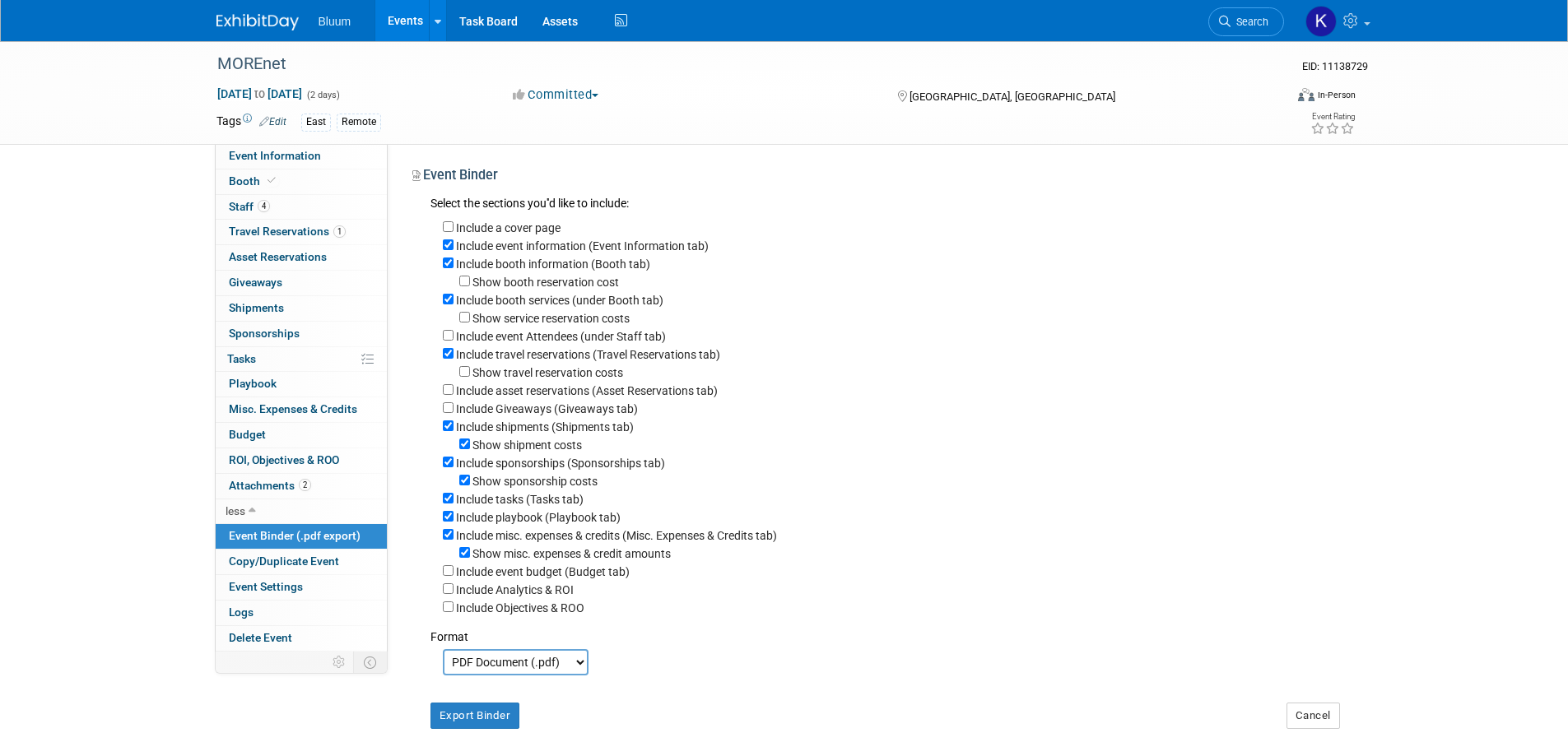
click at [450, 425] on div "Include shipments (Shipments tab)" at bounding box center [892, 426] width 898 height 18
click at [465, 450] on input "Show shipment costs" at bounding box center [464, 444] width 11 height 11
checkbox input "false"
click at [451, 431] on input "Include shipments (Shipments tab)" at bounding box center [448, 425] width 11 height 11
checkbox input "false"
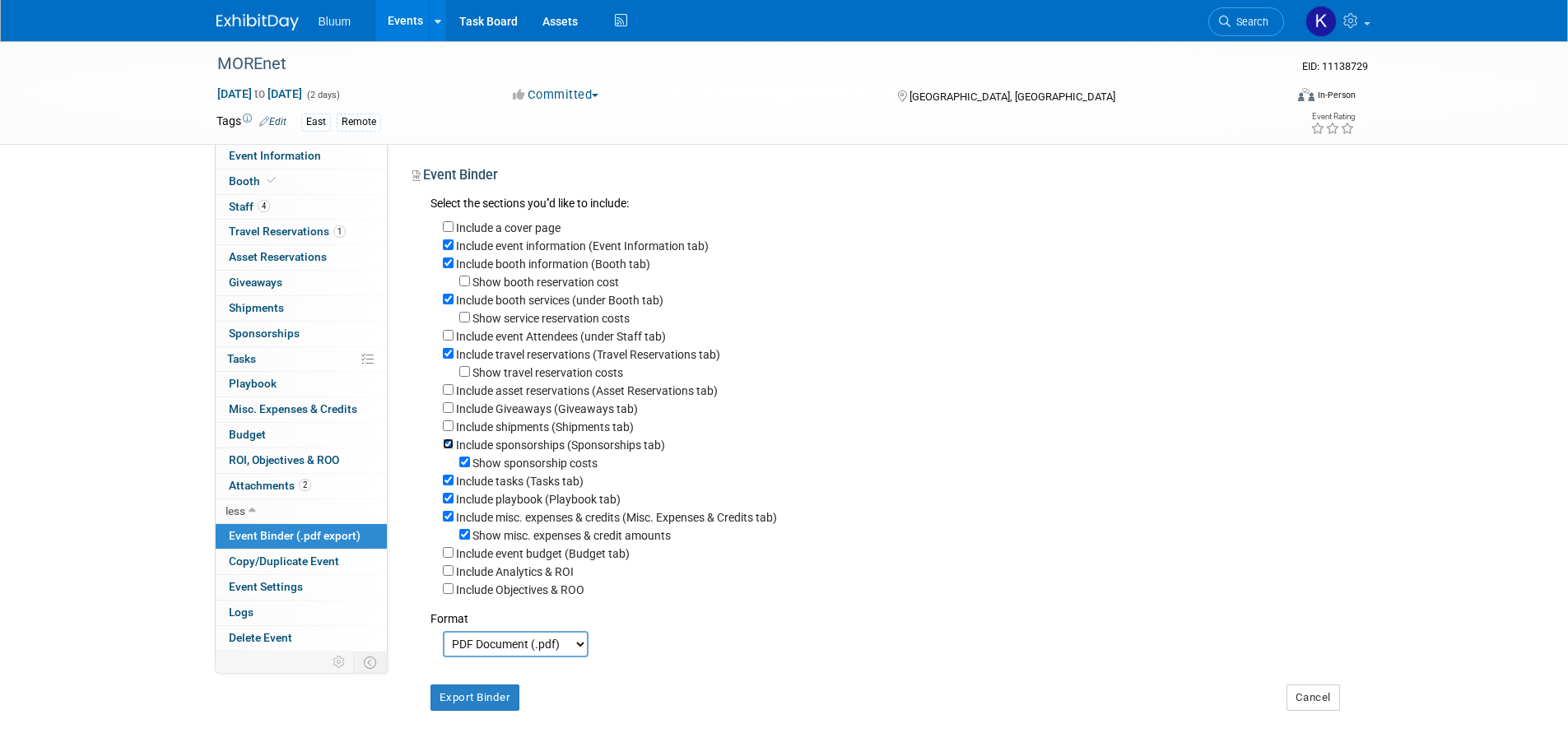
click at [453, 450] on input "Include sponsorships (Sponsorships tab)" at bounding box center [448, 444] width 11 height 11
checkbox input "false"
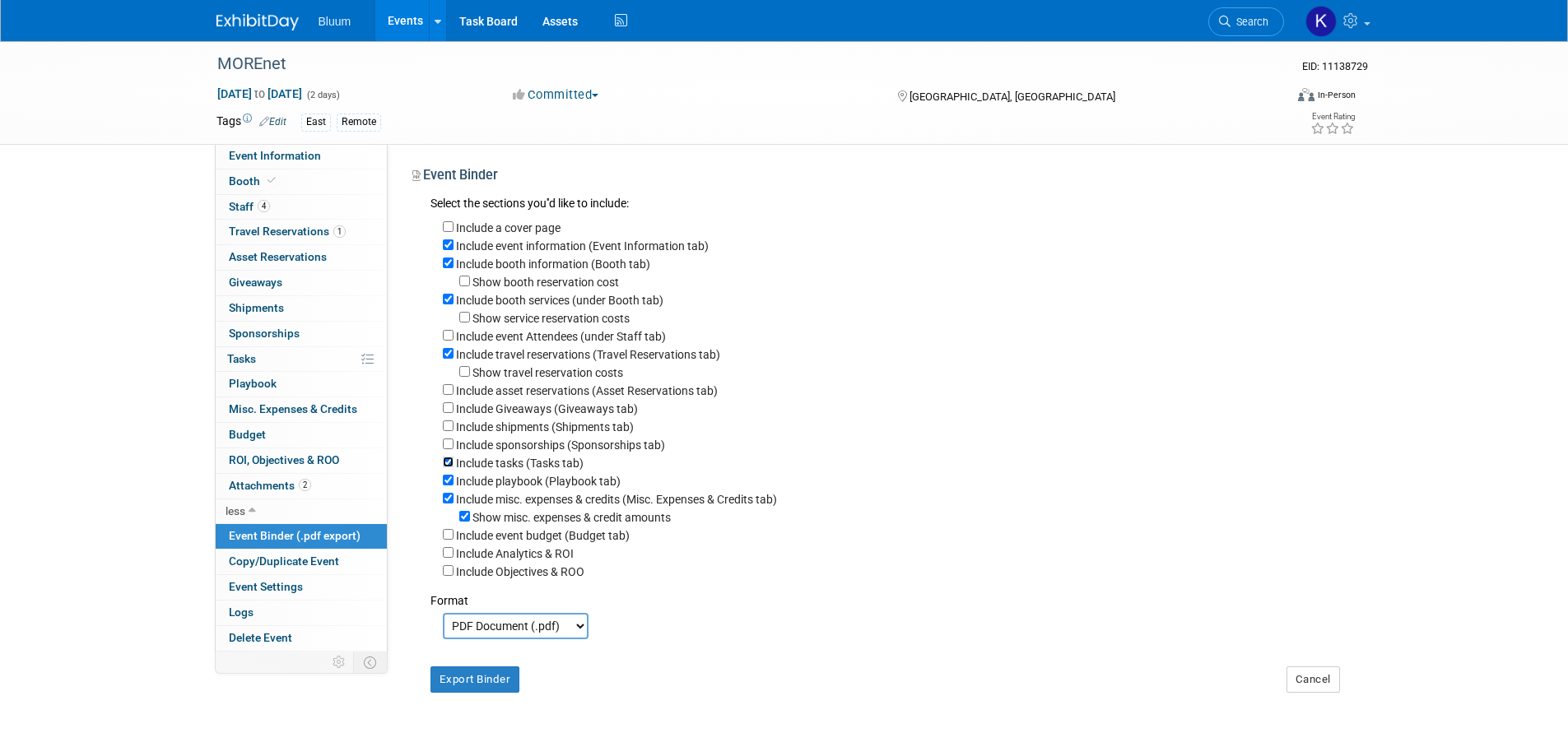
click at [450, 467] on input "Include tasks (Tasks tab)" at bounding box center [448, 461] width 11 height 11
checkbox input "false"
click at [447, 485] on input "Include playbook (Playbook tab)" at bounding box center [448, 480] width 11 height 11
checkbox input "false"
click at [447, 504] on input "Include misc. expenses & credits (Misc. Expenses & Credits tab)" at bounding box center [448, 498] width 11 height 11
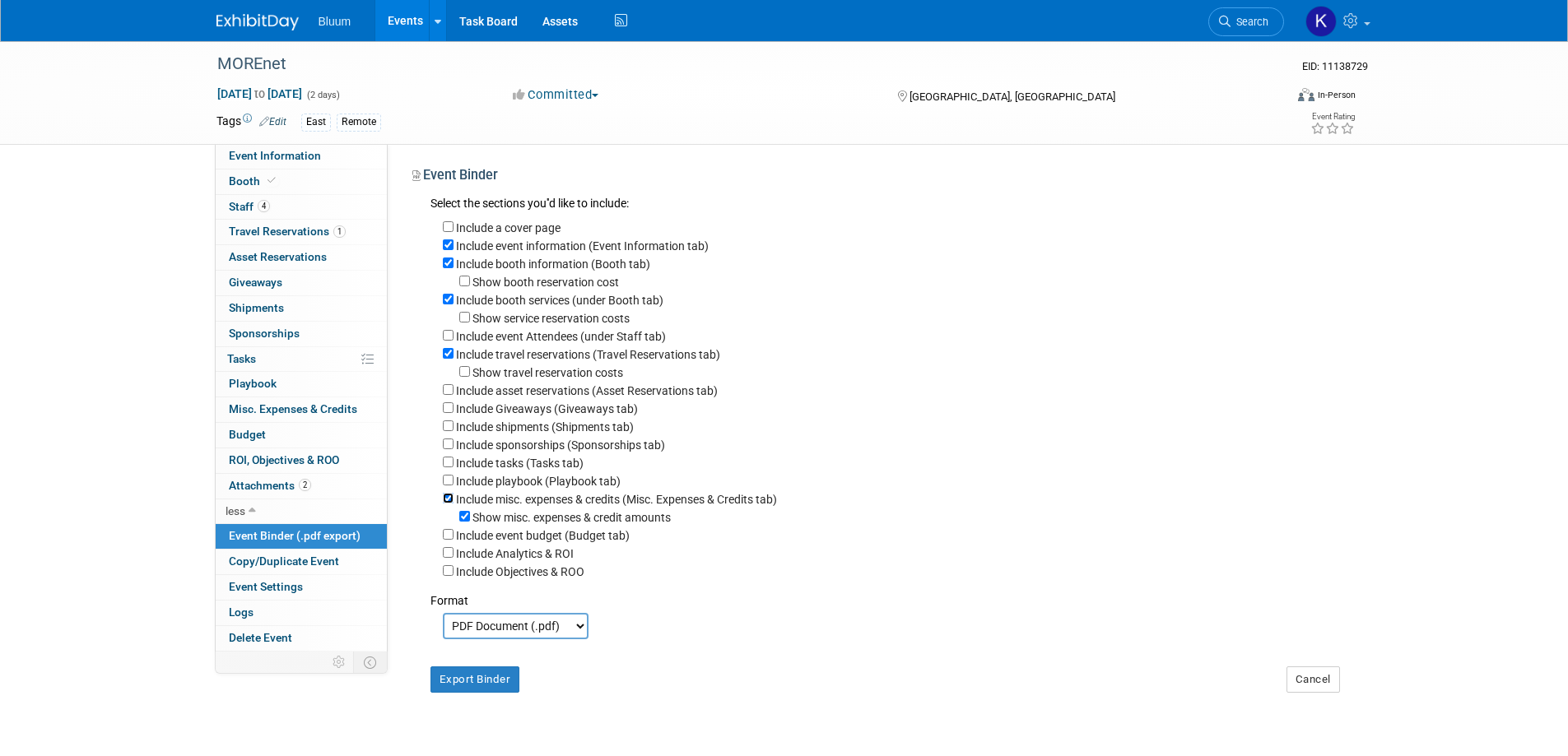
checkbox input "false"
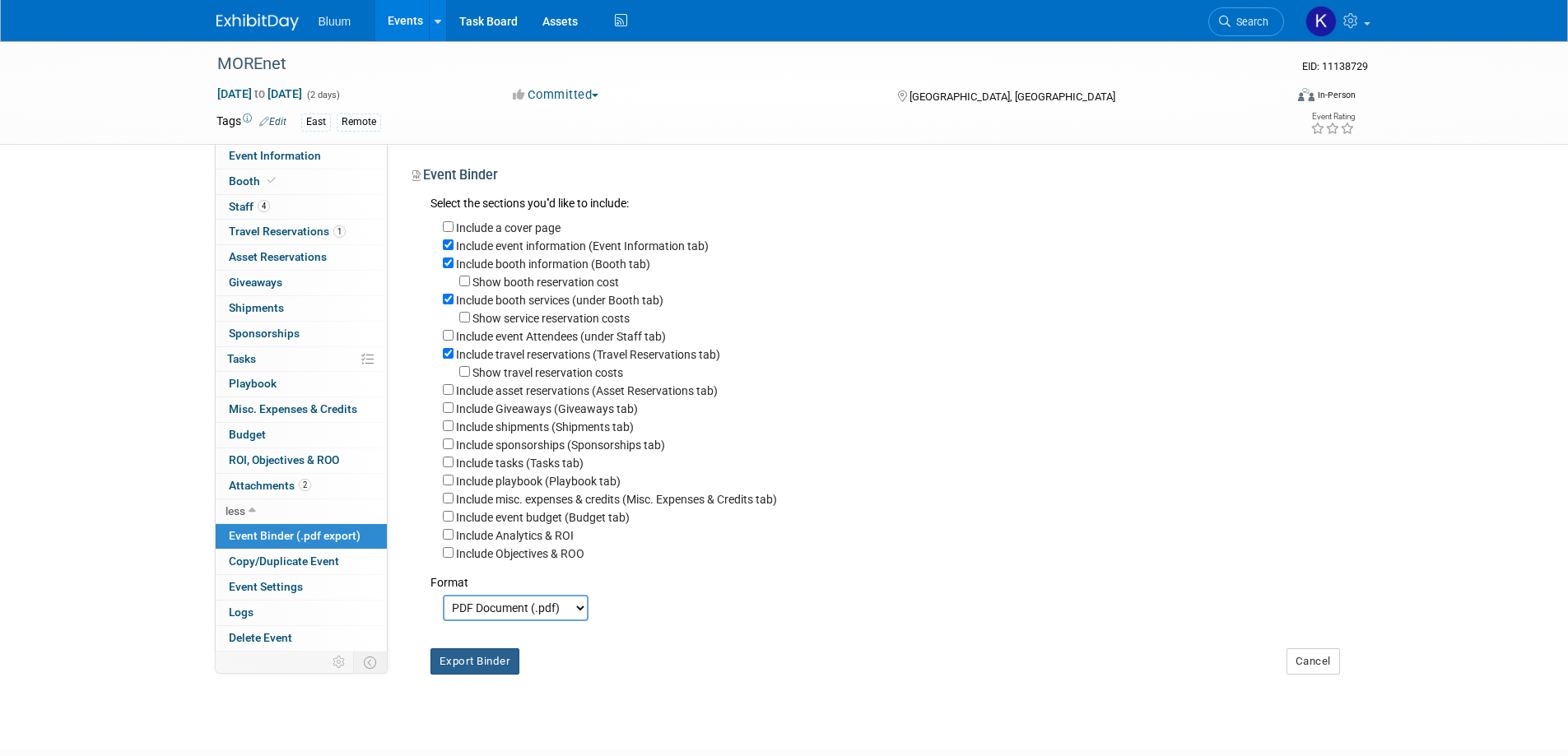
click at [477, 668] on button "Export Binder" at bounding box center [475, 661] width 90 height 26
click at [0, 0] on div at bounding box center [0, 0] width 0 height 0
click at [265, 154] on span "Event Information" at bounding box center [275, 156] width 92 height 14
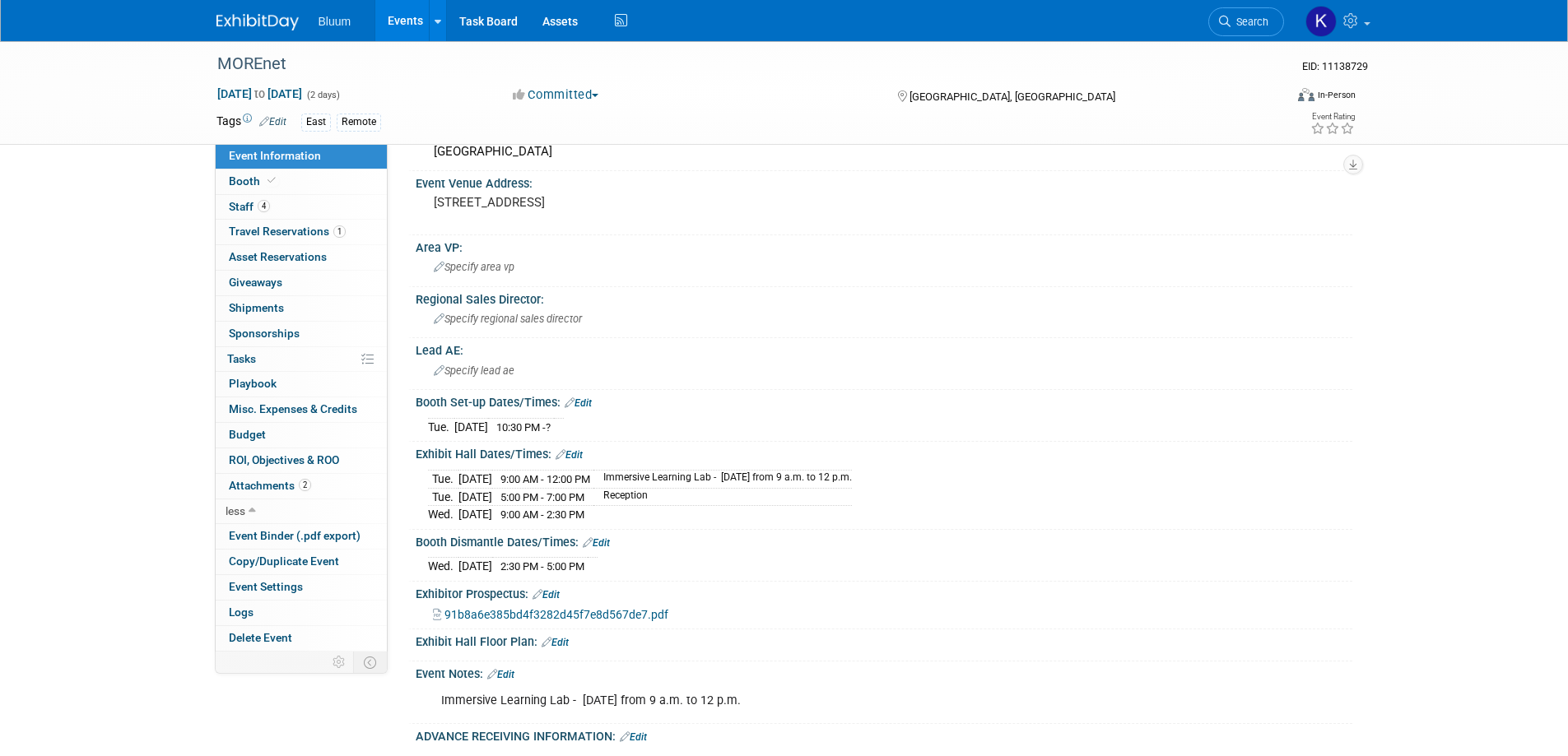
scroll to position [329, 0]
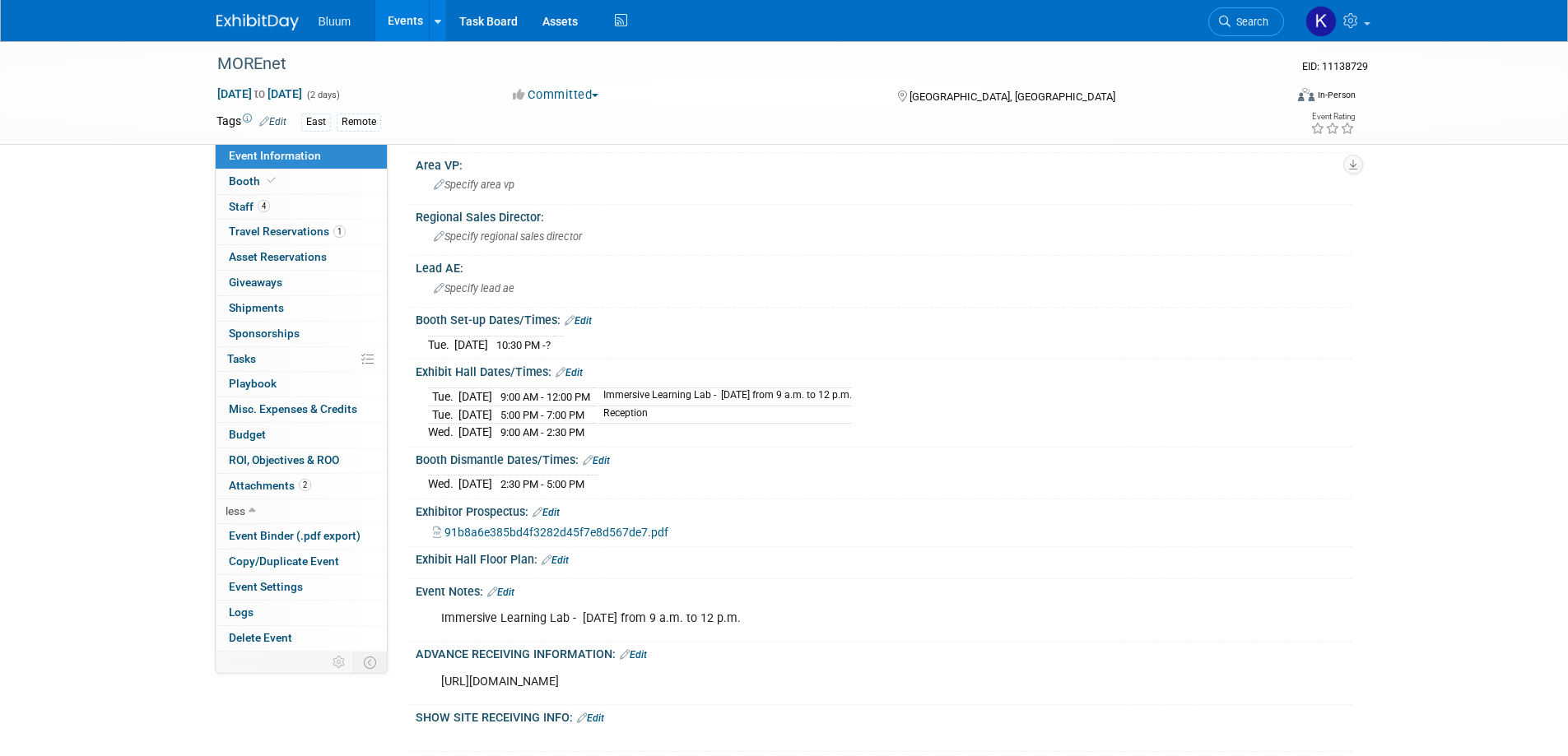
click at [585, 324] on link "Edit" at bounding box center [578, 321] width 27 height 12
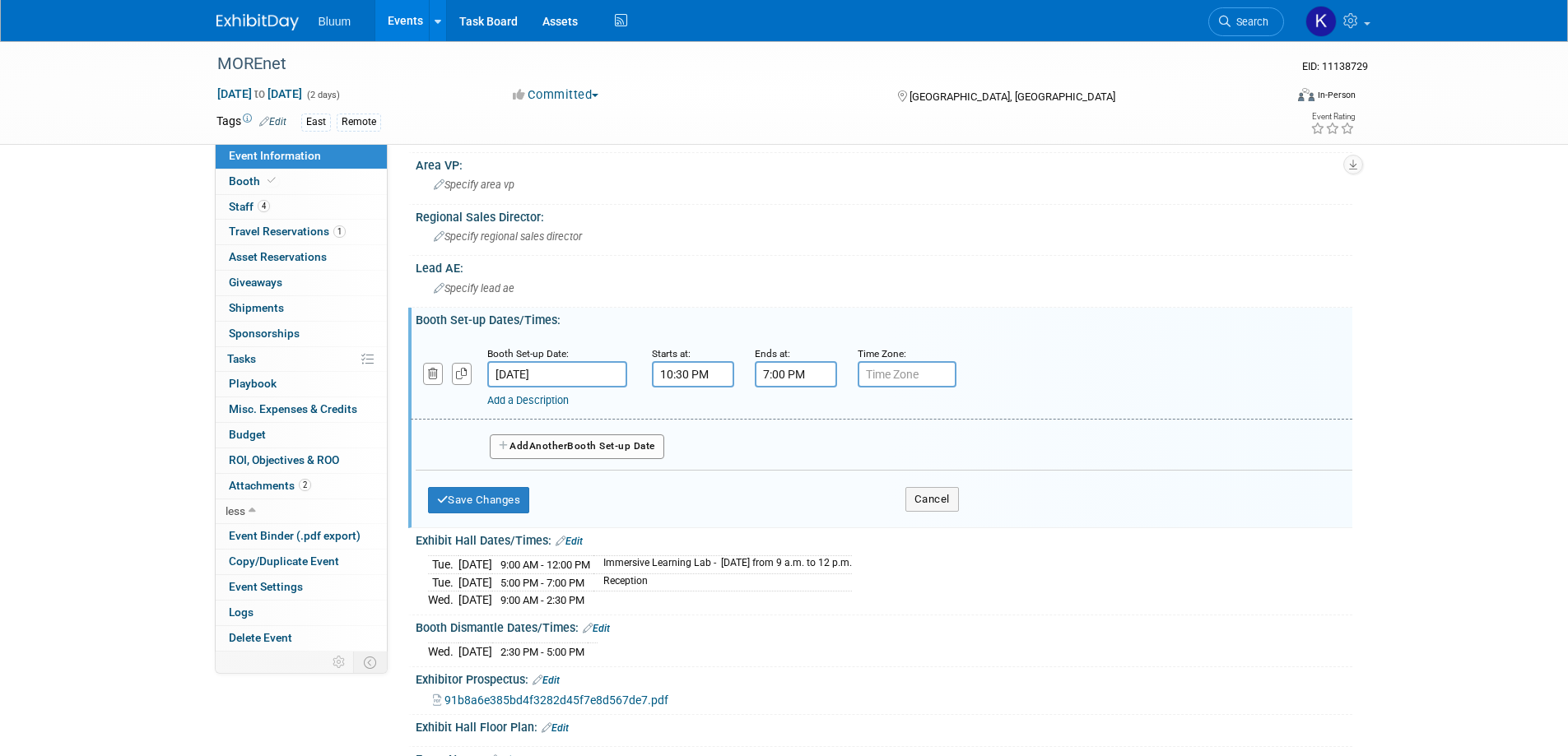
click at [781, 377] on input "7:00 PM" at bounding box center [796, 374] width 82 height 26
click at [780, 450] on span "07" at bounding box center [792, 450] width 31 height 30
click at [849, 419] on td "01" at bounding box center [838, 416] width 52 height 44
click at [865, 451] on span "00" at bounding box center [870, 450] width 31 height 30
click at [885, 451] on td "30" at bounding box center [891, 460] width 52 height 44
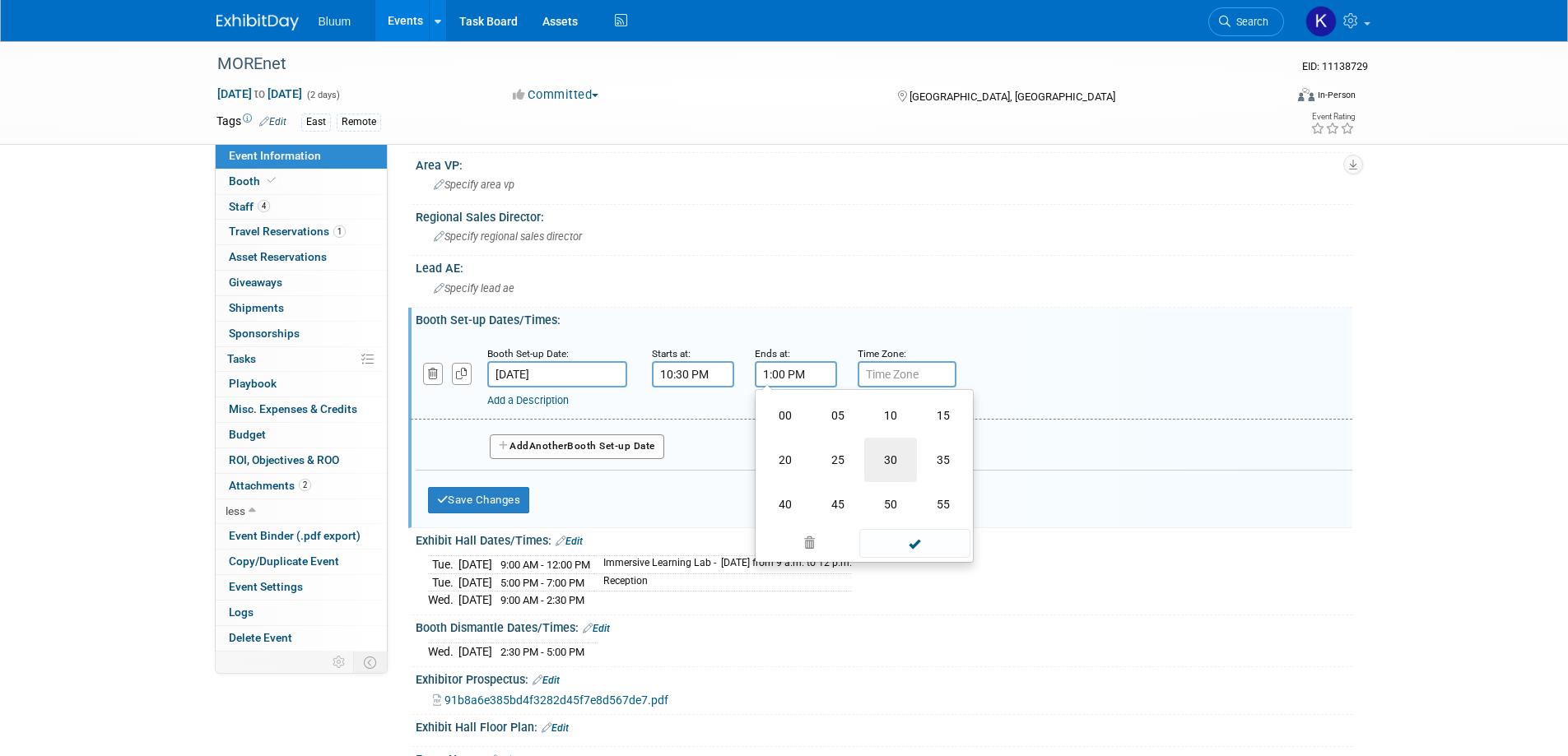
type input "1:30 PM"
click at [902, 516] on span at bounding box center [915, 524] width 111 height 29
click at [522, 500] on button "Save Changes" at bounding box center [480, 500] width 103 height 26
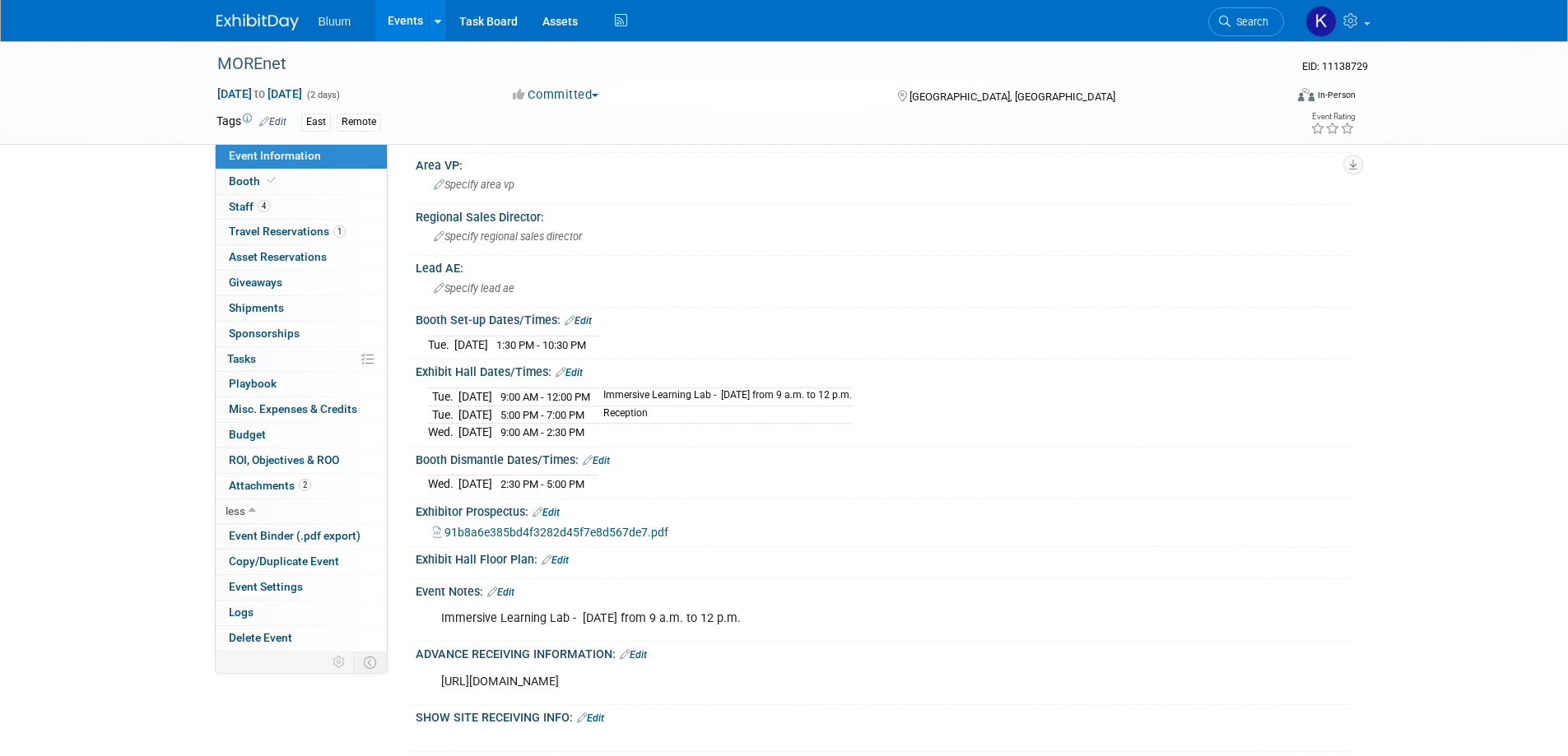
click at [588, 324] on link "Edit" at bounding box center [578, 321] width 27 height 12
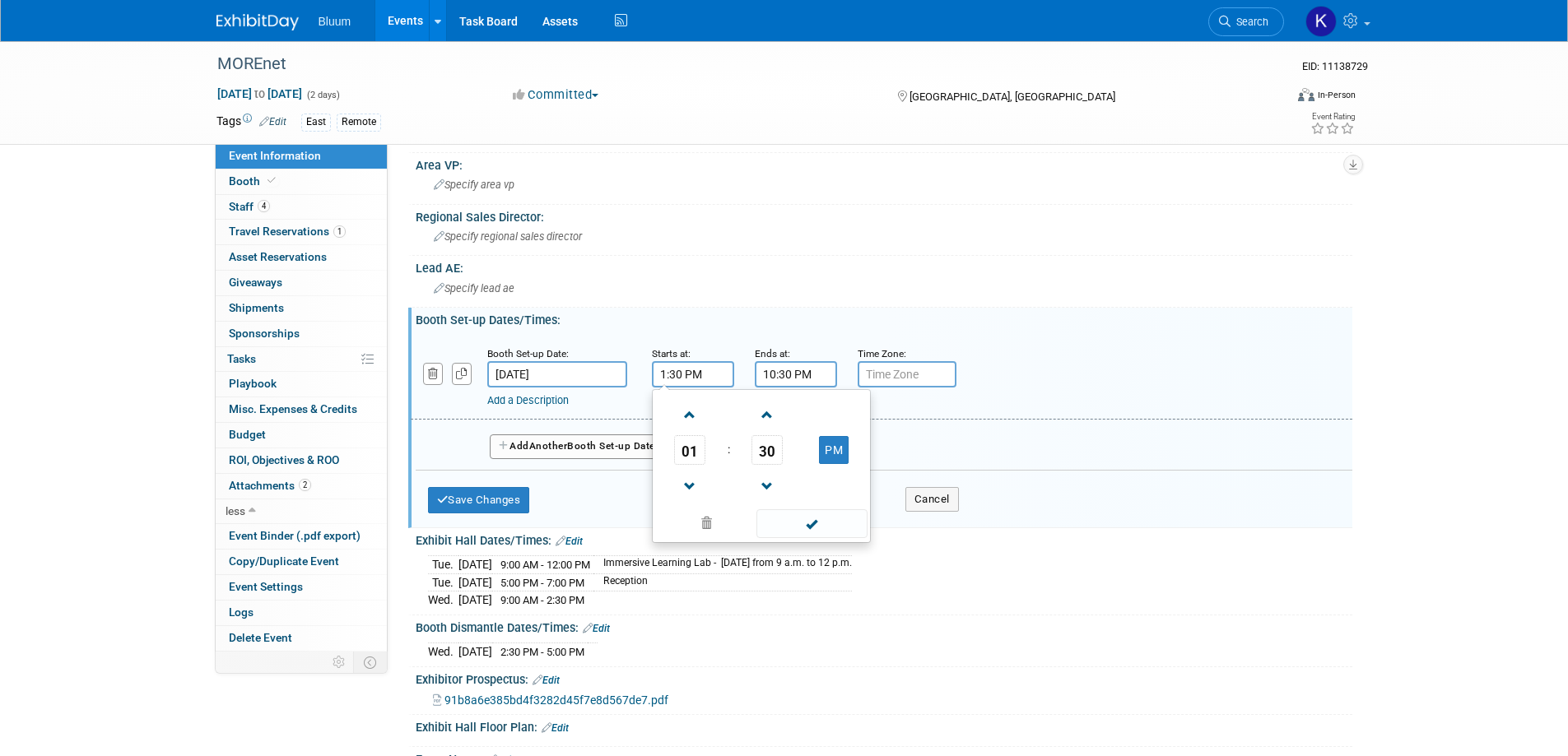
click at [679, 376] on input "1:30 PM" at bounding box center [693, 374] width 82 height 26
click at [692, 452] on span "01" at bounding box center [690, 450] width 31 height 30
click at [788, 506] on td "10" at bounding box center [787, 505] width 52 height 44
click at [838, 441] on button "PM" at bounding box center [834, 450] width 30 height 28
type input "10:30 AM"
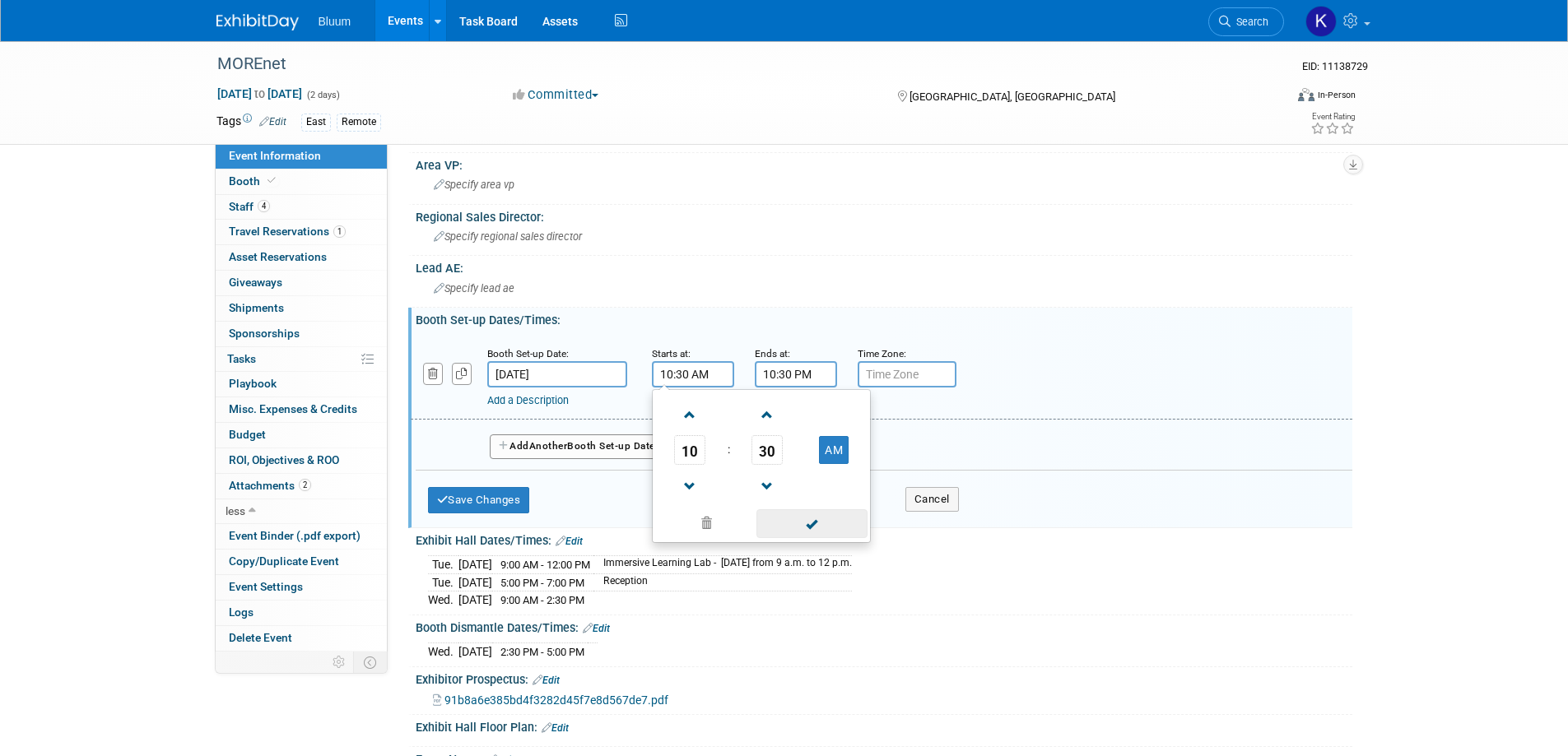
click at [805, 524] on span at bounding box center [812, 524] width 111 height 29
click at [777, 379] on input "10:30 PM" at bounding box center [796, 374] width 82 height 26
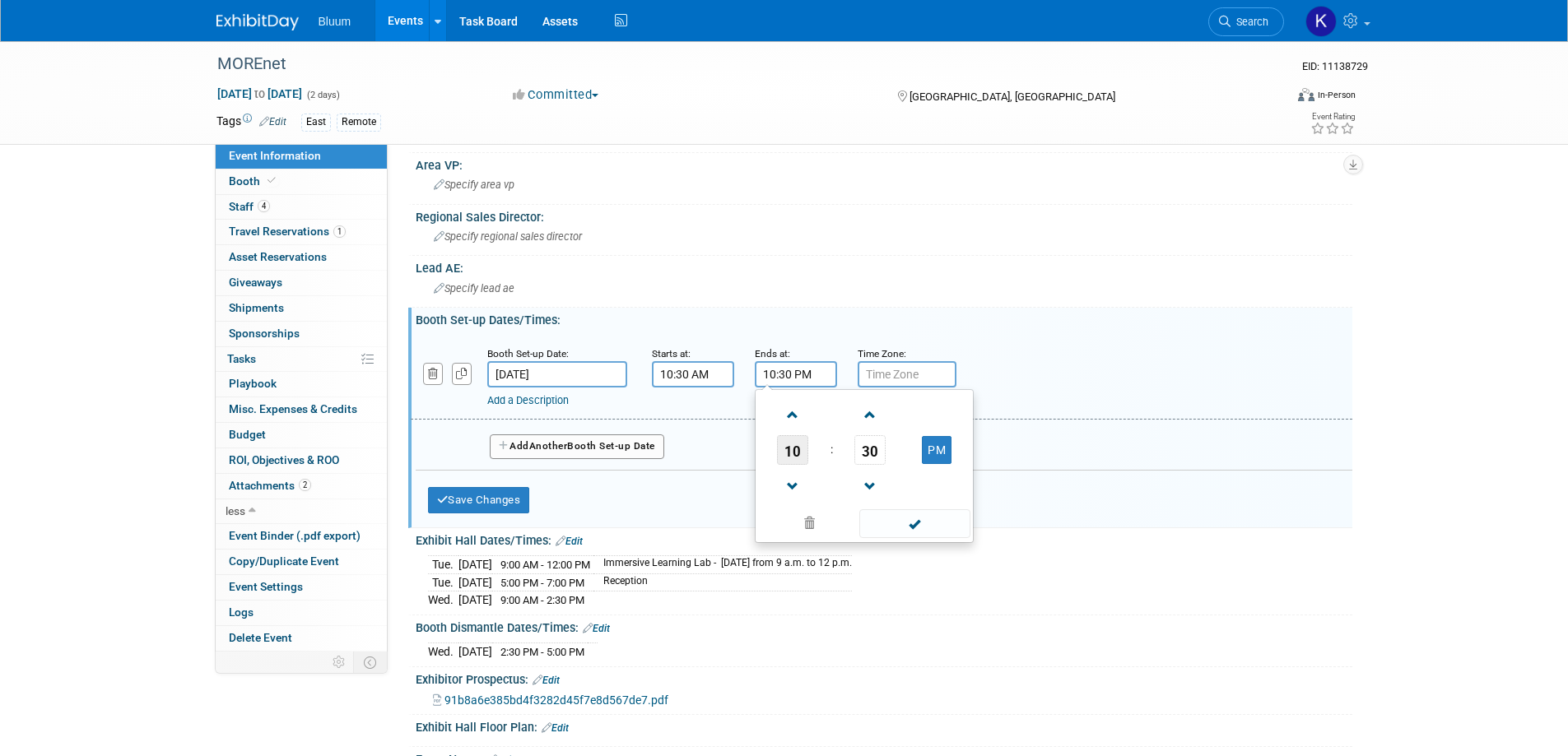
click at [802, 453] on span "10" at bounding box center [792, 450] width 31 height 30
click at [835, 419] on td "01" at bounding box center [838, 416] width 52 height 44
type input "1:30 PM"
click at [934, 522] on span at bounding box center [915, 524] width 111 height 29
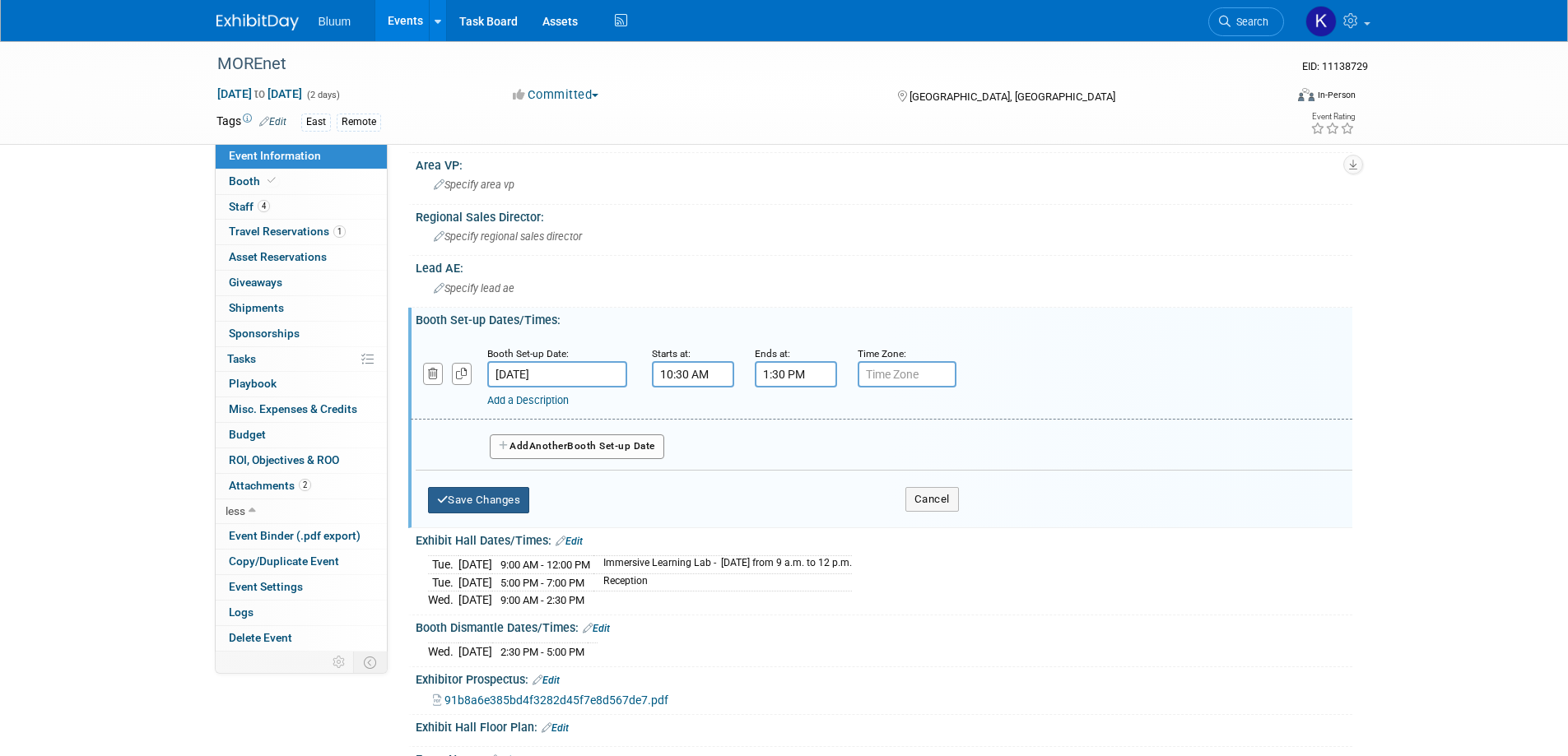
click at [509, 495] on button "Save Changes" at bounding box center [480, 500] width 103 height 26
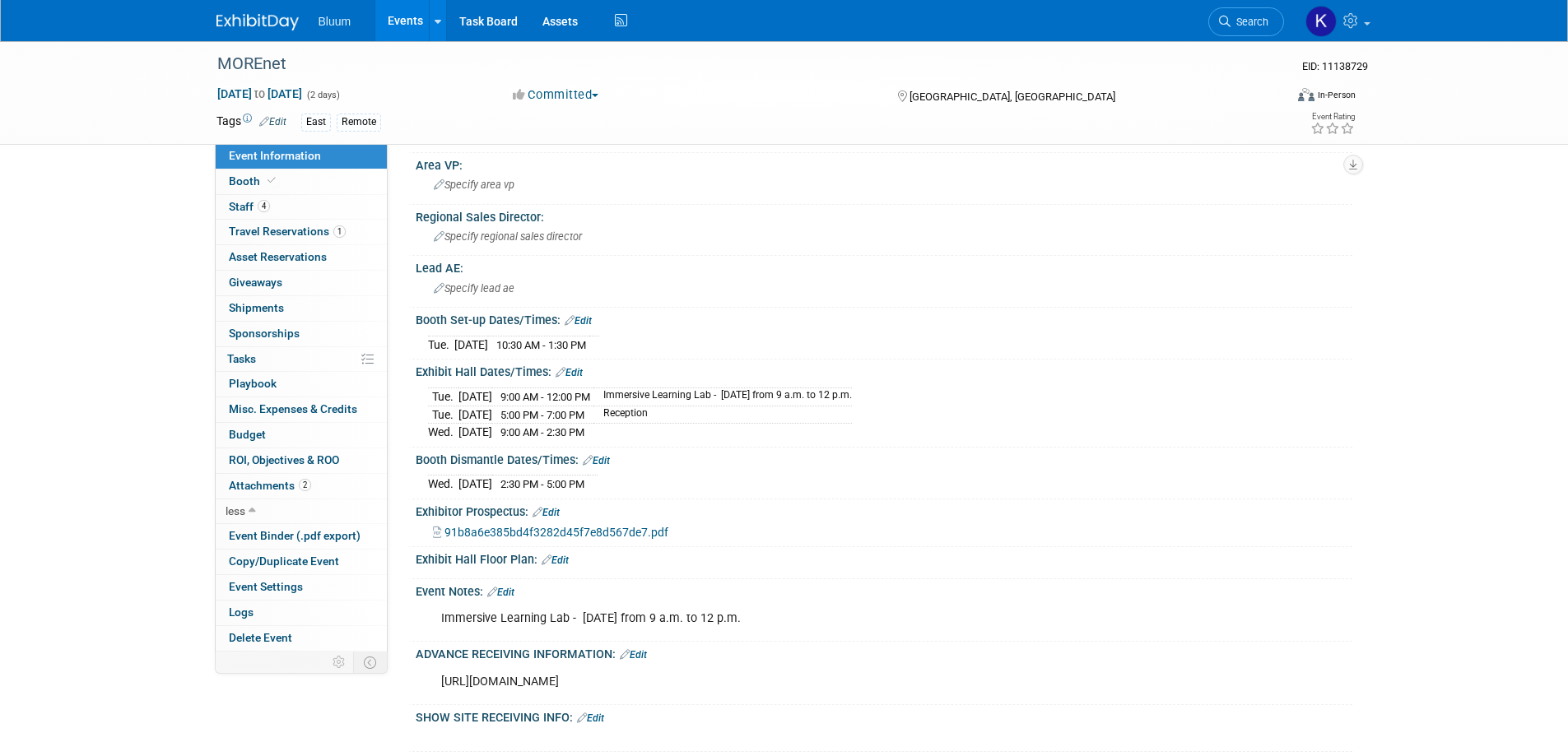
click at [591, 324] on link "Edit" at bounding box center [578, 321] width 27 height 12
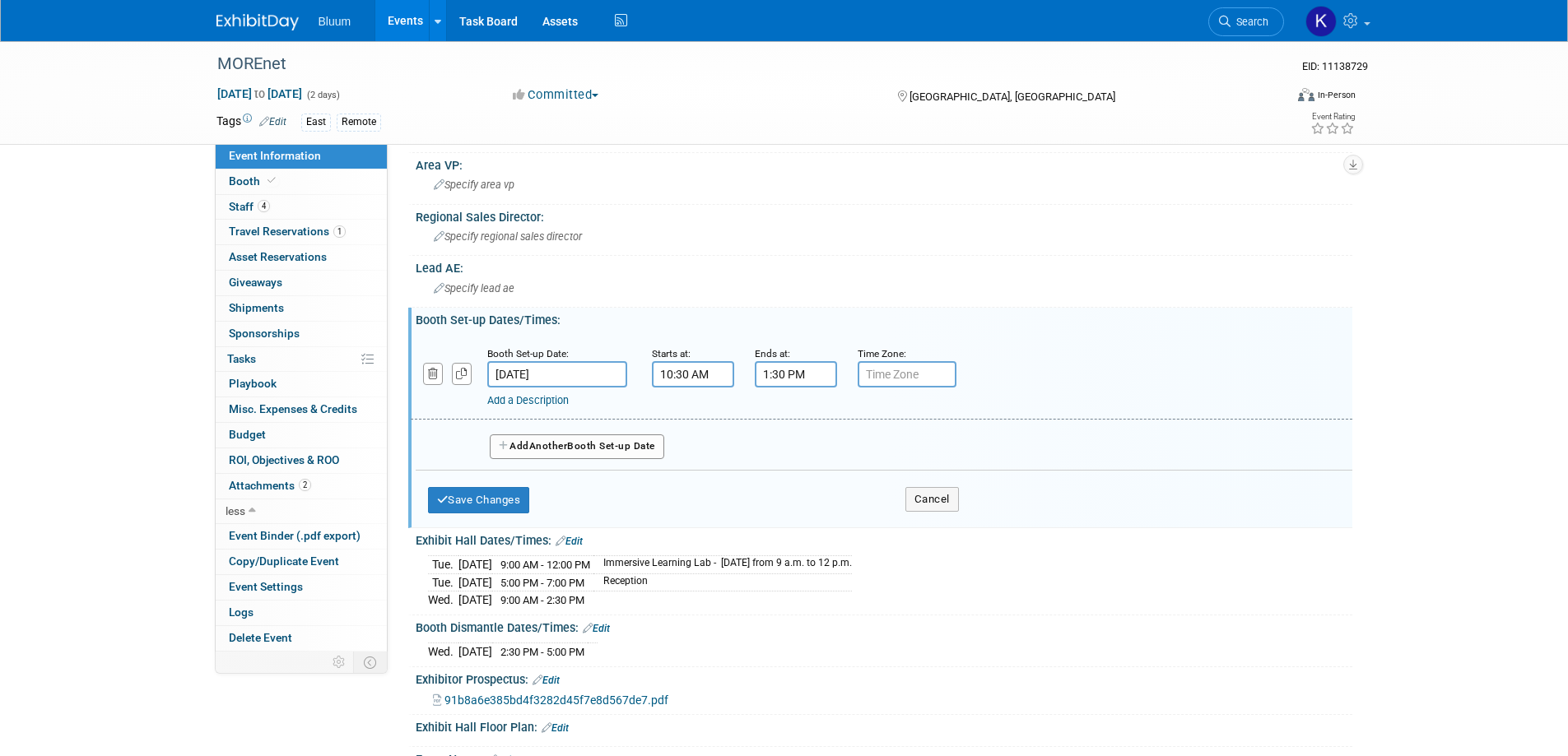
click at [771, 370] on input "1:30 PM" at bounding box center [796, 374] width 82 height 26
click at [798, 453] on span "01" at bounding box center [792, 450] width 31 height 30
click at [944, 418] on td "03" at bounding box center [943, 416] width 52 height 44
type input "3:30 PM"
click at [917, 522] on span at bounding box center [915, 524] width 111 height 29
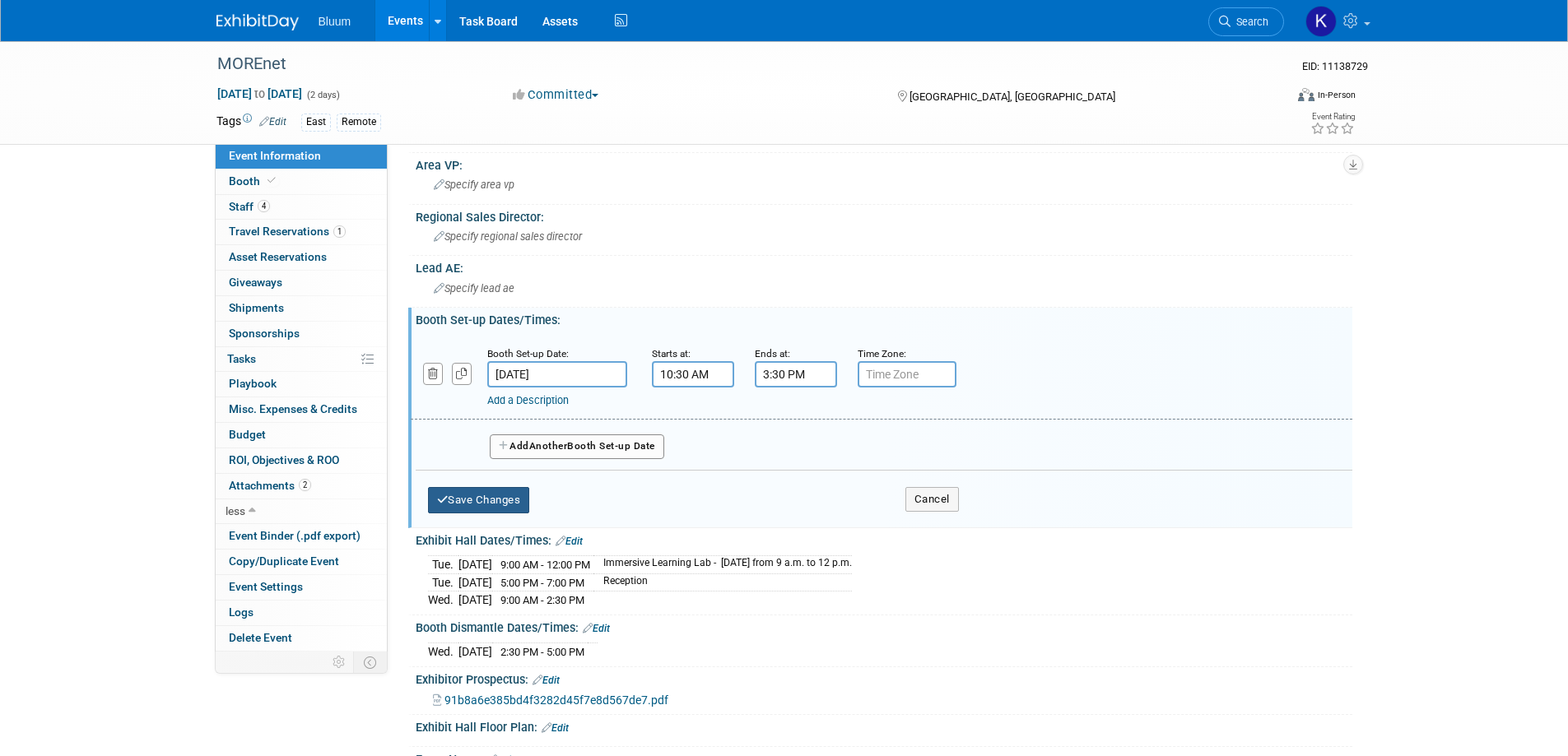
click at [523, 502] on button "Save Changes" at bounding box center [480, 500] width 103 height 26
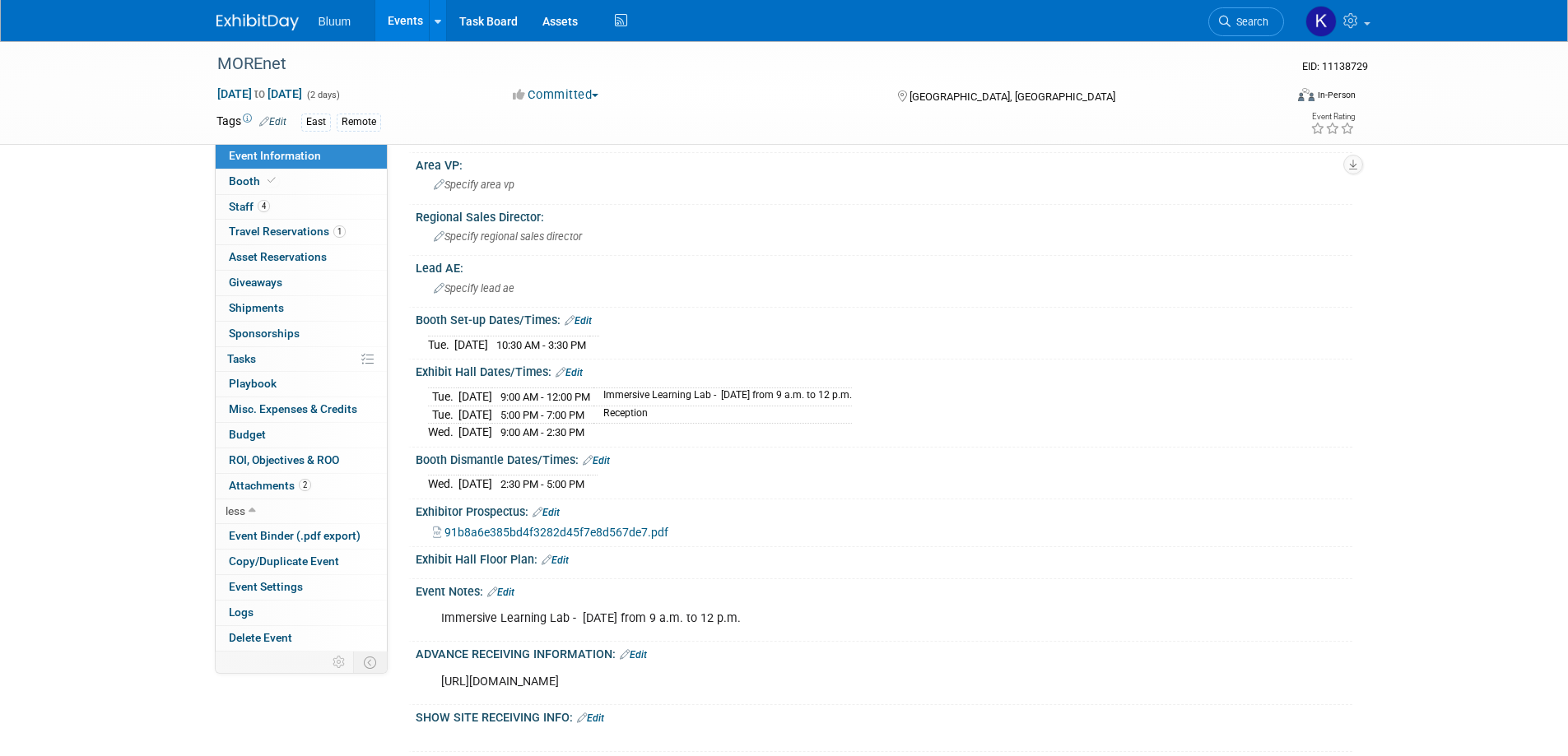
click at [572, 370] on link "Edit" at bounding box center [570, 373] width 27 height 12
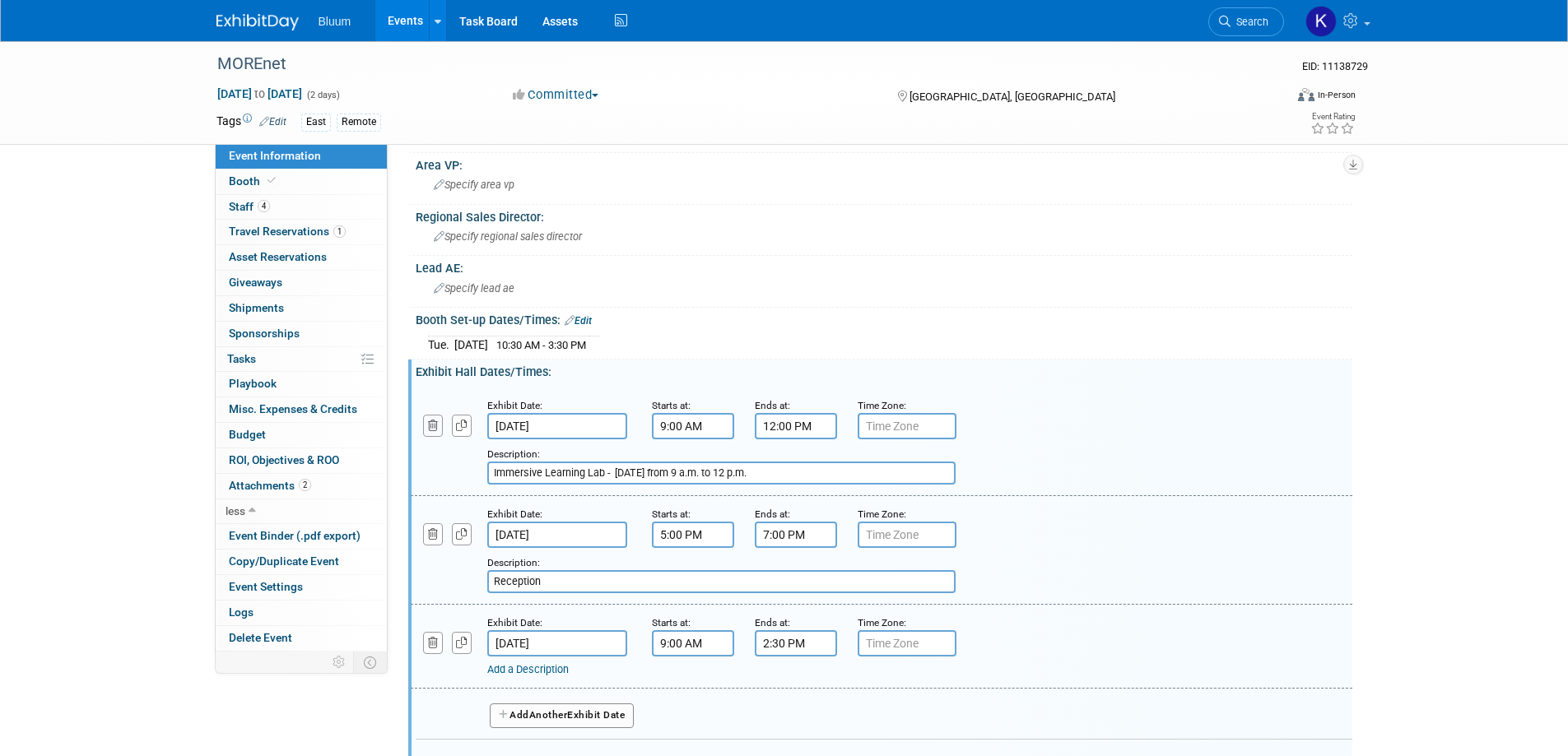
click at [432, 424] on icon "button" at bounding box center [433, 425] width 11 height 11
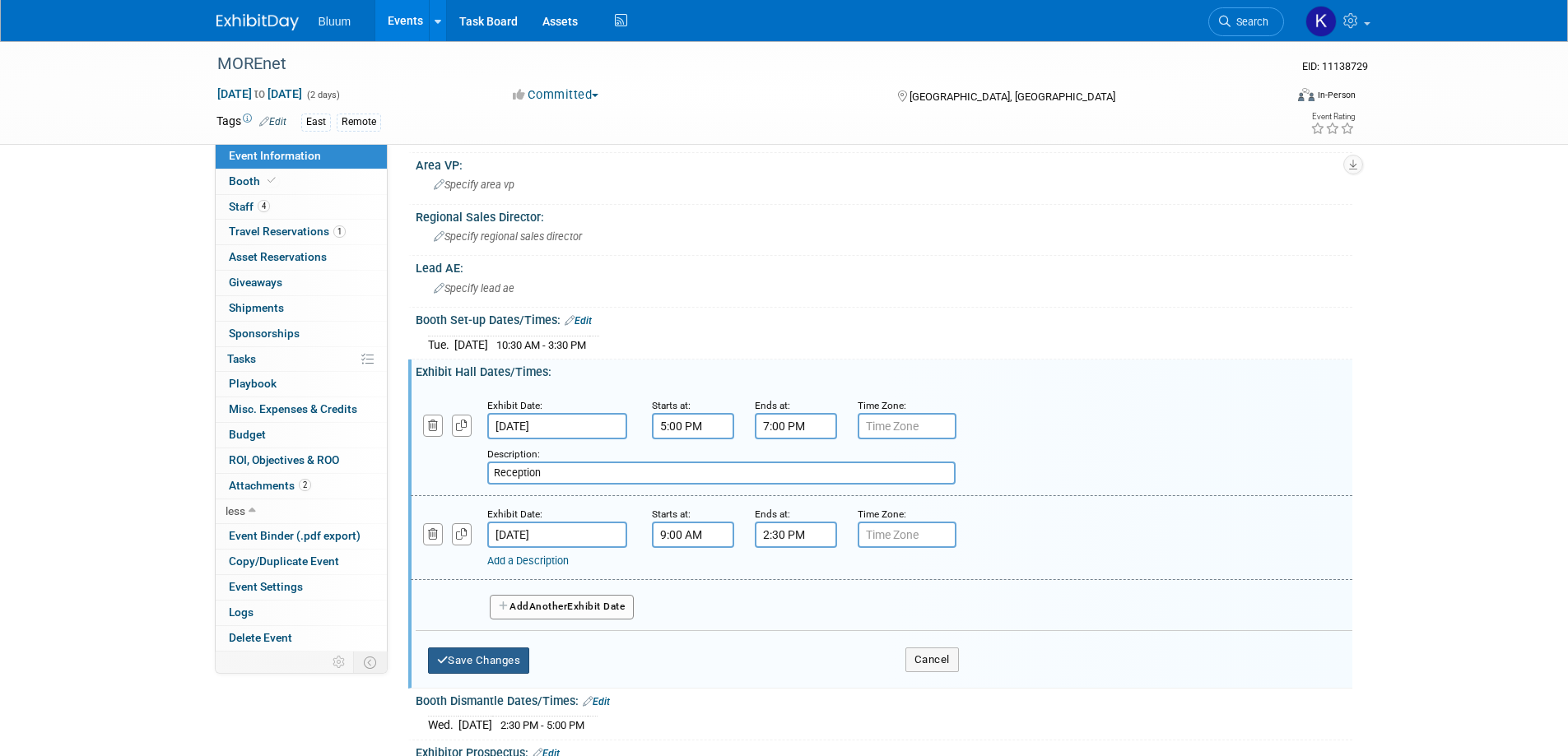
click at [491, 653] on button "Save Changes" at bounding box center [480, 660] width 103 height 26
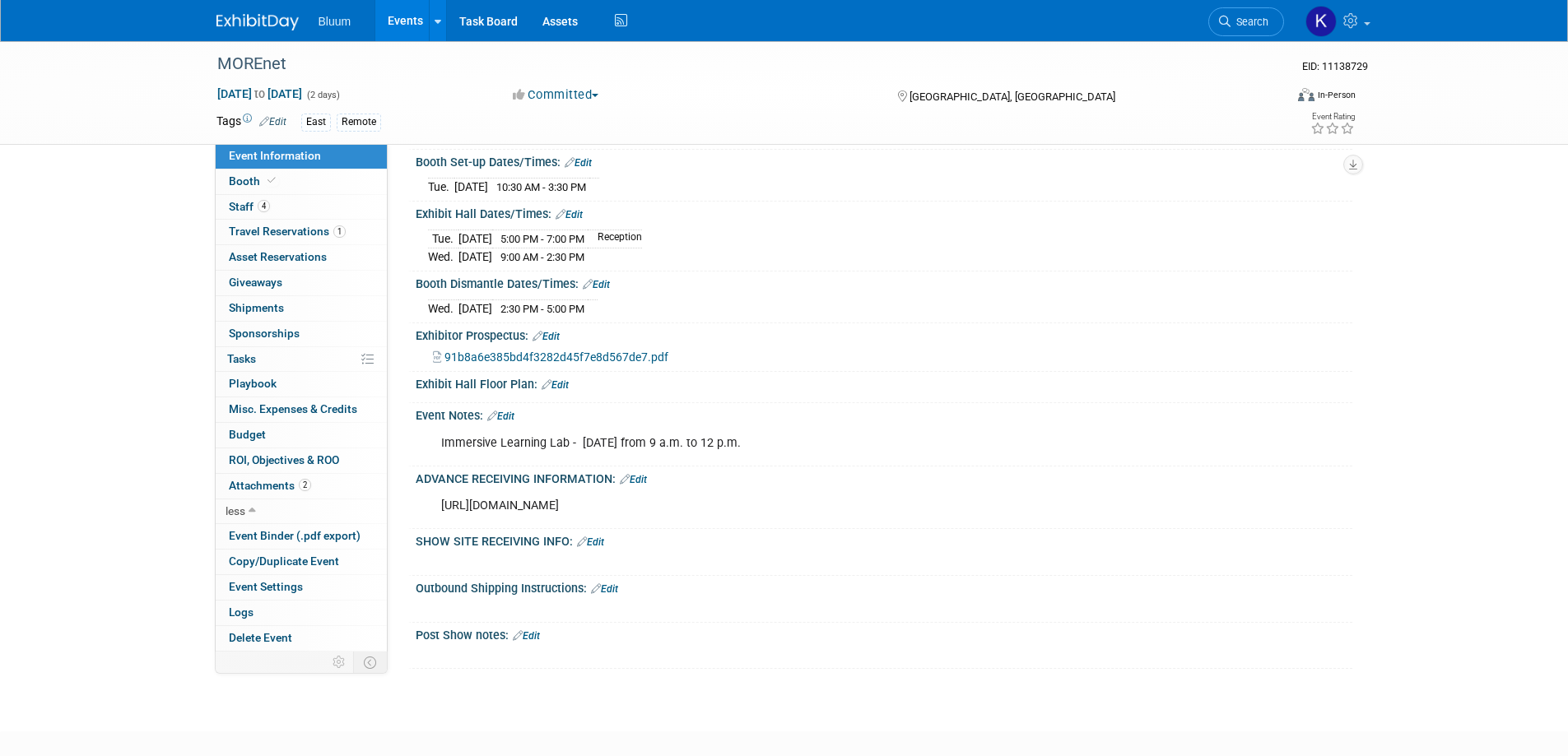
scroll to position [329, 0]
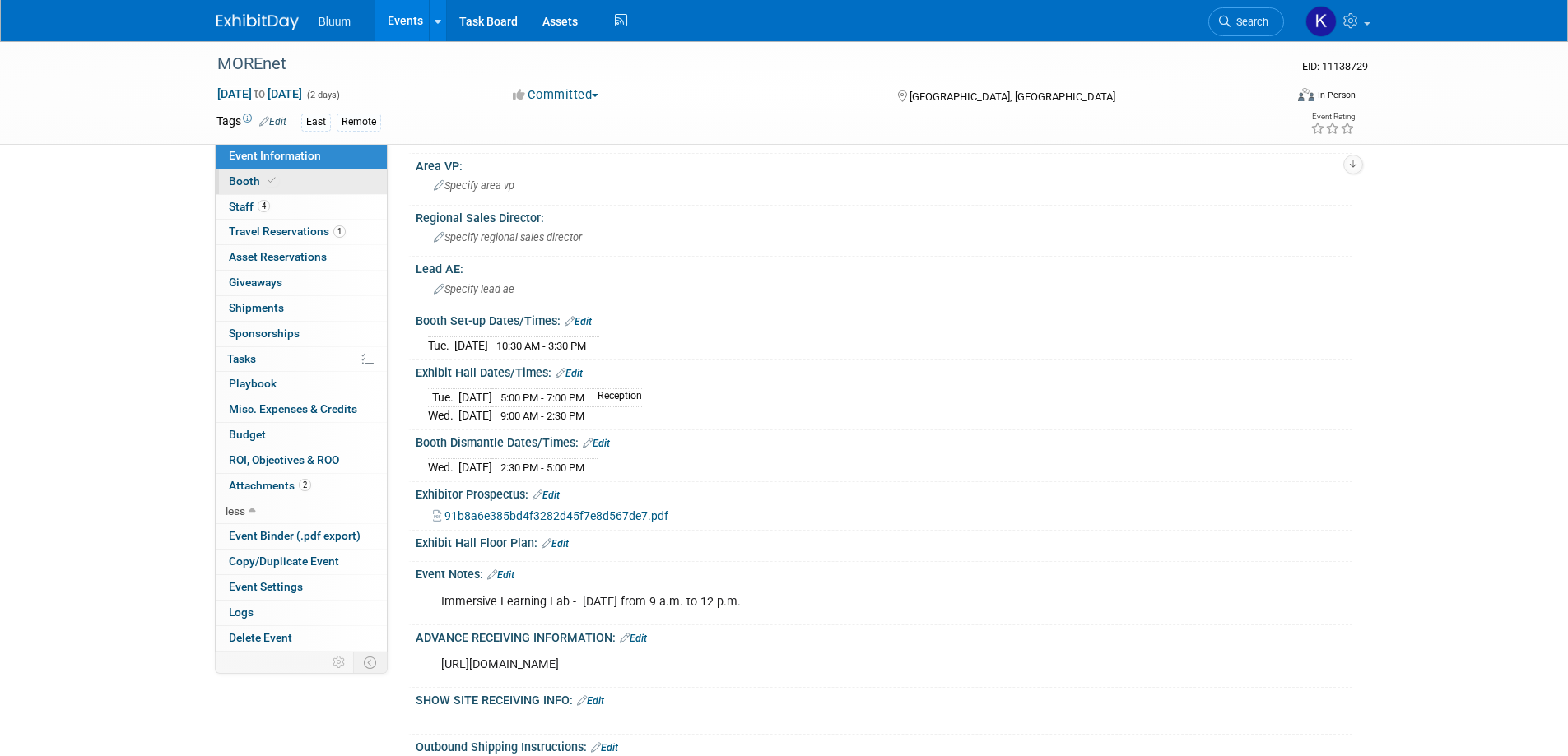
click at [242, 184] on span "Booth" at bounding box center [254, 181] width 50 height 14
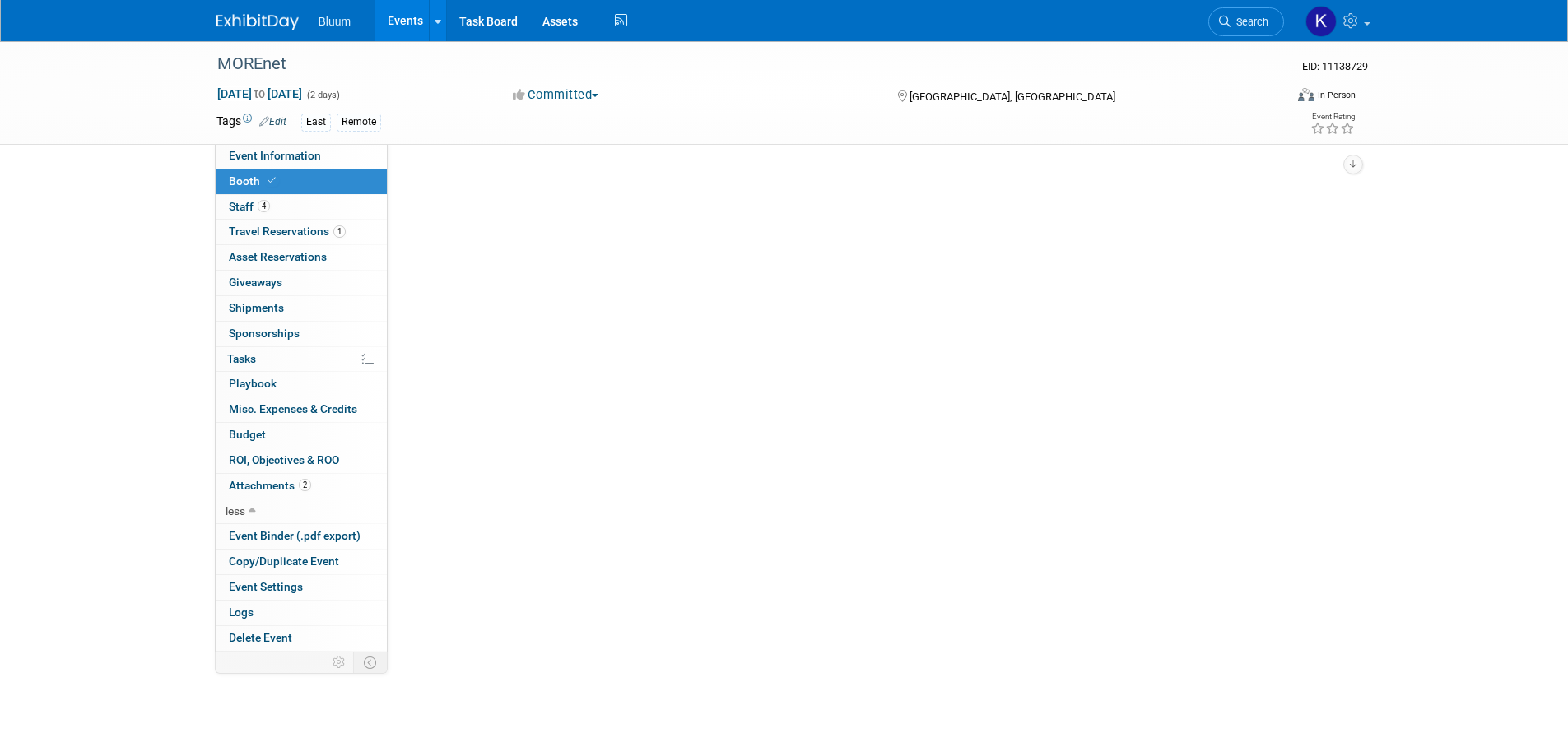
scroll to position [0, 0]
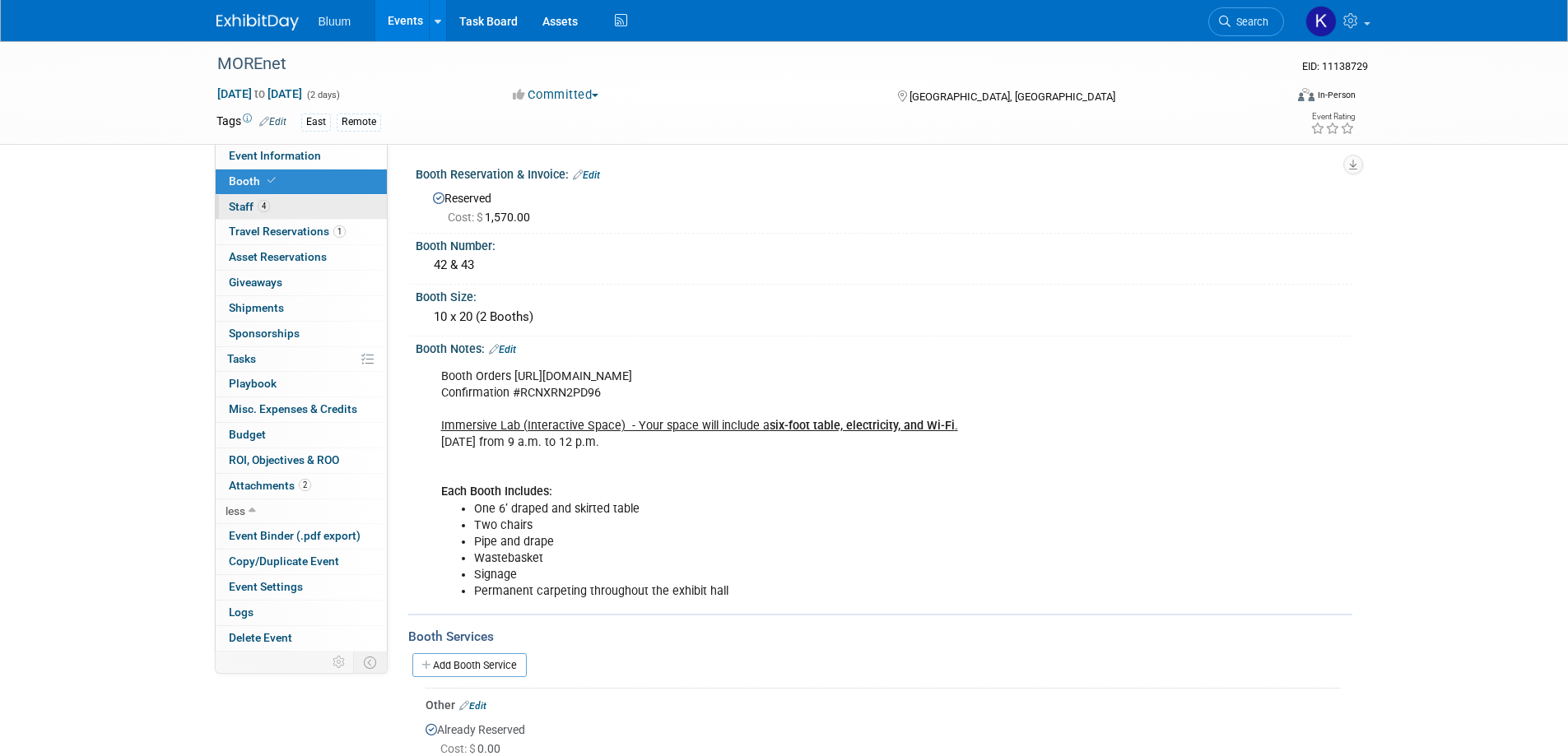
click at [238, 203] on span "Staff 4" at bounding box center [250, 207] width 42 height 14
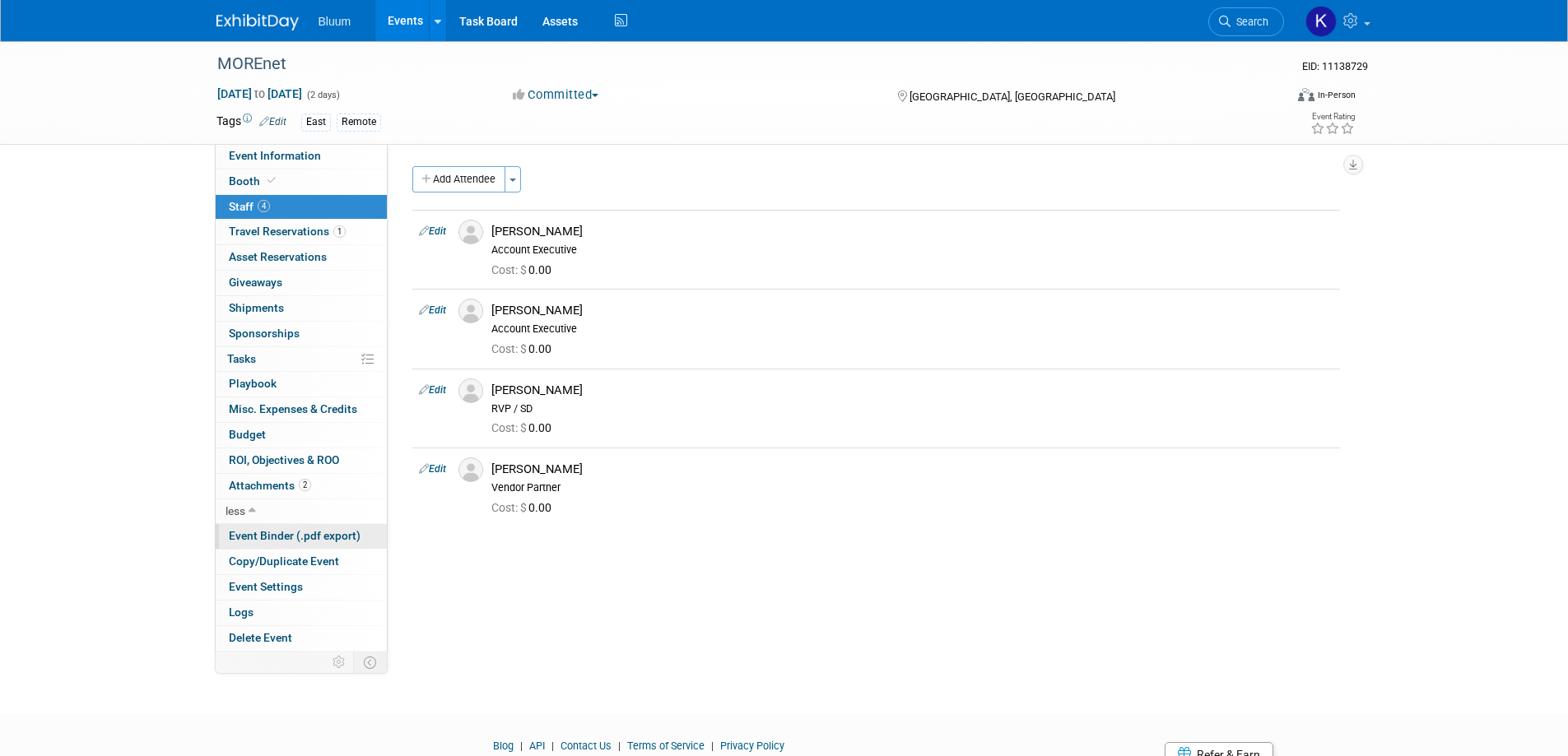
click at [290, 537] on span "Event Binder (.pdf export)" at bounding box center [295, 536] width 132 height 14
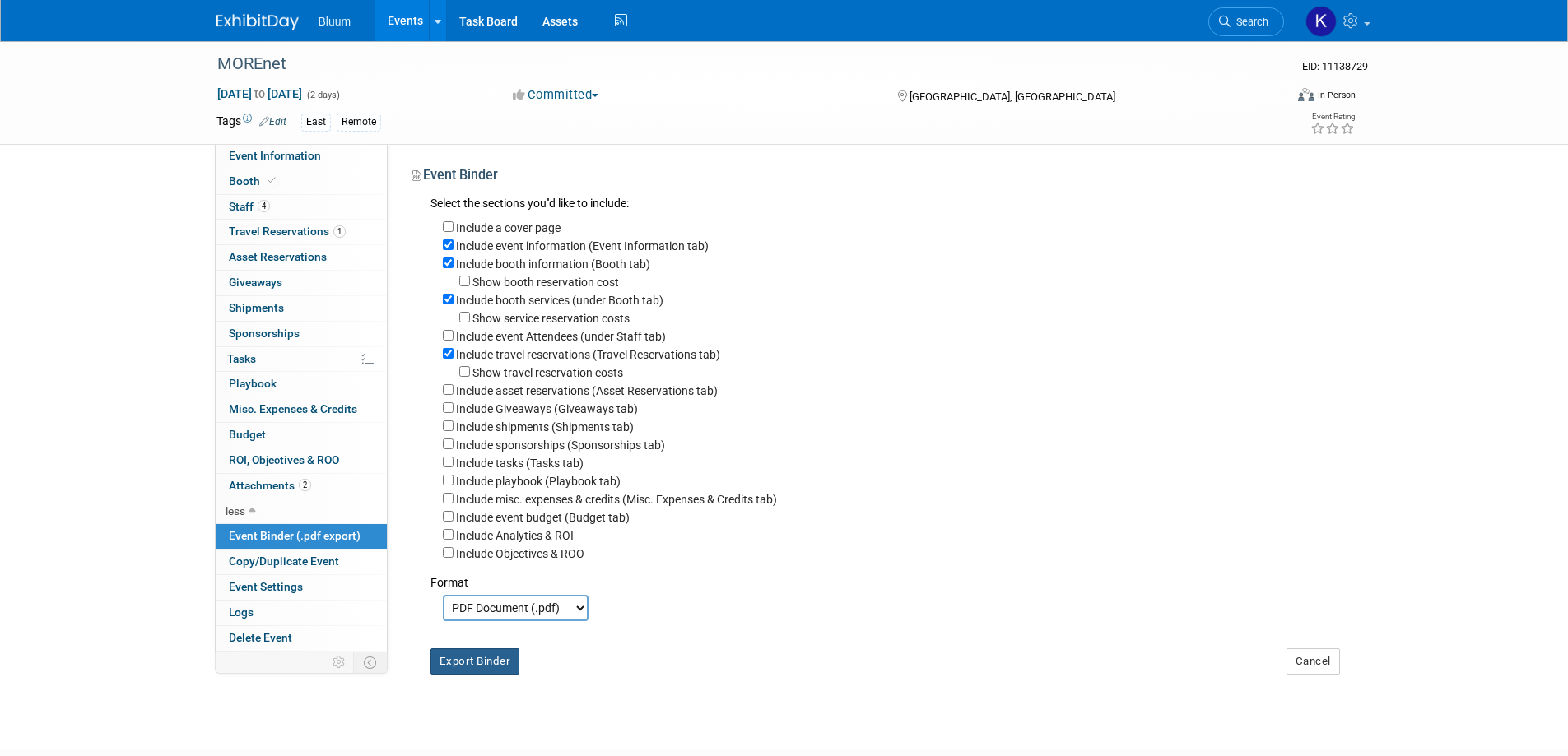
click at [483, 675] on button "Export Binder" at bounding box center [475, 661] width 90 height 26
click at [245, 202] on span "Staff 4" at bounding box center [250, 207] width 42 height 14
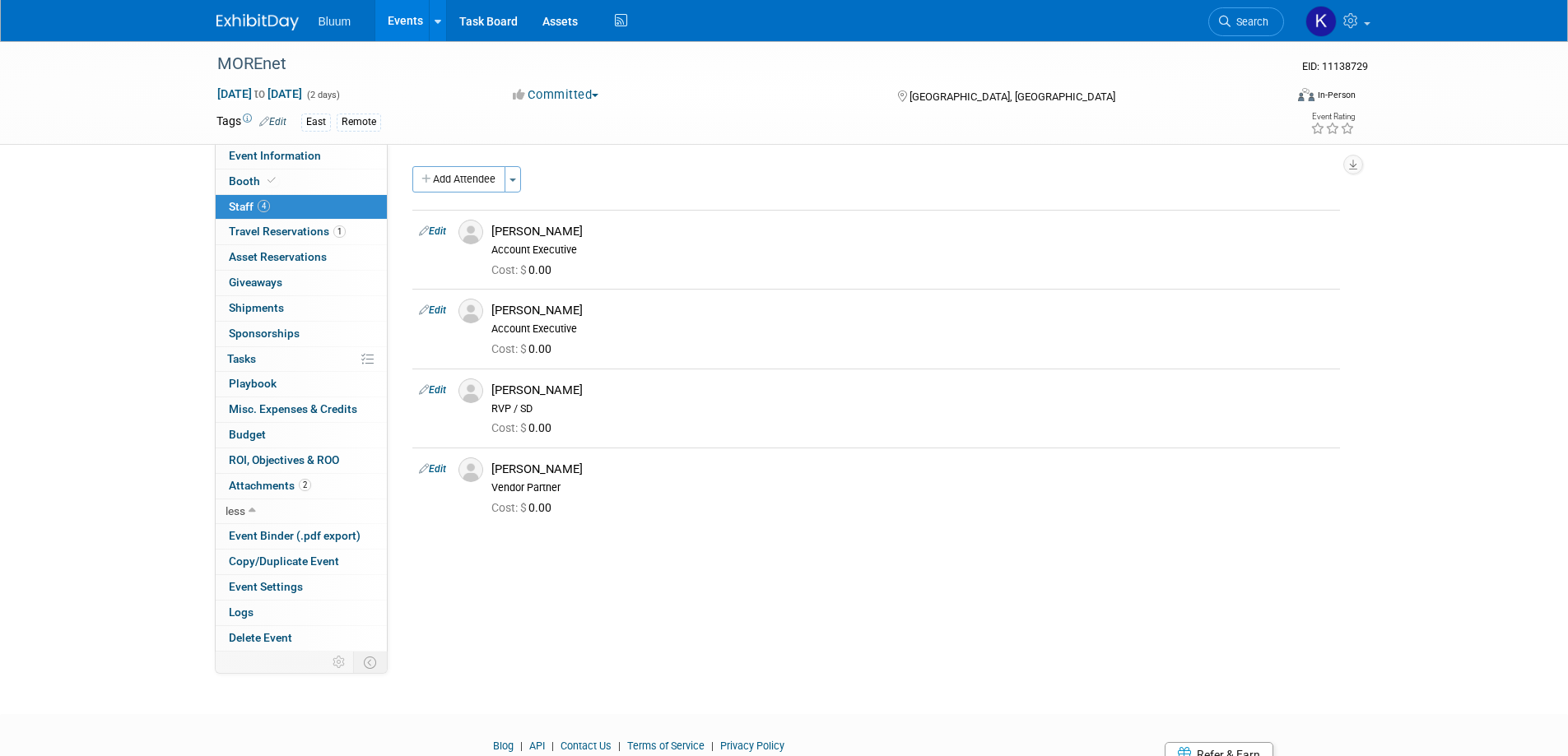
click at [413, 15] on link "Events" at bounding box center [405, 20] width 60 height 42
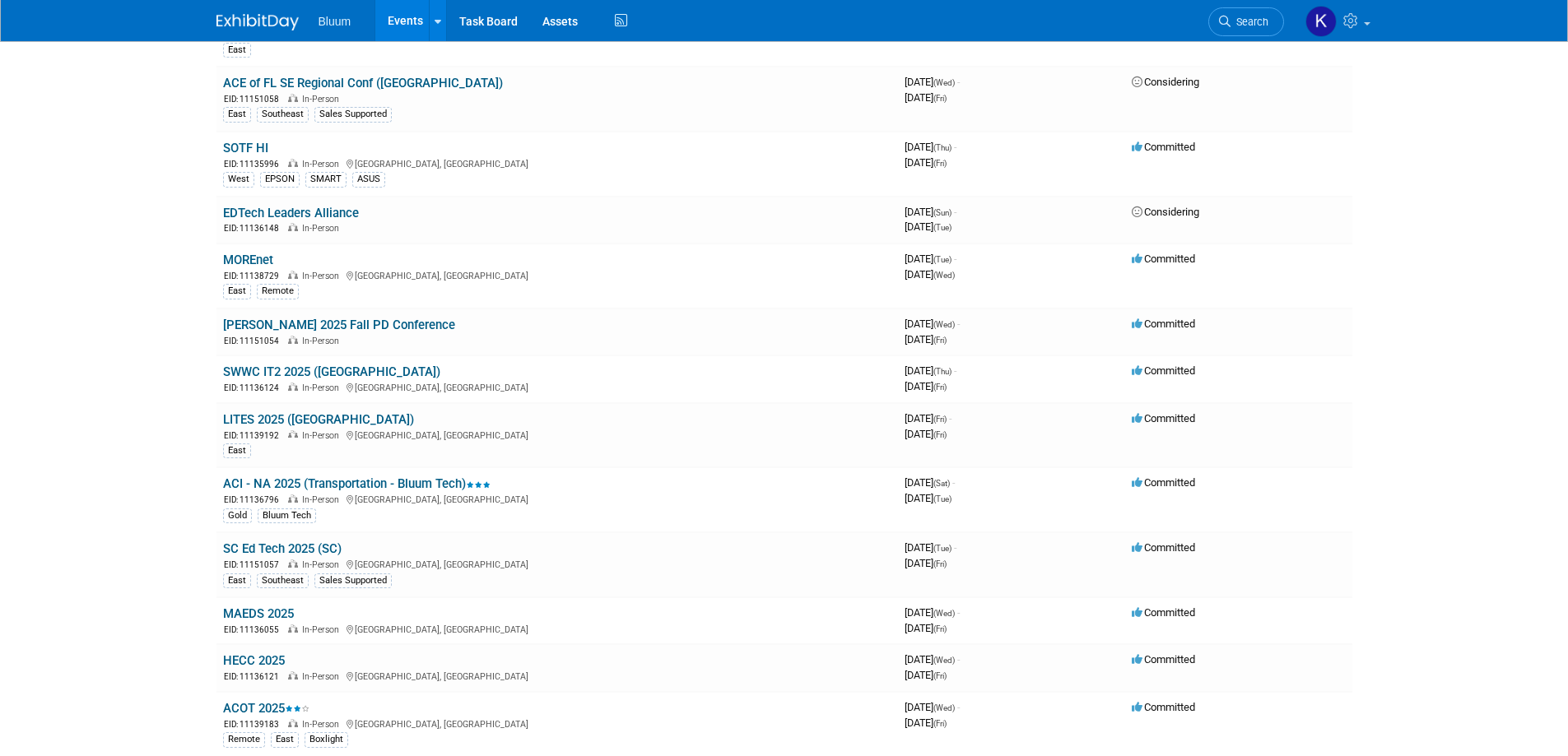
scroll to position [412, 0]
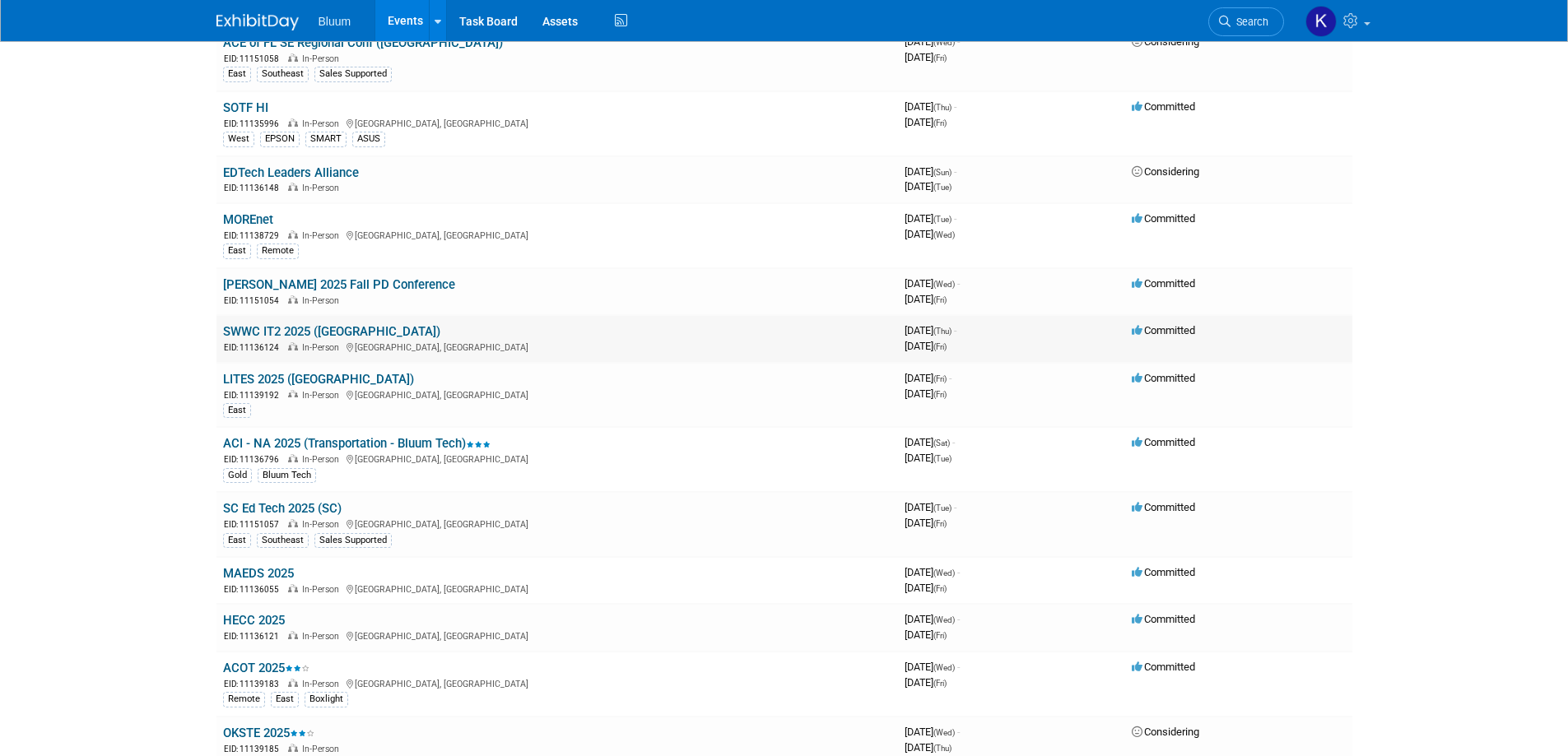
click at [290, 332] on link "SWWC IT2 2025 ([GEOGRAPHIC_DATA])" at bounding box center [332, 331] width 218 height 15
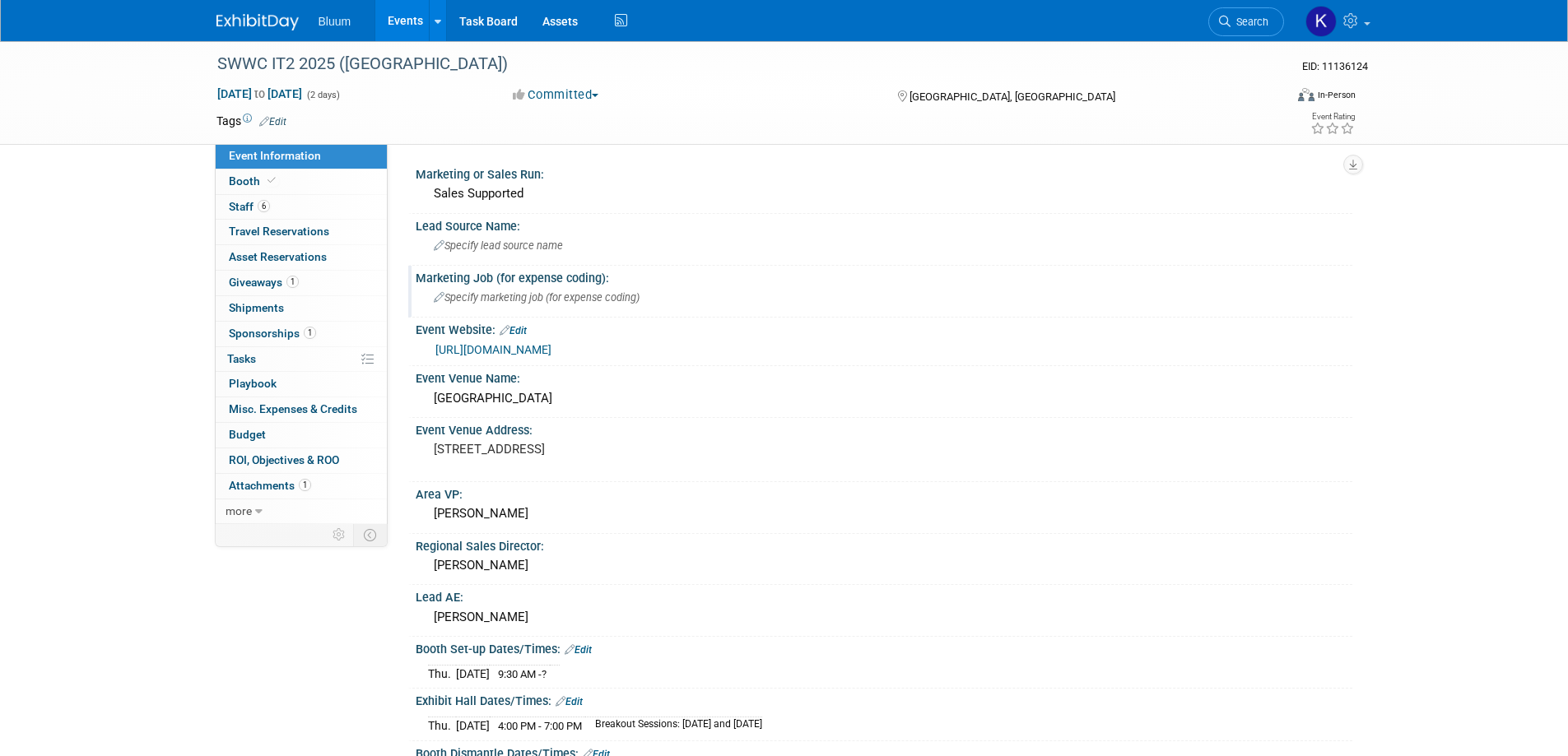
click at [900, 270] on div "Marketing Job (for expense coding):" at bounding box center [884, 276] width 937 height 20
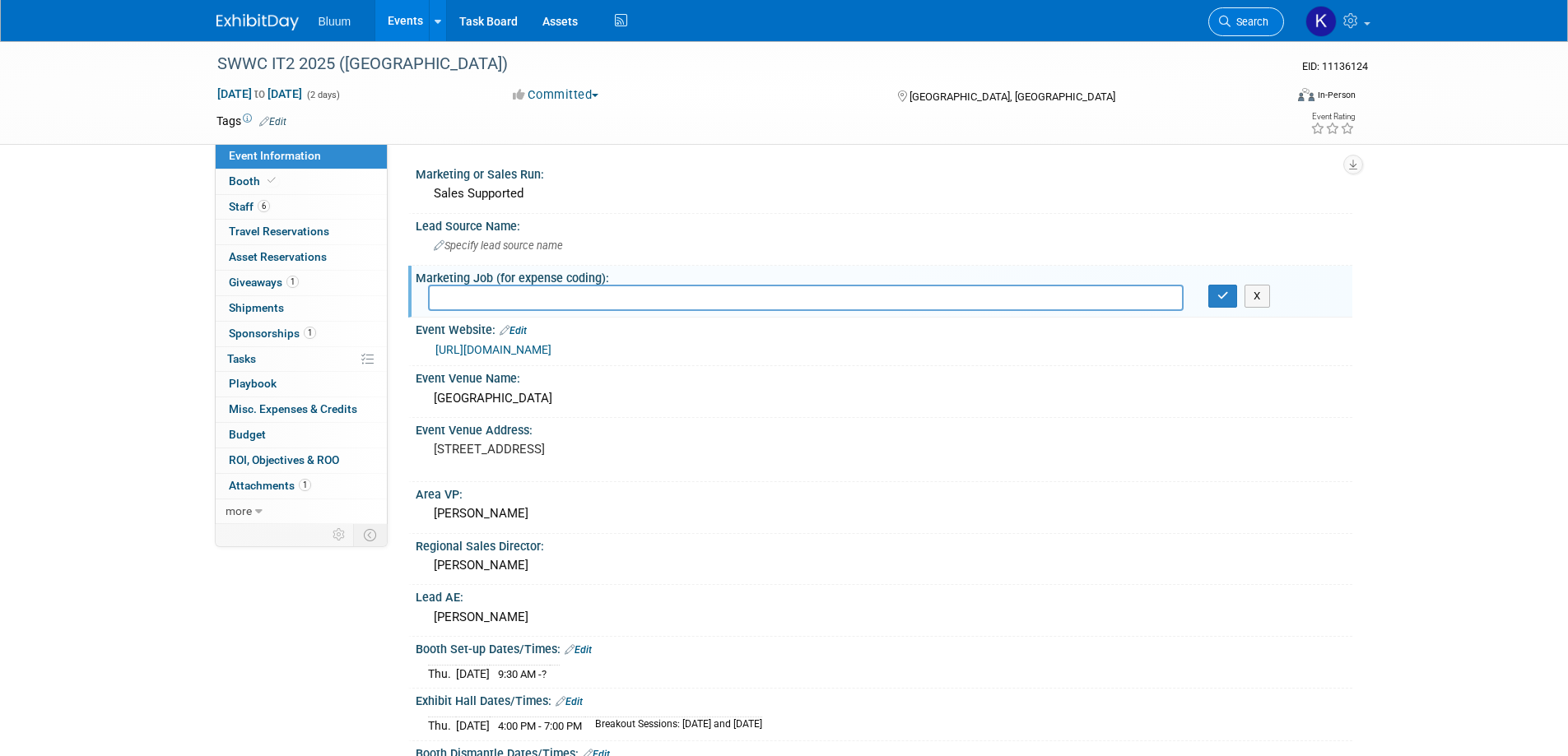
click at [1248, 22] on span "Search" at bounding box center [1249, 21] width 38 height 13
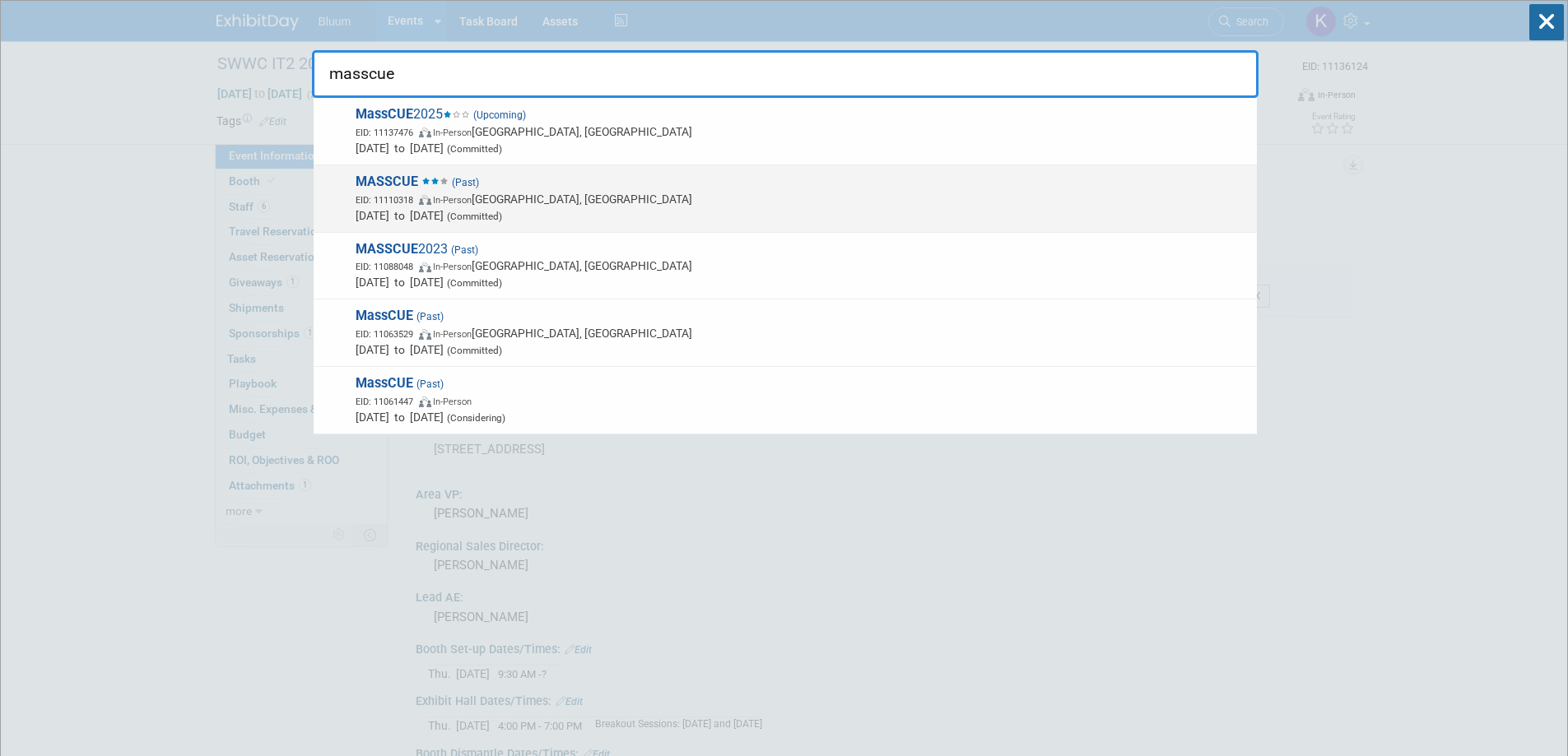
type input "masscue"
click at [488, 211] on span "[DATE] to [DATE] (Committed)" at bounding box center [803, 215] width 894 height 16
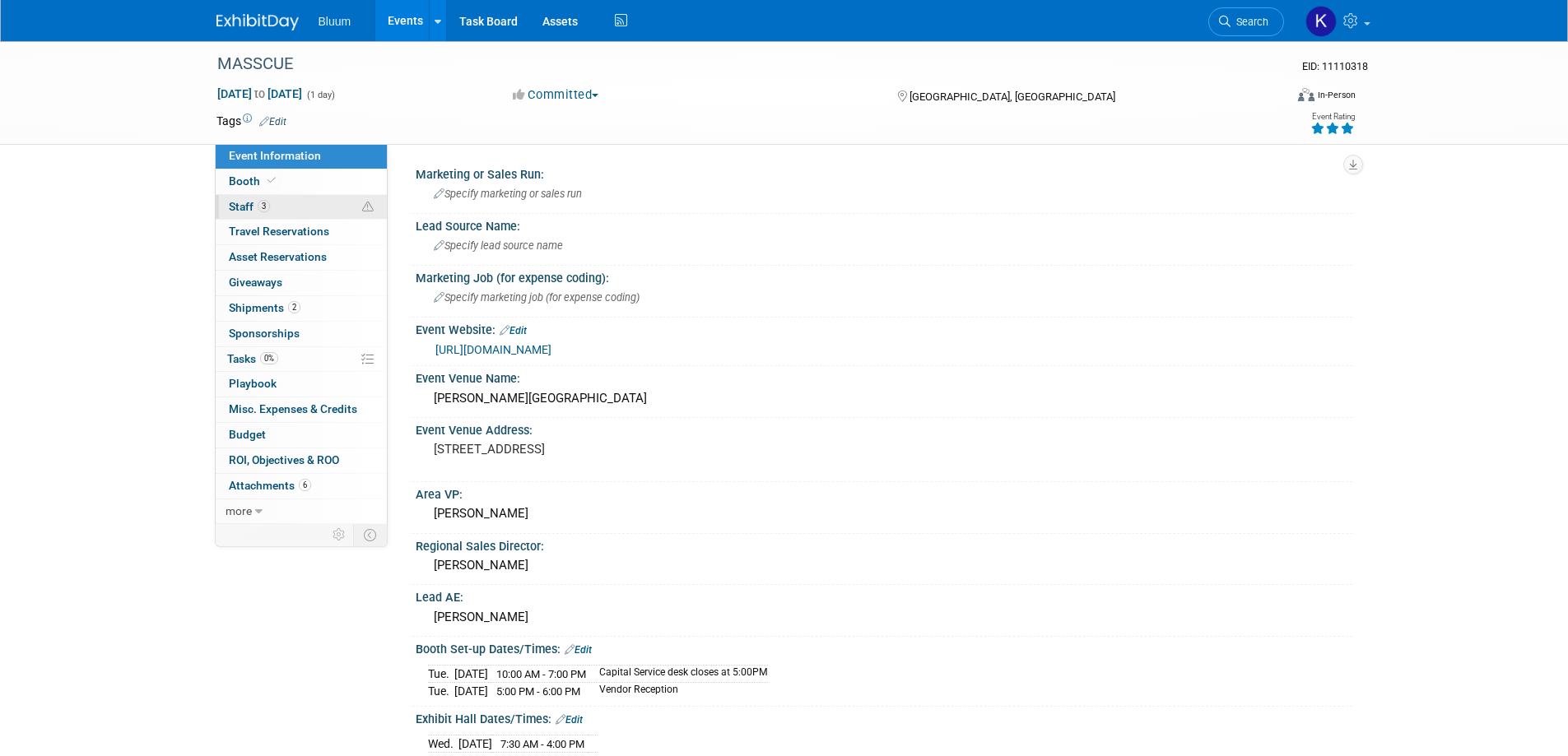
click at [246, 207] on span "Staff 3" at bounding box center [250, 207] width 42 height 14
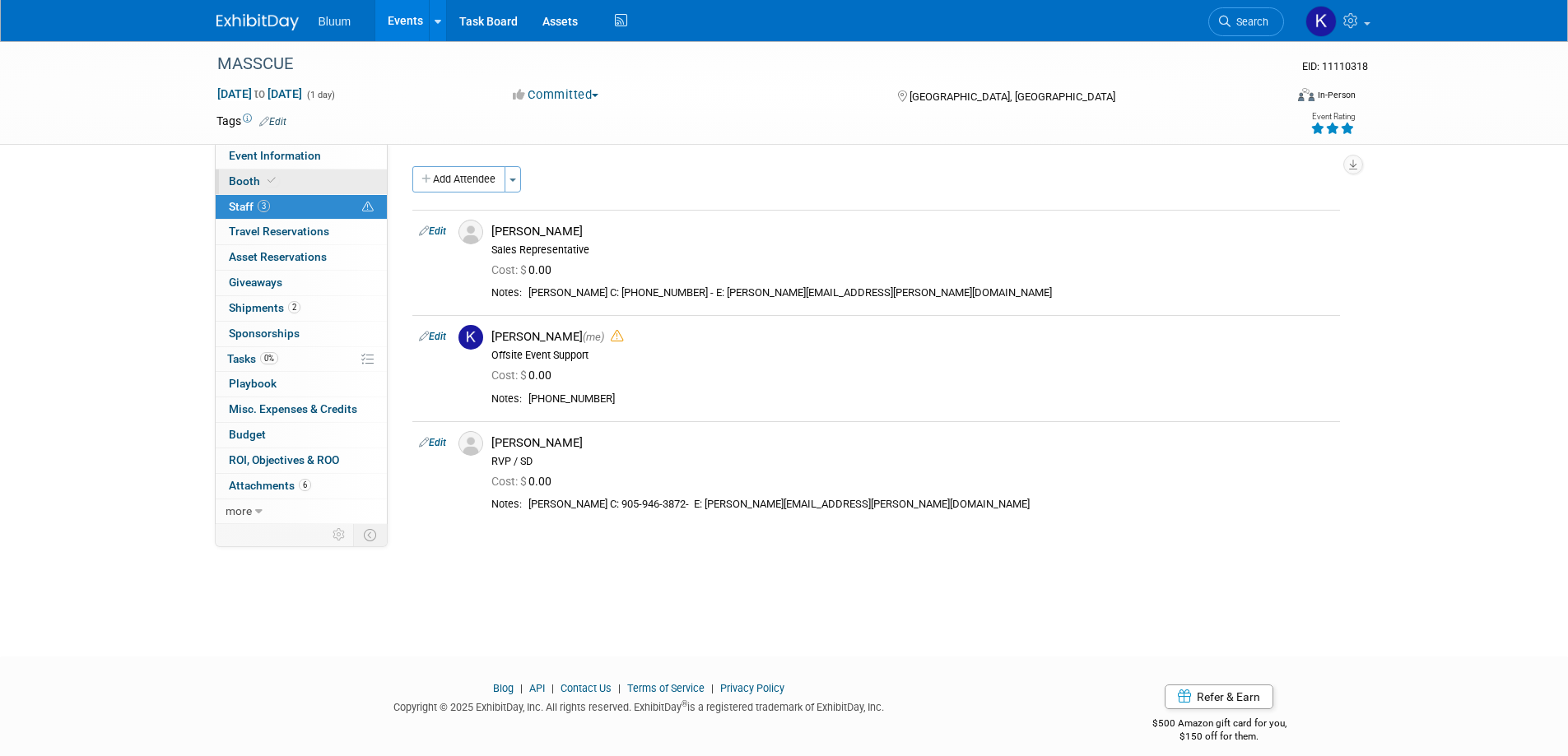
click at [255, 174] on link "Booth" at bounding box center [301, 182] width 171 height 25
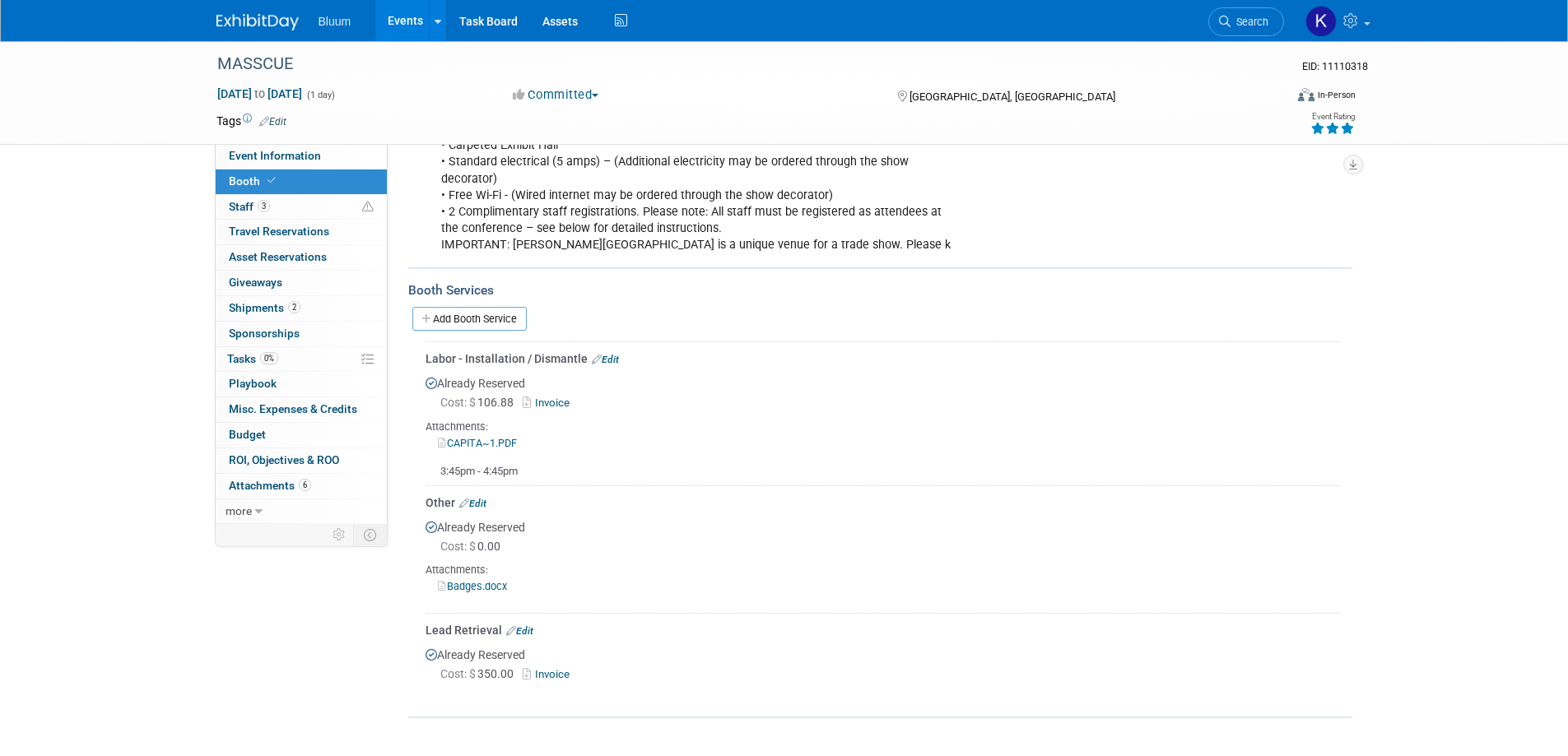
scroll to position [484, 0]
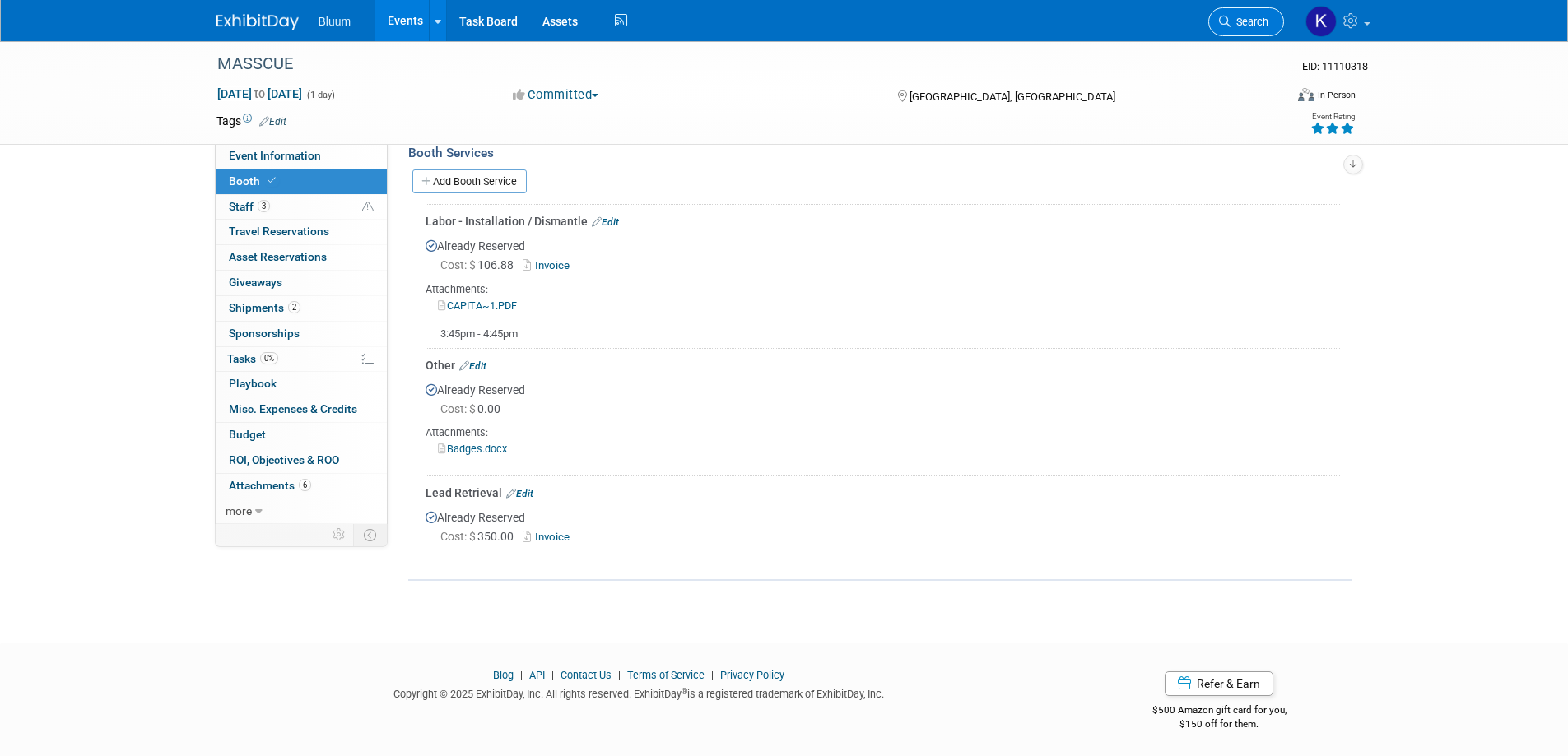
click at [1237, 21] on span "Search" at bounding box center [1249, 21] width 38 height 13
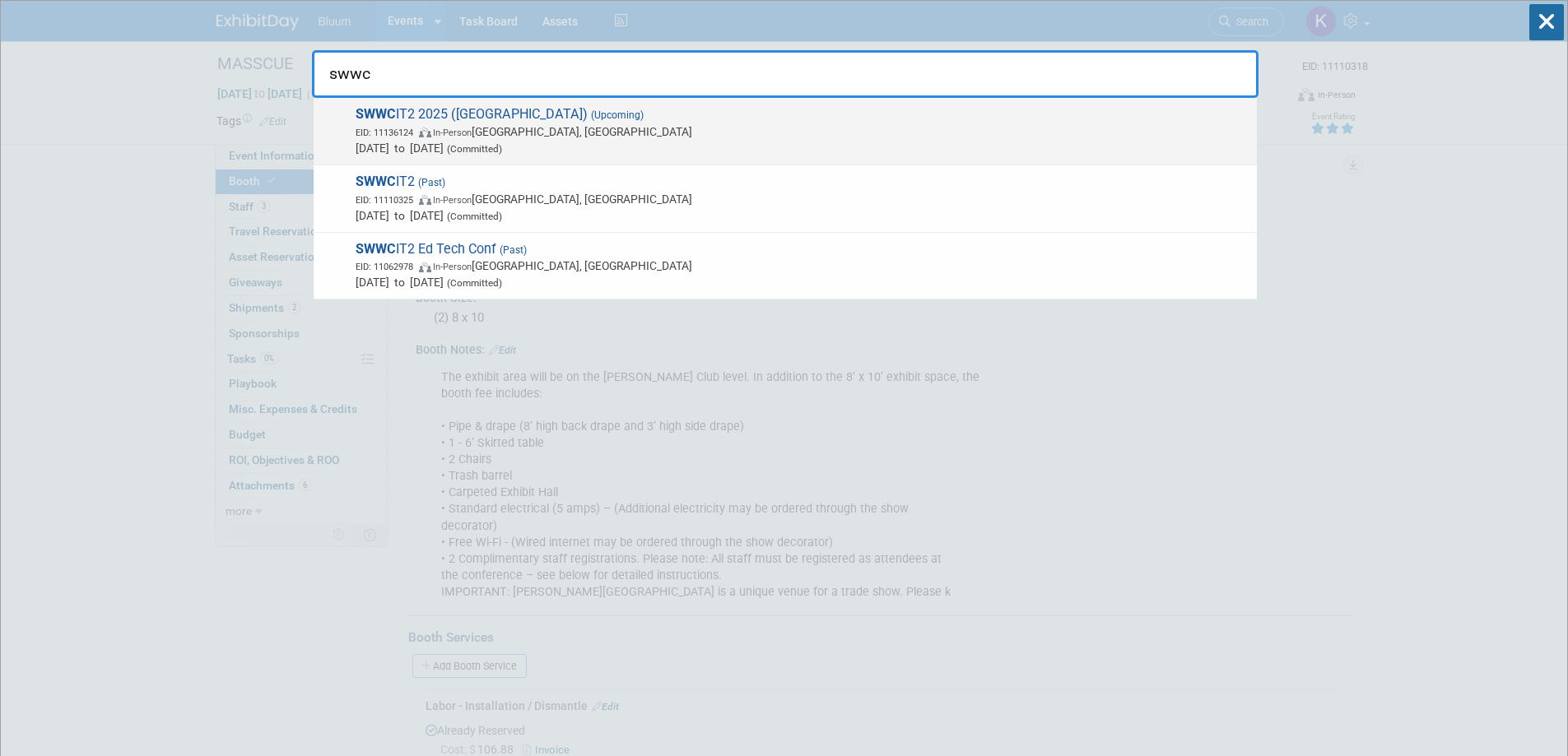
type input "swwc"
click at [472, 129] on span "In-Person" at bounding box center [453, 132] width 39 height 11
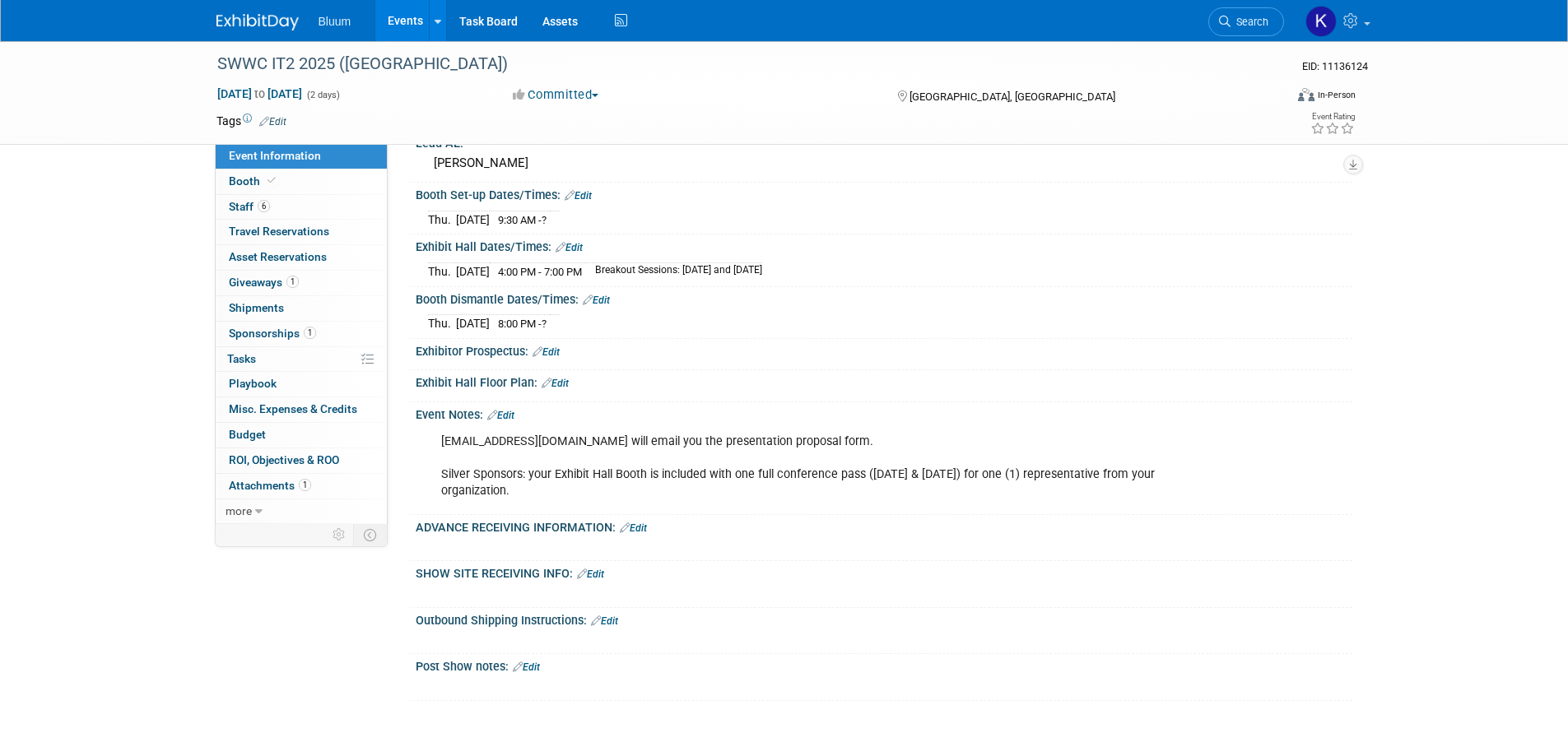
scroll to position [494, 0]
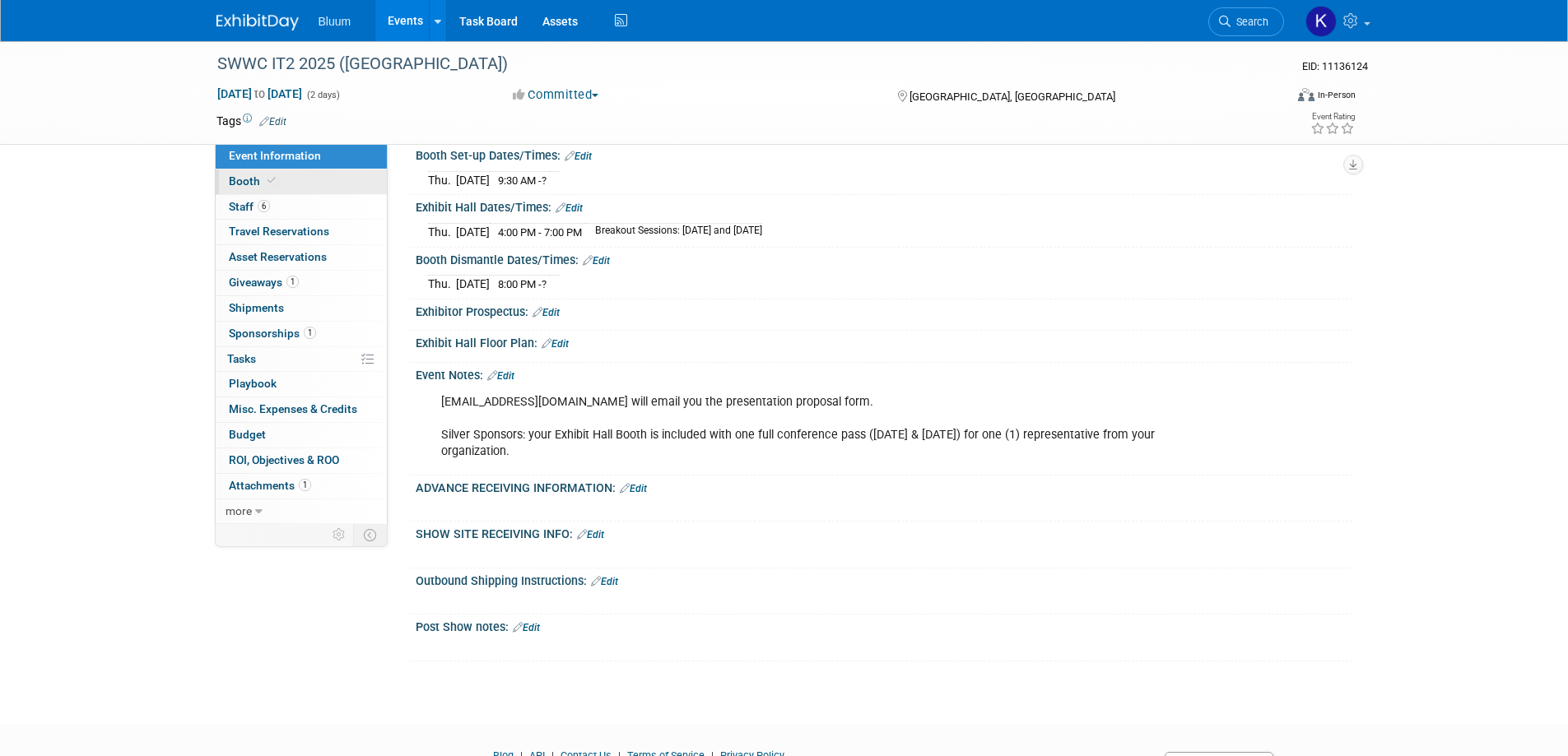
click at [254, 186] on span "Booth" at bounding box center [254, 181] width 50 height 14
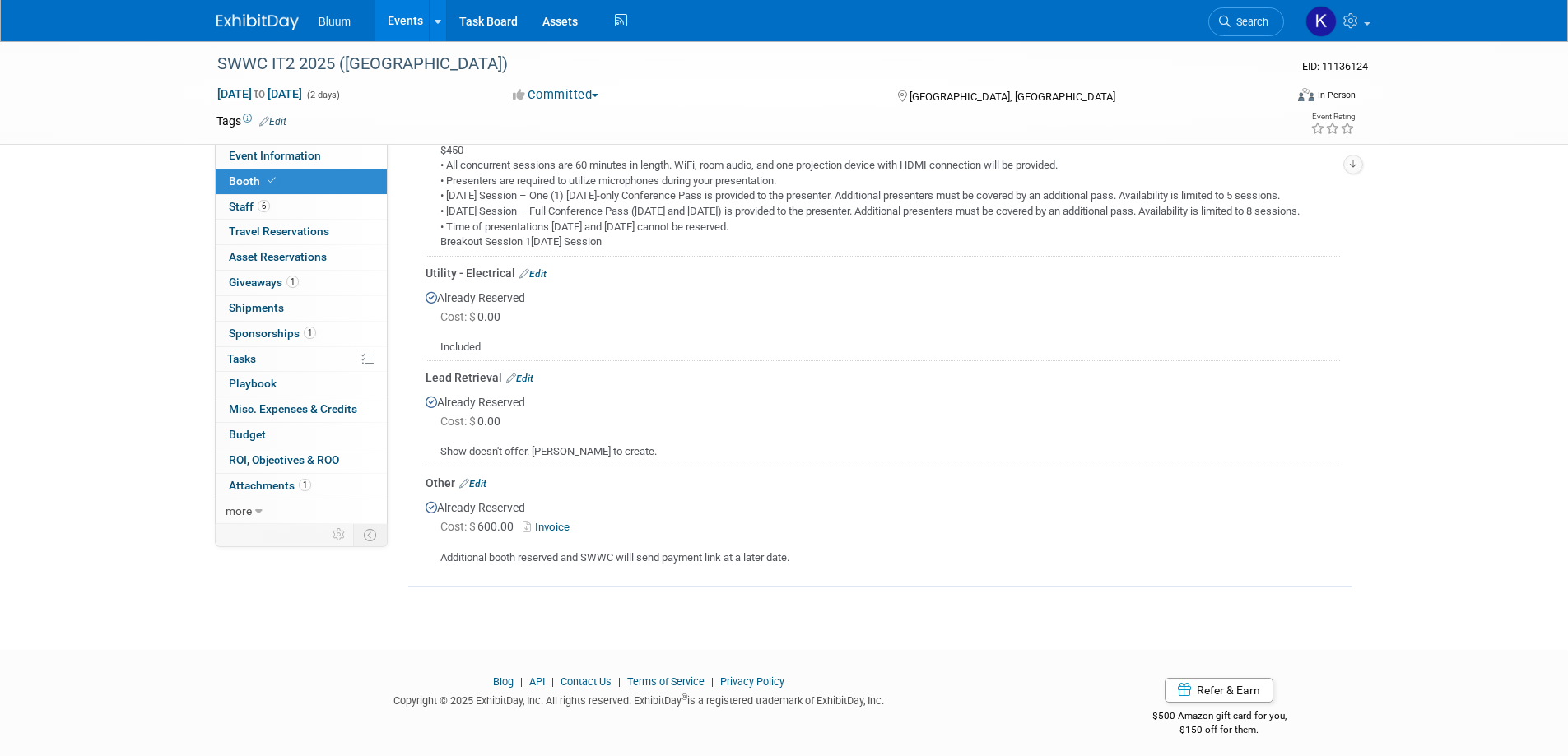
scroll to position [632, 0]
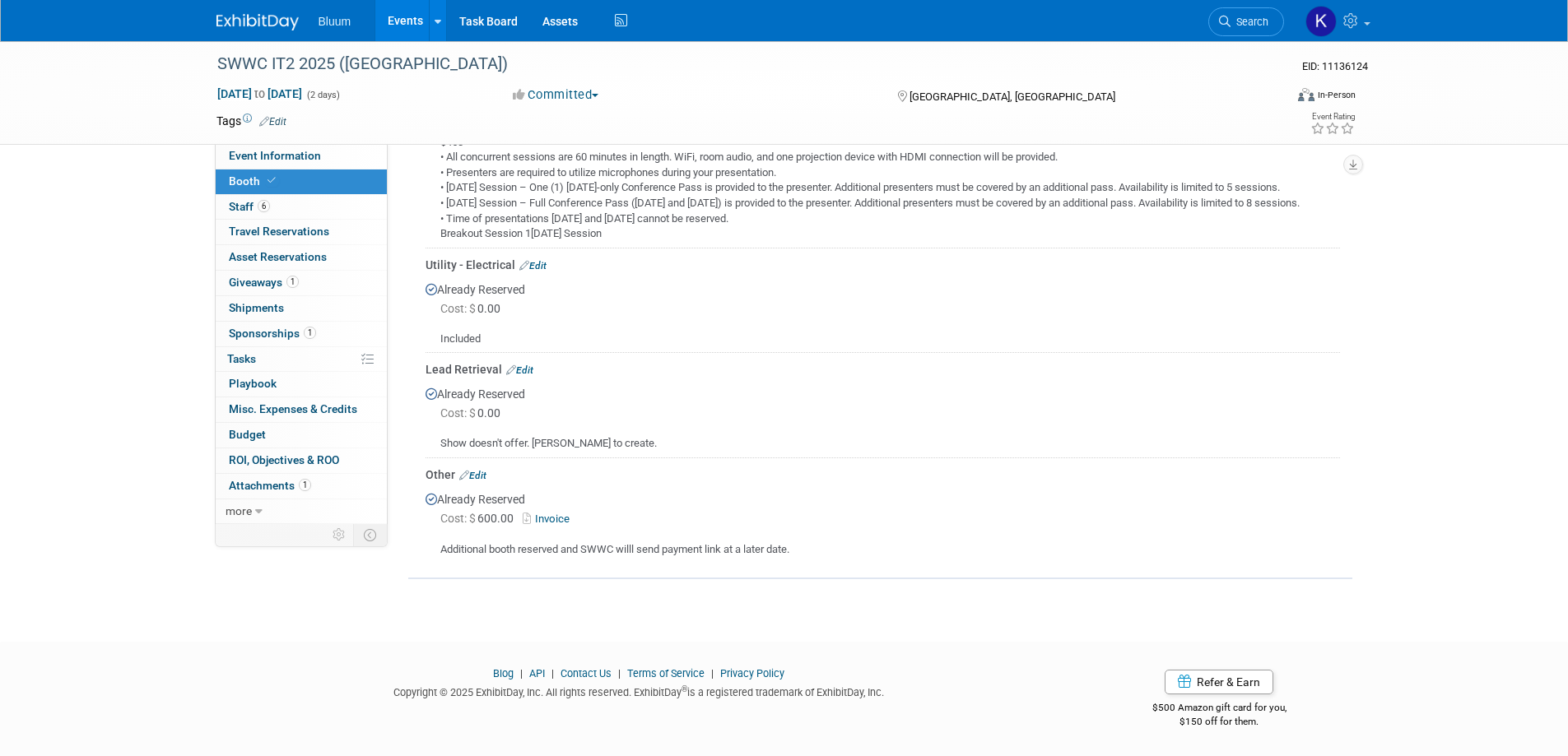
click at [395, 20] on link "Events" at bounding box center [405, 20] width 60 height 42
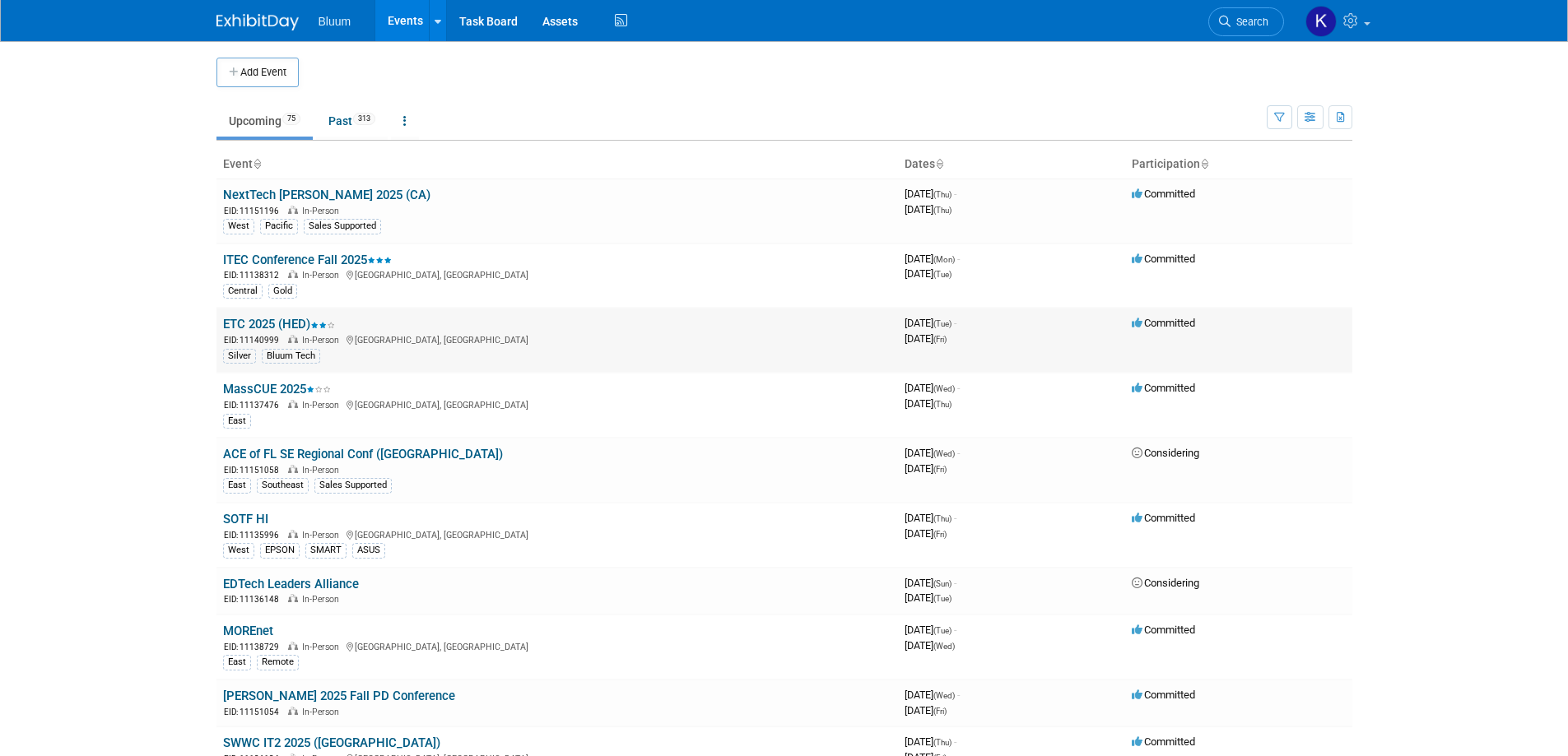
click at [279, 321] on link "ETC 2025 (HED)" at bounding box center [280, 324] width 112 height 15
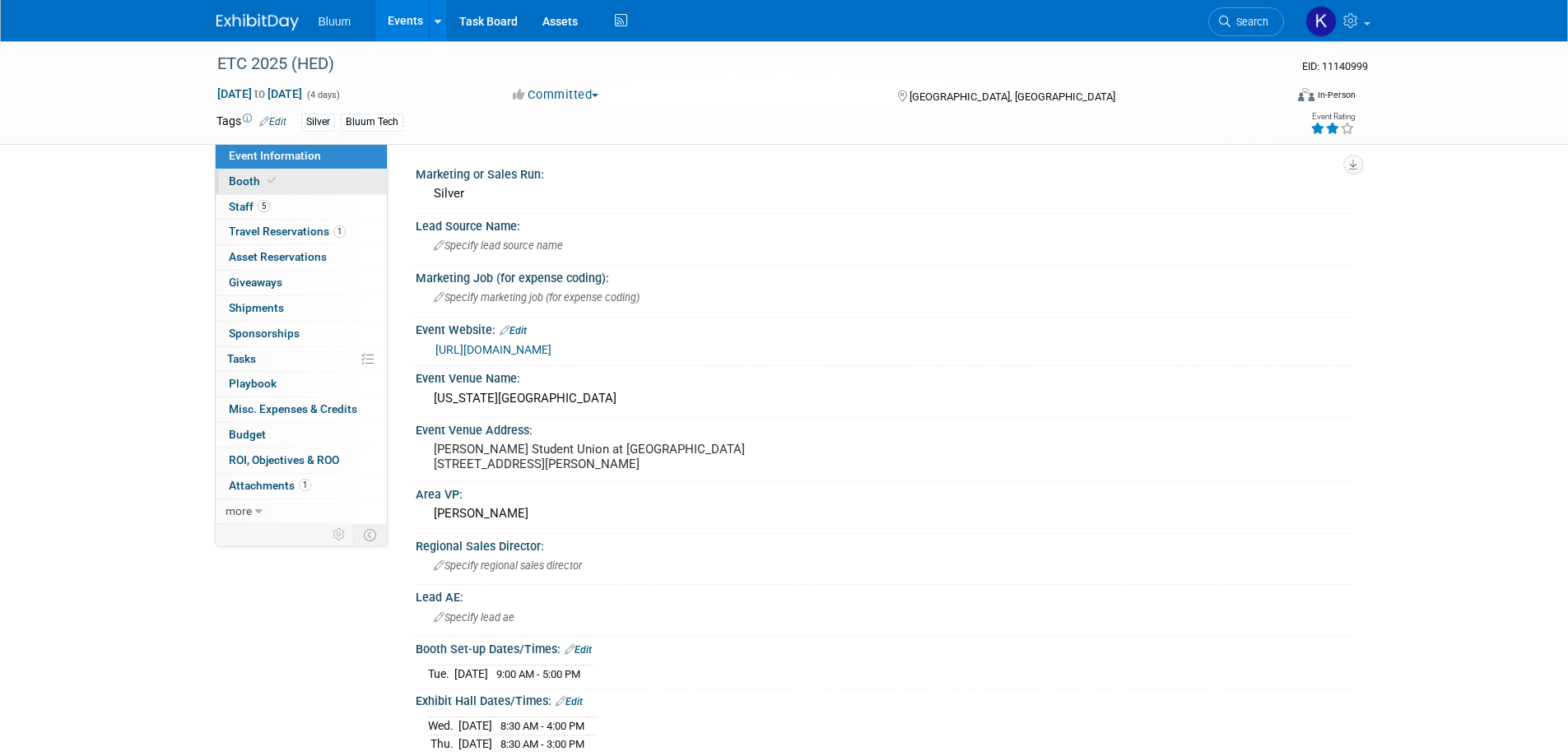
click at [238, 187] on span "Booth" at bounding box center [254, 181] width 50 height 14
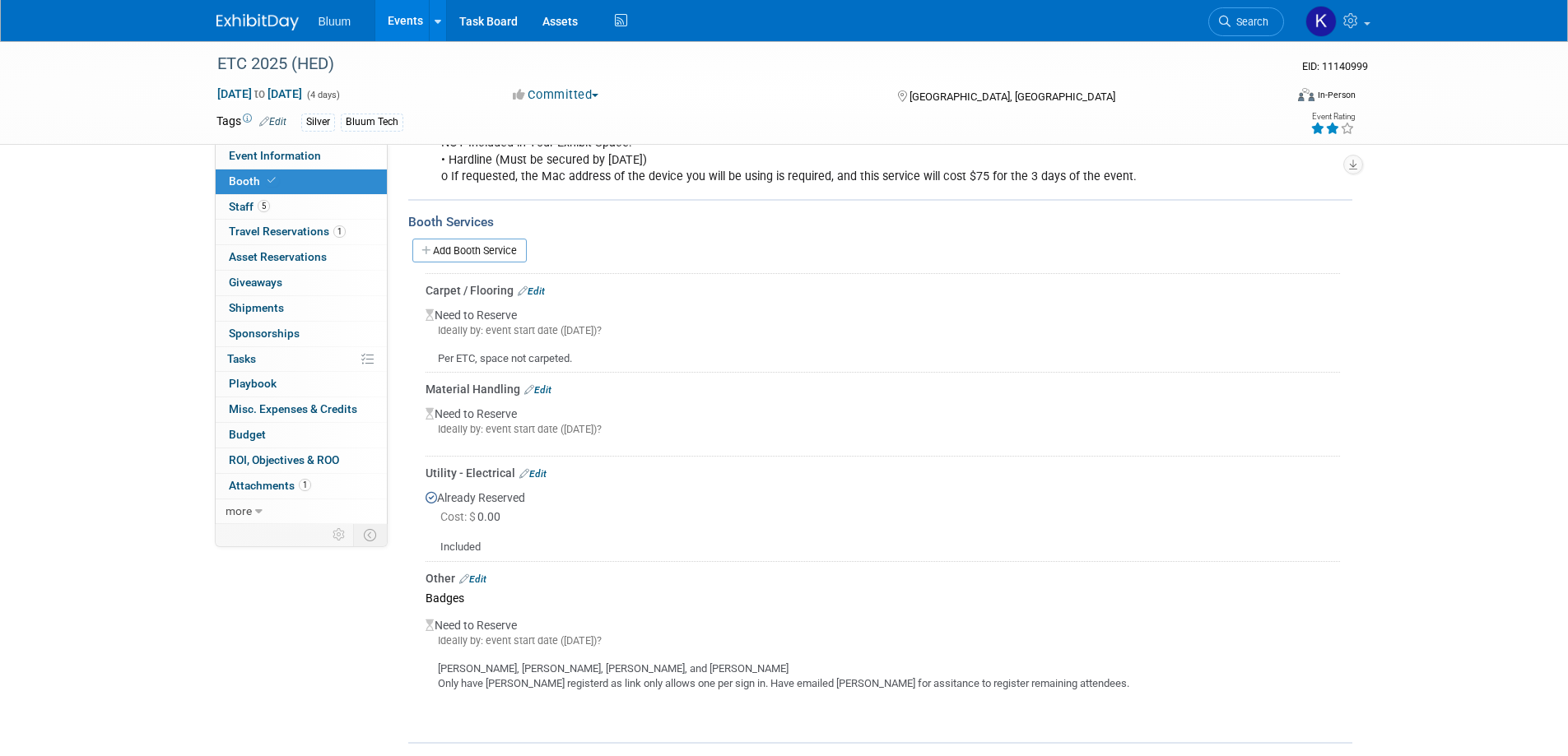
scroll to position [329, 0]
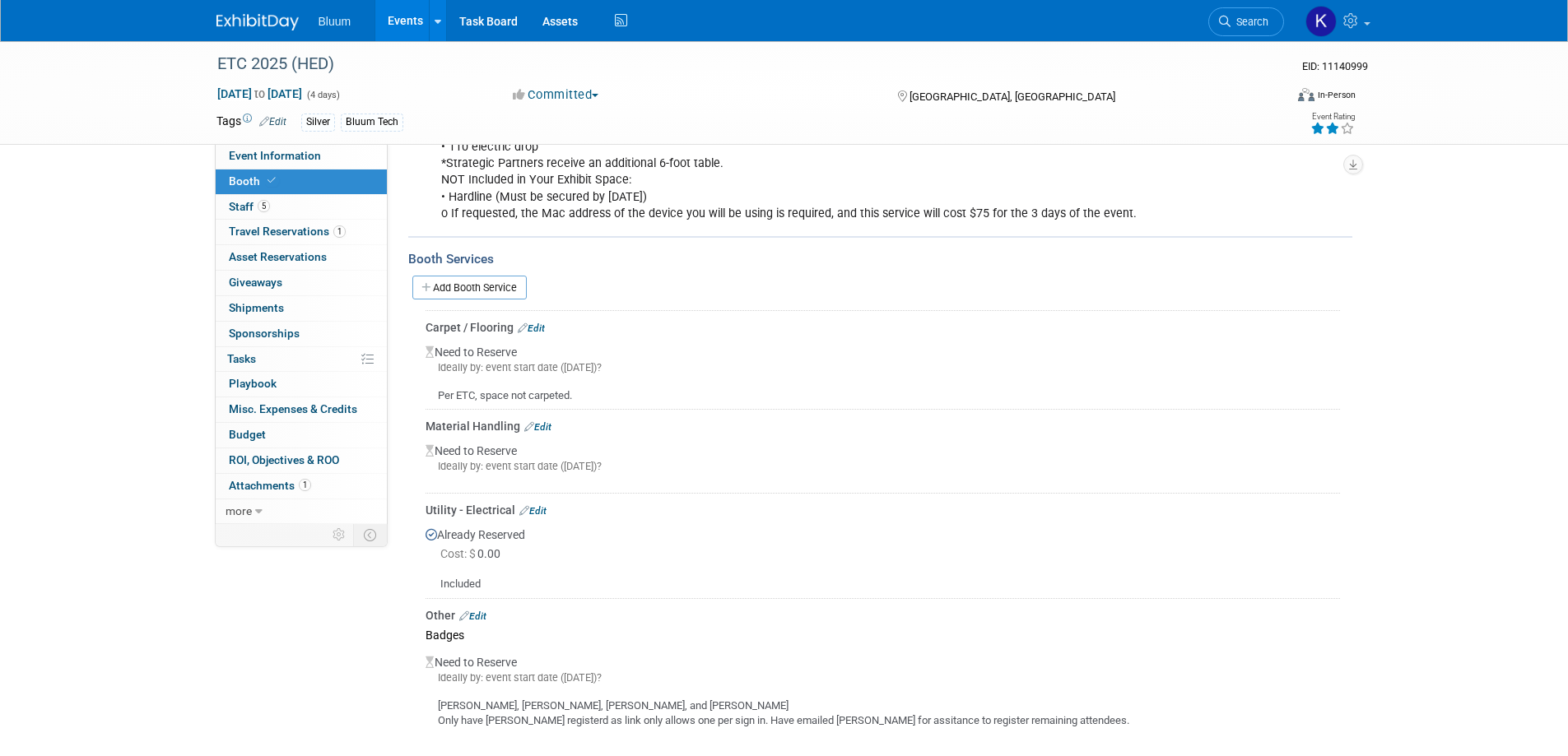
click at [540, 325] on link "Edit" at bounding box center [531, 329] width 27 height 12
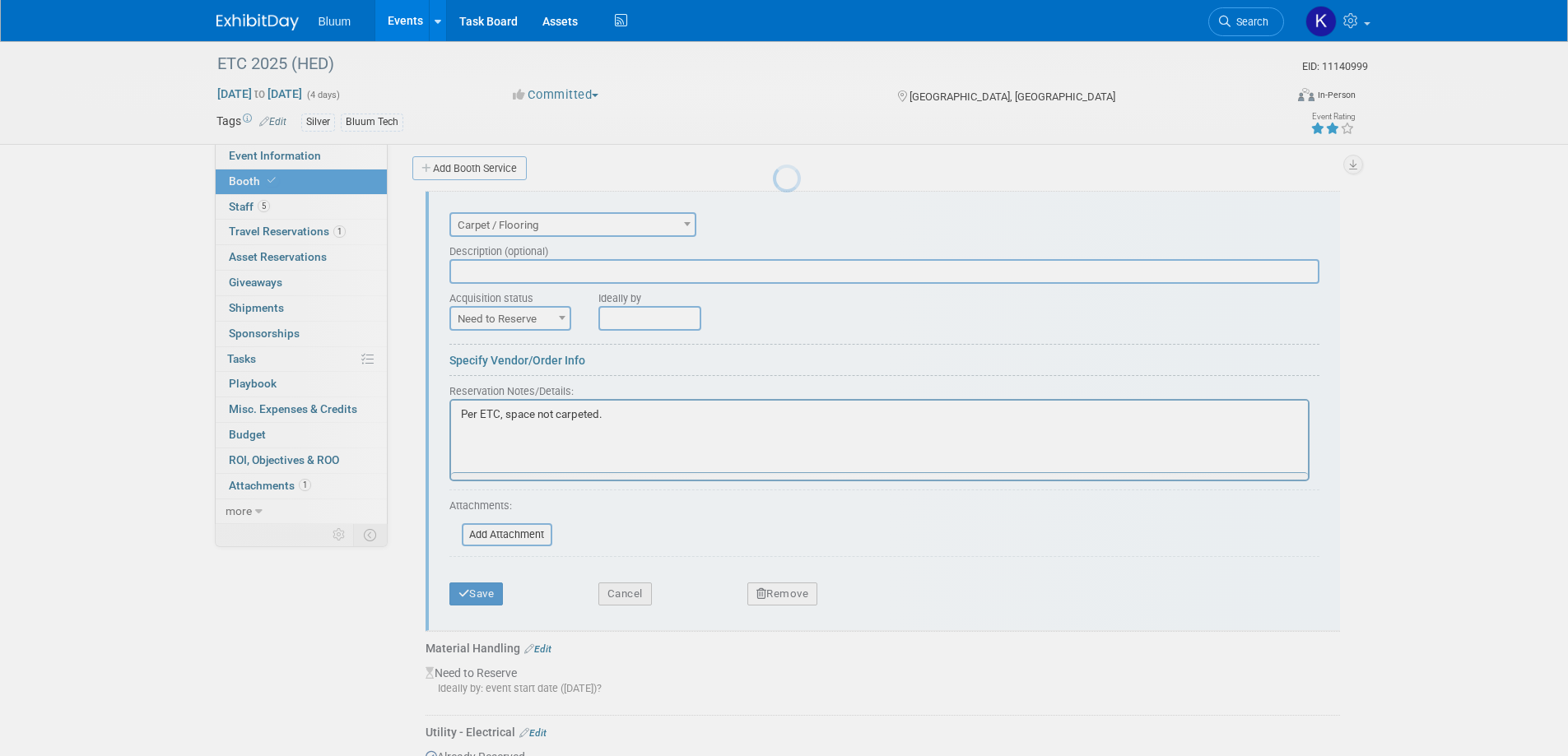
scroll to position [451, 0]
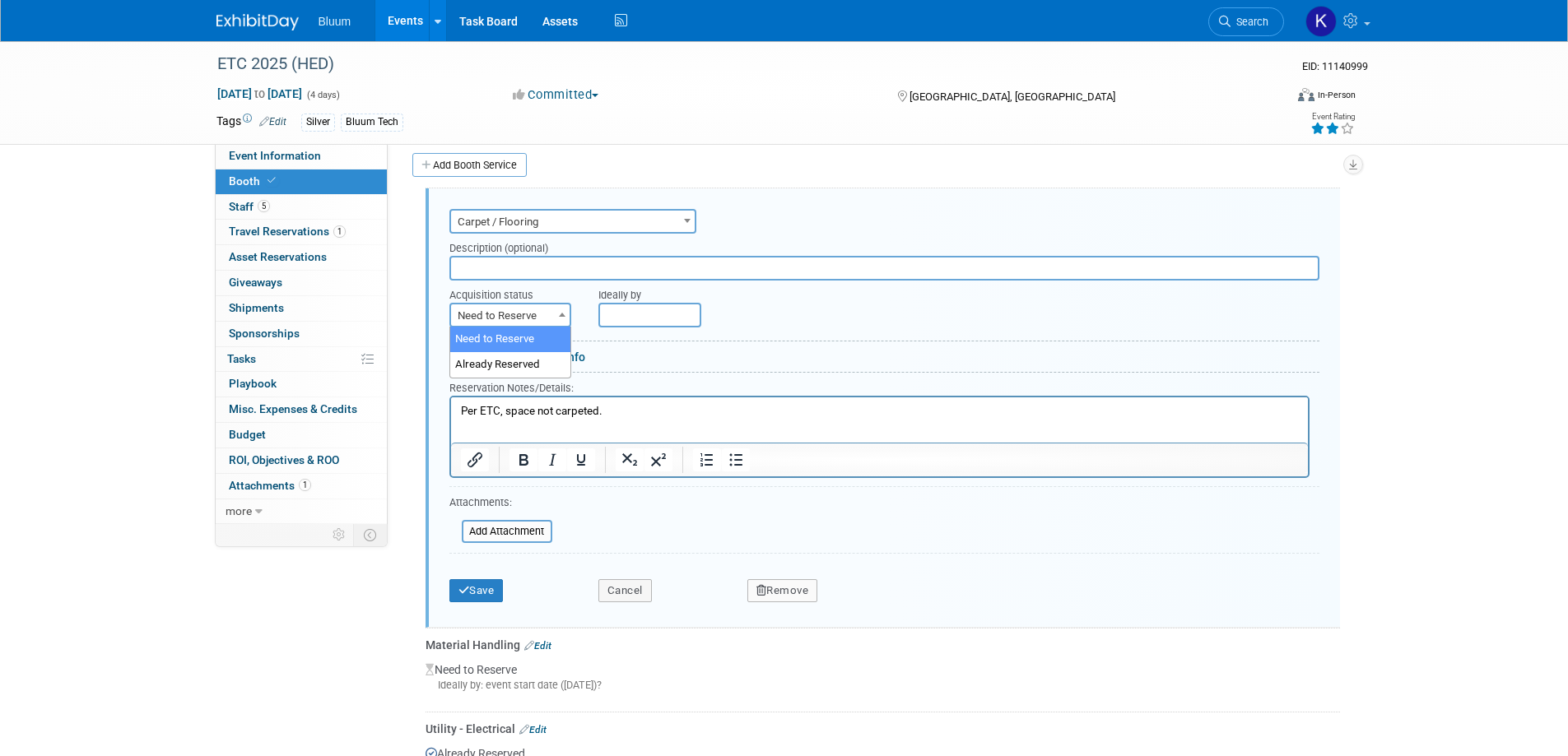
click at [552, 307] on span "Need to Reserve" at bounding box center [510, 316] width 119 height 23
select select "2"
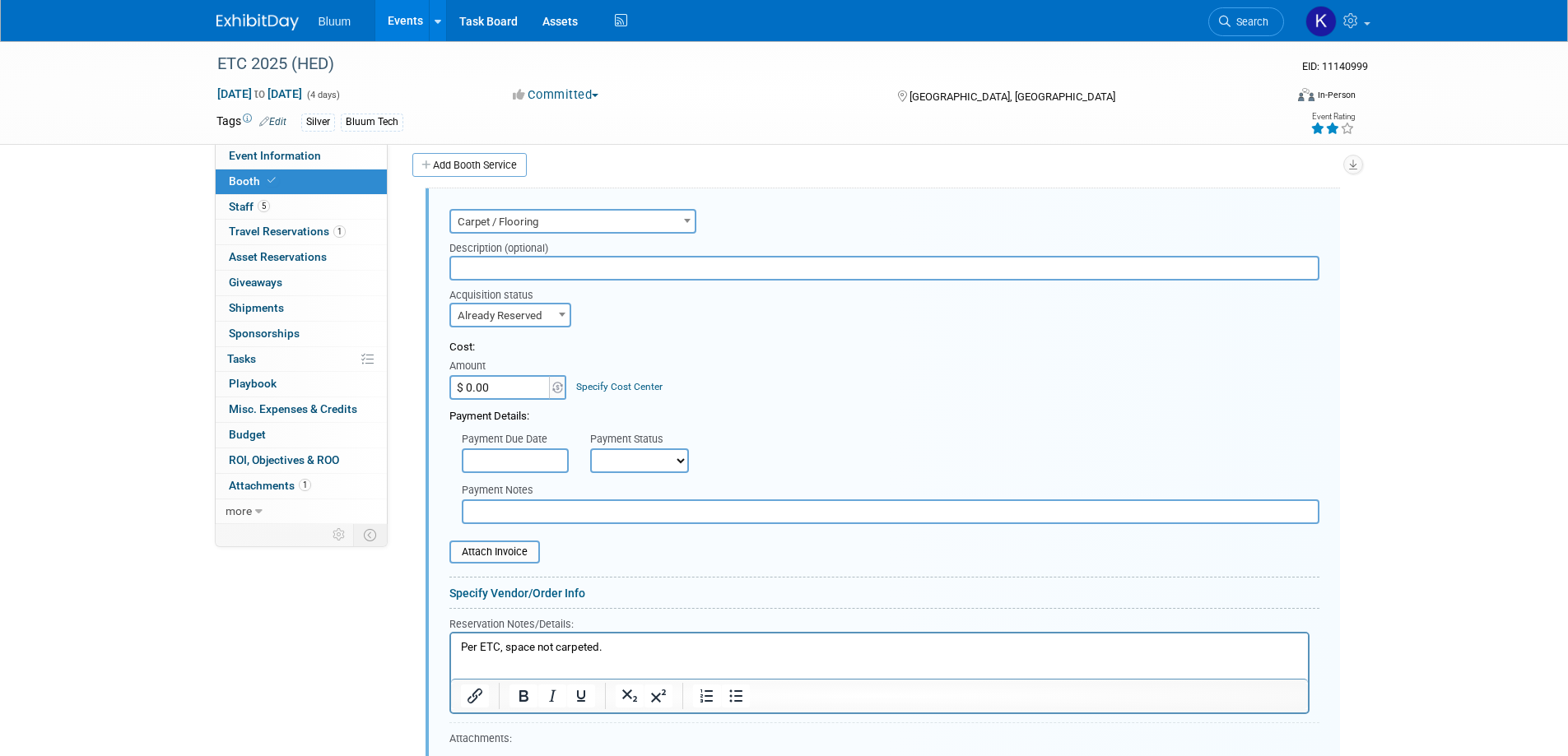
drag, startPoint x: 612, startPoint y: 646, endPoint x: 244, endPoint y: 642, distance: 368.0
click at [451, 642] on html "Per ETC, space not carpeted." at bounding box center [879, 644] width 857 height 22
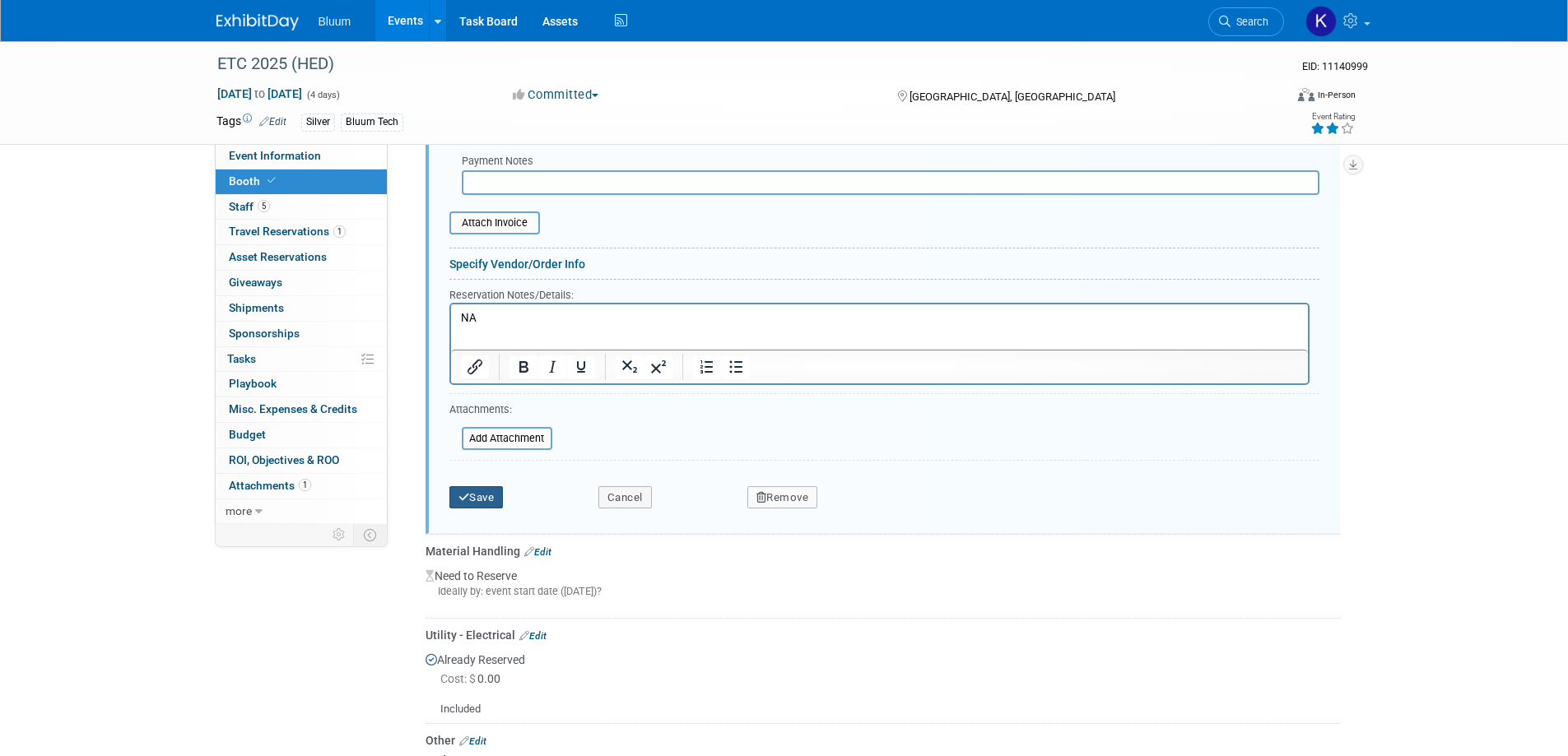
click at [482, 500] on button "Save" at bounding box center [477, 498] width 54 height 23
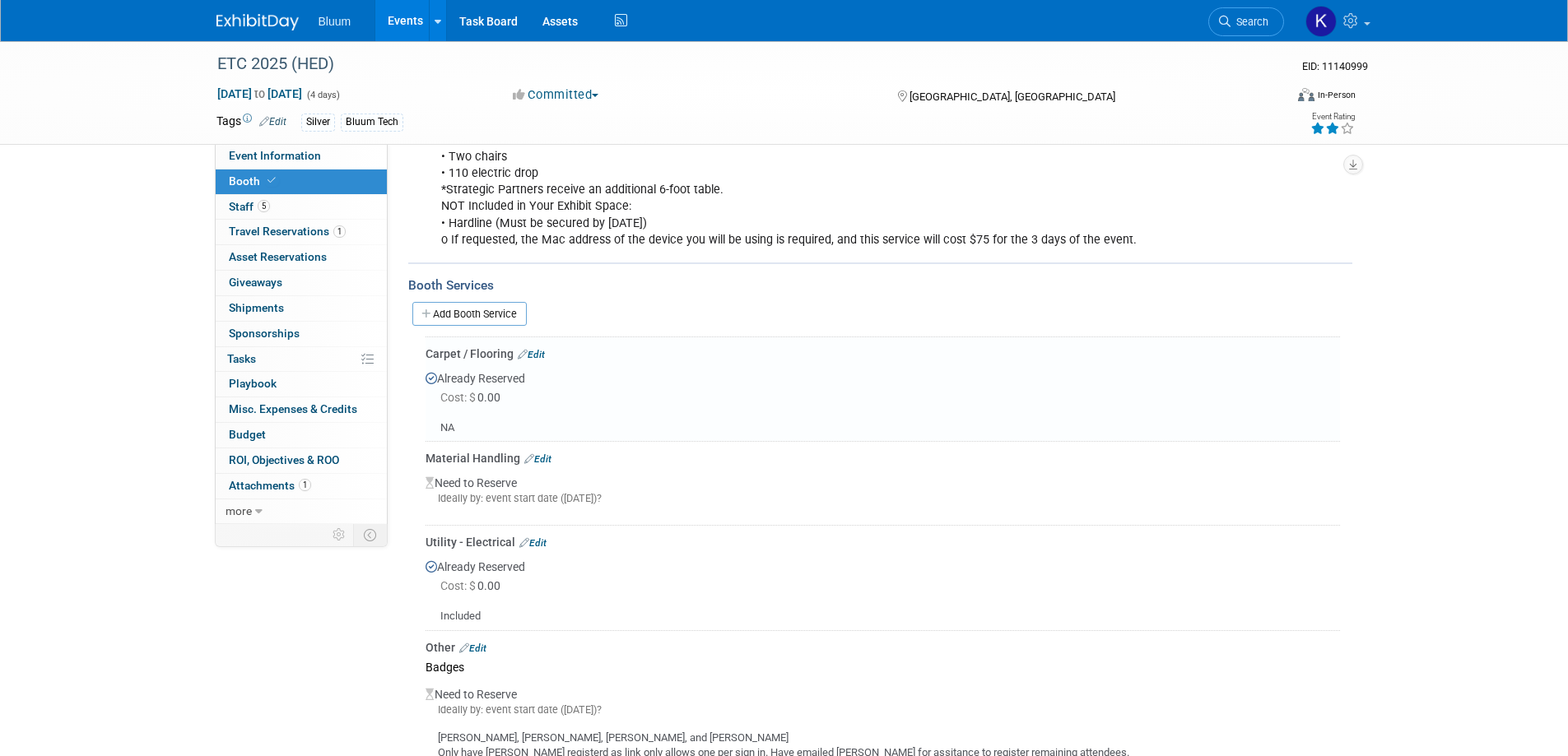
scroll to position [123, 0]
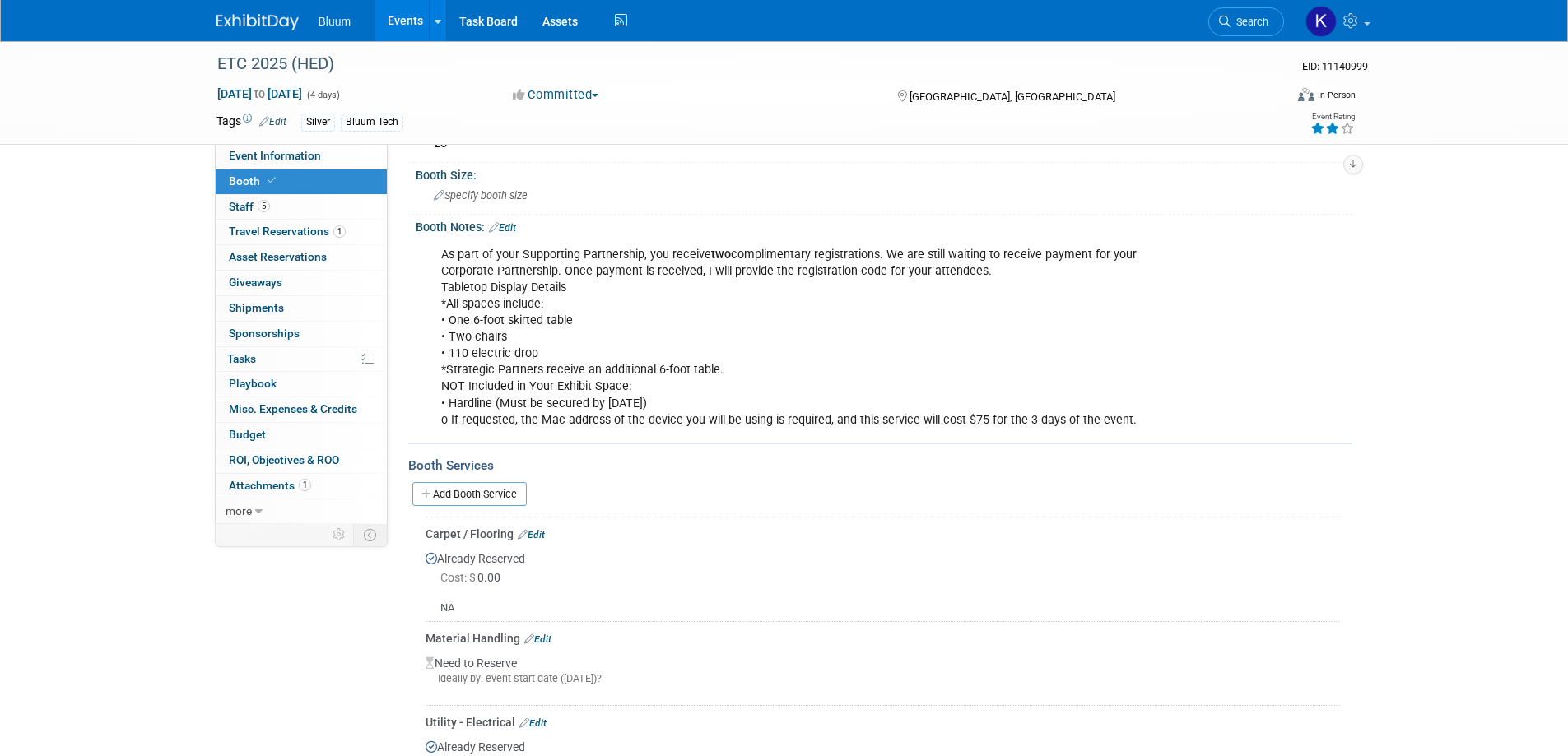
click at [406, 19] on link "Events" at bounding box center [405, 20] width 60 height 42
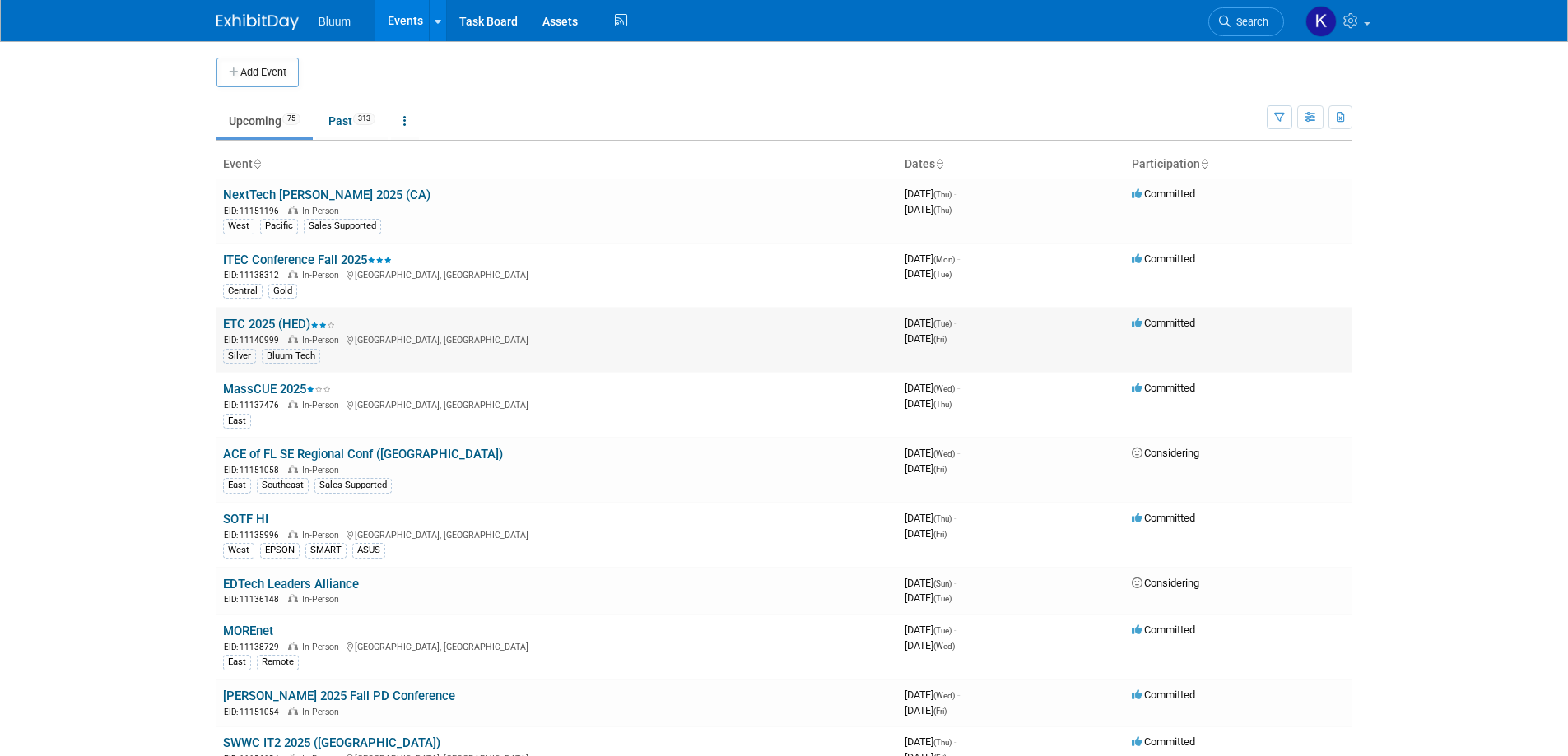
click at [269, 320] on link "ETC 2025 (HED)" at bounding box center [280, 324] width 112 height 15
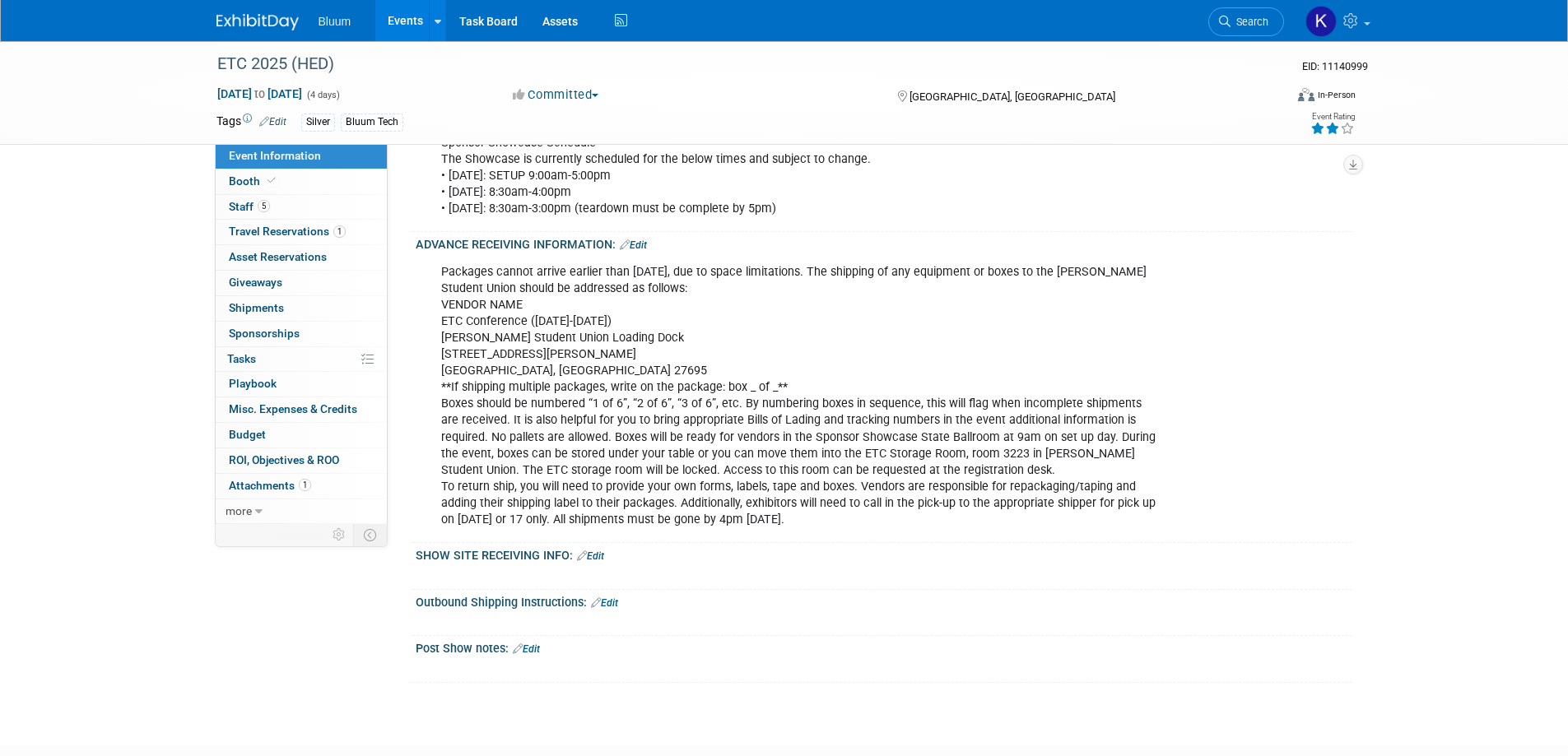
scroll to position [823, 0]
